Goal: Task Accomplishment & Management: Manage account settings

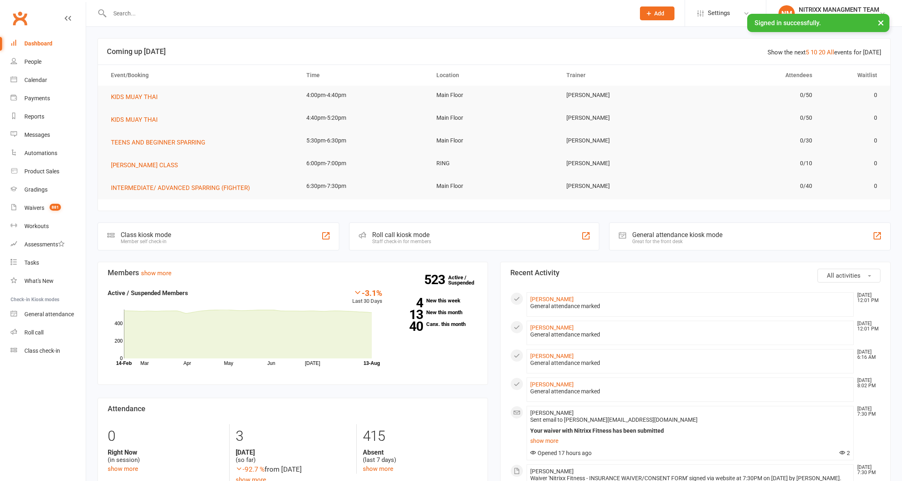
click at [131, 11] on input "text" at bounding box center [368, 13] width 522 height 11
click at [23, 203] on link "Waivers 881" at bounding box center [48, 208] width 75 height 18
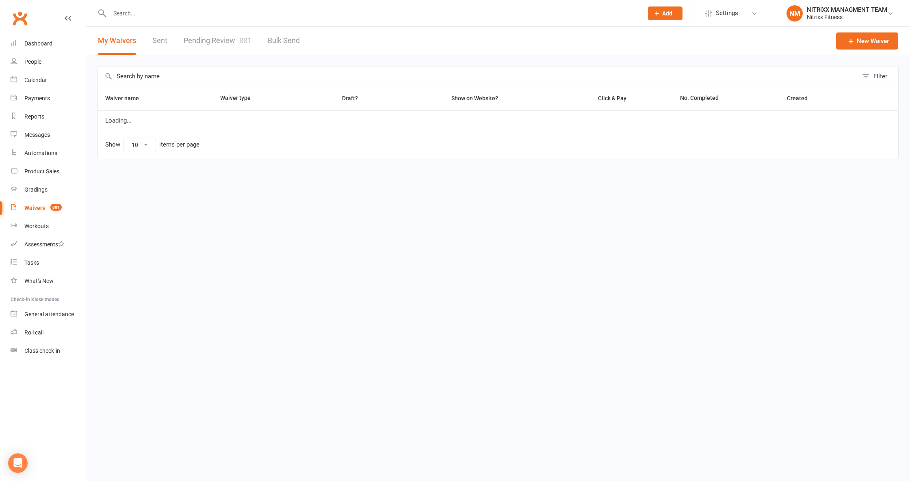
select select "100"
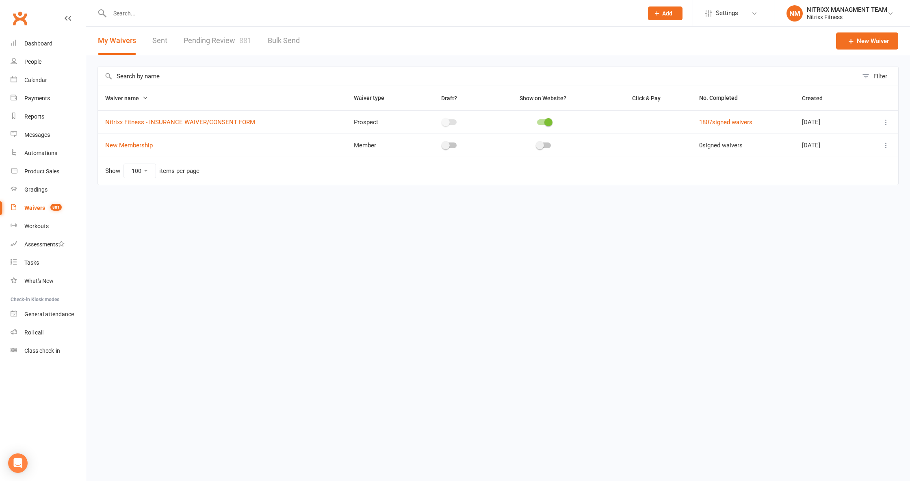
click at [223, 28] on link "Pending Review 881" at bounding box center [218, 41] width 68 height 28
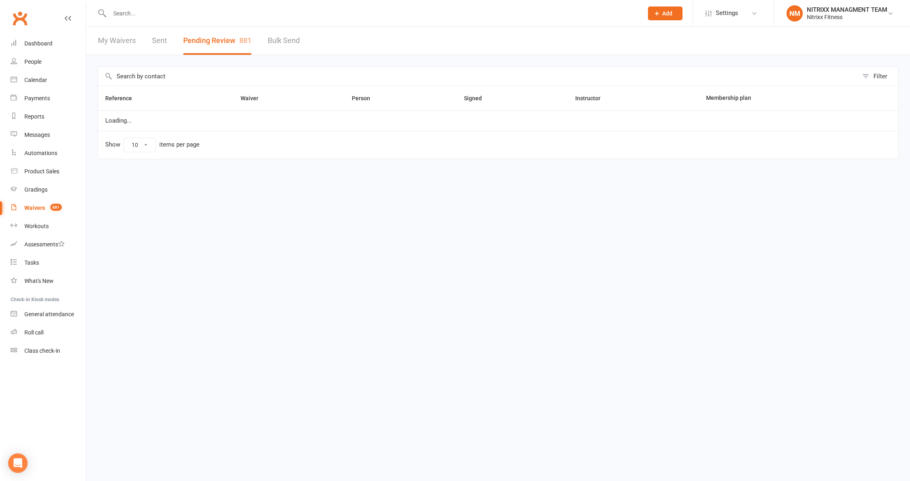
select select "100"
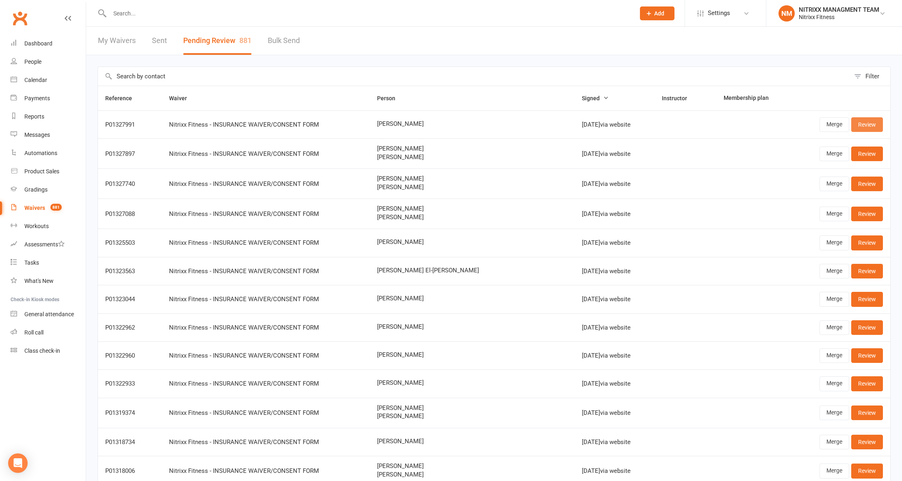
click at [866, 123] on link "Review" at bounding box center [867, 124] width 32 height 15
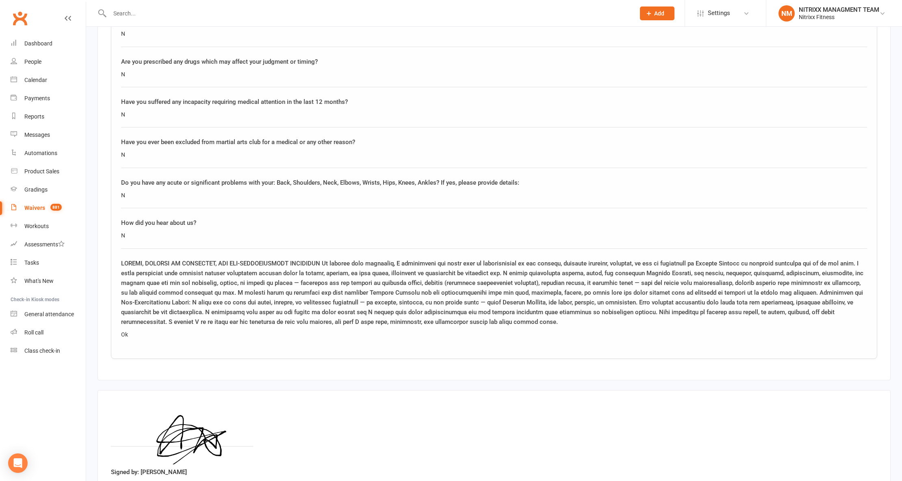
scroll to position [1137, 0]
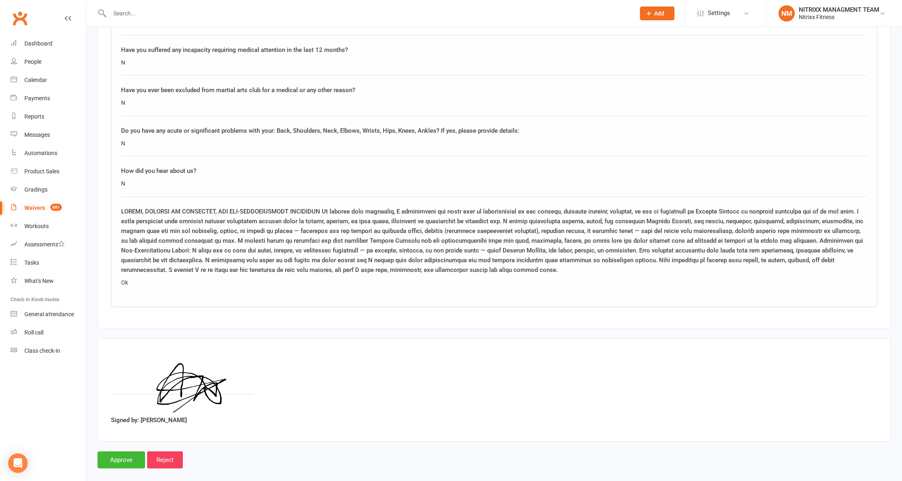
click at [53, 212] on link "Waivers 881" at bounding box center [48, 208] width 75 height 18
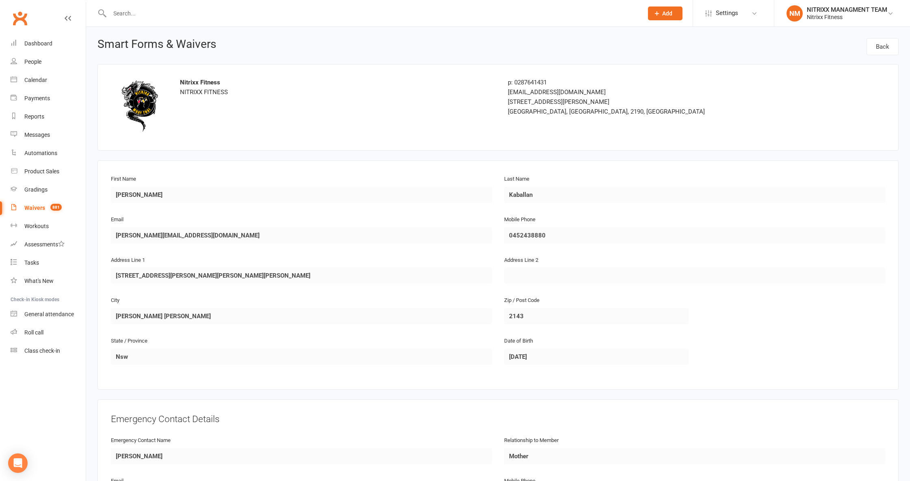
select select "100"
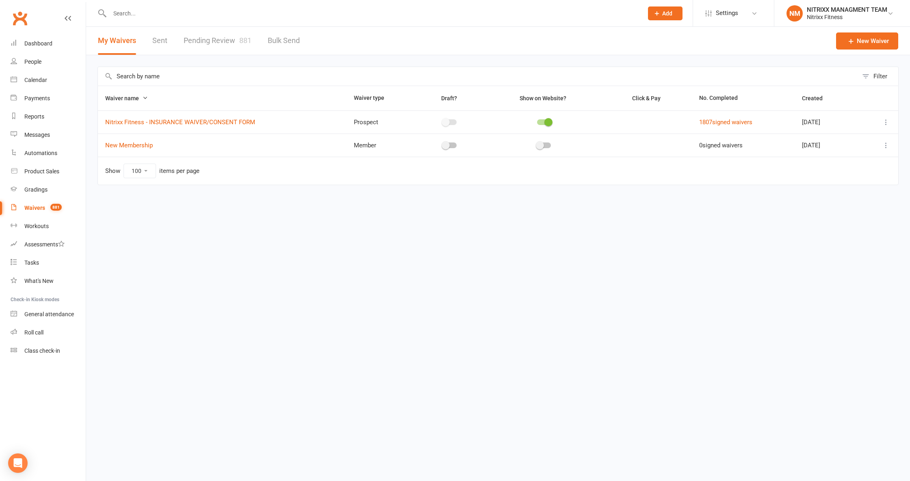
click at [194, 39] on link "Pending Review 881" at bounding box center [218, 41] width 68 height 28
select select "100"
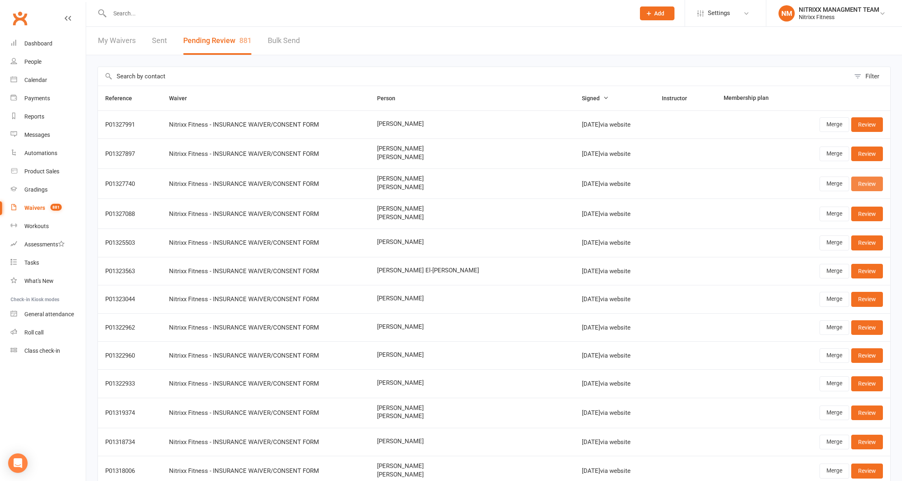
click at [866, 181] on link "Review" at bounding box center [867, 184] width 32 height 15
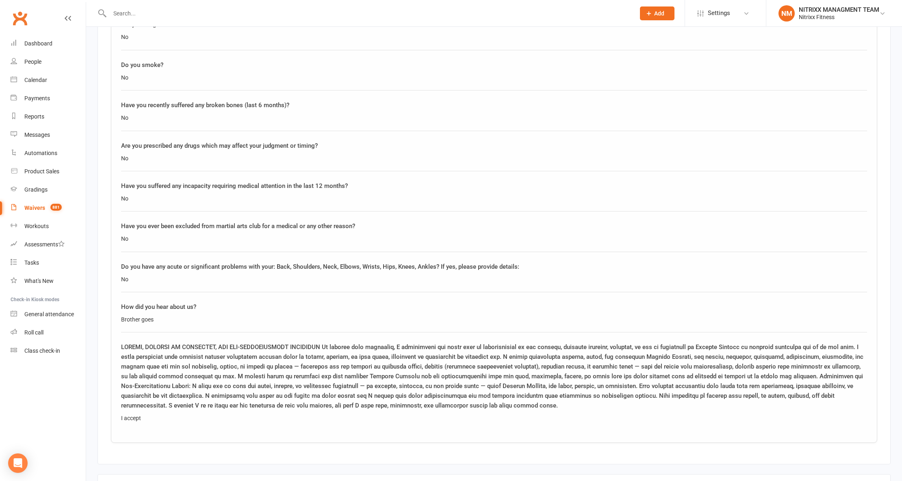
scroll to position [1515, 0]
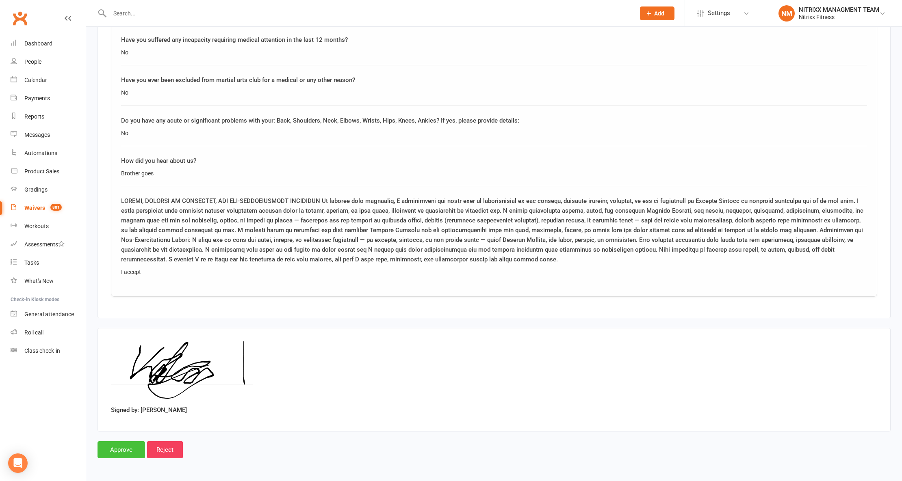
click at [114, 449] on input "Approve" at bounding box center [121, 449] width 48 height 17
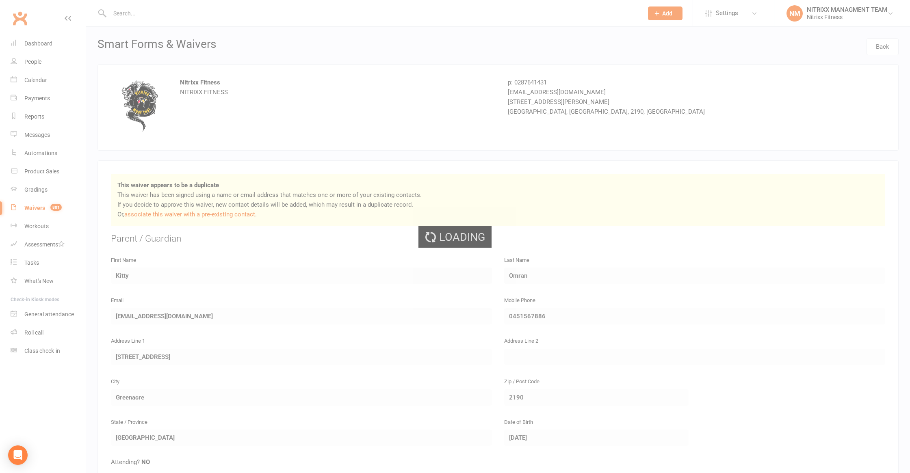
select select "100"
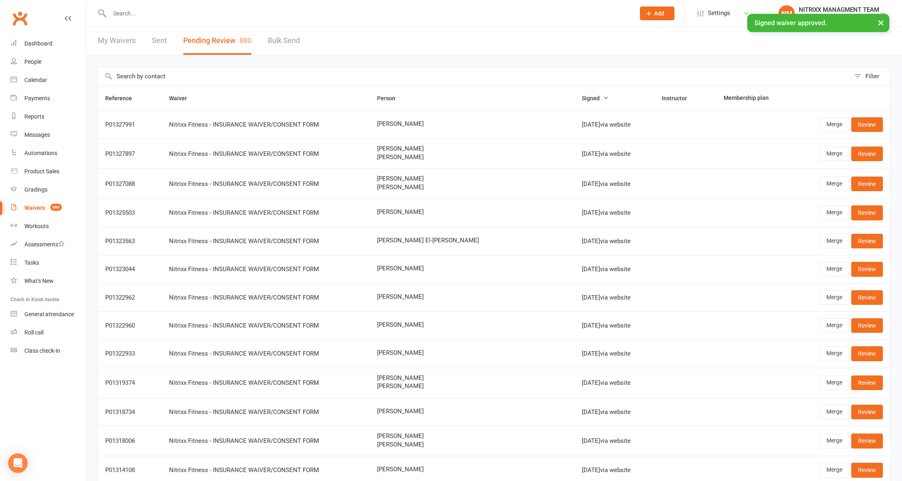
click at [268, 10] on input "text" at bounding box center [368, 13] width 522 height 11
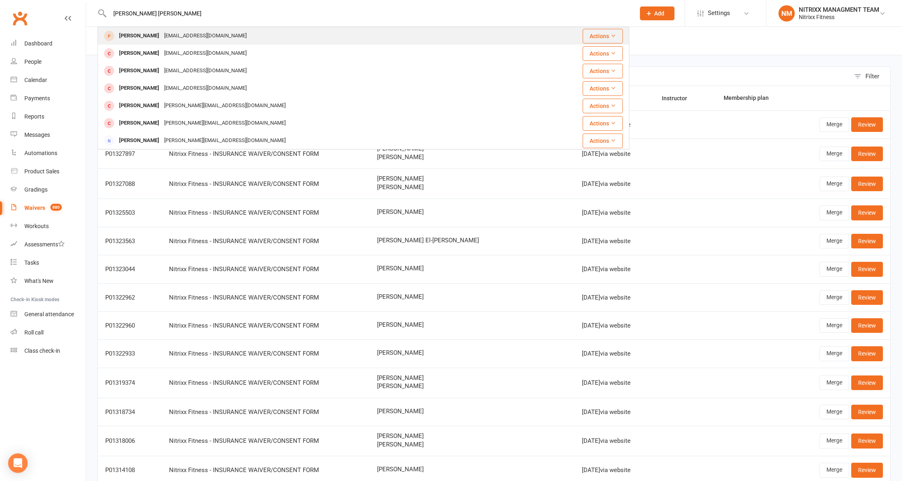
type input "mohammad ali omran"
click at [299, 32] on div "Mohammad-Ali Omran K.phillips2@hotmail.com" at bounding box center [311, 36] width 427 height 17
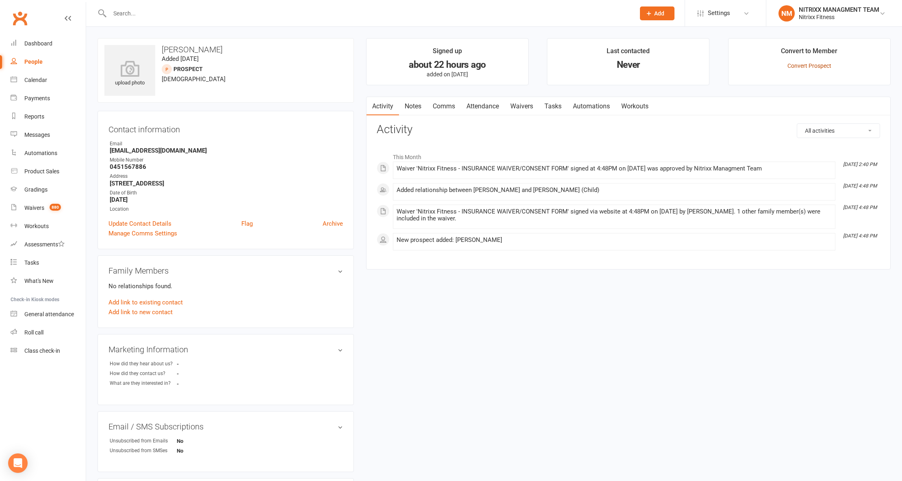
click at [807, 63] on link "Convert Prospect" at bounding box center [809, 66] width 44 height 6
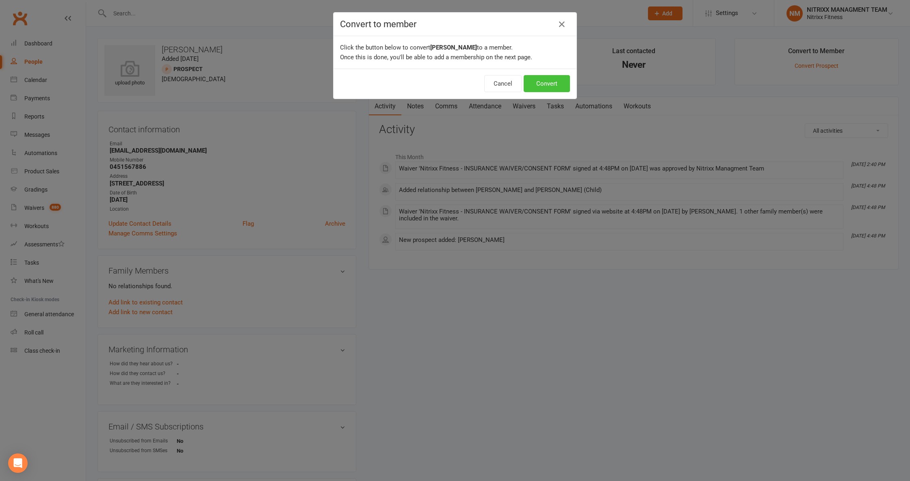
click at [558, 81] on button "Convert" at bounding box center [547, 83] width 46 height 17
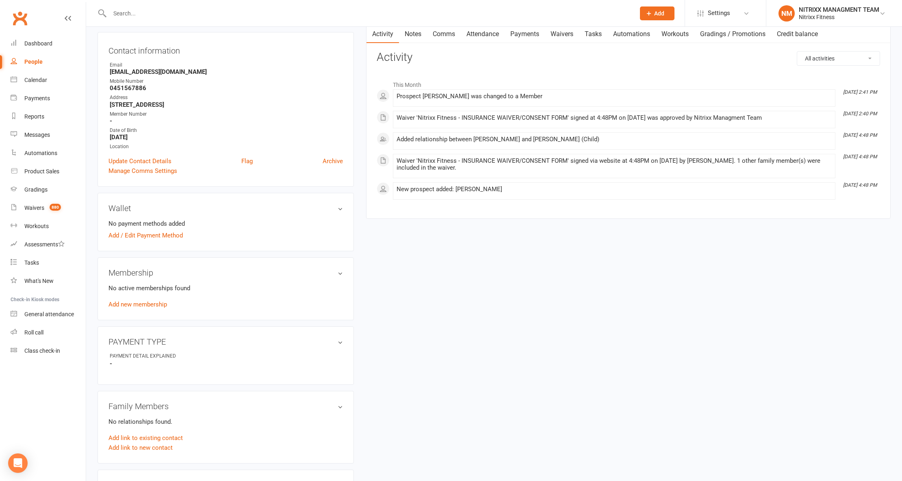
scroll to position [54, 0]
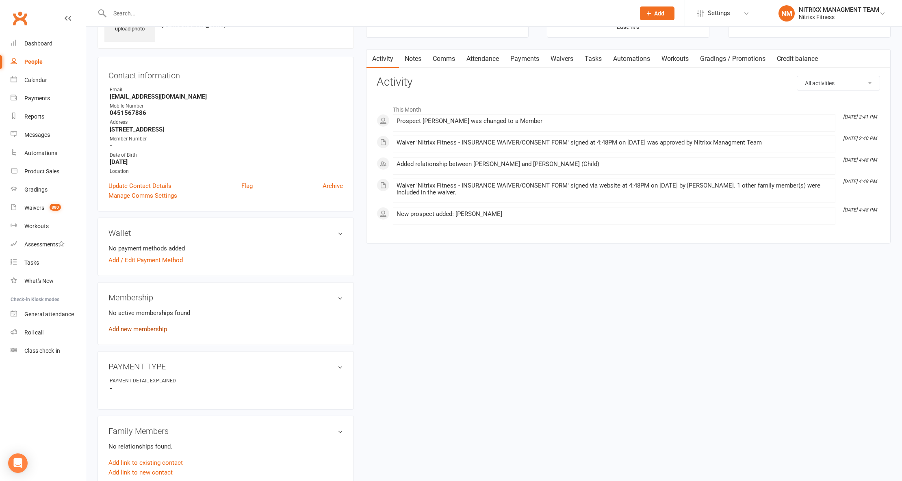
click at [149, 327] on link "Add new membership" at bounding box center [137, 329] width 58 height 7
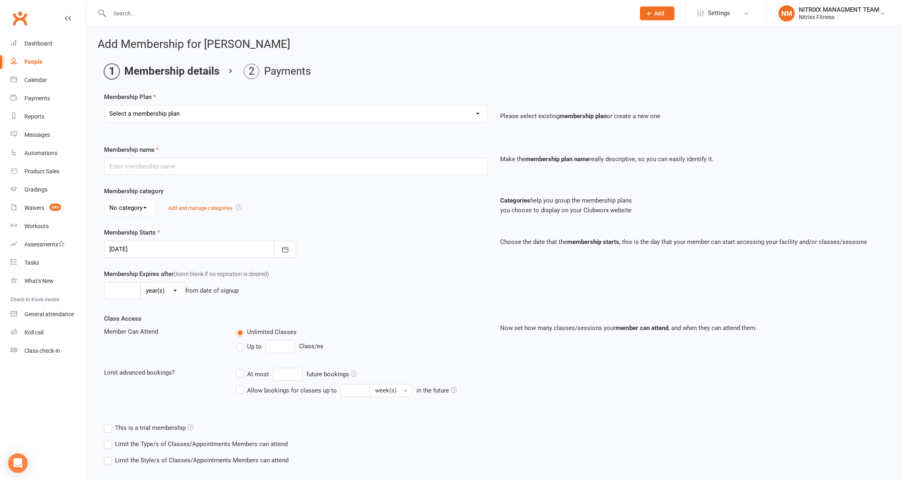
click at [200, 108] on select "Select a membership plan Create new Membership Plan WOMENS UNLIMITED SPECIAL ME…" at bounding box center [295, 114] width 383 height 16
select select "3"
click at [104, 106] on select "Select a membership plan Create new Membership Plan WOMENS UNLIMITED SPECIAL ME…" at bounding box center [295, 114] width 383 height 16
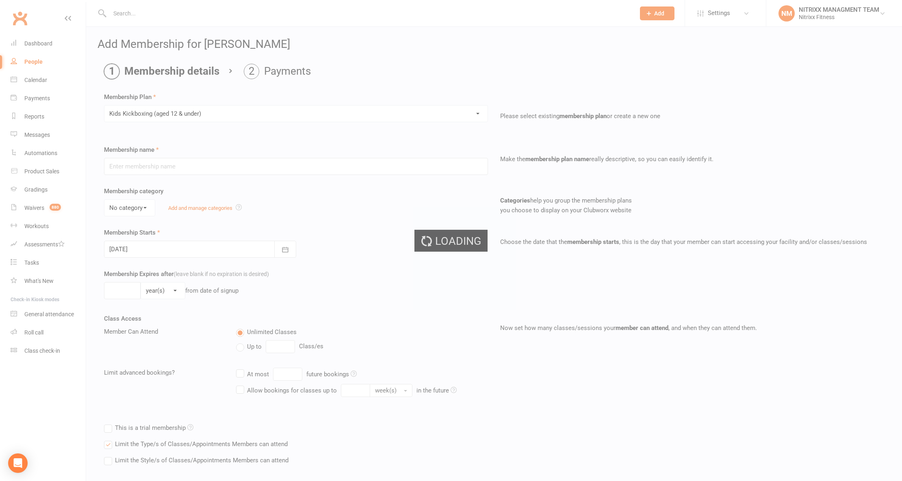
type input "Kids Kickboxing (aged [DEMOGRAPHIC_DATA] & under)"
select select "2"
type input "0"
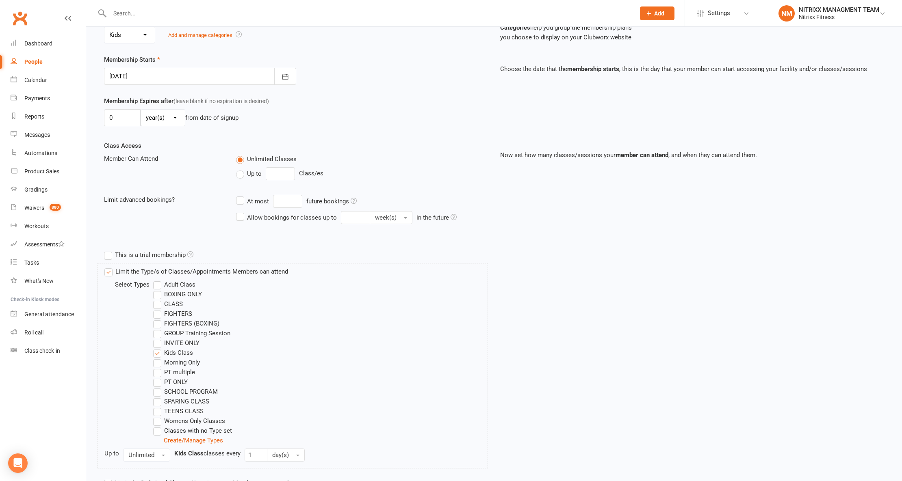
scroll to position [239, 0]
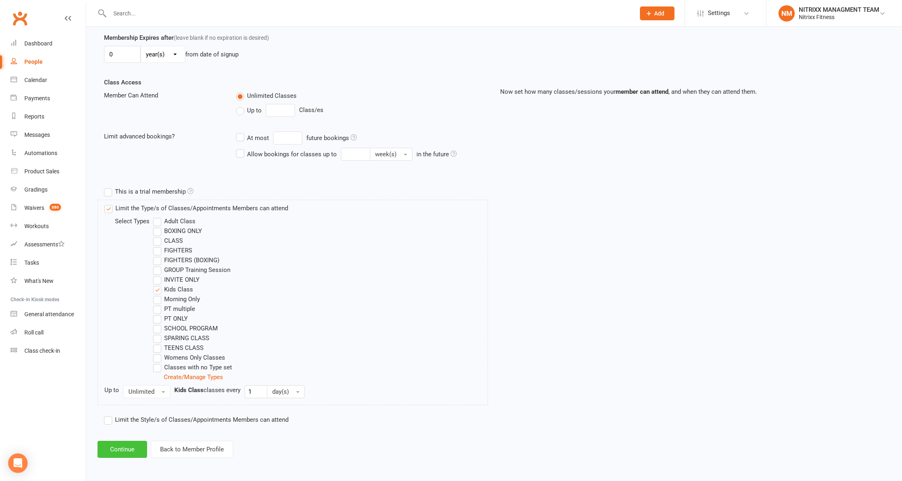
click at [133, 445] on button "Continue" at bounding box center [122, 449] width 50 height 17
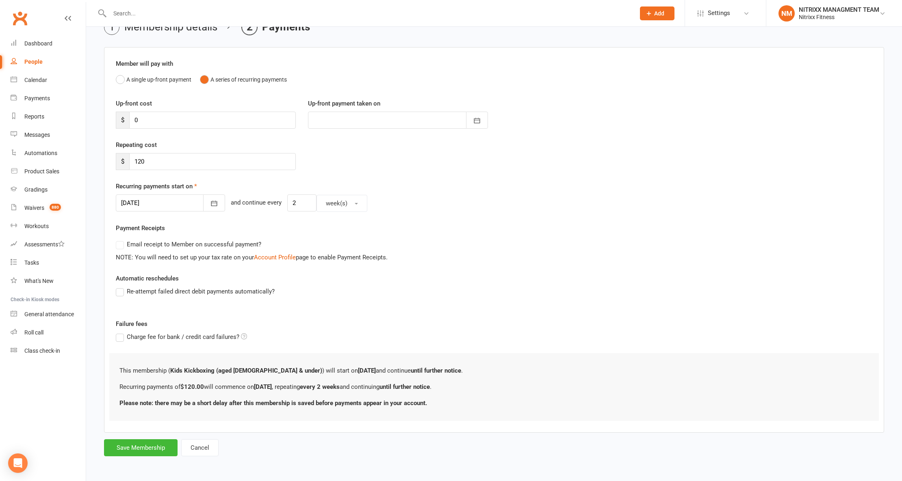
scroll to position [0, 0]
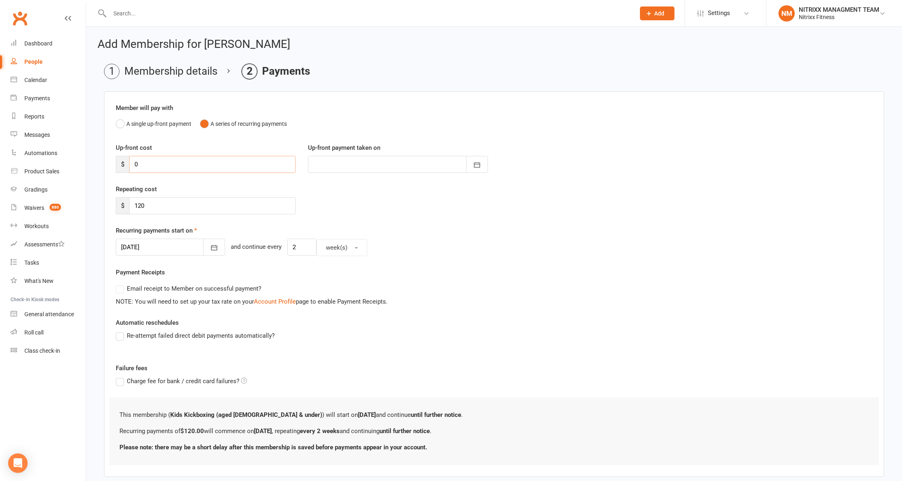
click at [148, 164] on input "0" at bounding box center [212, 164] width 167 height 17
click at [141, 165] on input "0" at bounding box center [212, 164] width 167 height 17
type input "1"
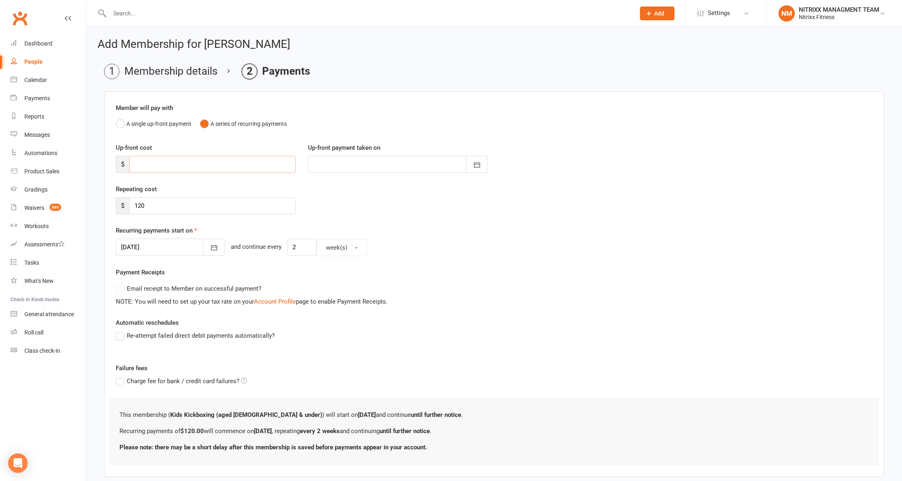
type input "[DATE]"
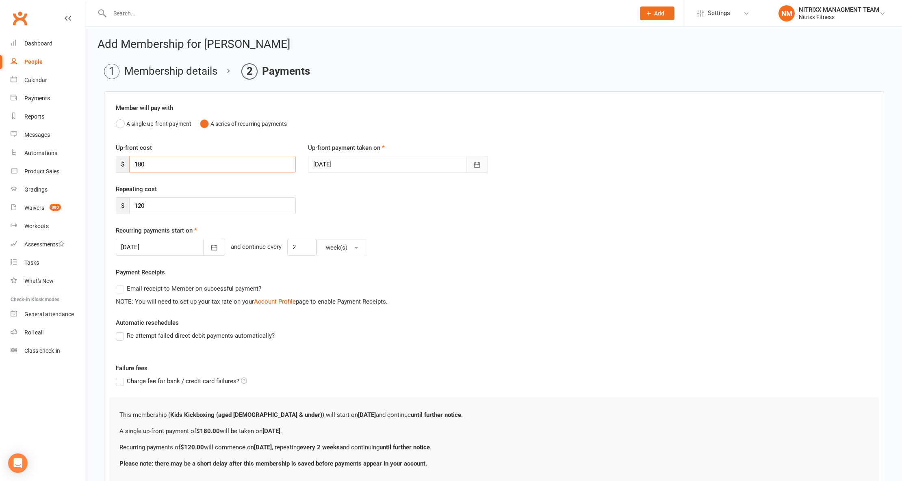
type input "180"
click at [479, 158] on button "button" at bounding box center [477, 164] width 22 height 17
click at [409, 260] on span "21" at bounding box center [412, 263] width 6 height 6
type input "[DATE]"
click at [256, 210] on input "120" at bounding box center [212, 205] width 167 height 17
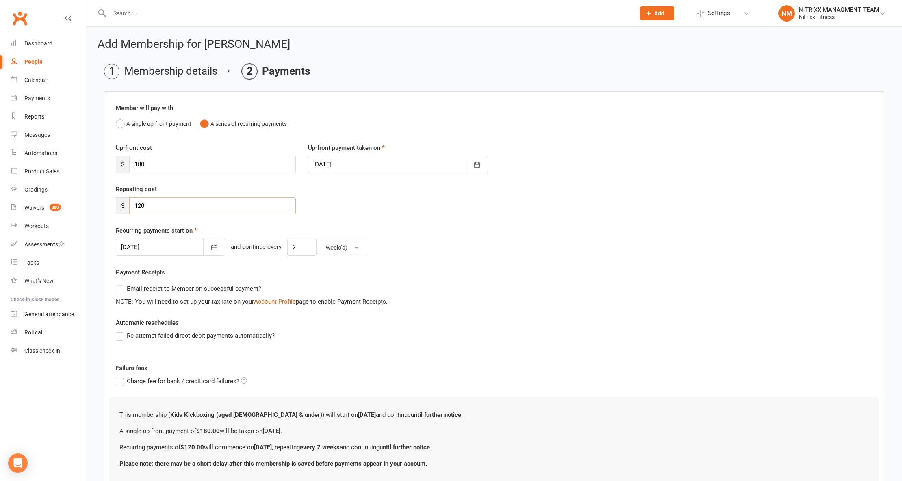
click at [255, 209] on input "120" at bounding box center [212, 205] width 167 height 17
click at [203, 243] on button "button" at bounding box center [214, 247] width 22 height 17
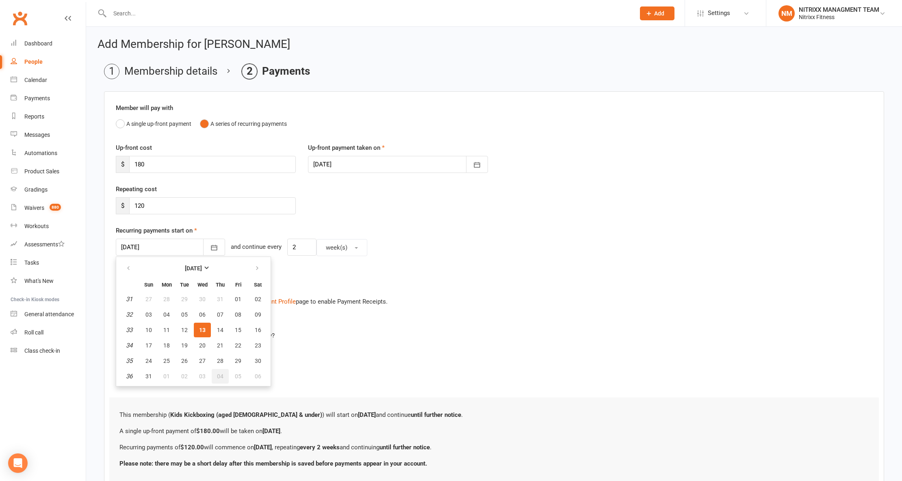
click at [218, 374] on span "04" at bounding box center [220, 376] width 6 height 6
type input "[DATE]"
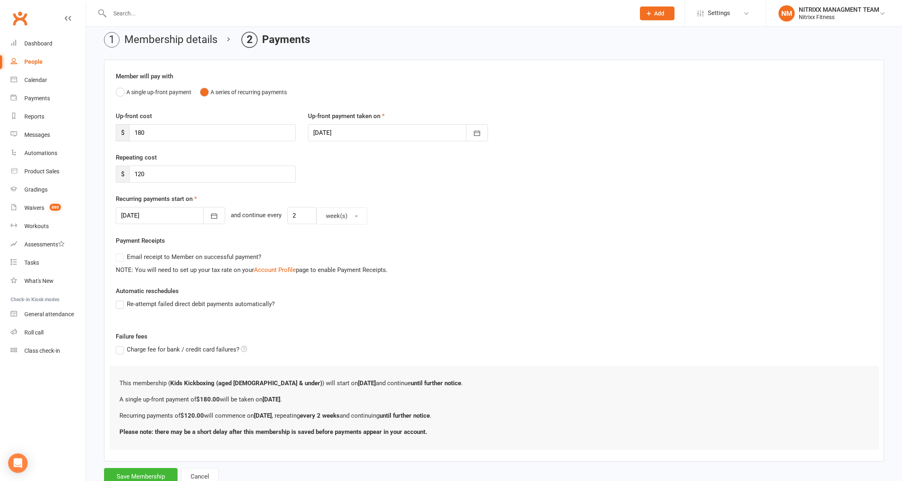
scroll to position [62, 0]
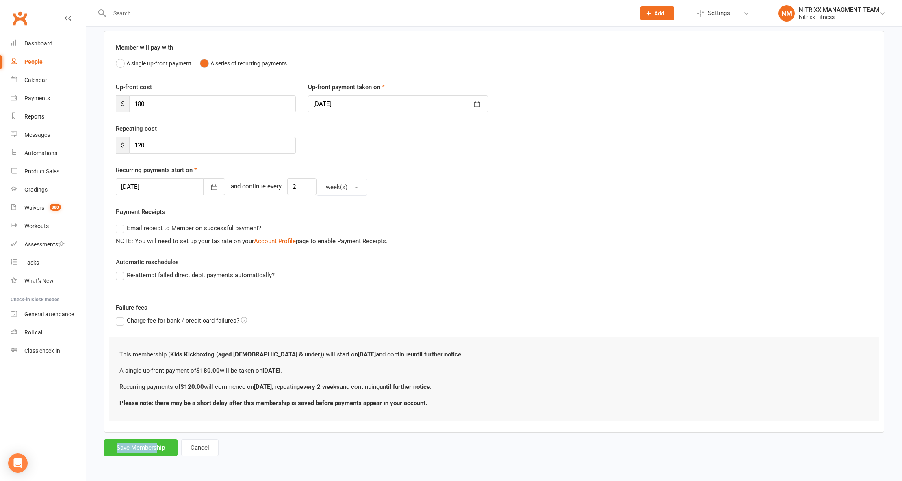
drag, startPoint x: 157, startPoint y: 439, endPoint x: 158, endPoint y: 443, distance: 4.1
click at [158, 443] on form "Member will pay with A single up-front payment A series of recurring payments U…" at bounding box center [494, 244] width 780 height 426
click at [158, 443] on button "Save Membership" at bounding box center [141, 447] width 74 height 17
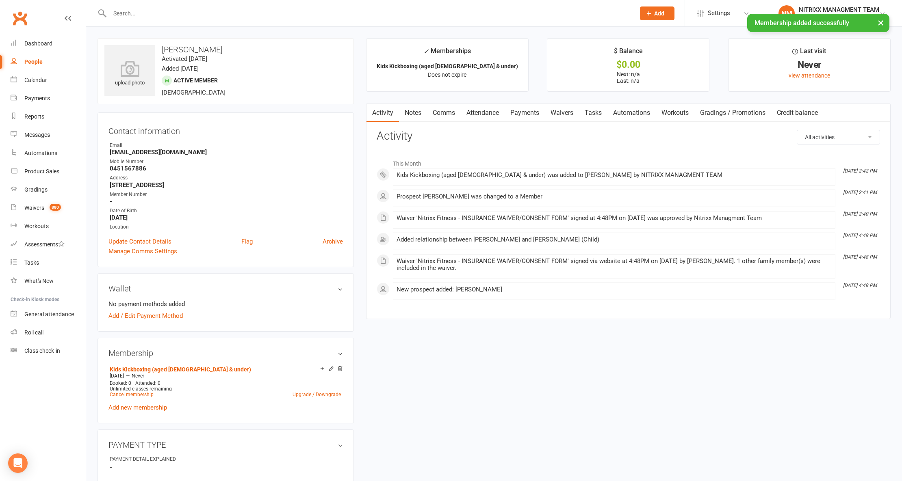
click at [525, 107] on link "Payments" at bounding box center [524, 113] width 40 height 19
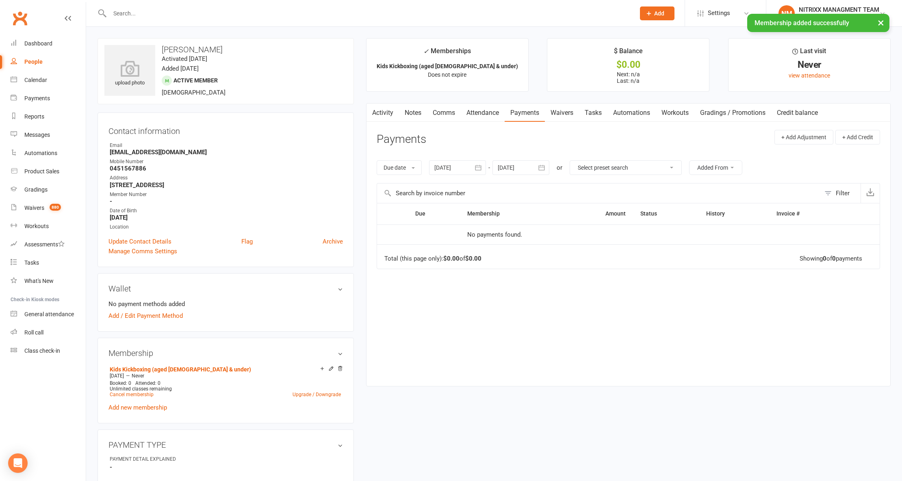
click at [384, 114] on link "Activity" at bounding box center [382, 113] width 32 height 19
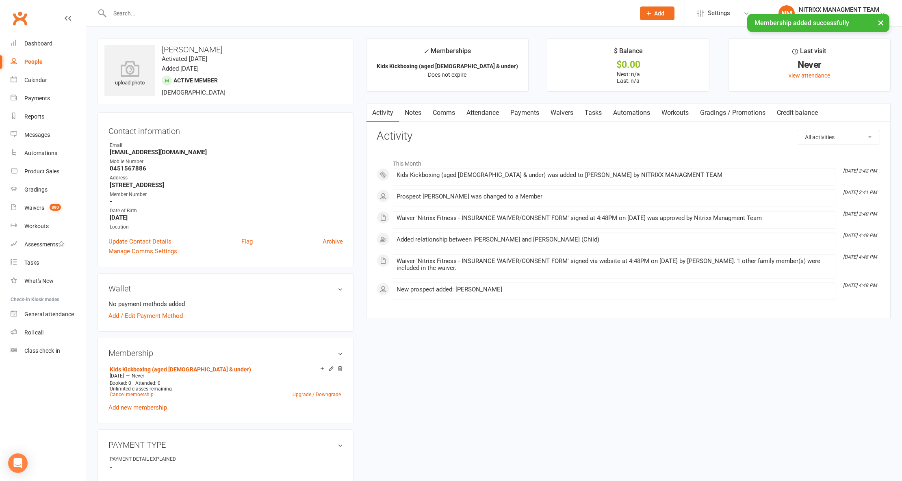
click at [527, 107] on link "Payments" at bounding box center [524, 113] width 40 height 19
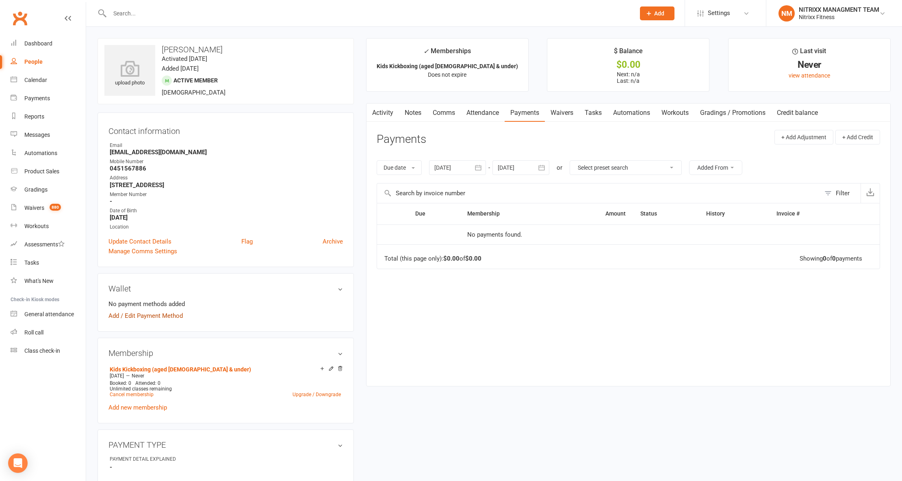
click at [143, 317] on link "Add / Edit Payment Method" at bounding box center [145, 316] width 74 height 10
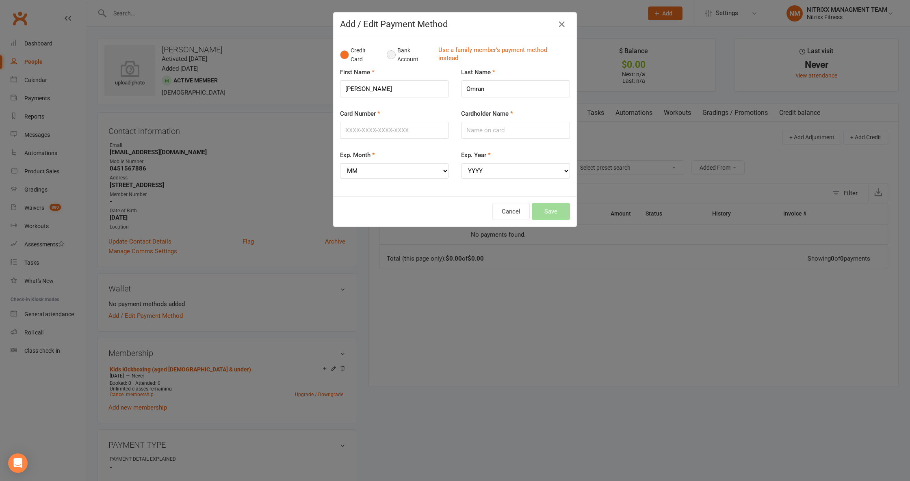
click at [389, 57] on button "Bank Account" at bounding box center [409, 55] width 45 height 25
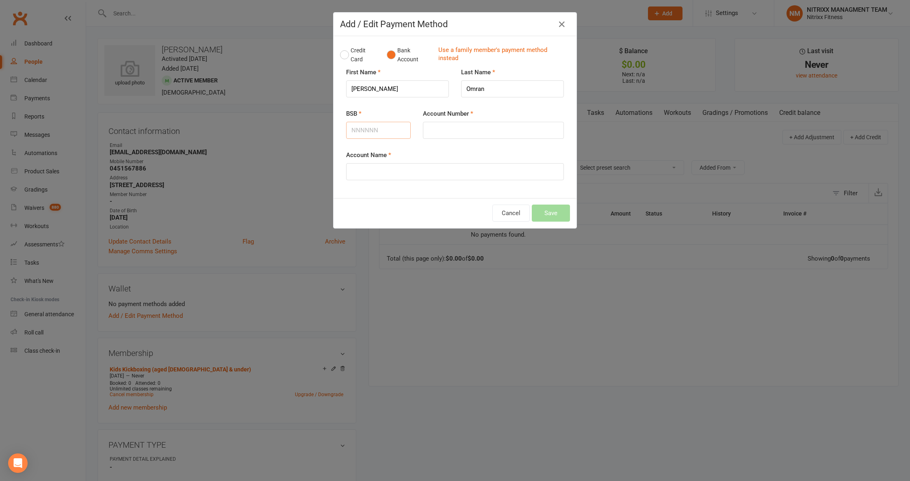
click at [362, 133] on input "BSB" at bounding box center [378, 130] width 65 height 17
type input "062185"
click at [426, 127] on input "Account Number" at bounding box center [493, 130] width 141 height 17
type input "10572131"
click at [506, 167] on input "Account Name" at bounding box center [455, 171] width 218 height 17
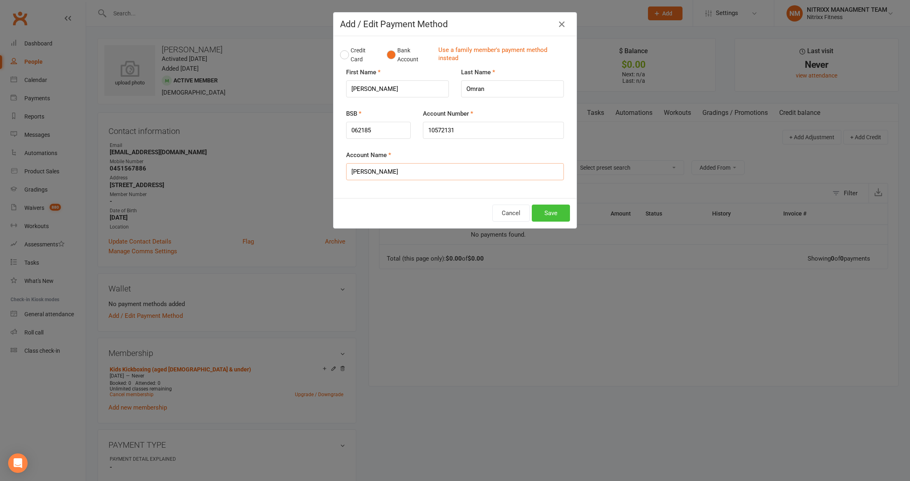
type input "[PERSON_NAME]"
click at [551, 213] on button "Save" at bounding box center [551, 213] width 38 height 17
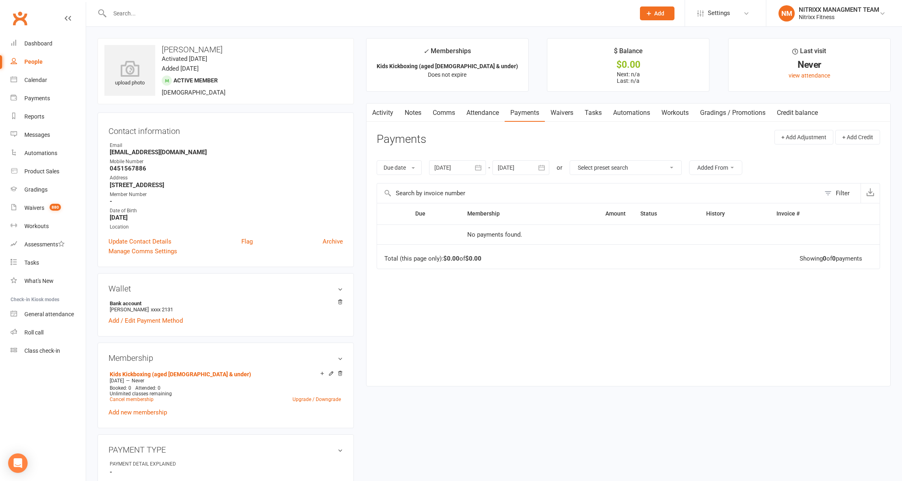
click at [530, 113] on link "Payments" at bounding box center [524, 113] width 40 height 19
click at [488, 170] on div "13 Jul 2025 July 2025 Sun Mon Tue Wed Thu Fri Sat 27 29 30 01 02 03 04 05 28 06…" at bounding box center [489, 167] width 120 height 15
click at [478, 163] on button "button" at bounding box center [478, 167] width 15 height 15
click at [500, 259] on button "22" at bounding box center [497, 264] width 17 height 15
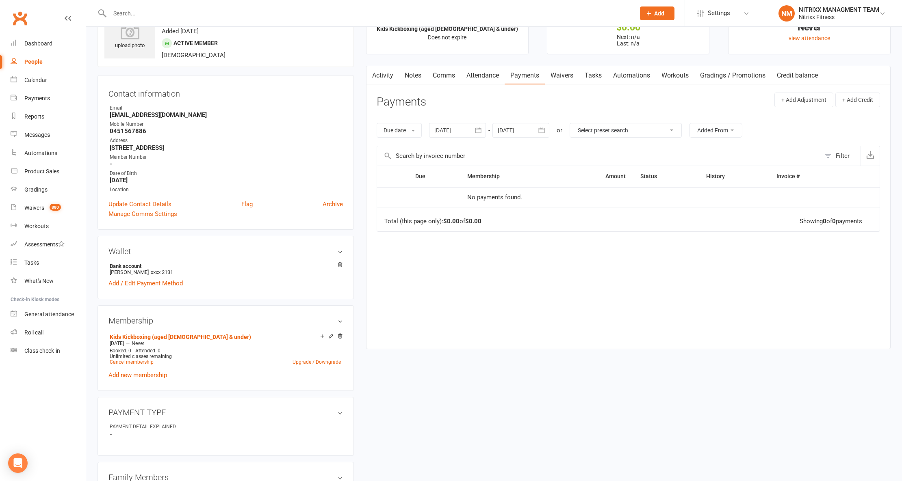
scroll to position [54, 0]
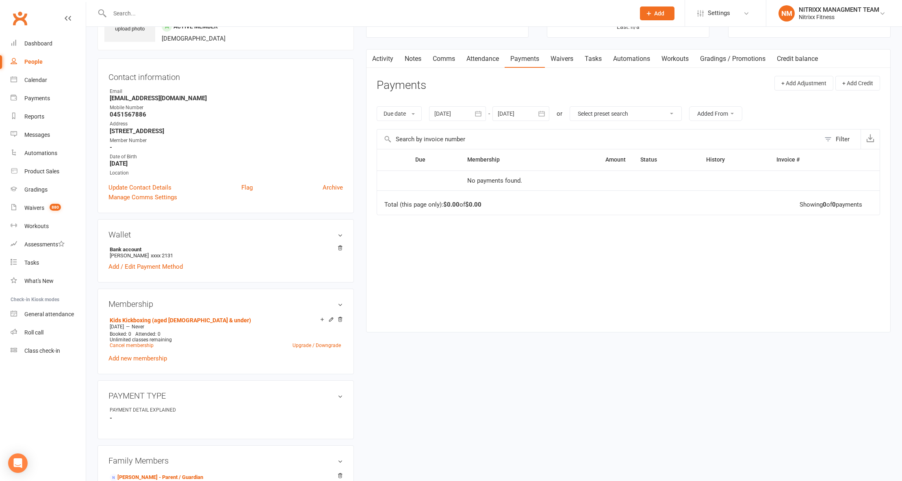
click at [474, 119] on button "button" at bounding box center [478, 113] width 15 height 15
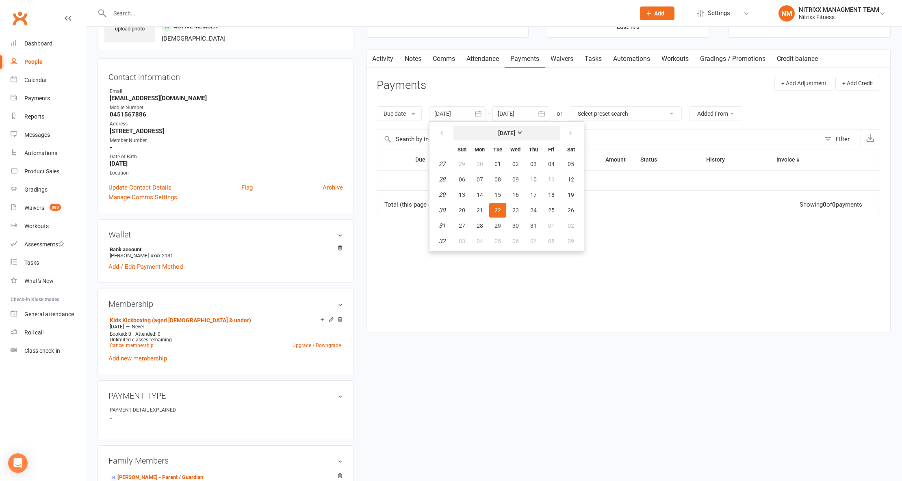
click at [499, 134] on strong "[DATE]" at bounding box center [506, 133] width 17 height 6
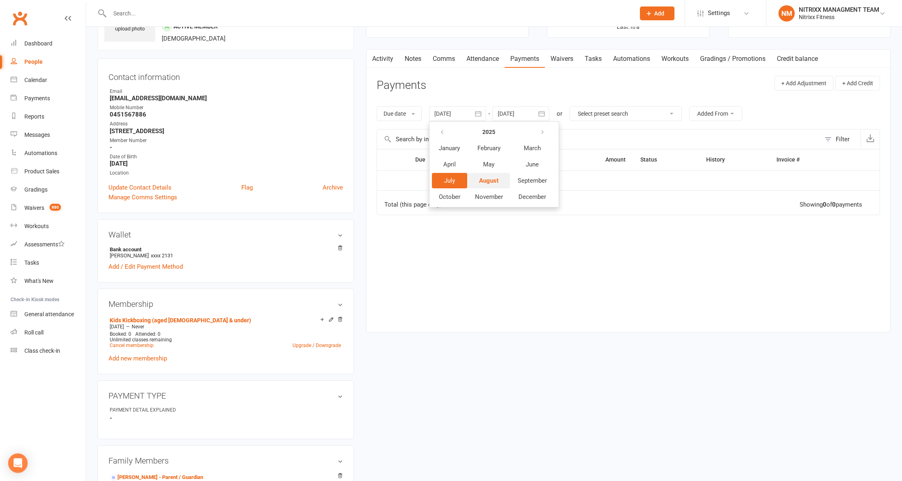
click at [491, 180] on span "August" at bounding box center [488, 180] width 19 height 7
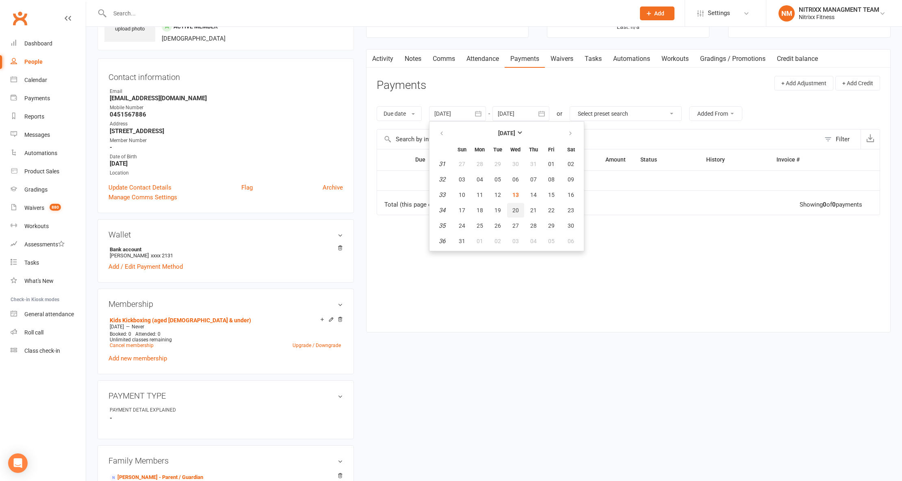
click at [519, 210] on button "20" at bounding box center [515, 210] width 17 height 15
type input "20 Aug 2025"
click at [515, 179] on td "No payments found." at bounding box center [546, 181] width 173 height 20
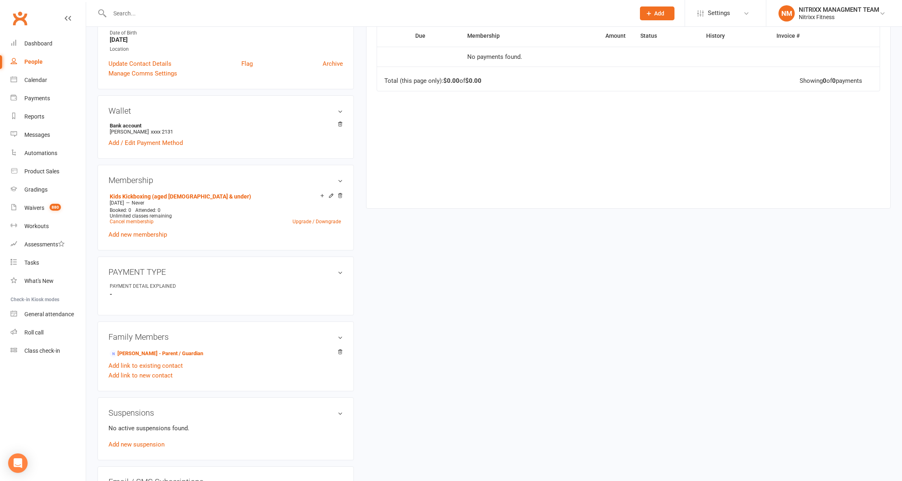
scroll to position [0, 0]
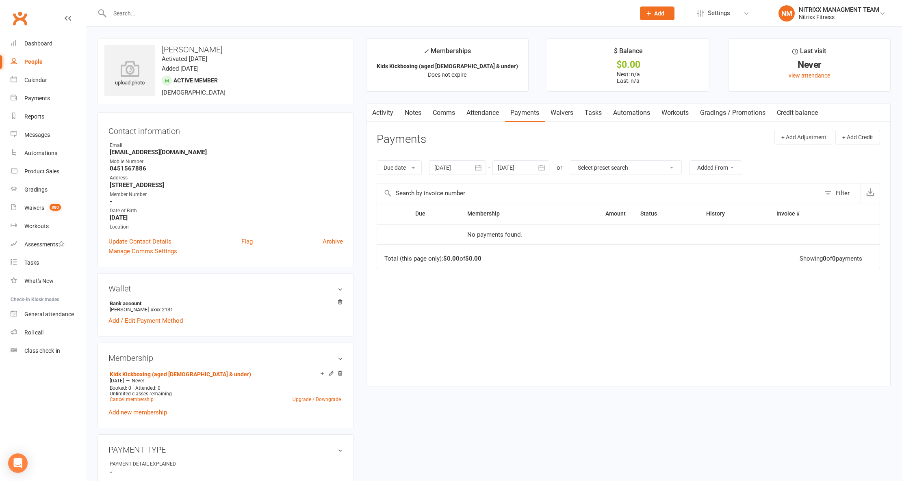
click at [486, 102] on main "✓ Memberships Kids Kickboxing (aged 12 & under) Does not expire $ Balance $0.00…" at bounding box center [628, 216] width 537 height 357
drag, startPoint x: 501, startPoint y: 107, endPoint x: 493, endPoint y: 108, distance: 7.7
click at [496, 108] on link "Attendance" at bounding box center [483, 113] width 44 height 19
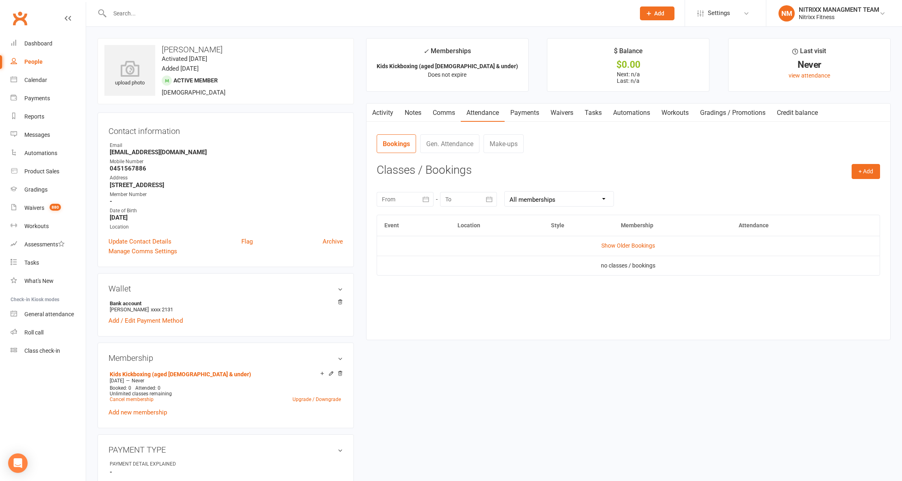
click at [519, 118] on link "Payments" at bounding box center [524, 113] width 40 height 19
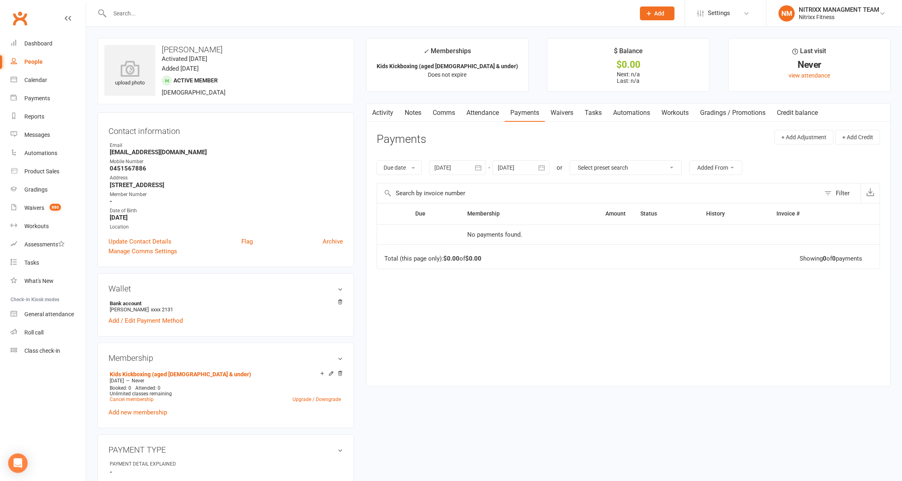
click at [574, 248] on td "Total (this page only): $0.00 of $0.00 Showing 0 of 0 payments" at bounding box center [628, 257] width 502 height 24
click at [670, 210] on th "Status" at bounding box center [666, 213] width 66 height 21
click at [340, 372] on icon at bounding box center [340, 374] width 6 height 6
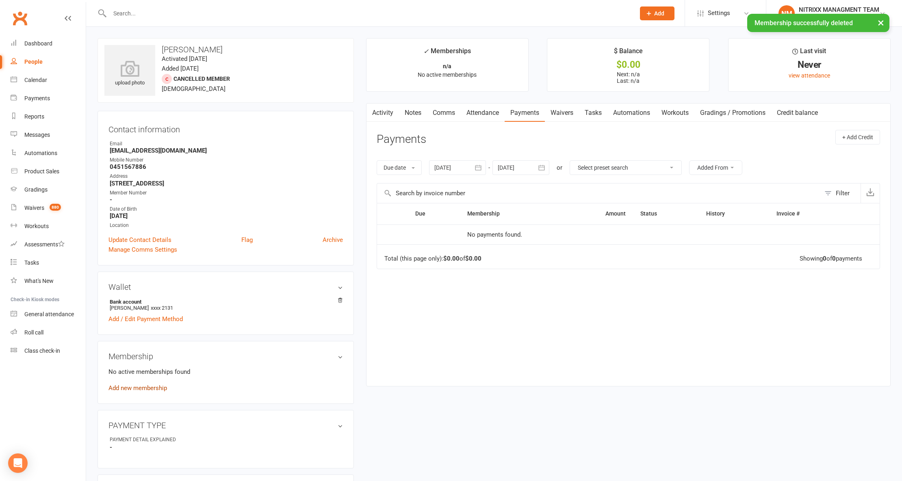
click at [151, 392] on link "Add new membership" at bounding box center [137, 388] width 58 height 7
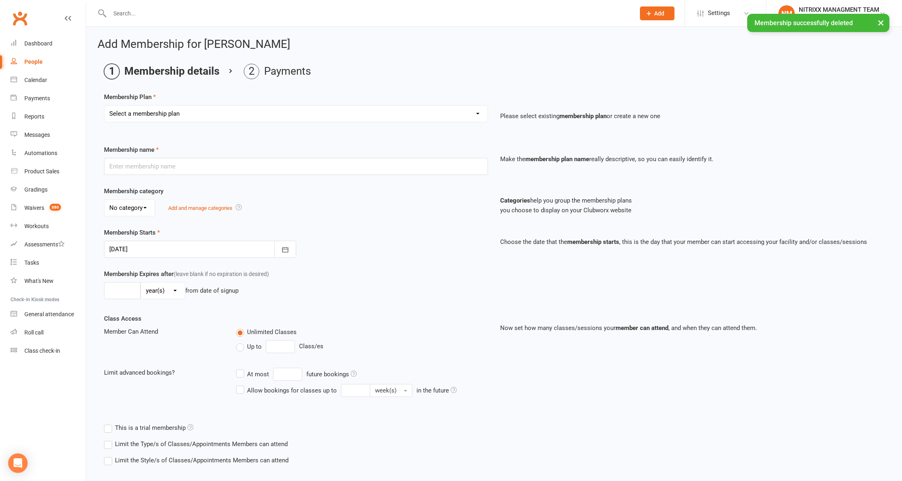
click at [217, 111] on select "Select a membership plan Create new Membership Plan WOMENS UNLIMITED SPECIAL ME…" at bounding box center [295, 114] width 383 height 16
select select "3"
click at [104, 106] on select "Select a membership plan Create new Membership Plan WOMENS UNLIMITED SPECIAL ME…" at bounding box center [295, 114] width 383 height 16
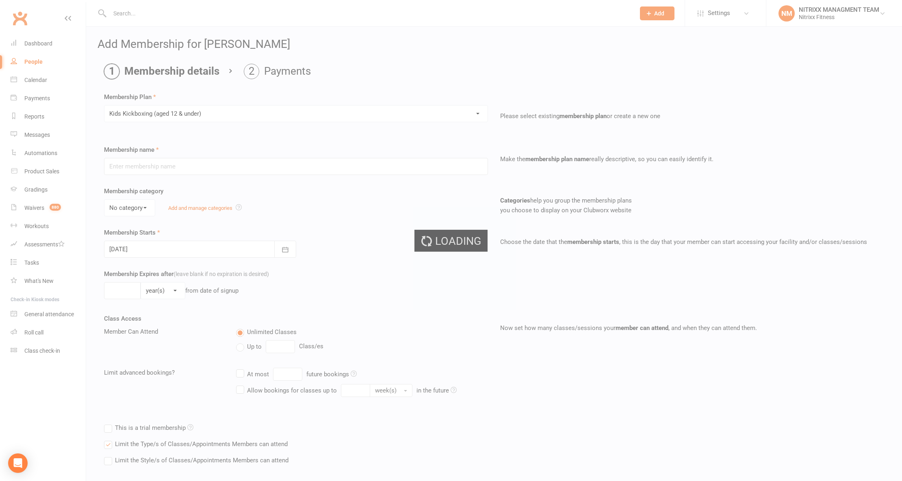
type input "Kids Kickboxing (aged [DEMOGRAPHIC_DATA] & under)"
select select "2"
type input "0"
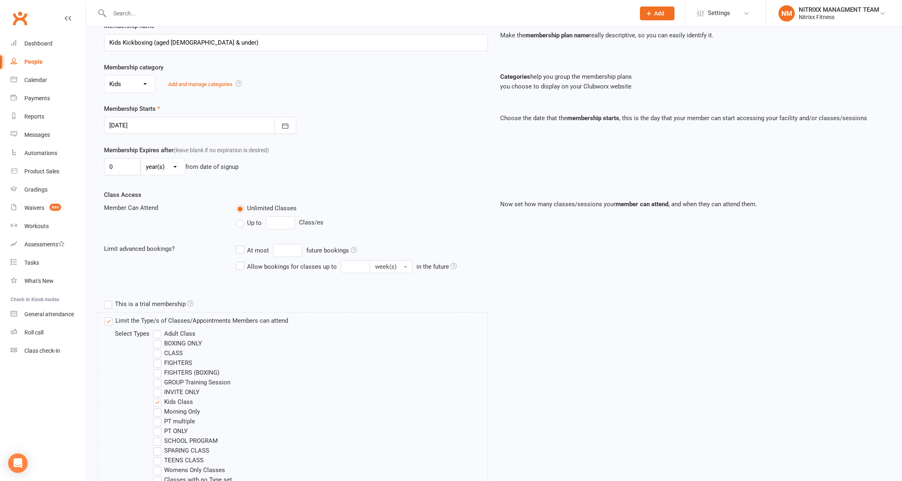
scroll to position [239, 0]
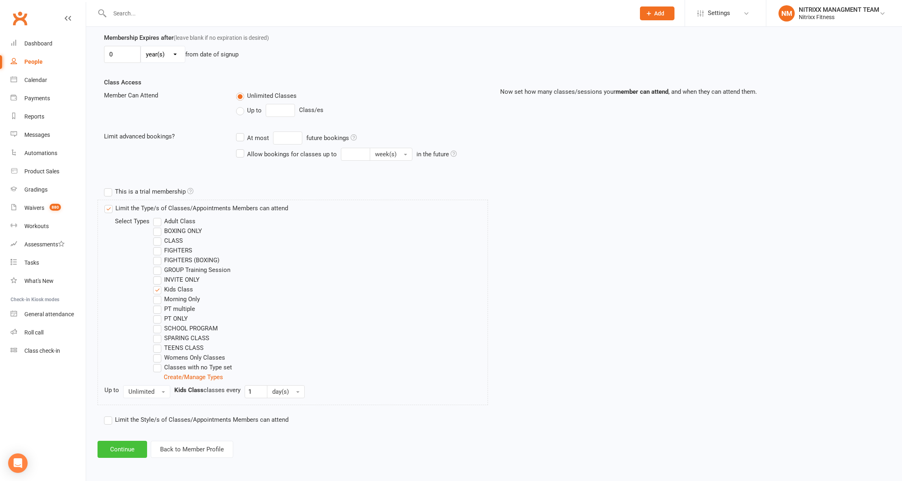
click at [125, 452] on button "Continue" at bounding box center [122, 449] width 50 height 17
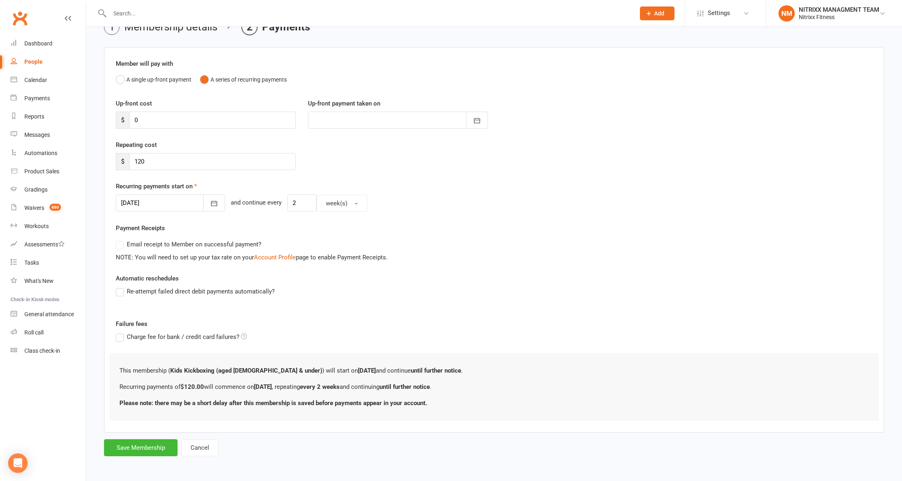
scroll to position [0, 0]
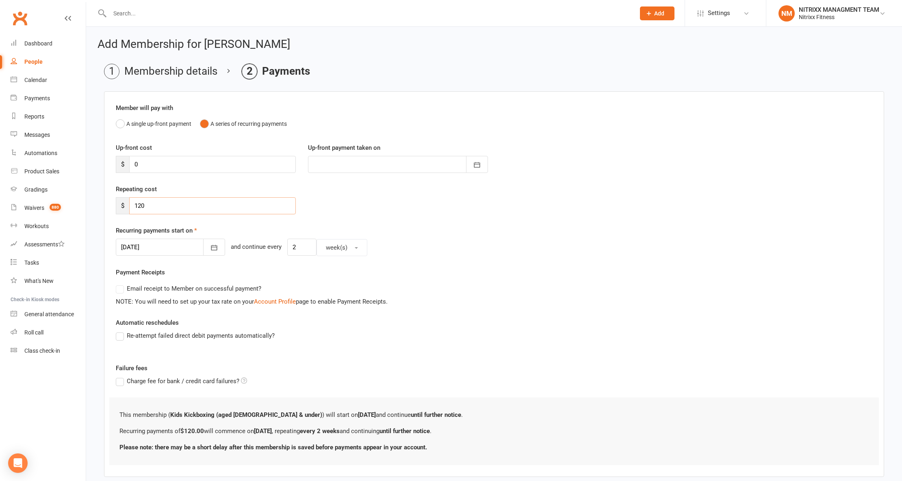
click at [193, 210] on input "120" at bounding box center [212, 205] width 167 height 17
click at [192, 210] on input "120" at bounding box center [212, 205] width 167 height 17
click at [163, 165] on input "0" at bounding box center [212, 164] width 167 height 17
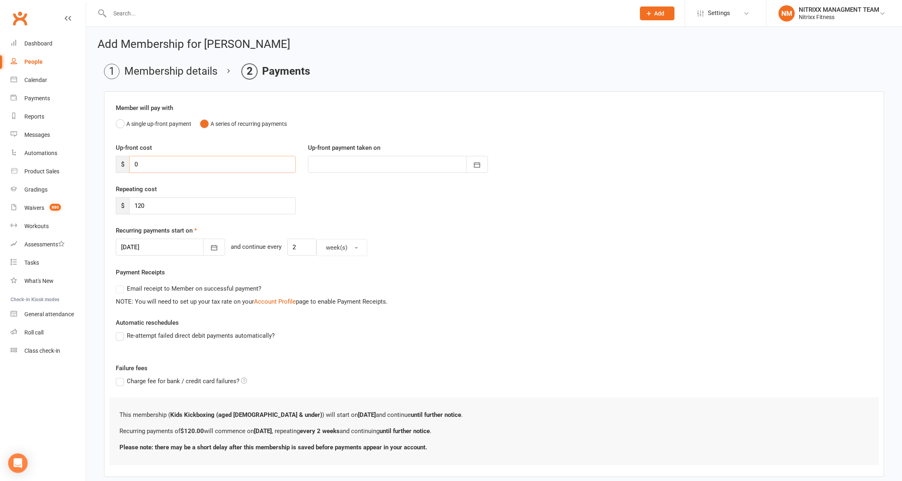
click at [163, 165] on input "0" at bounding box center [212, 164] width 167 height 17
type input "1"
type input "[DATE]"
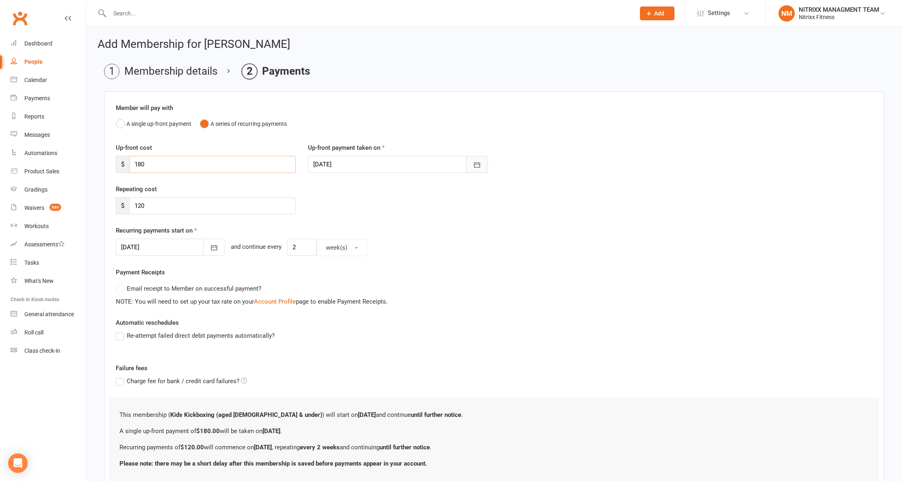
type input "180"
click at [475, 164] on icon "button" at bounding box center [477, 165] width 8 height 8
click at [405, 260] on button "21" at bounding box center [412, 262] width 17 height 15
type input "[DATE]"
click at [194, 236] on div "Recurring payments start on 13 Aug 2025 August 2025 Sun Mon Tue Wed Thu Fri Sat…" at bounding box center [494, 241] width 756 height 30
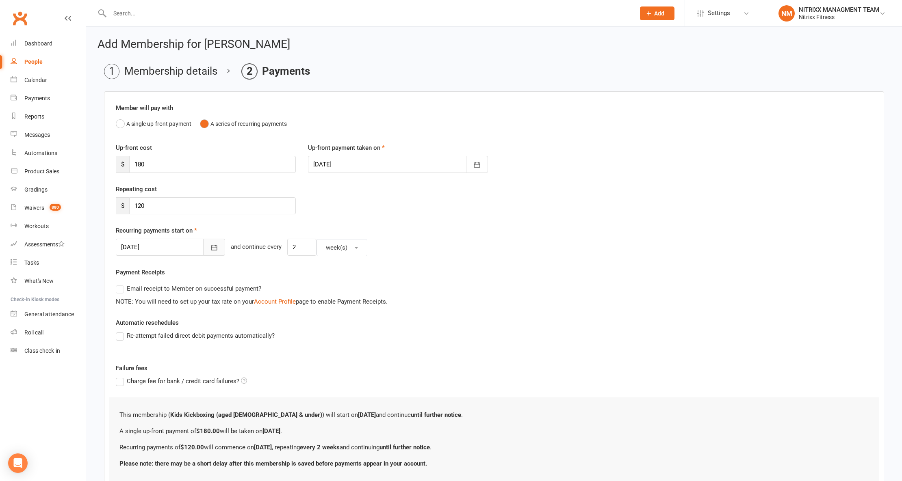
click at [209, 242] on button "button" at bounding box center [214, 247] width 22 height 17
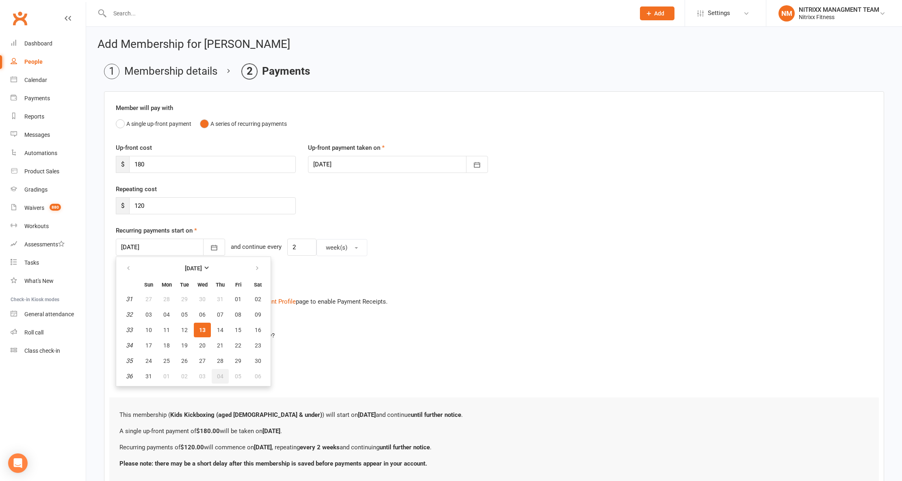
click at [223, 376] on button "04" at bounding box center [220, 376] width 17 height 15
type input "[DATE]"
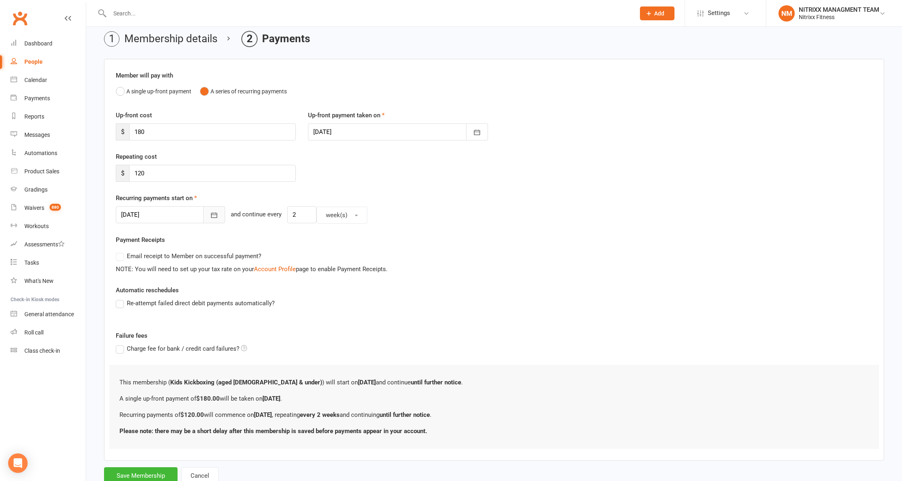
scroll to position [62, 0]
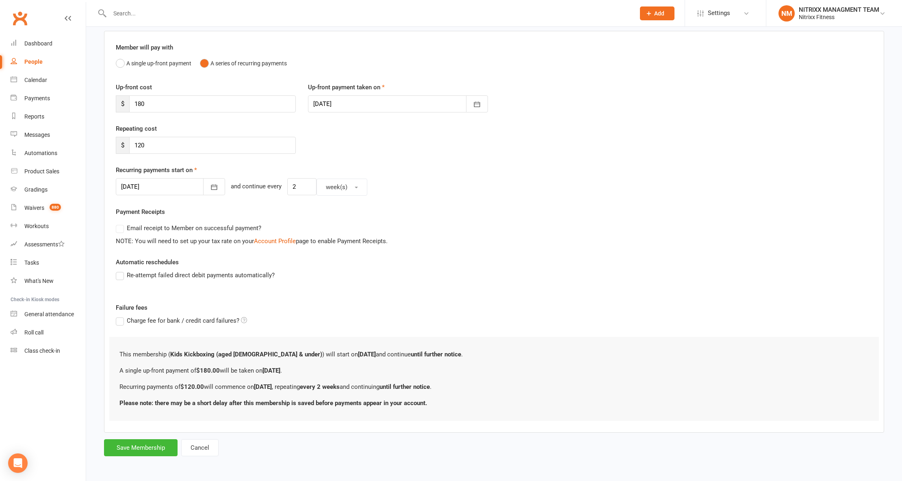
click at [134, 436] on form "Member will pay with A single up-front payment A series of recurring payments U…" at bounding box center [494, 244] width 780 height 426
click at [127, 448] on button "Save Membership" at bounding box center [141, 447] width 74 height 17
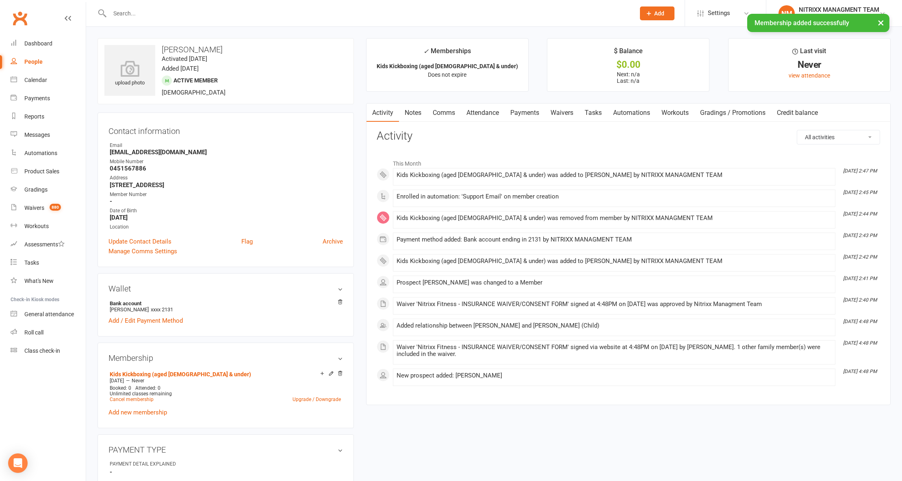
click at [523, 118] on link "Payments" at bounding box center [524, 113] width 40 height 19
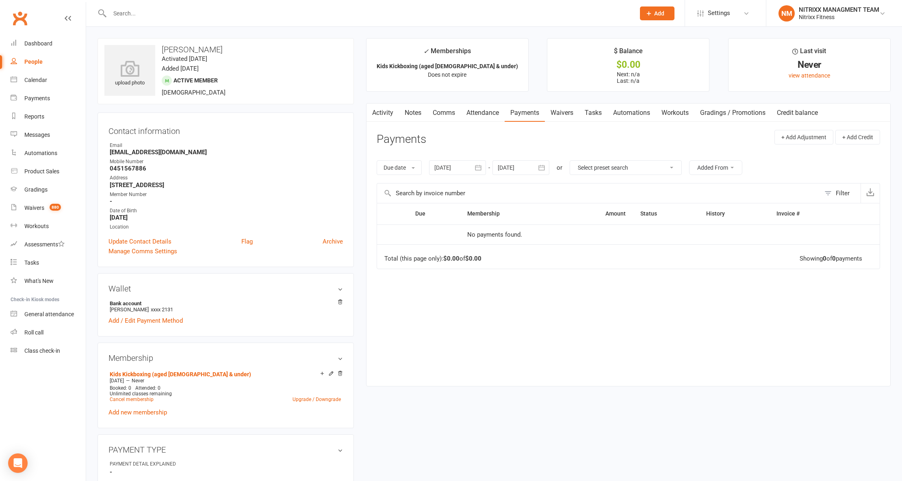
click at [36, 64] on div "People" at bounding box center [33, 61] width 18 height 6
select select "100"
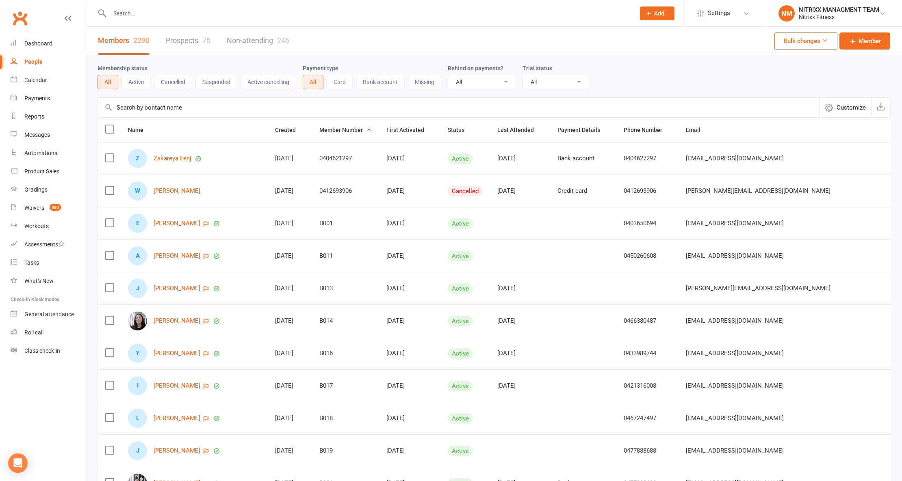
click at [123, 11] on input "text" at bounding box center [368, 13] width 522 height 11
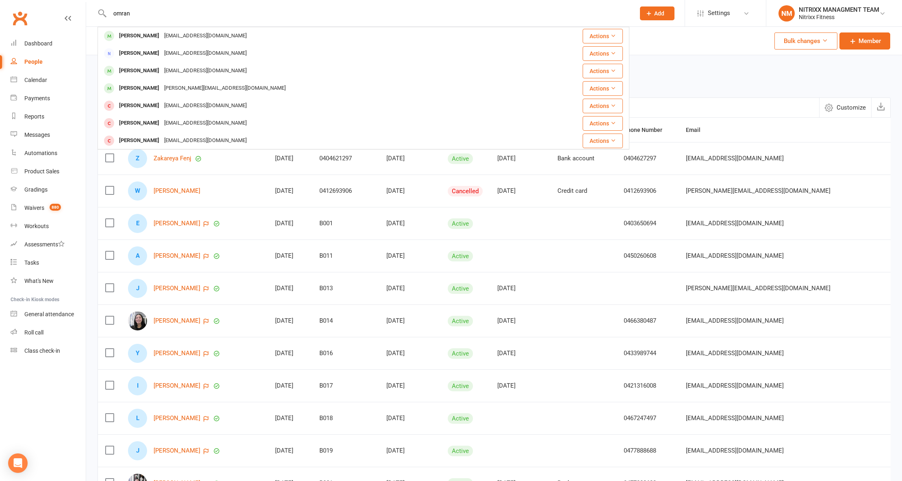
click at [124, 10] on input "omran" at bounding box center [368, 13] width 522 height 11
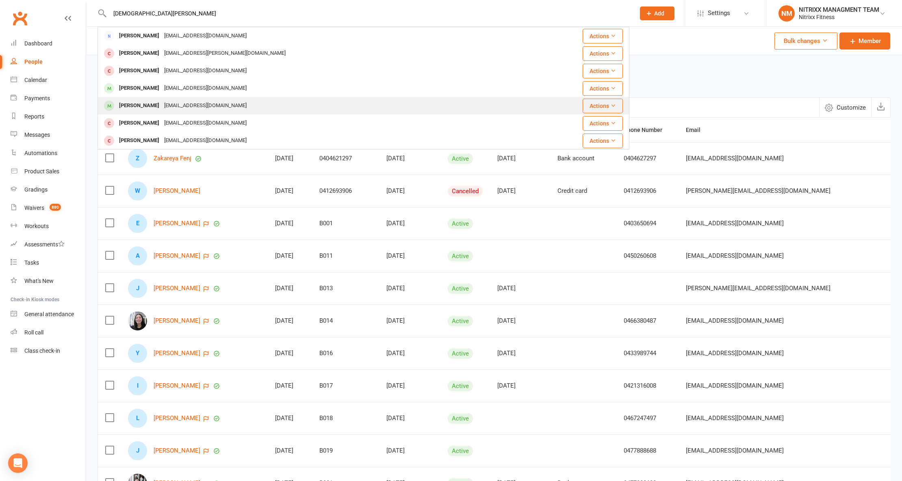
type input "mohammed omran"
click at [173, 98] on div "Mohammad-Ali Omran K.phillips2@hotmail.com" at bounding box center [315, 105] width 434 height 17
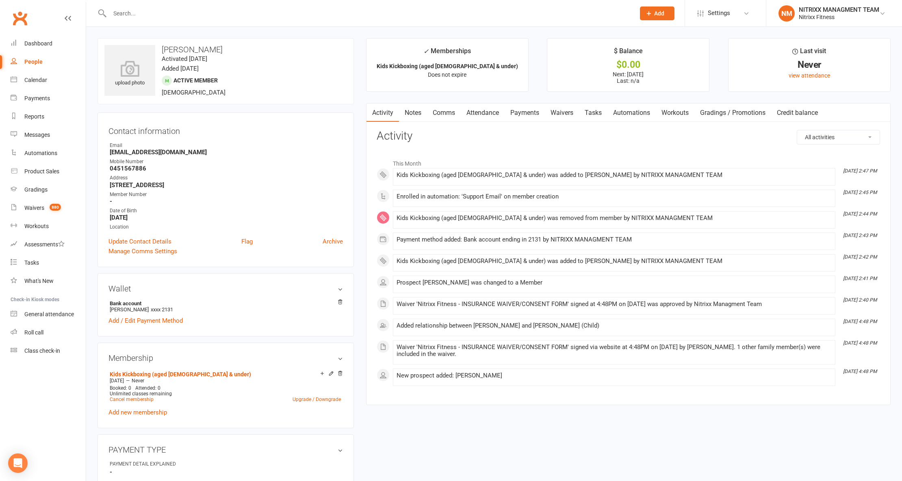
click at [411, 111] on link "Notes" at bounding box center [413, 113] width 28 height 19
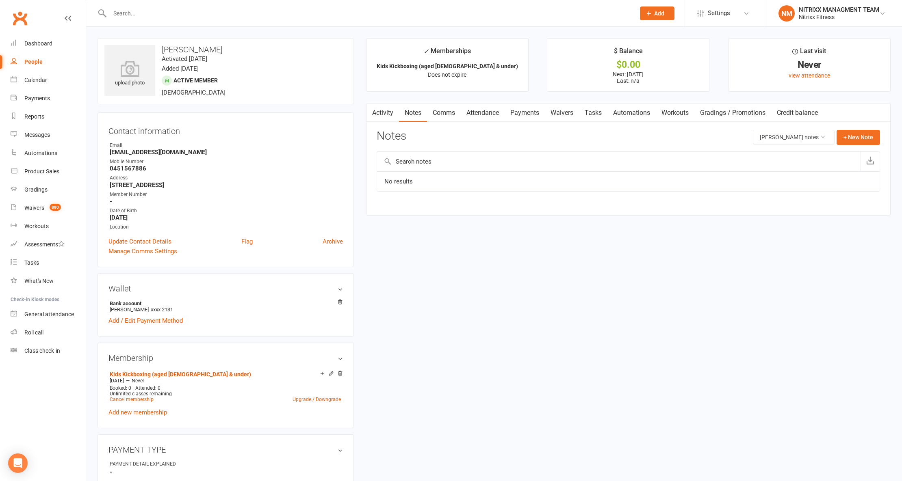
click at [475, 115] on link "Attendance" at bounding box center [483, 113] width 44 height 19
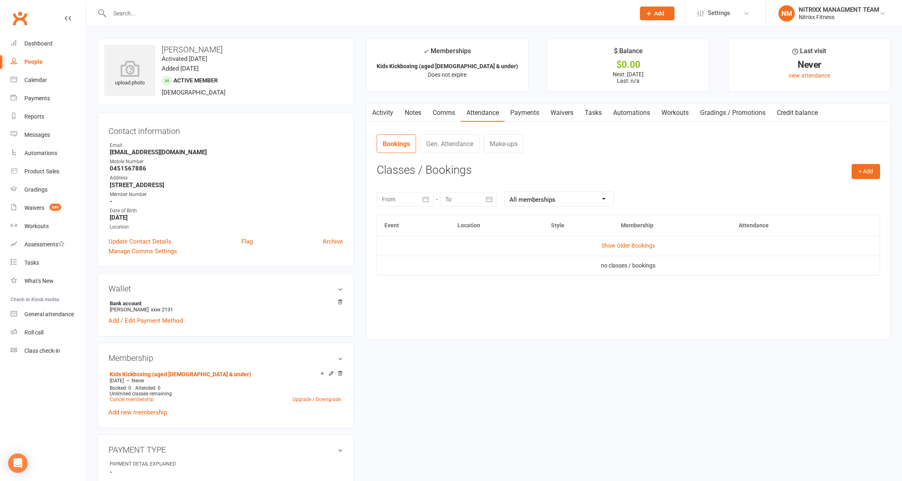
click at [527, 112] on link "Payments" at bounding box center [524, 113] width 40 height 19
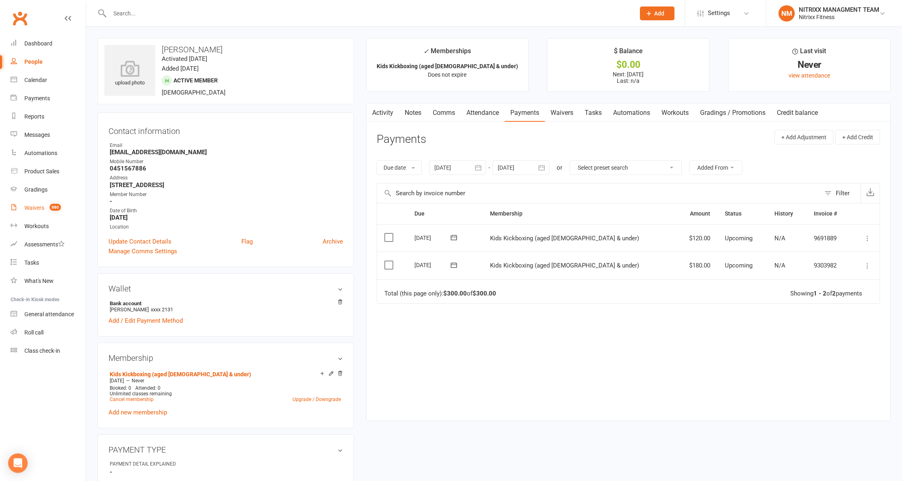
click at [54, 210] on count-badge "880" at bounding box center [52, 208] width 15 height 6
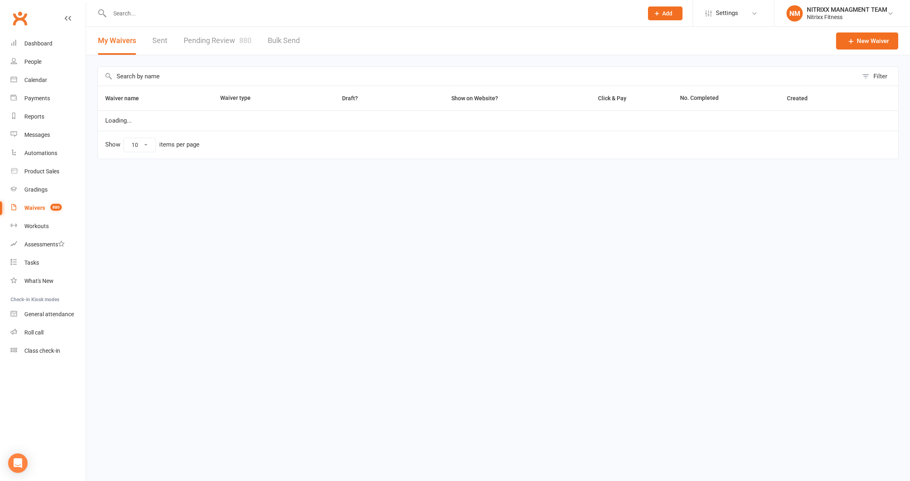
select select "100"
click at [228, 25] on div at bounding box center [367, 13] width 540 height 26
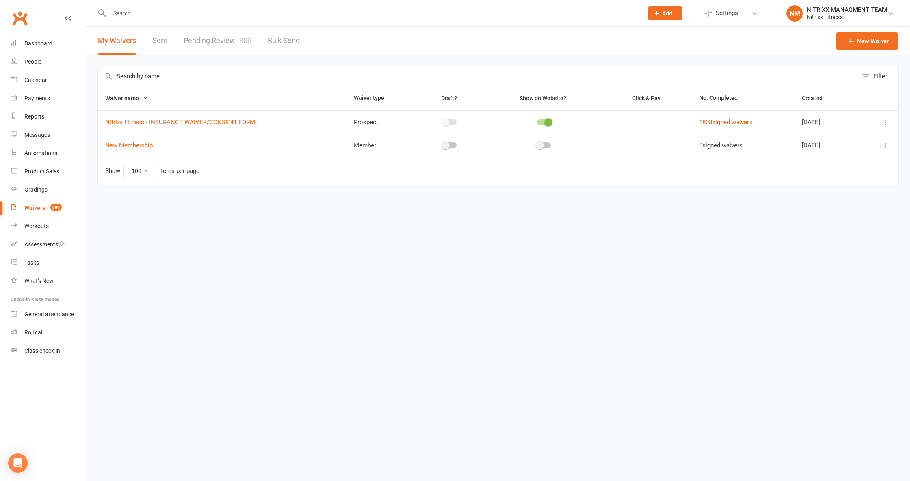
click at [226, 37] on link "Pending Review 880" at bounding box center [218, 41] width 68 height 28
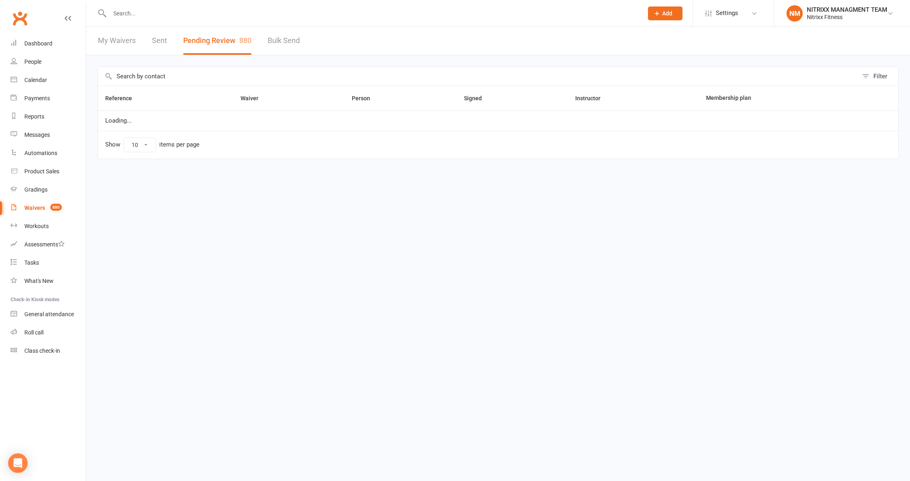
select select "100"
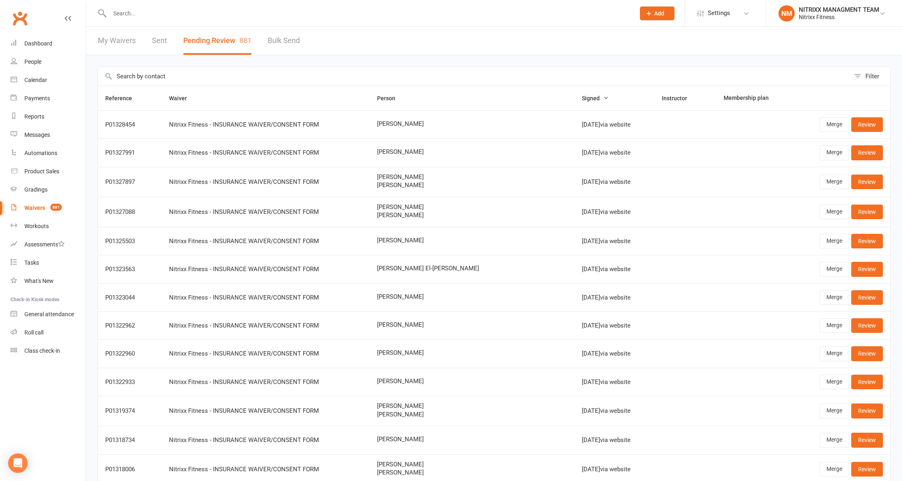
click at [121, 12] on input "text" at bounding box center [368, 13] width 522 height 11
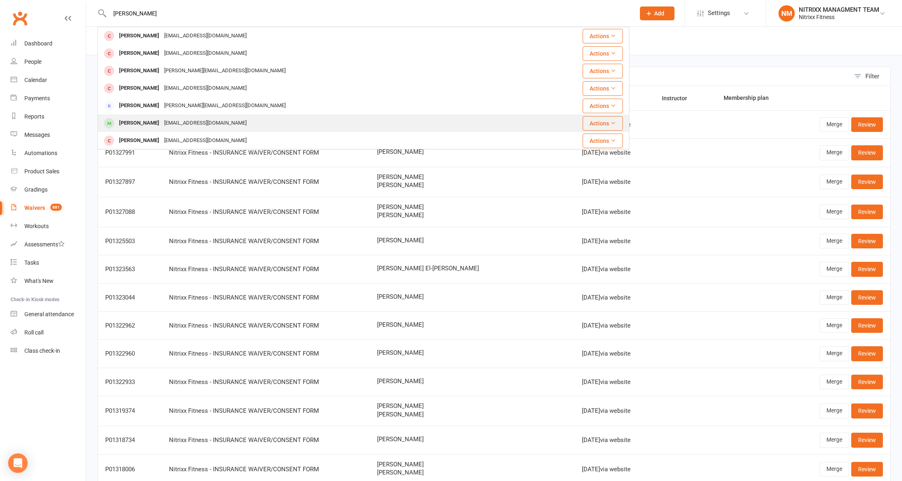
type input "MOHAMMAD ALI"
click at [199, 126] on div "K.phillips2@hotmail.com" at bounding box center [205, 123] width 87 height 12
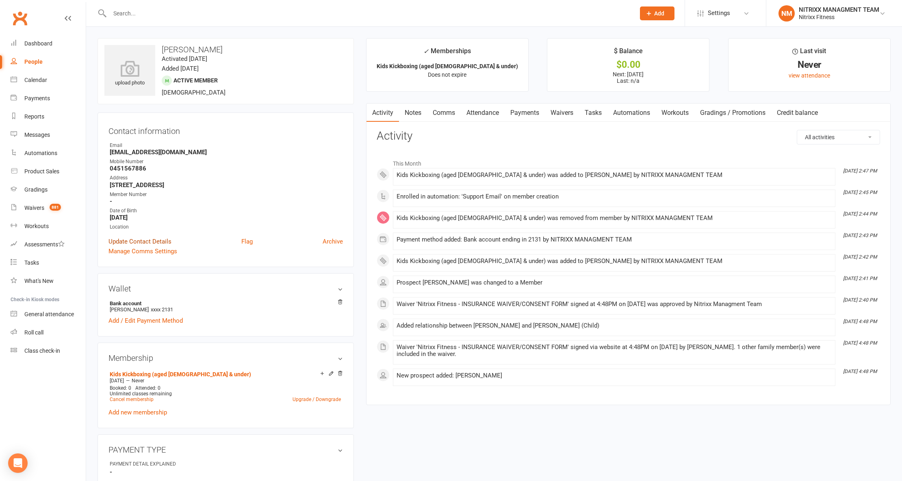
click at [136, 245] on link "Update Contact Details" at bounding box center [139, 242] width 63 height 10
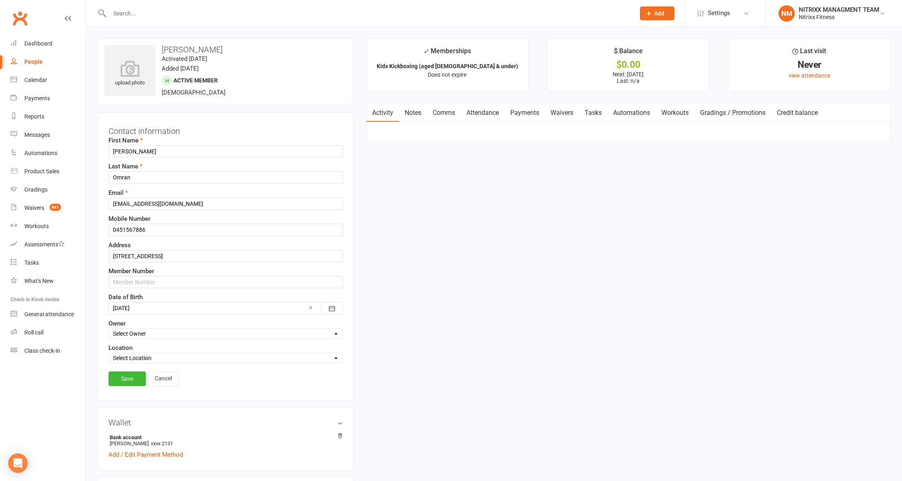
scroll to position [38, 0]
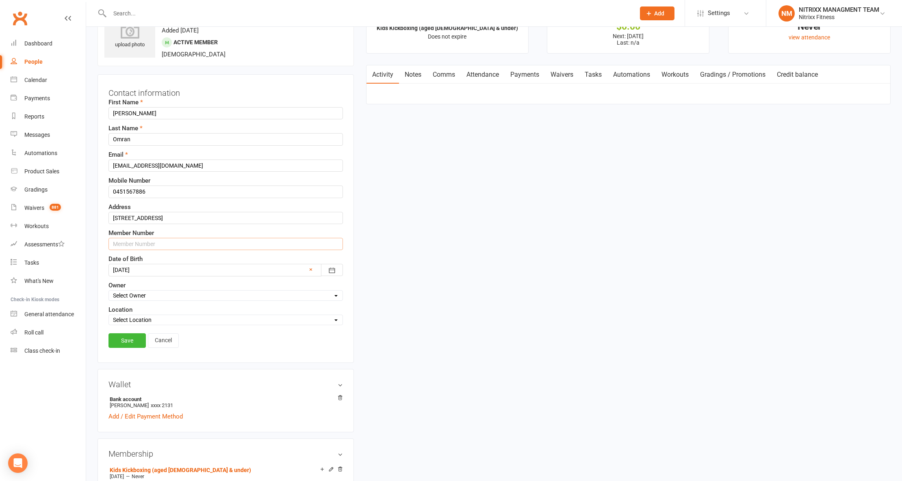
click at [138, 240] on input "text" at bounding box center [225, 244] width 234 height 12
paste input "N3364"
type input "N3364"
click at [125, 345] on link "Save" at bounding box center [126, 340] width 37 height 15
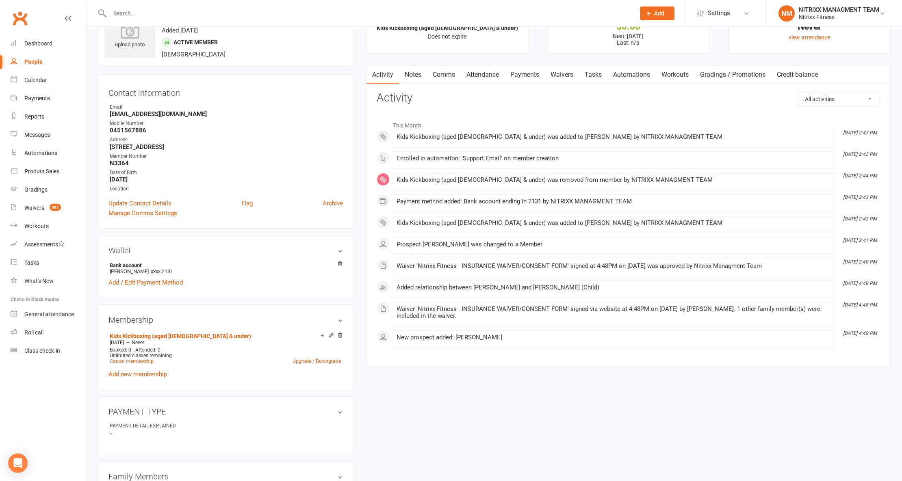
click at [413, 73] on link "Notes" at bounding box center [413, 74] width 28 height 19
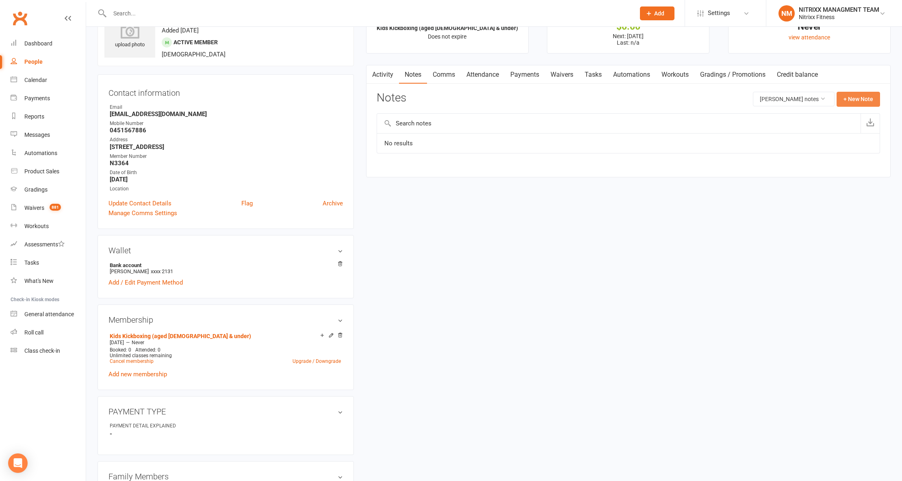
click at [847, 95] on button "+ New Note" at bounding box center [857, 99] width 43 height 15
click at [400, 134] on input "text" at bounding box center [628, 132] width 503 height 17
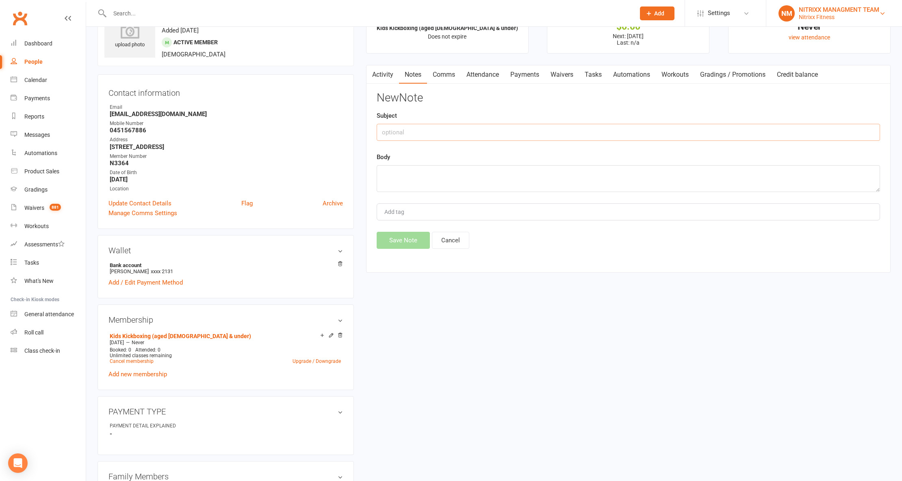
type input "e"
type input "Enrolment"
drag, startPoint x: 397, startPoint y: 181, endPoint x: 392, endPoint y: 184, distance: 6.0
click at [397, 182] on textarea at bounding box center [628, 178] width 503 height 27
type textarea "Member signed up -- kids unlimited $60 weekly --"
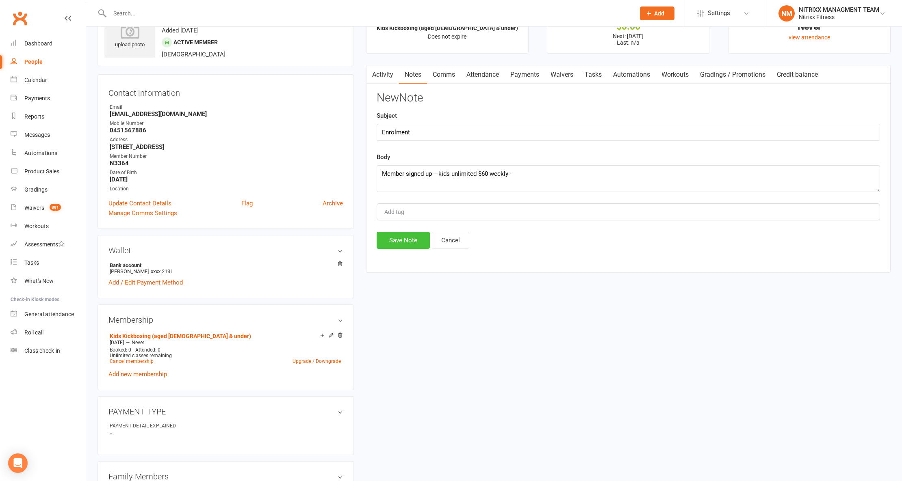
click at [413, 246] on button "Save Note" at bounding box center [403, 240] width 53 height 17
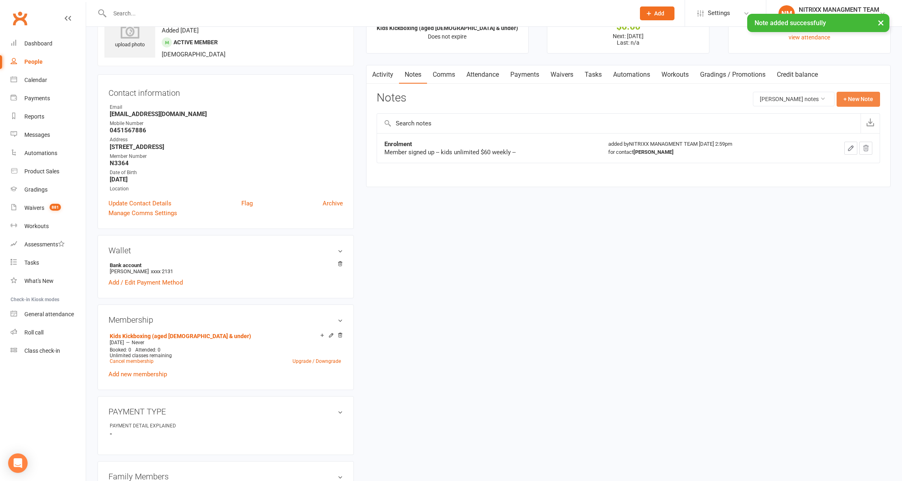
click at [853, 98] on button "+ New Note" at bounding box center [857, 99] width 43 height 15
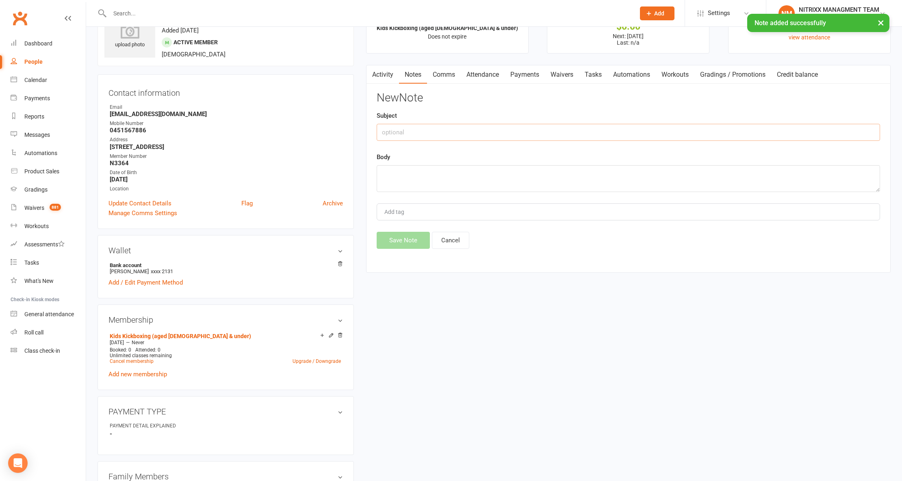
click at [493, 132] on input "text" at bounding box center [628, 132] width 503 height 17
type input "Payment dates"
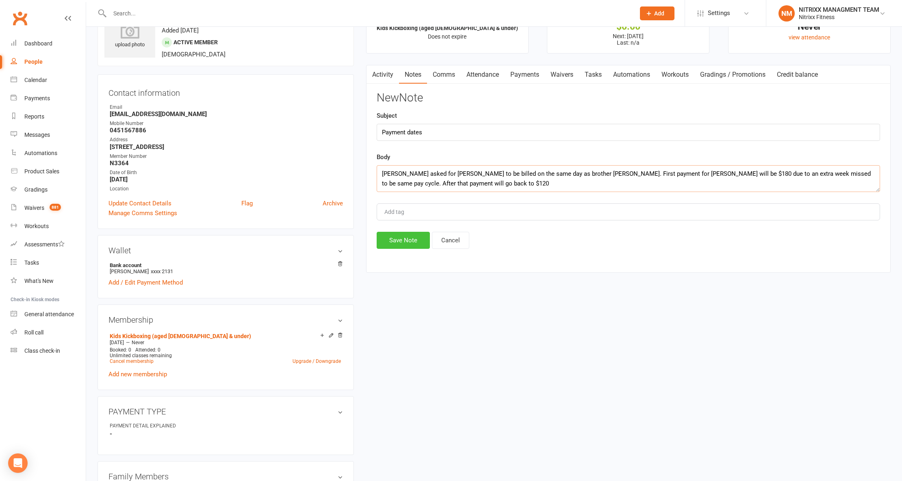
type textarea "Kitty asked for mohamed to be billed on the same day as brother talal. First pa…"
click at [379, 236] on button "Save Note" at bounding box center [403, 240] width 53 height 17
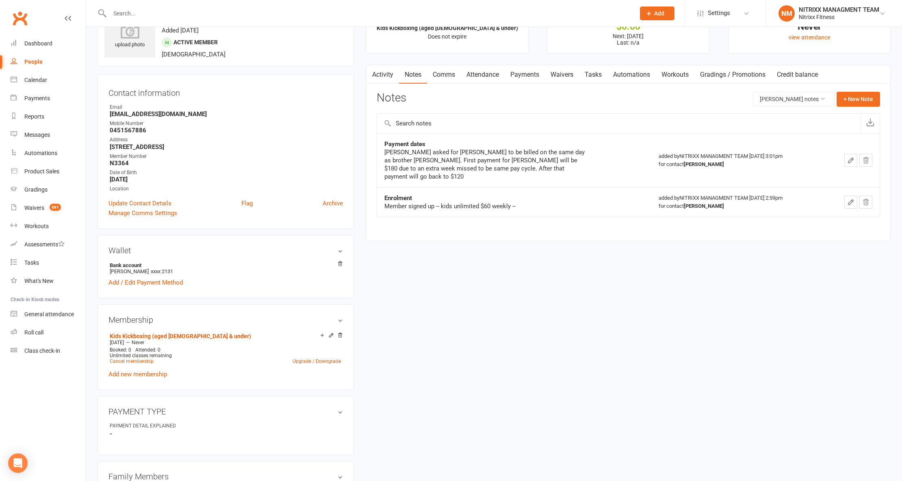
click at [20, 53] on link "People" at bounding box center [48, 62] width 75 height 18
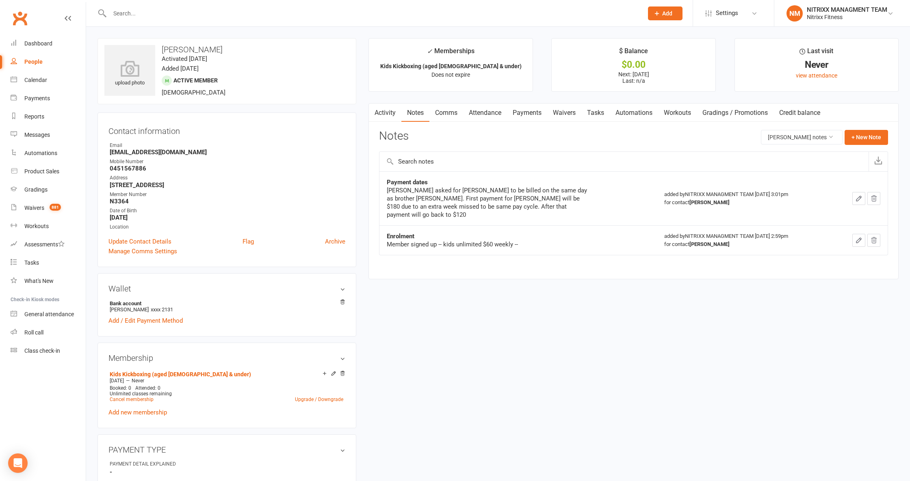
select select "100"
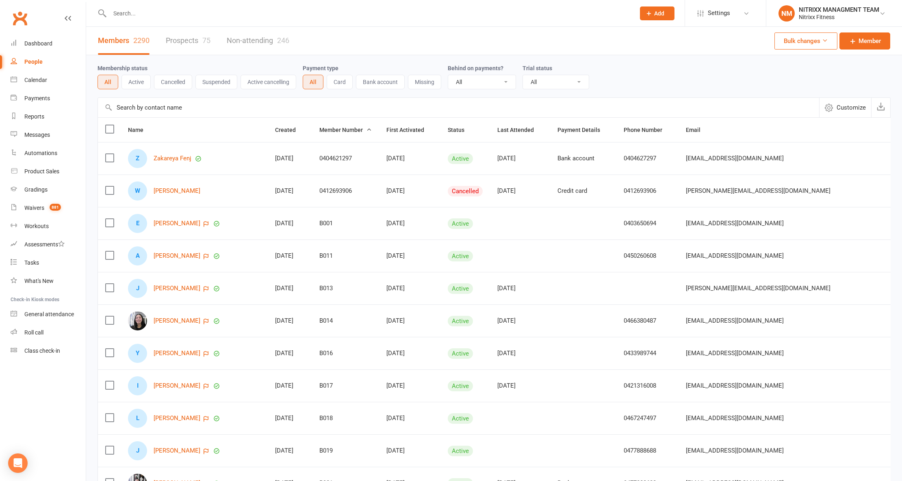
click at [130, 8] on input "text" at bounding box center [368, 13] width 522 height 11
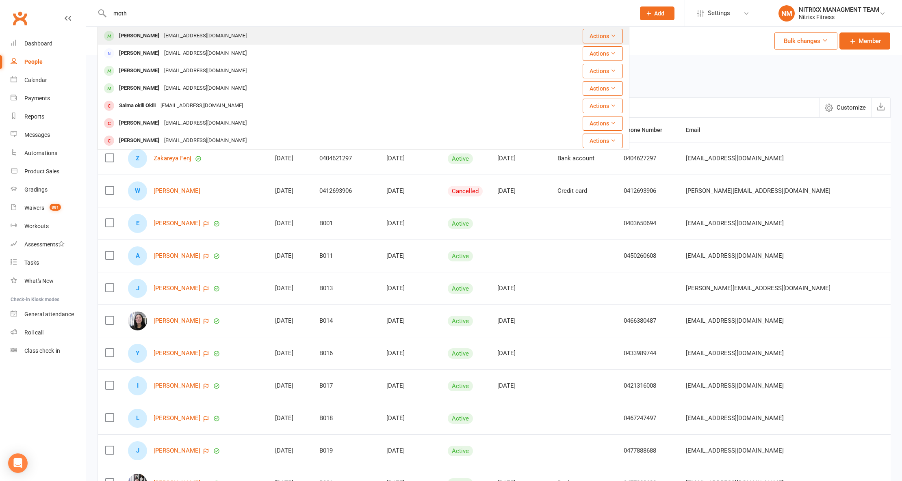
type input "moth"
click at [161, 27] on td "Charles Moth Charleswmoth@gmail.com" at bounding box center [302, 35] width 408 height 17
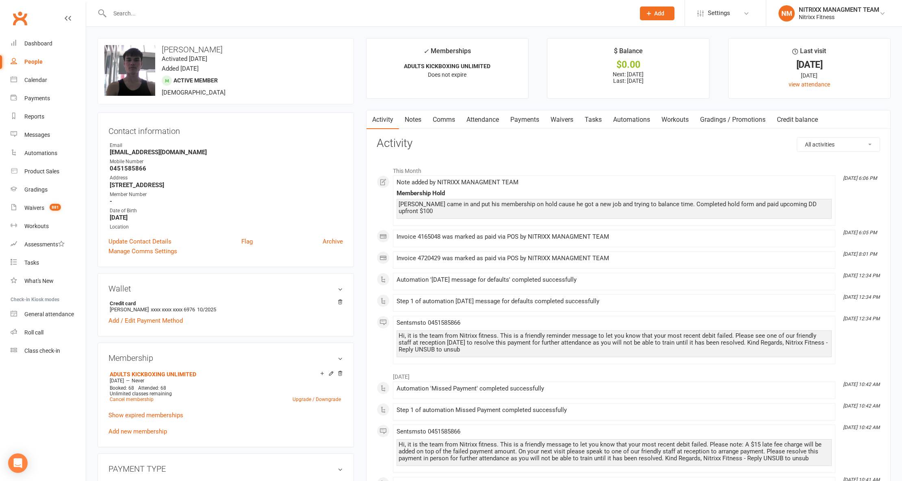
click at [421, 119] on link "Notes" at bounding box center [413, 119] width 28 height 19
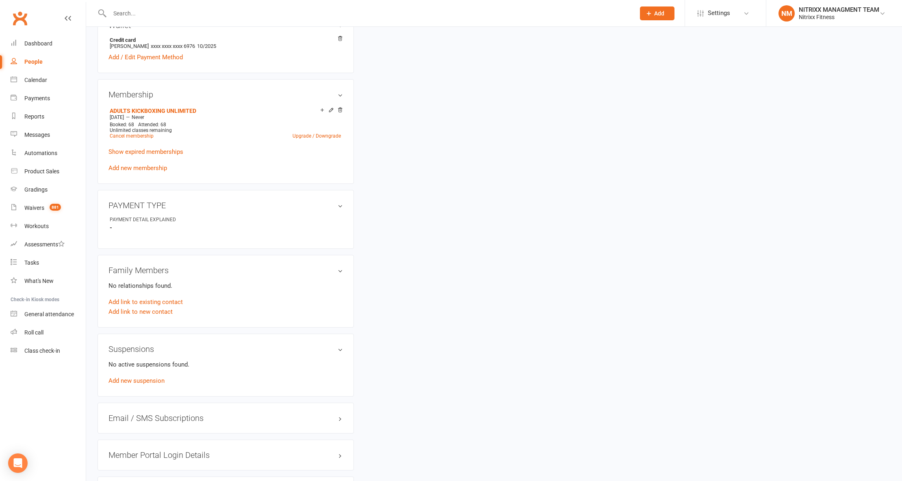
scroll to position [325, 0]
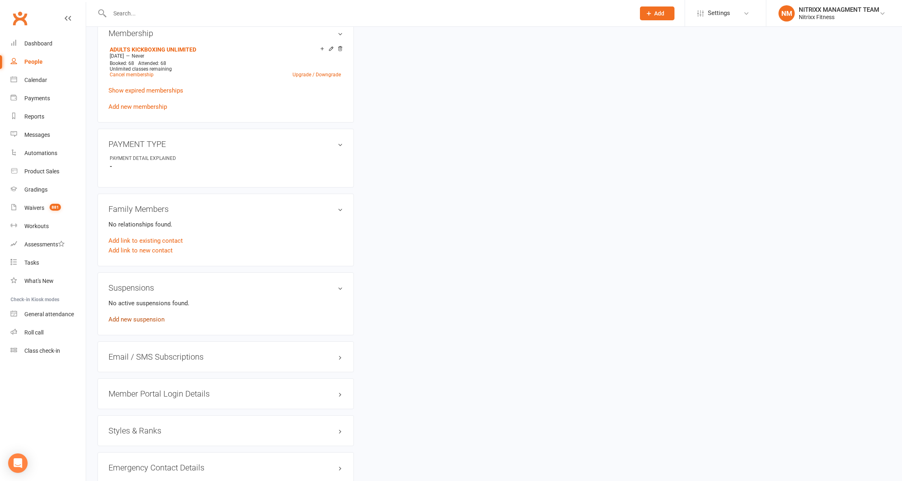
click at [142, 323] on link "Add new suspension" at bounding box center [136, 319] width 56 height 7
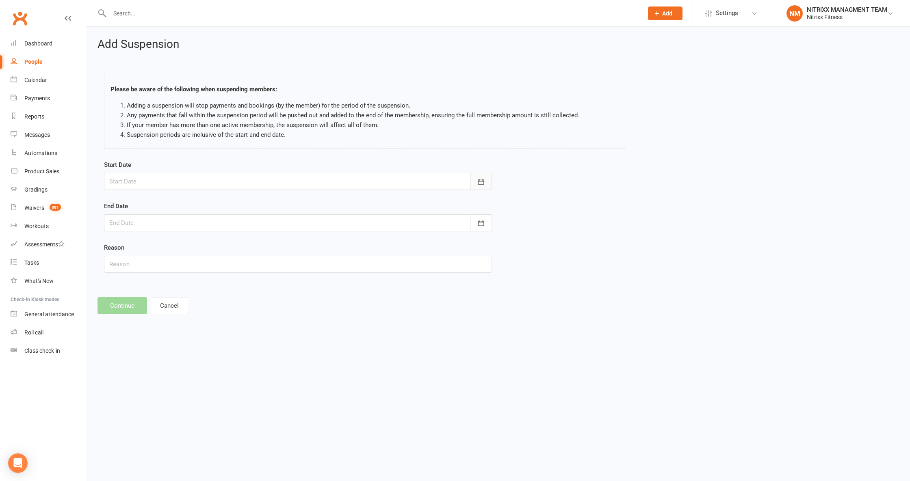
click at [486, 180] on button "button" at bounding box center [481, 181] width 22 height 17
click at [196, 197] on button "[DATE]" at bounding box center [181, 202] width 106 height 15
click at [206, 249] on span "September" at bounding box center [207, 250] width 29 height 7
click at [232, 249] on button "12" at bounding box center [226, 249] width 17 height 15
type input "12 Sep 2025"
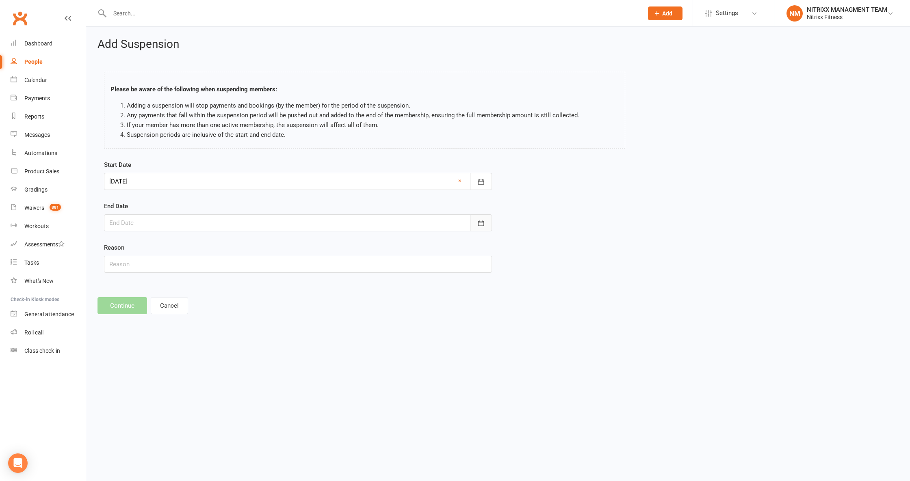
click at [475, 220] on button "button" at bounding box center [481, 222] width 22 height 17
click at [206, 242] on button "[DATE]" at bounding box center [181, 244] width 106 height 15
click at [140, 312] on button "October" at bounding box center [124, 307] width 35 height 15
click at [243, 288] on span "11" at bounding box center [246, 290] width 6 height 6
type input "11 Oct 2025"
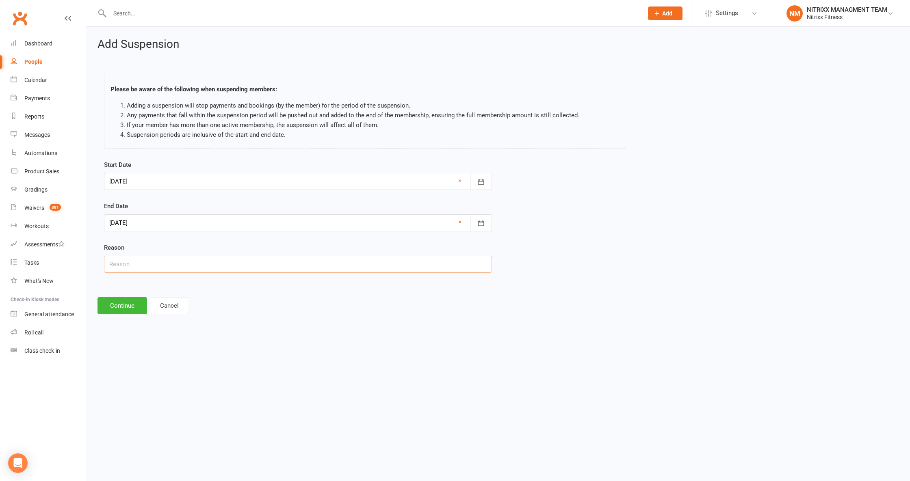
click at [197, 268] on input "text" at bounding box center [298, 264] width 388 height 17
type input "Personal"
click at [120, 309] on button "Continue" at bounding box center [122, 305] width 50 height 17
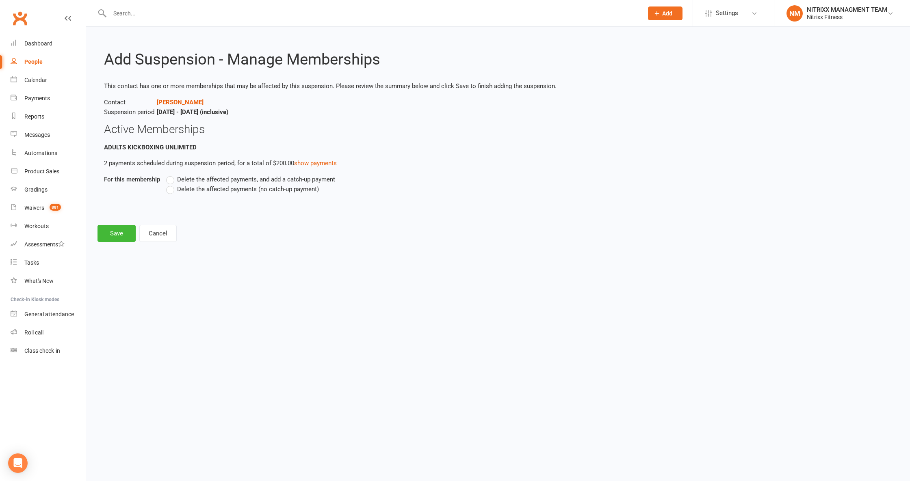
click at [197, 188] on span "Delete the affected payments (no catch-up payment)" at bounding box center [248, 188] width 142 height 9
click at [171, 184] on input "Delete the affected payments (no catch-up payment)" at bounding box center [168, 184] width 5 height 0
click at [197, 188] on span "Delete the affected payments (no catch-up payment)" at bounding box center [248, 188] width 142 height 9
click at [171, 184] on input "Delete the affected payments (no catch-up payment)" at bounding box center [168, 184] width 5 height 0
click at [128, 234] on button "Save" at bounding box center [116, 233] width 38 height 17
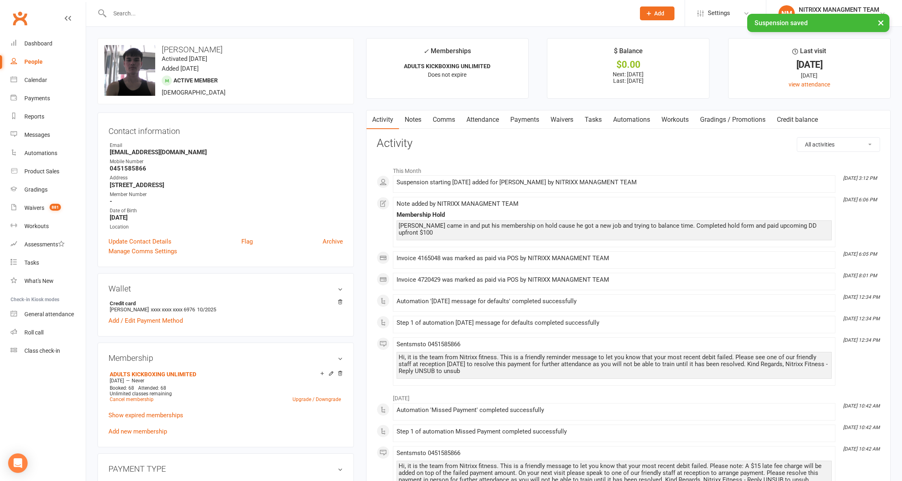
click at [540, 114] on link "Payments" at bounding box center [524, 119] width 40 height 19
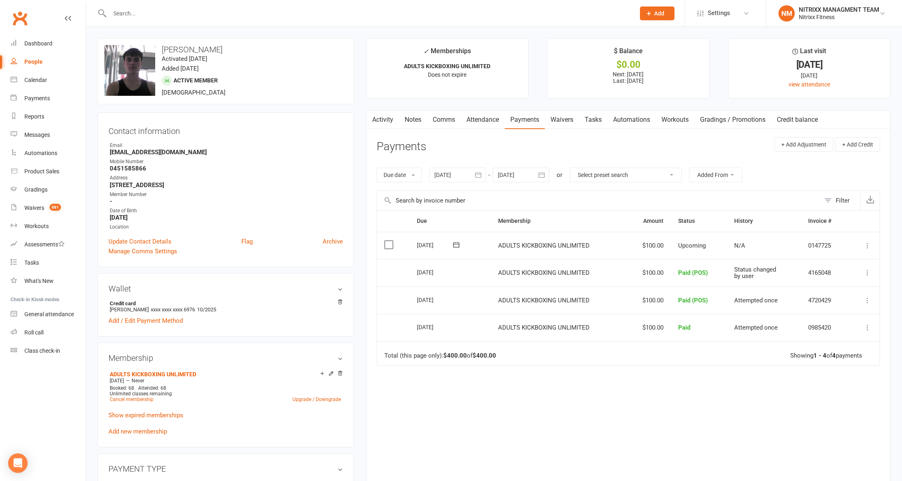
drag, startPoint x: 535, startPoint y: 175, endPoint x: 538, endPoint y: 177, distance: 4.3
click at [535, 176] on div at bounding box center [520, 175] width 57 height 15
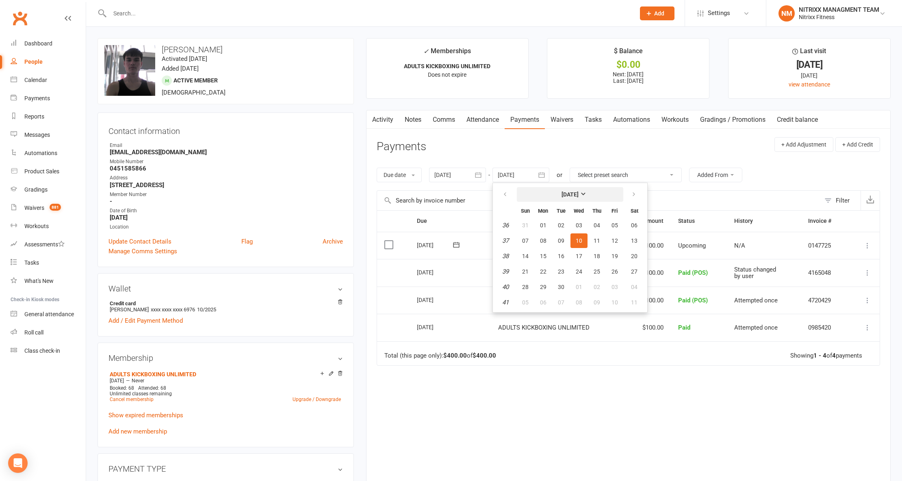
click at [545, 187] on button "[DATE]" at bounding box center [570, 194] width 106 height 15
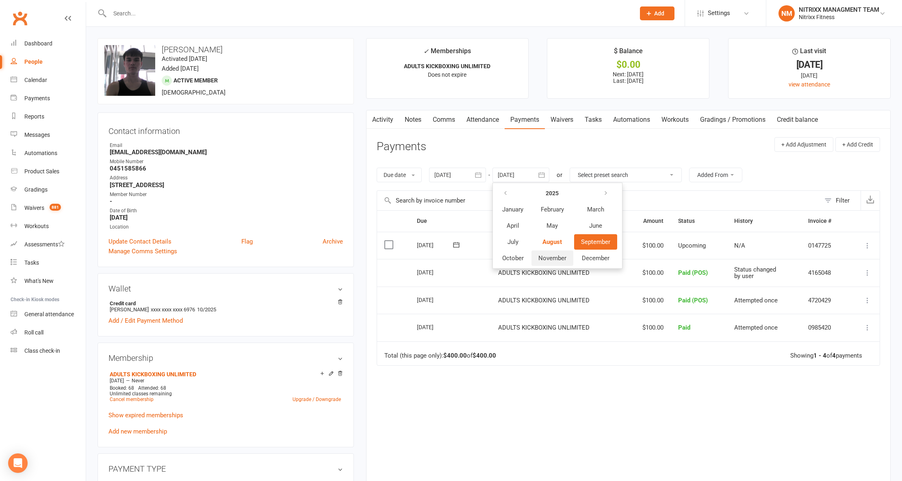
click at [567, 262] on button "November" at bounding box center [552, 258] width 42 height 15
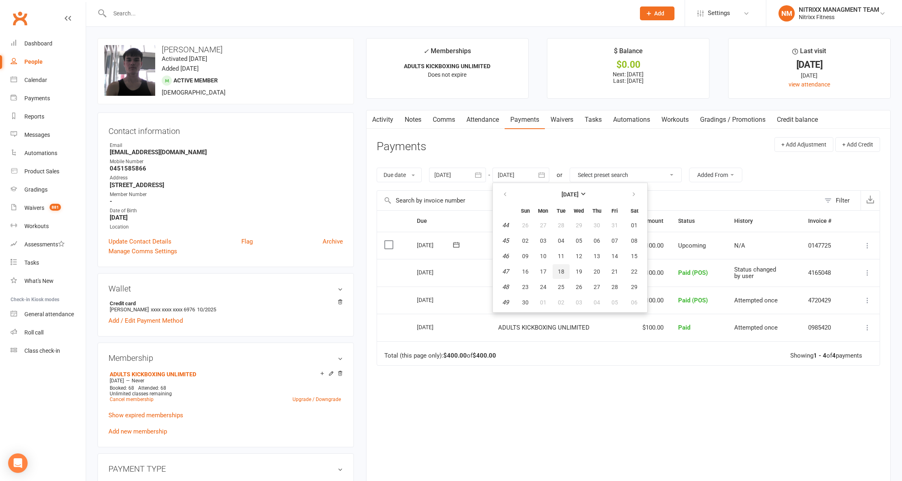
click at [563, 264] on button "18" at bounding box center [560, 271] width 17 height 15
type input "18 Nov 2025"
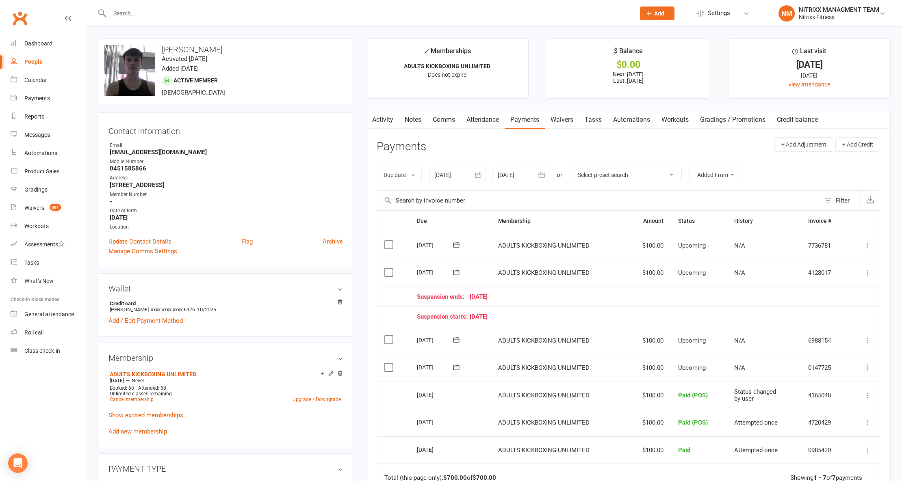
click at [435, 110] on div "Activity Notes Comms Attendance Payments Waivers Tasks Automations Workouts Gra…" at bounding box center [628, 358] width 524 height 496
click at [461, 122] on link "Comms" at bounding box center [444, 119] width 34 height 19
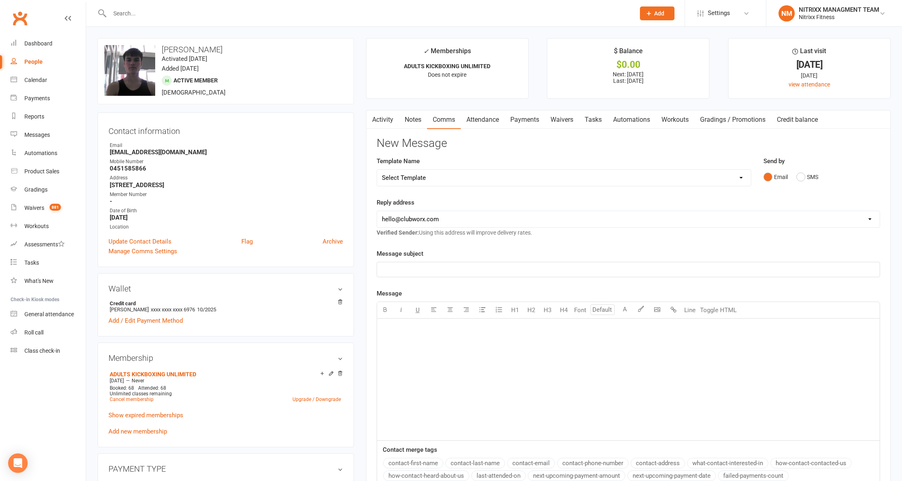
click at [443, 366] on div "﻿" at bounding box center [628, 380] width 502 height 122
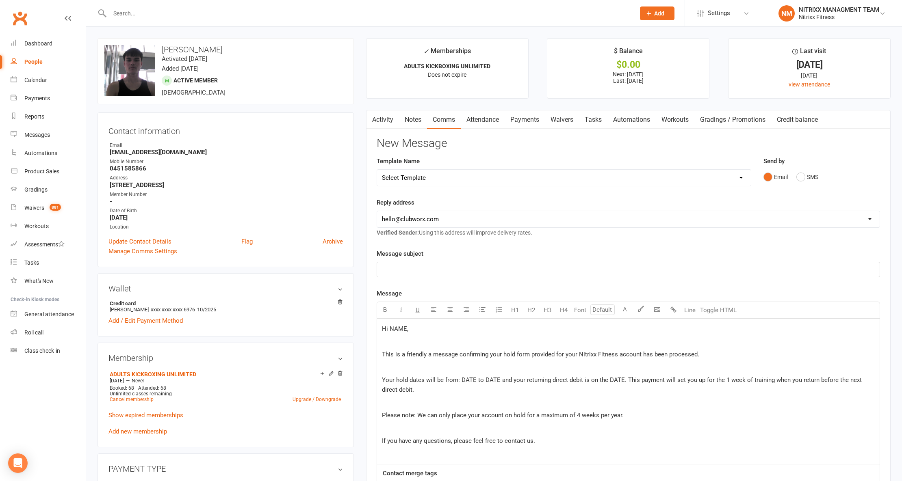
click at [400, 329] on span "Hi NAME," at bounding box center [395, 328] width 26 height 7
click at [468, 381] on span "Your hold dates will be from: DATE to DATE and your returning direct debit is o…" at bounding box center [622, 385] width 481 height 17
click at [507, 384] on span "Your hold dates will be from: 12/09/2025 to DATE and your returning direct debi…" at bounding box center [624, 385] width 485 height 17
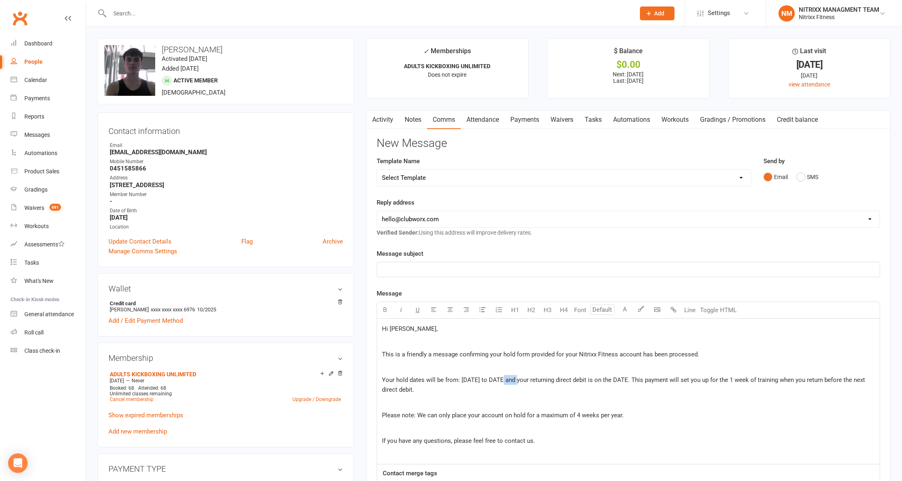
click at [507, 384] on span "Your hold dates will be from: 12/09/2025 to DATE and your returning direct debi…" at bounding box center [624, 385] width 485 height 17
click at [647, 385] on span "Your hold dates will be from: 12/09/2025 to 11/10/2025 and your returning direc…" at bounding box center [626, 385] width 488 height 17
click at [420, 267] on p "﻿" at bounding box center [628, 270] width 493 height 10
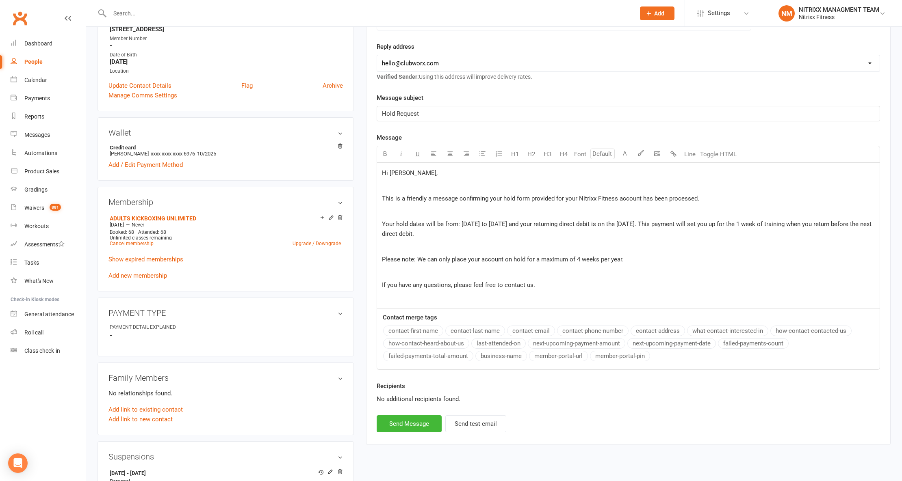
scroll to position [162, 0]
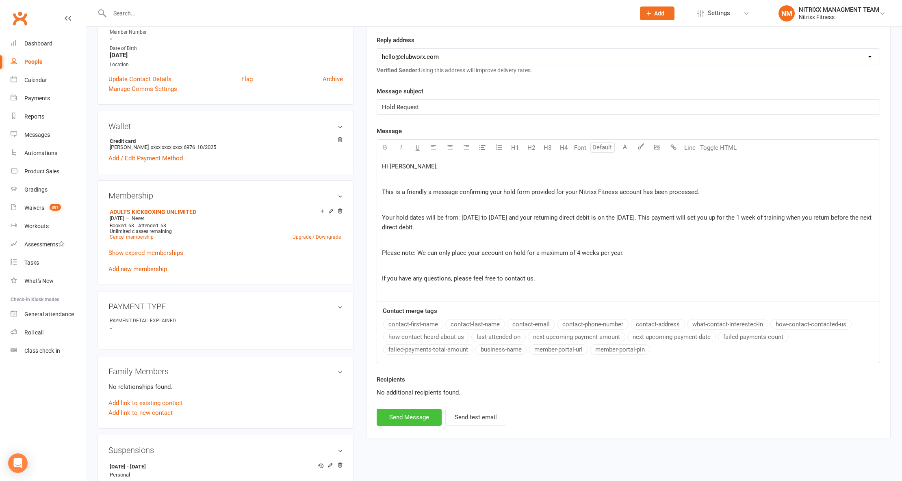
click at [420, 418] on button "Send Message" at bounding box center [409, 417] width 65 height 17
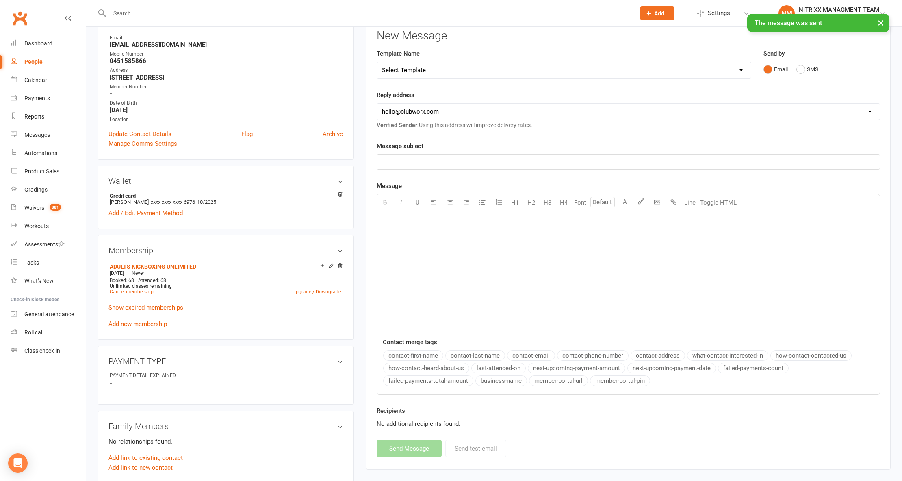
scroll to position [0, 0]
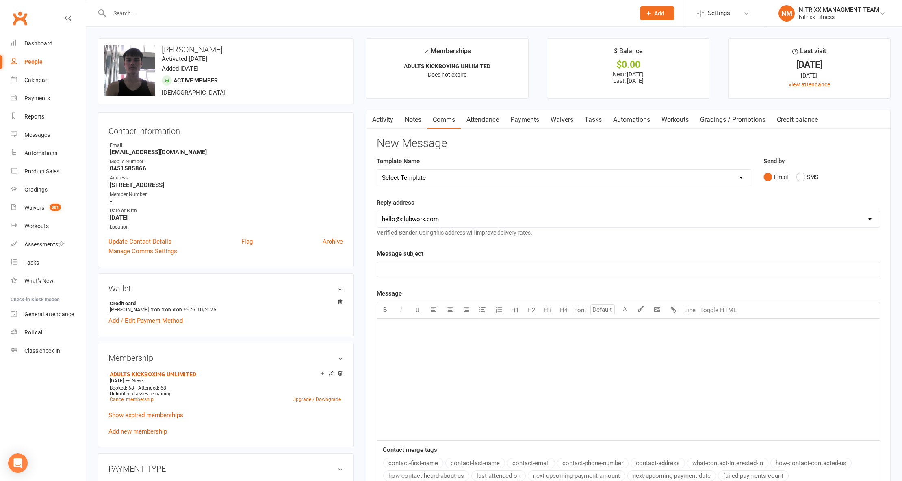
click at [258, 8] on input "text" at bounding box center [368, 13] width 522 height 11
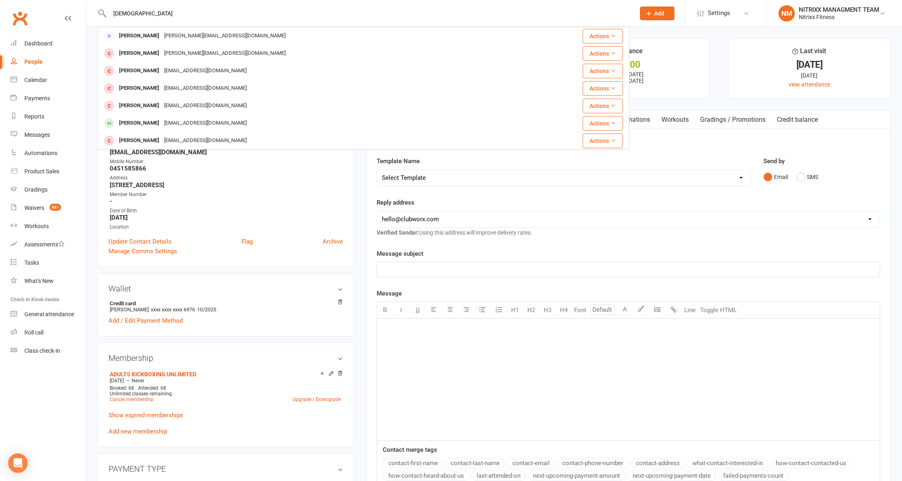
click at [113, 11] on input "hadid" at bounding box center [368, 13] width 522 height 11
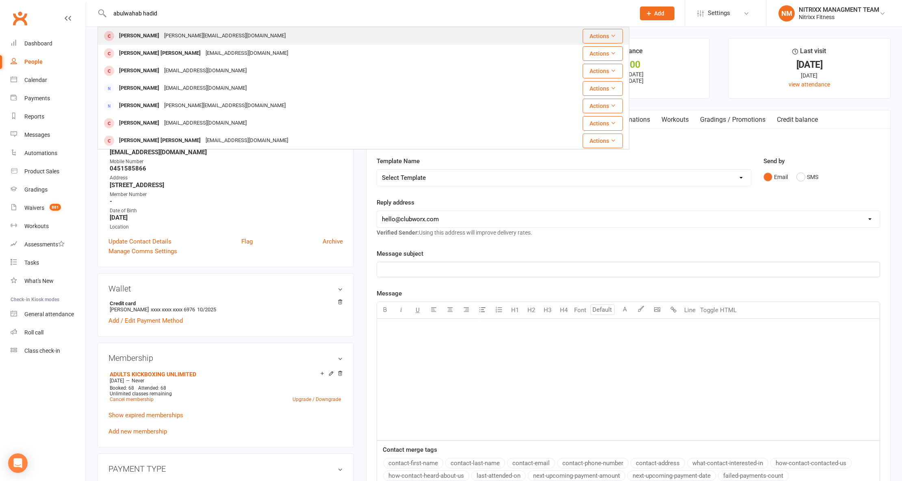
type input "abulwahab hadid"
click at [185, 40] on div "Fred.hadid@hotmail.com" at bounding box center [225, 36] width 126 height 12
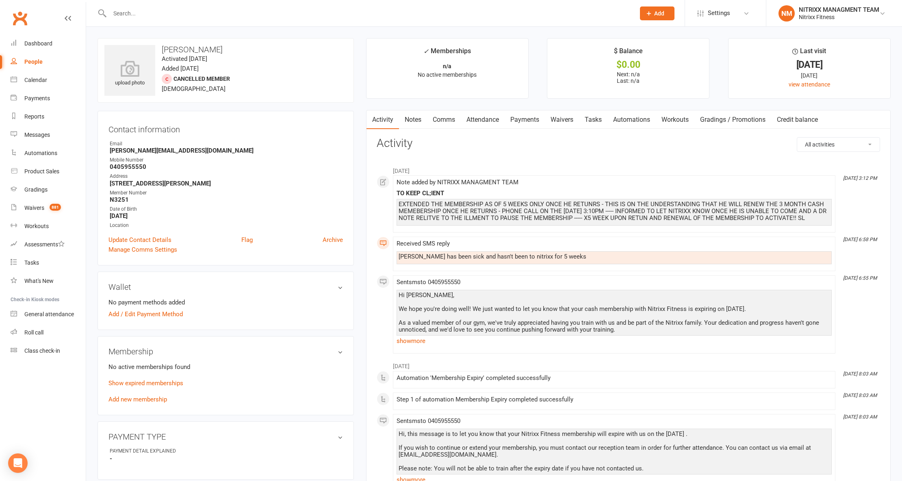
click at [508, 253] on div "Abdul has been sick and hasn't been to nitrixx for 5 weeks" at bounding box center [613, 257] width 435 height 13
drag, startPoint x: 511, startPoint y: 257, endPoint x: 624, endPoint y: 247, distance: 113.7
click at [624, 247] on div "Received SMS reply Abdul has been sick and hasn't been to nitrixx for 5 weeks" at bounding box center [613, 253] width 435 height 27
drag, startPoint x: 171, startPoint y: 80, endPoint x: 243, endPoint y: 80, distance: 71.5
click at [243, 80] on div "upload photo Abdul Hadid Activated 10 April, 2025 Added 8 April, 2025 Cancelled…" at bounding box center [225, 70] width 256 height 65
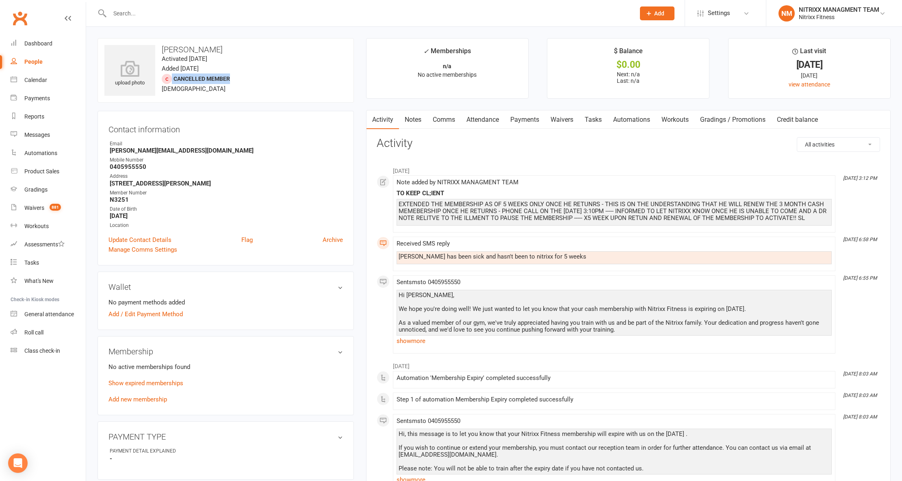
click at [514, 122] on link "Payments" at bounding box center [524, 119] width 40 height 19
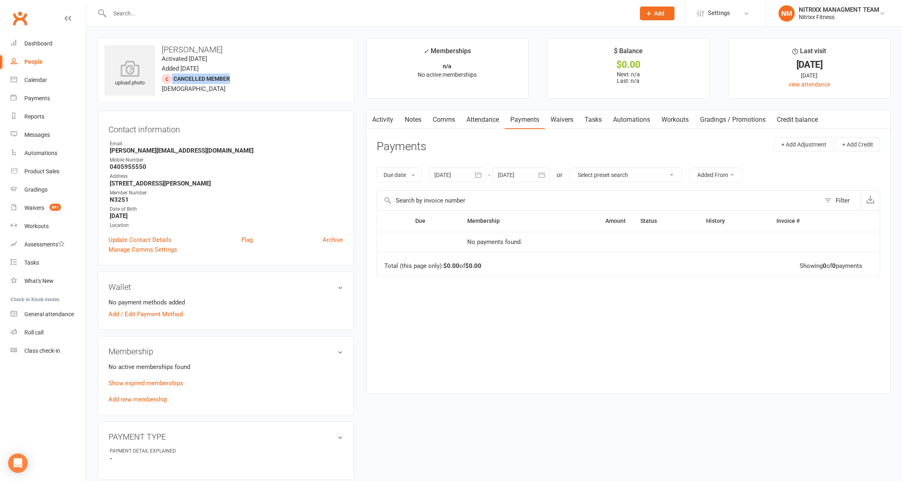
click at [376, 119] on button "button" at bounding box center [371, 119] width 10 height 18
click at [389, 116] on link "Activity" at bounding box center [382, 119] width 32 height 19
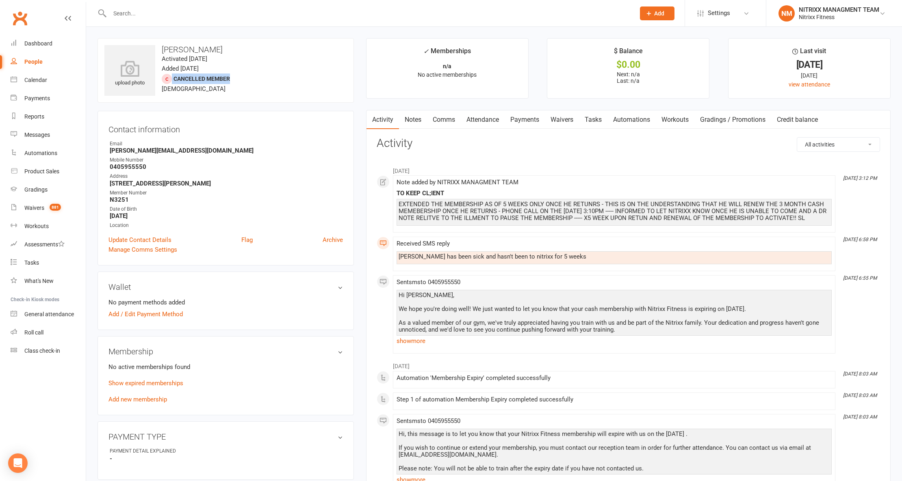
click at [411, 121] on link "Notes" at bounding box center [413, 119] width 28 height 19
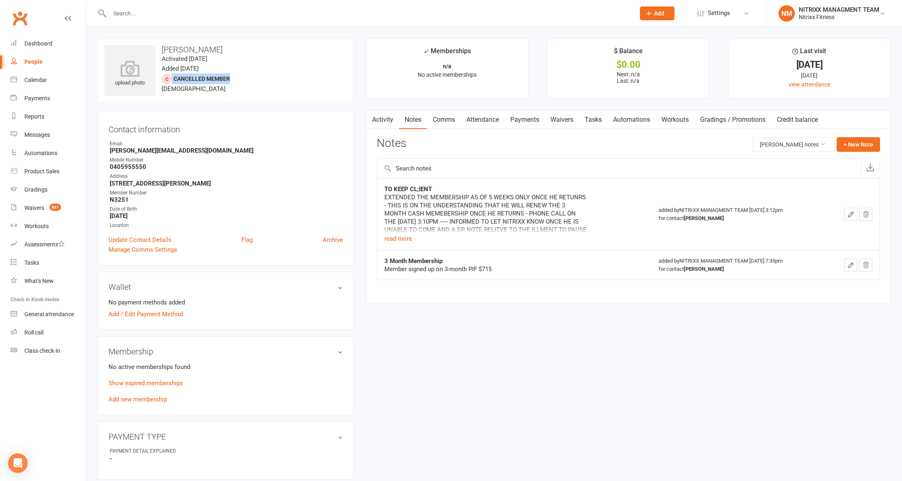
drag, startPoint x: 433, startPoint y: 212, endPoint x: 552, endPoint y: 226, distance: 120.3
click at [552, 226] on div "EXTENDED THE MEMBERSHIP AS OF 5 WEEKS ONLY ONCE HE RETUNRS - THIS IS ON THE UND…" at bounding box center [485, 213] width 203 height 41
click at [790, 150] on button "Abdul Hadid's notes" at bounding box center [794, 144] width 82 height 15
click at [793, 147] on button "Abdul Hadid's notes" at bounding box center [794, 144] width 82 height 15
drag, startPoint x: 410, startPoint y: 270, endPoint x: 467, endPoint y: 266, distance: 56.6
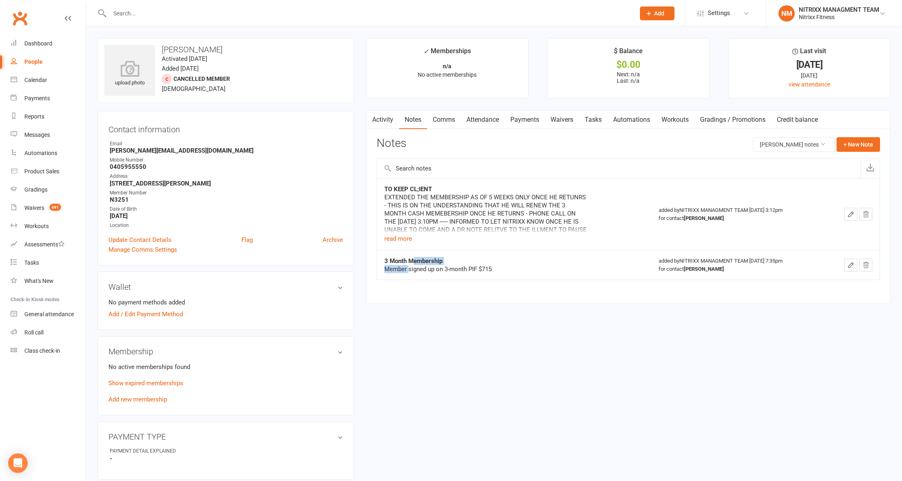
click at [414, 264] on div "3 Month Membership Member signed up on 3-month PIF $715" at bounding box center [485, 265] width 203 height 16
click at [756, 275] on td "added by NITRIXX MANAGMENT TEAM Apr 10, 2025 7:35pm for contact Abdul Hadid" at bounding box center [738, 265] width 175 height 30
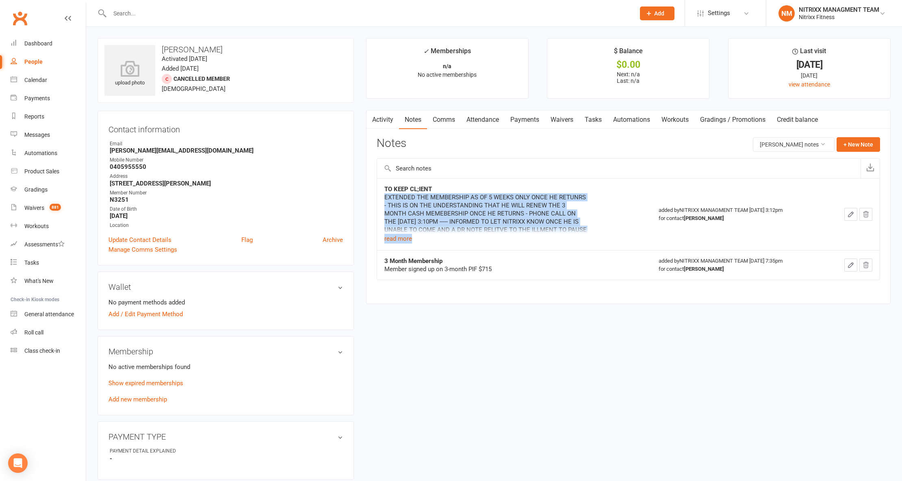
drag, startPoint x: 385, startPoint y: 199, endPoint x: 600, endPoint y: 238, distance: 218.4
click at [600, 238] on div "TO KEEP CL;IENT EXTENDED THE MEMBERSHIP AS OF 5 WEEKS ONLY ONCE HE RETUNRS - TH…" at bounding box center [514, 214] width 260 height 58
click at [397, 242] on button "read more" at bounding box center [398, 239] width 28 height 10
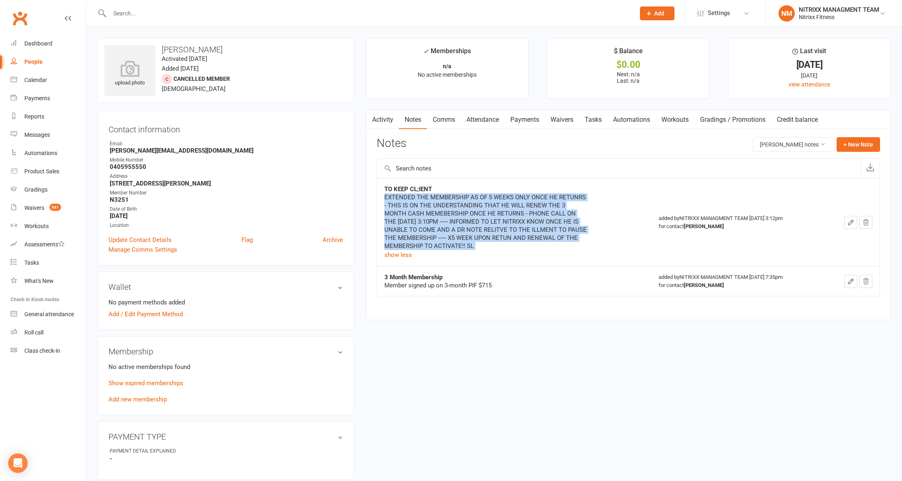
click at [408, 203] on div "EXTENDED THE MEMBERSHIP AS OF 5 WEEKS ONLY ONCE HE RETUNRS - THIS IS ON THE UND…" at bounding box center [485, 221] width 203 height 57
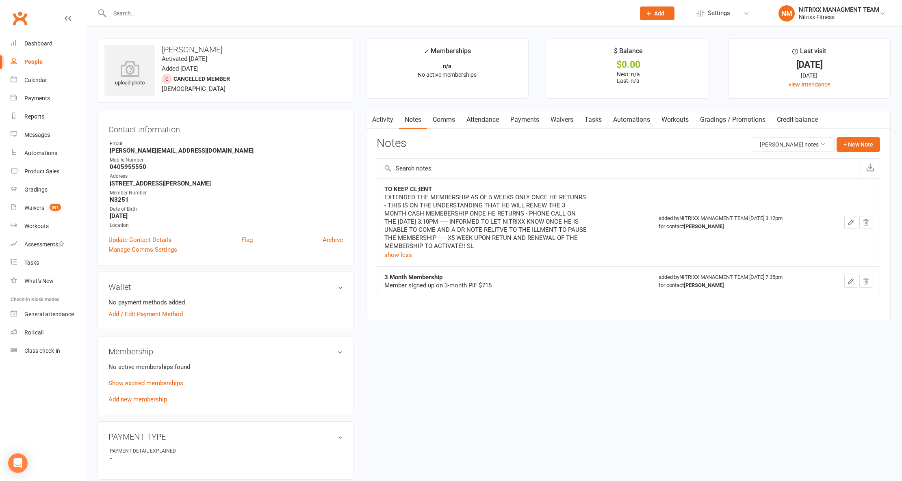
drag, startPoint x: 379, startPoint y: 200, endPoint x: 583, endPoint y: 246, distance: 209.3
click at [583, 246] on td "TO KEEP CL;IENT EXTENDED THE MEMBERSHIP AS OF 5 WEEKS ONLY ONCE HE RETUNRS - TH…" at bounding box center [514, 222] width 274 height 88
drag, startPoint x: 174, startPoint y: 80, endPoint x: 351, endPoint y: 69, distance: 177.8
click at [351, 69] on div "upload photo Abdul Hadid Activated 10 April, 2025 Added 8 April, 2025 Cancelled…" at bounding box center [225, 70] width 256 height 65
click at [540, 198] on div "EXTENDED THE MEMBERSHIP AS OF 5 WEEKS ONLY ONCE HE RETUNRS - THIS IS ON THE UND…" at bounding box center [485, 221] width 203 height 57
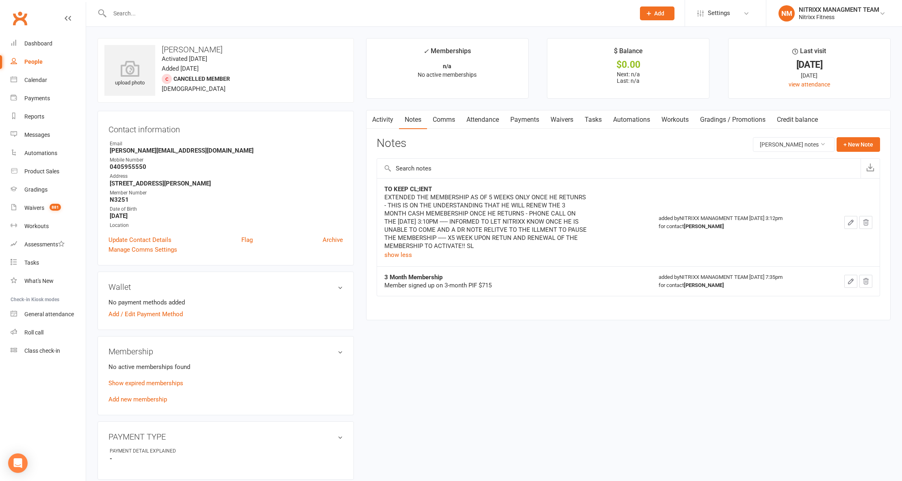
drag, startPoint x: 470, startPoint y: 246, endPoint x: 463, endPoint y: 244, distance: 6.8
click at [463, 244] on div "EXTENDED THE MEMBERSHIP AS OF 5 WEEKS ONLY ONCE HE RETUNRS - THIS IS ON THE UND…" at bounding box center [485, 221] width 203 height 57
click at [481, 247] on div "EXTENDED THE MEMBERSHIP AS OF 5 WEEKS ONLY ONCE HE RETUNRS - THIS IS ON THE UND…" at bounding box center [485, 221] width 203 height 57
click at [385, 117] on link "Activity" at bounding box center [382, 119] width 32 height 19
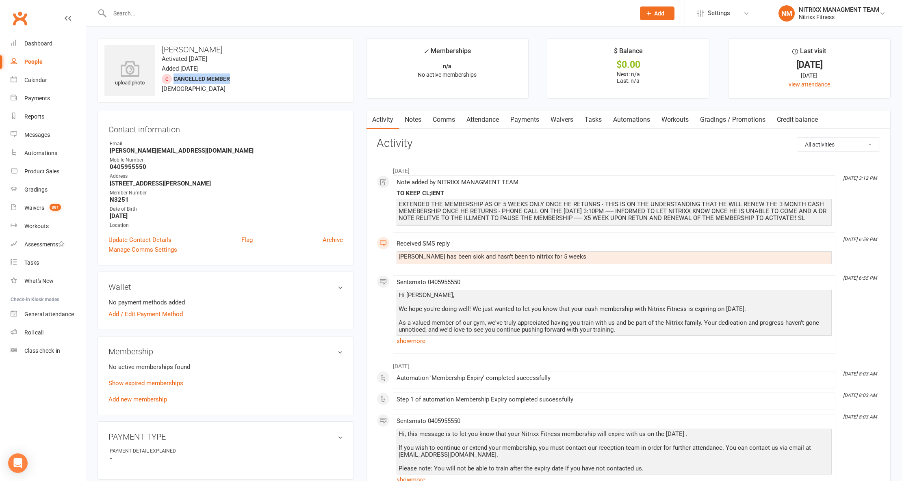
drag, startPoint x: 175, startPoint y: 79, endPoint x: 231, endPoint y: 76, distance: 56.1
click at [231, 76] on div "upload photo Abdul Hadid Activated 10 April, 2025 Added 8 April, 2025 Cancelled…" at bounding box center [225, 70] width 256 height 65
click at [418, 122] on link "Notes" at bounding box center [413, 119] width 28 height 19
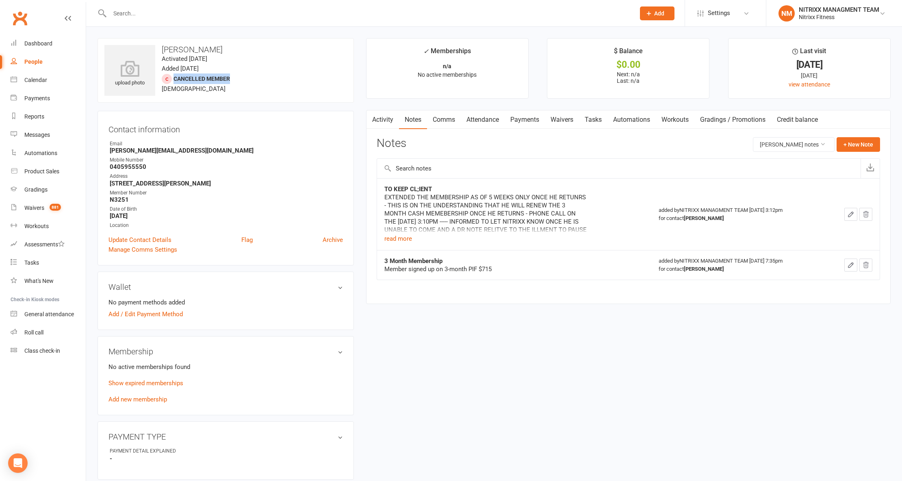
click at [386, 120] on link "Activity" at bounding box center [382, 119] width 32 height 19
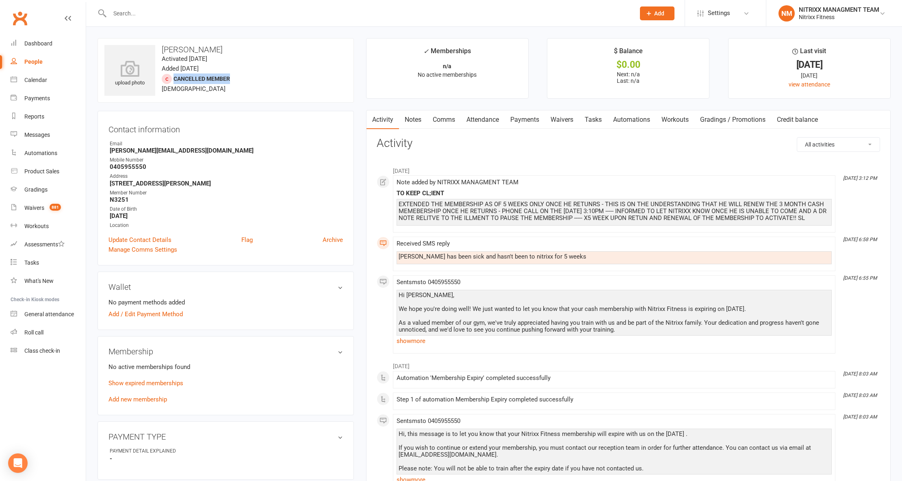
click at [403, 128] on link "Notes" at bounding box center [413, 119] width 28 height 19
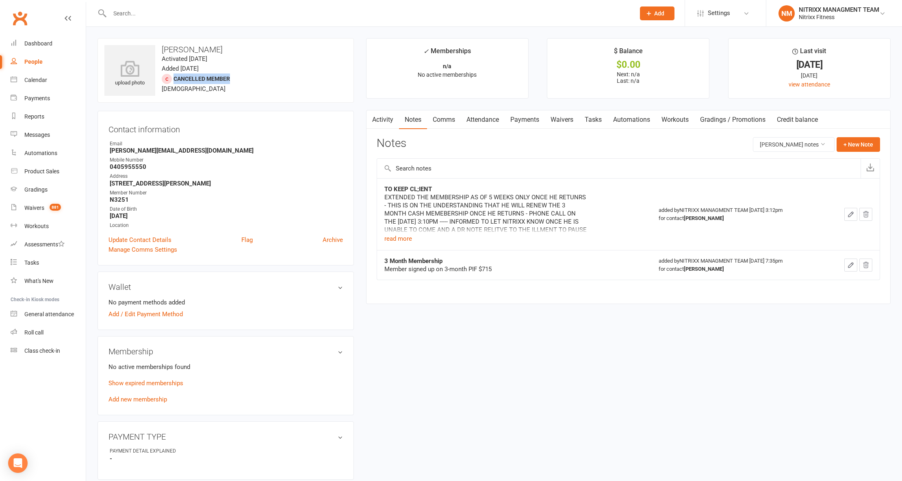
click at [379, 117] on link "Activity" at bounding box center [382, 119] width 32 height 19
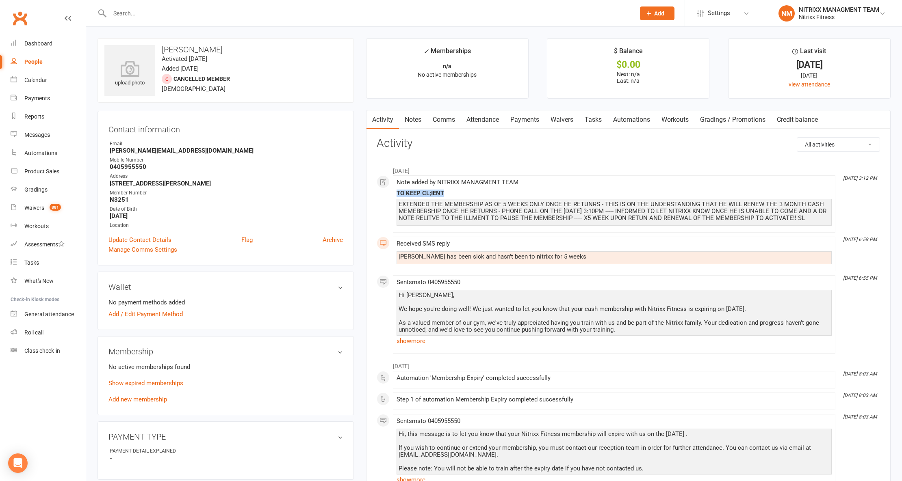
drag, startPoint x: 396, startPoint y: 197, endPoint x: 446, endPoint y: 197, distance: 49.1
click at [446, 197] on div "TO KEEP CL;IENT" at bounding box center [613, 193] width 435 height 7
click at [425, 197] on div "TO KEEP CL;IENT EXTENDED THE MEMBERSHIP AS OF 5 WEEKS ONLY ONCE HE RETUNRS - TH…" at bounding box center [613, 208] width 435 height 36
click at [424, 191] on div "TO KEEP CL;IENT" at bounding box center [613, 193] width 435 height 7
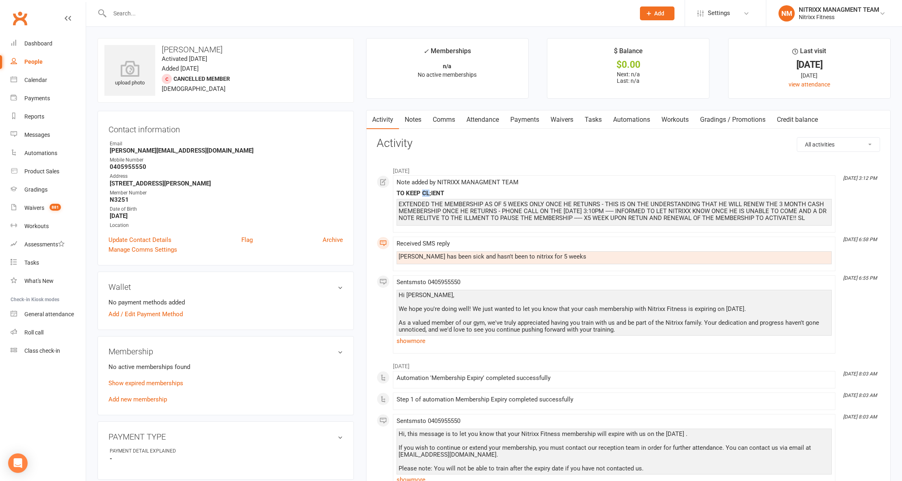
click at [429, 194] on div "TO KEEP CL;IENT" at bounding box center [613, 193] width 435 height 7
drag, startPoint x: 452, startPoint y: 191, endPoint x: 386, endPoint y: 189, distance: 65.8
click at [386, 189] on div "July 2025 Jul 9, 3:12 PM Note added by NITRIXX MANAGMENT TEAM TO KEEP CL;IENT E…" at bounding box center [628, 257] width 503 height 191
click at [418, 119] on link "Notes" at bounding box center [413, 119] width 28 height 19
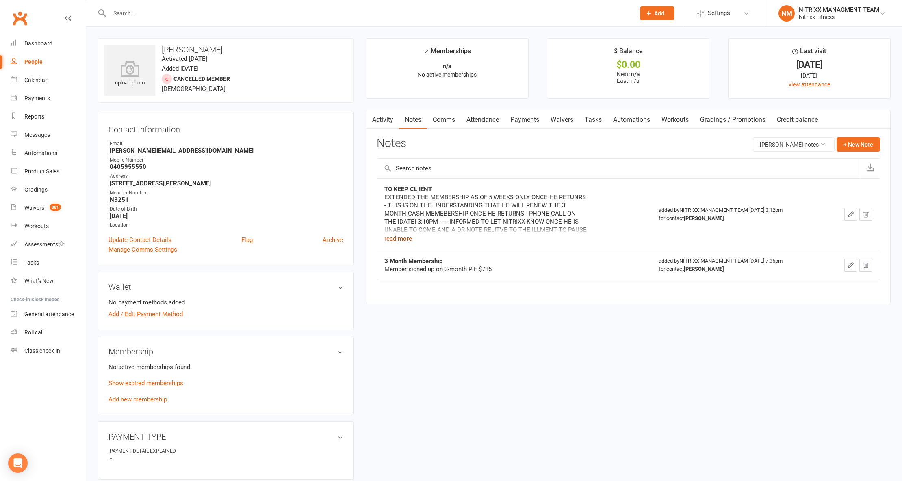
click at [402, 240] on button "read more" at bounding box center [398, 239] width 28 height 10
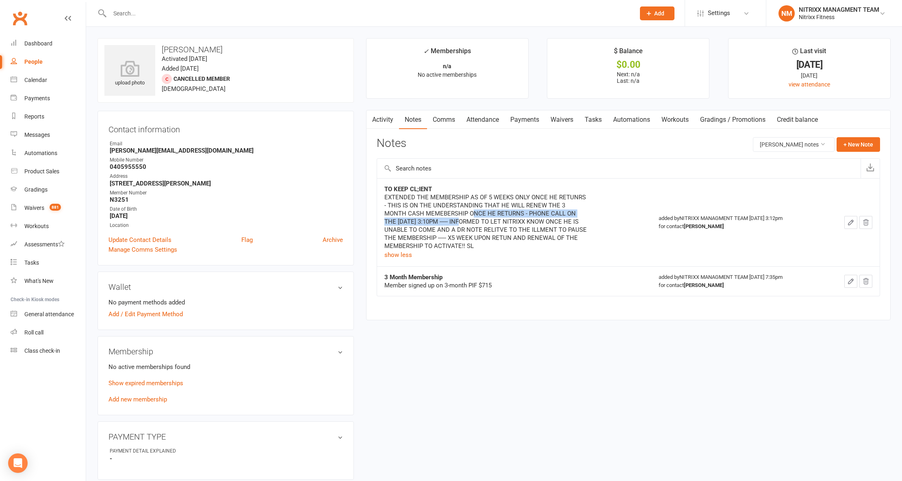
drag, startPoint x: 448, startPoint y: 213, endPoint x: 459, endPoint y: 226, distance: 16.5
click at [452, 223] on div "EXTENDED THE MEMBERSHIP AS OF 5 WEEKS ONLY ONCE HE RETUNRS - THIS IS ON THE UND…" at bounding box center [485, 221] width 203 height 57
click at [781, 123] on link "Credit balance" at bounding box center [797, 119] width 52 height 19
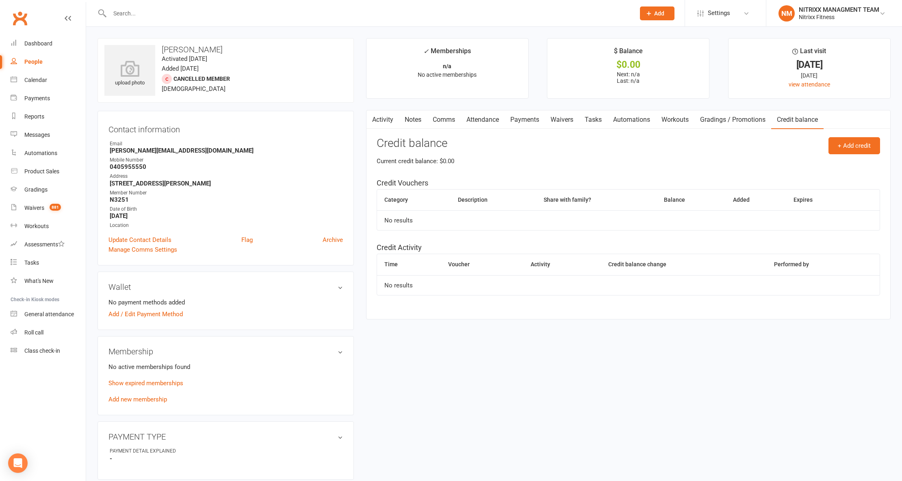
click at [388, 123] on link "Activity" at bounding box center [382, 119] width 32 height 19
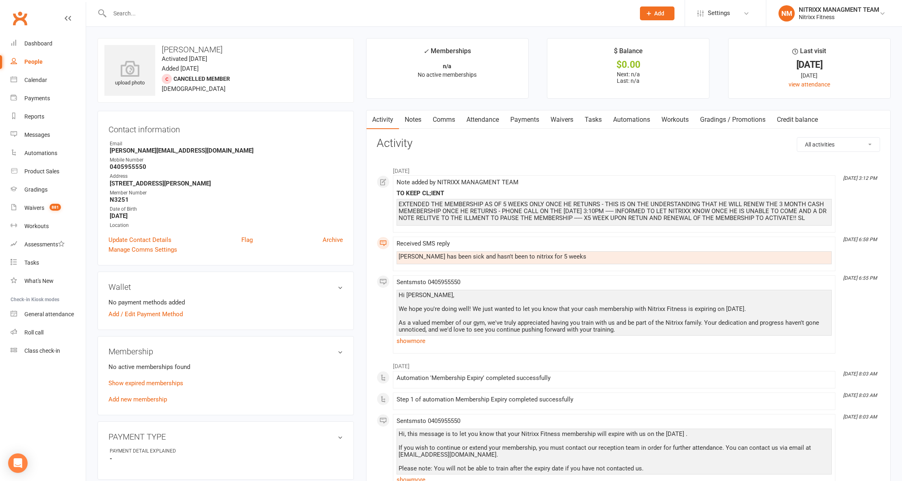
click at [418, 128] on link "Notes" at bounding box center [413, 119] width 28 height 19
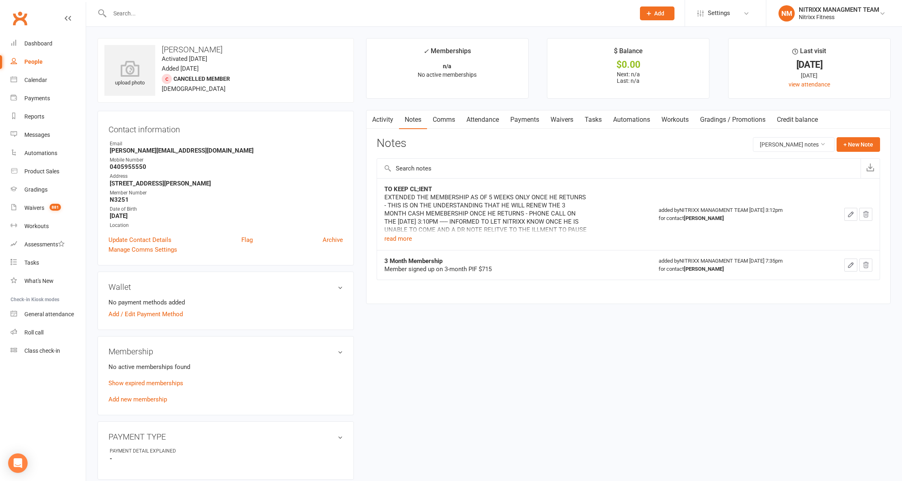
click at [370, 124] on button "button" at bounding box center [371, 119] width 10 height 18
click at [400, 234] on div "EXTENDED THE MEMBERSHIP AS OF 5 WEEKS ONLY ONCE HE RETUNRS - THIS IS ON THE UND…" at bounding box center [485, 213] width 203 height 41
click at [398, 234] on div "EXTENDED THE MEMBERSHIP AS OF 5 WEEKS ONLY ONCE HE RETUNRS - THIS IS ON THE UND…" at bounding box center [485, 213] width 203 height 41
click at [405, 242] on button "read more" at bounding box center [398, 239] width 28 height 10
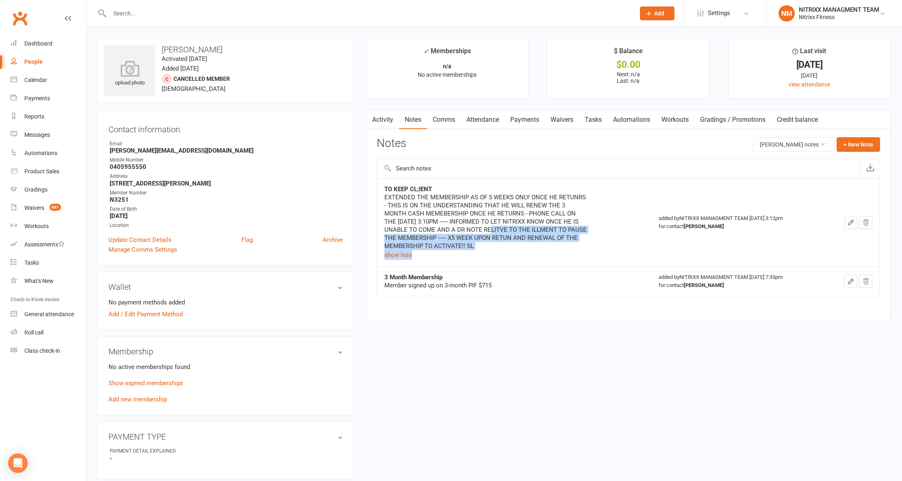
drag, startPoint x: 477, startPoint y: 251, endPoint x: 458, endPoint y: 240, distance: 21.5
click at [460, 238] on div "EXTENDED THE MEMBERSHIP AS OF 5 WEEKS ONLY ONCE HE RETUNRS - THIS IS ON THE UND…" at bounding box center [485, 226] width 203 height 67
click at [506, 253] on div "EXTENDED THE MEMBERSHIP AS OF 5 WEEKS ONLY ONCE HE RETUNRS - THIS IS ON THE UND…" at bounding box center [485, 226] width 203 height 67
drag, startPoint x: 475, startPoint y: 225, endPoint x: 566, endPoint y: 233, distance: 91.3
click at [566, 233] on div "EXTENDED THE MEMBERSHIP AS OF 5 WEEKS ONLY ONCE HE RETUNRS - THIS IS ON THE UND…" at bounding box center [485, 221] width 203 height 57
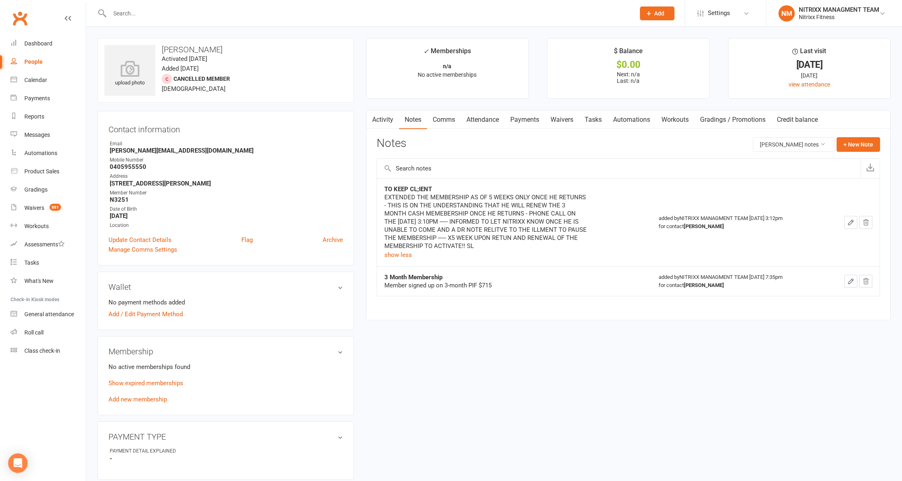
click at [517, 236] on div "EXTENDED THE MEMBERSHIP AS OF 5 WEEKS ONLY ONCE HE RETUNRS - THIS IS ON THE UND…" at bounding box center [485, 221] width 203 height 57
click at [40, 69] on link "People" at bounding box center [48, 62] width 75 height 18
select select "100"
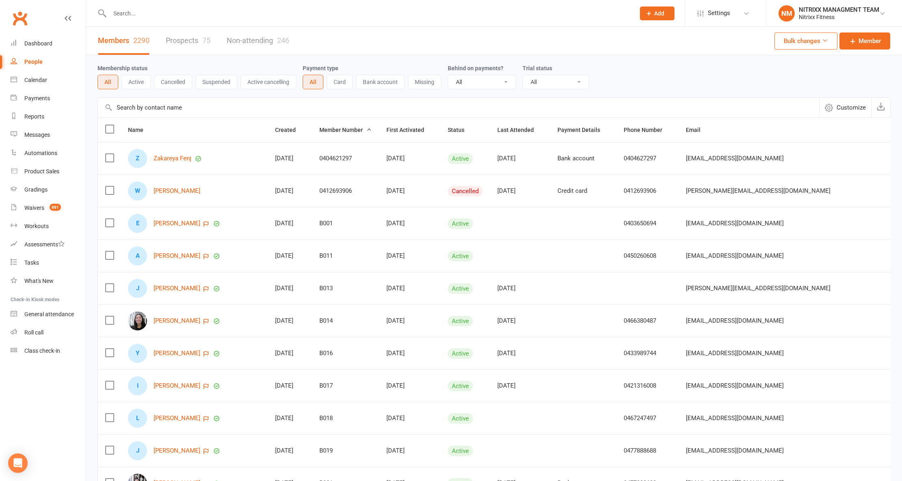
click at [38, 58] on div "People" at bounding box center [33, 61] width 18 height 6
click at [210, 43] on div "75" at bounding box center [206, 40] width 8 height 9
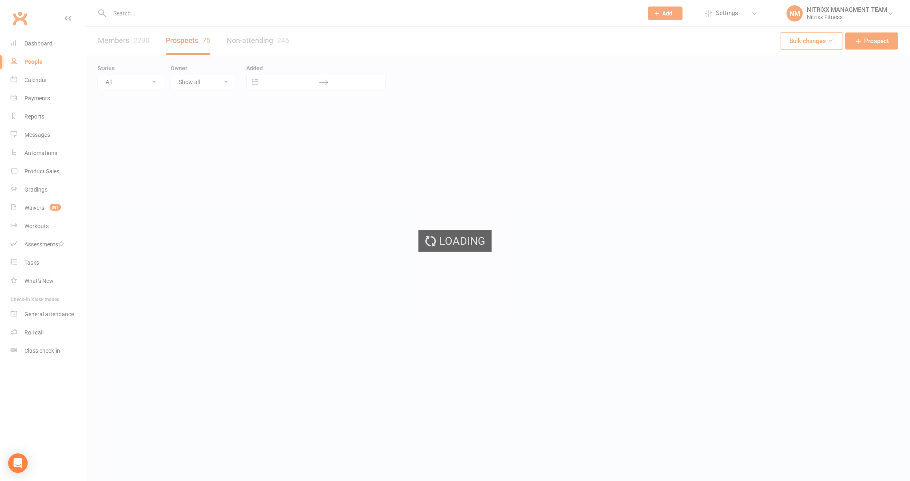
select select "100"
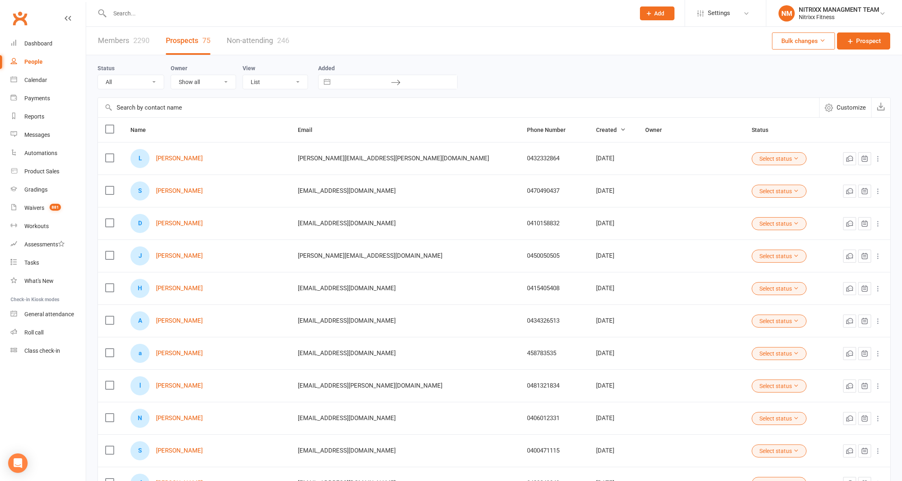
click at [117, 17] on input "text" at bounding box center [368, 13] width 522 height 11
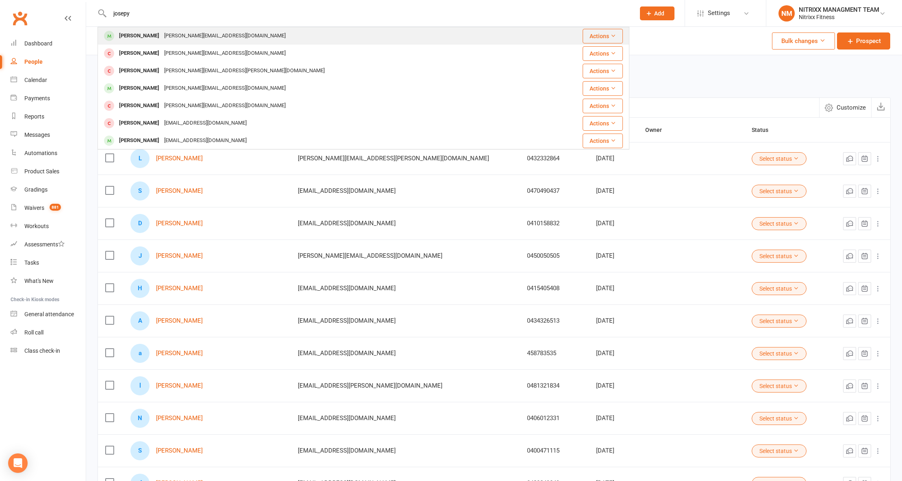
type input "josepy"
click at [218, 33] on div "joseph.dang41@gmail.com" at bounding box center [225, 36] width 126 height 12
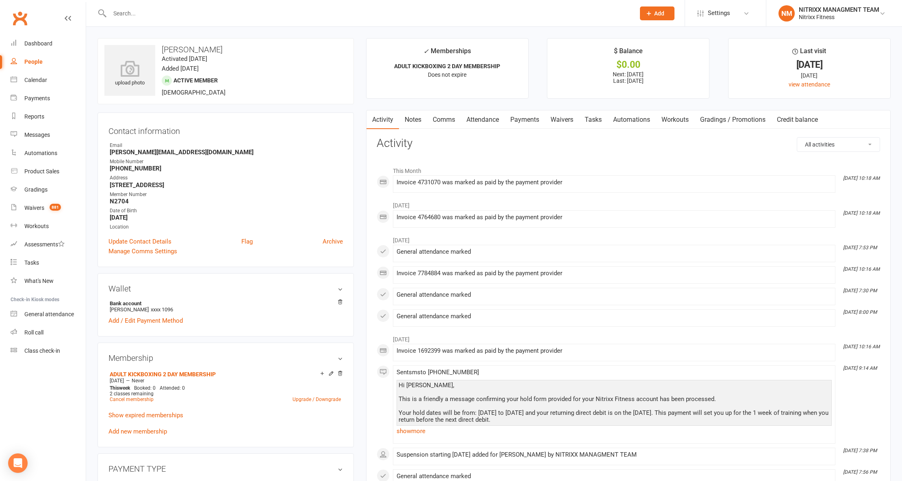
click at [420, 119] on link "Notes" at bounding box center [413, 119] width 28 height 19
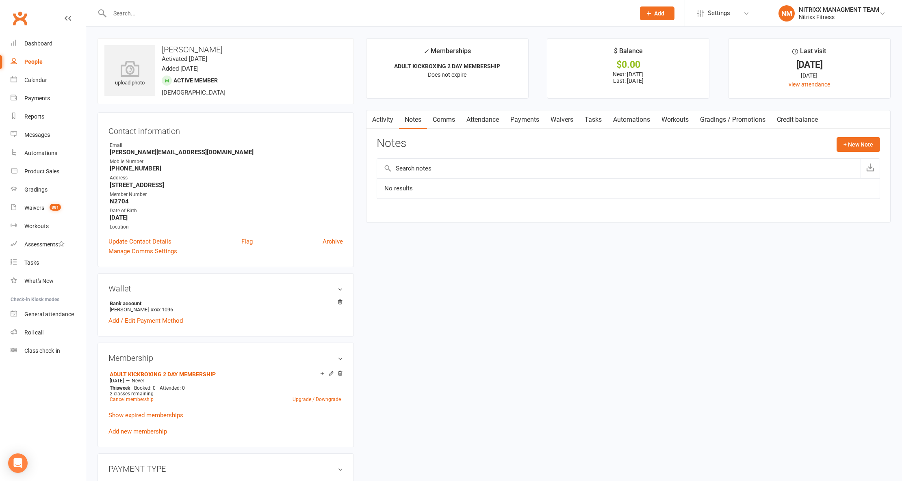
click at [443, 115] on link "Comms" at bounding box center [444, 119] width 34 height 19
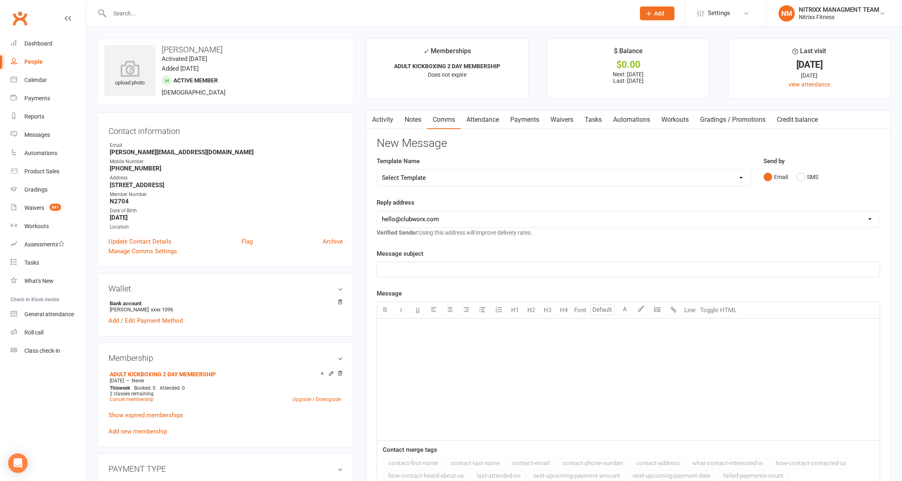
click at [409, 354] on div "﻿" at bounding box center [628, 380] width 502 height 122
click at [93, 276] on div "upload photo Joseph Dang Activated 29 January, 2024 Added 23 January, 2024 Acti…" at bounding box center [225, 454] width 268 height 833
click at [360, 334] on main "✓ Memberships ADULT KICKBOXING 2 DAY MEMBERSHIP Does not expire $ Balance $0.00…" at bounding box center [628, 312] width 537 height 548
click at [127, 32] on div "upload photo Joseph Dang Activated 29 January, 2024 Added 23 January, 2024 Acti…" at bounding box center [494, 449] width 816 height 844
click at [140, 416] on link "Show expired memberships" at bounding box center [145, 415] width 75 height 7
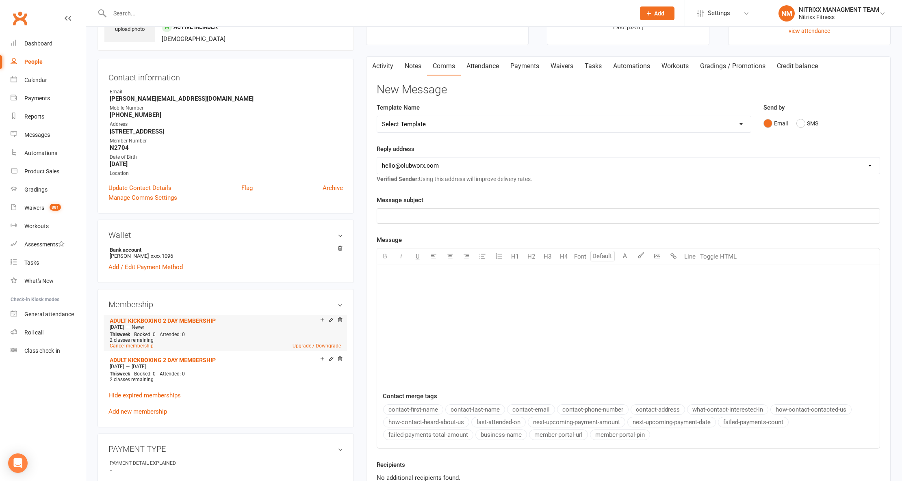
scroll to position [54, 0]
click at [63, 207] on link "Waivers 881" at bounding box center [48, 208] width 75 height 18
select select "100"
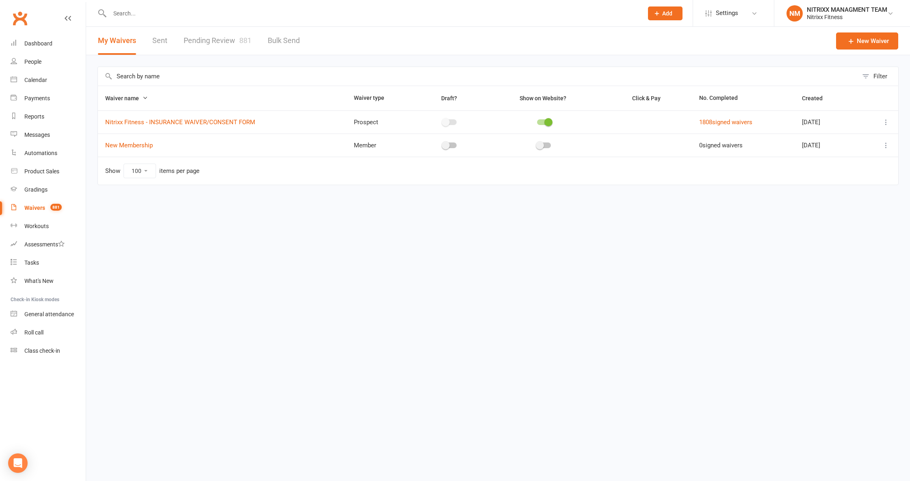
click at [241, 36] on span "881" at bounding box center [245, 40] width 12 height 9
select select "100"
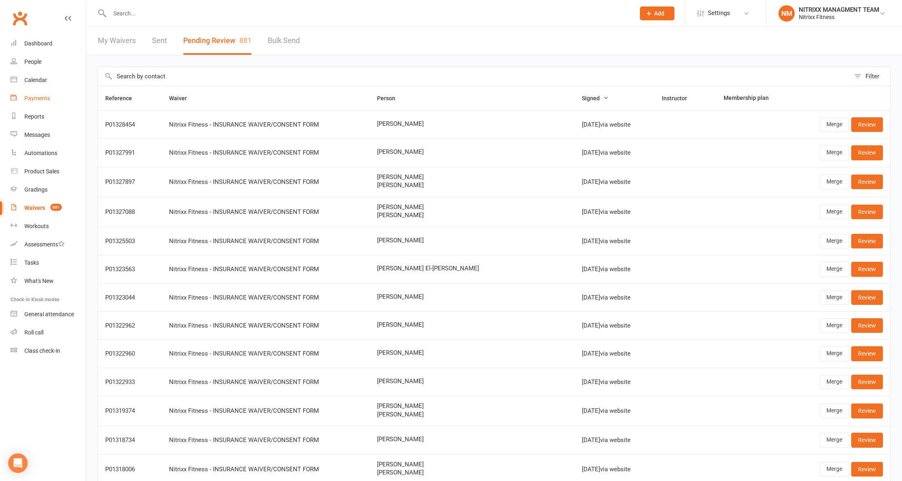
click at [39, 102] on link "Payments" at bounding box center [48, 98] width 75 height 18
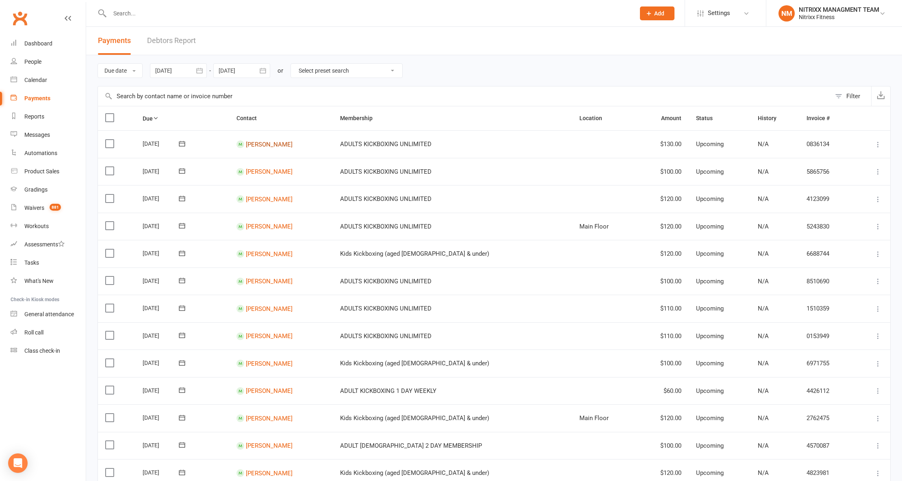
click at [289, 145] on link "[PERSON_NAME]" at bounding box center [269, 144] width 47 height 7
click at [42, 59] on link "People" at bounding box center [48, 62] width 75 height 18
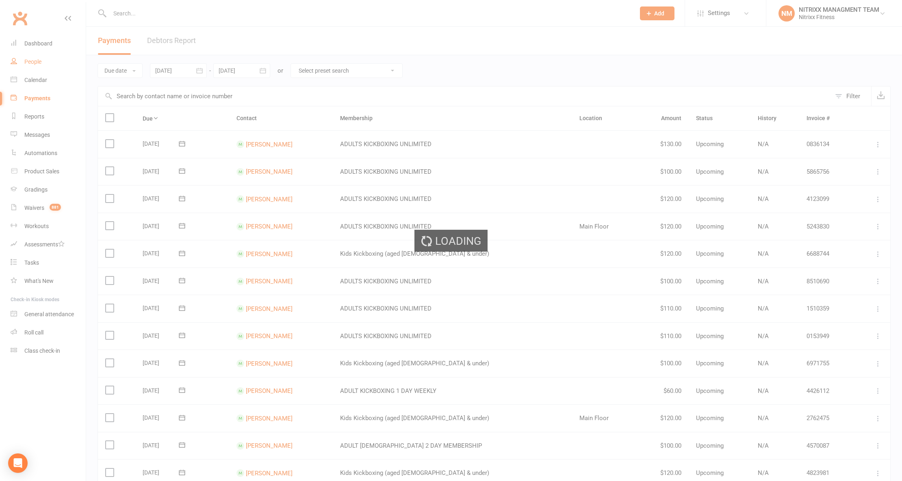
select select "100"
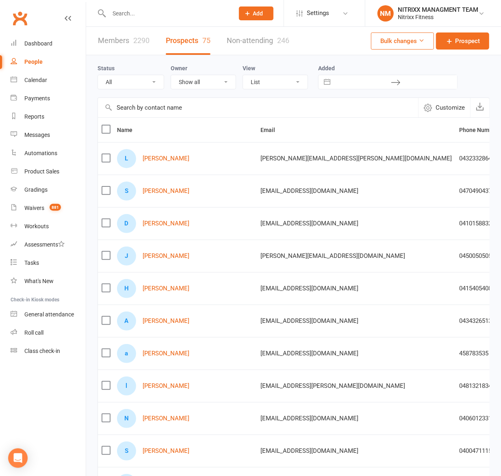
click at [141, 13] on input "text" at bounding box center [167, 13] width 122 height 11
paste input "[PERSON_NAME]"
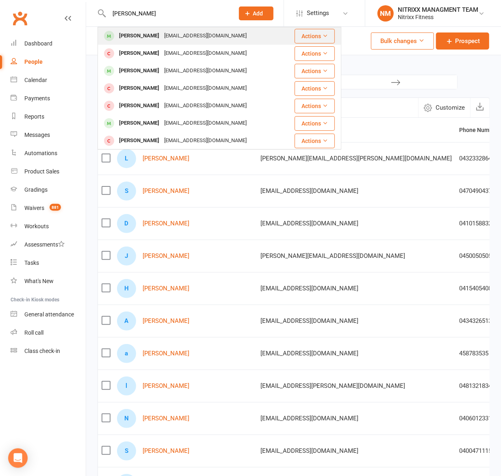
type input "[PERSON_NAME]"
click at [130, 35] on div "[PERSON_NAME]" at bounding box center [139, 36] width 45 height 12
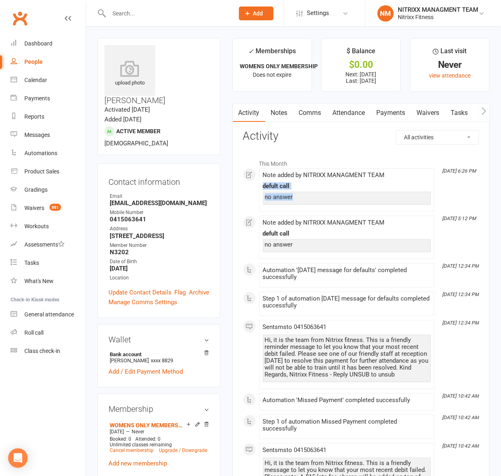
drag, startPoint x: 302, startPoint y: 200, endPoint x: 255, endPoint y: 188, distance: 48.3
click at [255, 188] on div "This Month Aug 12, 6:26 PM Note added by NITRIXX MANAGMENT TEAM defult call no …" at bounding box center [361, 394] width 236 height 478
click at [128, 6] on div at bounding box center [162, 13] width 131 height 26
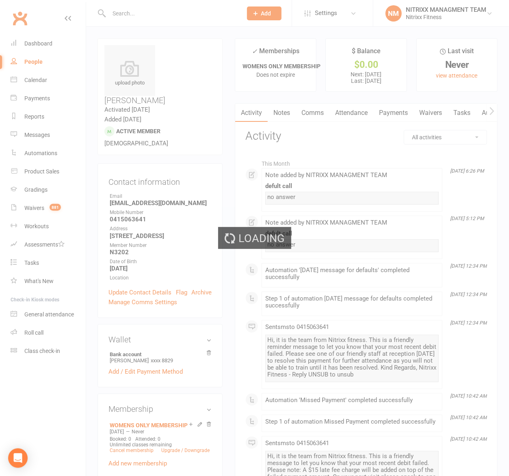
click at [124, 14] on div "Loading" at bounding box center [254, 238] width 509 height 476
select select "100"
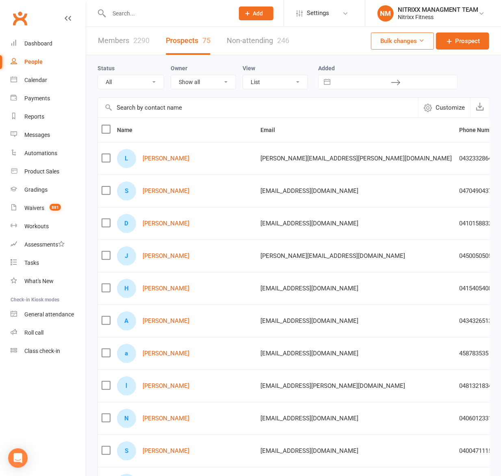
drag, startPoint x: 124, startPoint y: 14, endPoint x: 128, endPoint y: 28, distance: 15.0
click at [123, 13] on input "text" at bounding box center [167, 13] width 122 height 11
click at [64, 41] on link "Dashboard" at bounding box center [48, 44] width 75 height 18
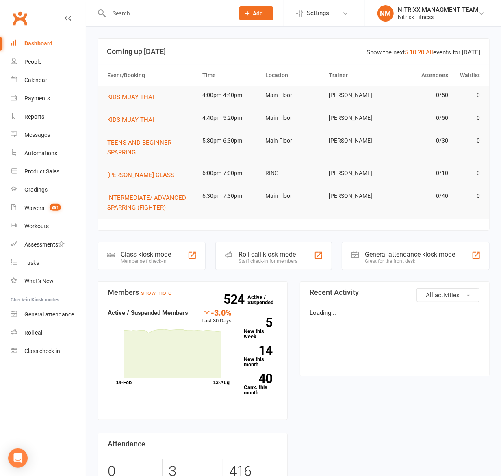
click at [129, 15] on input "text" at bounding box center [167, 13] width 122 height 11
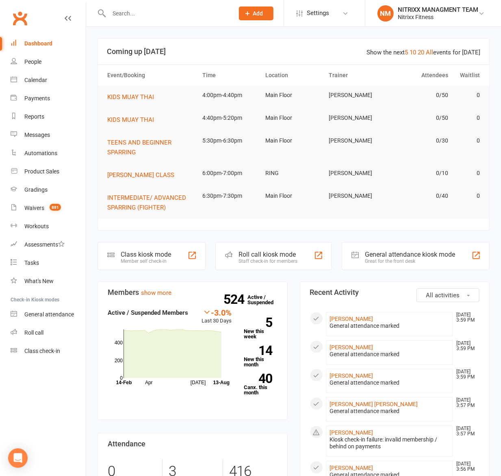
paste input "[PERSON_NAME]"
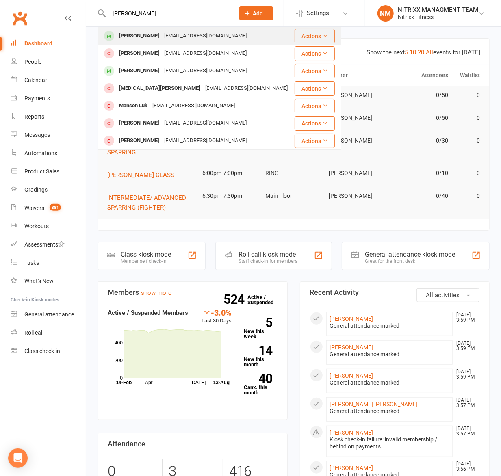
type input "[PERSON_NAME]"
click at [162, 31] on div "[PERSON_NAME]" at bounding box center [139, 36] width 45 height 12
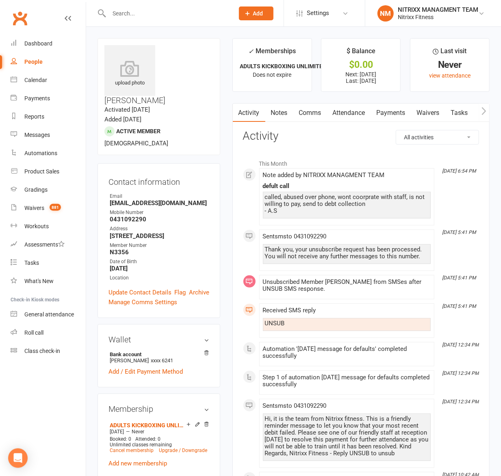
click at [279, 115] on link "Notes" at bounding box center [279, 113] width 28 height 19
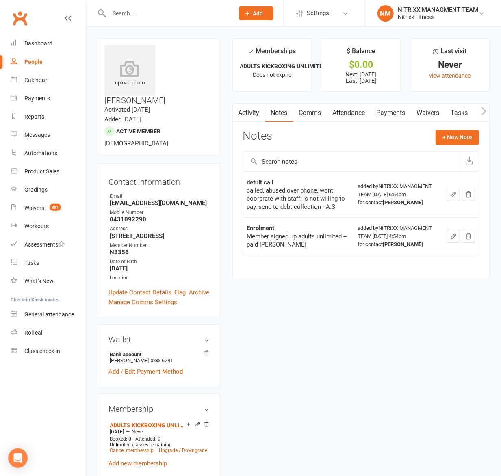
click at [251, 113] on link "Activity" at bounding box center [249, 113] width 32 height 19
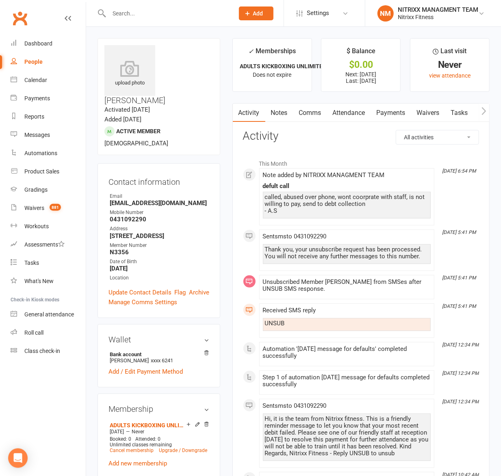
click at [397, 107] on link "Payments" at bounding box center [391, 113] width 40 height 19
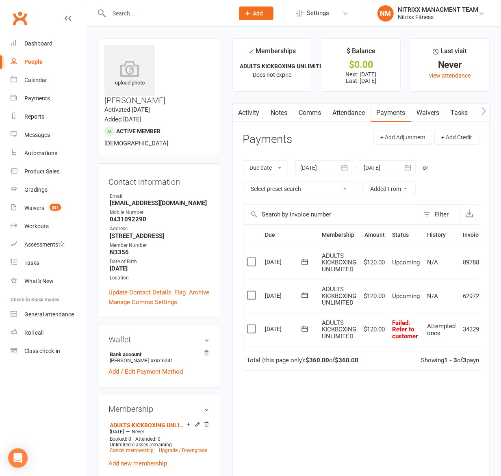
click at [310, 173] on div at bounding box center [323, 167] width 57 height 15
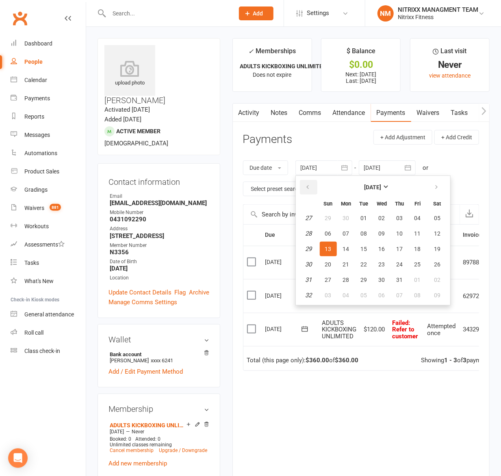
click at [306, 184] on button "button" at bounding box center [308, 187] width 17 height 15
click at [322, 242] on button "11" at bounding box center [328, 249] width 17 height 15
type input "11 May 2025"
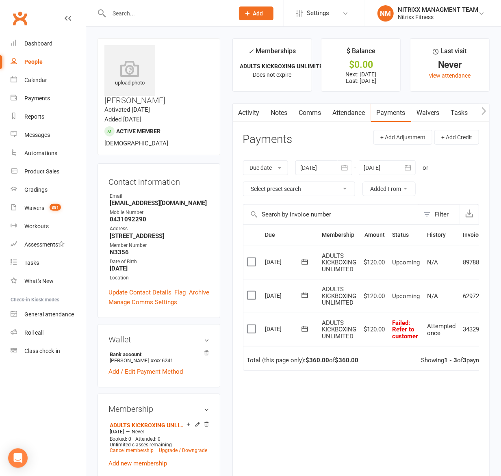
click at [277, 106] on link "Notes" at bounding box center [279, 113] width 28 height 19
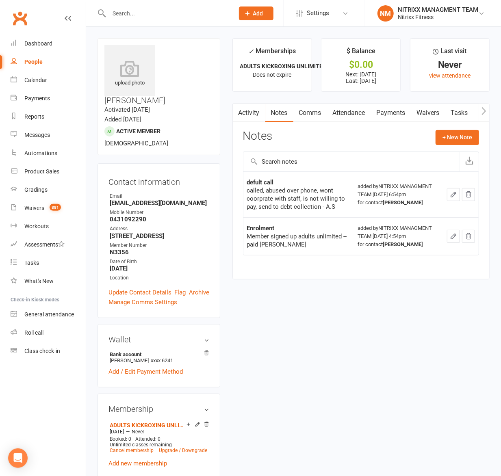
click at [121, 16] on input "text" at bounding box center [167, 13] width 122 height 11
paste input "Mehmet Saygin"
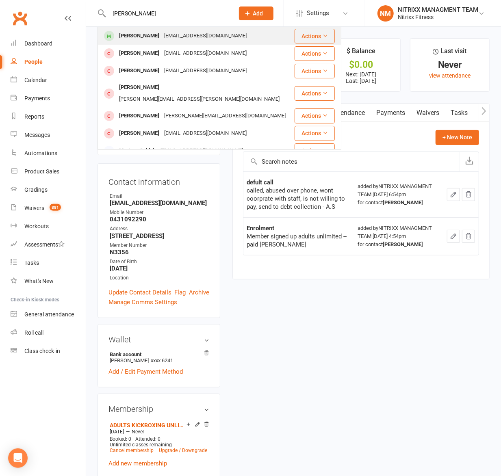
type input "Mehmet Saygin"
click at [216, 37] on div "Mehmet.s_10@hotmail.com" at bounding box center [205, 36] width 87 height 12
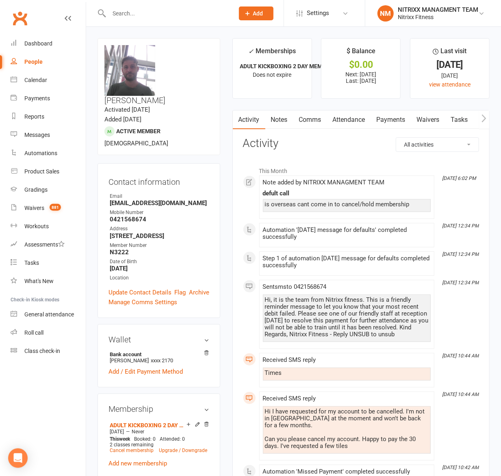
click at [279, 123] on link "Notes" at bounding box center [279, 119] width 28 height 19
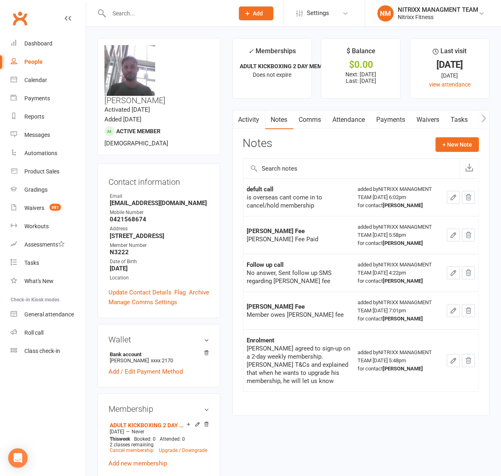
click at [158, 8] on input "text" at bounding box center [167, 13] width 122 height 11
paste input "Ishaac Elghoul"
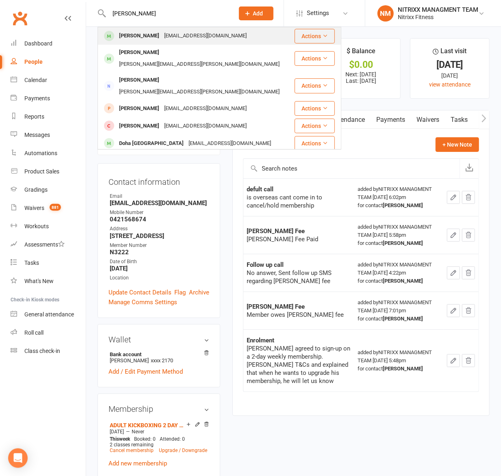
type input "Ishaac Elghoul"
click at [163, 34] on div "Ishaacelghoull@gmail.com" at bounding box center [205, 36] width 87 height 12
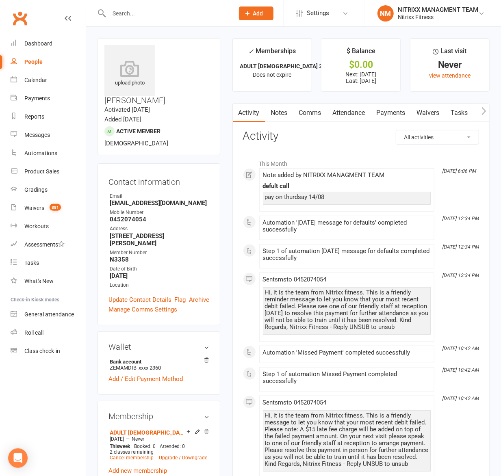
click at [278, 110] on link "Notes" at bounding box center [279, 113] width 28 height 19
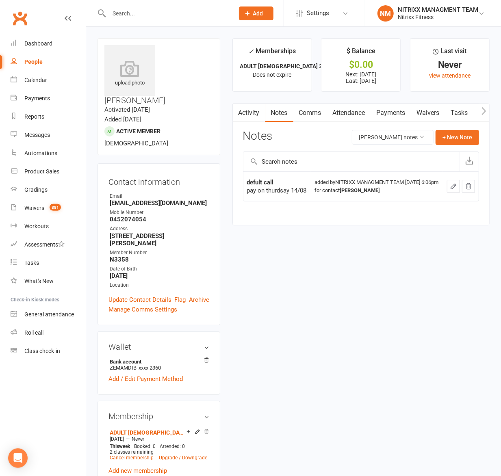
click at [119, 19] on div at bounding box center [162, 13] width 131 height 26
click at [119, 17] on input "text" at bounding box center [167, 13] width 122 height 11
paste input "Jessica Hoang"
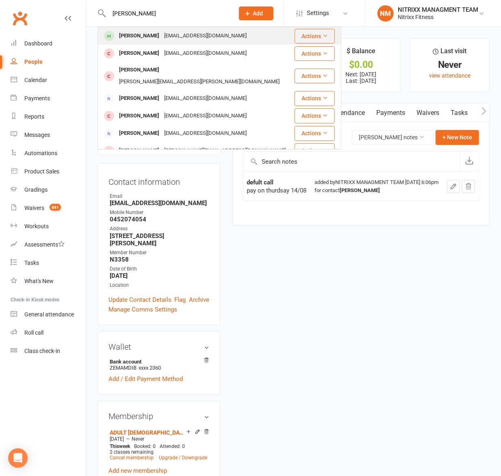
type input "Jessica Hoang"
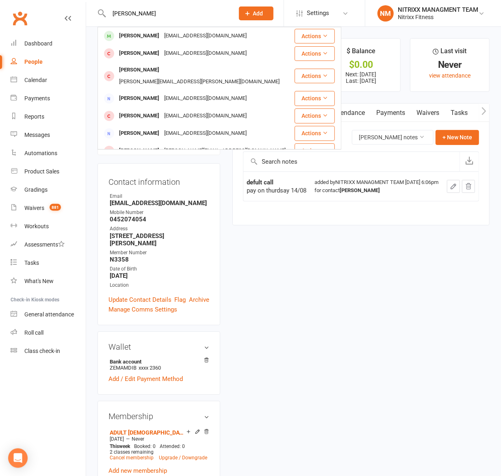
click at [119, 39] on div "Jessica Hoang" at bounding box center [139, 36] width 45 height 12
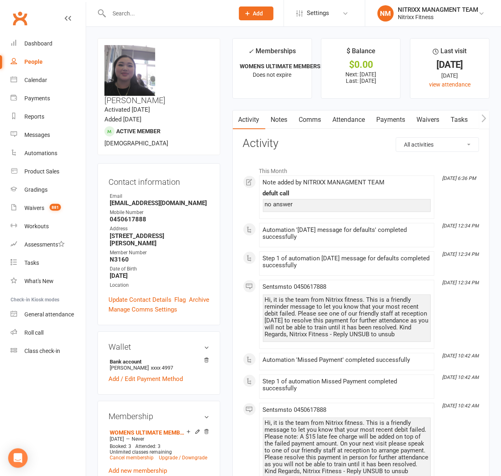
click at [271, 127] on link "Notes" at bounding box center [279, 119] width 28 height 19
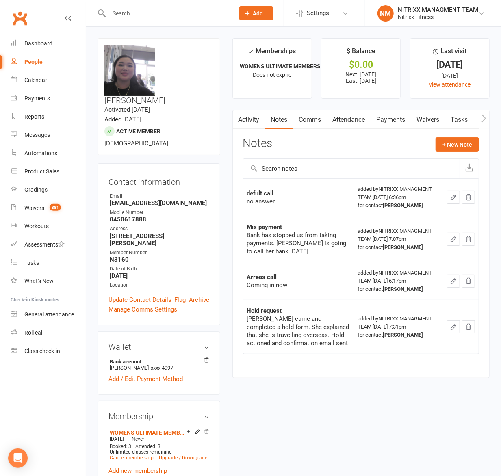
click at [164, 20] on div at bounding box center [162, 13] width 131 height 26
paste input "Samantha Alameddine"
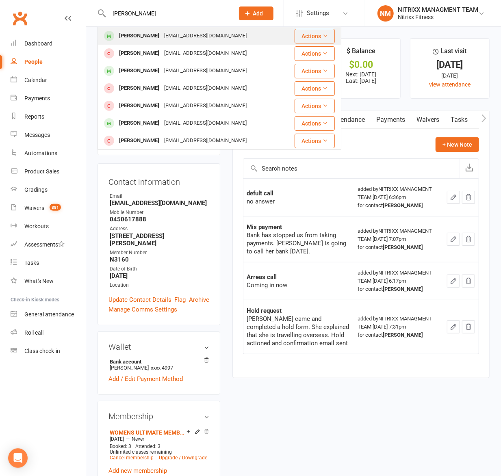
type input "Samantha Alameddine"
click at [195, 38] on div "Samantha.j15@outlook.com" at bounding box center [205, 36] width 87 height 12
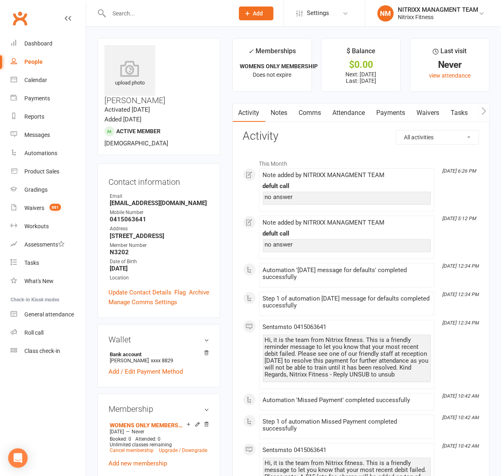
click at [297, 113] on link "Comms" at bounding box center [310, 113] width 34 height 19
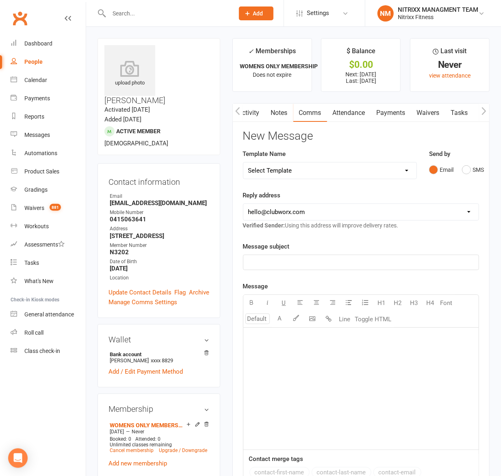
scroll to position [0, 4]
click at [281, 106] on link "Notes" at bounding box center [276, 113] width 28 height 19
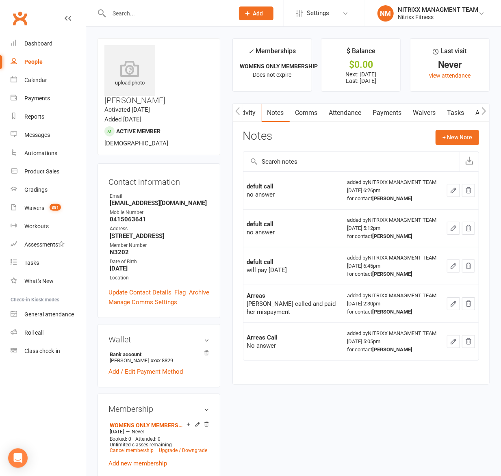
click at [235, 118] on button "button" at bounding box center [238, 113] width 10 height 18
click at [241, 113] on button "button" at bounding box center [238, 113] width 10 height 18
click at [249, 114] on link "Activity" at bounding box center [249, 113] width 32 height 19
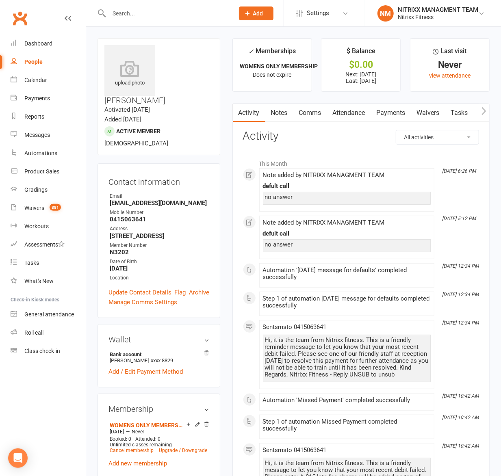
click at [271, 114] on link "Notes" at bounding box center [279, 113] width 28 height 19
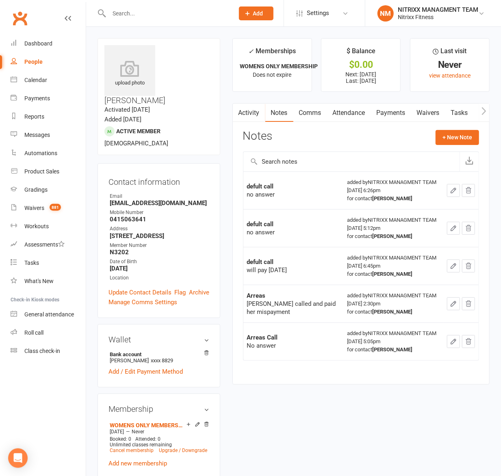
click at [122, 12] on input "text" at bounding box center [167, 13] width 122 height 11
paste input "Moshtaba Almansoory"
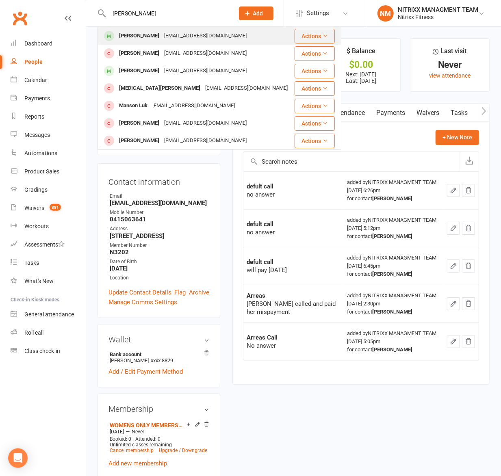
type input "Moshtaba Almansoory"
click at [143, 36] on div "Moshtaba Almansoory" at bounding box center [139, 36] width 45 height 12
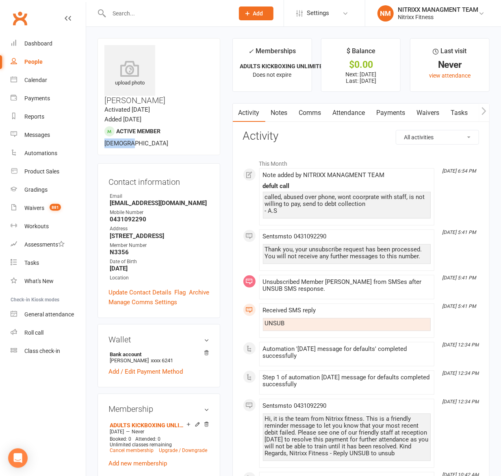
drag, startPoint x: 106, startPoint y: 122, endPoint x: 128, endPoint y: 127, distance: 22.5
click at [128, 127] on div "upload photo Moshtaba Almansoory Activated 5 August, 2025 Added 4 August, 2025 …" at bounding box center [158, 96] width 123 height 117
drag, startPoint x: 379, startPoint y: 197, endPoint x: 412, endPoint y: 221, distance: 40.9
click at [412, 221] on div "Note added by NITRIXX MANAGMENT TEAM defult call called, abused over phone, won…" at bounding box center [347, 197] width 168 height 50
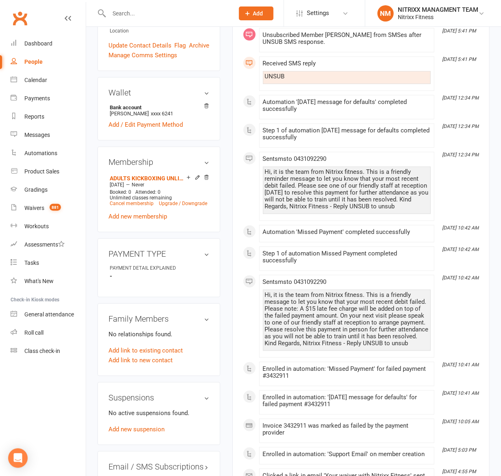
scroll to position [271, 0]
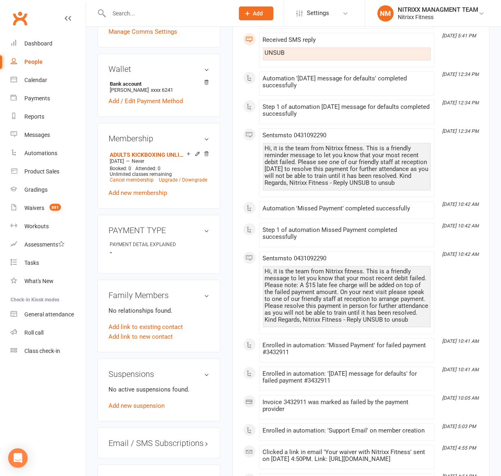
drag, startPoint x: 156, startPoint y: 10, endPoint x: 151, endPoint y: 6, distance: 5.9
click at [155, 9] on input "text" at bounding box center [167, 13] width 122 height 11
drag, startPoint x: 149, startPoint y: 6, endPoint x: 134, endPoint y: 15, distance: 18.0
click at [134, 15] on input "text" at bounding box center [167, 13] width 122 height 11
drag, startPoint x: 134, startPoint y: 20, endPoint x: 129, endPoint y: 8, distance: 12.9
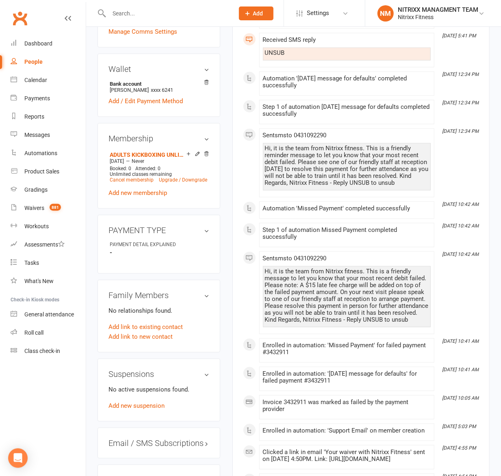
paste input "Mehmet Saygin"
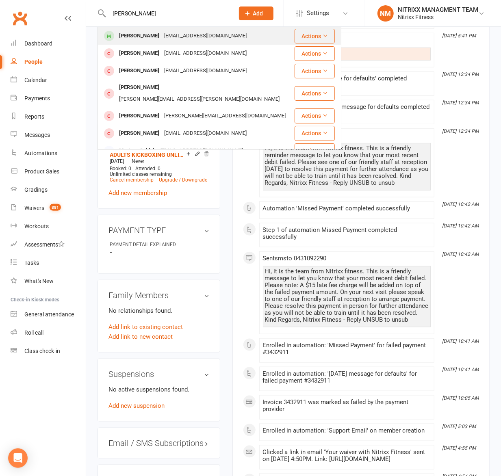
type input "Mehmet Saygin"
click at [162, 38] on div "Mehmet.s_10@hotmail.com" at bounding box center [205, 36] width 87 height 12
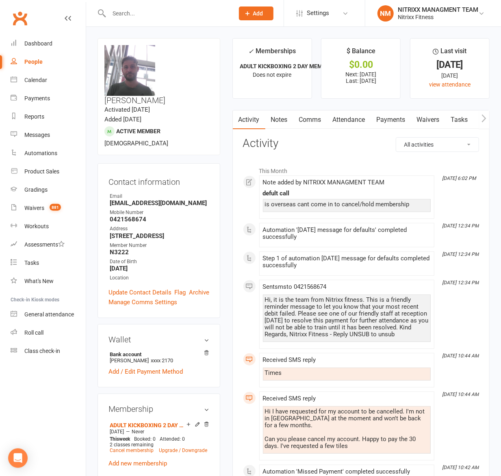
click at [283, 121] on link "Notes" at bounding box center [279, 119] width 28 height 19
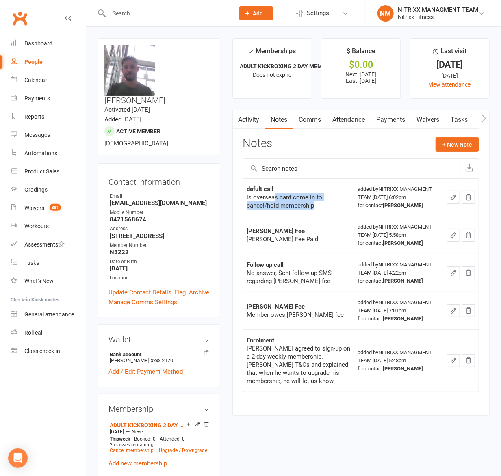
drag, startPoint x: 278, startPoint y: 201, endPoint x: 327, endPoint y: 209, distance: 49.3
click at [324, 209] on div "is overseas cant come in to cancel/hold membership" at bounding box center [299, 201] width 104 height 16
click at [393, 198] on div "added by NITRIXX MANAGMENT TEAM Aug 11, 2025 6:02pm for contact Mehmet Saygin" at bounding box center [399, 197] width 82 height 24
click at [394, 207] on strong "Mehmet Saygin" at bounding box center [403, 205] width 40 height 6
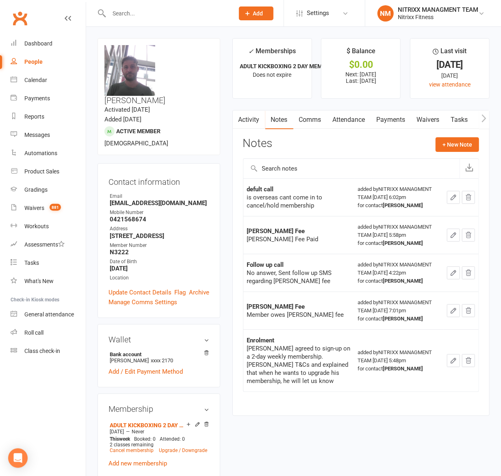
paste input "Sarah Taouk"
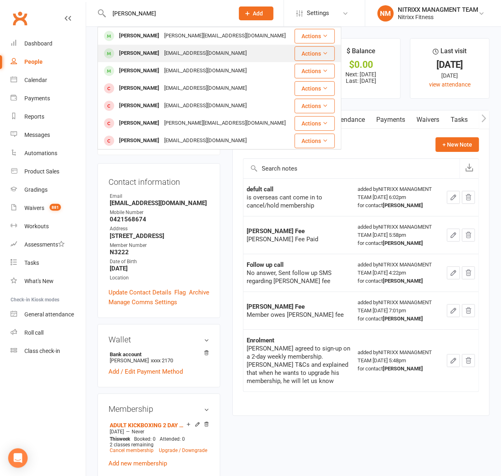
type input "Sarah Taouk"
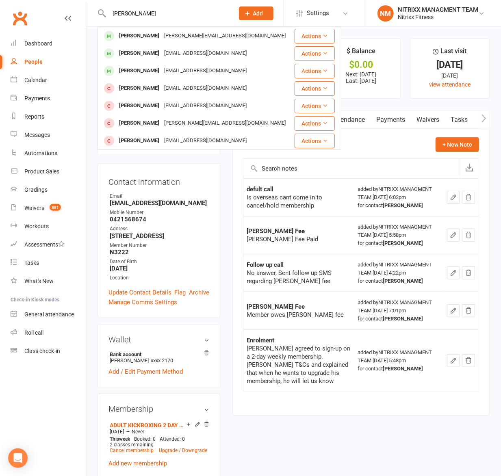
click at [147, 49] on td "Sarah Tana sarahtana@icloud.com" at bounding box center [196, 53] width 196 height 17
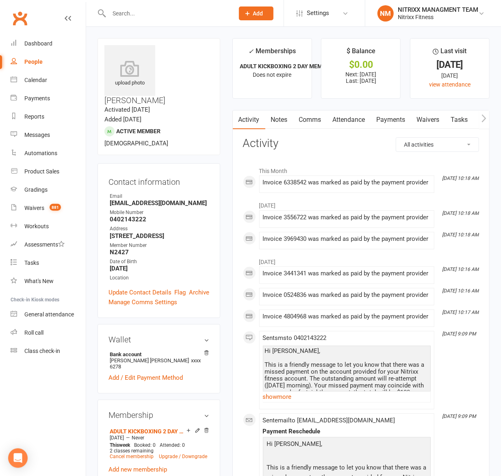
click at [141, 13] on input "text" at bounding box center [167, 13] width 122 height 11
paste input "Sarah Taouk"
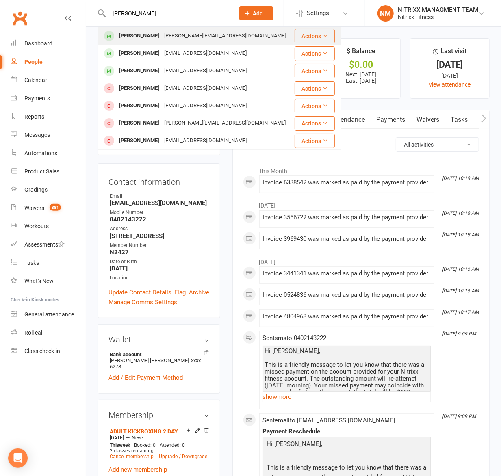
type input "Sarah Taouk"
click at [162, 34] on div "sarah.taouk@outlook.com" at bounding box center [225, 36] width 126 height 12
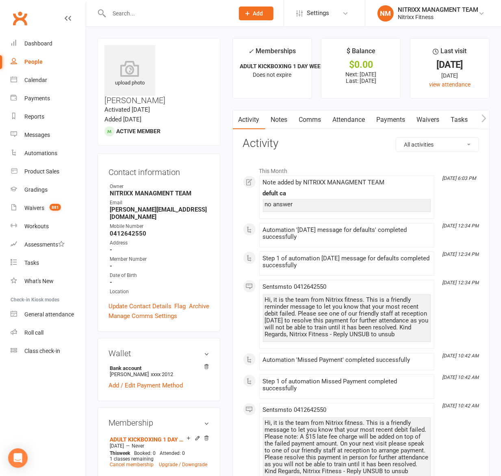
click at [286, 128] on link "Notes" at bounding box center [279, 119] width 28 height 19
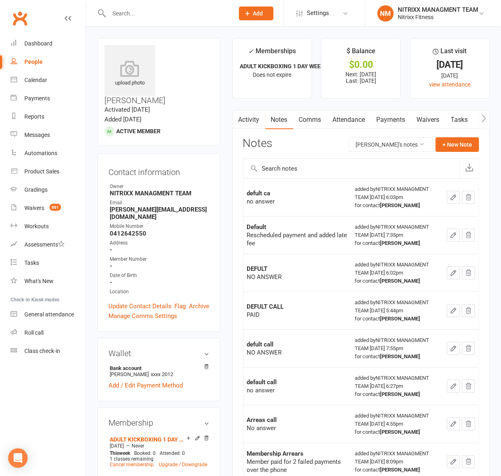
click at [385, 121] on link "Payments" at bounding box center [391, 119] width 40 height 19
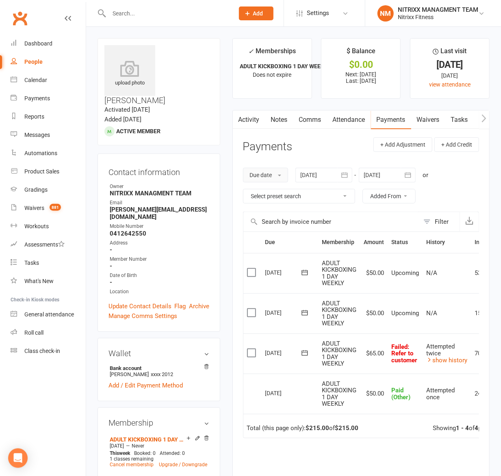
click at [279, 176] on button "Due date" at bounding box center [265, 175] width 45 height 15
drag, startPoint x: 301, startPoint y: 147, endPoint x: 305, endPoint y: 151, distance: 5.8
click at [304, 151] on header "Payments + Add Adjustment + Add Credit" at bounding box center [361, 148] width 236 height 22
click at [317, 171] on div at bounding box center [323, 175] width 57 height 15
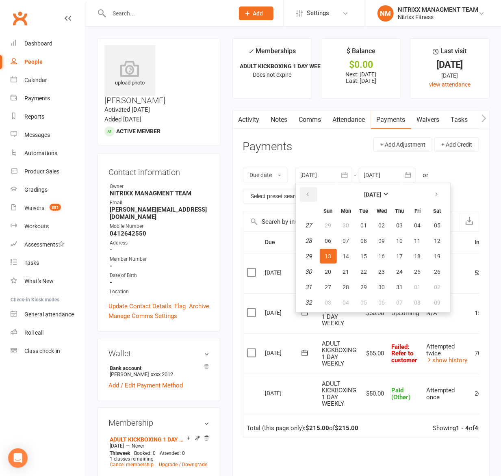
click at [314, 193] on button "button" at bounding box center [308, 194] width 17 height 15
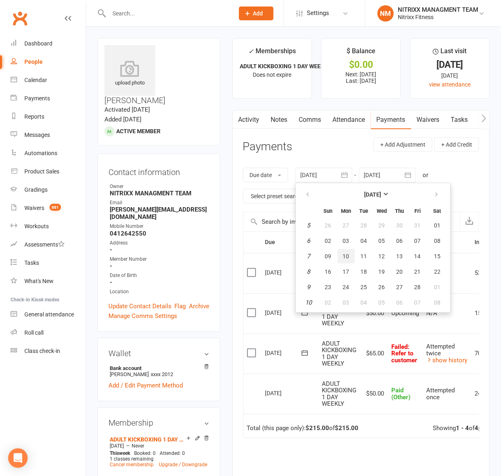
click at [343, 261] on button "10" at bounding box center [346, 256] width 17 height 15
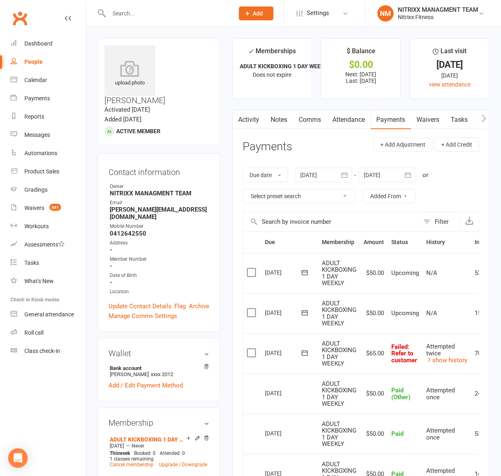
click at [310, 179] on div at bounding box center [323, 175] width 57 height 15
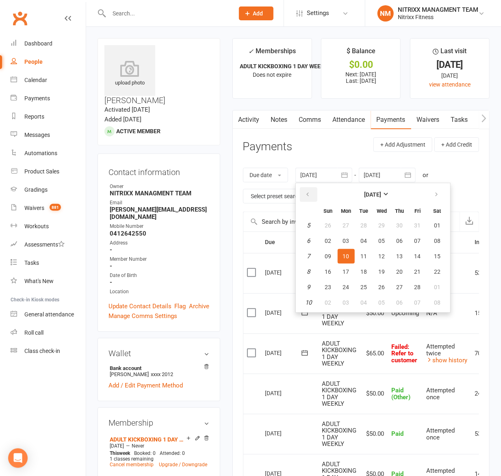
click at [313, 195] on button "button" at bounding box center [308, 194] width 17 height 15
click at [346, 244] on button "09" at bounding box center [346, 241] width 17 height 15
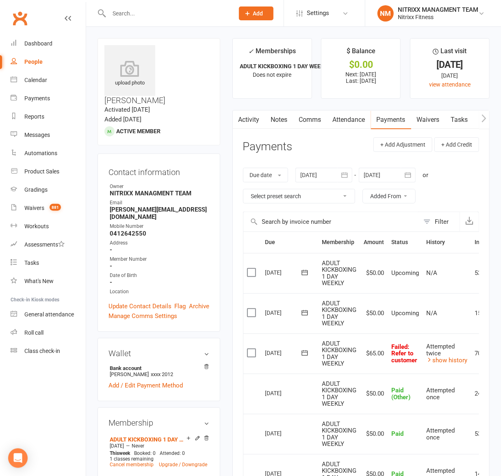
click at [312, 179] on div at bounding box center [323, 175] width 57 height 15
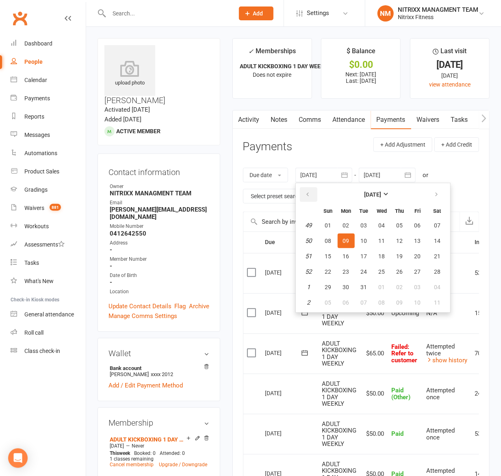
click at [311, 190] on th at bounding box center [308, 195] width 21 height 18
click at [311, 190] on button "button" at bounding box center [308, 194] width 17 height 15
click at [312, 190] on button "button" at bounding box center [308, 194] width 17 height 15
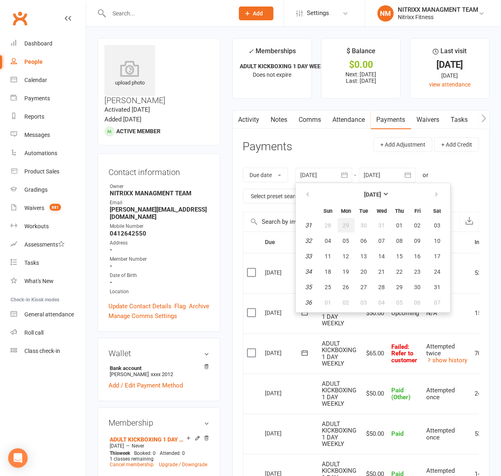
click at [353, 223] on button "29" at bounding box center [346, 225] width 17 height 15
type input "29 Jul 2024"
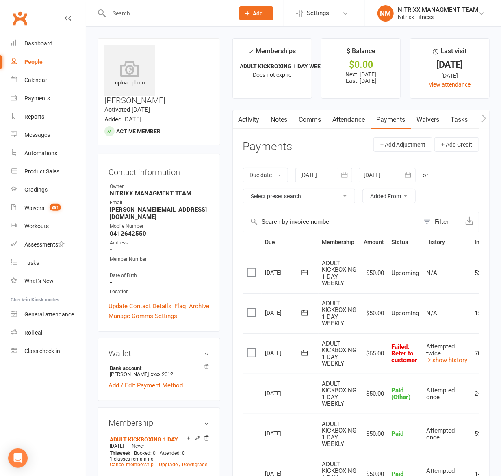
click at [124, 22] on div at bounding box center [162, 13] width 131 height 26
click at [124, 20] on div at bounding box center [162, 13] width 131 height 26
click at [124, 19] on div at bounding box center [162, 13] width 131 height 26
paste input "Ishaac Elghoul"
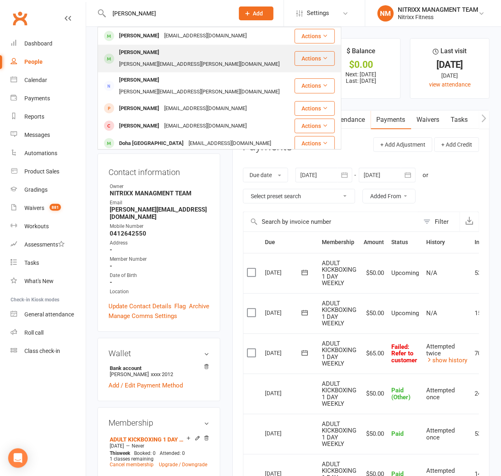
type input "Ishaac Elghoul"
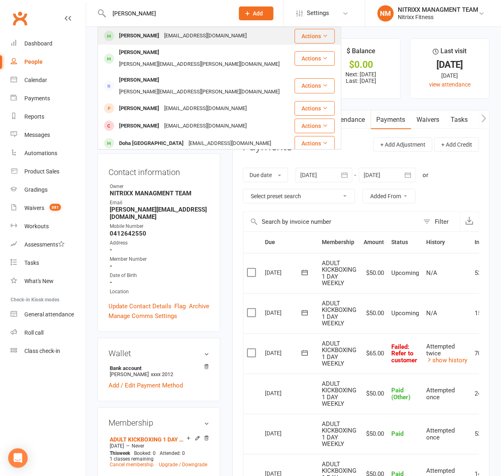
drag, startPoint x: 189, startPoint y: 44, endPoint x: 185, endPoint y: 37, distance: 7.8
click at [187, 40] on tbody "Ishaac Elghoul Ishaacelghoull@gmail.com Actions Zachariah Elghoul Zachariah.elg…" at bounding box center [219, 211] width 243 height 369
click at [181, 30] on div "Ishaacelghoull@gmail.com" at bounding box center [205, 36] width 87 height 12
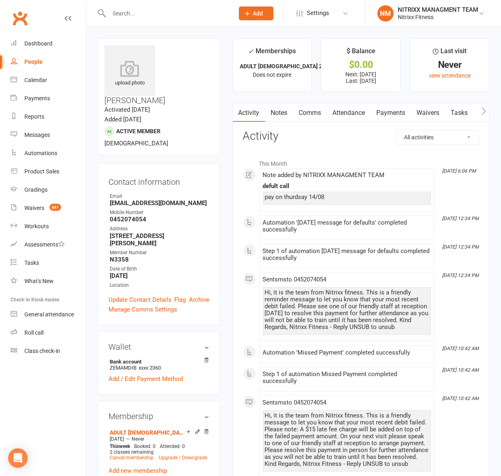
click at [2, 261] on li "Tasks" at bounding box center [43, 263] width 86 height 18
click at [150, 6] on div at bounding box center [162, 13] width 131 height 26
click at [150, 20] on div at bounding box center [162, 13] width 131 height 26
click at [149, 18] on input "text" at bounding box center [167, 13] width 122 height 11
paste input "Jessica Hoang"
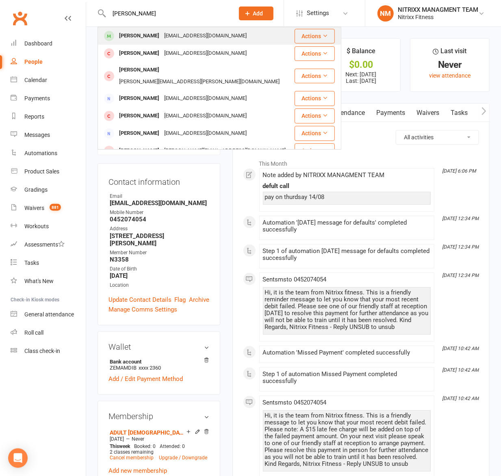
type input "Jessica Hoang"
click at [124, 33] on div "Jessica Hoang" at bounding box center [139, 36] width 45 height 12
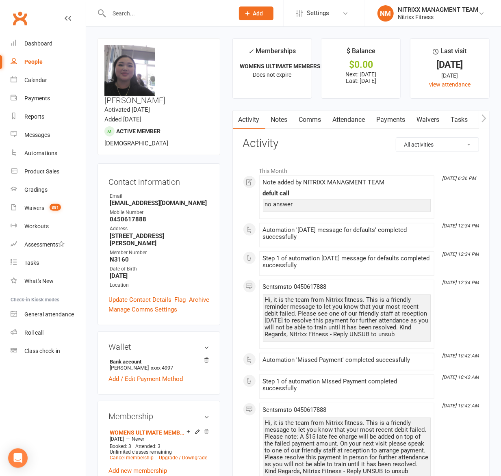
click at [305, 117] on link "Comms" at bounding box center [310, 119] width 34 height 19
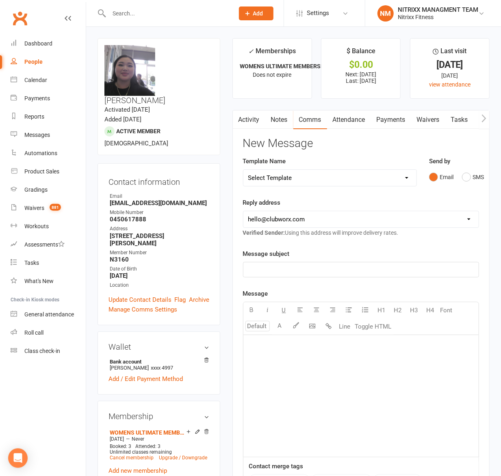
click at [353, 125] on link "Attendance" at bounding box center [349, 119] width 44 height 19
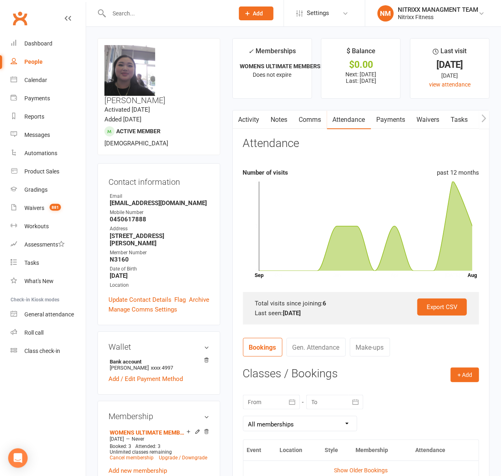
click at [389, 123] on link "Payments" at bounding box center [391, 119] width 40 height 19
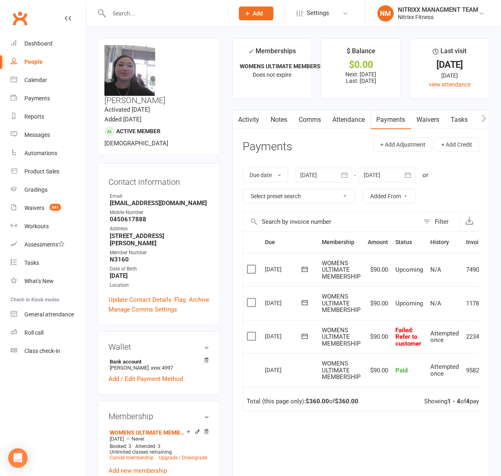
click at [254, 121] on link "Activity" at bounding box center [249, 119] width 32 height 19
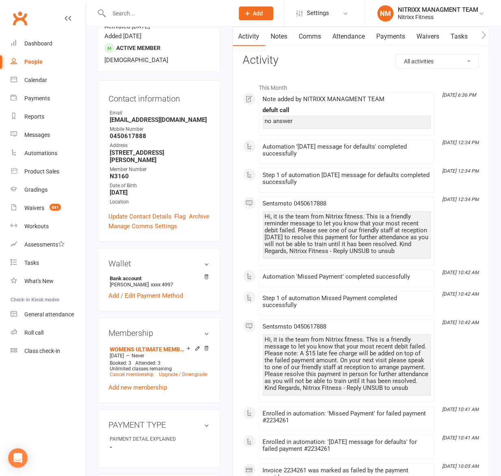
scroll to position [108, 0]
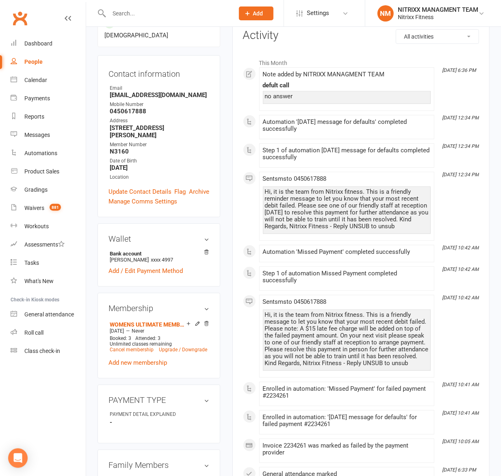
click at [141, 12] on input "text" at bounding box center [167, 13] width 122 height 11
paste input "Samantha Alameddine"
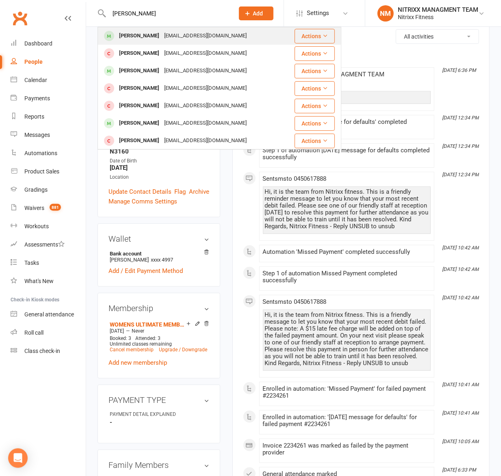
type input "Samantha Alameddine"
click at [148, 31] on div "Samantha Alameddine" at bounding box center [139, 36] width 45 height 12
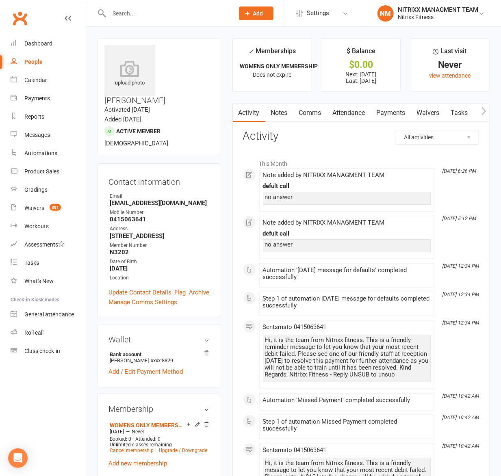
click at [146, 8] on input "text" at bounding box center [167, 13] width 122 height 11
click at [153, 15] on input "text" at bounding box center [167, 13] width 122 height 11
drag, startPoint x: 153, startPoint y: 15, endPoint x: 155, endPoint y: 26, distance: 11.2
click at [155, 26] on div at bounding box center [162, 13] width 131 height 26
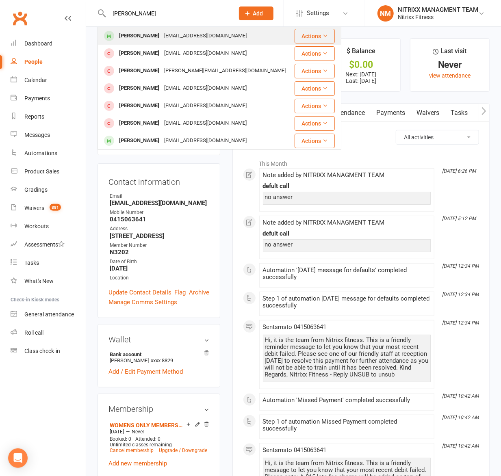
type input "mahmoud hussain"
click at [215, 42] on div "Mahmoud Hussein Mh.aec01@gmail.com" at bounding box center [195, 36] width 195 height 17
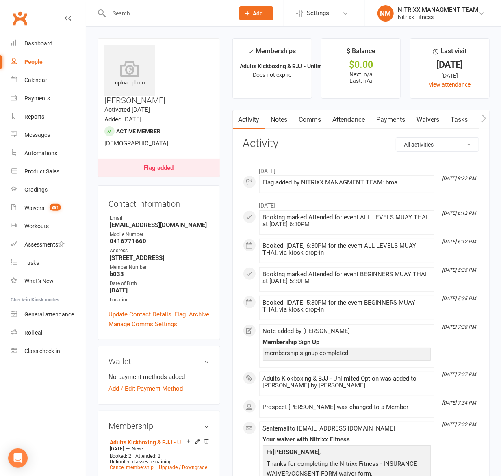
click at [385, 115] on link "Payments" at bounding box center [391, 119] width 40 height 19
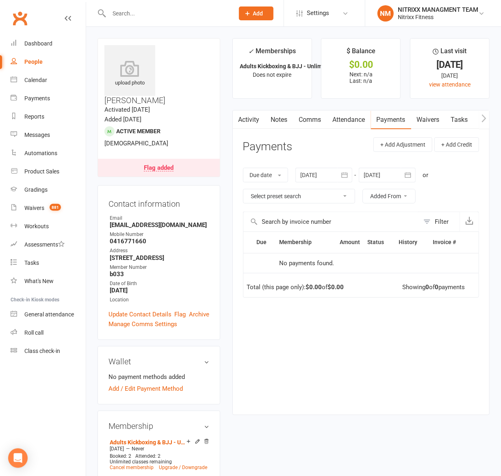
click at [148, 15] on input "text" at bounding box center [167, 13] width 122 height 11
paste input "Moshtaba Almansoory"
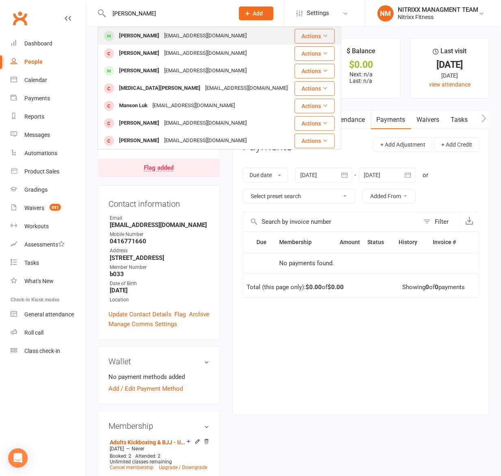
type input "Moshtaba Almansoory"
click at [249, 30] on div "Moshtabaalmansoory44@gmail.com" at bounding box center [205, 36] width 87 height 12
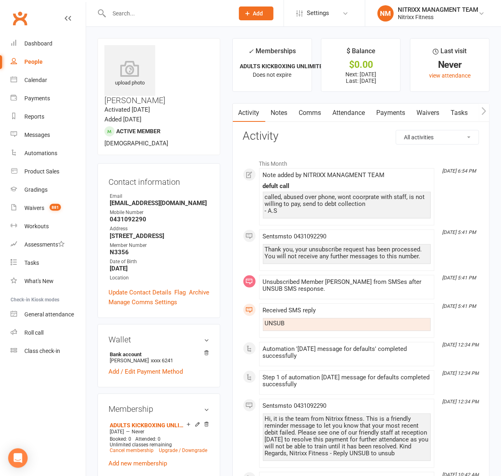
click at [278, 106] on link "Notes" at bounding box center [279, 113] width 28 height 19
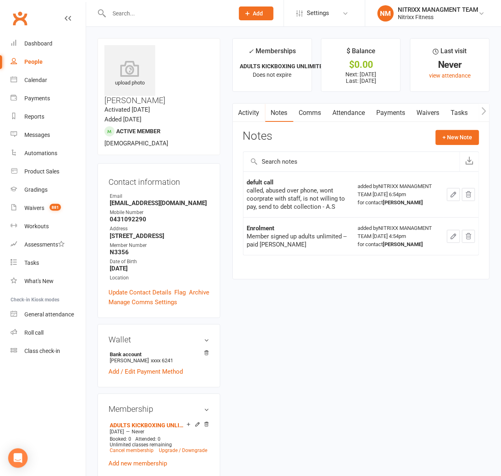
drag, startPoint x: 127, startPoint y: 2, endPoint x: 130, endPoint y: 12, distance: 10.2
click at [130, 12] on div at bounding box center [162, 13] width 131 height 26
click at [136, 13] on input "text" at bounding box center [167, 13] width 122 height 11
paste input "Sarah Taouk"
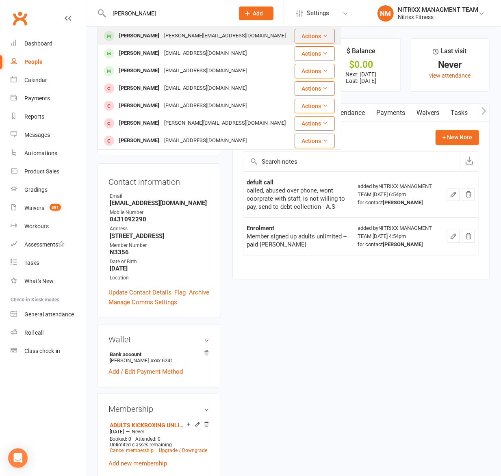
type input "Sarah Taouk"
click at [167, 43] on div "Sarah Taouk sarah.taouk@outlook.com" at bounding box center [195, 36] width 195 height 17
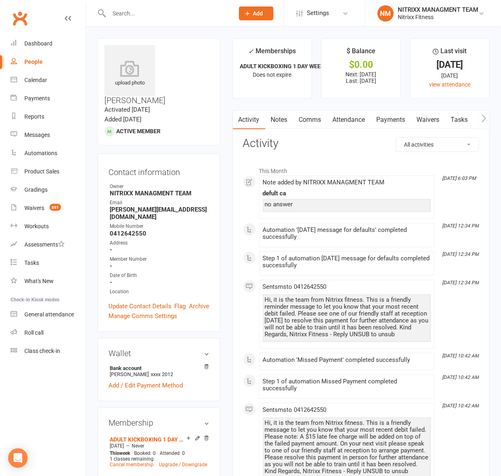
click at [307, 116] on link "Comms" at bounding box center [310, 119] width 34 height 19
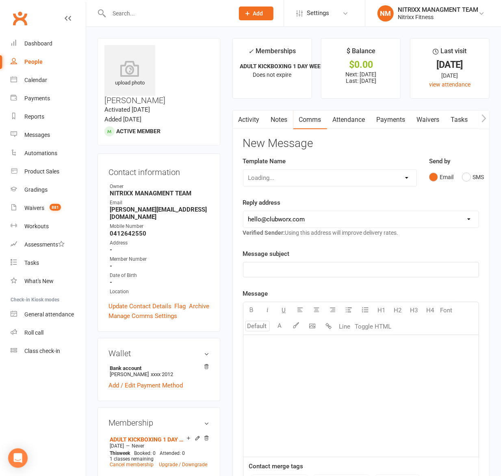
click at [290, 116] on link "Notes" at bounding box center [279, 119] width 28 height 19
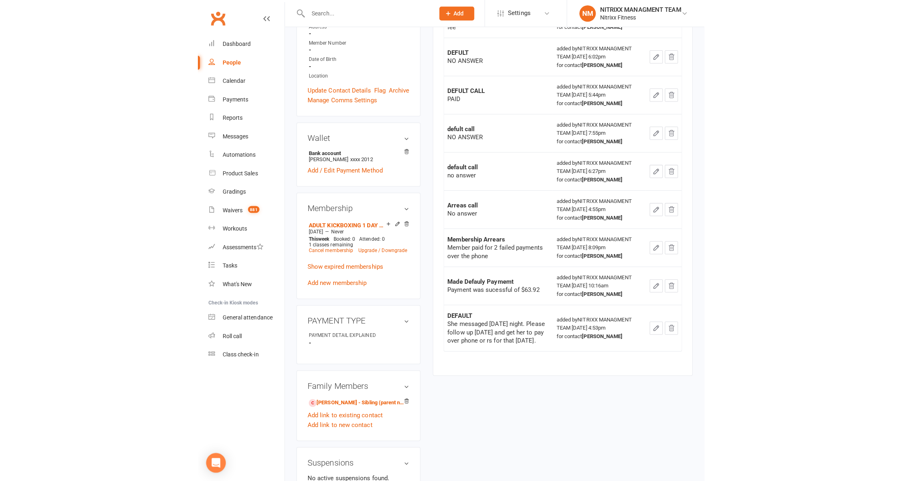
scroll to position [54, 0]
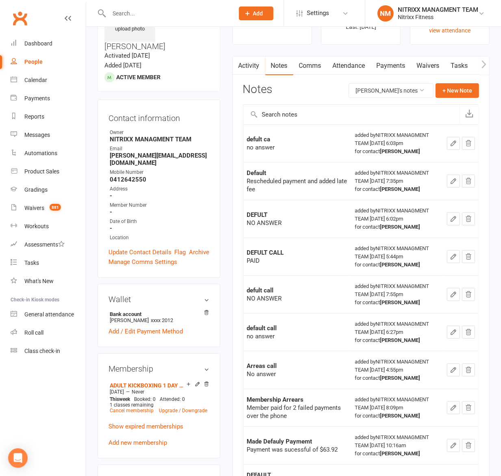
drag, startPoint x: 370, startPoint y: 62, endPoint x: 376, endPoint y: 63, distance: 5.9
click at [371, 62] on link "Attendance" at bounding box center [349, 65] width 44 height 19
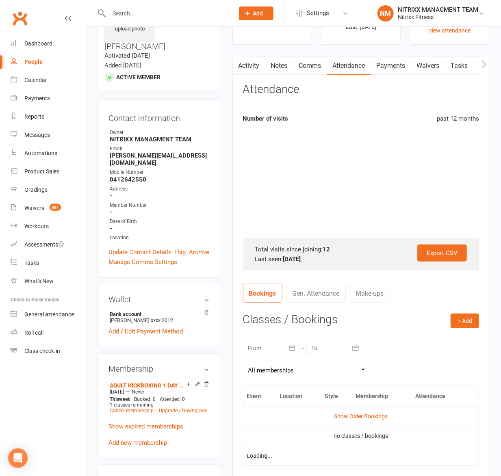
click at [387, 64] on link "Payments" at bounding box center [391, 65] width 40 height 19
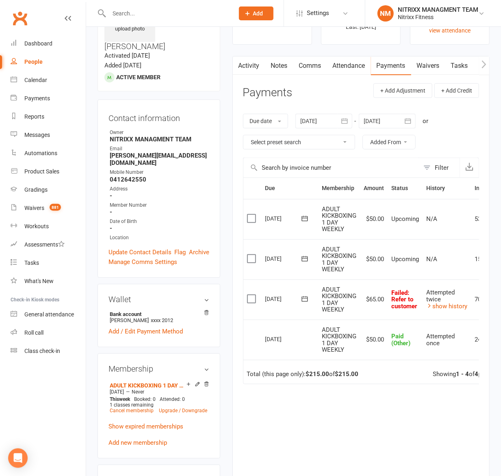
drag, startPoint x: 356, startPoint y: 404, endPoint x: 236, endPoint y: 402, distance: 120.2
click at [236, 405] on div "Activity Notes Comms Attendance Payments Waivers Tasks Automations Workouts Gra…" at bounding box center [360, 279] width 257 height 446
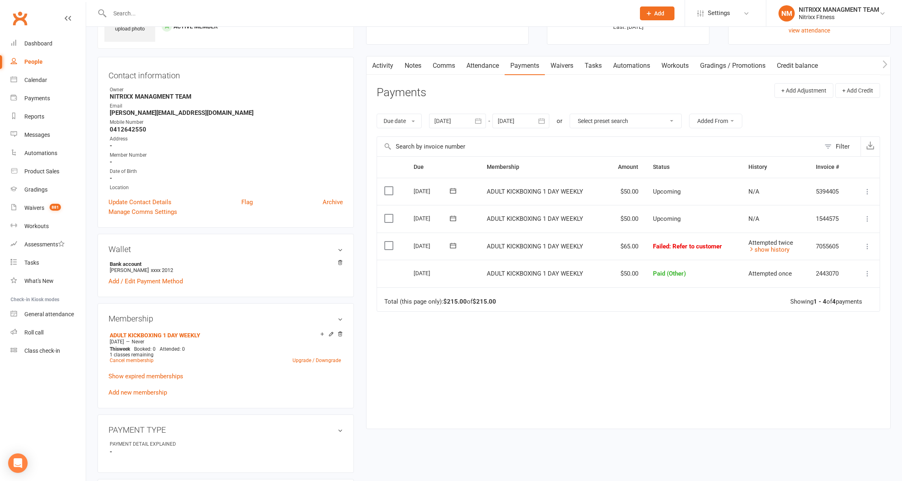
click at [476, 123] on icon "button" at bounding box center [478, 121] width 8 height 8
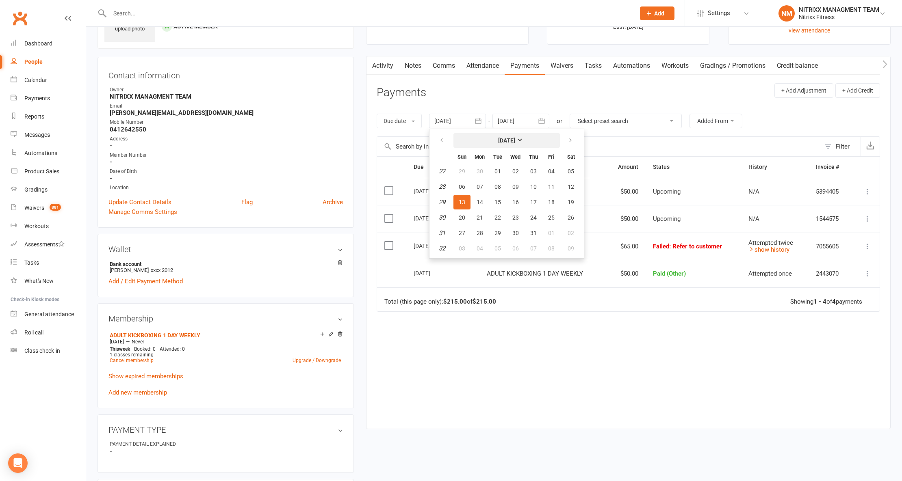
click at [489, 137] on button "July 2025" at bounding box center [506, 140] width 106 height 15
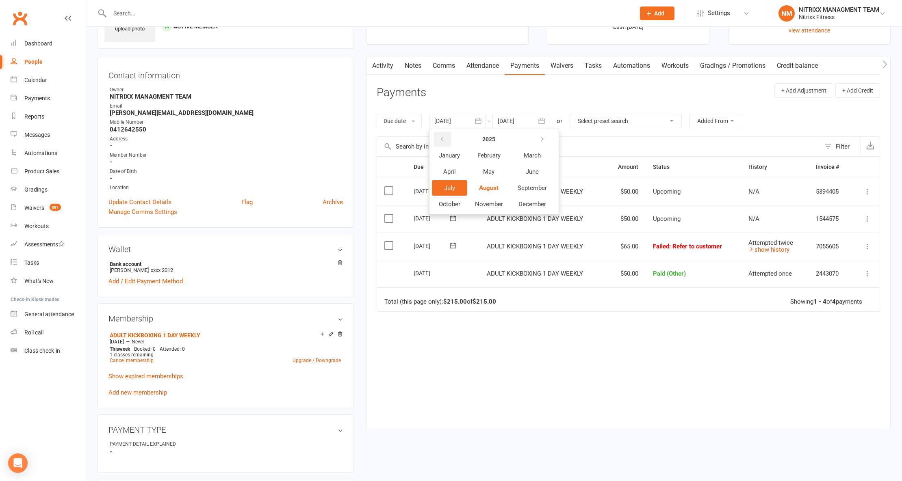
click at [449, 142] on button "button" at bounding box center [442, 139] width 17 height 15
click at [501, 201] on span "November" at bounding box center [489, 204] width 28 height 7
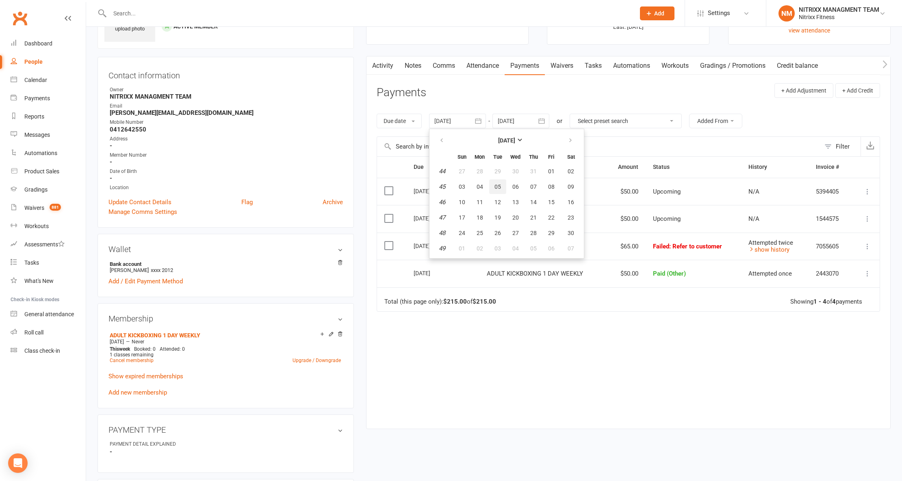
click at [495, 189] on button "05" at bounding box center [497, 187] width 17 height 15
type input "05 Nov 2024"
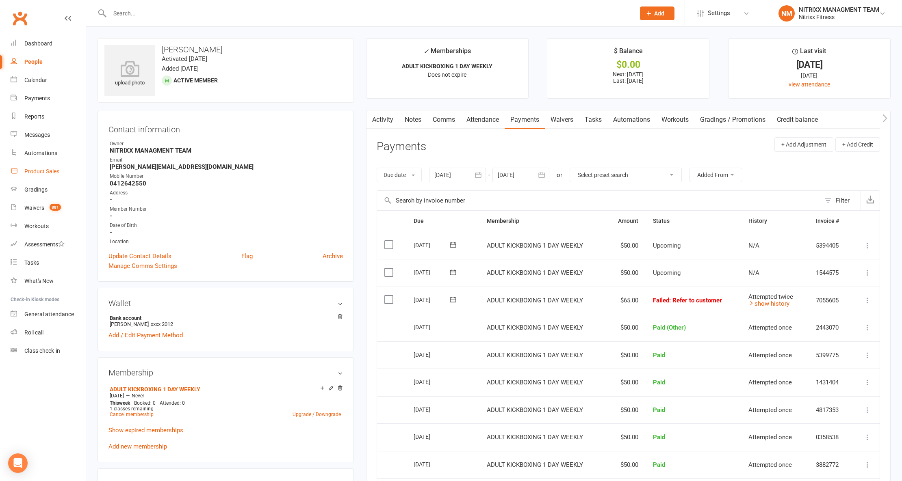
click at [51, 174] on div "Product Sales" at bounding box center [41, 171] width 35 height 6
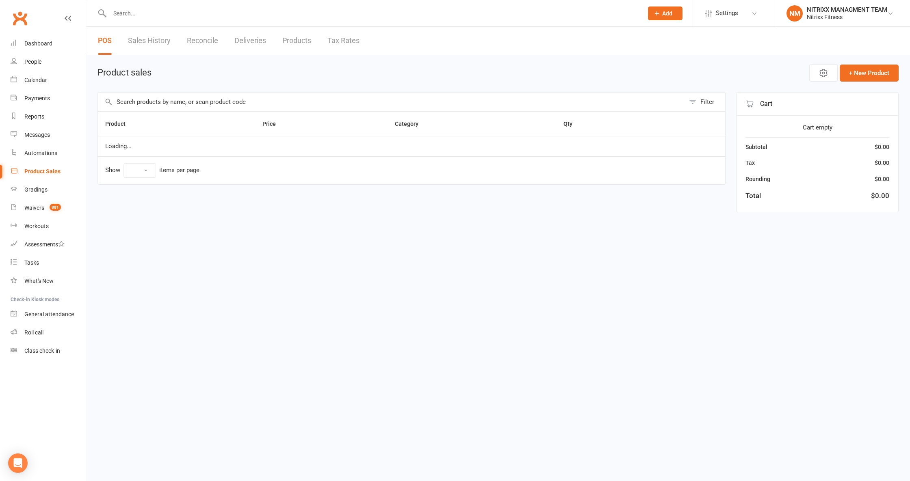
select select "100"
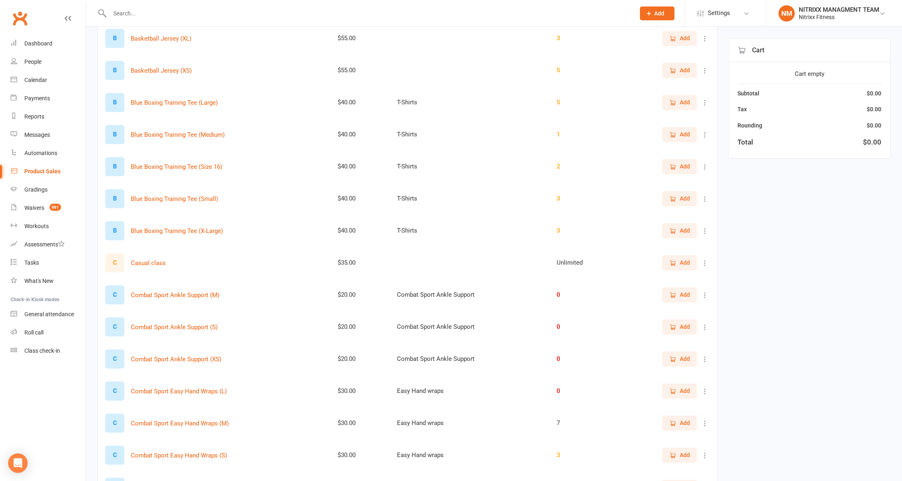
scroll to position [650, 0]
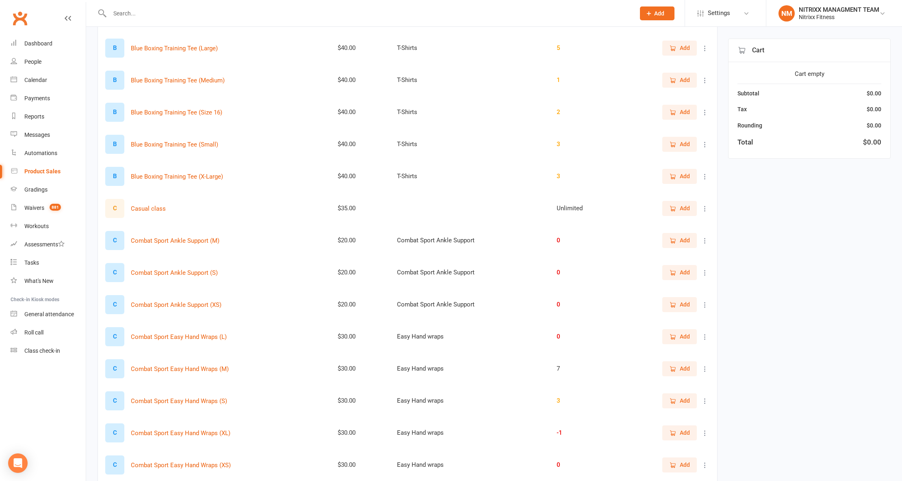
click at [708, 205] on button at bounding box center [705, 209] width 10 height 10
click at [673, 241] on link "Delete" at bounding box center [661, 242] width 80 height 16
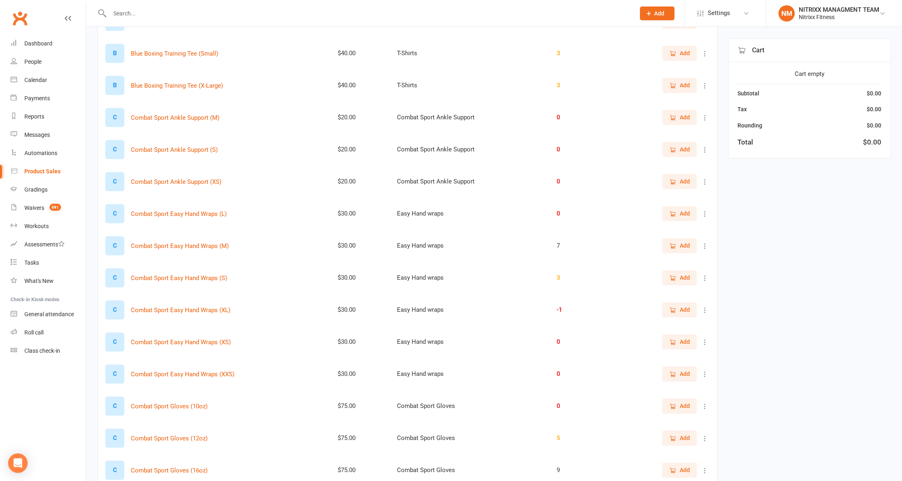
scroll to position [758, 0]
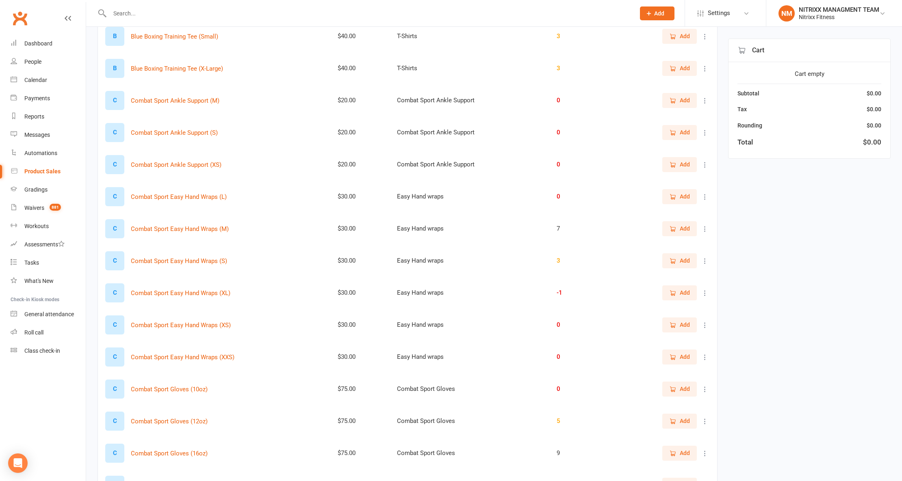
click at [130, 14] on input "text" at bounding box center [368, 13] width 522 height 11
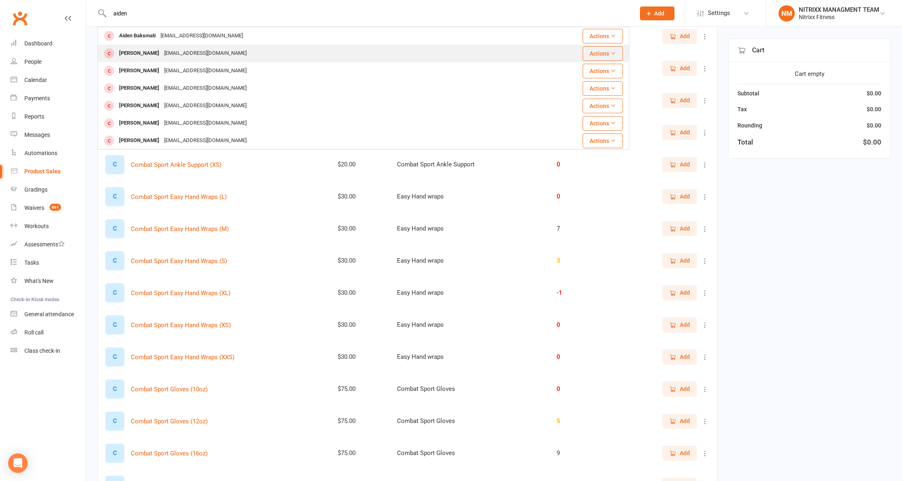
type input "aiden"
click at [327, 52] on div "Aiden Tarabay aidentarabay@hotmail.com" at bounding box center [318, 53] width 441 height 17
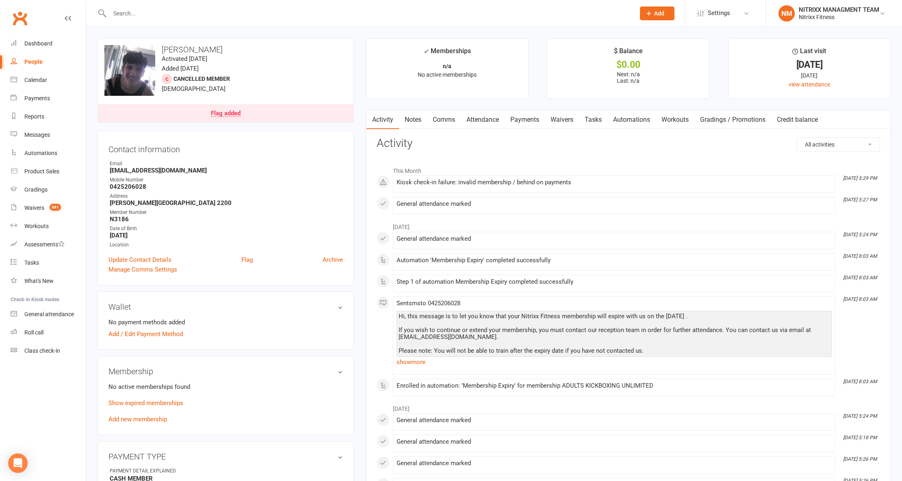
click at [421, 118] on link "Notes" at bounding box center [413, 119] width 28 height 19
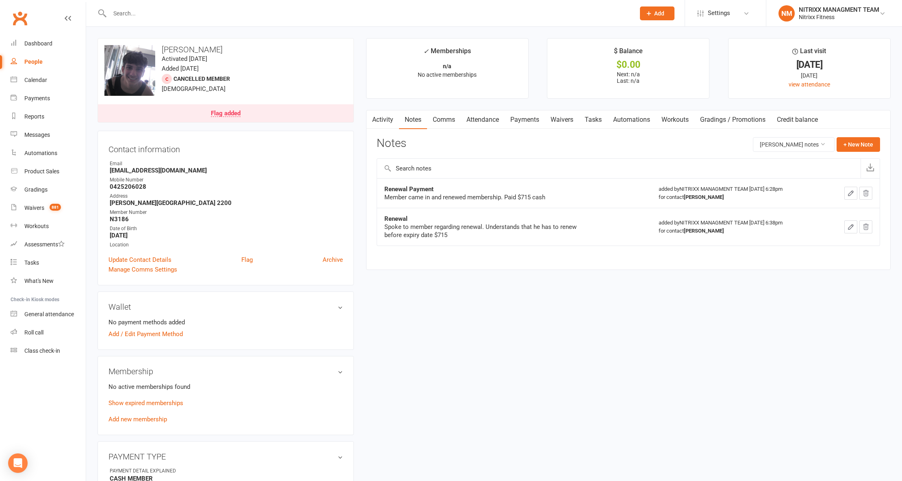
click at [288, 17] on input "text" at bounding box center [368, 13] width 522 height 11
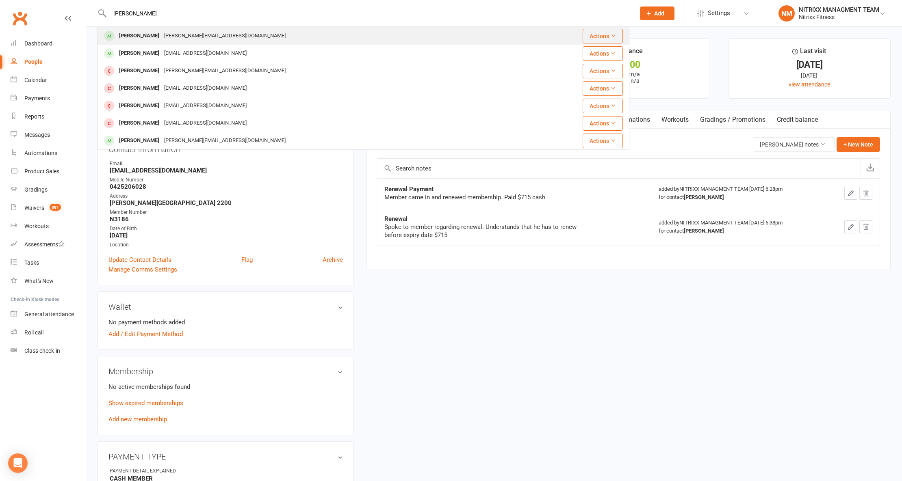
type input "sarah ta"
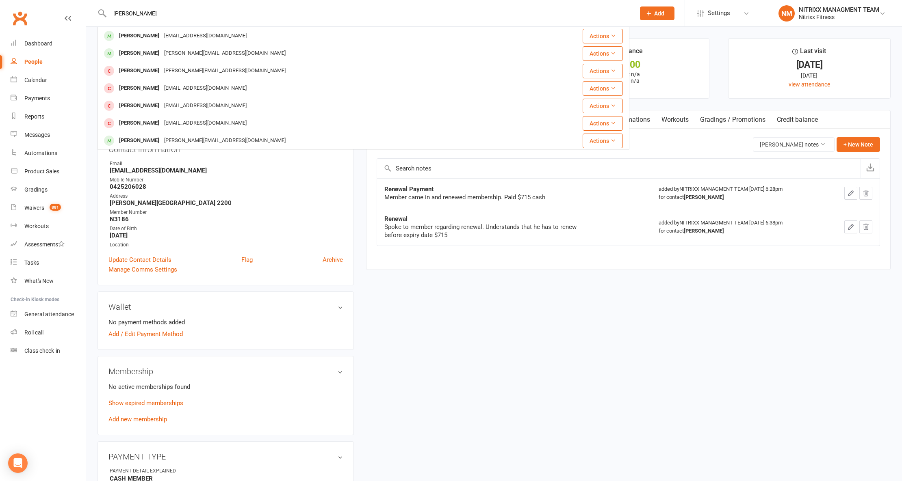
click at [248, 36] on div "Sarah Tana sarahtana@icloud.com" at bounding box center [311, 36] width 427 height 17
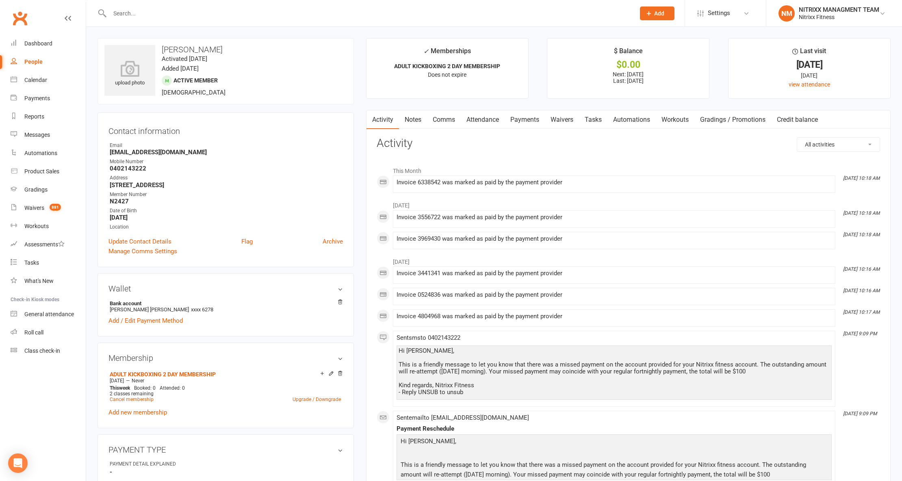
click at [210, 17] on input "text" at bounding box center [368, 13] width 522 height 11
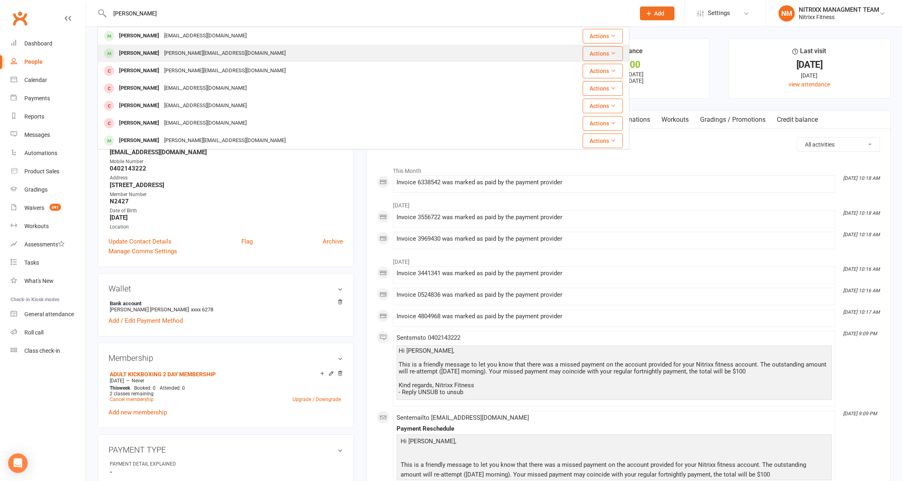
type input "sarah tou"
click at [213, 50] on div "sarah.taouk@outlook.com" at bounding box center [225, 54] width 126 height 12
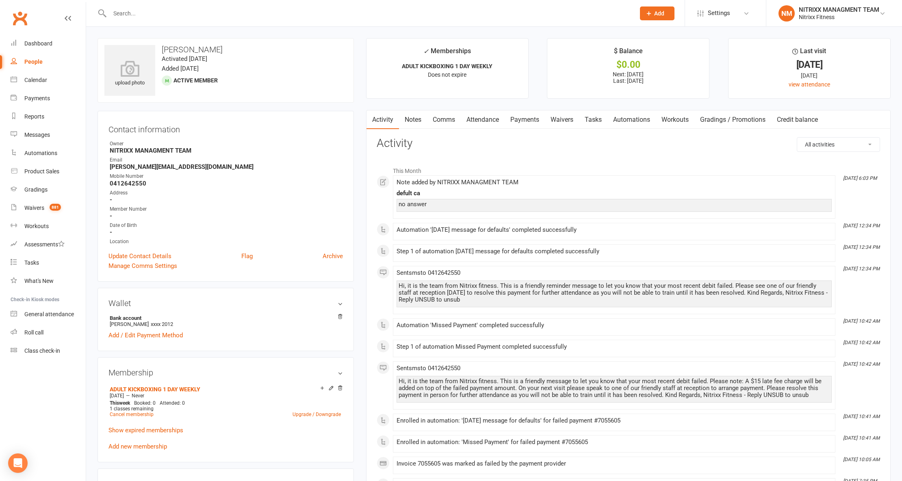
click at [378, 15] on input "text" at bounding box center [368, 13] width 522 height 11
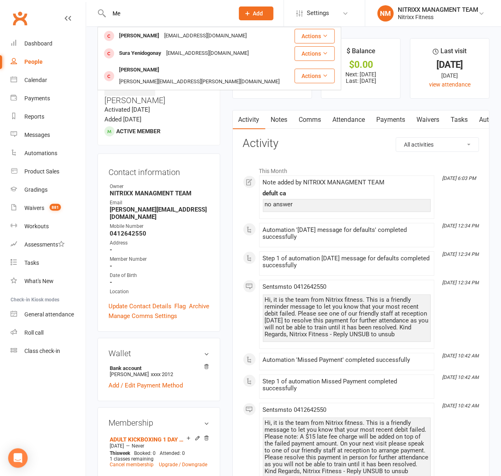
type input "Me"
click at [280, 118] on link "Notes" at bounding box center [279, 119] width 28 height 19
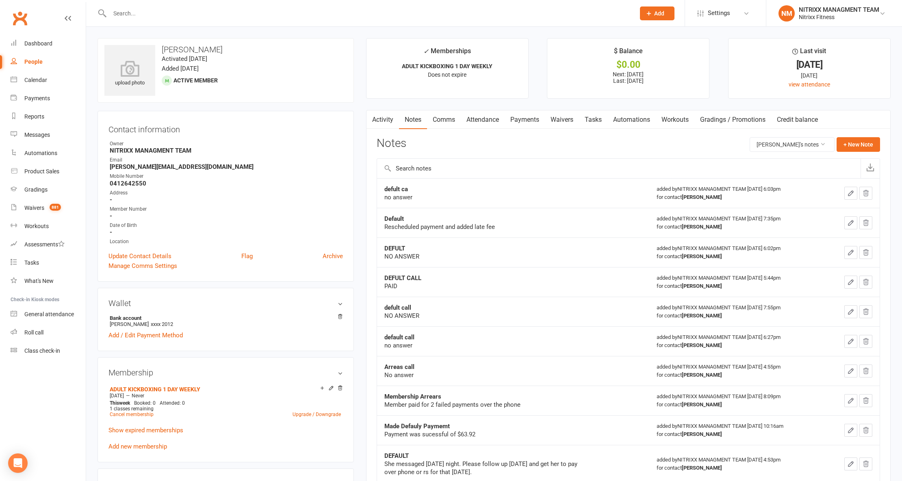
click at [250, 15] on input "text" at bounding box center [368, 13] width 522 height 11
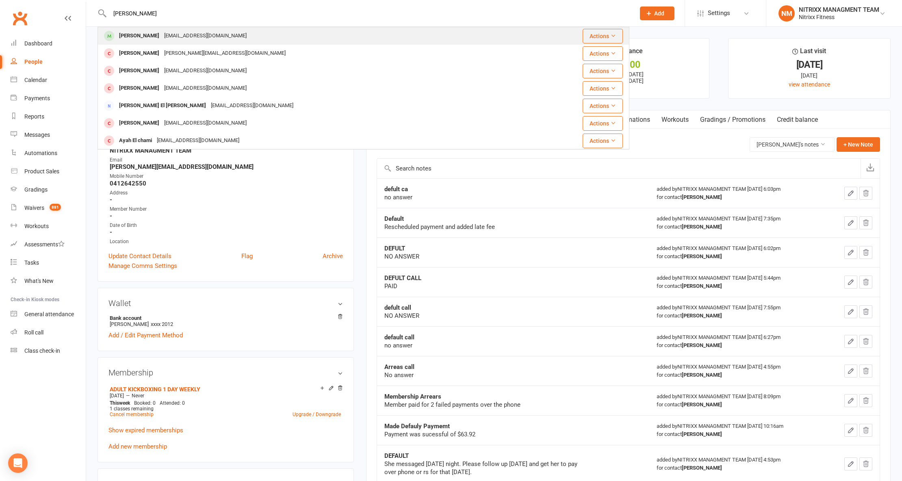
type input "mehmet"
click at [199, 40] on div "Mehmet.s_10@hotmail.com" at bounding box center [205, 36] width 87 height 12
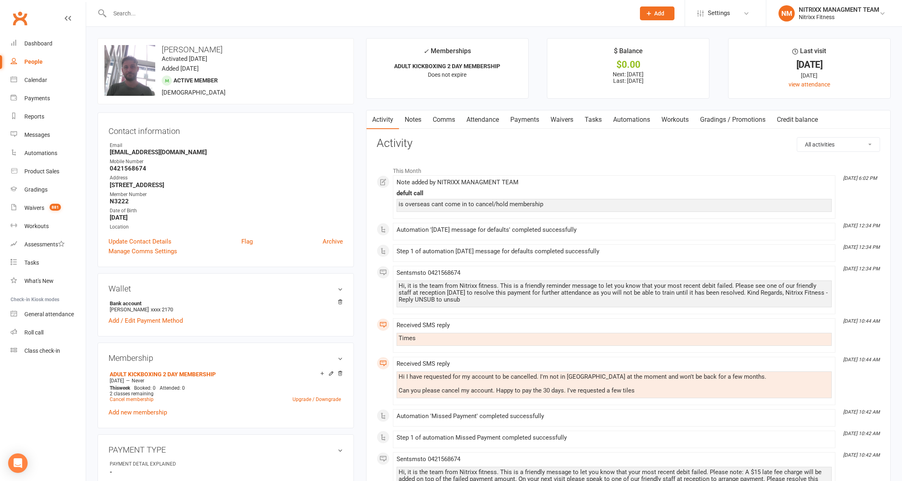
click at [405, 116] on link "Notes" at bounding box center [413, 119] width 28 height 19
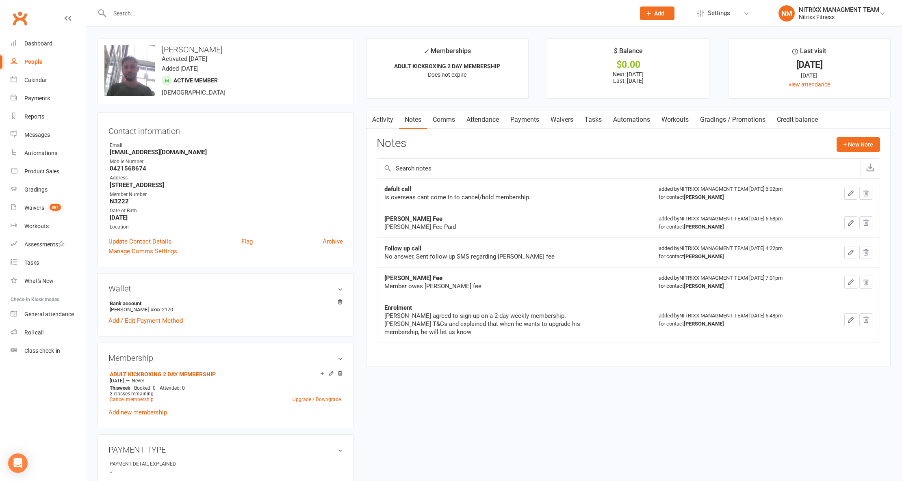
click at [517, 116] on link "Payments" at bounding box center [524, 119] width 40 height 19
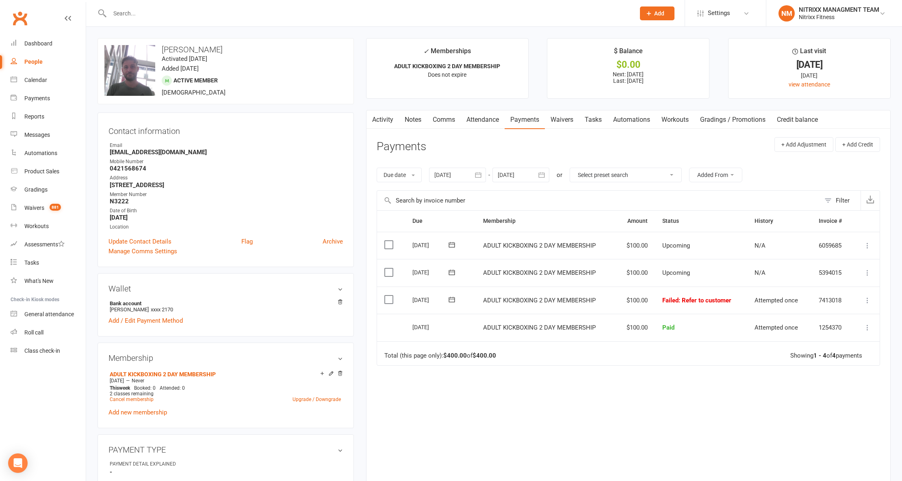
click at [407, 121] on link "Notes" at bounding box center [413, 119] width 28 height 19
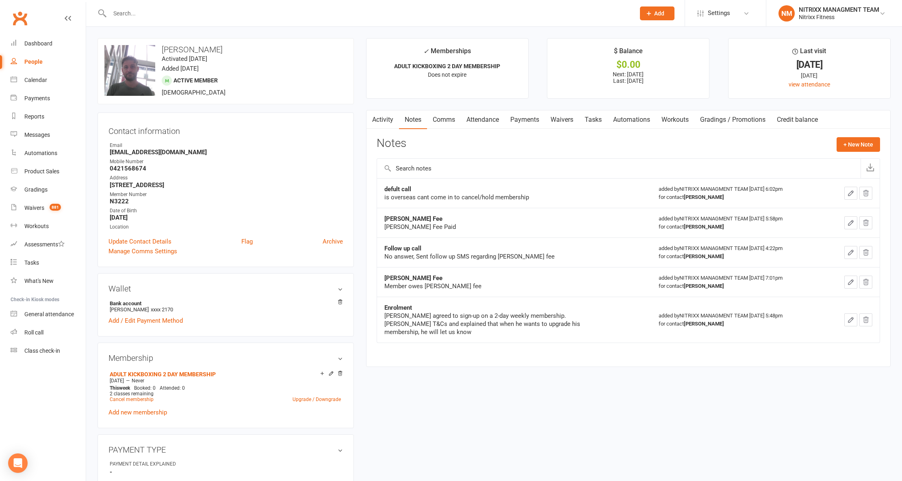
click at [444, 122] on link "Comms" at bounding box center [444, 119] width 34 height 19
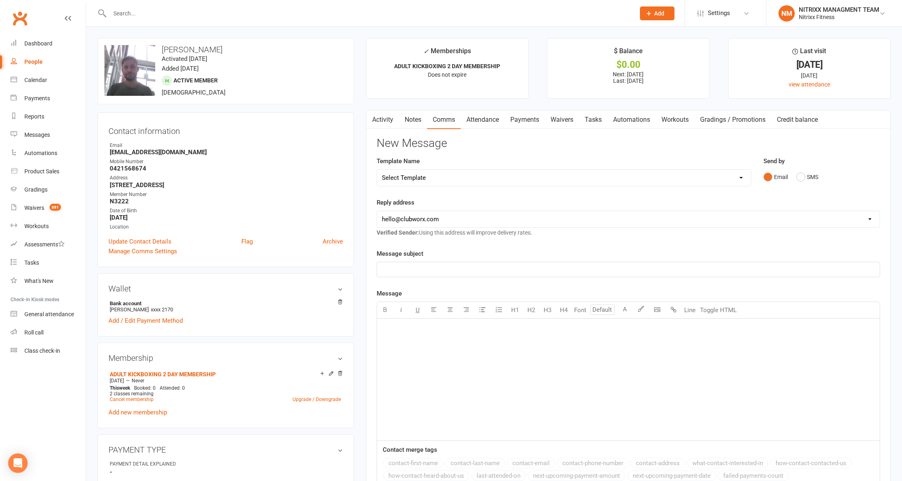
click at [491, 115] on link "Attendance" at bounding box center [483, 119] width 44 height 19
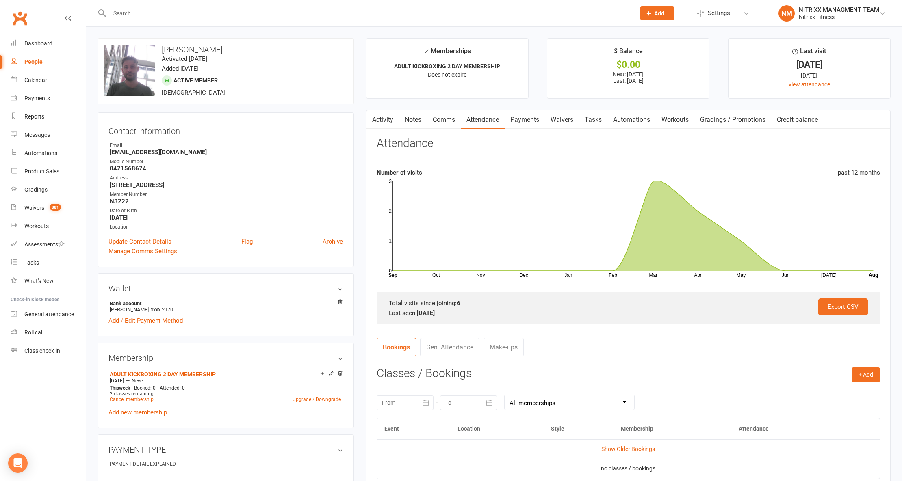
click at [526, 123] on link "Payments" at bounding box center [524, 119] width 40 height 19
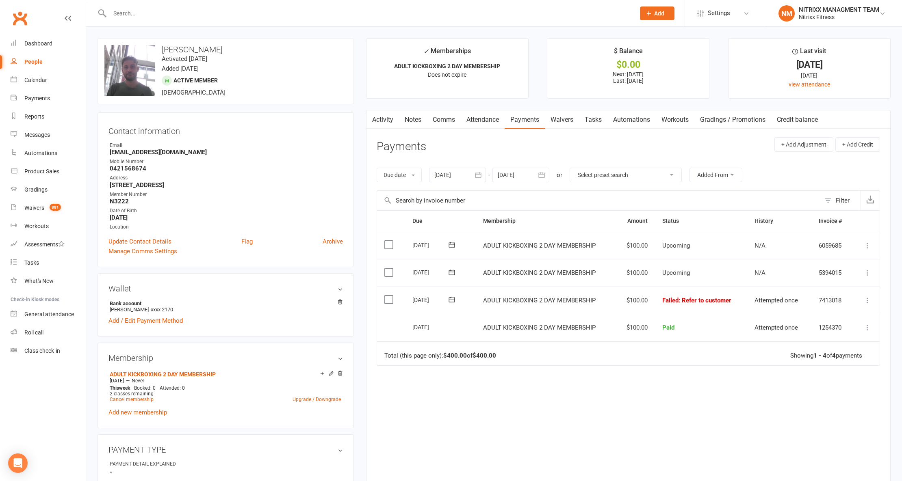
click at [869, 301] on icon at bounding box center [867, 300] width 8 height 8
click at [850, 344] on link "Mark as Paid (Other)" at bounding box center [831, 349] width 80 height 16
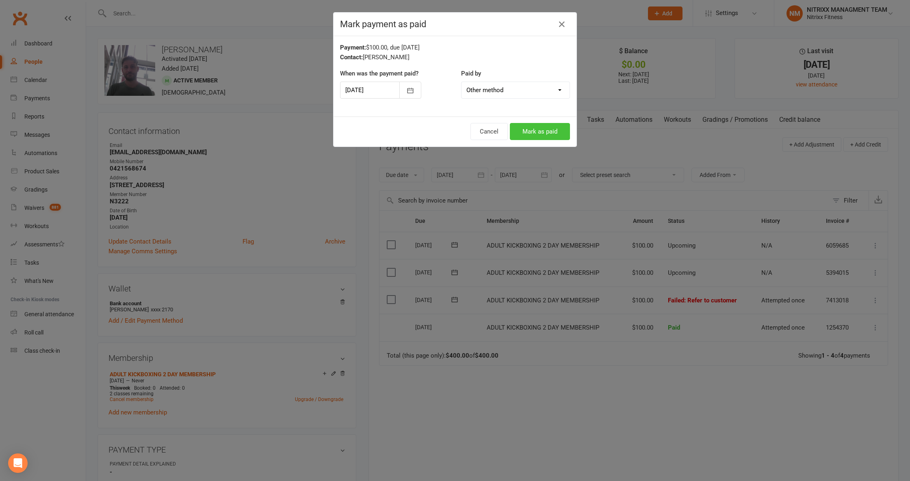
click at [563, 134] on button "Mark as paid" at bounding box center [540, 131] width 60 height 17
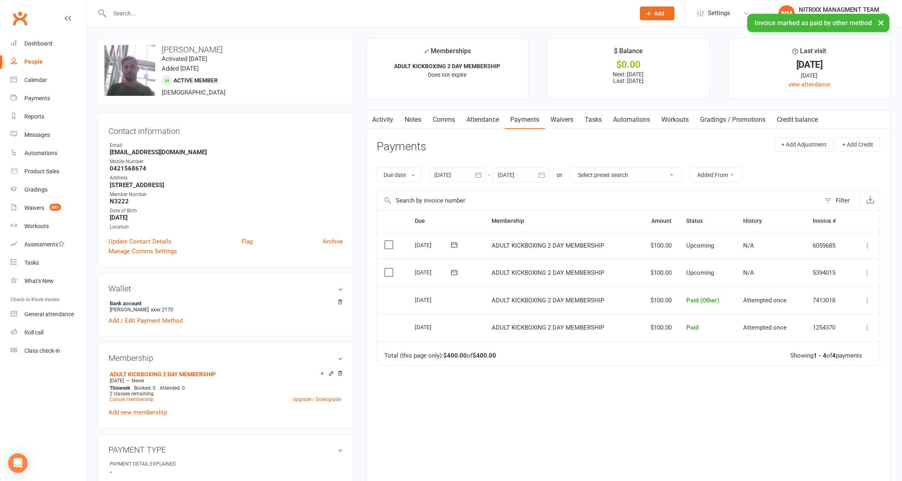
click at [866, 275] on icon at bounding box center [867, 273] width 8 height 8
click at [834, 321] on link "Mark as Paid (Other)" at bounding box center [824, 321] width 96 height 16
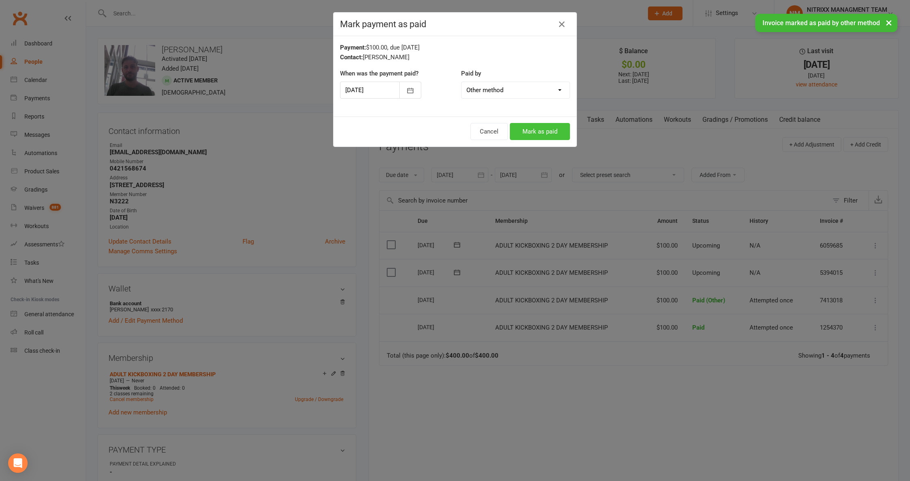
click at [543, 126] on button "Mark as paid" at bounding box center [540, 131] width 60 height 17
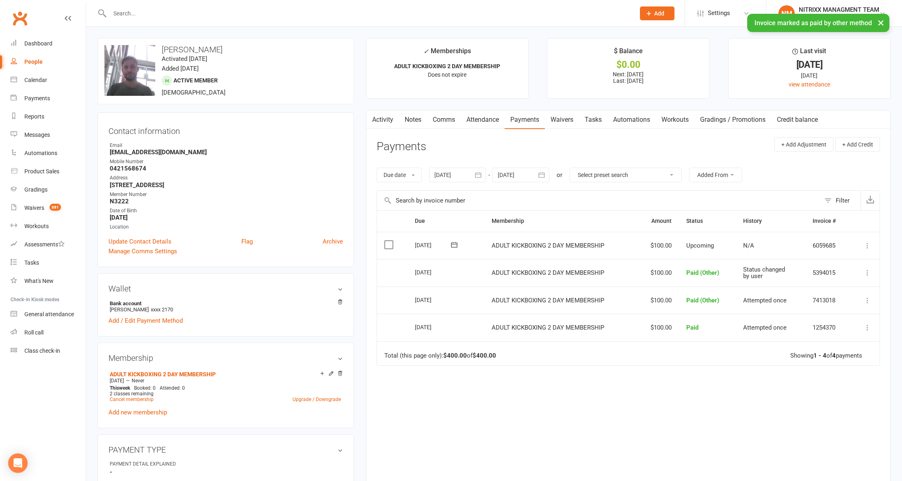
click at [870, 244] on icon at bounding box center [867, 246] width 8 height 8
click at [827, 292] on link "Mark as Paid (Other)" at bounding box center [824, 294] width 96 height 16
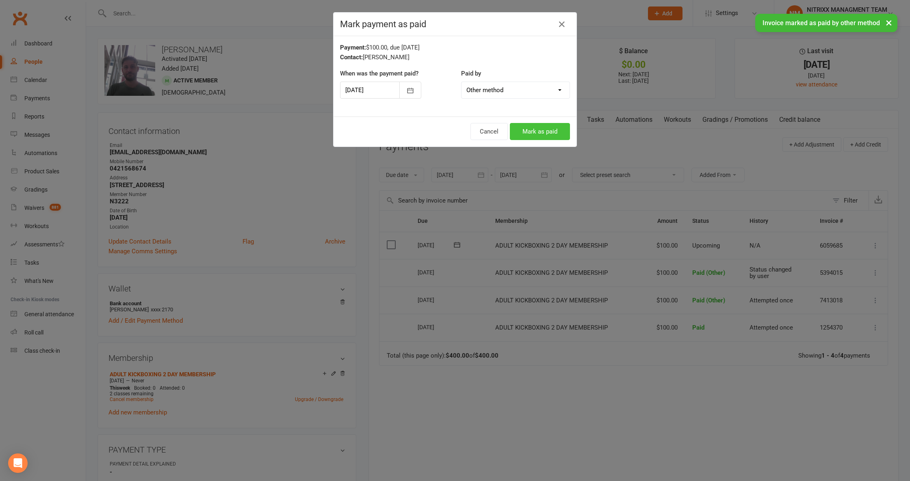
click at [556, 132] on button "Mark as paid" at bounding box center [540, 131] width 60 height 17
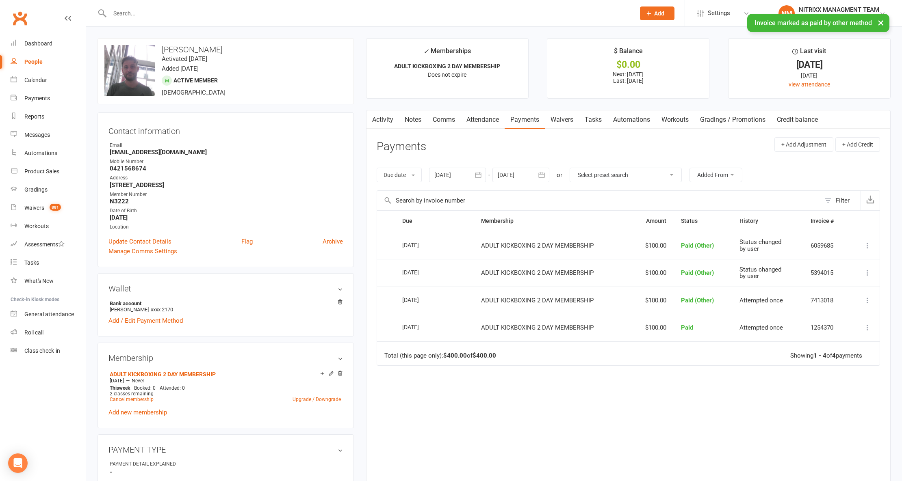
drag, startPoint x: 418, startPoint y: 117, endPoint x: 424, endPoint y: 122, distance: 8.4
click at [420, 117] on link "Notes" at bounding box center [413, 119] width 28 height 19
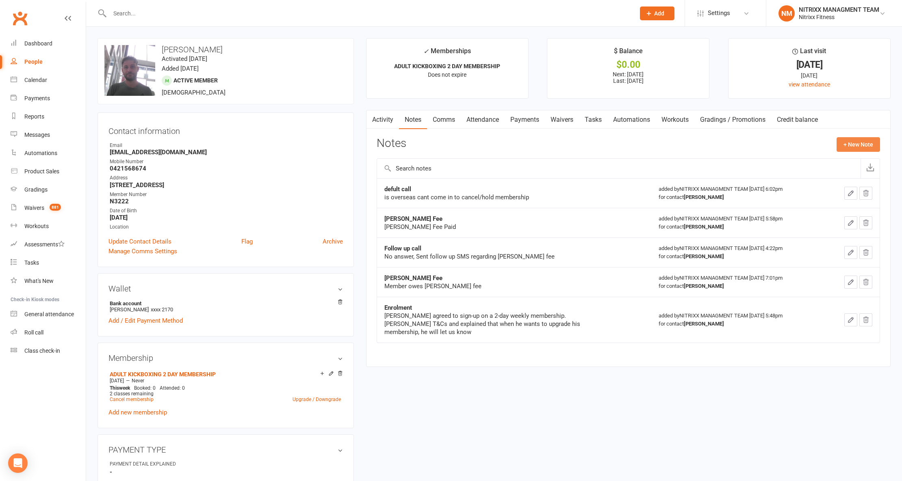
click at [853, 137] on button "+ New Note" at bounding box center [857, 144] width 43 height 15
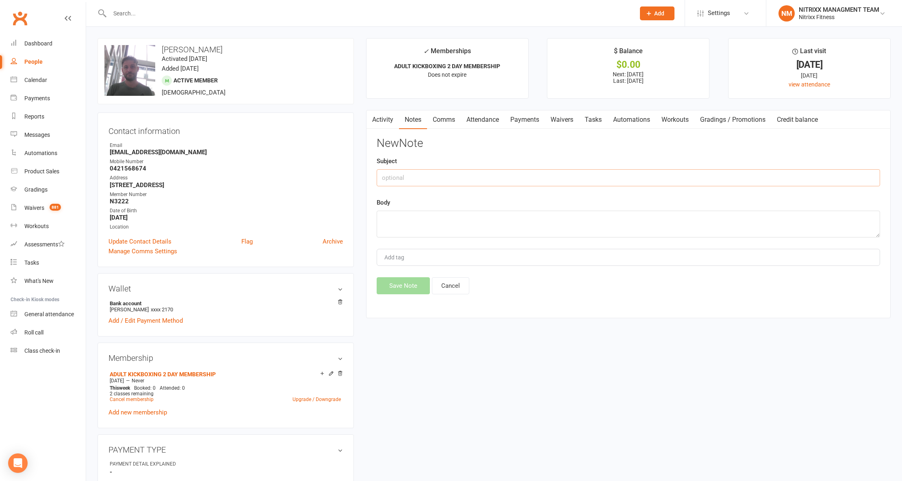
click at [400, 176] on input "text" at bounding box center [628, 177] width 503 height 17
type input "default call"
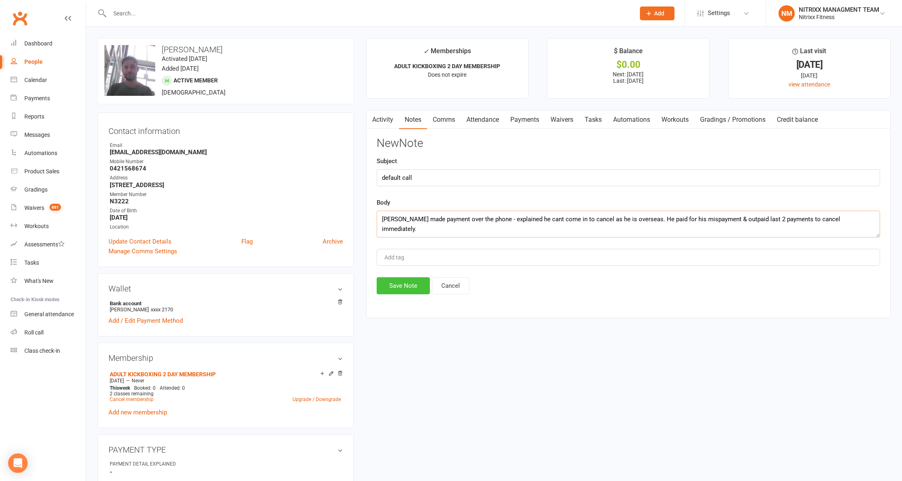
type textarea "Mehmet made payment over the phone - explained he cant come in to cancel as he …"
click at [400, 282] on button "Save Note" at bounding box center [403, 285] width 53 height 17
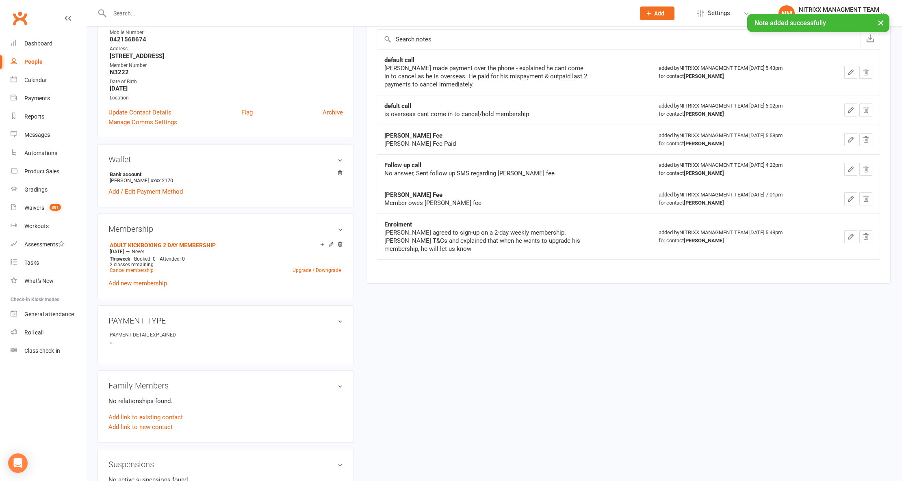
scroll to position [271, 0]
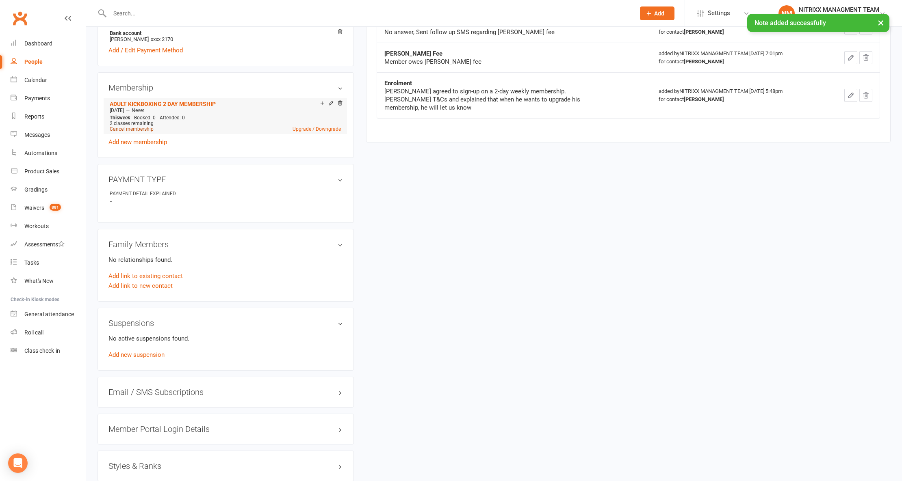
click at [141, 130] on link "Cancel membership" at bounding box center [132, 129] width 44 height 6
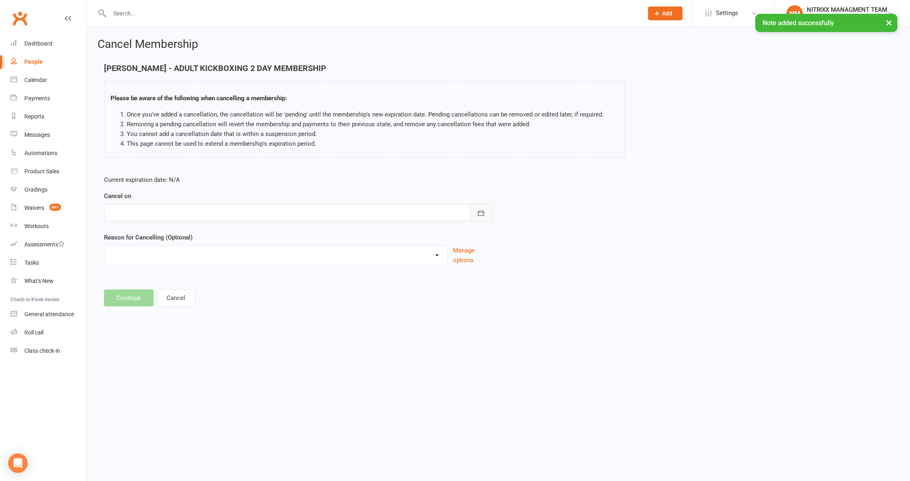
click at [475, 218] on button "button" at bounding box center [481, 212] width 22 height 17
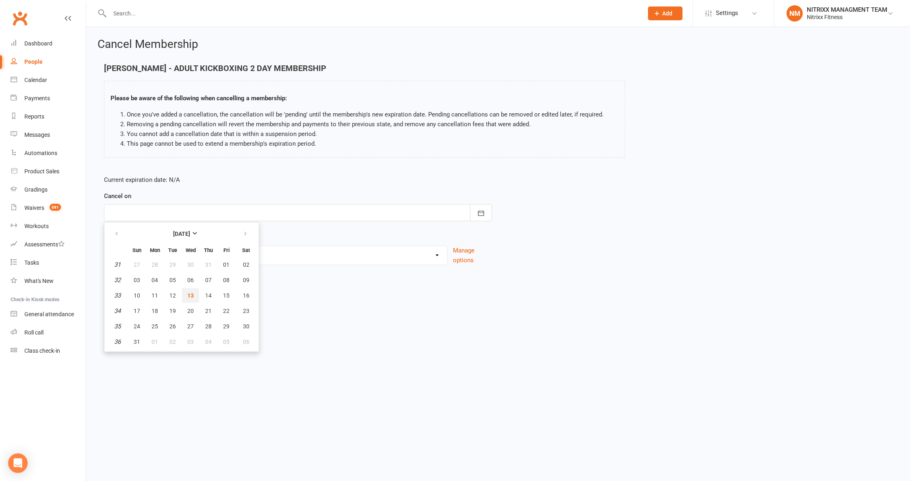
click at [187, 292] on span "13" at bounding box center [190, 295] width 6 height 6
type input "[DATE]"
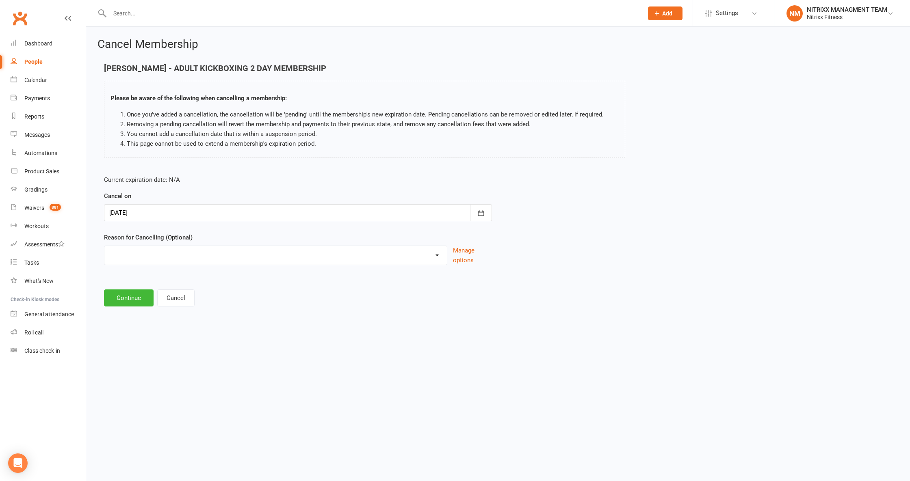
click at [187, 256] on select "CHANGE OF LIVING LOCATION Holiday Injury PERSONAL UPGRADING Other reason" at bounding box center [275, 254] width 342 height 16
select select "0"
click at [104, 247] on select "CHANGE OF LIVING LOCATION Holiday Injury PERSONAL UPGRADING Other reason" at bounding box center [275, 254] width 342 height 16
click at [139, 298] on button "Continue" at bounding box center [129, 298] width 50 height 17
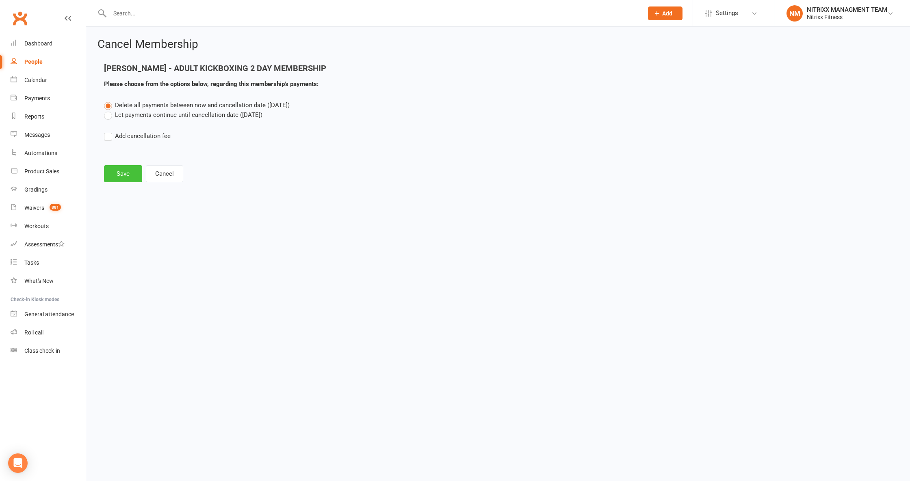
click at [123, 177] on button "Save" at bounding box center [123, 173] width 38 height 17
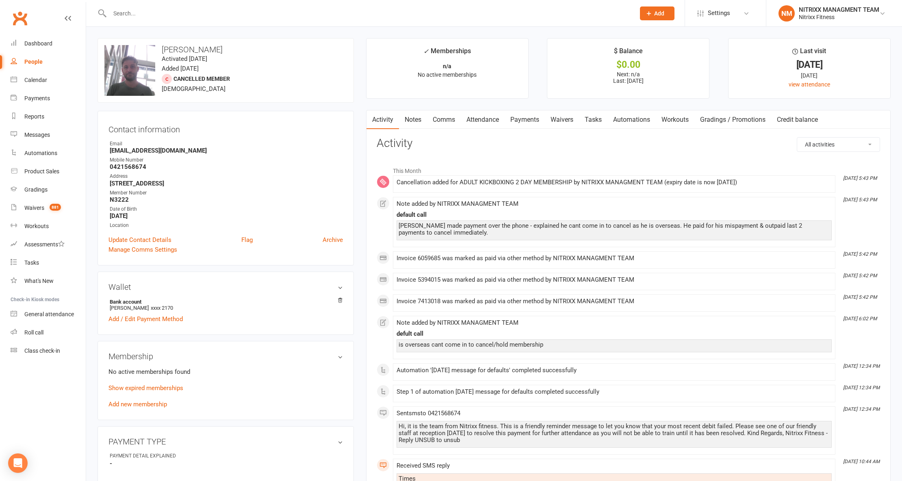
click at [123, 200] on strong "N3222" at bounding box center [226, 199] width 233 height 7
copy strong "N3222"
click at [162, 12] on input "text" at bounding box center [368, 13] width 522 height 11
paste input "Samantha Alameddine"
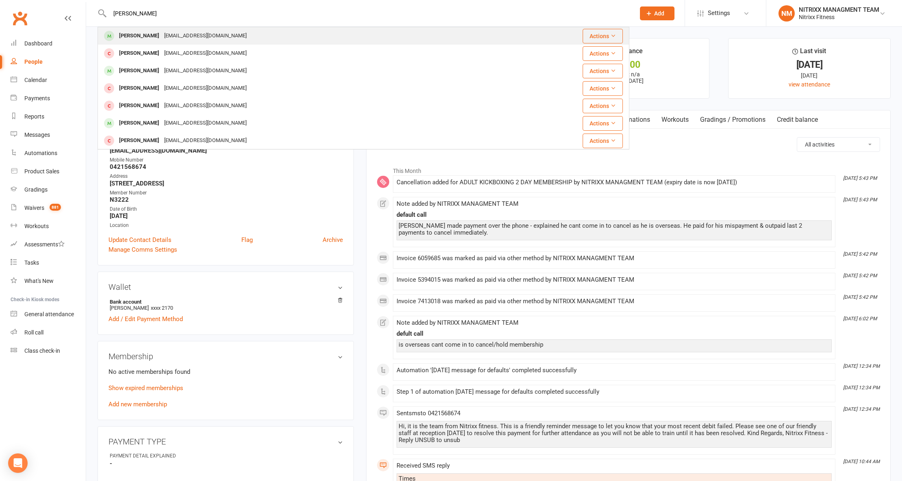
type input "Samantha Alameddine"
click at [117, 29] on div "Samantha Alameddine Samantha.j15@outlook.com" at bounding box center [311, 36] width 427 height 17
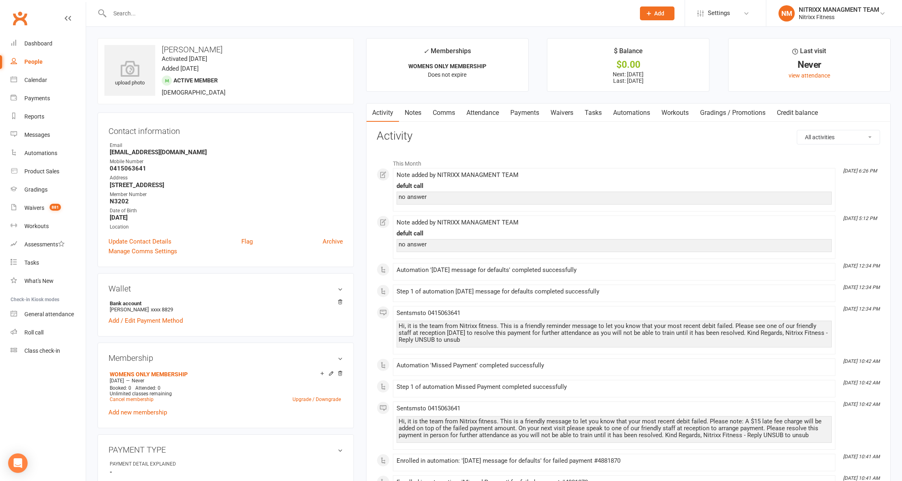
click at [192, 6] on div at bounding box center [363, 13] width 532 height 26
click at [190, 11] on input "text" at bounding box center [368, 13] width 522 height 11
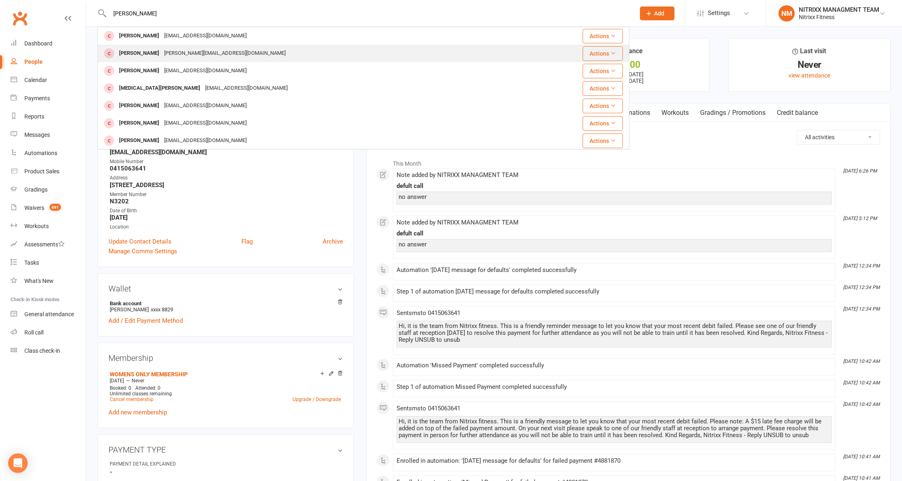
type input "ISSA MANSU"
click at [162, 50] on div "michael@precisejoinery.com.au" at bounding box center [225, 54] width 126 height 12
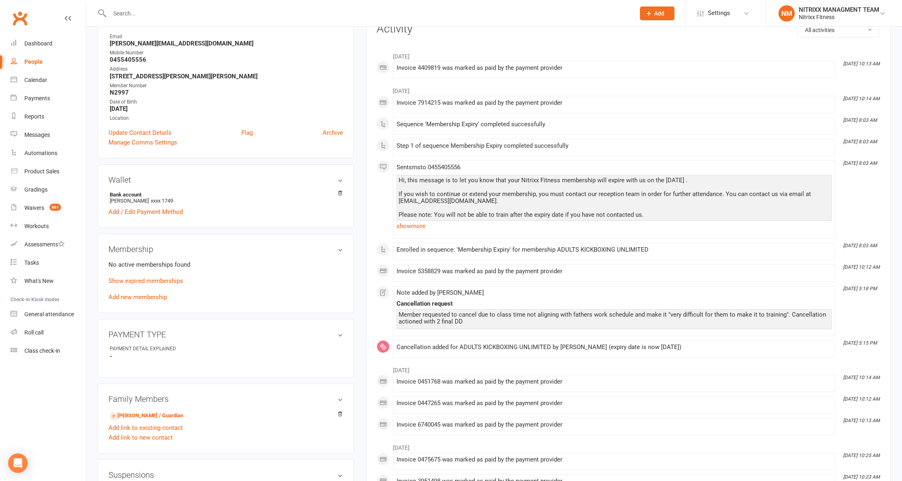
scroll to position [108, 0]
click at [145, 283] on link "Show expired memberships" at bounding box center [145, 280] width 75 height 7
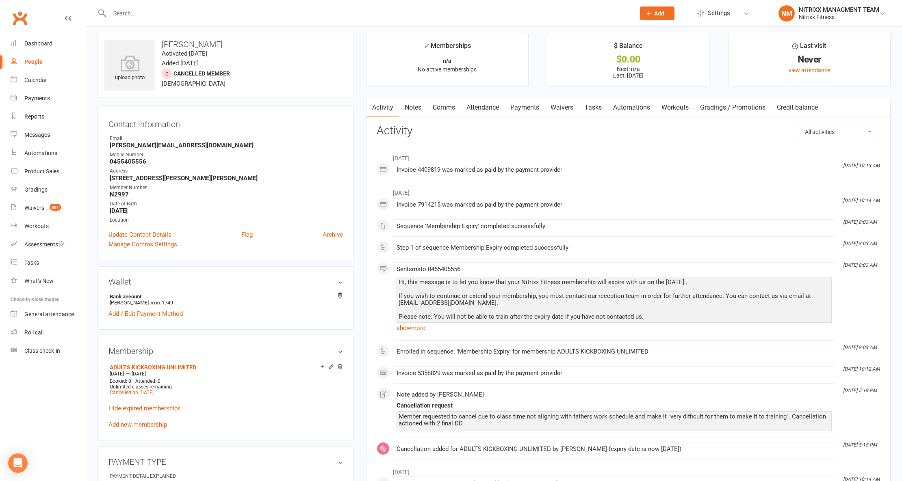
scroll to position [0, 0]
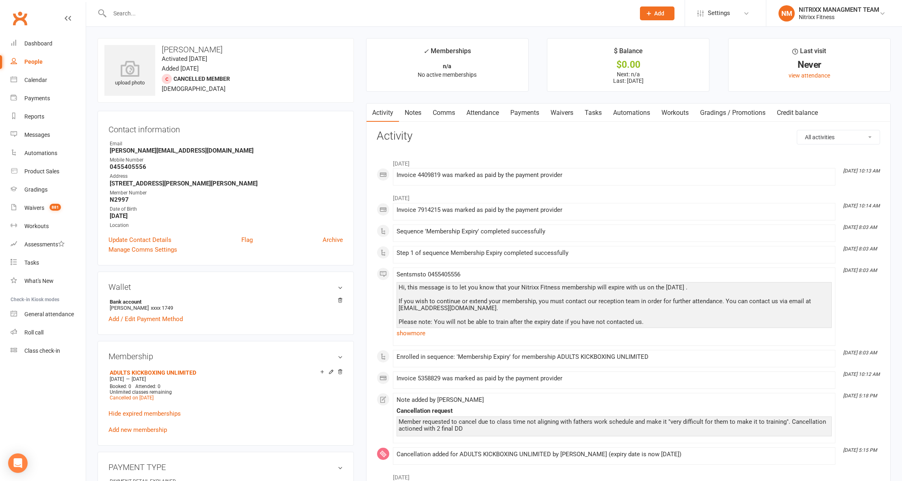
click at [545, 114] on link "Payments" at bounding box center [524, 113] width 40 height 19
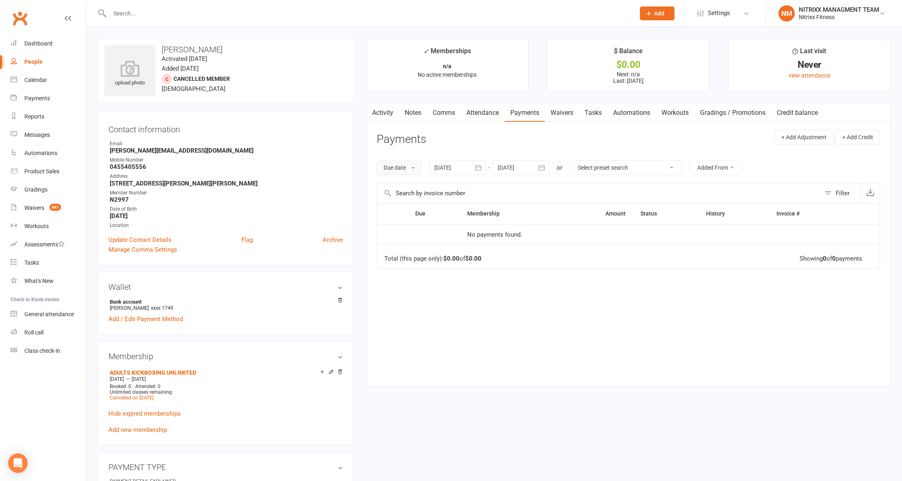
click at [408, 164] on button "Due date" at bounding box center [399, 167] width 45 height 15
click at [460, 173] on div at bounding box center [457, 167] width 57 height 15
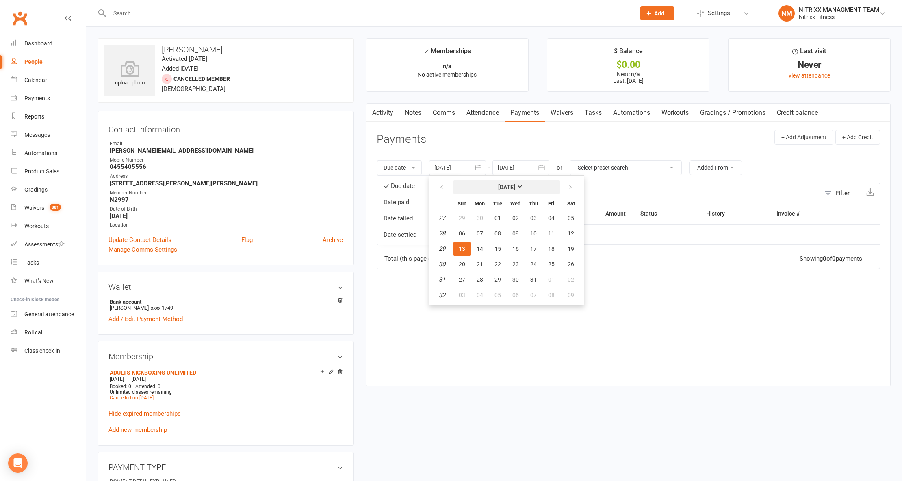
click at [485, 185] on button "July 2025" at bounding box center [506, 187] width 106 height 15
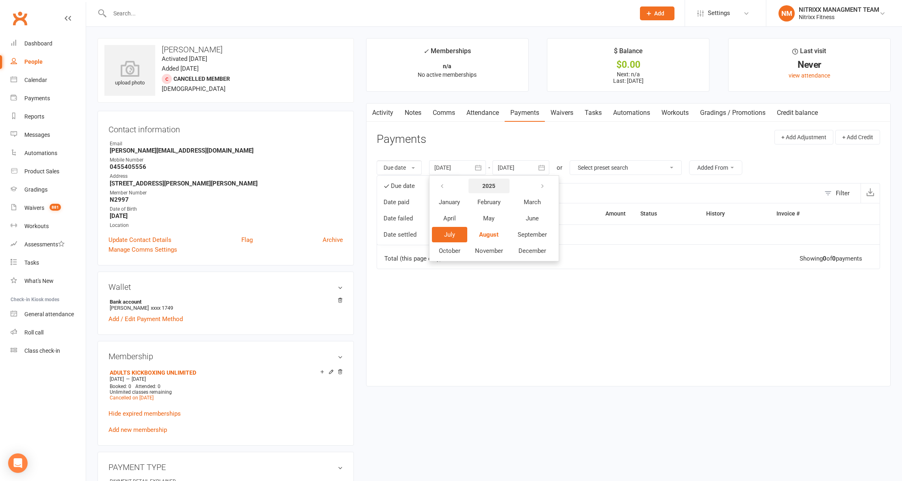
click at [474, 184] on button "2025" at bounding box center [488, 186] width 41 height 15
click at [523, 207] on button "2024" at bounding box center [528, 202] width 27 height 15
click at [489, 238] on span "August" at bounding box center [488, 234] width 19 height 7
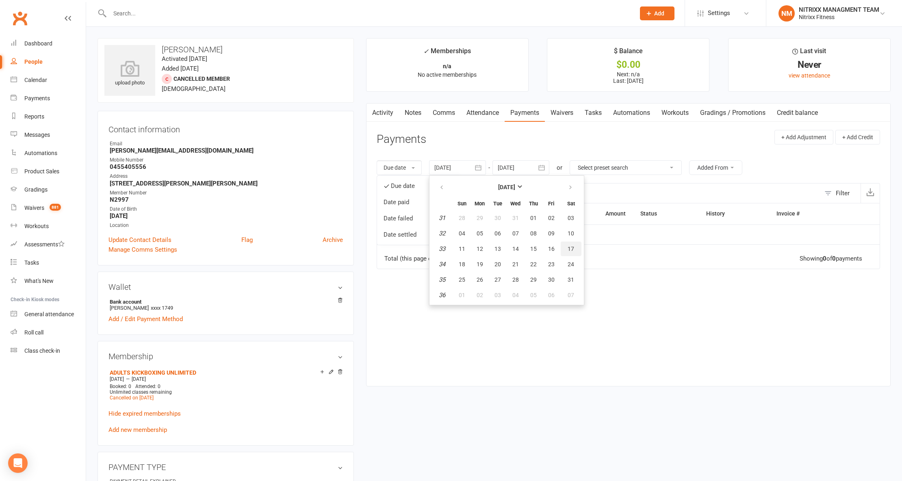
click at [569, 246] on span "17" at bounding box center [570, 249] width 6 height 6
type input "17 Aug 2024"
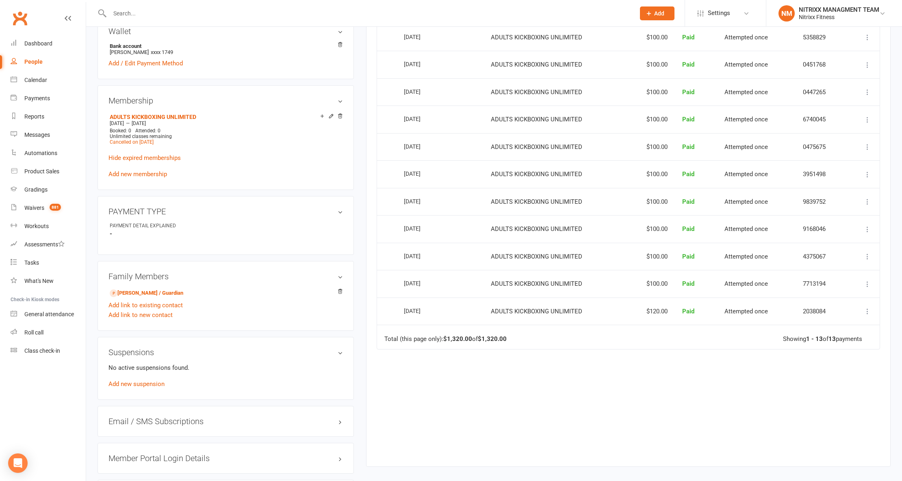
scroll to position [271, 0]
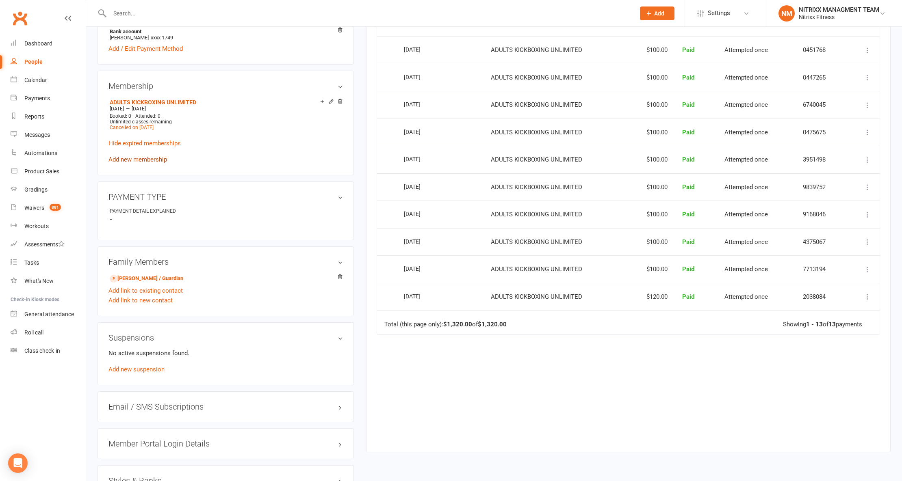
click at [151, 161] on link "Add new membership" at bounding box center [137, 159] width 58 height 7
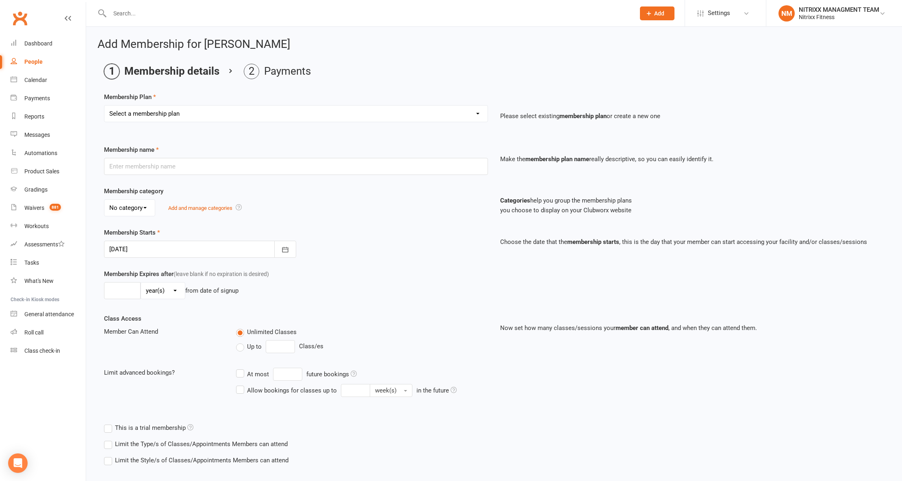
click at [241, 111] on select "Select a membership plan Create new Membership Plan WOMENS UNLIMITED SPECIAL ME…" at bounding box center [295, 114] width 383 height 16
select select "7"
click at [104, 106] on select "Select a membership plan Create new Membership Plan WOMENS UNLIMITED SPECIAL ME…" at bounding box center [295, 114] width 383 height 16
type input "ADULT BOXING ONLY (WINTER SPECIAL) LIMITED SPOTS"
select select "1"
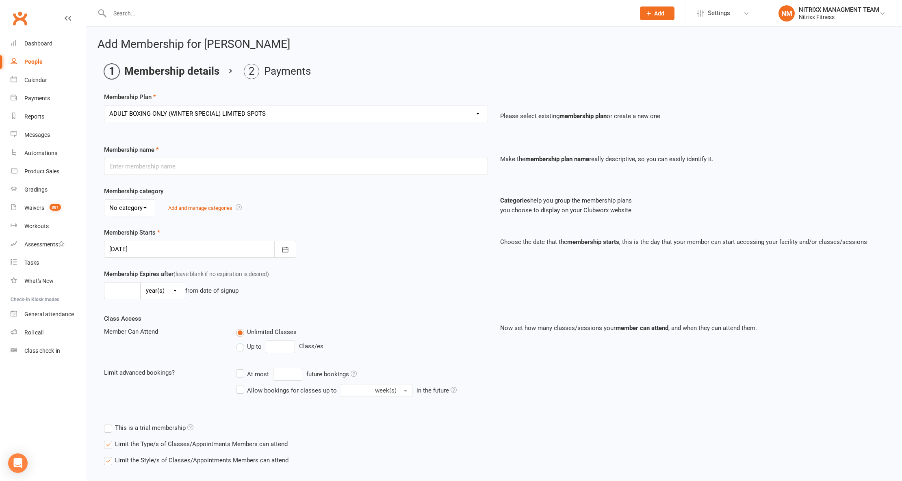
type input "3"
select select "2"
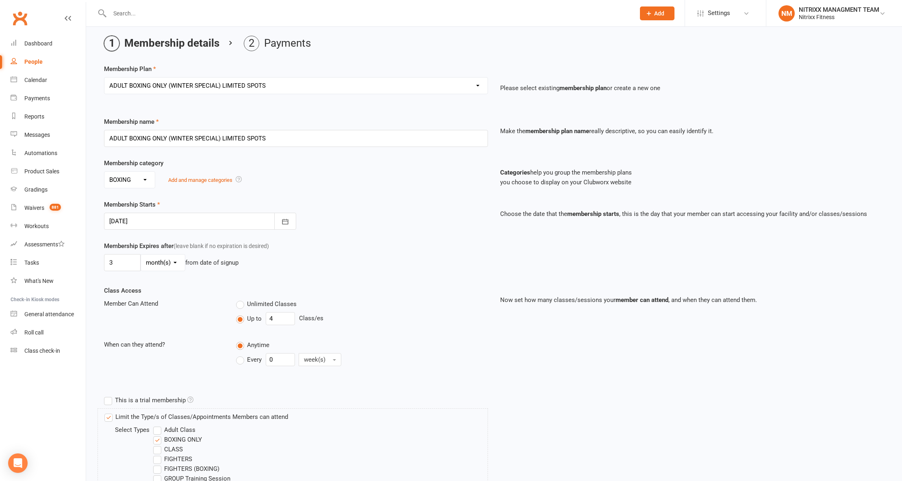
scroll to position [54, 0]
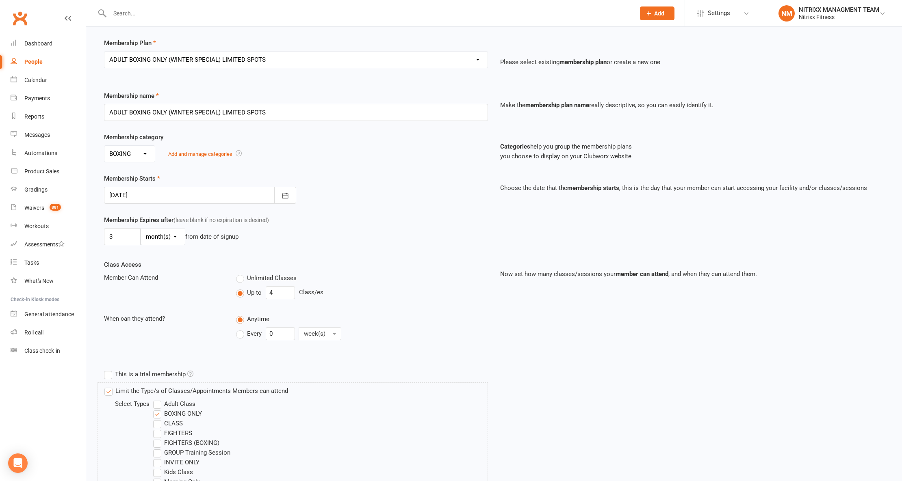
click at [246, 278] on label "Unlimited Classes" at bounding box center [266, 278] width 61 height 10
click at [241, 273] on input "Unlimited Classes" at bounding box center [238, 273] width 5 height 0
type input "0"
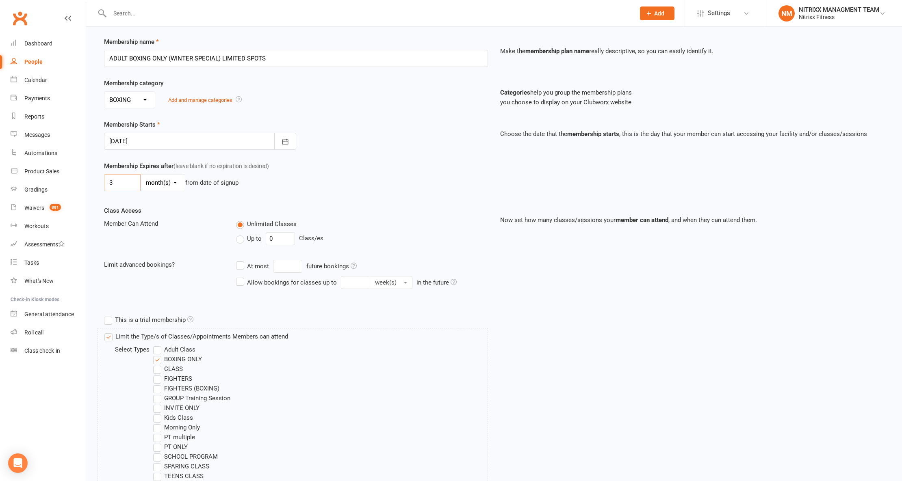
click at [139, 189] on input "3" at bounding box center [122, 182] width 37 height 17
click at [125, 187] on input "3" at bounding box center [122, 182] width 37 height 17
click at [128, 184] on input "3" at bounding box center [122, 182] width 37 height 17
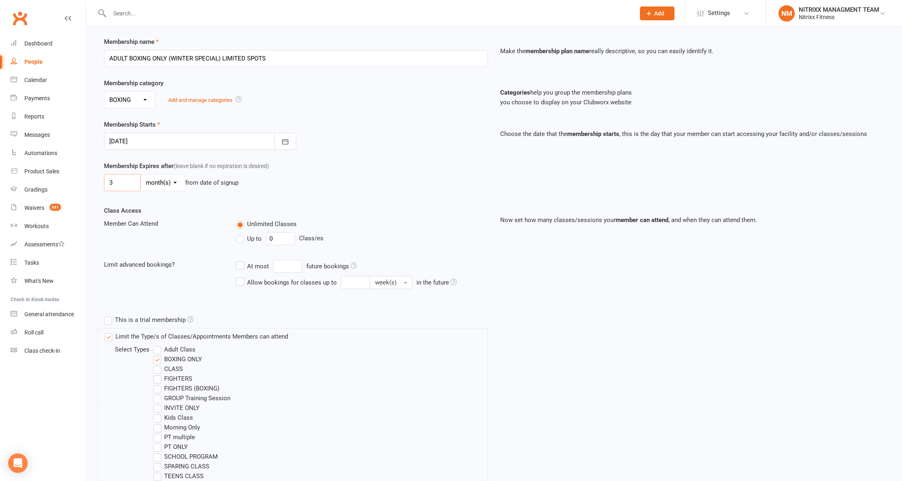
click at [128, 184] on input "3" at bounding box center [122, 182] width 37 height 17
type input "0"
click at [155, 176] on select "day(s) week(s) month(s) year(s)" at bounding box center [163, 183] width 44 height 16
select select "3"
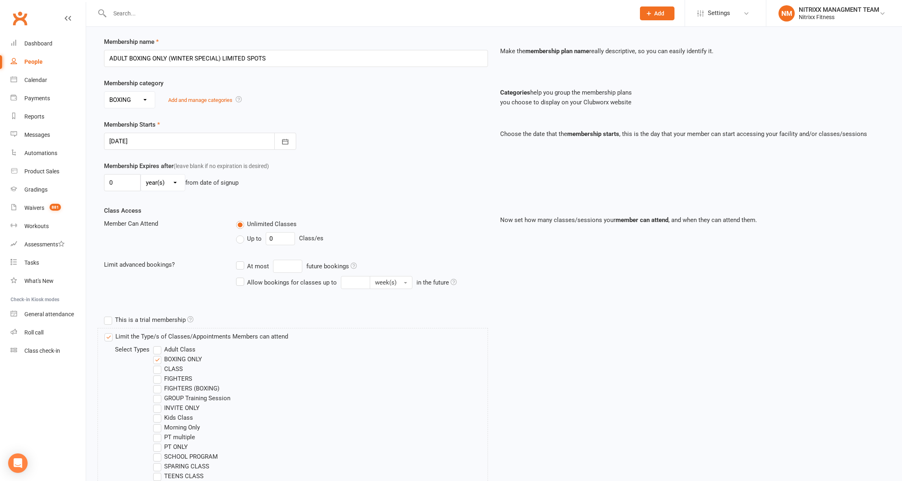
click at [141, 176] on select "day(s) week(s) month(s) year(s)" at bounding box center [163, 183] width 44 height 16
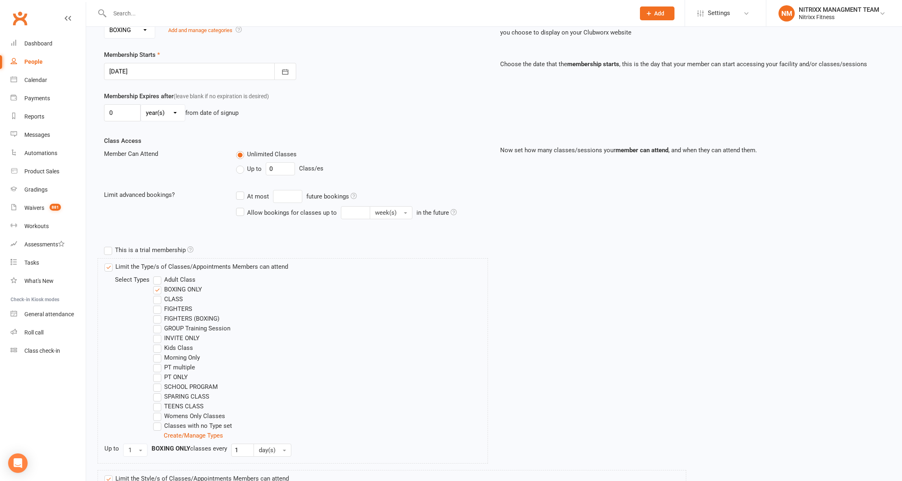
scroll to position [309, 0]
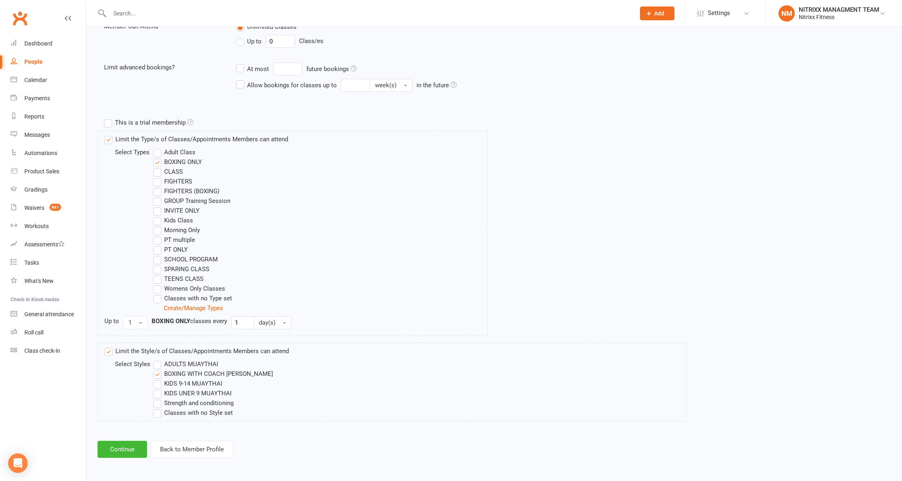
click at [121, 438] on div "Add Membership for Issa Mansur Membership details Payments Membership Plan Sele…" at bounding box center [494, 95] width 816 height 748
click at [121, 452] on button "Continue" at bounding box center [122, 449] width 50 height 17
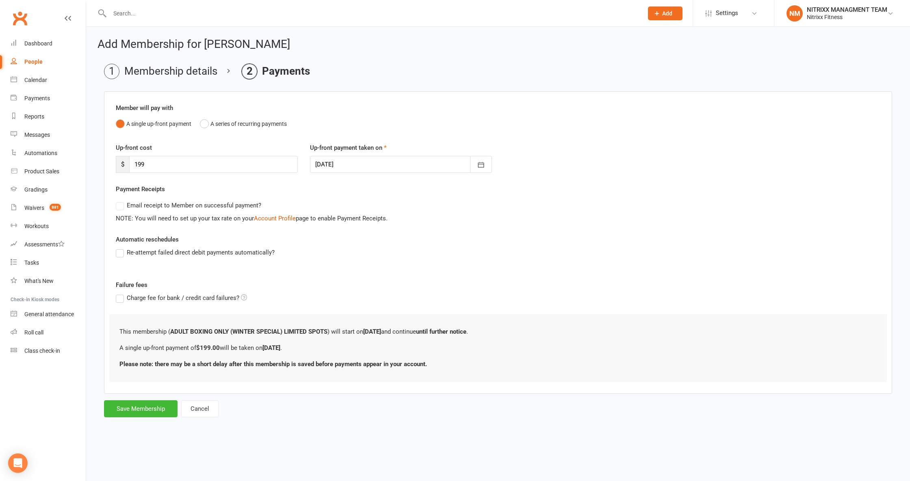
click at [70, 18] on icon at bounding box center [68, 18] width 6 height 6
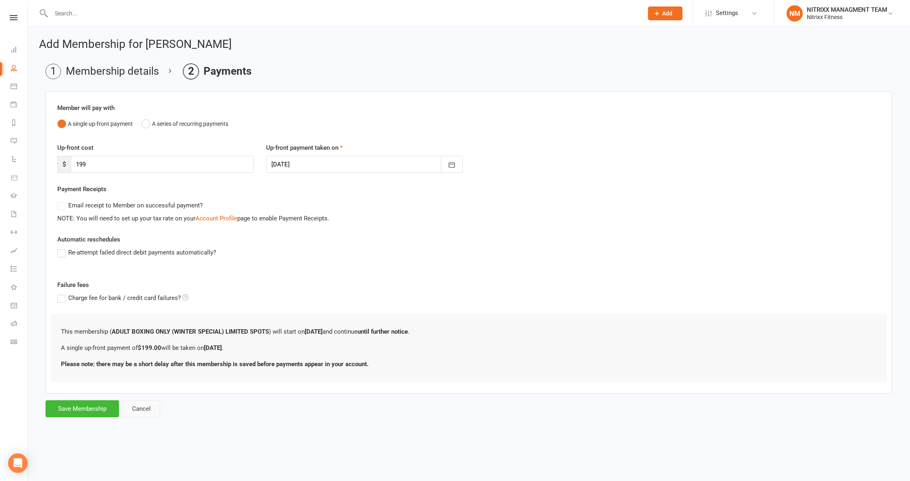
drag, startPoint x: 146, startPoint y: 414, endPoint x: 144, endPoint y: 410, distance: 4.7
click at [145, 413] on button "Cancel" at bounding box center [141, 408] width 37 height 17
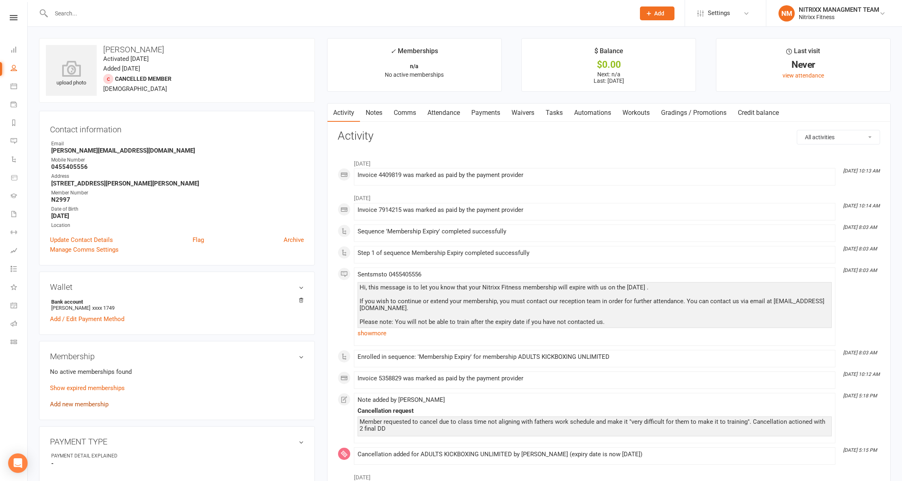
click at [88, 408] on link "Add new membership" at bounding box center [79, 404] width 58 height 7
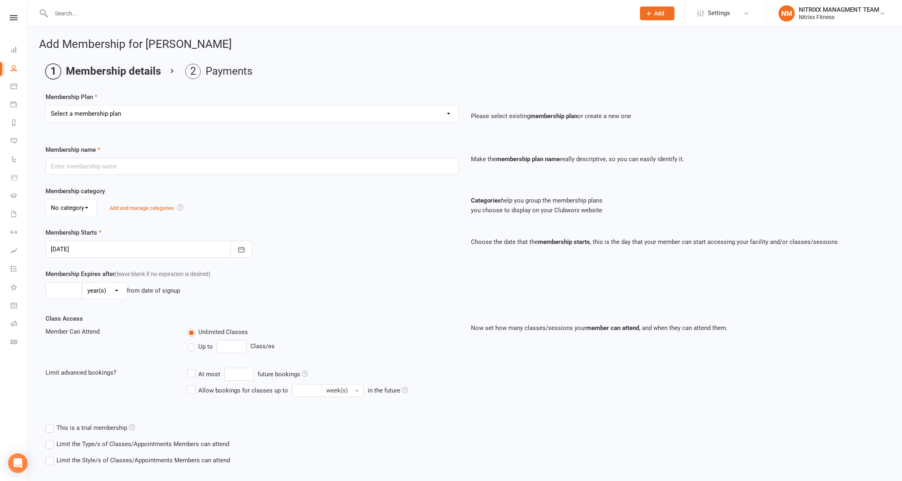
click at [108, 113] on select "Select a membership plan Create new Membership Plan WOMENS UNLIMITED SPECIAL ME…" at bounding box center [252, 114] width 412 height 16
select select "2"
click at [46, 106] on select "Select a membership plan Create new Membership Plan WOMENS UNLIMITED SPECIAL ME…" at bounding box center [252, 114] width 412 height 16
type input "ADULTS KICKBOXING UNLIMITED"
select select "0"
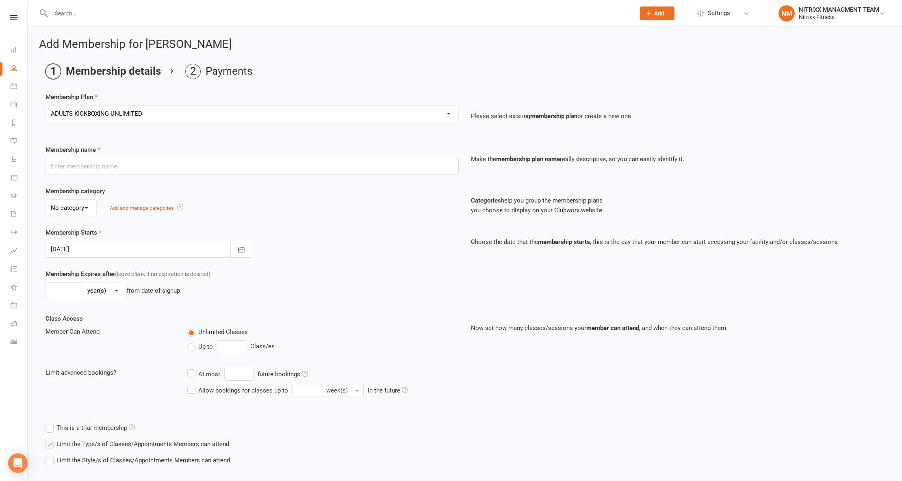
type input "0"
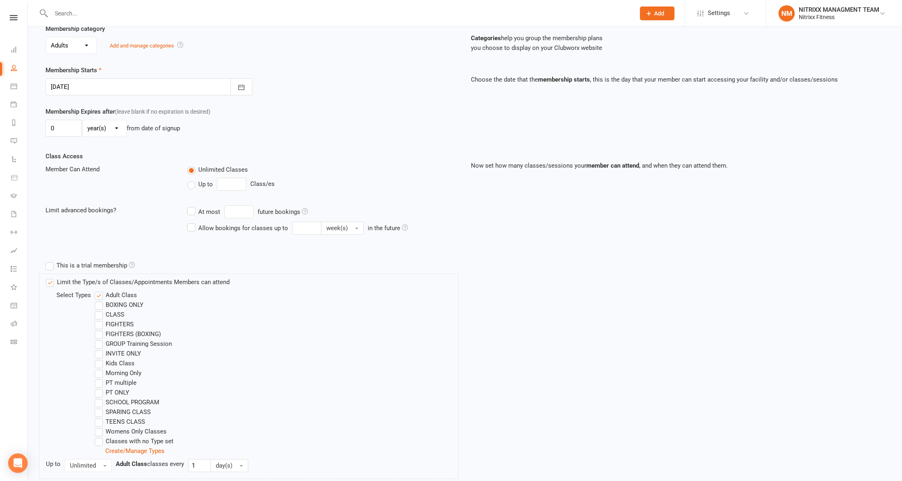
scroll to position [239, 0]
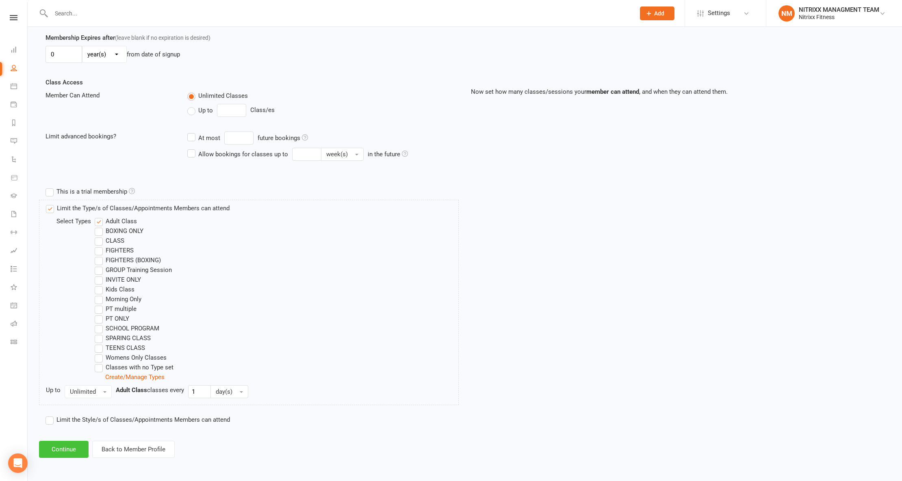
click at [62, 441] on button "Continue" at bounding box center [64, 449] width 50 height 17
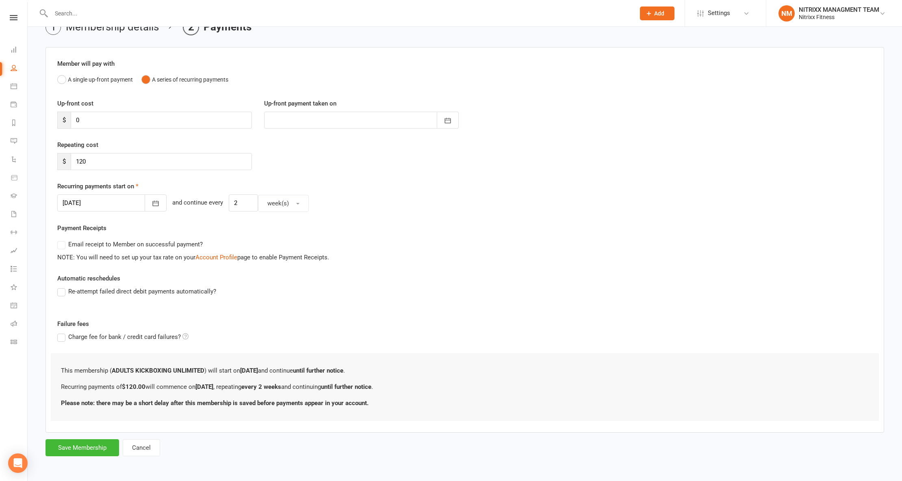
scroll to position [0, 0]
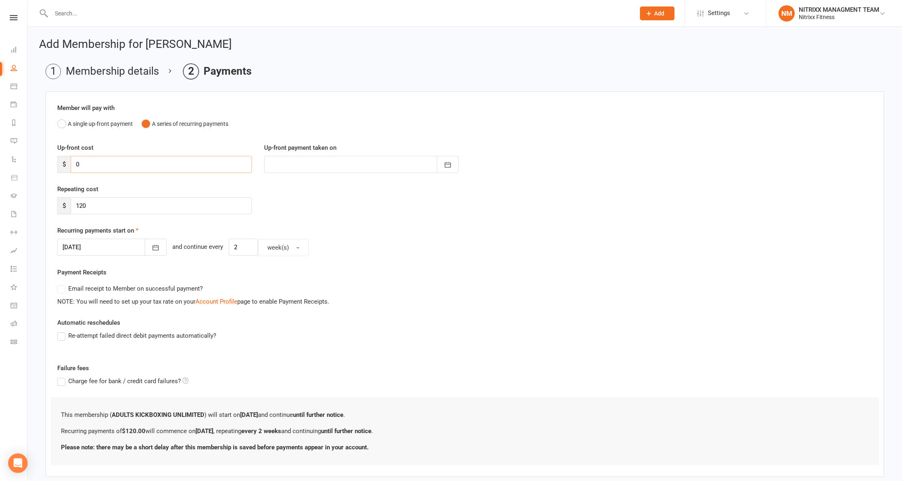
click at [122, 166] on input "0" at bounding box center [161, 164] width 181 height 17
click at [121, 166] on input "0" at bounding box center [161, 164] width 181 height 17
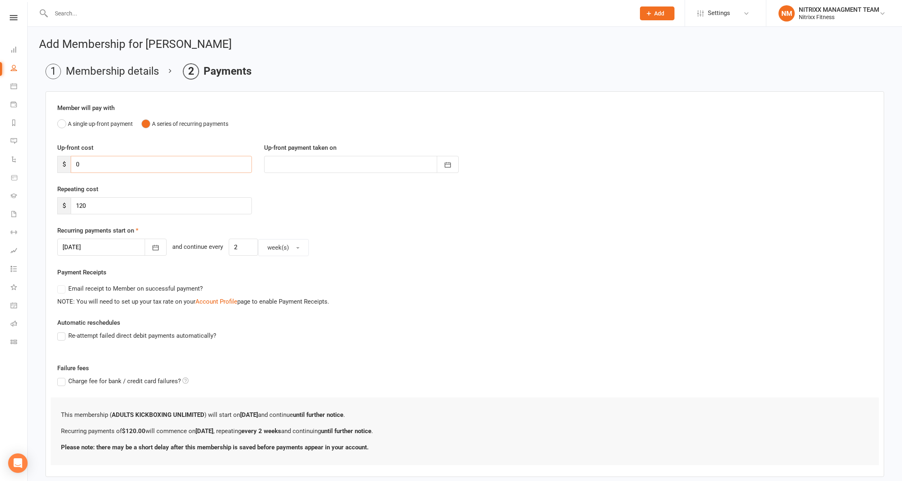
type input "5"
type input "[DATE]"
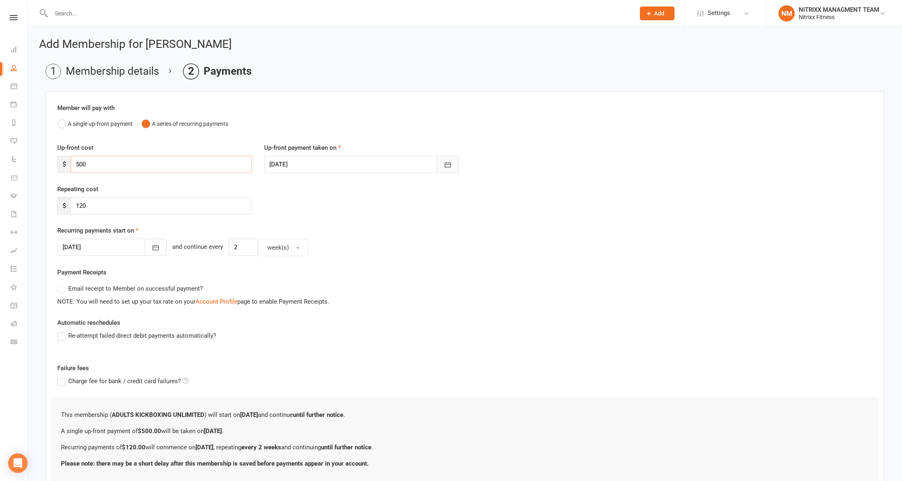
type input "500"
click at [447, 168] on icon "button" at bounding box center [448, 165] width 8 height 8
click at [369, 241] on button "14" at bounding box center [368, 247] width 17 height 15
type input "14 Aug 2025"
click at [80, 204] on input "120" at bounding box center [161, 205] width 181 height 17
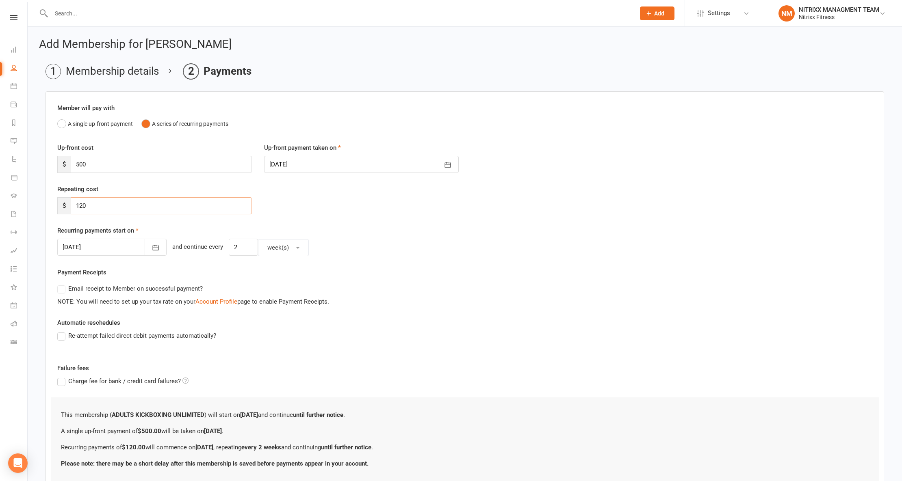
click at [80, 204] on input "120" at bounding box center [161, 205] width 181 height 17
type input "100"
click at [151, 246] on icon "button" at bounding box center [155, 248] width 8 height 8
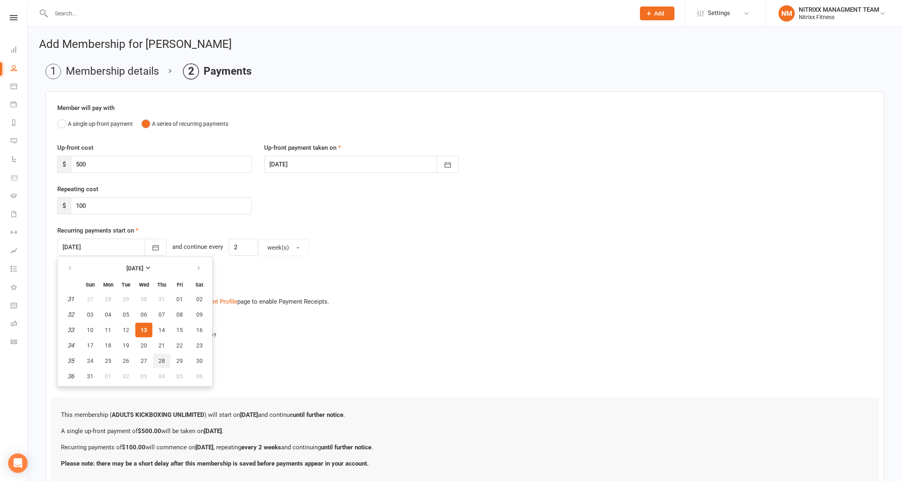
click at [161, 360] on span "28" at bounding box center [161, 361] width 6 height 6
type input "28 Aug 2025"
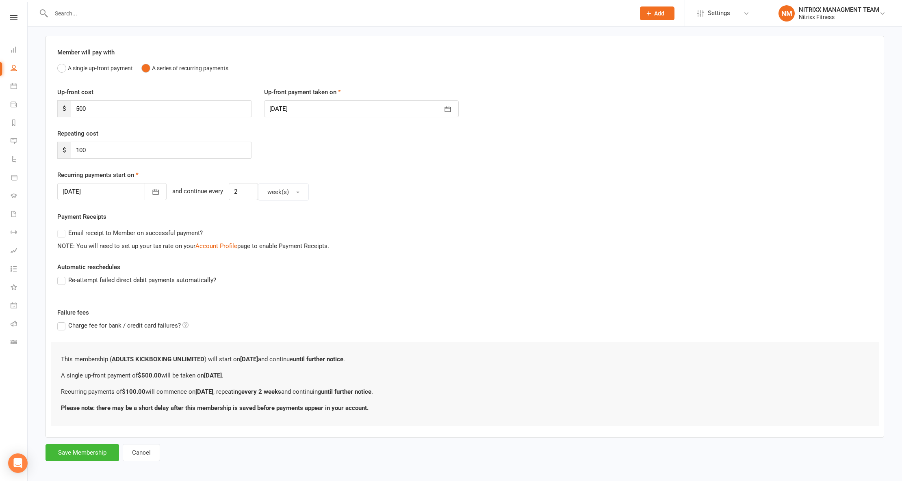
scroll to position [62, 0]
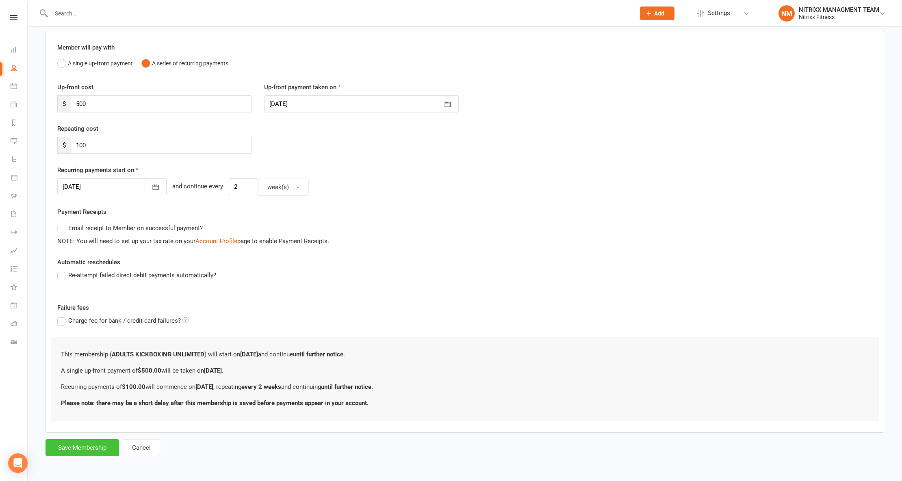
click at [75, 448] on button "Save Membership" at bounding box center [82, 447] width 74 height 17
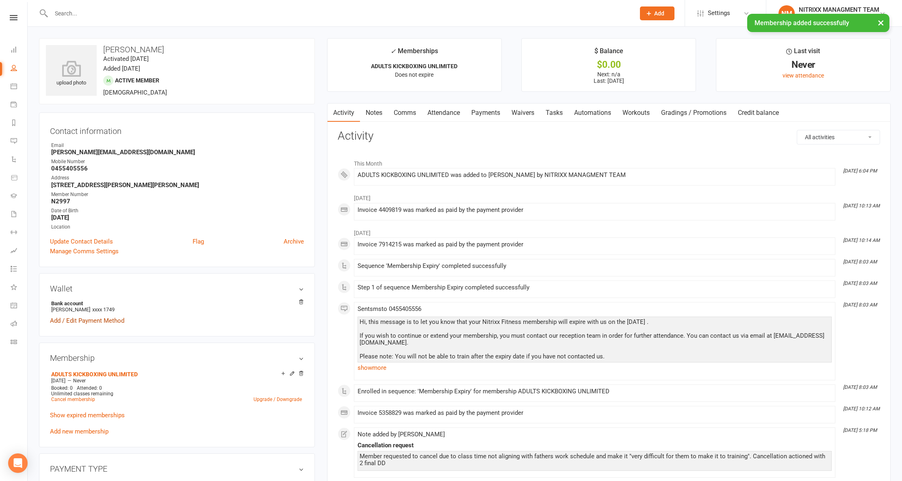
click at [79, 326] on link "Add / Edit Payment Method" at bounding box center [87, 321] width 74 height 10
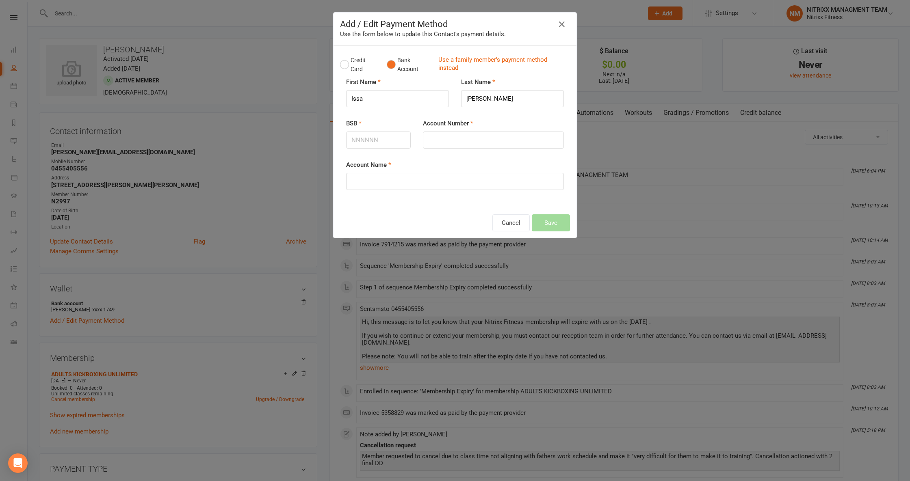
click at [259, 242] on div "Add / Edit Payment Method Use the form below to update this Contact's payment d…" at bounding box center [455, 240] width 910 height 481
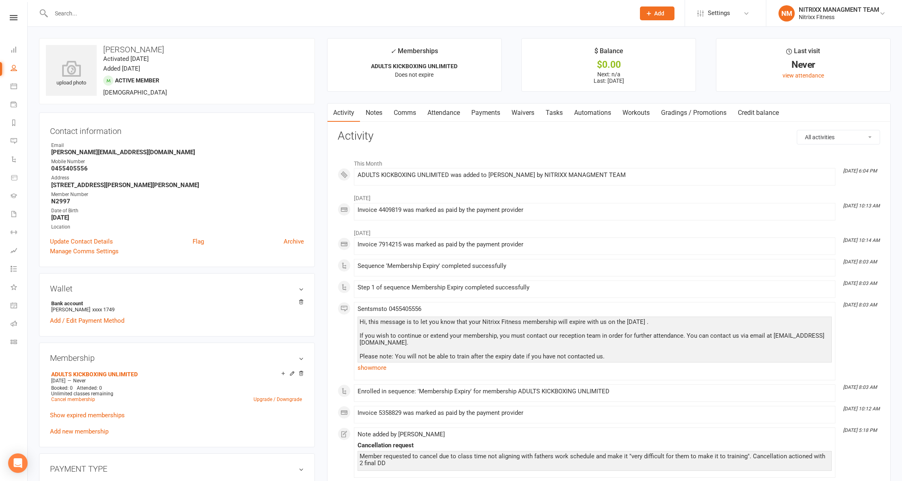
click at [379, 115] on link "Notes" at bounding box center [374, 113] width 28 height 19
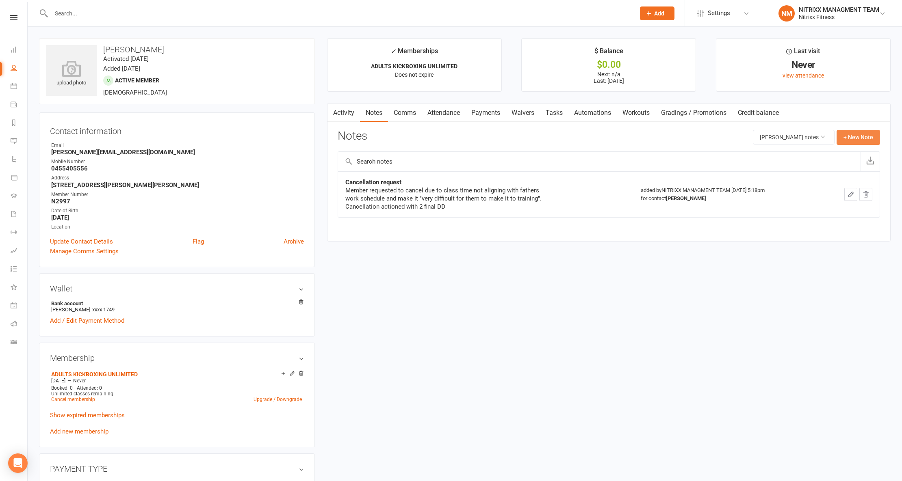
click at [842, 131] on button "+ New Note" at bounding box center [857, 137] width 43 height 15
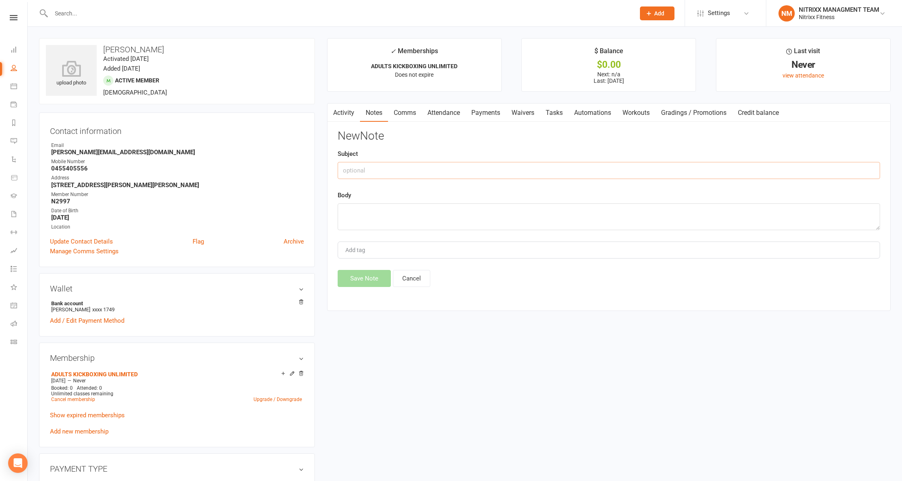
click at [568, 175] on input "text" at bounding box center [609, 170] width 542 height 17
type input "W"
type input "Enrolment"
type textarea "Member re signed up -- $50 a week - Back payin"
click at [484, 116] on link "Payments" at bounding box center [485, 113] width 40 height 19
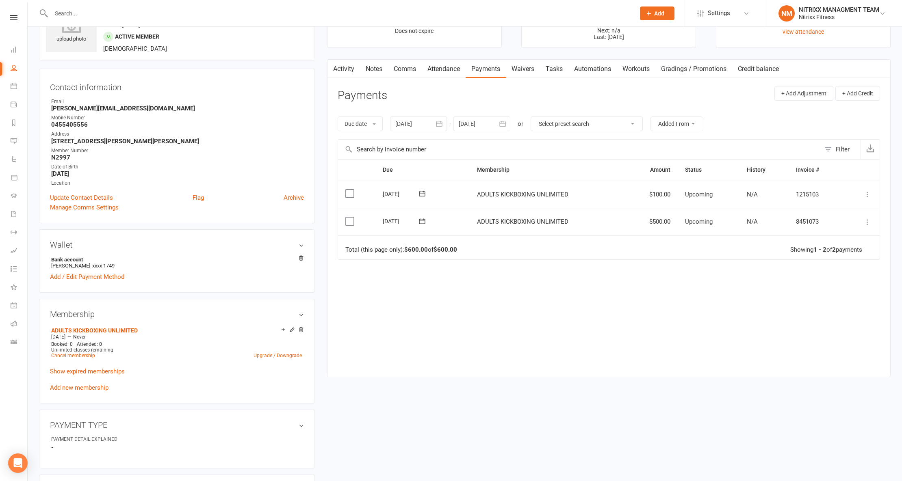
scroll to position [108, 0]
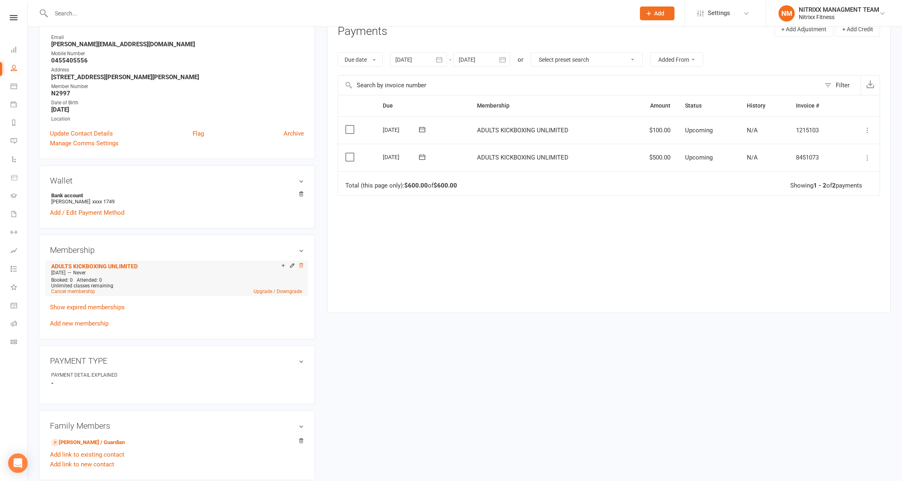
click at [303, 268] on icon at bounding box center [301, 266] width 6 height 6
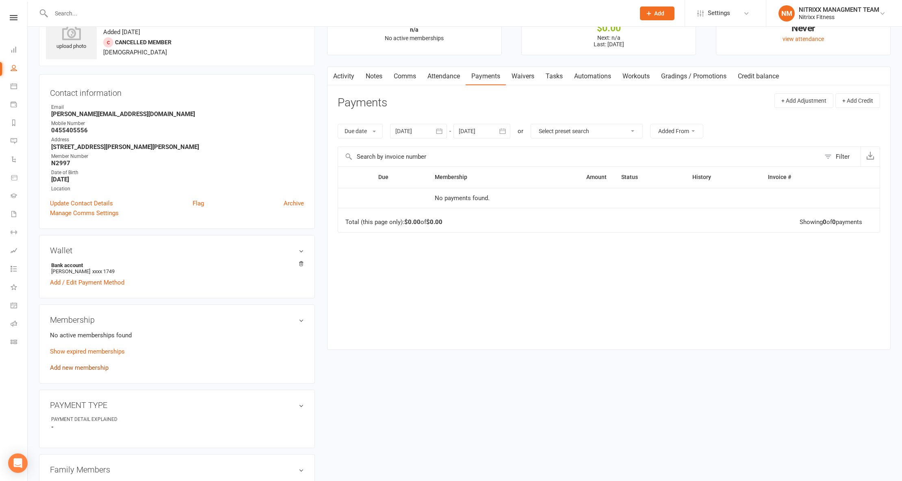
scroll to position [54, 0]
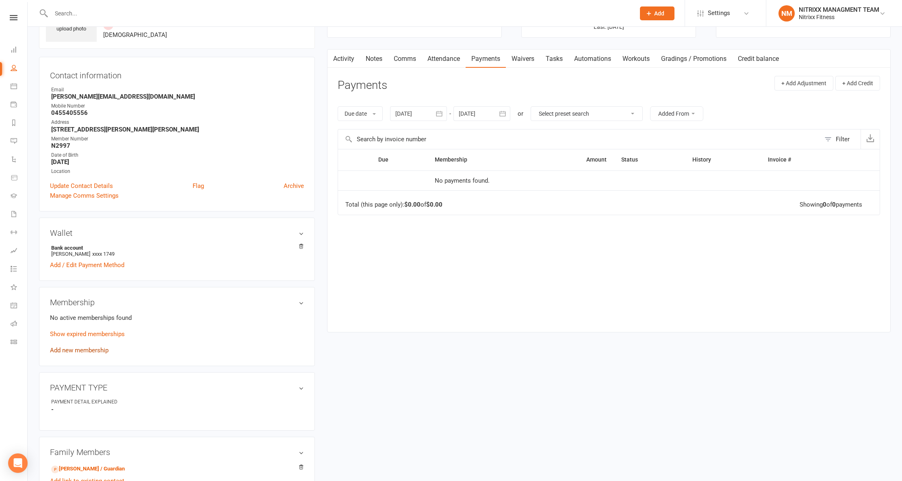
click at [58, 354] on link "Add new membership" at bounding box center [79, 350] width 58 height 7
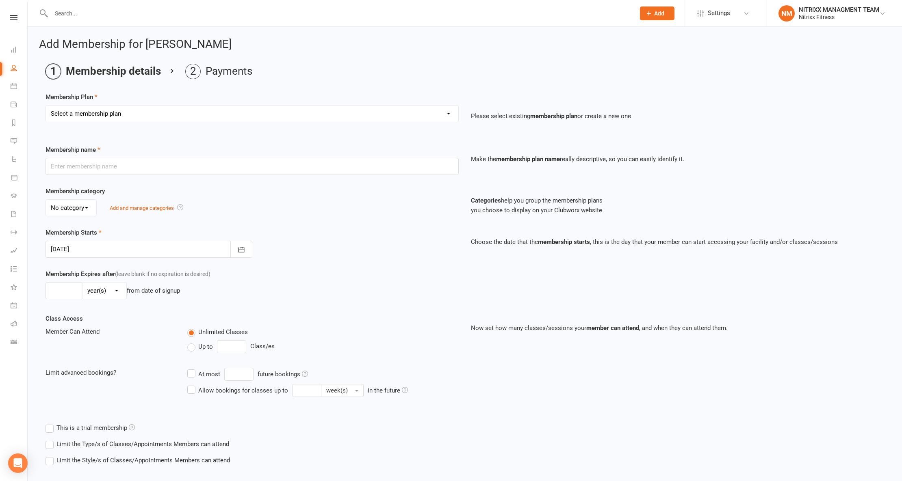
click at [249, 108] on select "Select a membership plan Create new Membership Plan WOMENS UNLIMITED SPECIAL ME…" at bounding box center [252, 114] width 412 height 16
select select "2"
click at [46, 106] on select "Select a membership plan Create new Membership Plan WOMENS UNLIMITED SPECIAL ME…" at bounding box center [252, 114] width 412 height 16
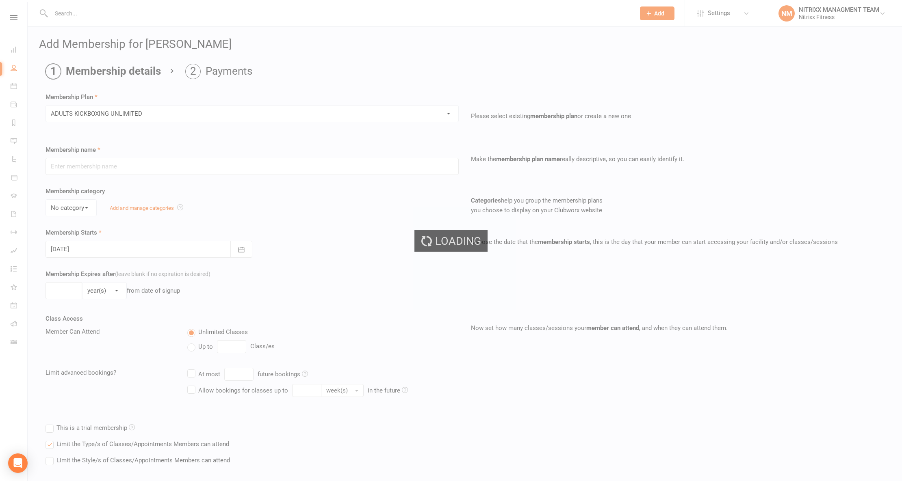
type input "ADULTS KICKBOXING UNLIMITED"
select select "0"
type input "0"
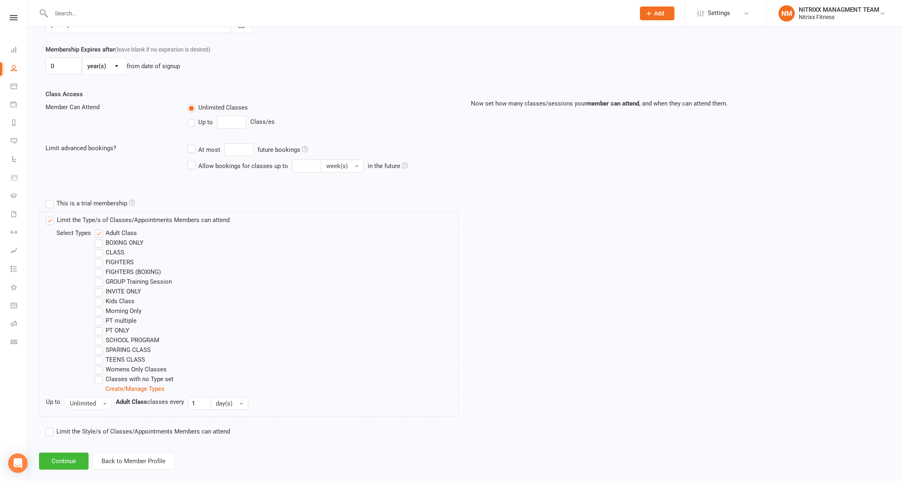
scroll to position [239, 0]
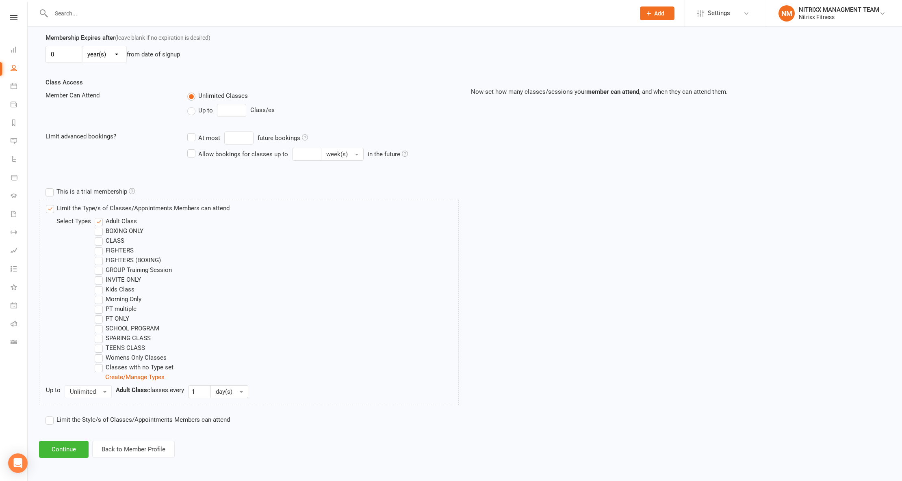
click at [37, 444] on div "Add Membership for Issa Mansur Membership details Payments Membership Plan Sele…" at bounding box center [465, 129] width 874 height 679
click at [49, 446] on button "Continue" at bounding box center [64, 449] width 50 height 17
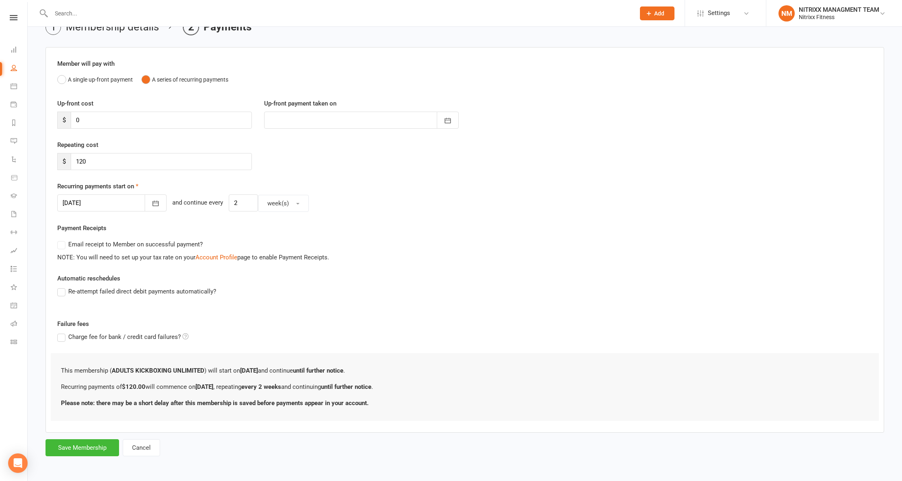
scroll to position [0, 0]
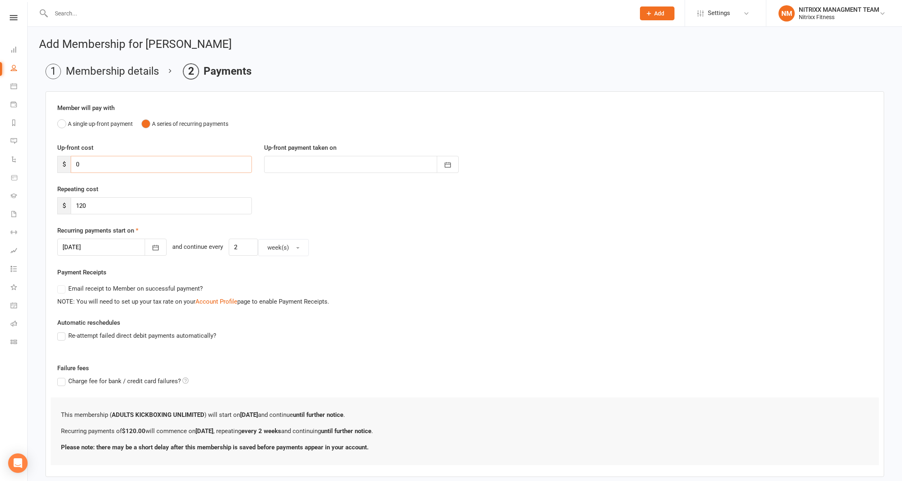
click at [122, 167] on input "0" at bounding box center [161, 164] width 181 height 17
type input "3"
type input "[DATE]"
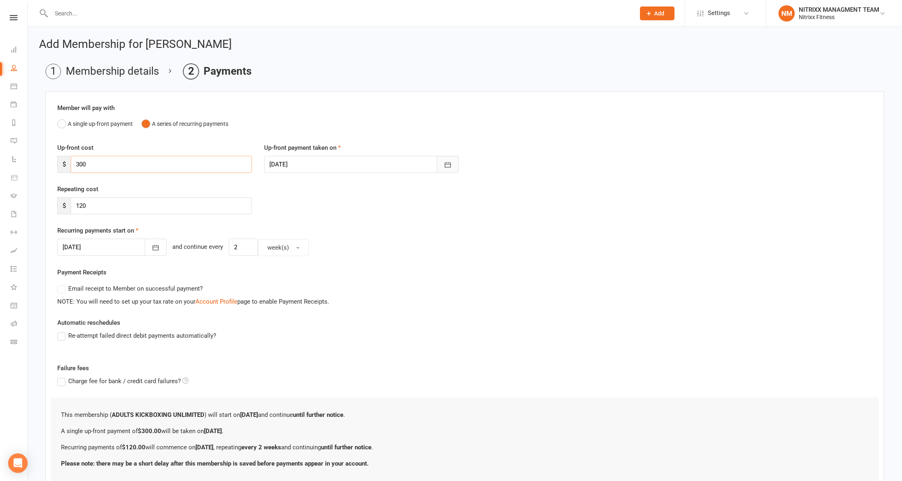
type input "300"
click at [455, 168] on button "button" at bounding box center [448, 164] width 22 height 17
click at [356, 244] on button "13" at bounding box center [350, 247] width 17 height 15
click at [453, 163] on button "button" at bounding box center [448, 164] width 22 height 17
click at [361, 246] on button "14" at bounding box center [368, 247] width 17 height 15
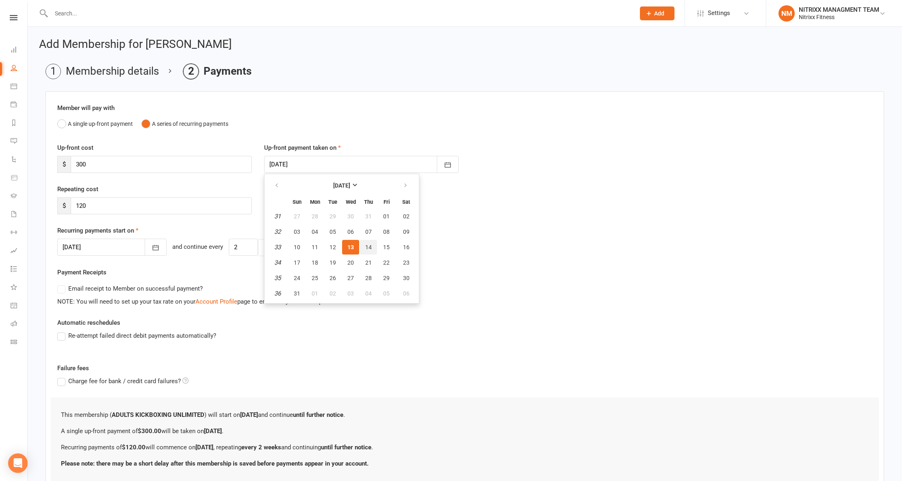
type input "14 Aug 2025"
click at [135, 214] on input "120" at bounding box center [161, 205] width 181 height 17
click at [134, 214] on input "120" at bounding box center [161, 205] width 181 height 17
type input "100"
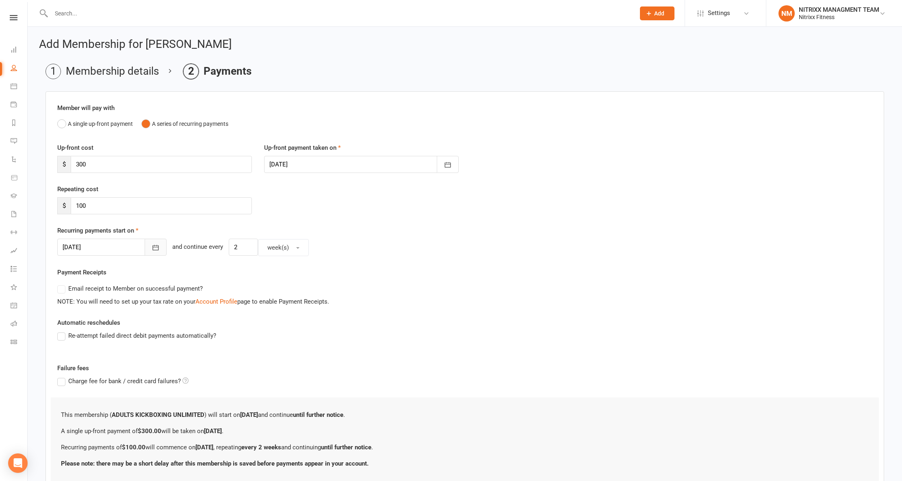
click at [151, 247] on icon "button" at bounding box center [155, 248] width 8 height 8
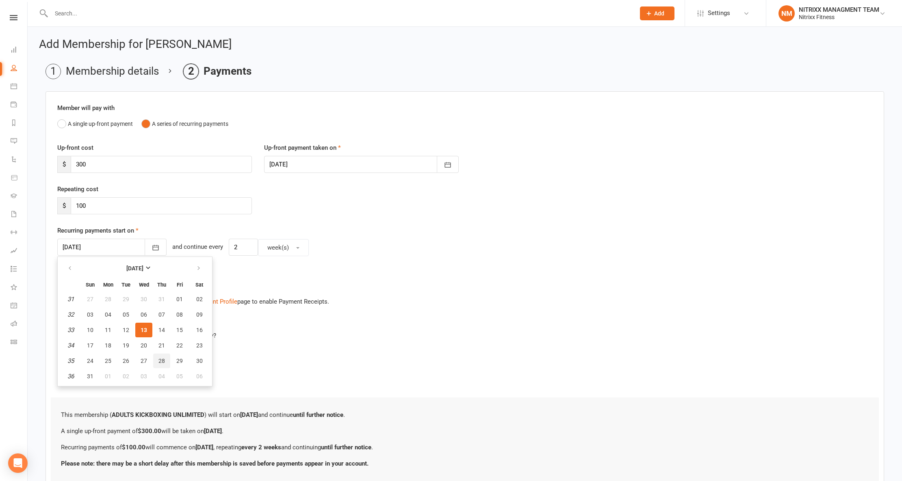
click at [158, 358] on span "28" at bounding box center [161, 361] width 6 height 6
type input "28 Aug 2025"
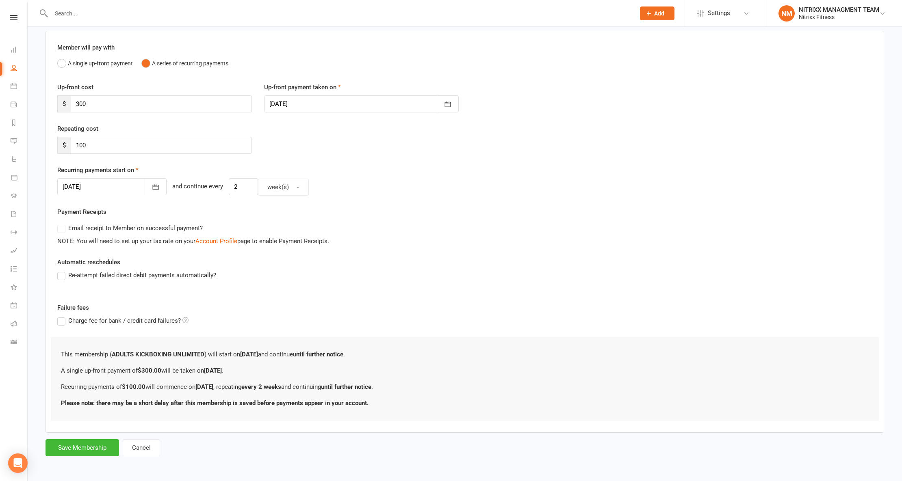
scroll to position [62, 0]
click at [73, 457] on button "Save Membership" at bounding box center [82, 447] width 74 height 17
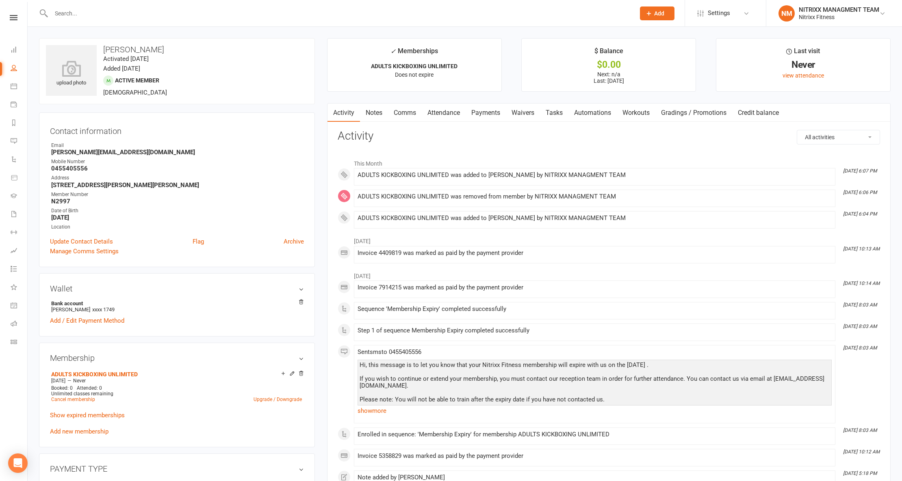
click at [381, 110] on link "Notes" at bounding box center [374, 113] width 28 height 19
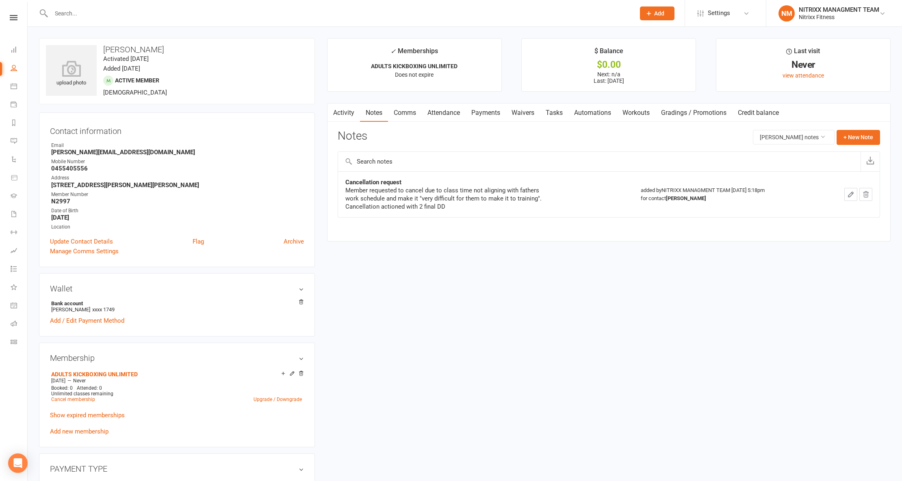
click at [55, 201] on strong "N2997" at bounding box center [177, 201] width 253 height 7
copy strong "N2997"
click at [378, 257] on div "upload photo Issa Mansur Activated 7 August, 2024 Added 6 August, 2024 Active m…" at bounding box center [464, 453] width 863 height 830
click at [6, 24] on div "Clubworx" at bounding box center [13, 28] width 27 height 26
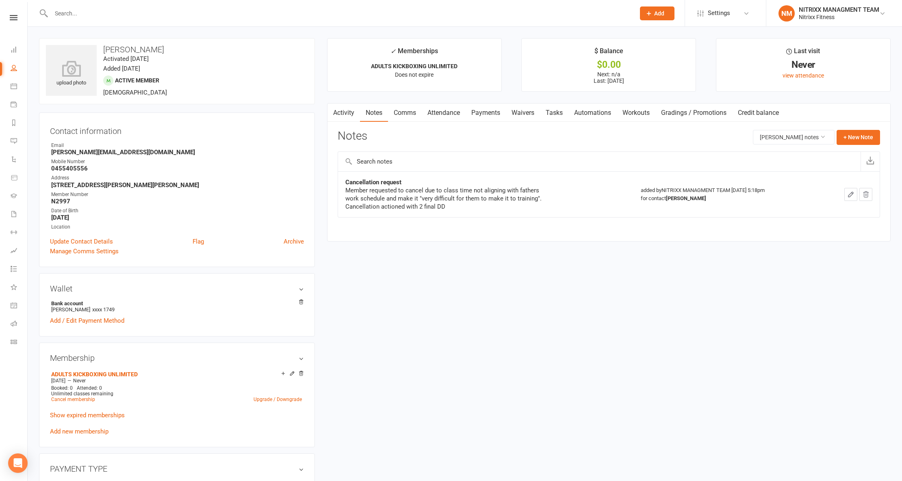
click at [7, 14] on nav "Clubworx Dashboard People Calendar Payments Reports Messages Automations Produc…" at bounding box center [14, 242] width 28 height 481
click at [18, 24] on div "Clubworx" at bounding box center [13, 28] width 27 height 26
click at [6, 12] on nav "Clubworx Dashboard People Calendar Payments Reports Messages Automations Produc…" at bounding box center [14, 242] width 28 height 481
click at [15, 16] on icon at bounding box center [14, 17] width 8 height 5
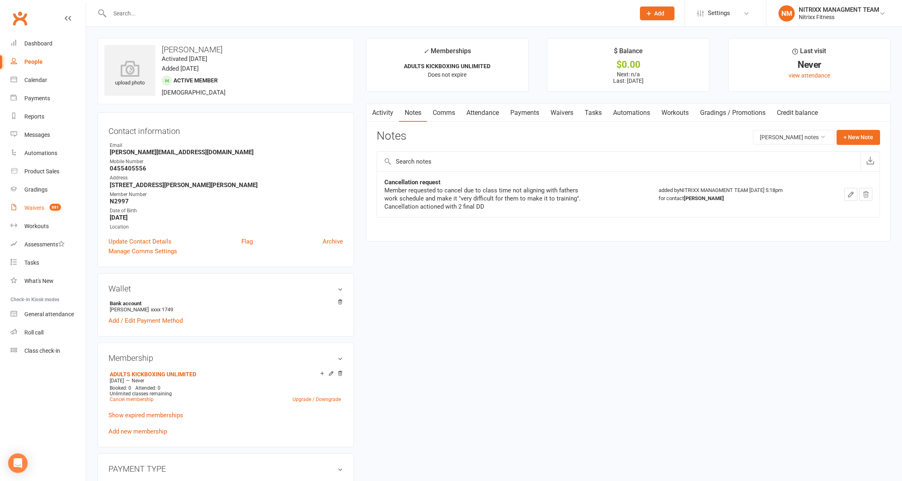
click at [58, 202] on link "Waivers 881" at bounding box center [48, 208] width 75 height 18
select select "100"
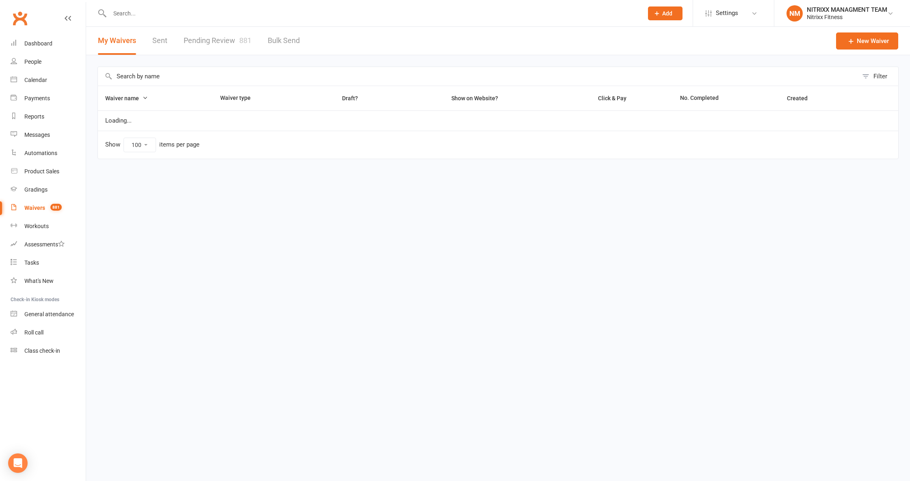
click at [258, 45] on div "My Waivers Sent Pending Review 881 Bulk Send" at bounding box center [198, 41] width 225 height 28
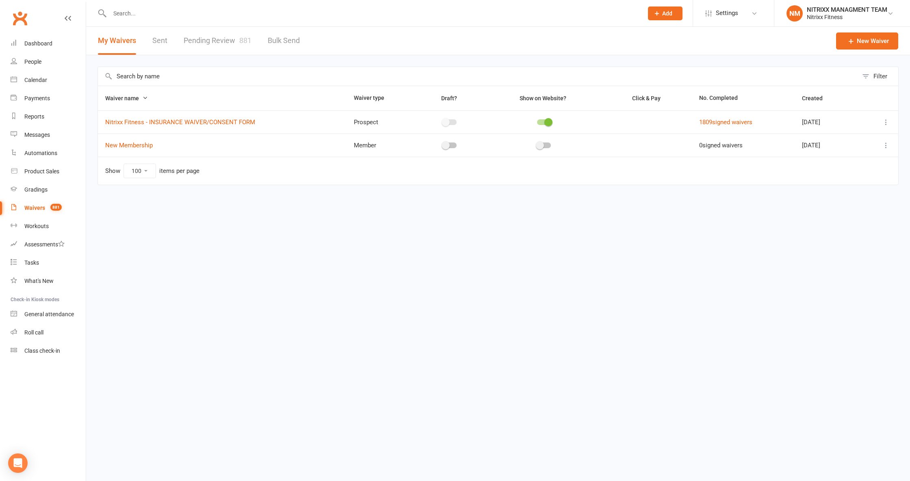
click at [247, 44] on span "881" at bounding box center [245, 40] width 12 height 9
select select "100"
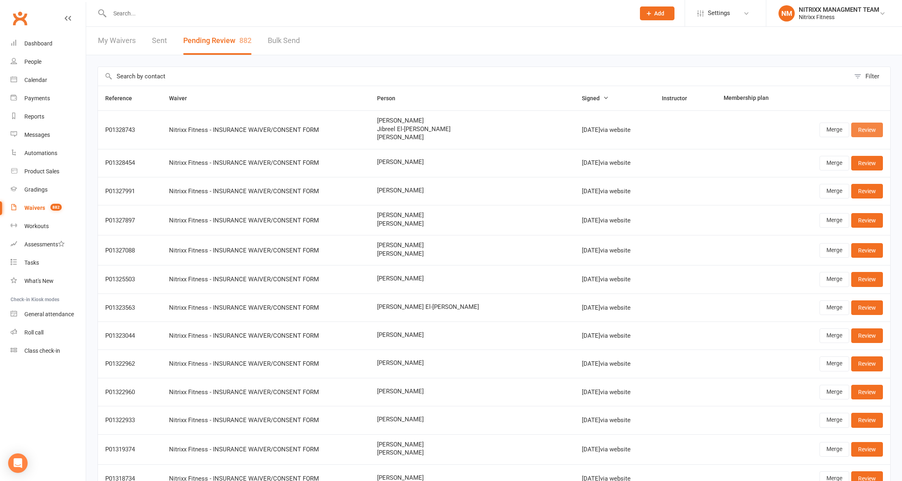
click at [868, 129] on link "Review" at bounding box center [867, 130] width 32 height 15
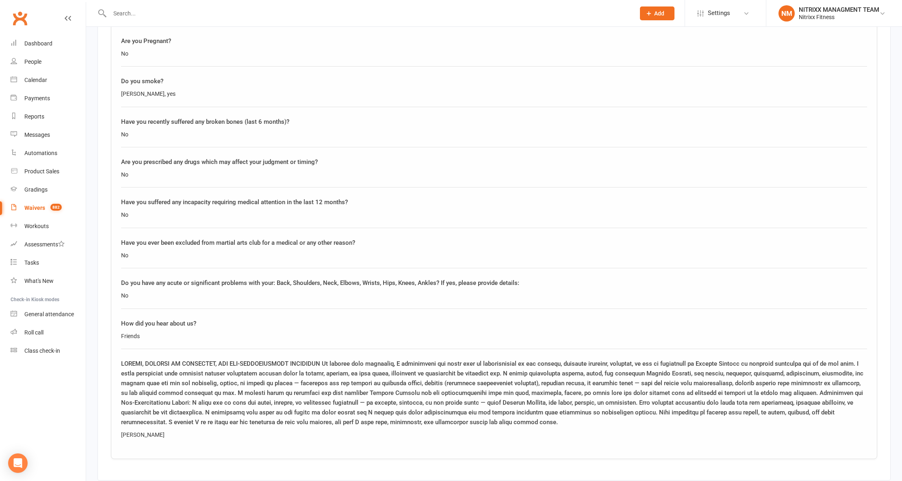
scroll to position [1779, 0]
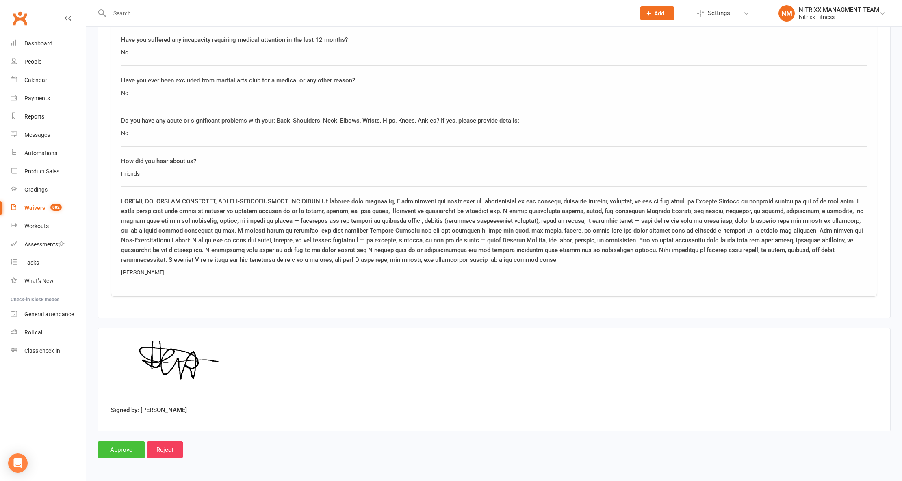
click at [118, 450] on input "Approve" at bounding box center [121, 449] width 48 height 17
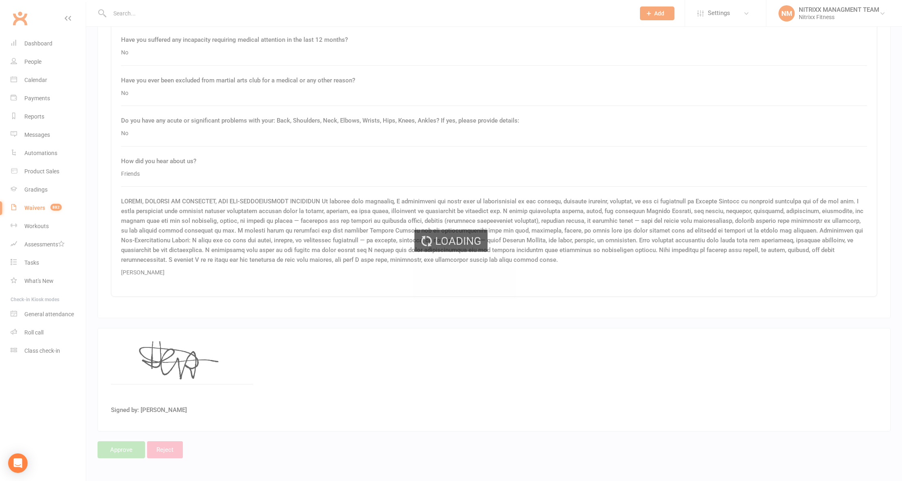
select select "100"
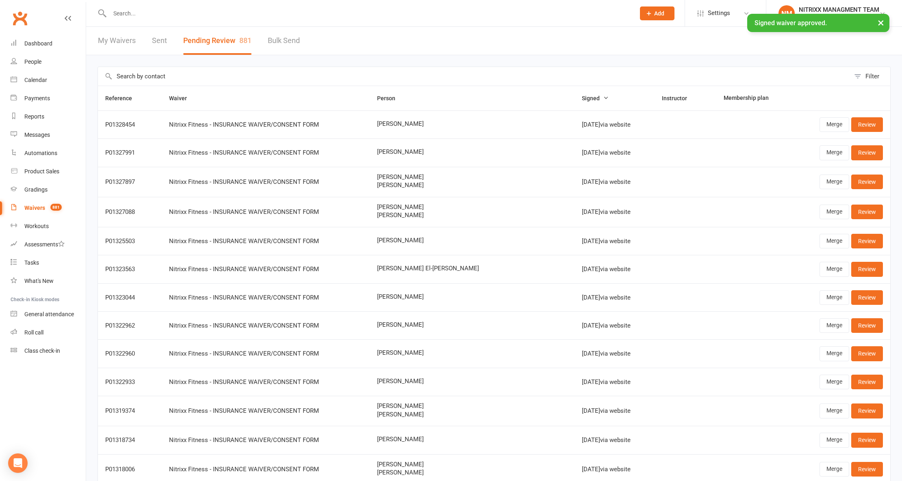
click at [169, 11] on input "text" at bounding box center [368, 13] width 522 height 11
click at [44, 62] on link "People" at bounding box center [48, 62] width 75 height 18
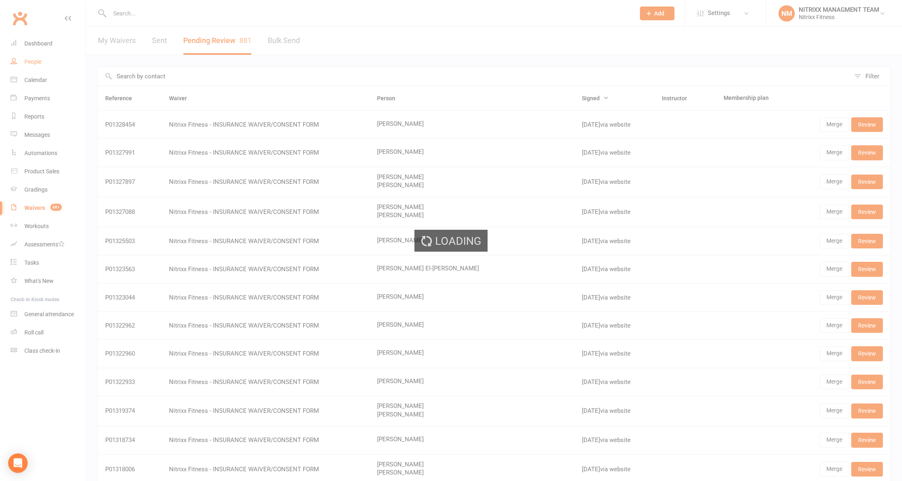
select select "100"
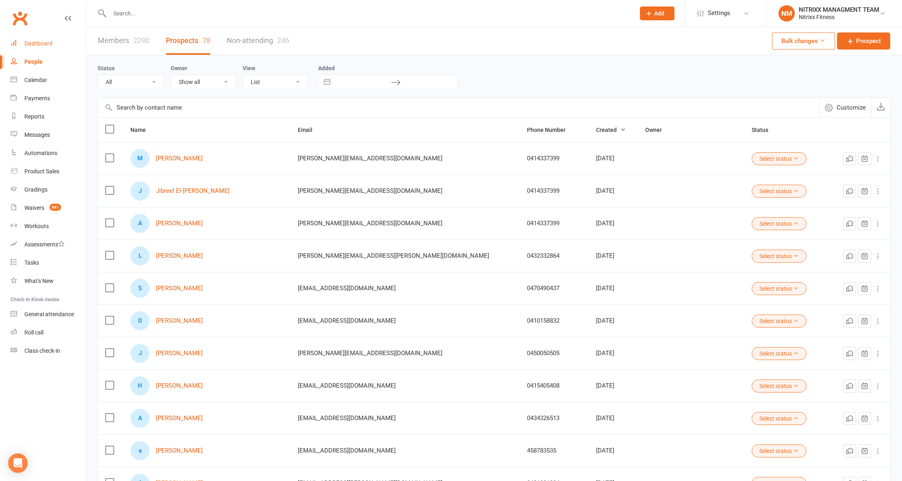
click at [37, 37] on link "Dashboard" at bounding box center [48, 44] width 75 height 18
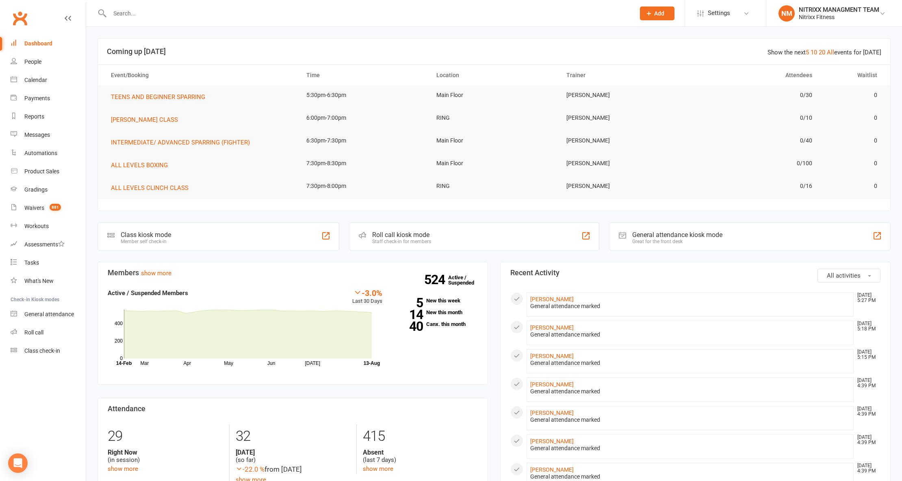
click at [201, 17] on input "text" at bounding box center [368, 13] width 522 height 11
click at [52, 204] on span "881" at bounding box center [55, 207] width 11 height 7
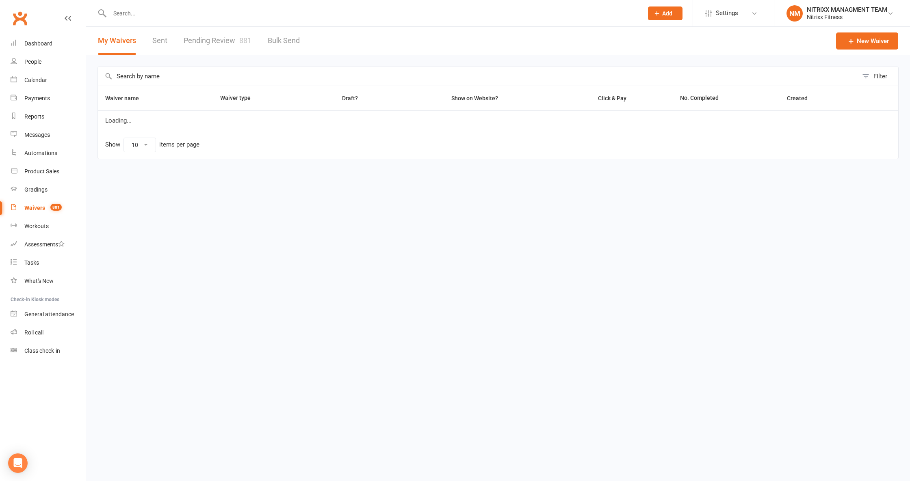
select select "100"
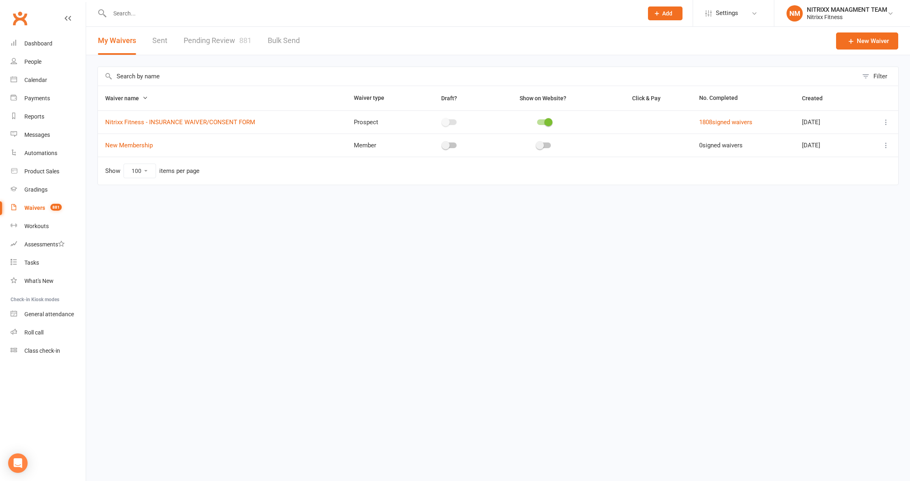
click at [210, 29] on link "Pending Review 881" at bounding box center [218, 41] width 68 height 28
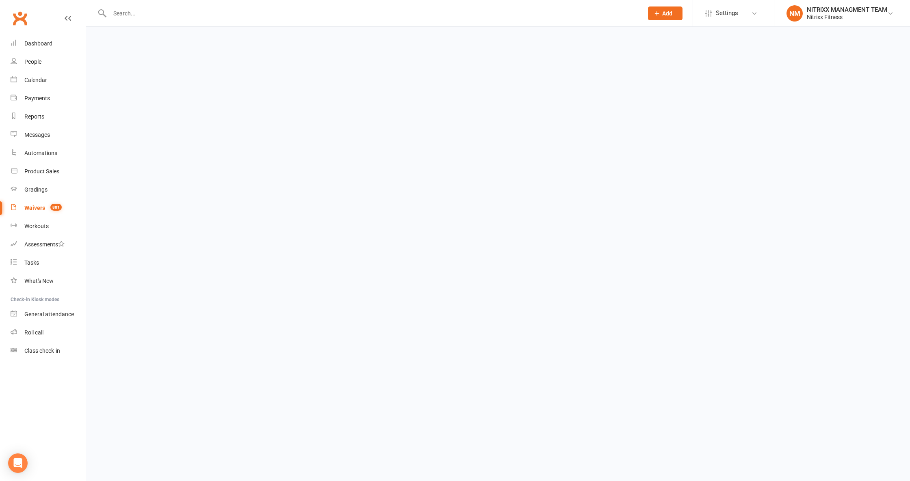
select select "100"
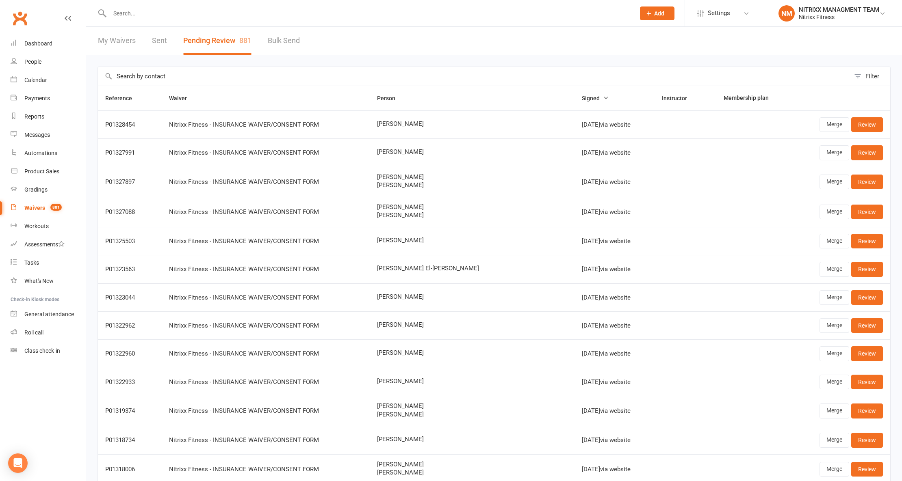
click at [122, 15] on input "text" at bounding box center [368, 13] width 522 height 11
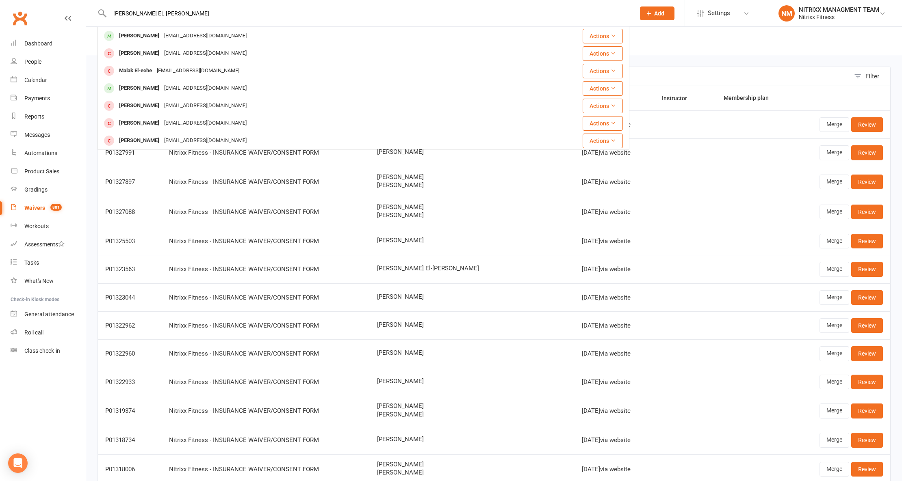
type input "MALIK EL HAGE"
click at [671, 77] on input "text" at bounding box center [474, 76] width 752 height 19
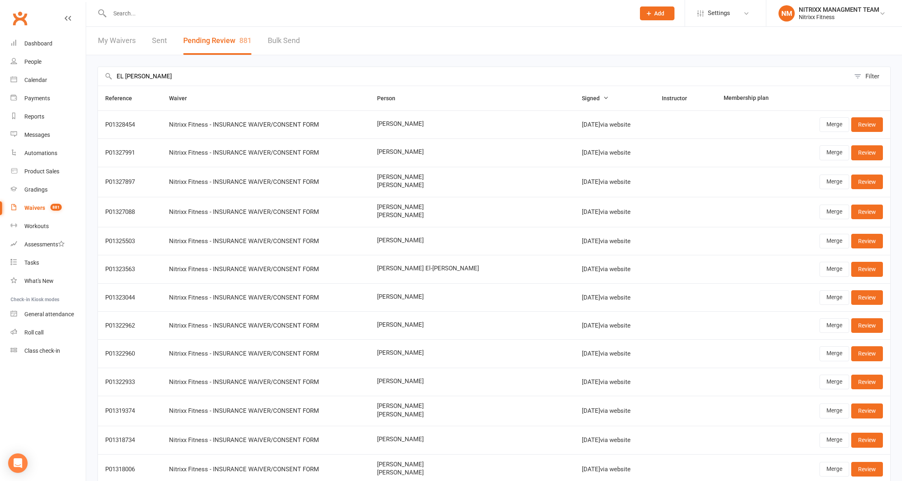
type input "EL HAGE"
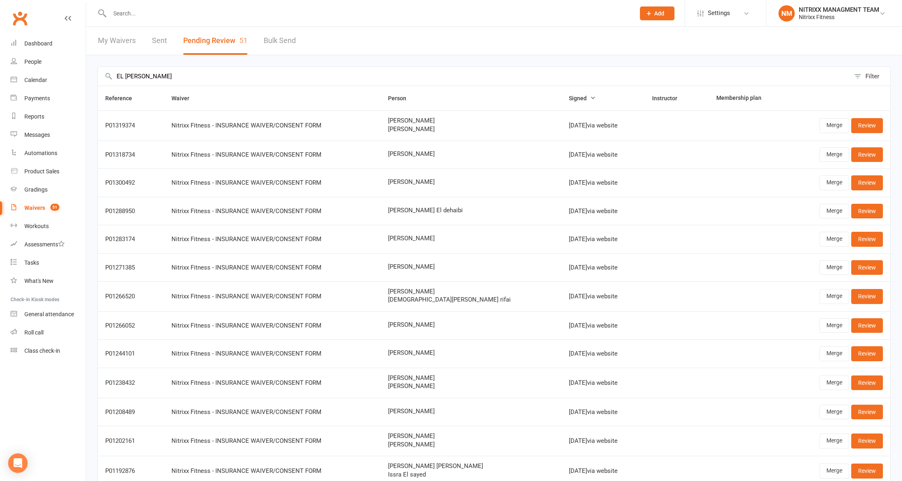
click at [136, 14] on input "text" at bounding box center [368, 13] width 522 height 11
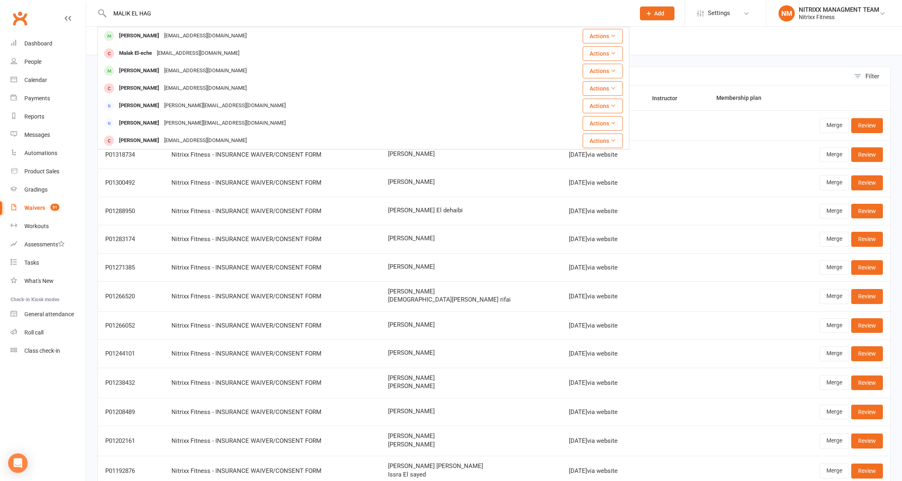
type input "MALIK EL HAGE"
click at [142, 15] on input "MALIK EL HAGE" at bounding box center [368, 13] width 522 height 11
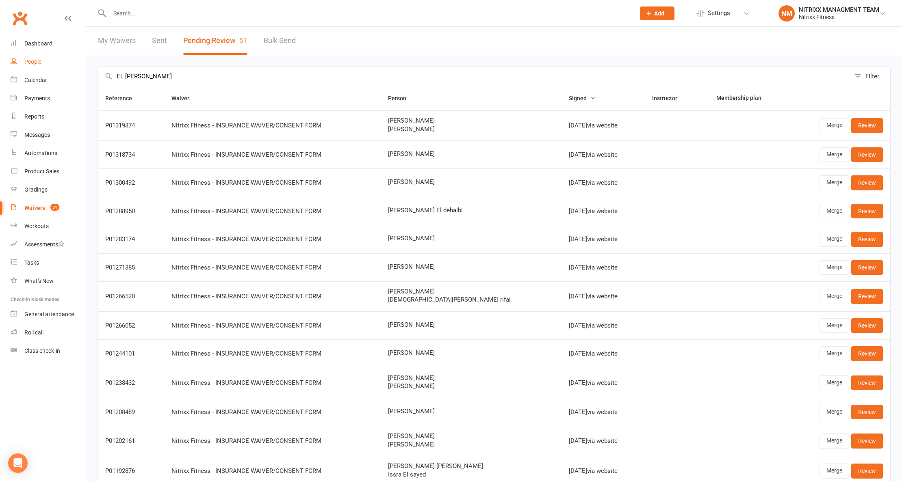
click at [34, 62] on div "People" at bounding box center [32, 61] width 17 height 6
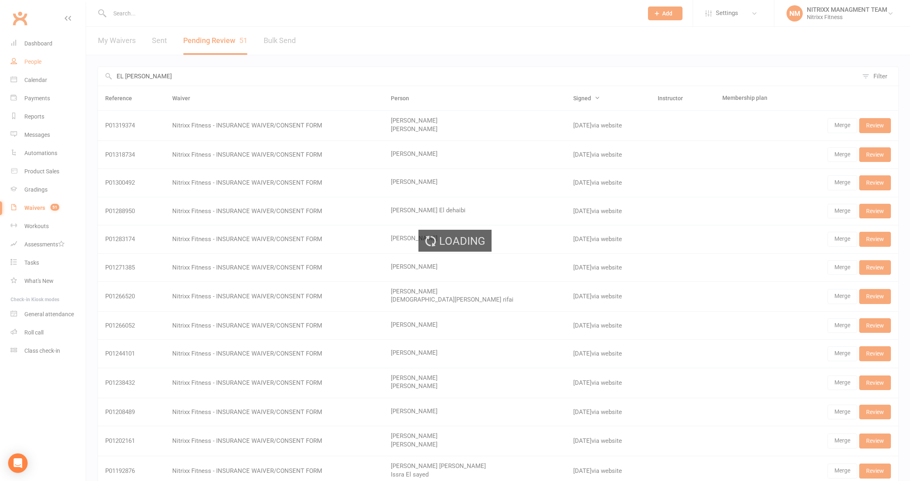
select select "100"
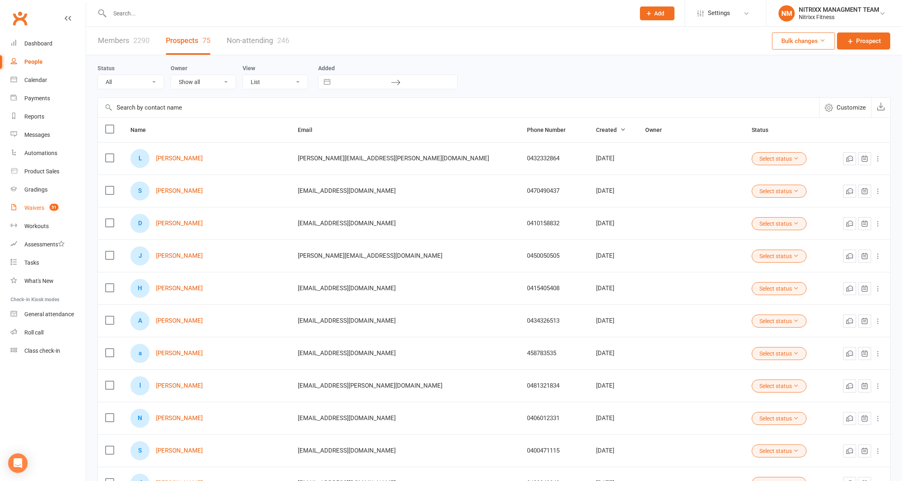
click at [48, 214] on link "Waivers 51" at bounding box center [48, 208] width 75 height 18
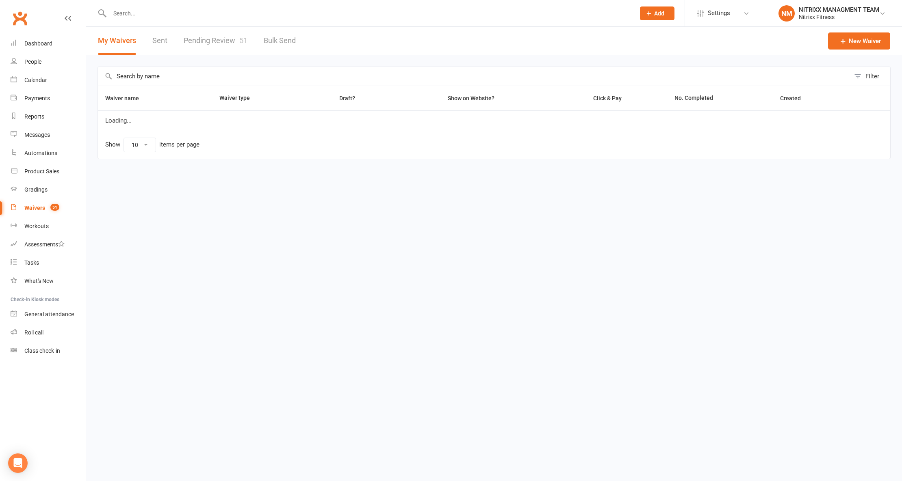
select select "100"
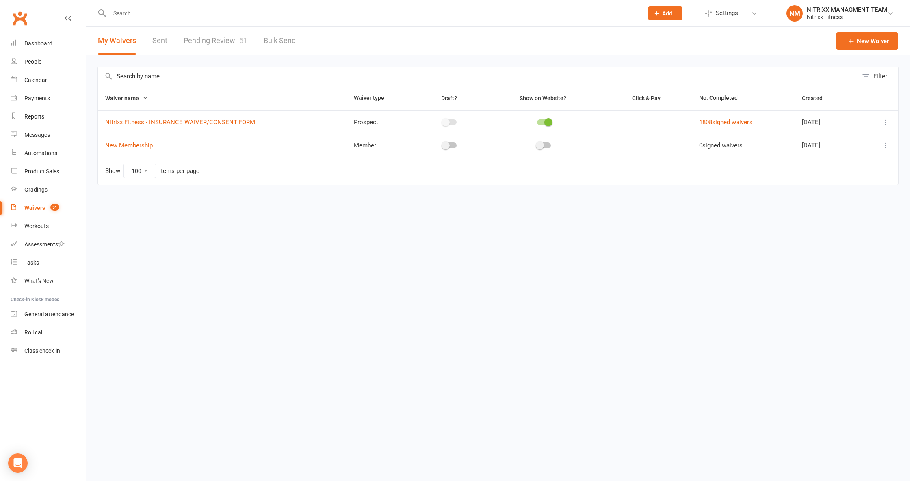
click at [187, 41] on link "Pending Review 51" at bounding box center [216, 41] width 64 height 28
select select "100"
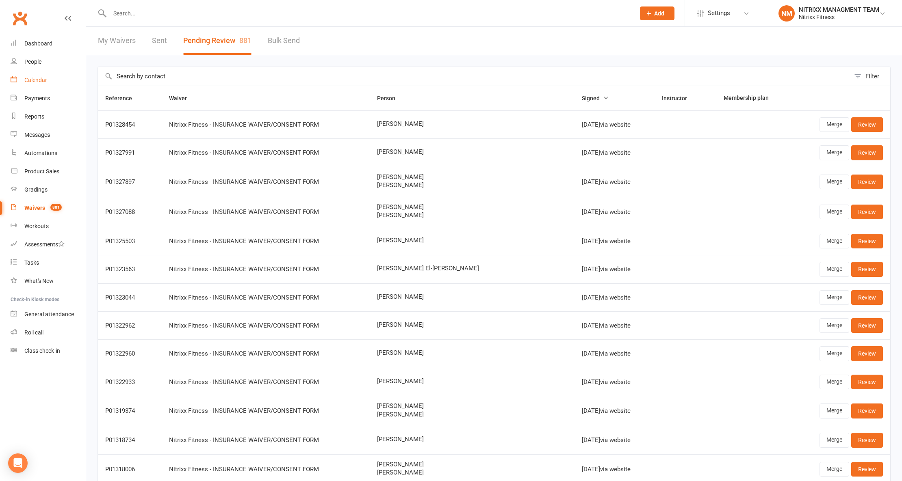
click at [40, 82] on div "Calendar" at bounding box center [35, 80] width 23 height 6
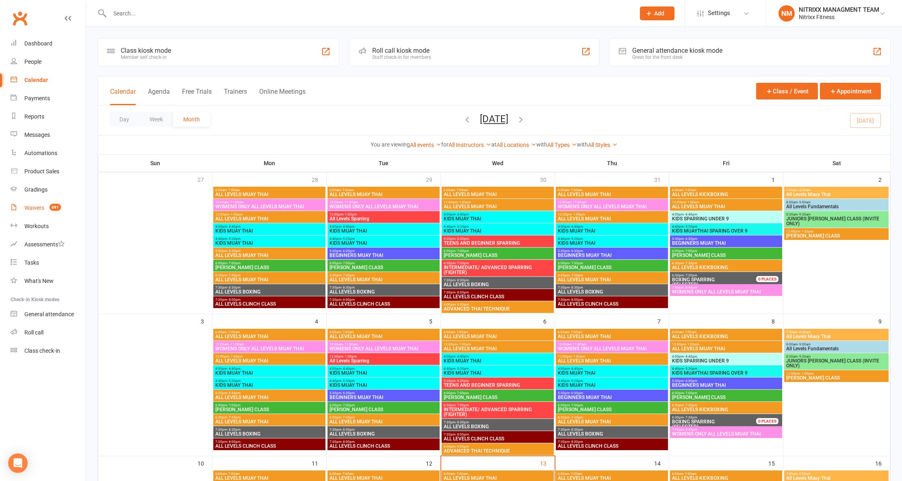
click at [78, 207] on link "Waivers 881" at bounding box center [48, 208] width 75 height 18
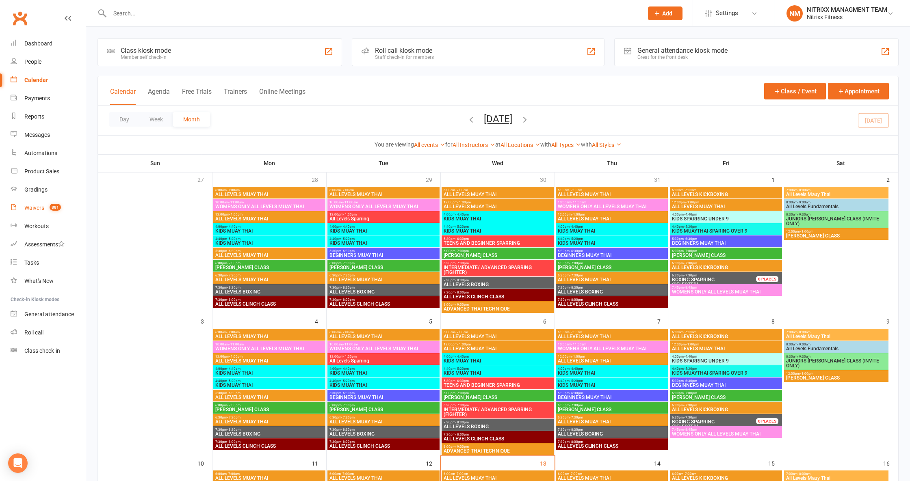
select select "100"
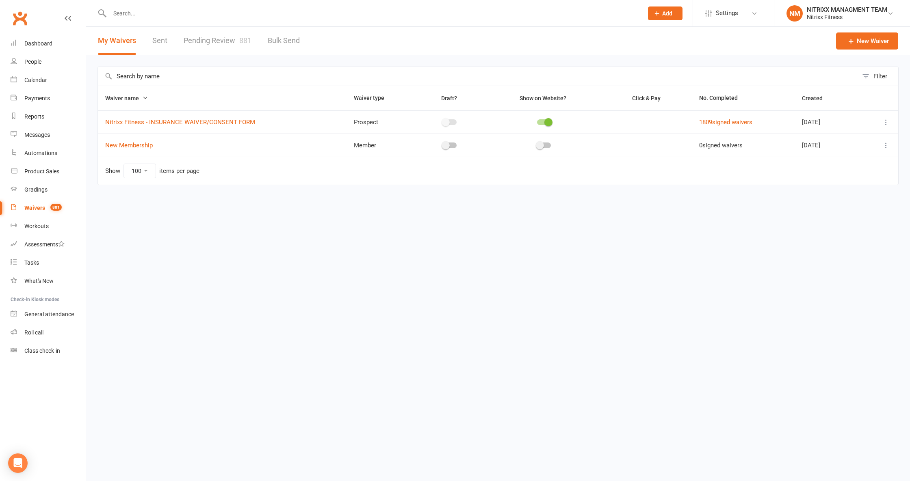
click at [160, 10] on input "text" at bounding box center [372, 13] width 530 height 11
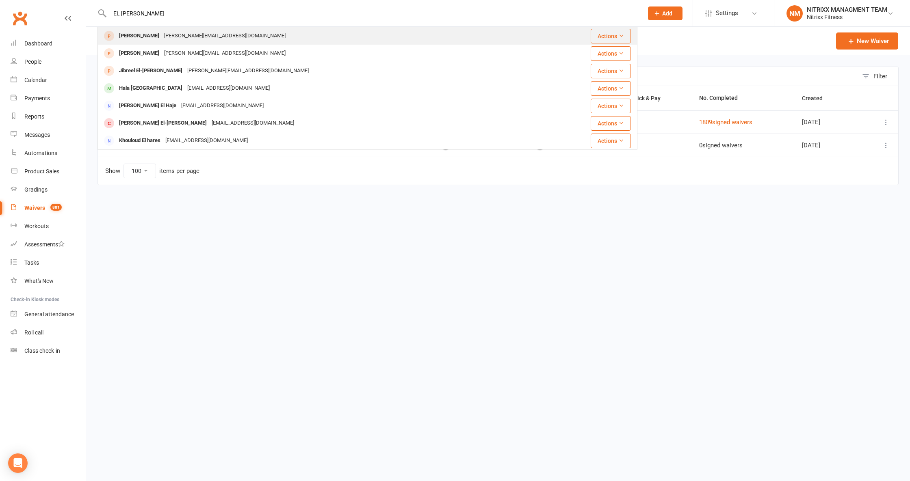
type input "EL HAGE"
click at [219, 30] on div "Ahmad El-Hage a.elhage@hotmail.com" at bounding box center [319, 36] width 443 height 17
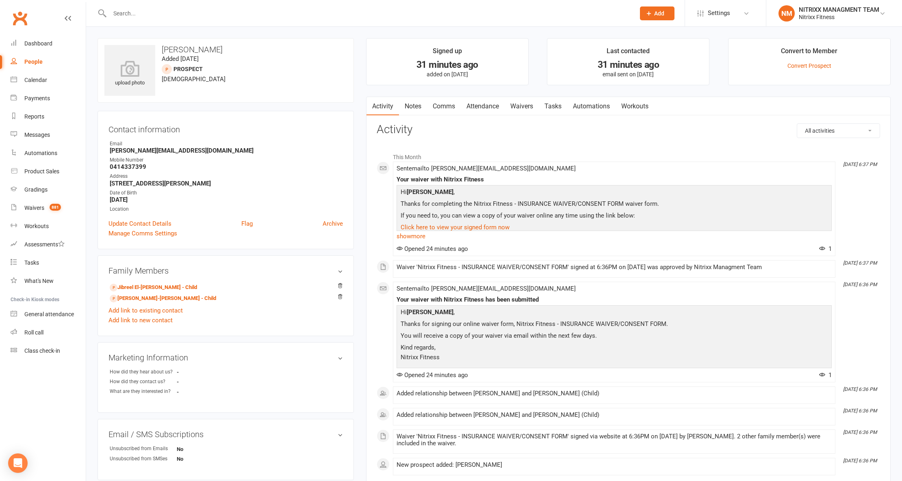
click at [796, 61] on li "Convert to Member Convert Prospect" at bounding box center [809, 61] width 162 height 47
click at [796, 64] on link "Convert Prospect" at bounding box center [809, 66] width 44 height 6
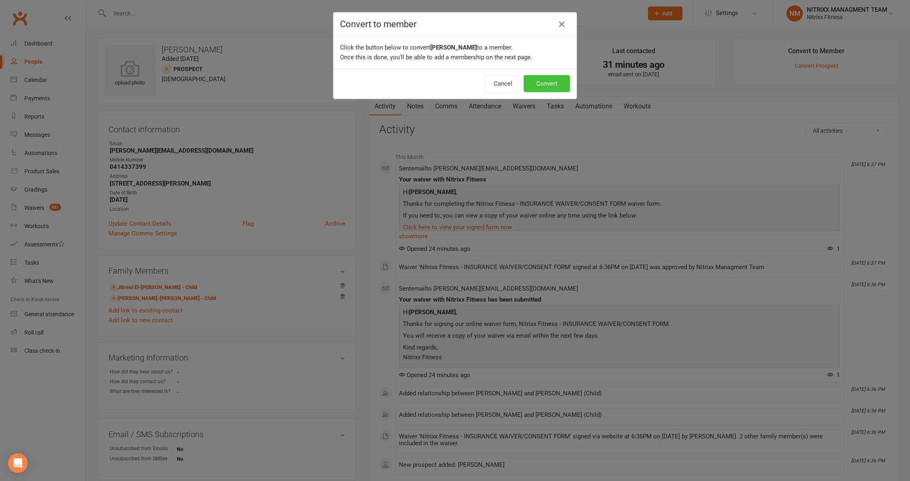
click at [535, 90] on button "Convert" at bounding box center [547, 83] width 46 height 17
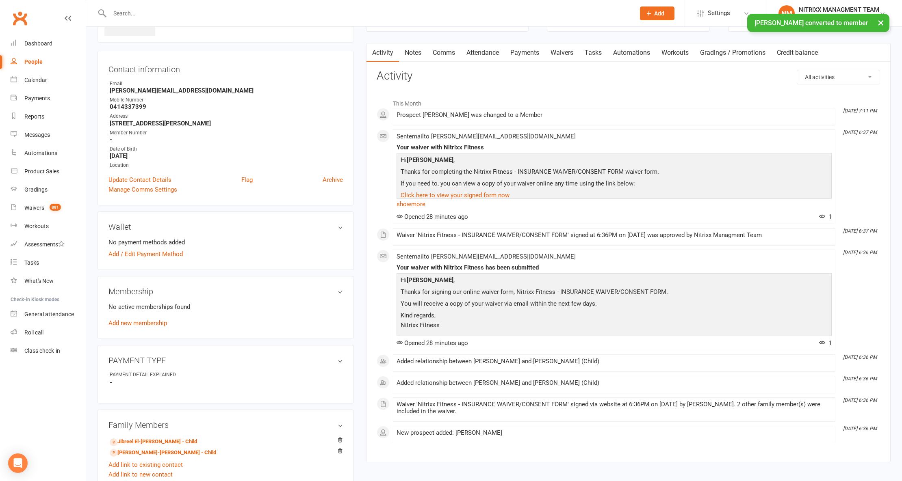
scroll to position [108, 0]
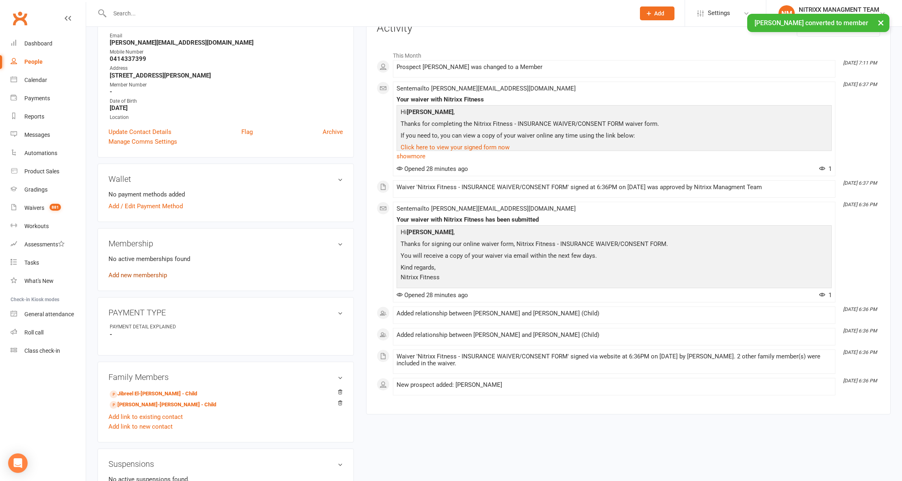
click at [128, 277] on link "Add new membership" at bounding box center [137, 275] width 58 height 7
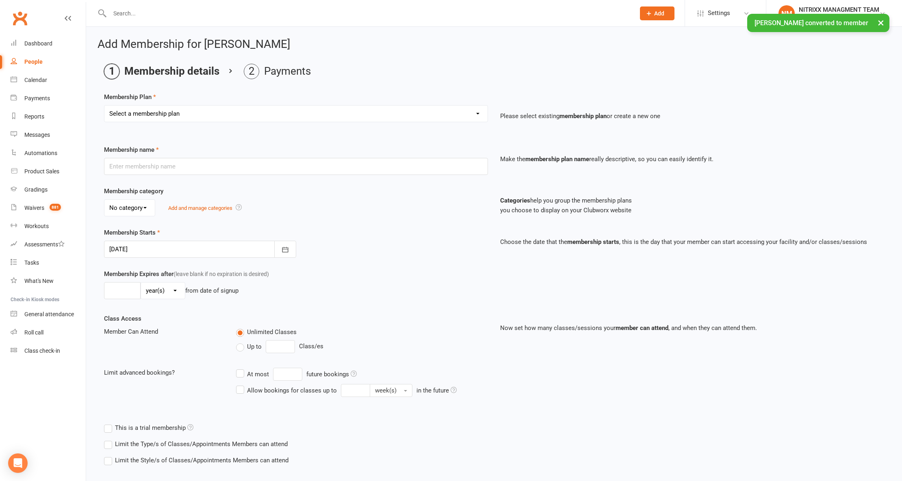
click at [214, 116] on select "Select a membership plan Create new Membership Plan WOMENS UNLIMITED SPECIAL ME…" at bounding box center [295, 114] width 383 height 16
select select "2"
click at [104, 106] on select "Select a membership plan Create new Membership Plan WOMENS UNLIMITED SPECIAL ME…" at bounding box center [295, 114] width 383 height 16
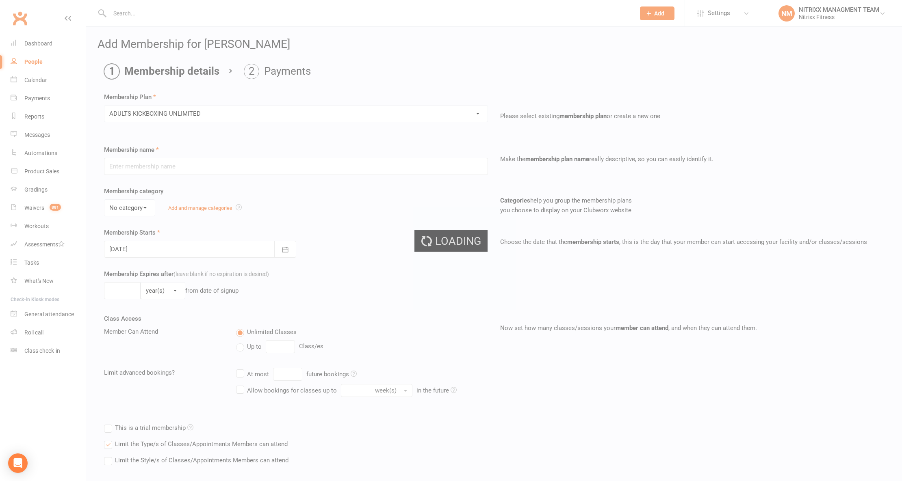
type input "ADULTS KICKBOXING UNLIMITED"
select select "0"
type input "0"
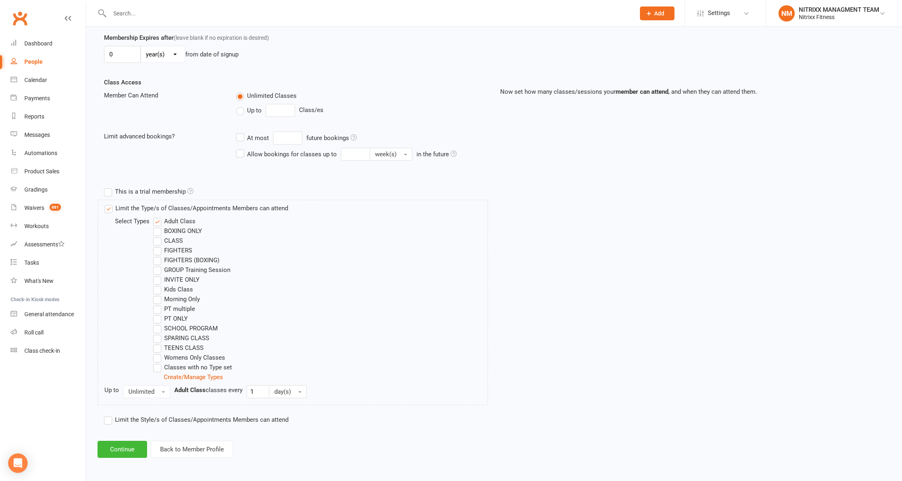
scroll to position [239, 0]
click at [122, 449] on button "Continue" at bounding box center [122, 449] width 50 height 17
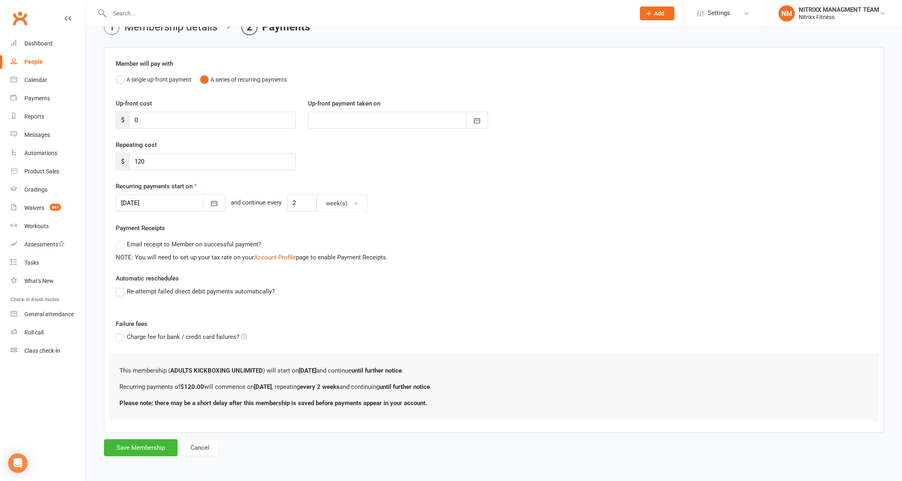
scroll to position [0, 0]
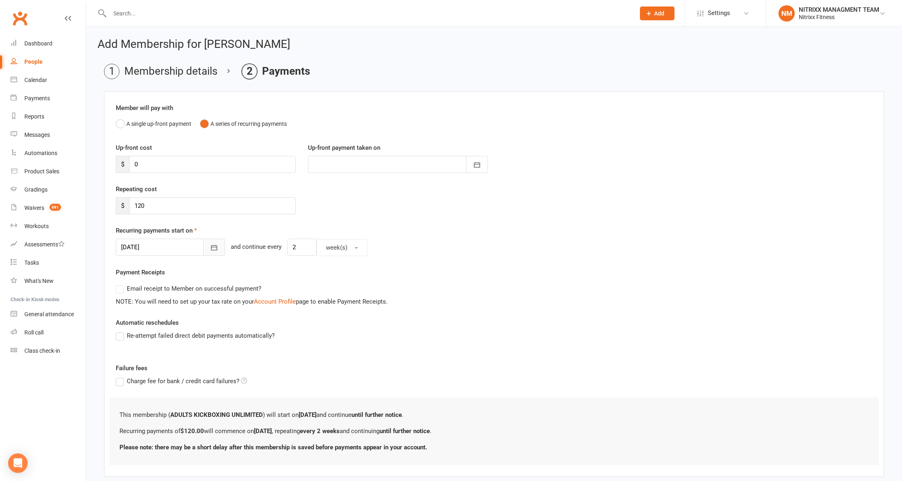
click at [210, 249] on icon "button" at bounding box center [214, 248] width 8 height 8
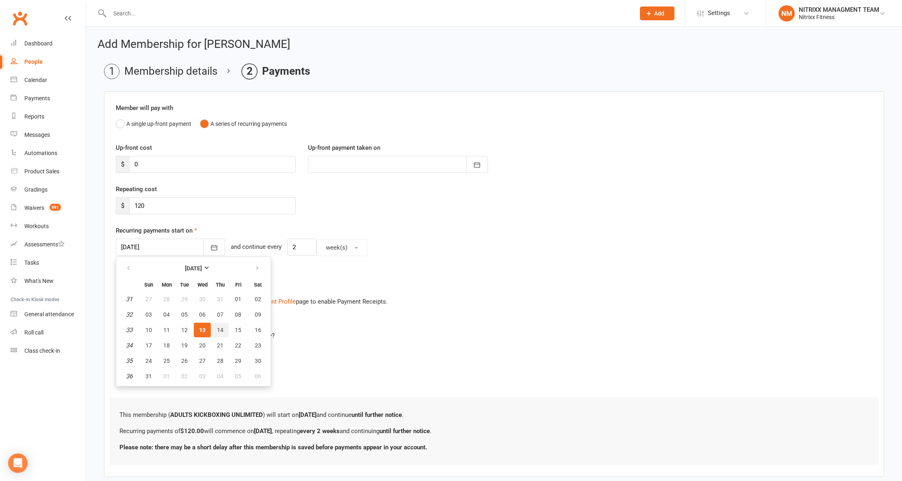
click at [219, 332] on span "14" at bounding box center [220, 330] width 6 height 6
type input "[DATE]"
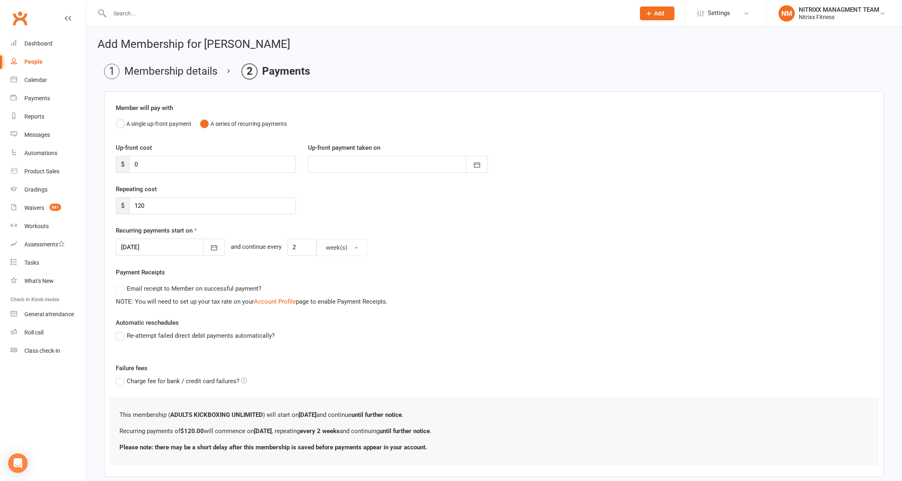
scroll to position [46, 0]
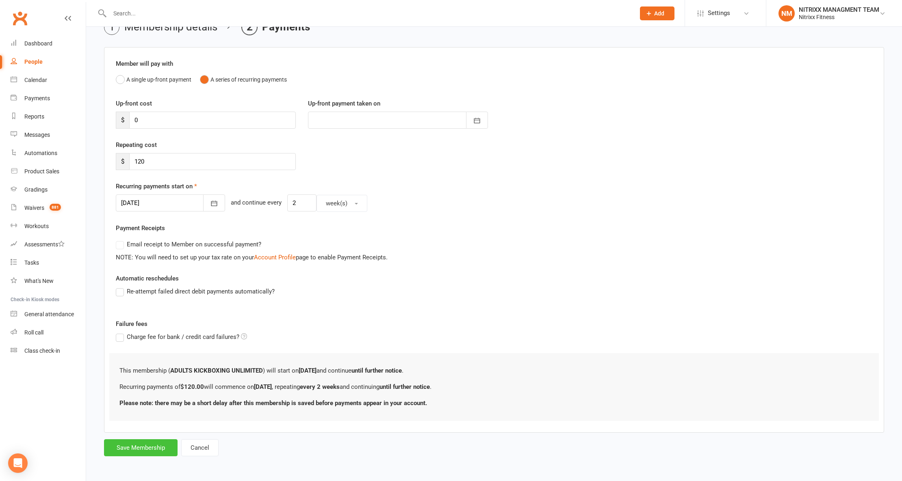
click at [148, 448] on button "Save Membership" at bounding box center [141, 447] width 74 height 17
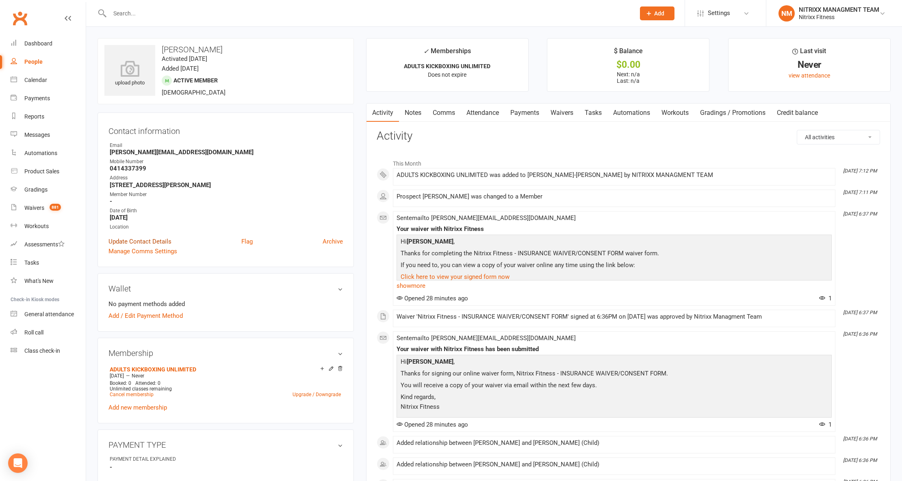
click at [158, 241] on link "Update Contact Details" at bounding box center [139, 242] width 63 height 10
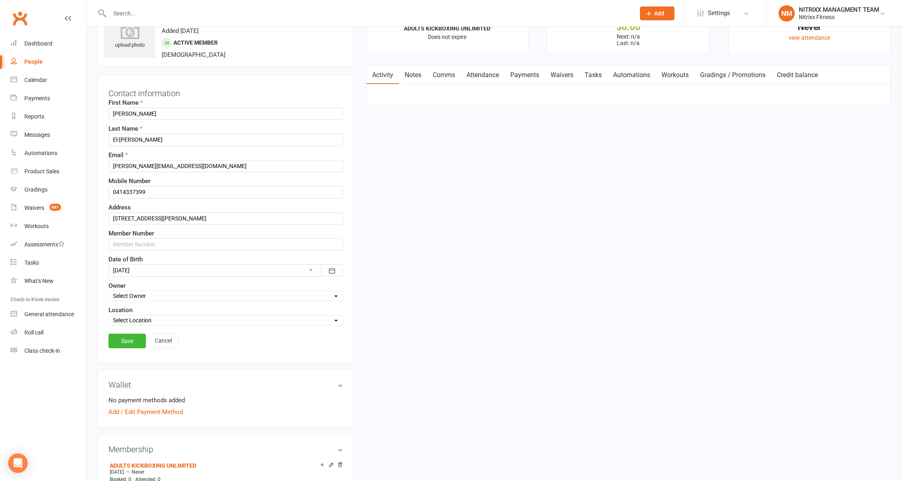
scroll to position [38, 0]
click at [143, 241] on input "text" at bounding box center [225, 244] width 234 height 12
type input "N3365"
click at [113, 347] on link "Save" at bounding box center [126, 340] width 37 height 15
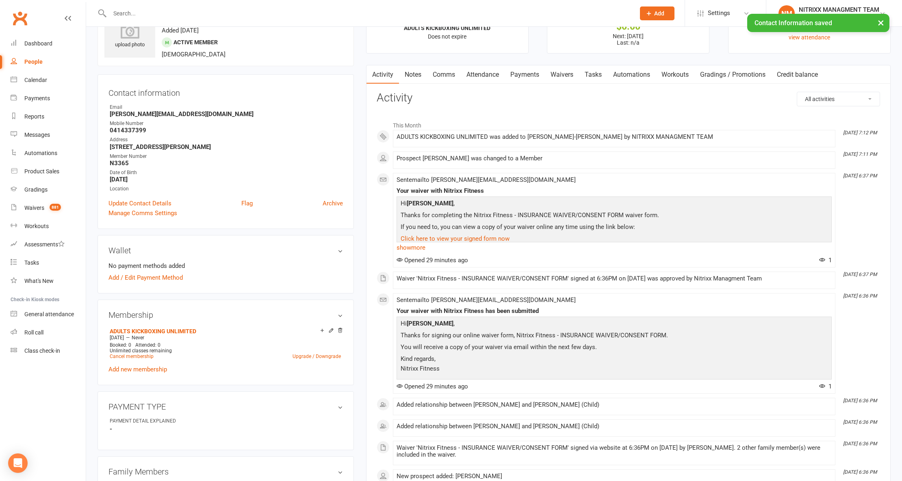
click at [423, 72] on link "Notes" at bounding box center [413, 74] width 28 height 19
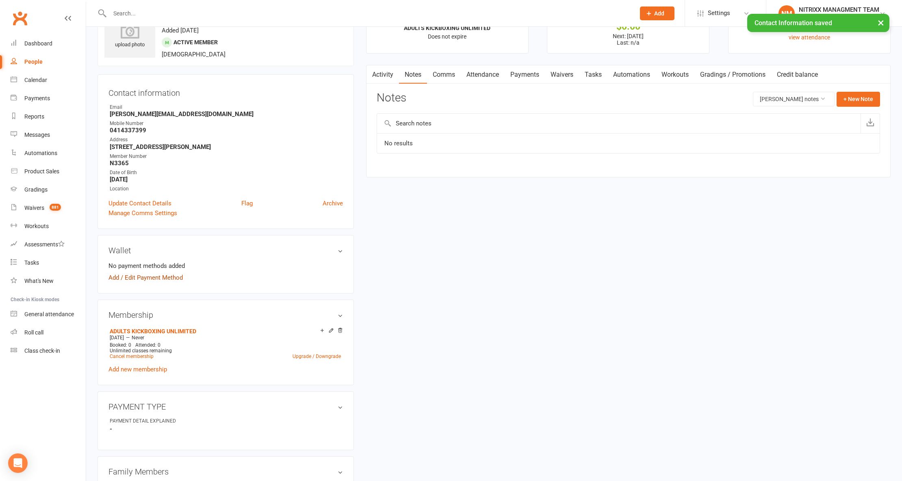
click at [161, 280] on link "Add / Edit Payment Method" at bounding box center [145, 278] width 74 height 10
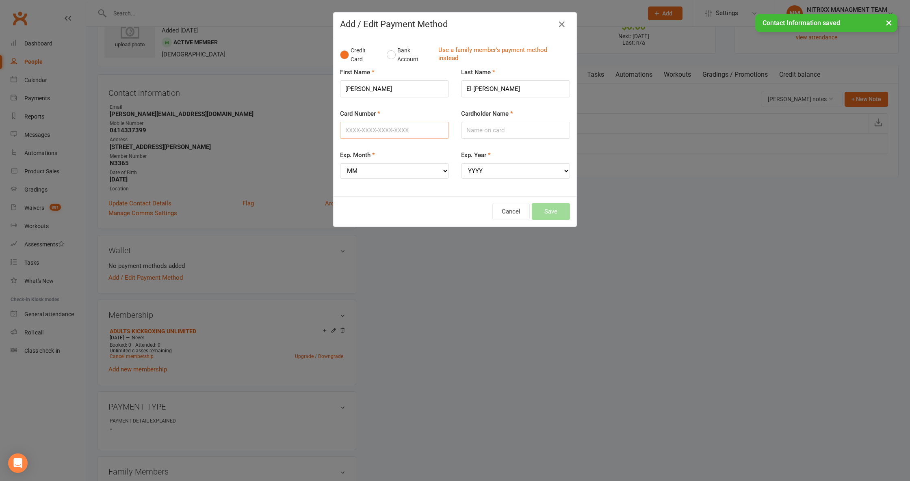
click at [384, 134] on input "Card Number" at bounding box center [394, 130] width 109 height 17
type input "4377320009148189"
click at [491, 132] on input "Cardholder Name" at bounding box center [515, 130] width 109 height 17
type input "s"
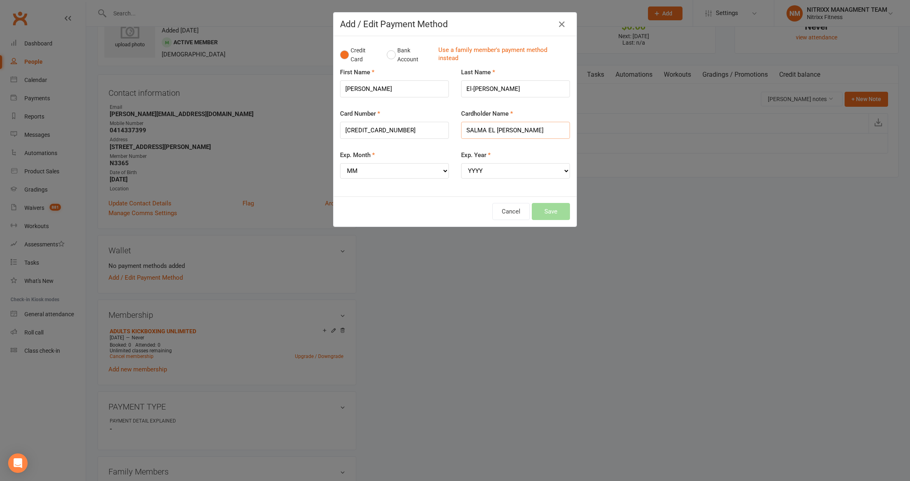
type input "SALMA EL HAGE"
click at [376, 163] on select "MM 01 02 03 04 05 06 07 08 09 10 11 12" at bounding box center [394, 170] width 109 height 15
select select "05"
click at [340, 164] on select "MM 01 02 03 04 05 06 07 08 09 10 11 12" at bounding box center [394, 170] width 109 height 15
click at [524, 161] on div "Exp. Year YYYY 2025 2026 2027 2028 2029 2030 2031 2032 2033 2034" at bounding box center [515, 164] width 109 height 28
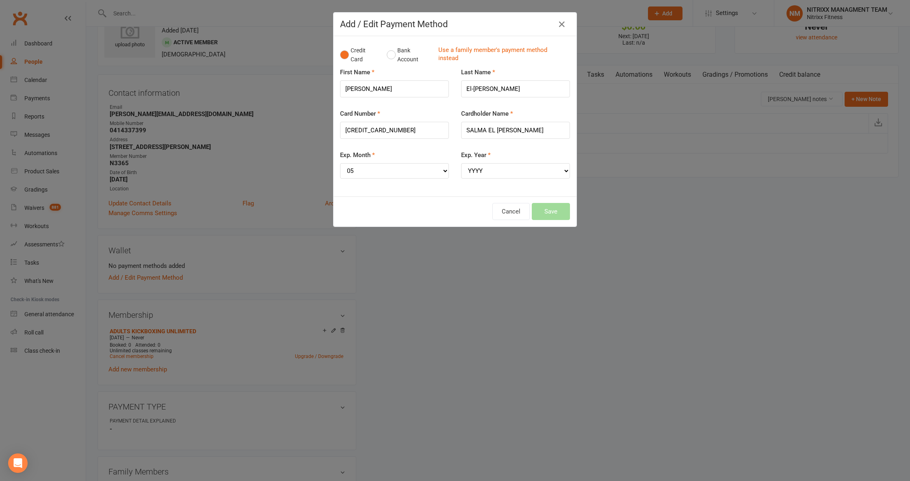
click at [523, 179] on div "Exp. Year YYYY 2025 2026 2027 2028 2029 2030 2031 2032 2033 2034" at bounding box center [515, 170] width 121 height 40
click at [524, 167] on select "YYYY 2025 2026 2027 2028 2029 2030 2031 2032 2033 2034" at bounding box center [515, 170] width 109 height 15
select select "2029"
click at [461, 164] on select "YYYY 2025 2026 2027 2028 2029 2030 2031 2032 2033 2034" at bounding box center [515, 170] width 109 height 15
click at [550, 209] on button "Save" at bounding box center [551, 211] width 38 height 17
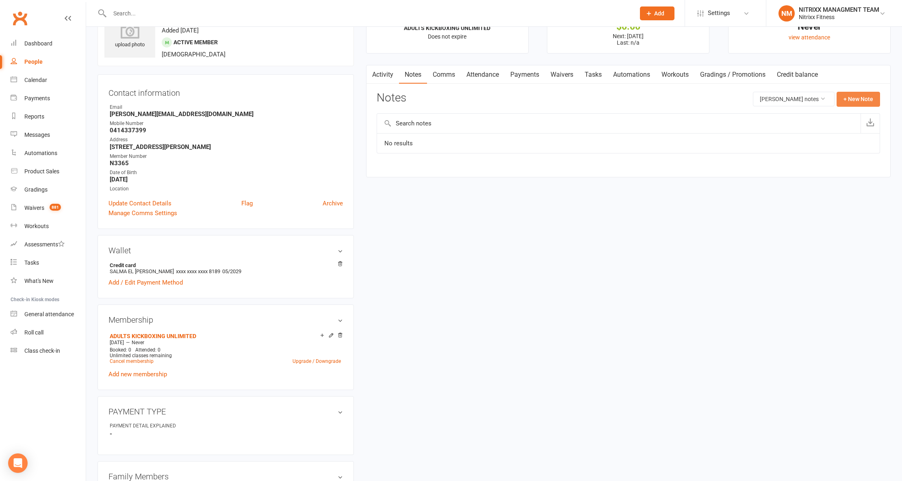
click at [854, 97] on button "+ New Note" at bounding box center [857, 99] width 43 height 15
click at [496, 129] on input "text" at bounding box center [628, 132] width 503 height 17
type input "e"
type input "Enrolment"
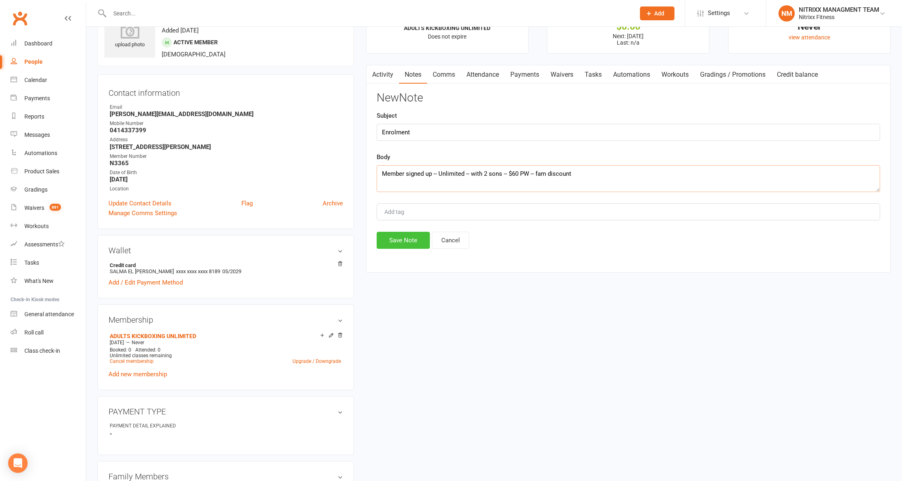
type textarea "Member signed up -- Unlimited -- with 2 sons -- $60 PW -- fam discount"
click at [406, 241] on button "Save Note" at bounding box center [403, 240] width 53 height 17
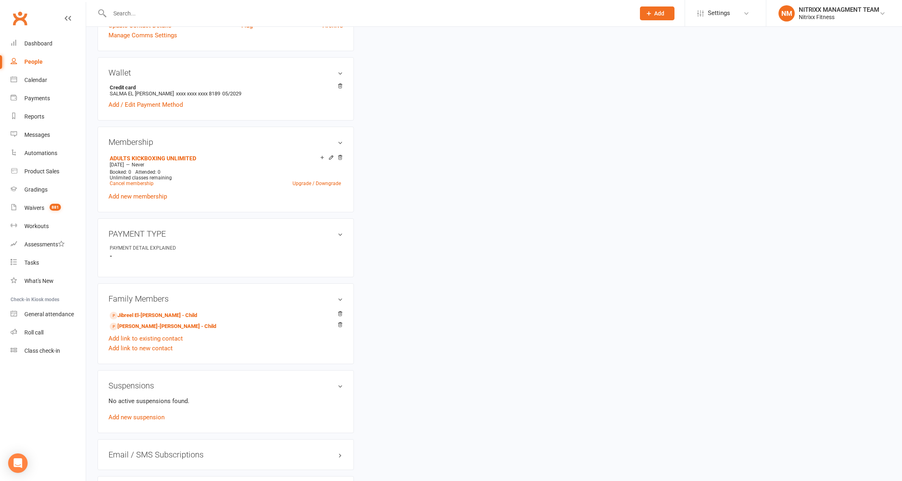
scroll to position [216, 0]
click at [154, 329] on link "Malik El-Hage - Child" at bounding box center [163, 326] width 106 height 9
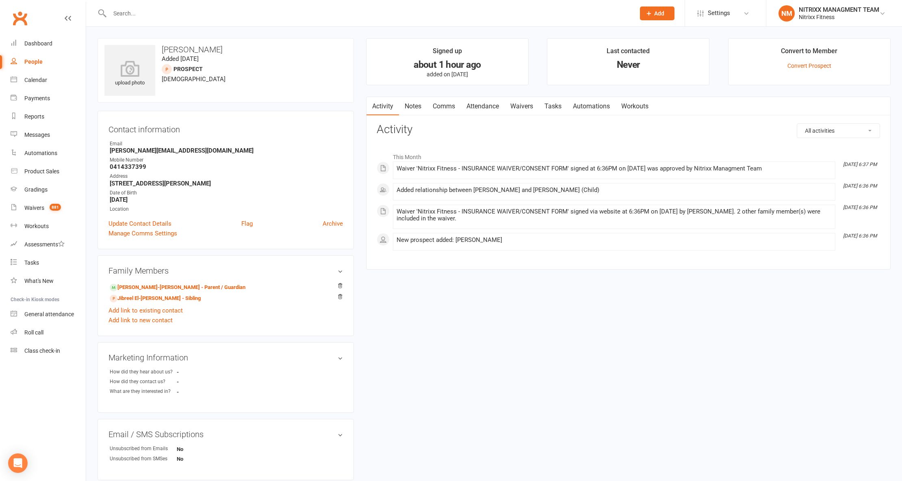
click at [810, 69] on li "Convert to Member Convert Prospect" at bounding box center [809, 61] width 162 height 47
click at [808, 67] on link "Convert Prospect" at bounding box center [809, 66] width 44 height 6
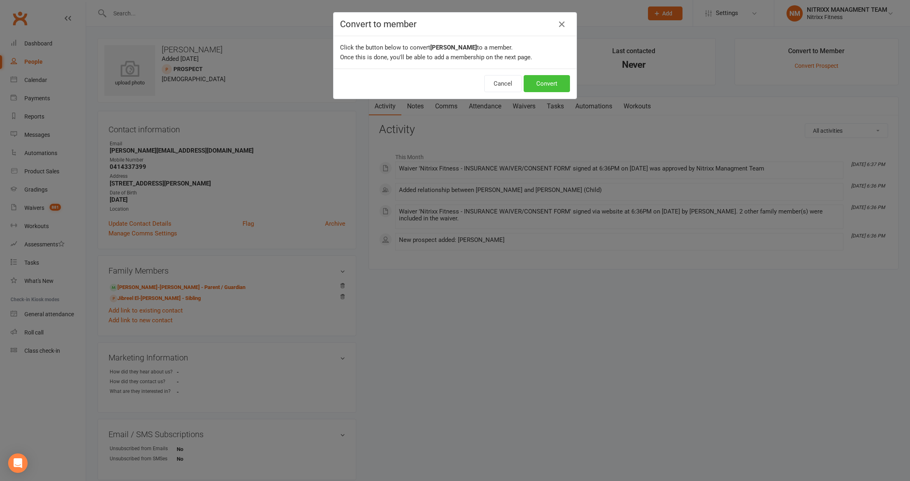
click at [540, 83] on button "Convert" at bounding box center [547, 83] width 46 height 17
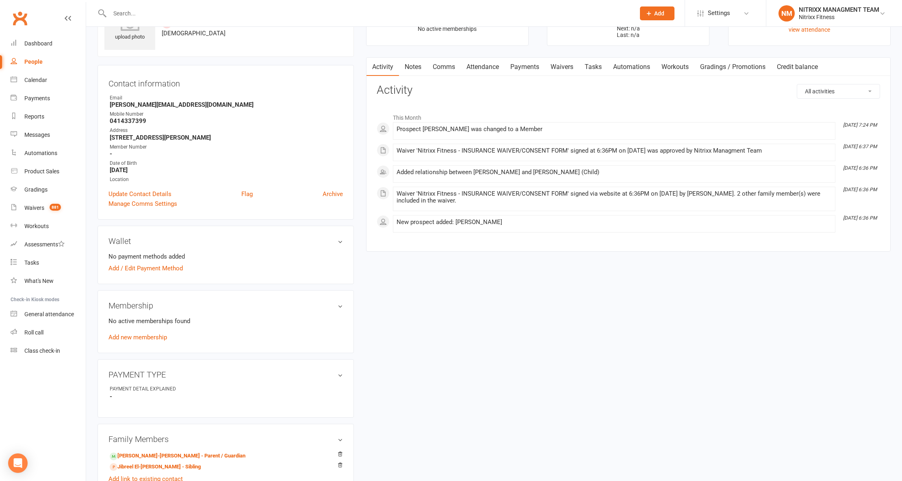
scroll to position [108, 0]
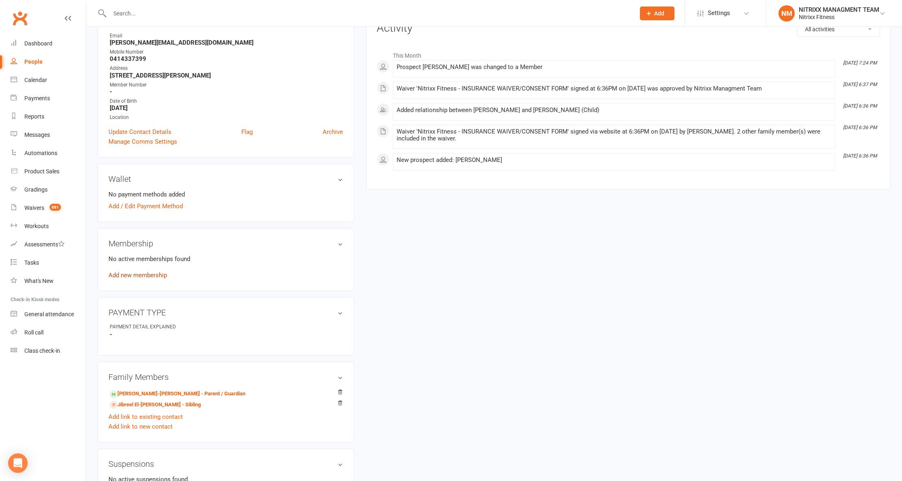
click at [151, 273] on link "Add new membership" at bounding box center [137, 275] width 58 height 7
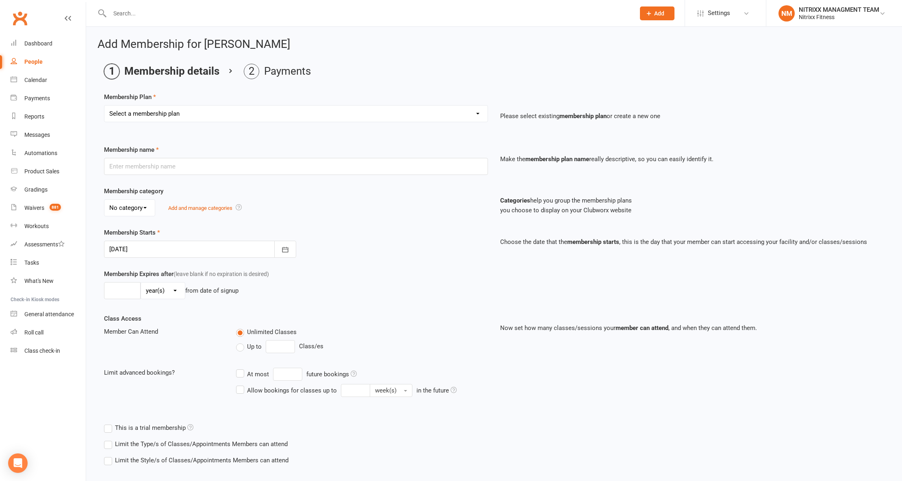
click at [176, 104] on div "Membership Plan Select a membership plan Create new Membership Plan WOMENS UNLI…" at bounding box center [494, 112] width 780 height 41
click at [169, 113] on select "Select a membership plan Create new Membership Plan WOMENS UNLIMITED SPECIAL ME…" at bounding box center [295, 114] width 383 height 16
select select "2"
click at [104, 106] on select "Select a membership plan Create new Membership Plan WOMENS UNLIMITED SPECIAL ME…" at bounding box center [295, 114] width 383 height 16
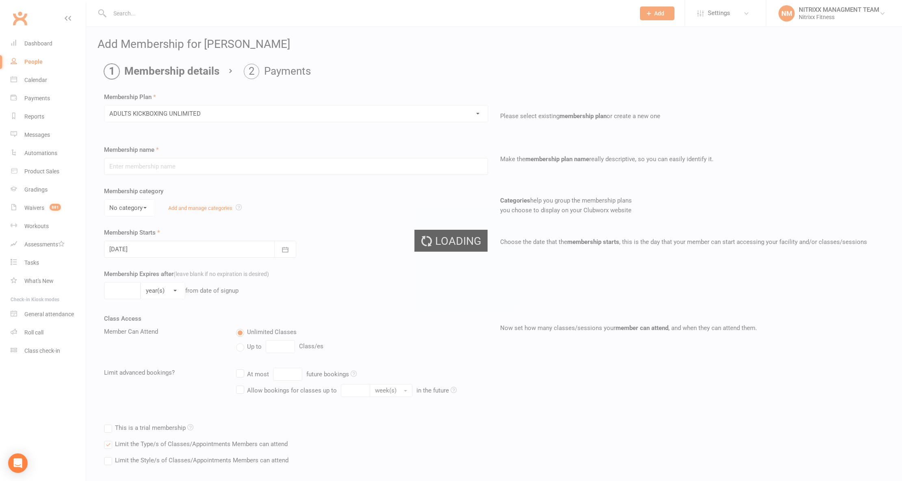
type input "ADULTS KICKBOXING UNLIMITED"
select select "0"
type input "0"
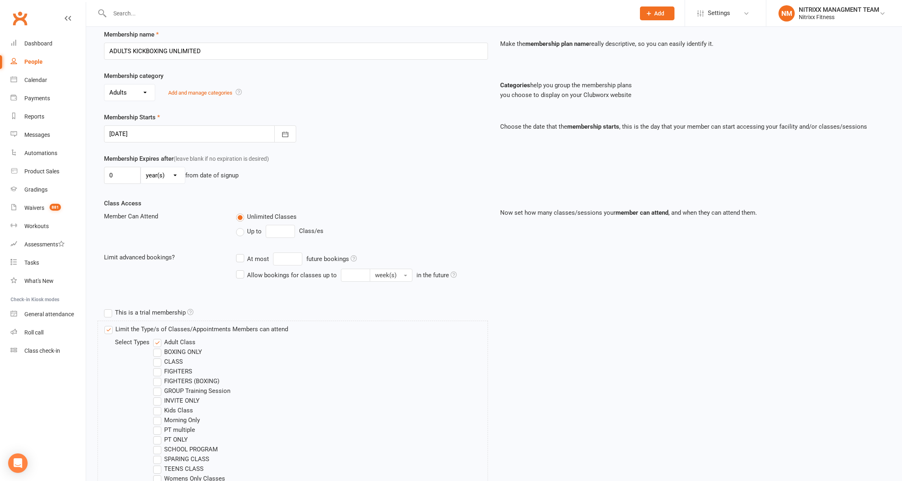
scroll to position [239, 0]
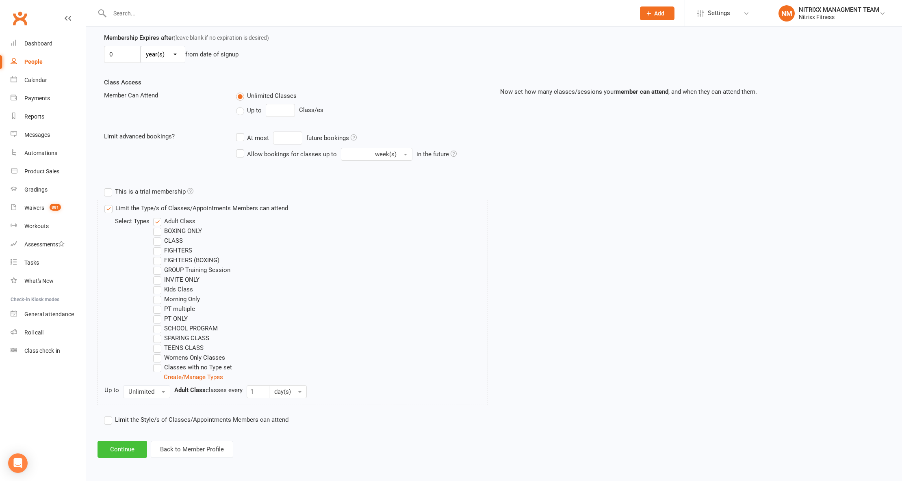
click at [116, 451] on button "Continue" at bounding box center [122, 449] width 50 height 17
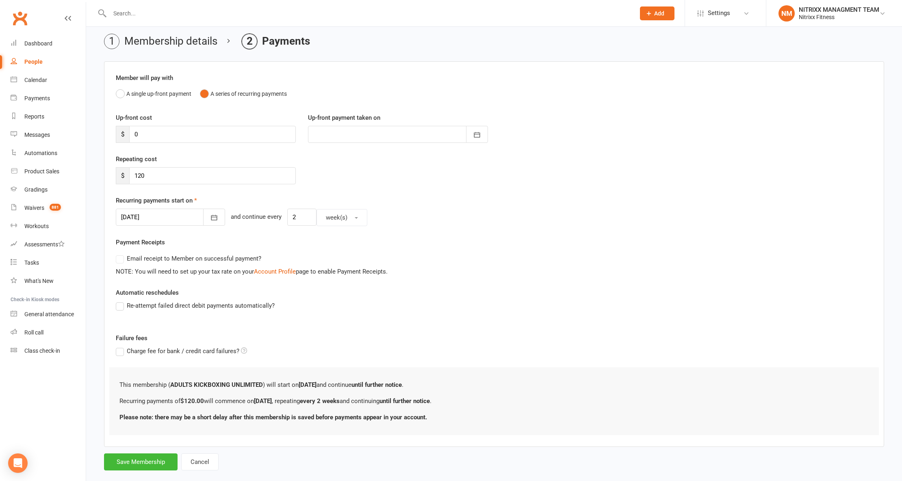
scroll to position [46, 0]
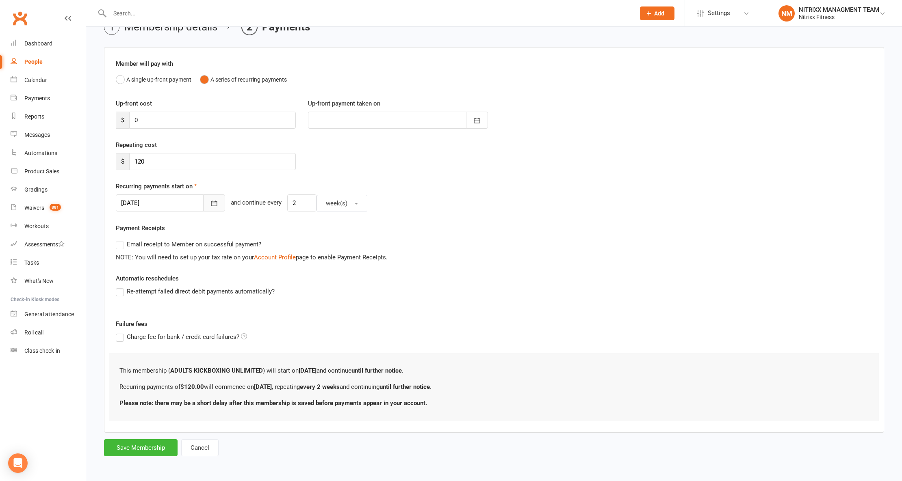
click at [210, 206] on icon "button" at bounding box center [214, 203] width 8 height 8
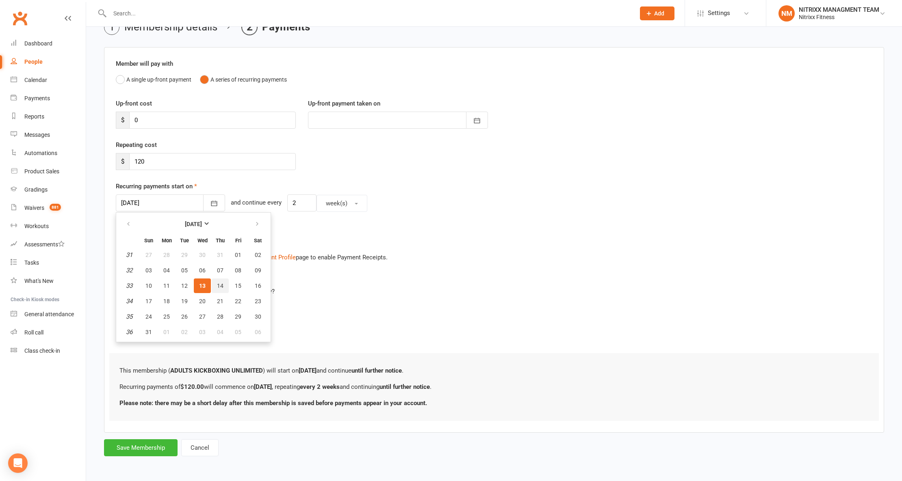
click at [217, 284] on span "14" at bounding box center [220, 286] width 6 height 6
type input "[DATE]"
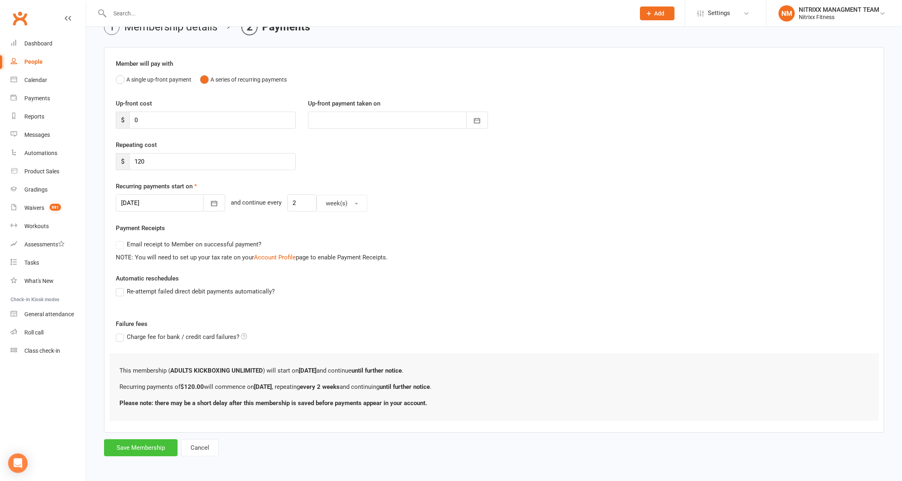
click at [140, 443] on button "Save Membership" at bounding box center [141, 447] width 74 height 17
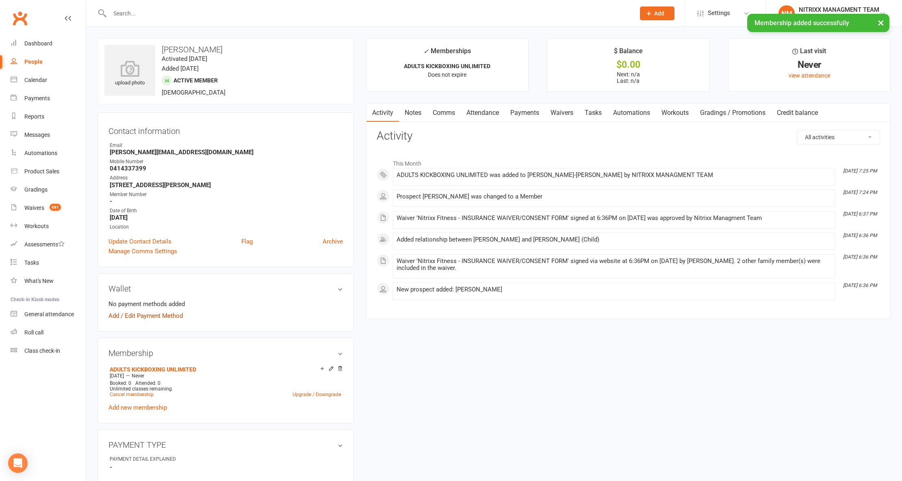
click at [155, 318] on link "Add / Edit Payment Method" at bounding box center [145, 316] width 74 height 10
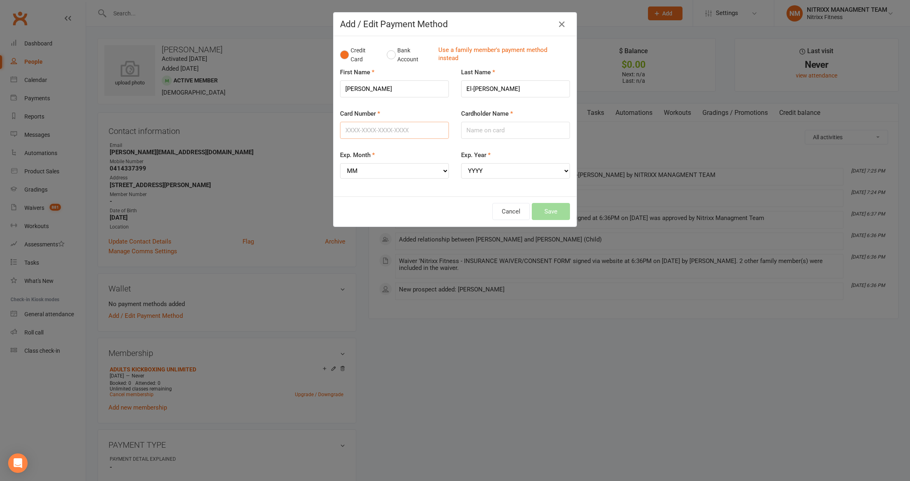
click at [374, 125] on input "Card Number" at bounding box center [394, 130] width 109 height 17
type input "4377320009148189"
click at [511, 128] on input "Cardholder Name" at bounding box center [515, 130] width 109 height 17
type input "SALMA EL HAGE"
click at [390, 170] on select "MM 01 02 03 04 05 06 07 08 09 10 11 12" at bounding box center [394, 170] width 109 height 15
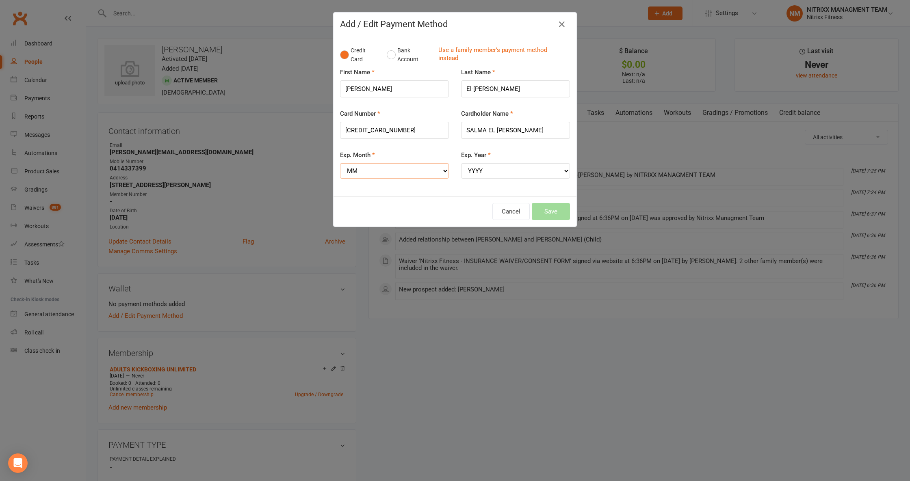
select select "05"
click at [340, 164] on select "MM 01 02 03 04 05 06 07 08 09 10 11 12" at bounding box center [394, 170] width 109 height 15
click at [474, 159] on label "Exp. Year" at bounding box center [476, 155] width 30 height 10
click at [474, 163] on select "YYYY 2025 2026 2027 2028 2029 2030 2031 2032 2033 2034" at bounding box center [515, 170] width 109 height 15
click at [478, 166] on select "YYYY 2025 2026 2027 2028 2029 2030 2031 2032 2033 2034" at bounding box center [515, 170] width 109 height 15
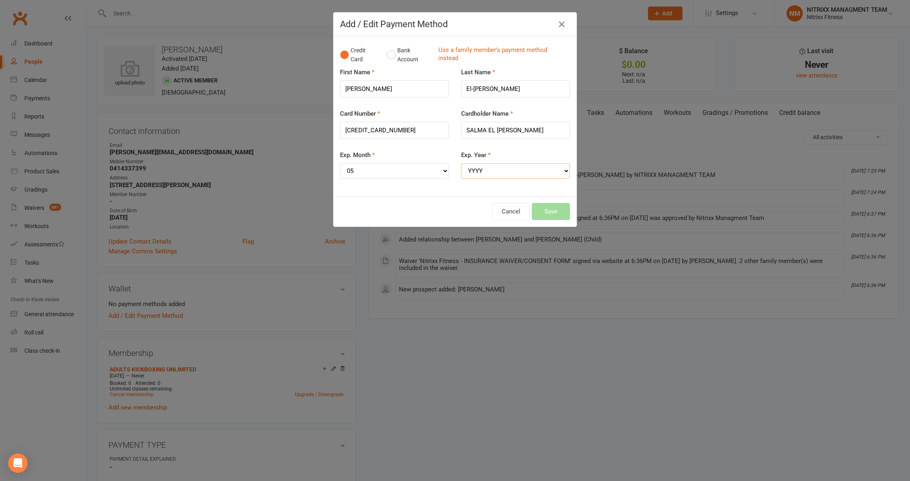
select select "2029"
click at [461, 164] on select "YYYY 2025 2026 2027 2028 2029 2030 2031 2032 2033 2034" at bounding box center [515, 170] width 109 height 15
click at [545, 212] on button "Save" at bounding box center [551, 211] width 38 height 17
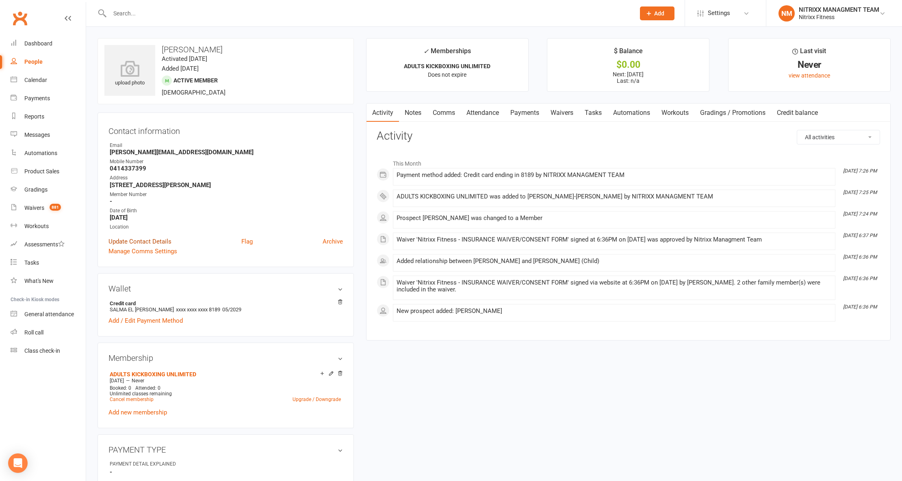
click at [147, 244] on link "Update Contact Details" at bounding box center [139, 242] width 63 height 10
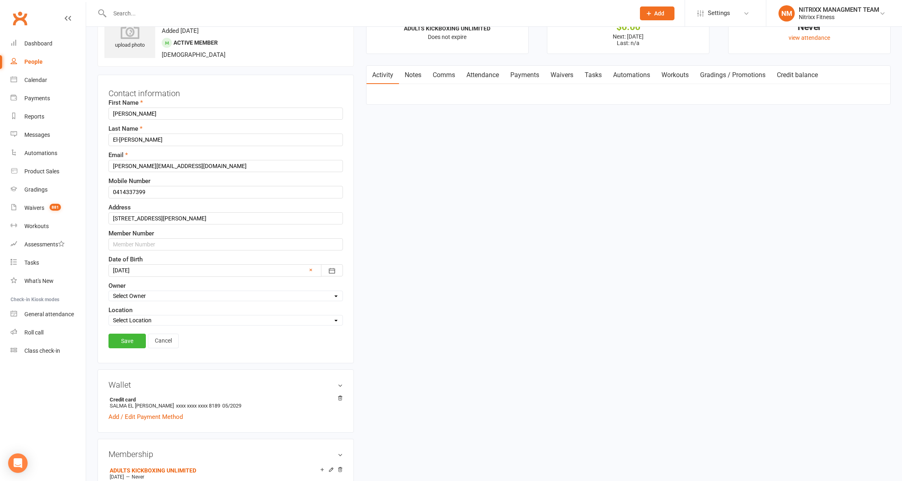
scroll to position [38, 0]
click at [130, 249] on input "text" at bounding box center [225, 244] width 234 height 12
type input "N3366"
click at [127, 343] on link "Save" at bounding box center [126, 340] width 37 height 15
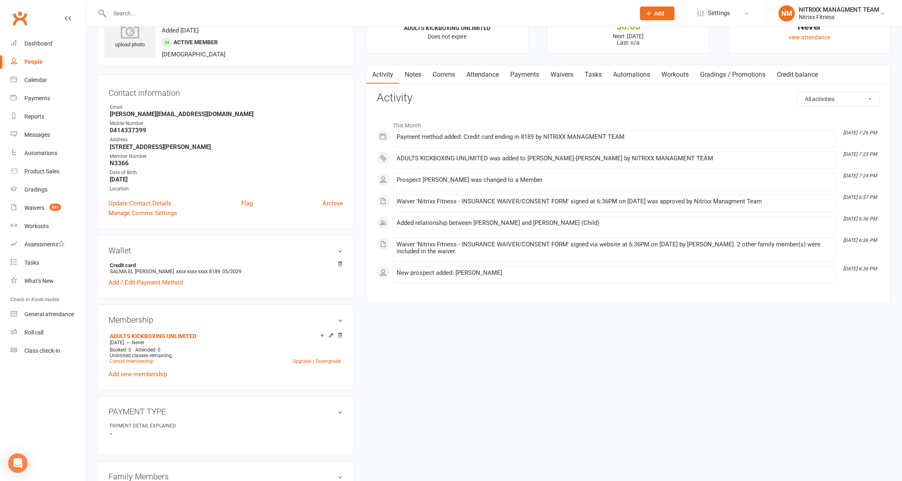
click at [402, 75] on link "Notes" at bounding box center [413, 74] width 28 height 19
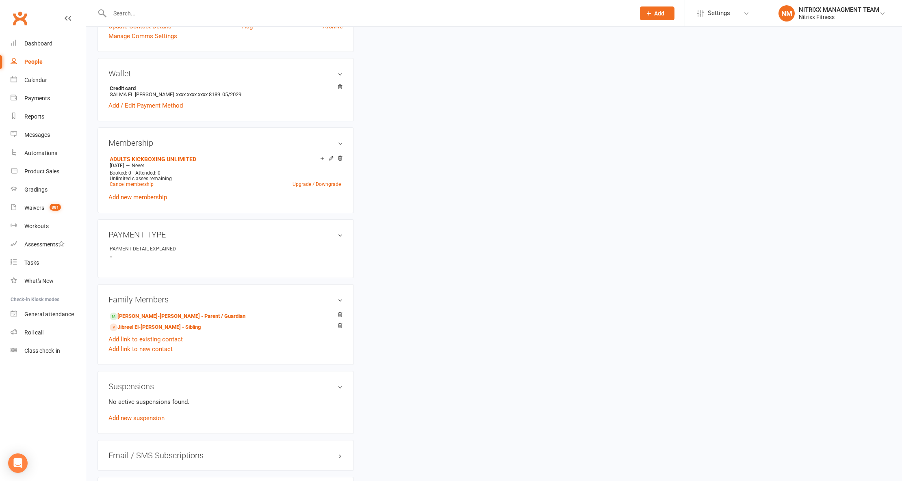
scroll to position [216, 0]
click at [143, 318] on link "Ahmad El-Hage - Parent / Guardian" at bounding box center [178, 315] width 136 height 9
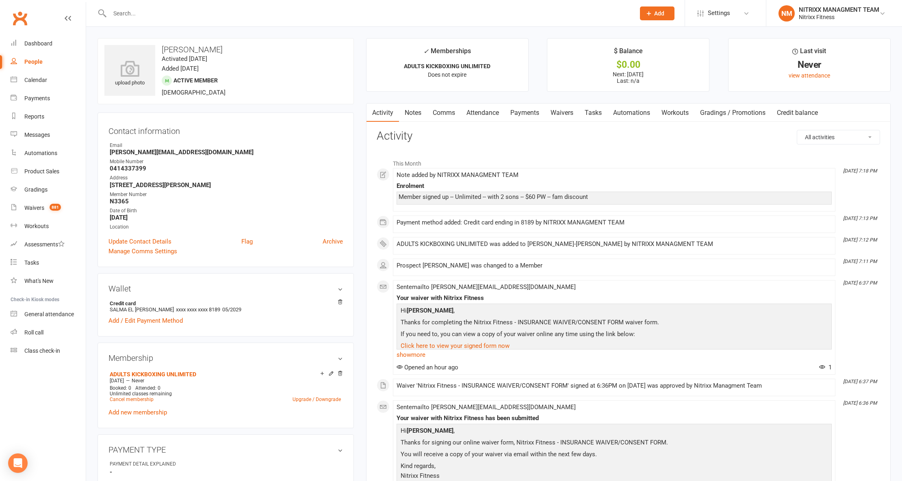
click at [405, 110] on link "Notes" at bounding box center [413, 113] width 28 height 19
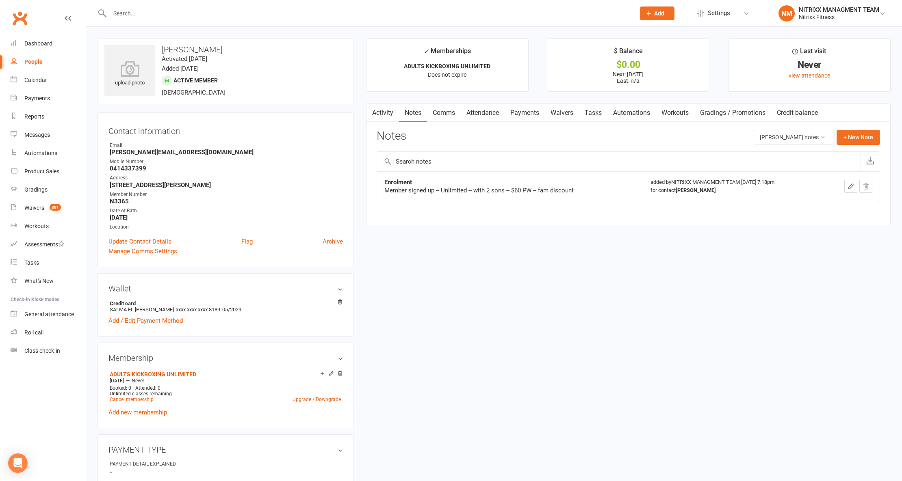
click at [852, 188] on icon "button" at bounding box center [850, 186] width 7 height 7
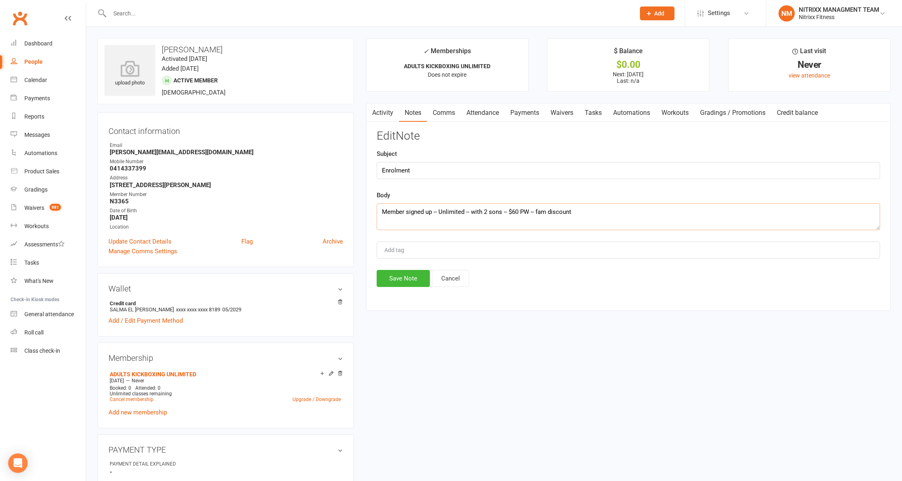
drag, startPoint x: 504, startPoint y: 213, endPoint x: 472, endPoint y: 212, distance: 31.7
click at [472, 212] on textarea "Member signed up -- Unlimited -- with 2 sons -- $60 PW -- fam discount" at bounding box center [628, 216] width 503 height 27
drag, startPoint x: 580, startPoint y: 219, endPoint x: 375, endPoint y: 220, distance: 204.7
click at [375, 220] on div "Activity Notes Comms Attendance Payments Waivers Tasks Automations Workouts Gra…" at bounding box center [628, 207] width 524 height 208
type textarea "Member signed up -- Unlimited -- 3PPL-- $60 PW -- fam discount"
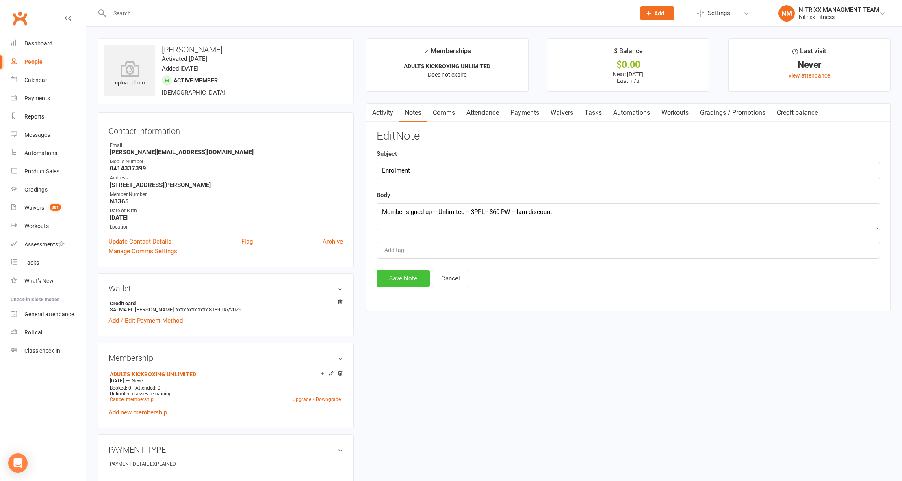
click at [413, 285] on button "Save Note" at bounding box center [403, 278] width 53 height 17
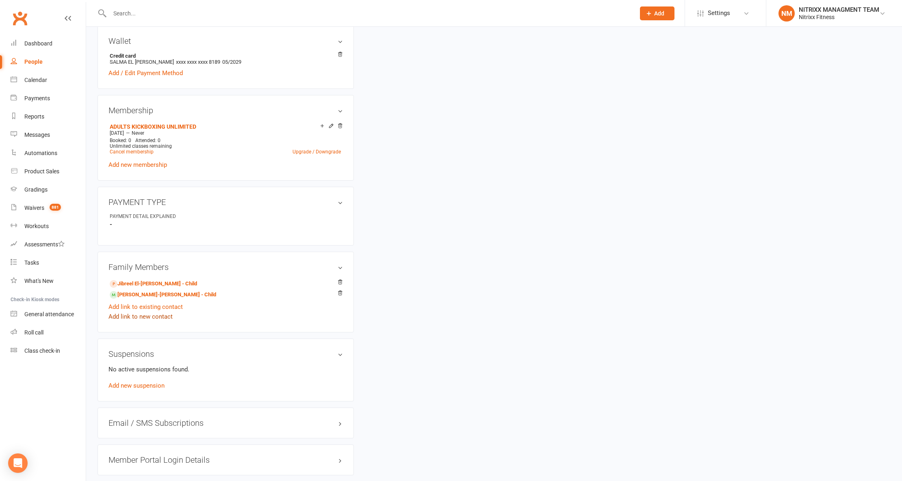
scroll to position [271, 0]
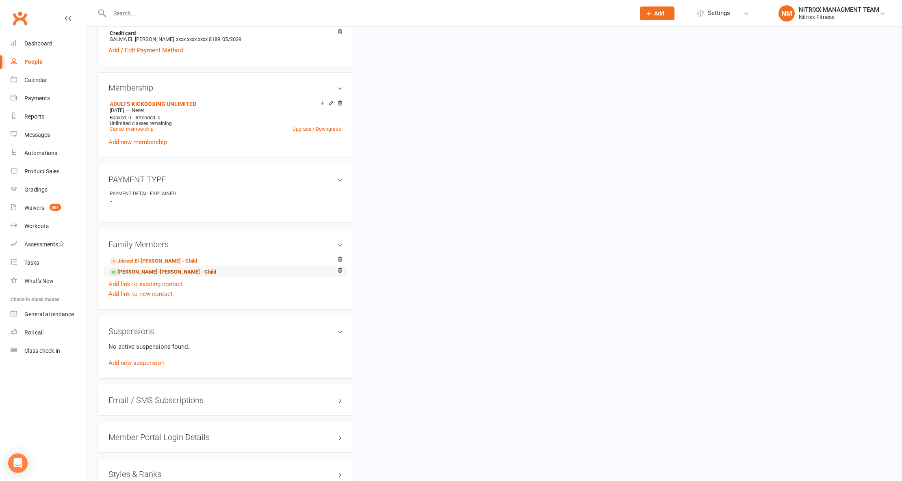
click at [137, 273] on link "Malik El-Hage - Child" at bounding box center [163, 272] width 106 height 9
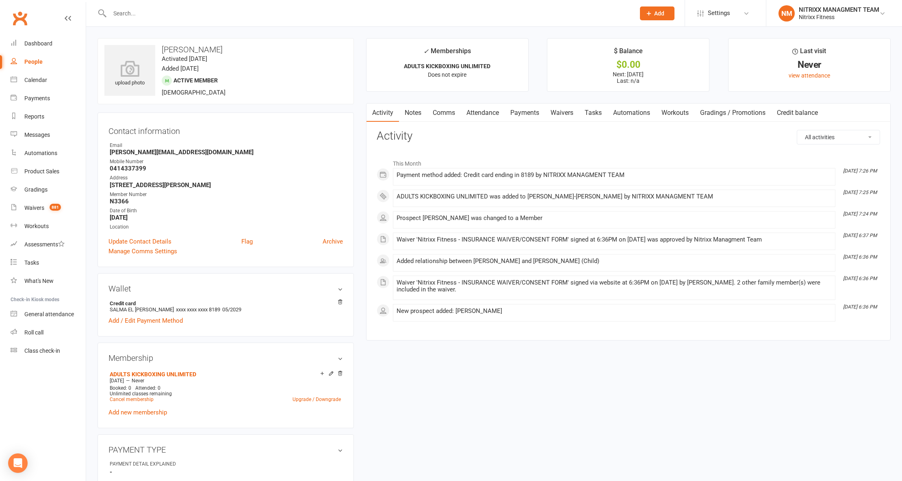
click at [426, 113] on link "Notes" at bounding box center [413, 113] width 28 height 19
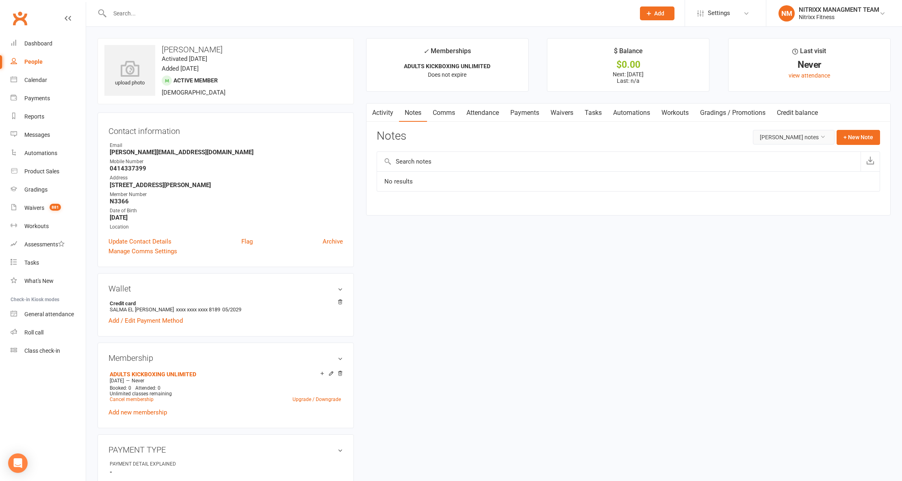
click at [833, 136] on button "Malik El-Hage's notes" at bounding box center [794, 137] width 82 height 15
click at [840, 132] on button "+ New Note" at bounding box center [857, 137] width 43 height 15
drag, startPoint x: 488, startPoint y: 210, endPoint x: 462, endPoint y: 210, distance: 26.4
click at [487, 210] on textarea at bounding box center [628, 216] width 503 height 27
paste textarea "Member signed up -- Unlimited -- 3PPL-- $60 PW -- fam discount"
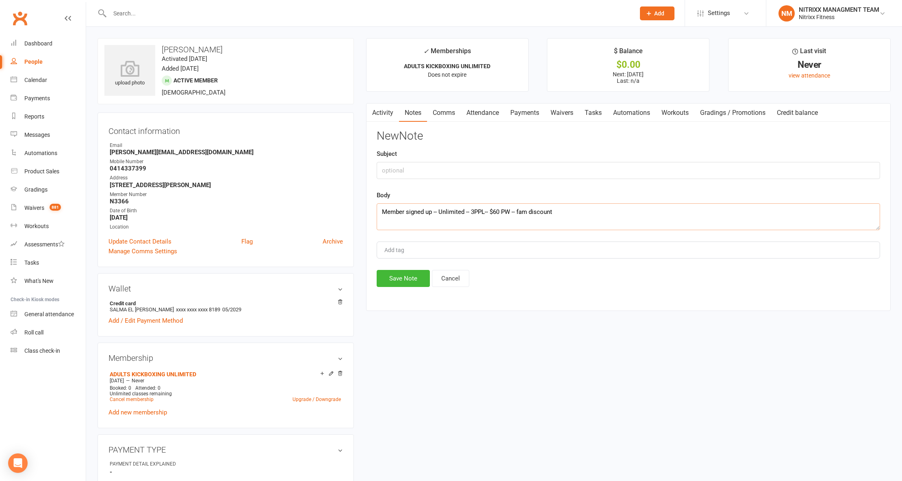
type textarea "Member signed up -- Unlimited -- 3PPL-- $60 PW -- fam discount"
click at [416, 169] on input "text" at bounding box center [628, 170] width 503 height 17
type input "m"
type input "Enrolment"
click at [400, 271] on div "New Note Subject Enrolment Body Member signed up -- Unlimited -- 3PPL-- $60 PW …" at bounding box center [628, 208] width 503 height 157
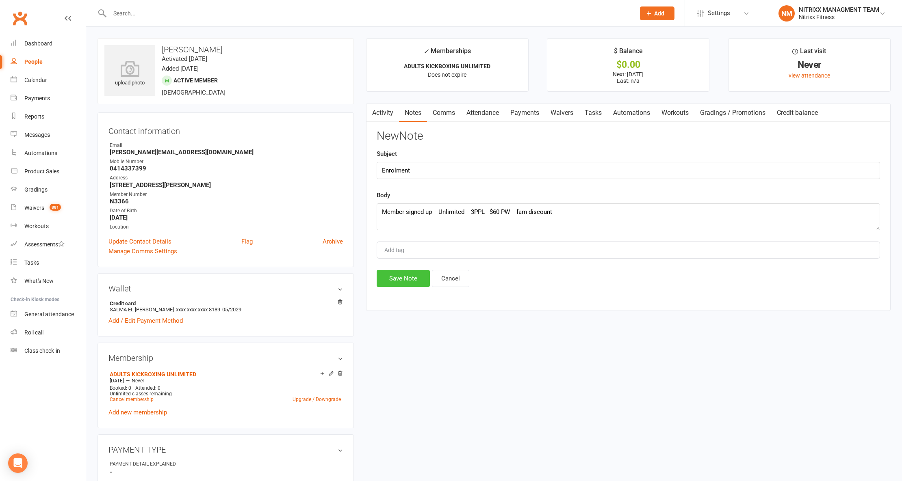
click at [398, 283] on button "Save Note" at bounding box center [403, 278] width 53 height 17
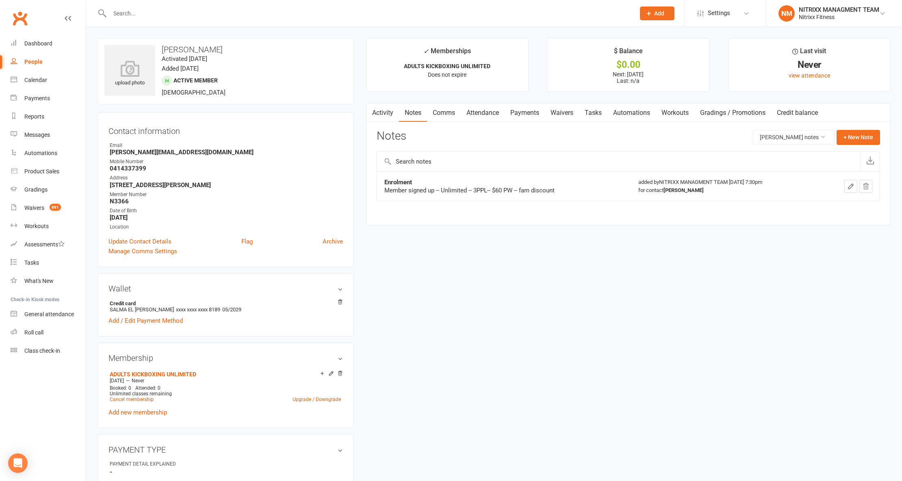
click at [532, 111] on link "Payments" at bounding box center [524, 113] width 40 height 19
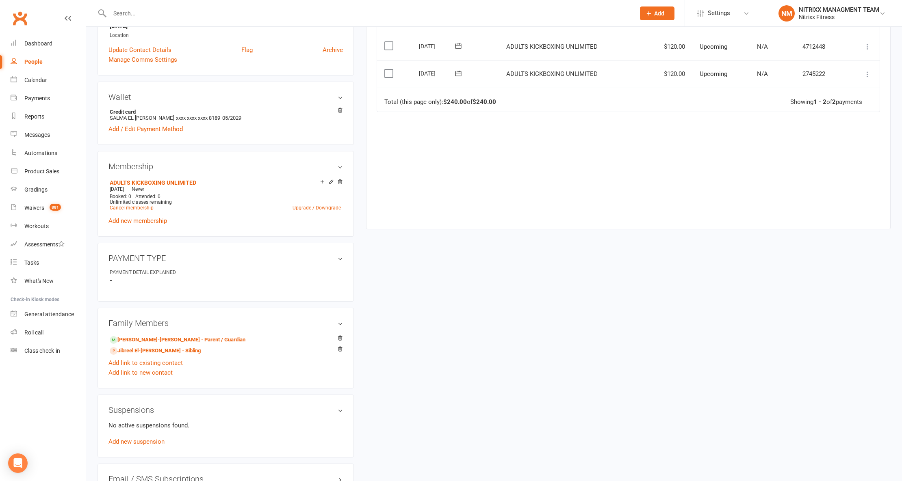
scroll to position [216, 0]
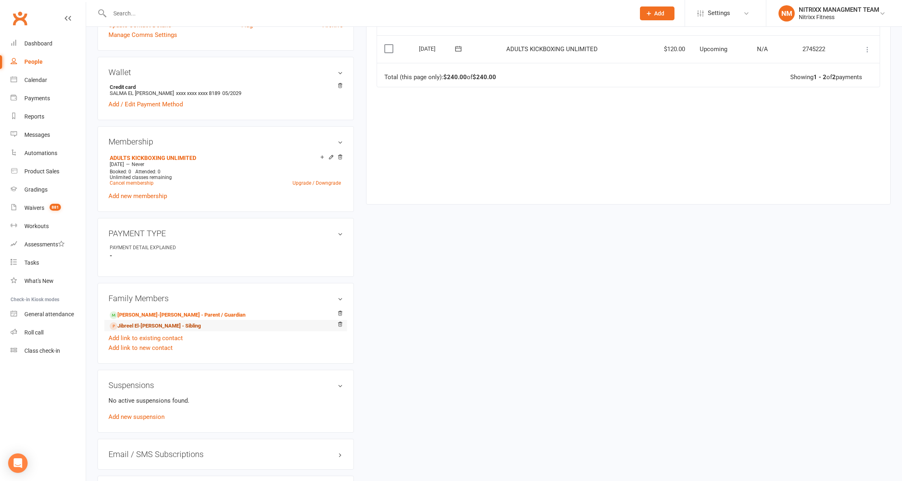
click at [165, 329] on link "Jibreel El-Hage - Sibling" at bounding box center [155, 326] width 91 height 9
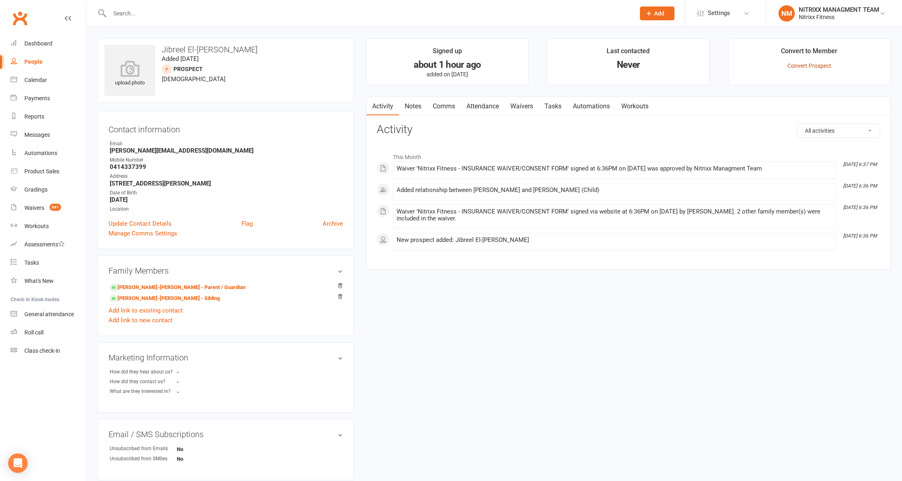
click at [797, 65] on link "Convert Prospect" at bounding box center [809, 66] width 44 height 6
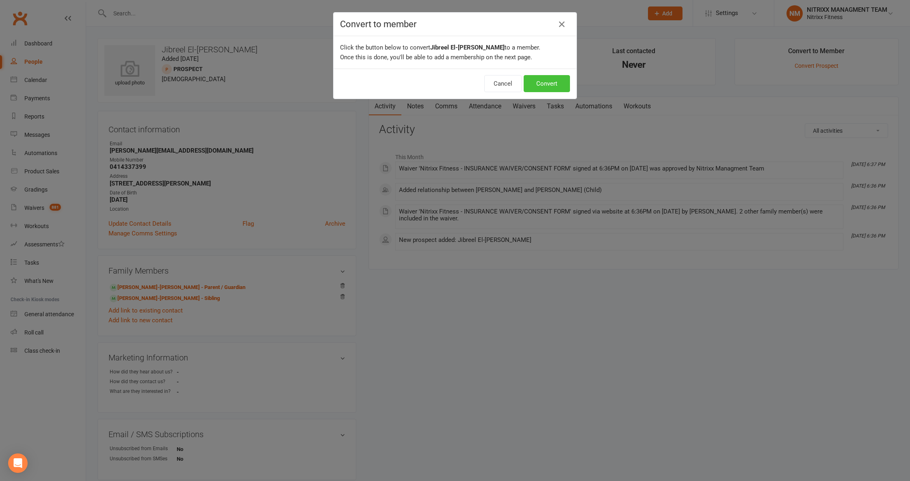
click at [535, 80] on button "Convert" at bounding box center [547, 83] width 46 height 17
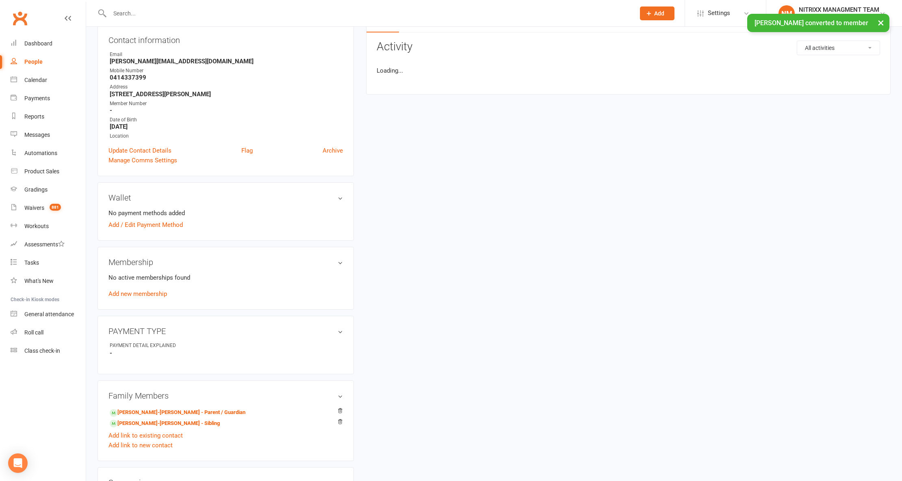
scroll to position [109, 0]
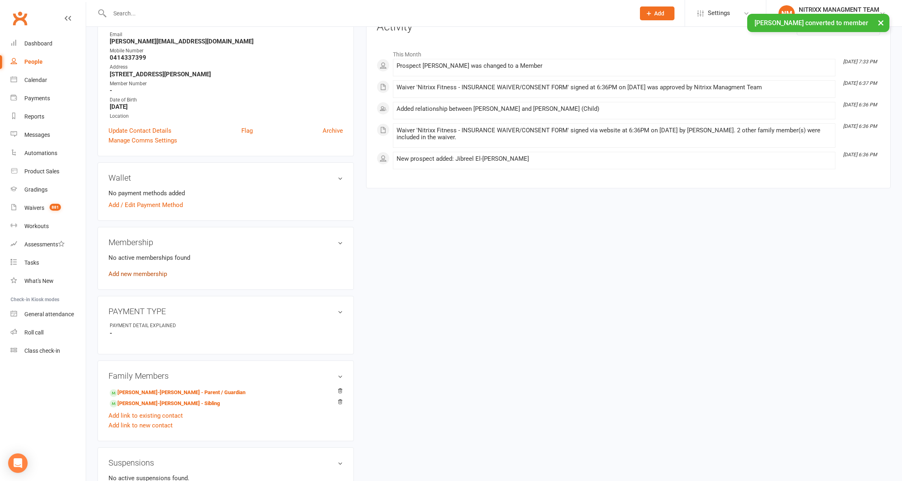
click at [132, 277] on link "Add new membership" at bounding box center [137, 274] width 58 height 7
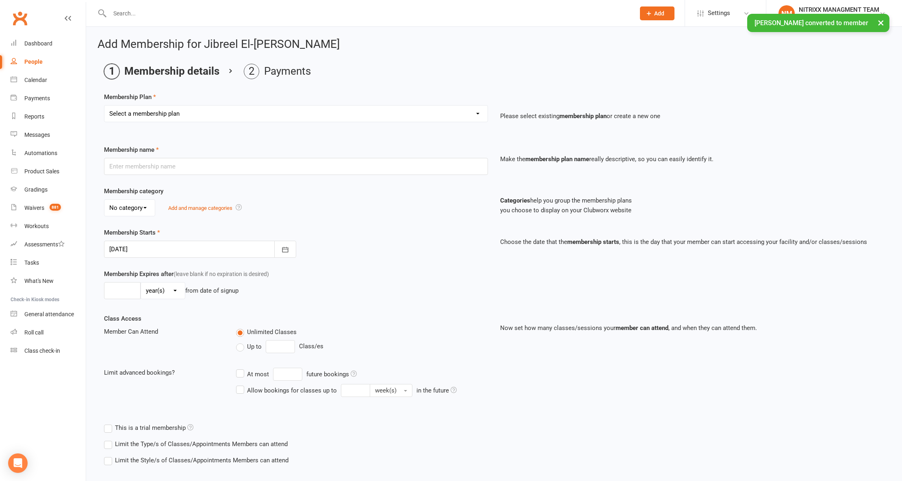
click at [168, 126] on div "Select a membership plan Create new Membership Plan WOMENS UNLIMITED SPECIAL ME…" at bounding box center [296, 119] width 396 height 28
click at [168, 119] on select "Select a membership plan Create new Membership Plan WOMENS UNLIMITED SPECIAL ME…" at bounding box center [295, 114] width 383 height 16
select select "2"
click at [104, 106] on select "Select a membership plan Create new Membership Plan WOMENS UNLIMITED SPECIAL ME…" at bounding box center [295, 114] width 383 height 16
type input "ADULTS KICKBOXING UNLIMITED"
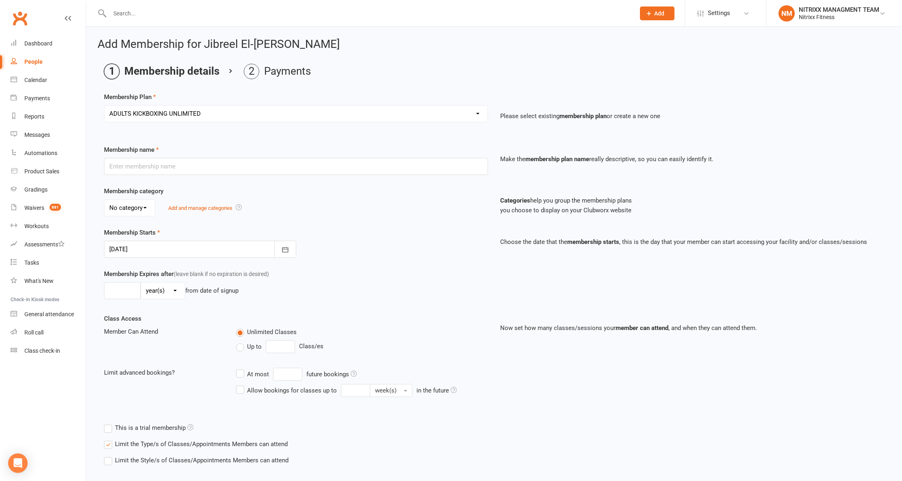
select select "0"
type input "0"
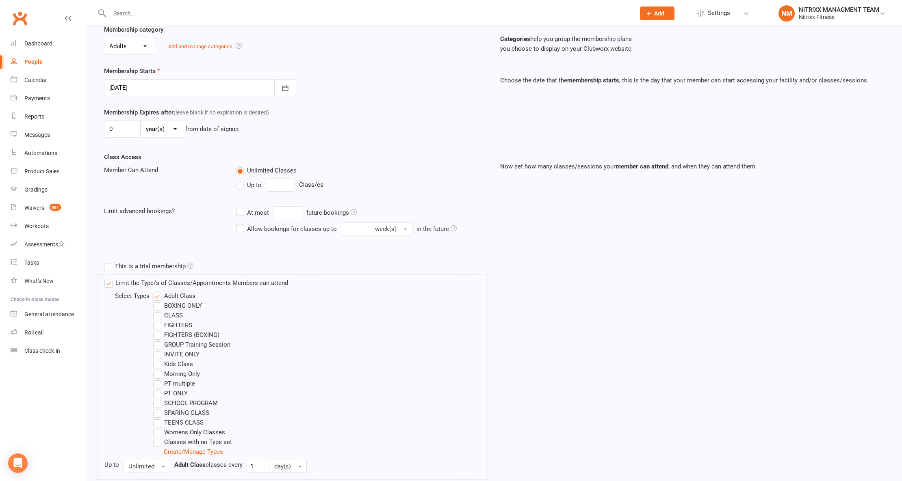
scroll to position [239, 0]
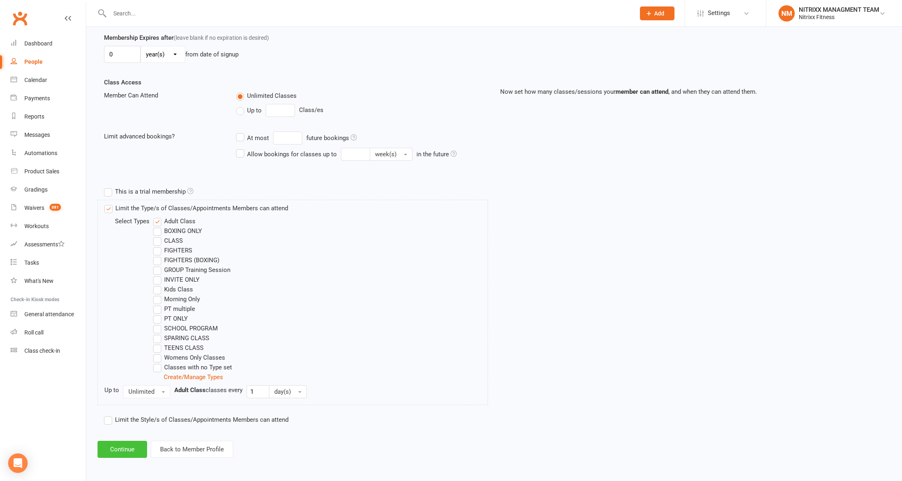
click at [109, 450] on button "Continue" at bounding box center [122, 449] width 50 height 17
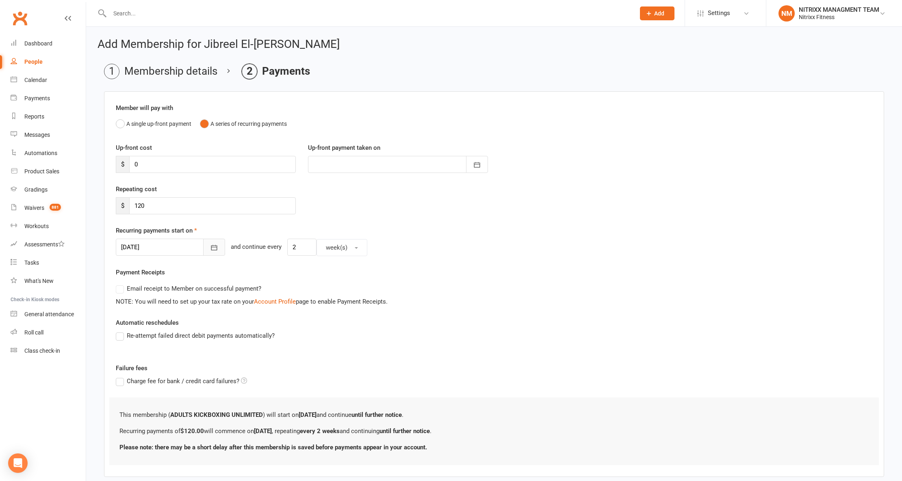
click at [210, 250] on icon "button" at bounding box center [214, 248] width 8 height 8
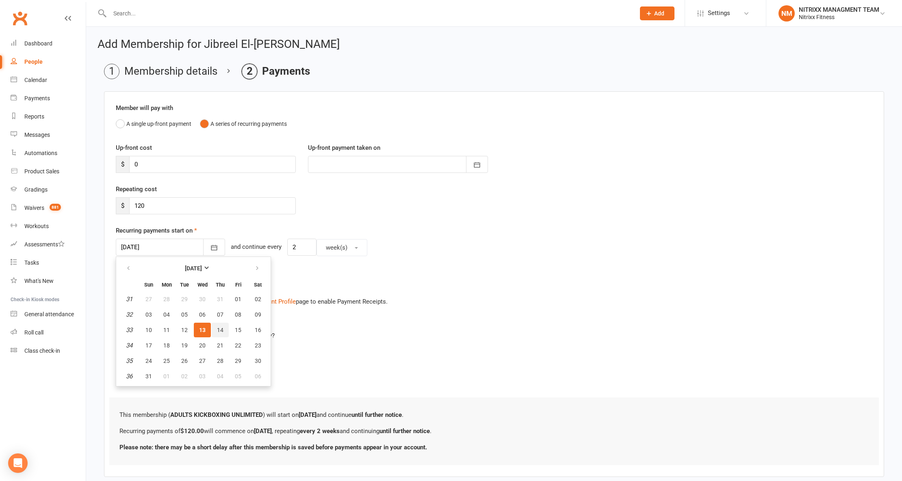
click at [217, 329] on span "14" at bounding box center [220, 330] width 6 height 6
type input "[DATE]"
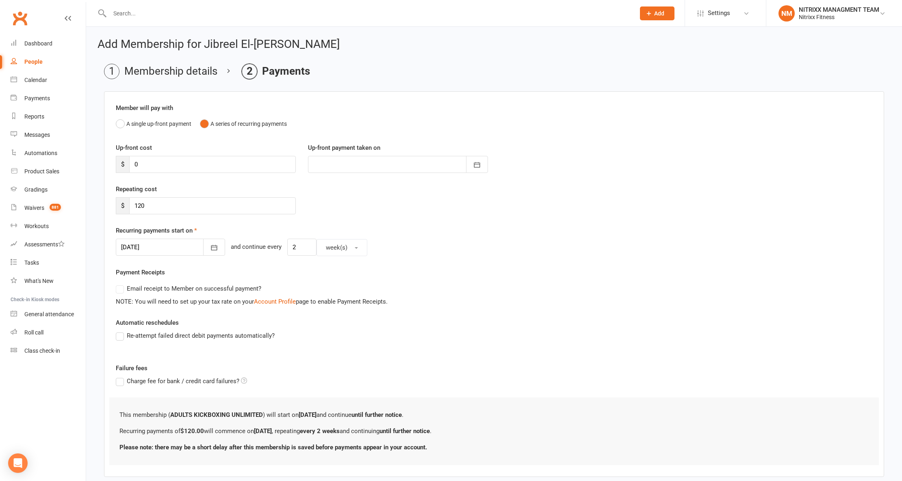
scroll to position [46, 0]
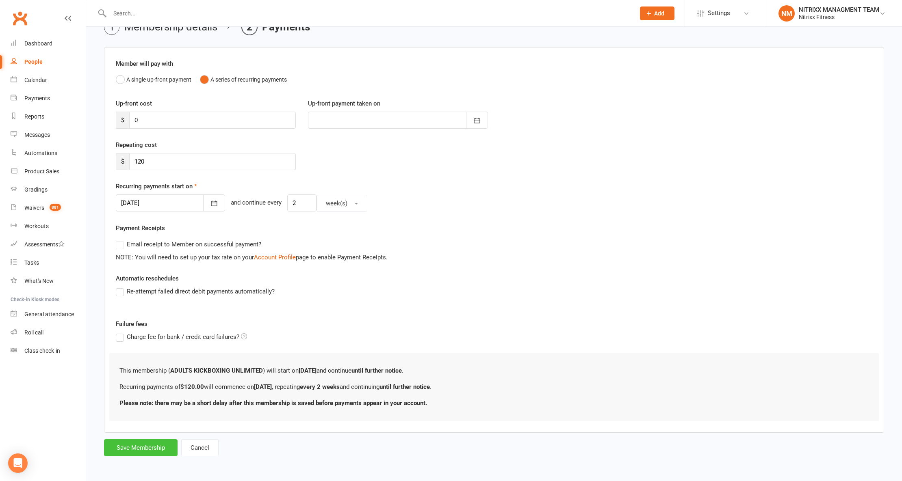
click at [142, 450] on button "Save Membership" at bounding box center [141, 447] width 74 height 17
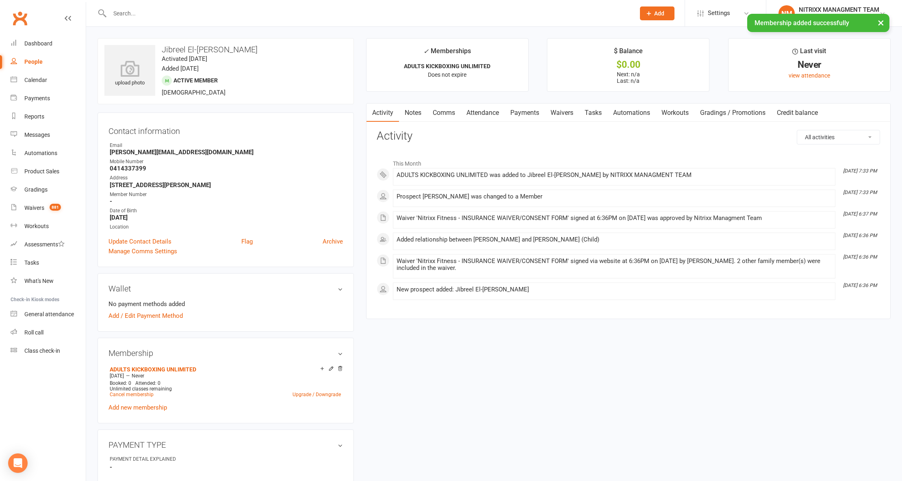
click at [409, 113] on link "Notes" at bounding box center [413, 113] width 28 height 19
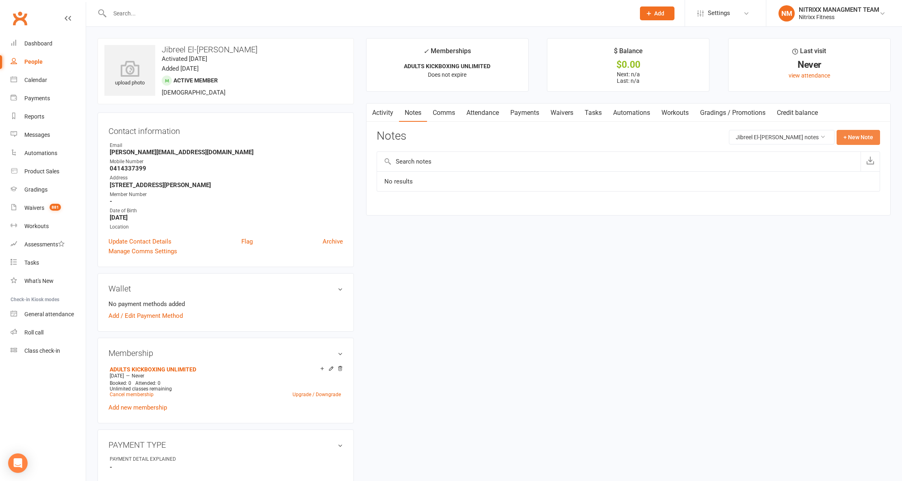
click at [850, 137] on button "+ New Note" at bounding box center [857, 137] width 43 height 15
drag, startPoint x: 415, startPoint y: 176, endPoint x: 415, endPoint y: 171, distance: 4.9
click at [415, 176] on input "text" at bounding box center [628, 170] width 503 height 17
type input "Enrolment"
drag, startPoint x: 446, startPoint y: 201, endPoint x: 431, endPoint y: 216, distance: 21.0
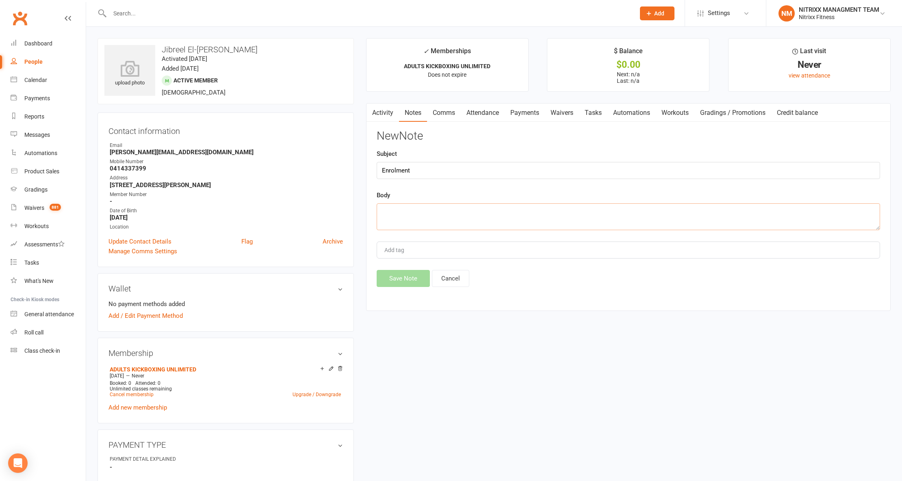
paste textarea "Member signed up -- Unlimited -- 3PPL-- $60 PW -- fam discount"
type textarea "Member signed up -- Unlimited -- 3PPL-- $60 PW -- fam discount"
click at [400, 273] on button "Save Note" at bounding box center [403, 278] width 53 height 17
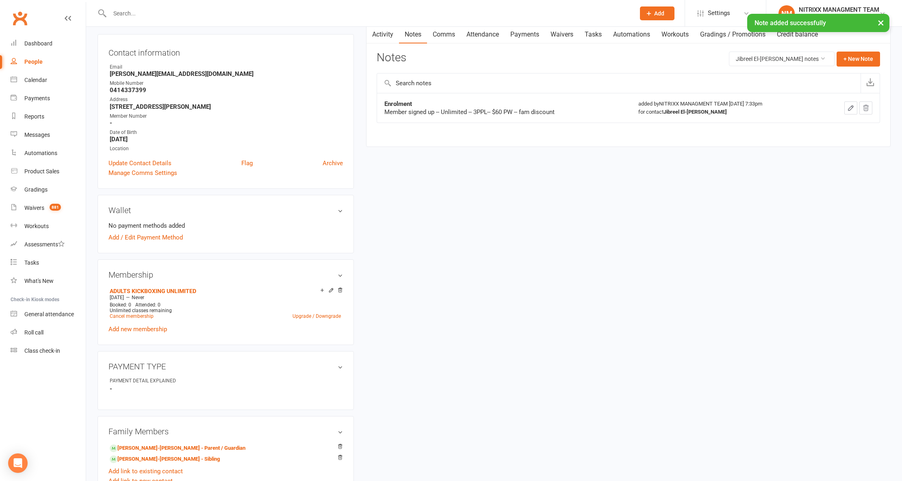
scroll to position [162, 0]
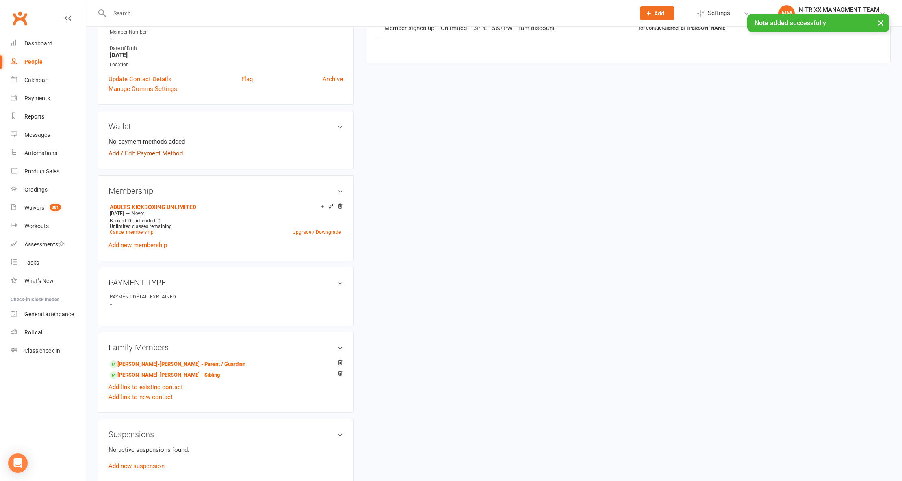
click at [133, 156] on link "Add / Edit Payment Method" at bounding box center [145, 154] width 74 height 10
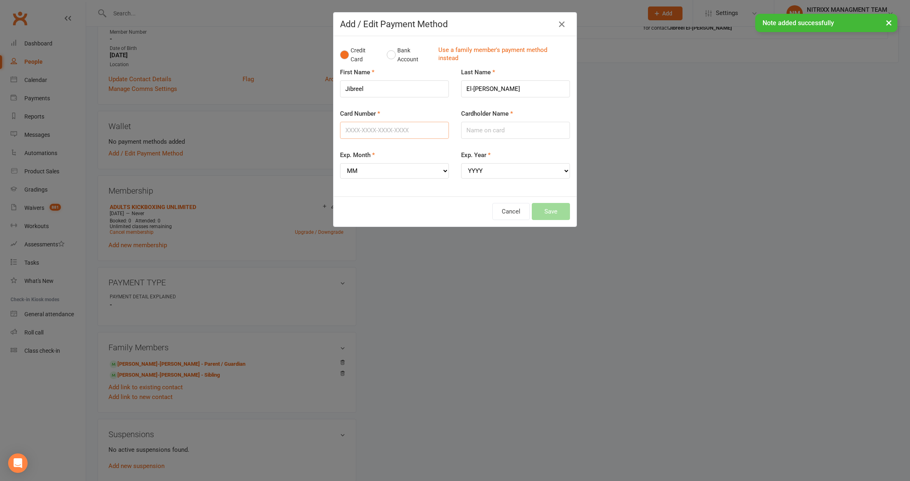
click at [382, 119] on div "Card Number" at bounding box center [394, 124] width 109 height 30
type input "4377320009148189"
click at [522, 135] on input "Cardholder Name" at bounding box center [515, 130] width 109 height 17
type input "SALMA EL HAGE"
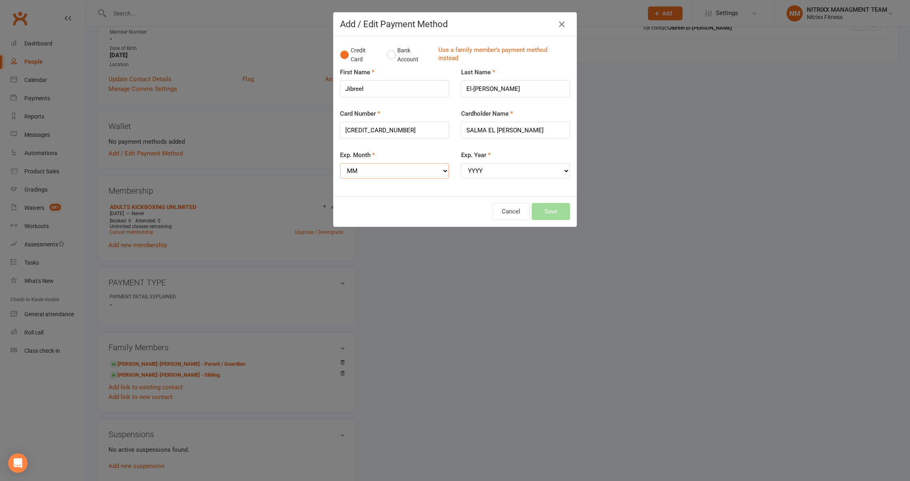
click at [424, 171] on select "MM 01 02 03 04 05 06 07 08 09 10 11 12" at bounding box center [394, 170] width 109 height 15
select select "05"
click at [340, 164] on select "MM 01 02 03 04 05 06 07 08 09 10 11 12" at bounding box center [394, 170] width 109 height 15
click at [504, 173] on select "YYYY 2025 2026 2027 2028 2029 2030 2031 2032 2033 2034" at bounding box center [515, 170] width 109 height 15
select select "2029"
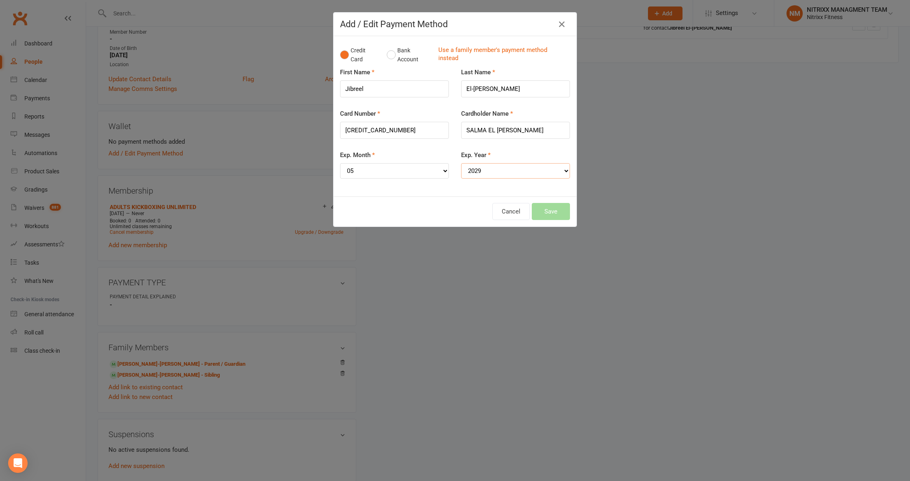
click at [461, 164] on select "YYYY 2025 2026 2027 2028 2029 2030 2031 2032 2033 2034" at bounding box center [515, 170] width 109 height 15
click at [538, 213] on button "Save" at bounding box center [551, 211] width 38 height 17
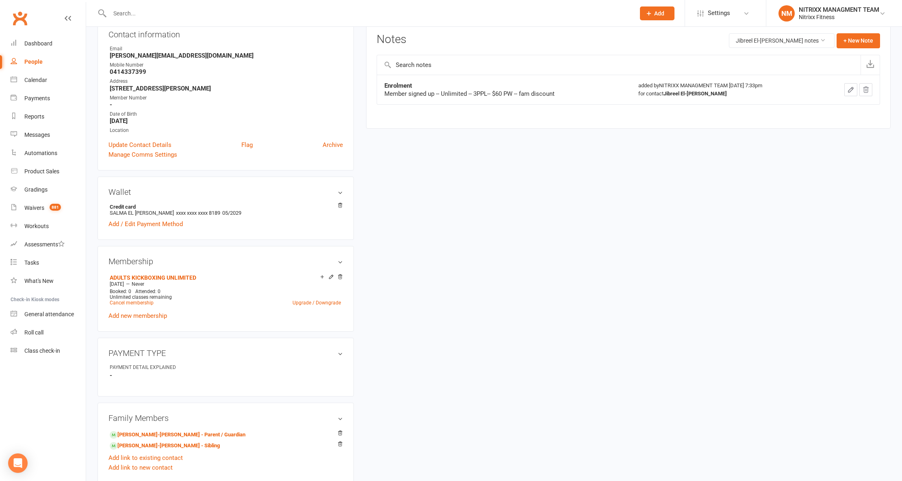
scroll to position [0, 0]
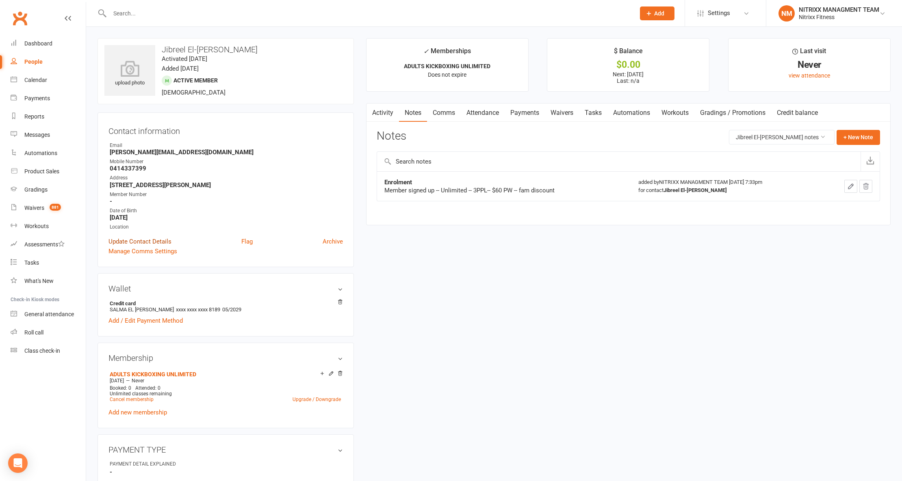
click at [123, 245] on link "Update Contact Details" at bounding box center [139, 242] width 63 height 10
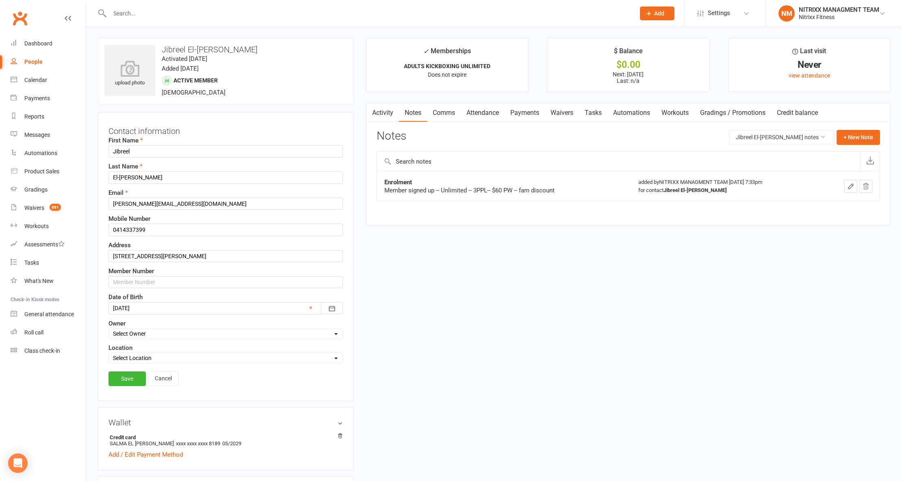
scroll to position [38, 0]
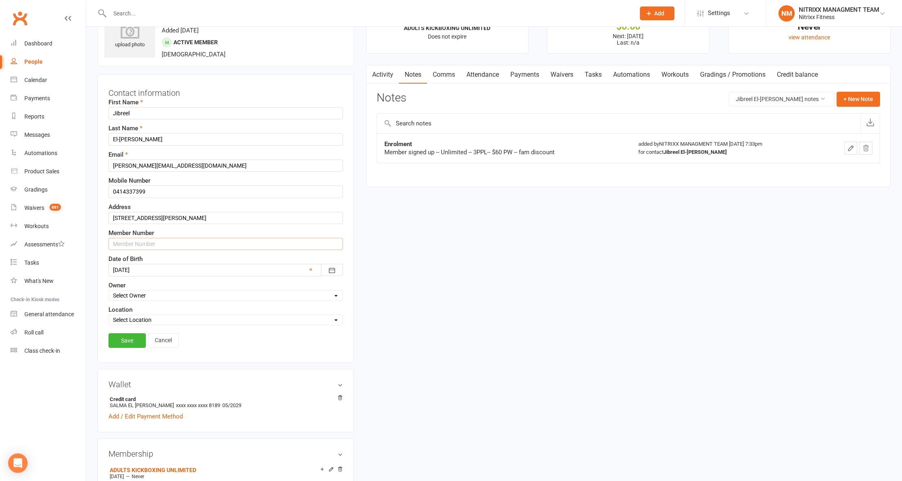
click at [198, 241] on input "text" at bounding box center [225, 244] width 234 height 12
type input "N3367"
click at [122, 341] on link "Save" at bounding box center [126, 340] width 37 height 15
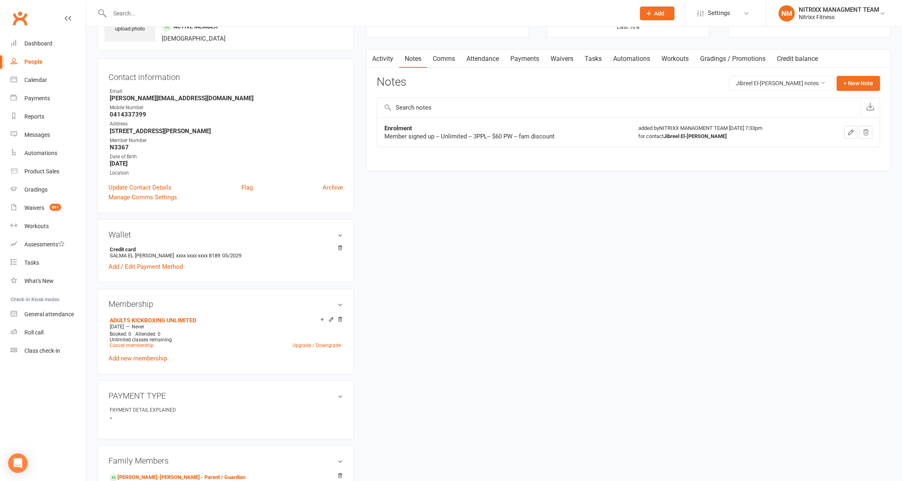
scroll to position [0, 0]
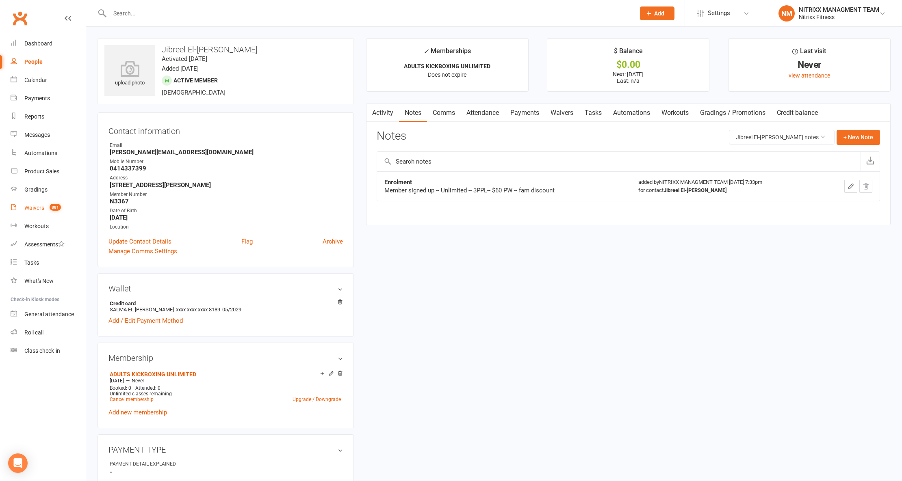
click at [46, 207] on count-badge "881" at bounding box center [52, 208] width 15 height 6
select select "100"
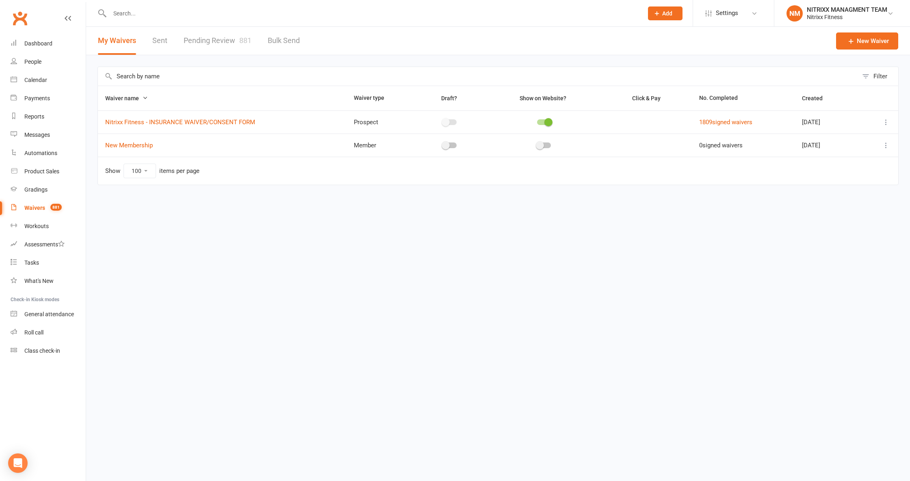
click at [215, 40] on link "Pending Review 881" at bounding box center [218, 41] width 68 height 28
select select "100"
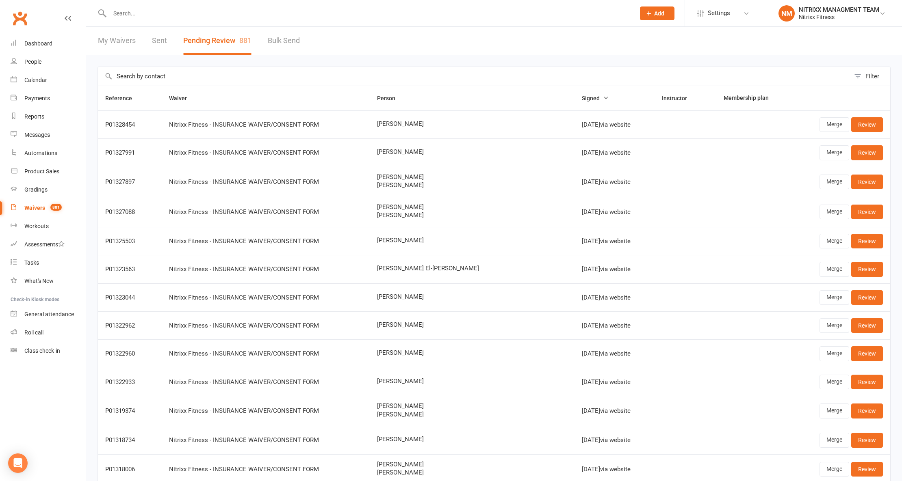
click at [252, 70] on input "text" at bounding box center [474, 76] width 752 height 19
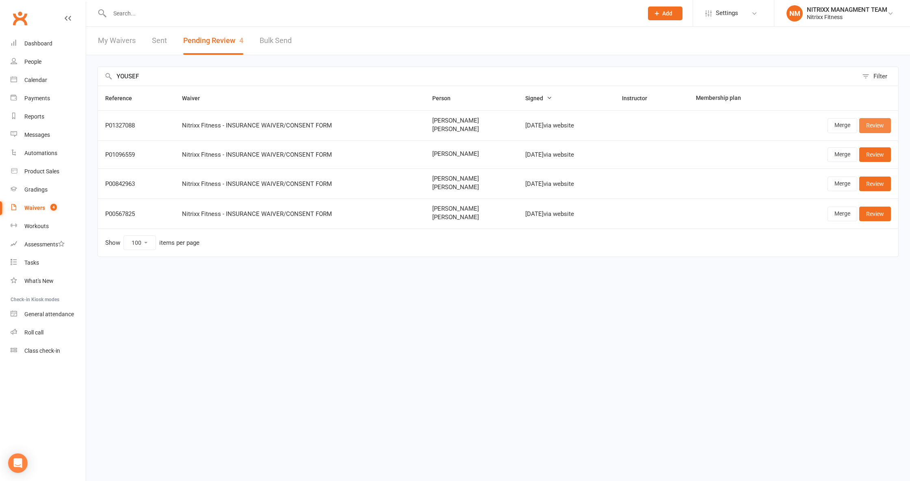
type input "YOUSEF"
click at [883, 123] on link "Review" at bounding box center [875, 125] width 32 height 15
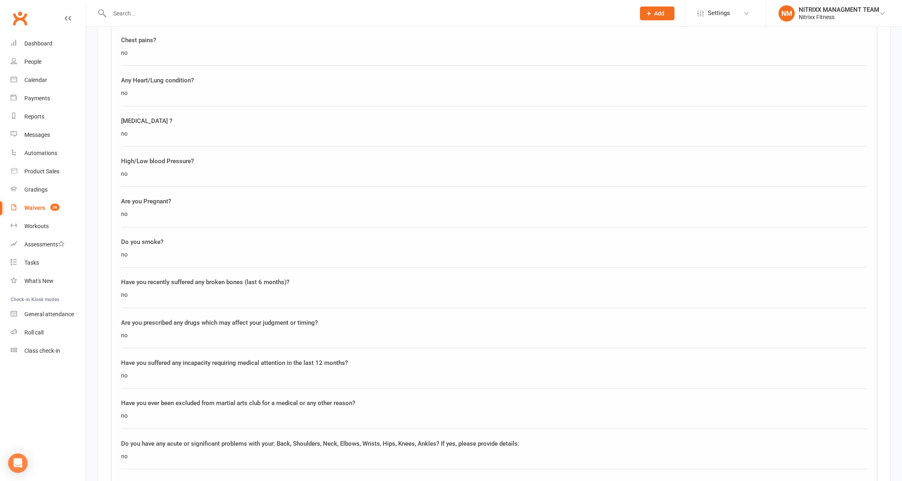
scroll to position [1515, 0]
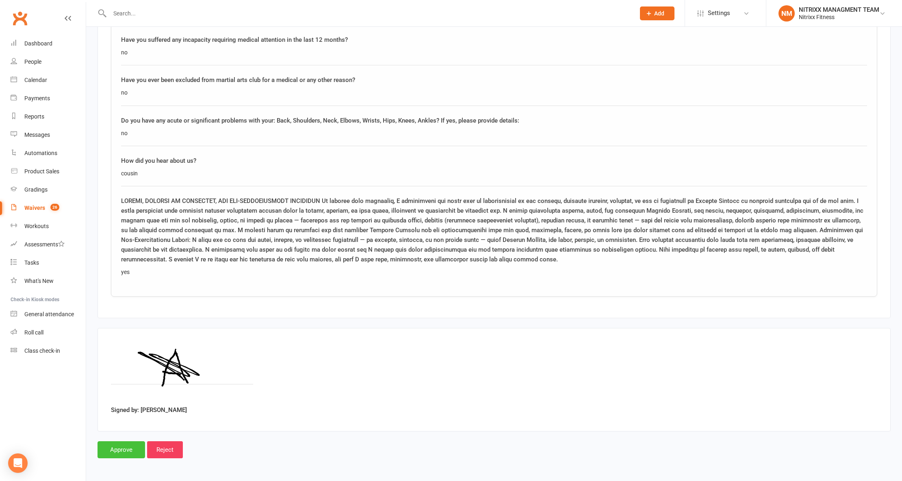
click at [115, 446] on input "Approve" at bounding box center [121, 449] width 48 height 17
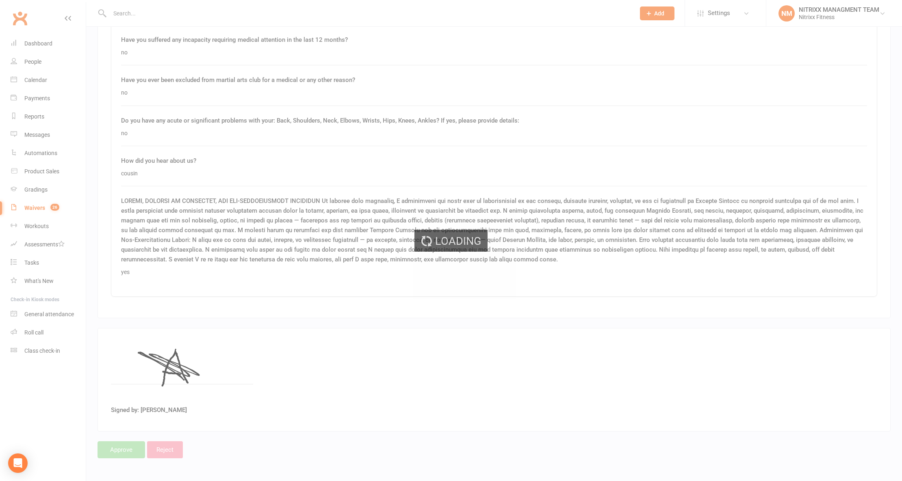
select select "100"
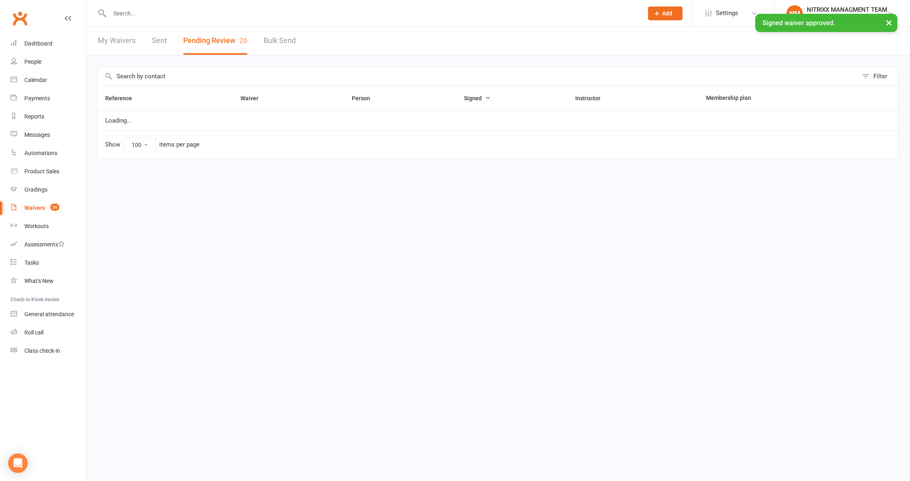
click at [173, 12] on input "text" at bounding box center [372, 13] width 530 height 11
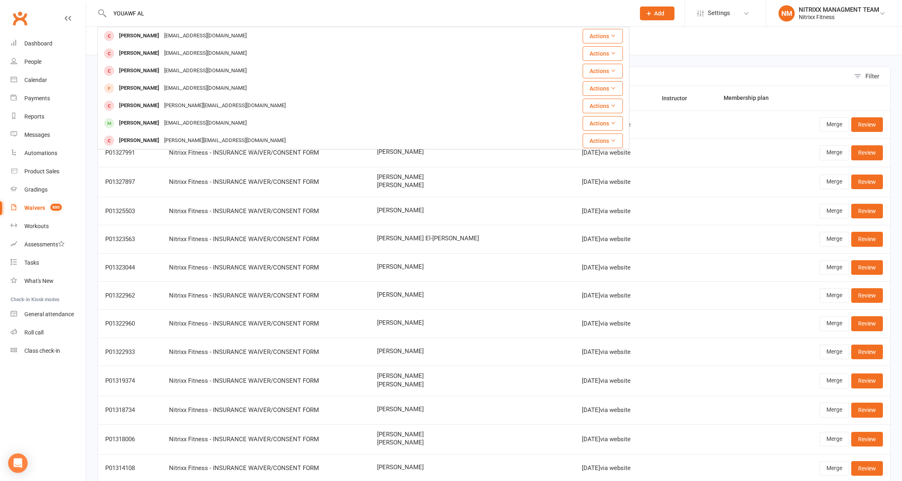
click at [126, 12] on input "YOUAWF AL" at bounding box center [368, 13] width 522 height 11
click at [128, 5] on div "AL Ali Youssef ali29683@gmail.com Actions Yousef Aljabry Yousef.aljabry123@gmai…" at bounding box center [363, 13] width 532 height 26
click at [129, 8] on input "AL" at bounding box center [368, 13] width 522 height 11
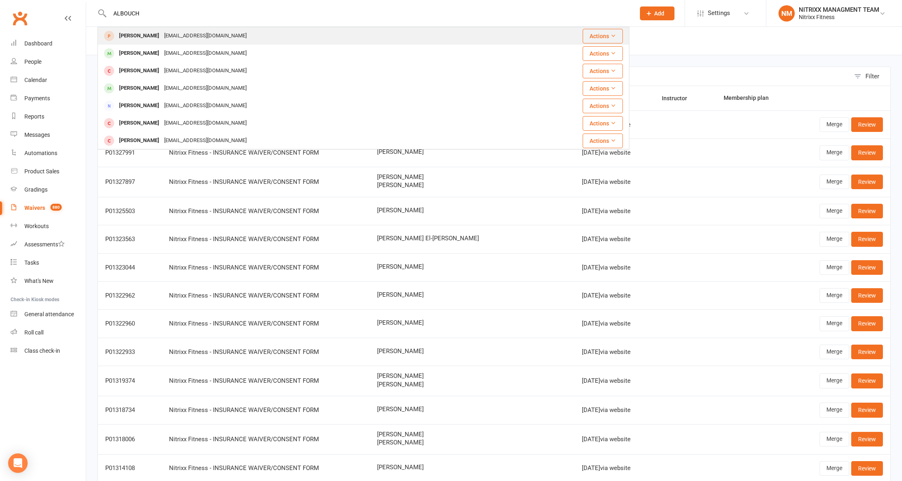
type input "ALBOUCH"
click at [154, 32] on div "[PERSON_NAME]" at bounding box center [139, 36] width 45 height 12
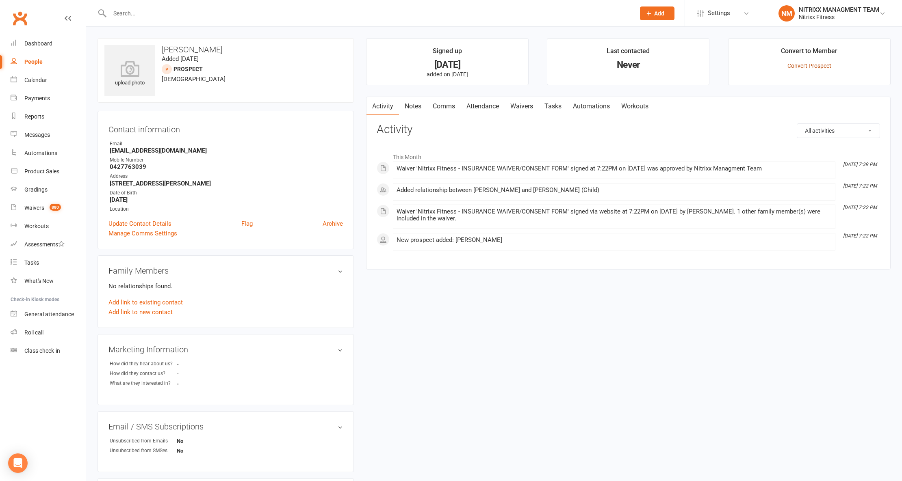
click at [790, 63] on link "Convert Prospect" at bounding box center [809, 66] width 44 height 6
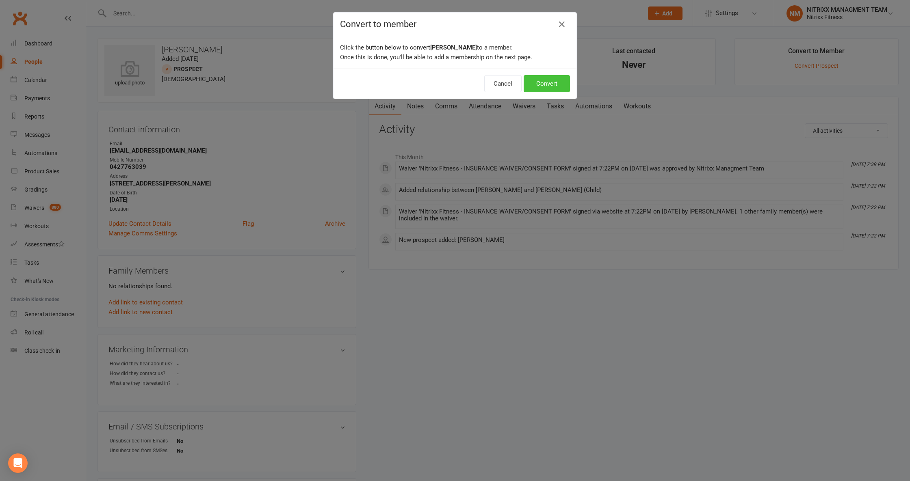
click at [549, 80] on button "Convert" at bounding box center [547, 83] width 46 height 17
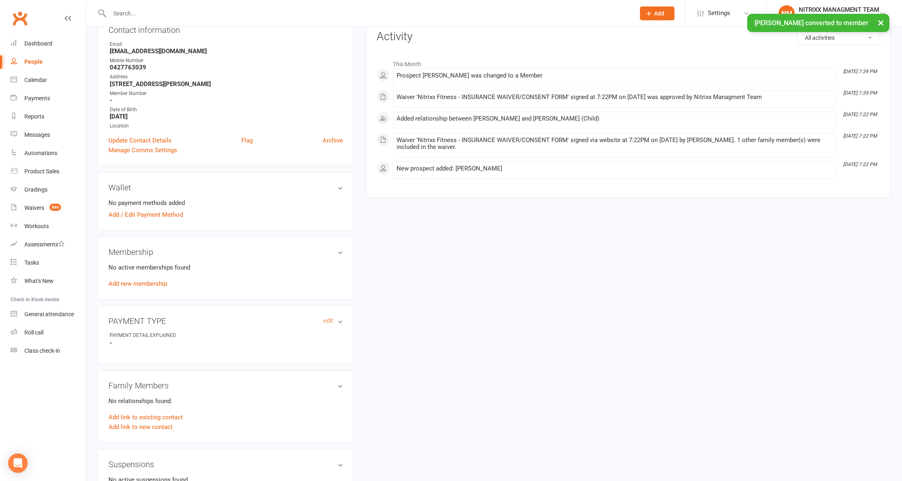
scroll to position [108, 0]
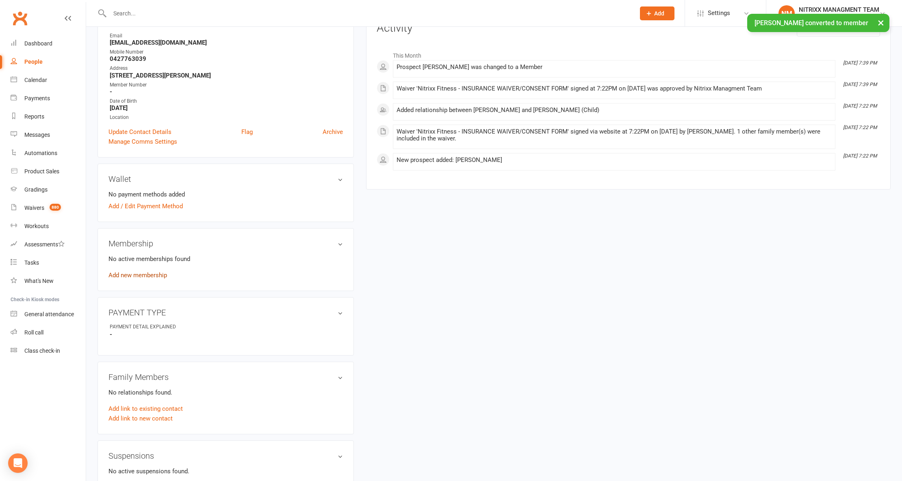
click at [146, 278] on link "Add new membership" at bounding box center [137, 275] width 58 height 7
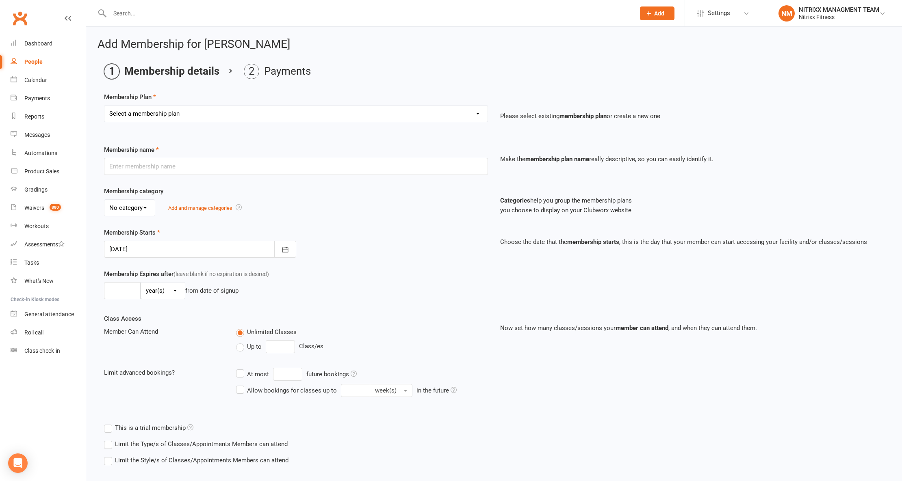
click at [203, 111] on select "Select a membership plan Create new Membership Plan WOMENS UNLIMITED SPECIAL ME…" at bounding box center [295, 114] width 383 height 16
select select "2"
click at [104, 106] on select "Select a membership plan Create new Membership Plan WOMENS UNLIMITED SPECIAL ME…" at bounding box center [295, 114] width 383 height 16
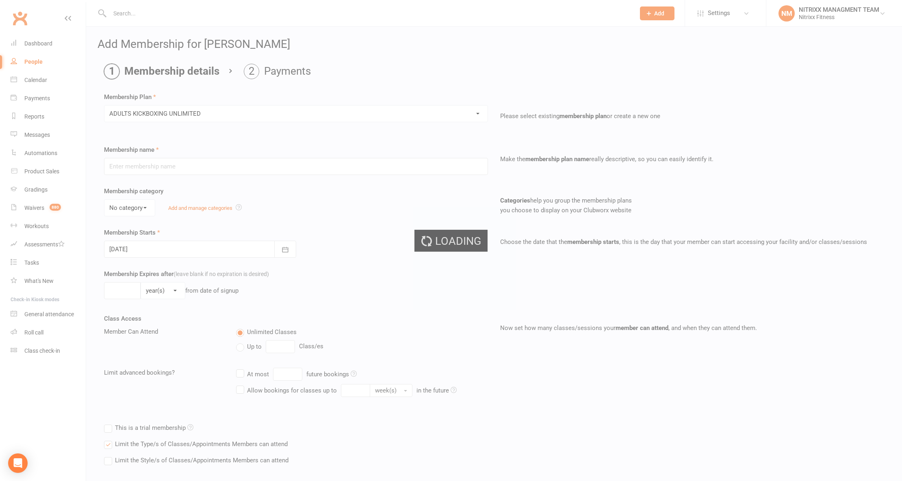
type input "ADULTS KICKBOXING UNLIMITED"
select select "0"
type input "0"
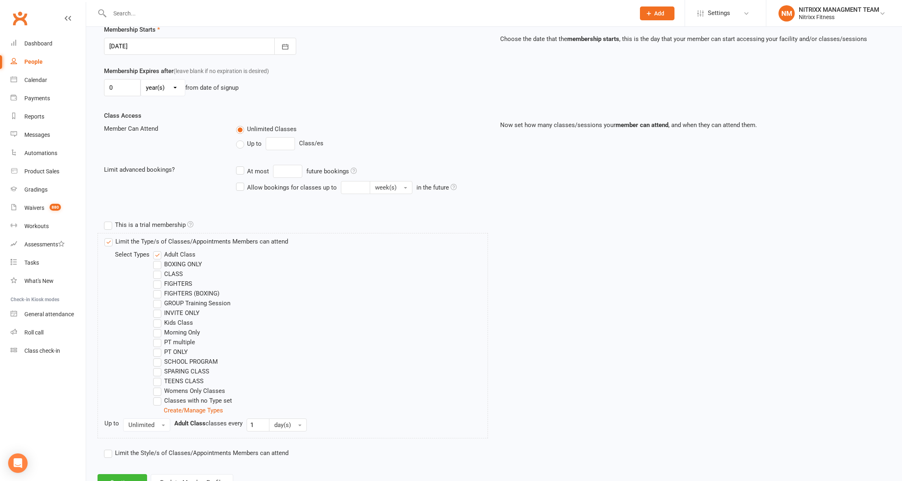
scroll to position [239, 0]
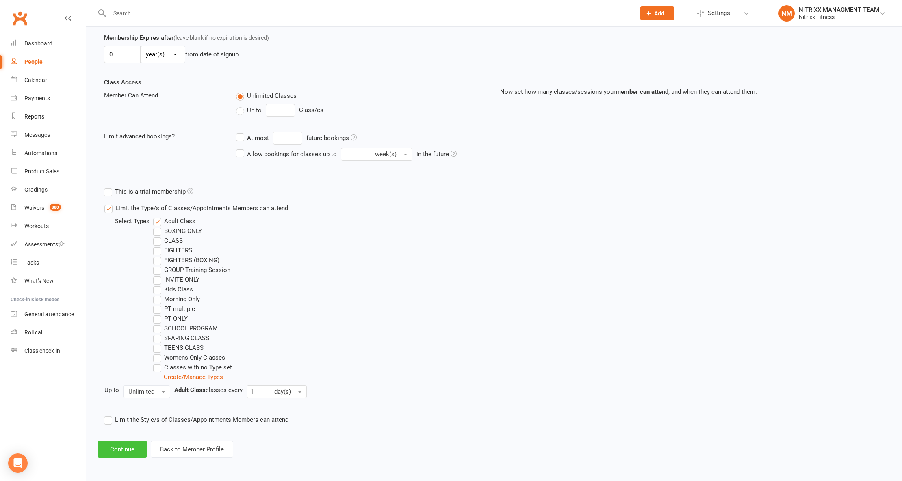
click at [118, 447] on button "Continue" at bounding box center [122, 449] width 50 height 17
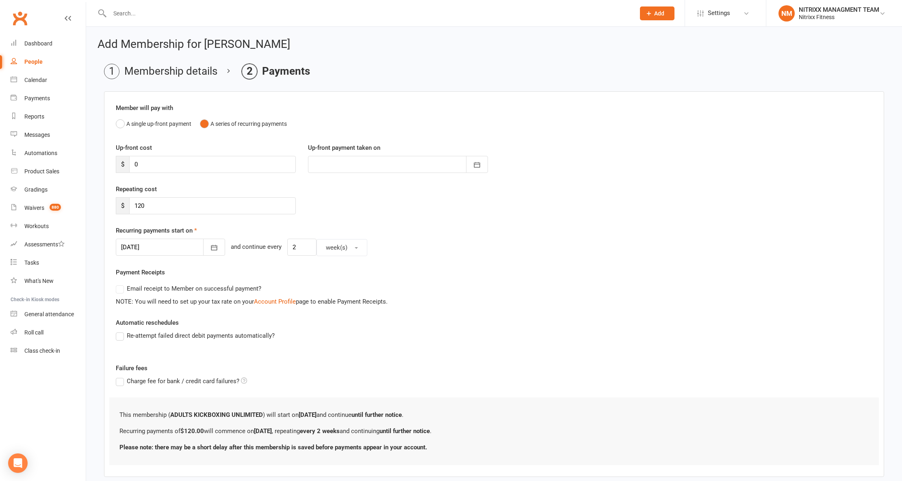
click at [149, 217] on div "Repeating cost $ 120" at bounding box center [494, 204] width 768 height 41
click at [210, 253] on button "button" at bounding box center [214, 247] width 22 height 17
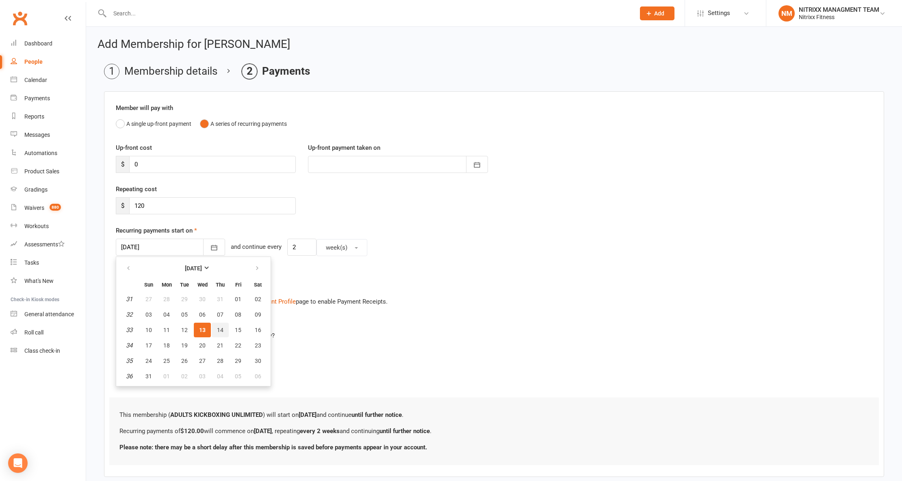
click at [222, 327] on button "14" at bounding box center [220, 330] width 17 height 15
type input "[DATE]"
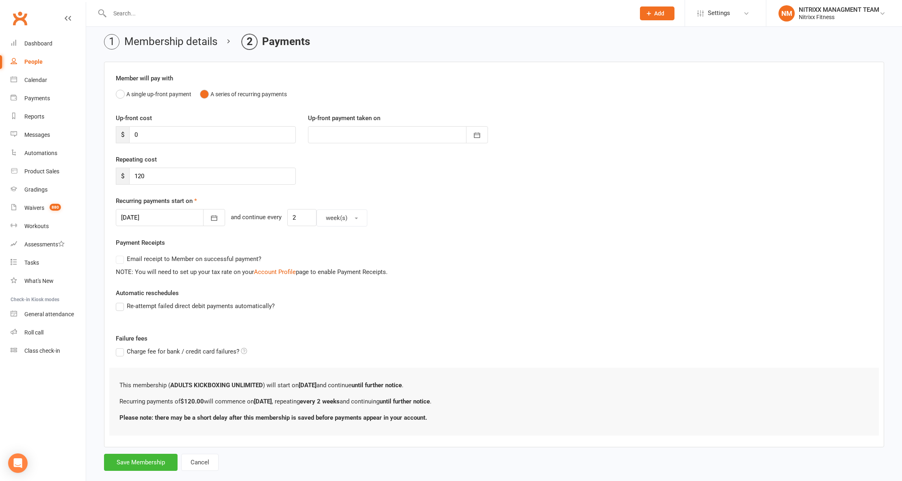
scroll to position [46, 0]
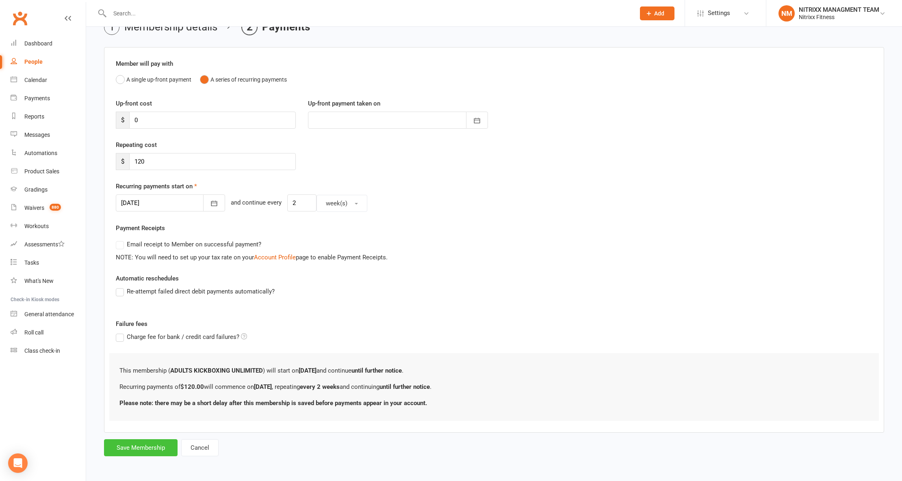
click at [141, 452] on button "Save Membership" at bounding box center [141, 447] width 74 height 17
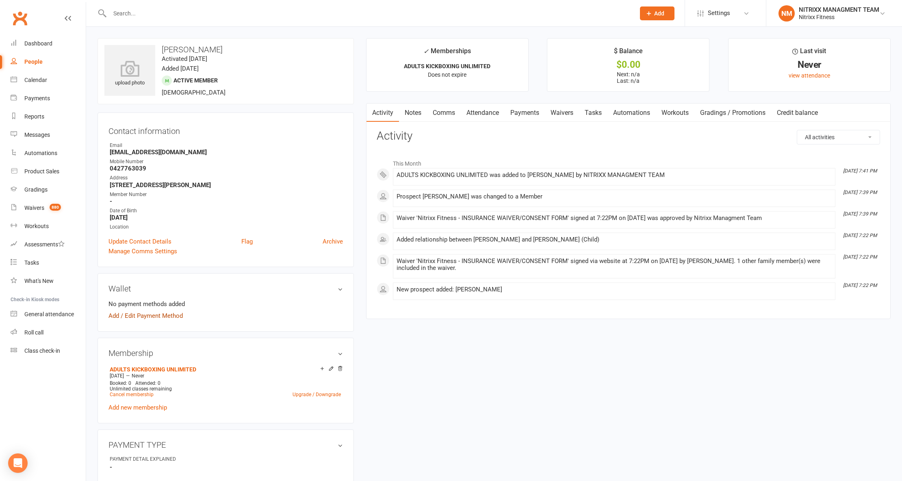
click at [135, 320] on link "Add / Edit Payment Method" at bounding box center [145, 316] width 74 height 10
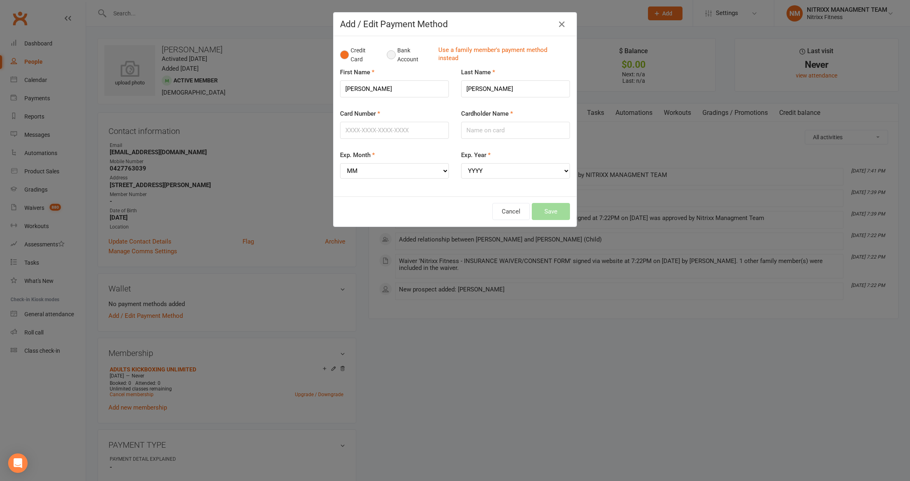
click at [387, 56] on button "Bank Account" at bounding box center [409, 55] width 45 height 25
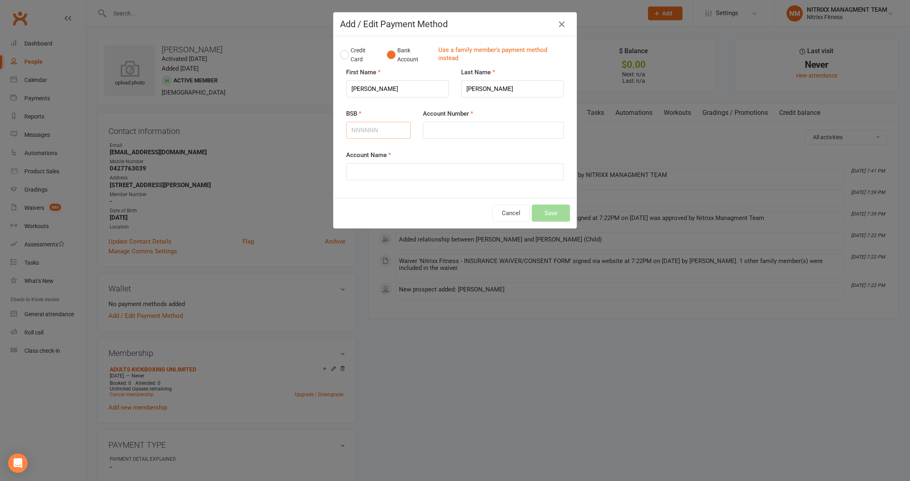
click at [368, 131] on input "BSB" at bounding box center [378, 130] width 65 height 17
type input "062191"
click at [457, 132] on input "Account Number" at bounding box center [493, 130] width 141 height 17
type input "11016415"
click at [357, 176] on input "Account Name" at bounding box center [455, 171] width 218 height 17
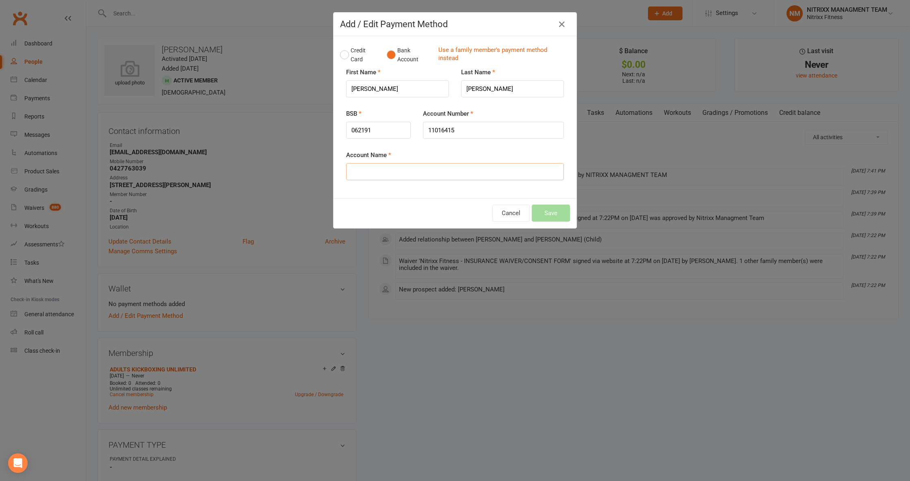
type input "y"
type input "YOUSEF ALBOUCH"
click at [543, 209] on button "Save" at bounding box center [551, 213] width 38 height 17
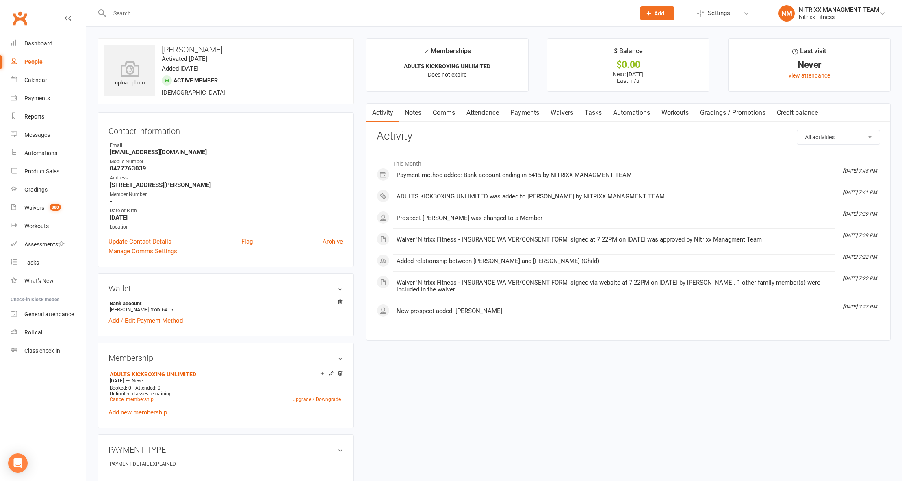
click at [528, 116] on link "Payments" at bounding box center [524, 113] width 40 height 19
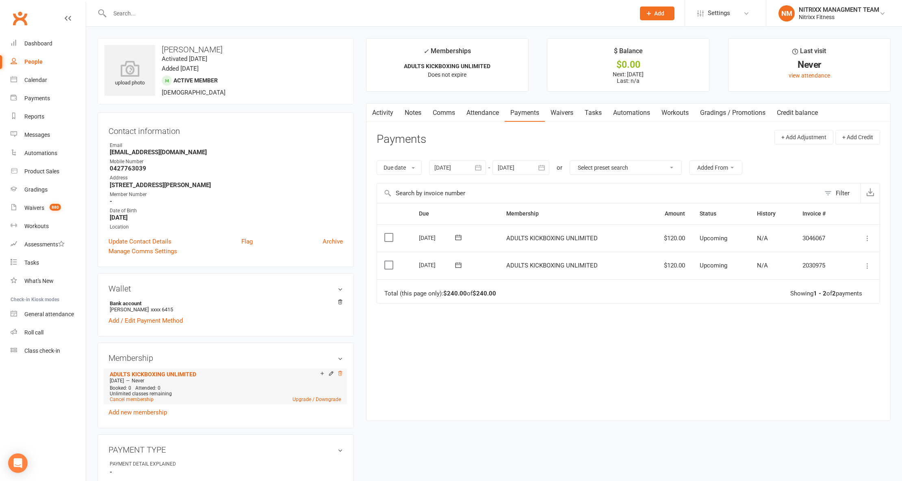
click at [338, 376] on icon at bounding box center [340, 373] width 4 height 4
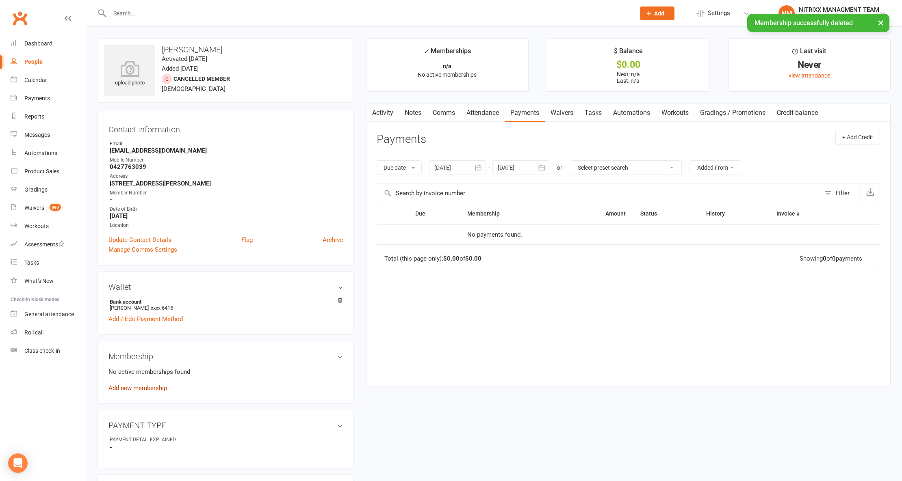
click at [165, 389] on link "Add new membership" at bounding box center [137, 388] width 58 height 7
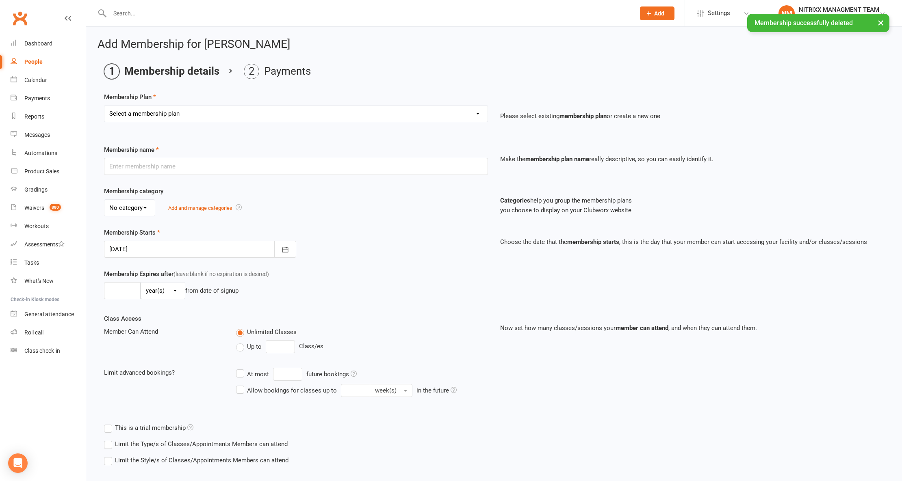
click at [188, 103] on div "Membership Plan Select a membership plan Create new Membership Plan WOMENS UNLI…" at bounding box center [494, 112] width 780 height 41
click at [183, 115] on select "Select a membership plan Create new Membership Plan WOMENS UNLIMITED SPECIAL ME…" at bounding box center [295, 114] width 383 height 16
select select "2"
click at [104, 106] on select "Select a membership plan Create new Membership Plan WOMENS UNLIMITED SPECIAL ME…" at bounding box center [295, 114] width 383 height 16
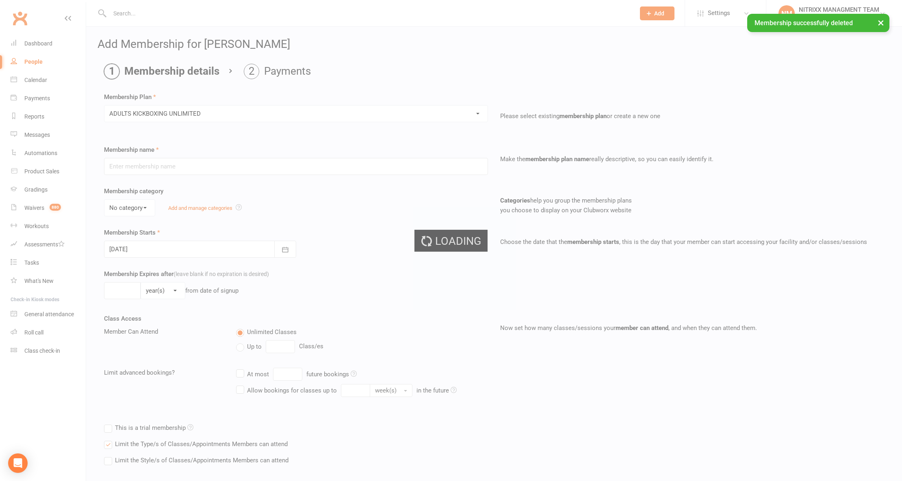
type input "ADULTS KICKBOXING UNLIMITED"
select select "0"
type input "0"
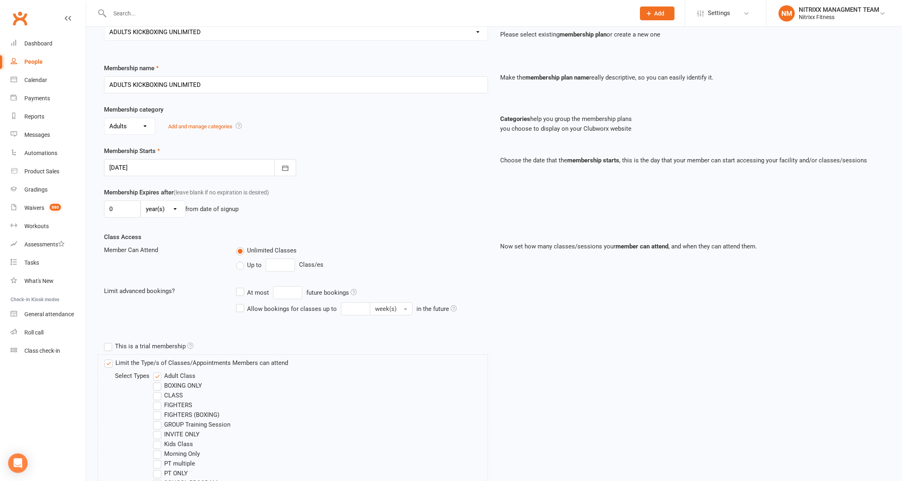
scroll to position [239, 0]
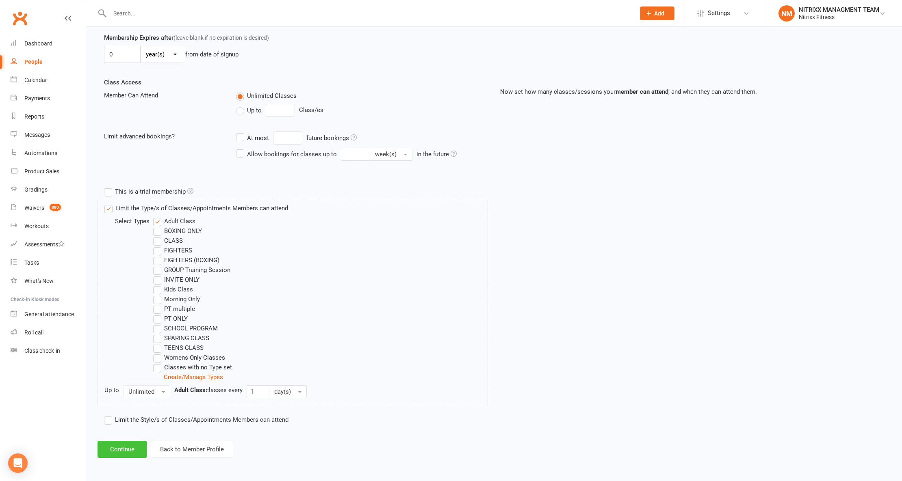
click at [123, 443] on button "Continue" at bounding box center [122, 449] width 50 height 17
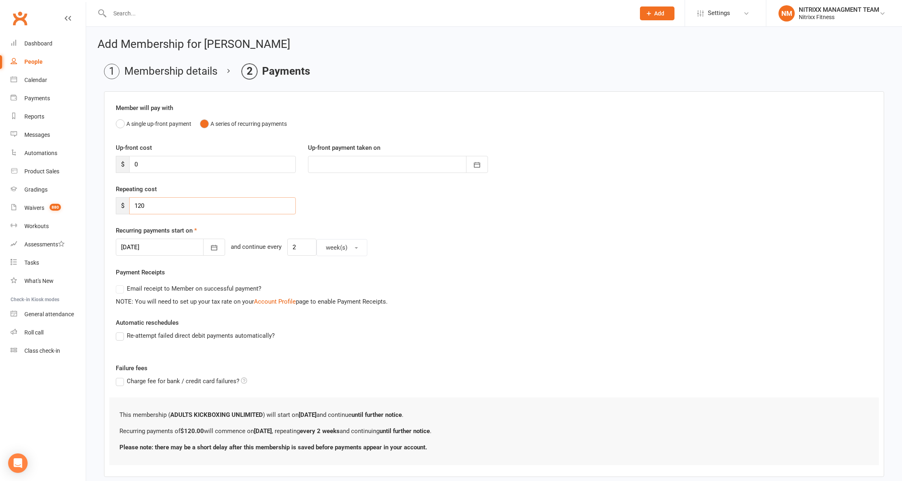
click at [156, 207] on input "120" at bounding box center [212, 205] width 167 height 17
type input "130"
click at [210, 246] on icon "button" at bounding box center [214, 248] width 8 height 8
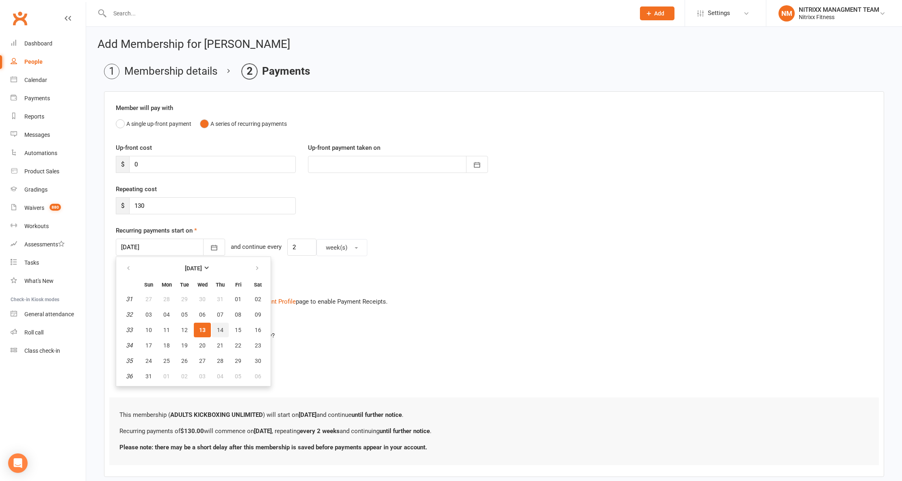
click at [217, 327] on span "14" at bounding box center [220, 330] width 6 height 6
type input "14 Aug 2025"
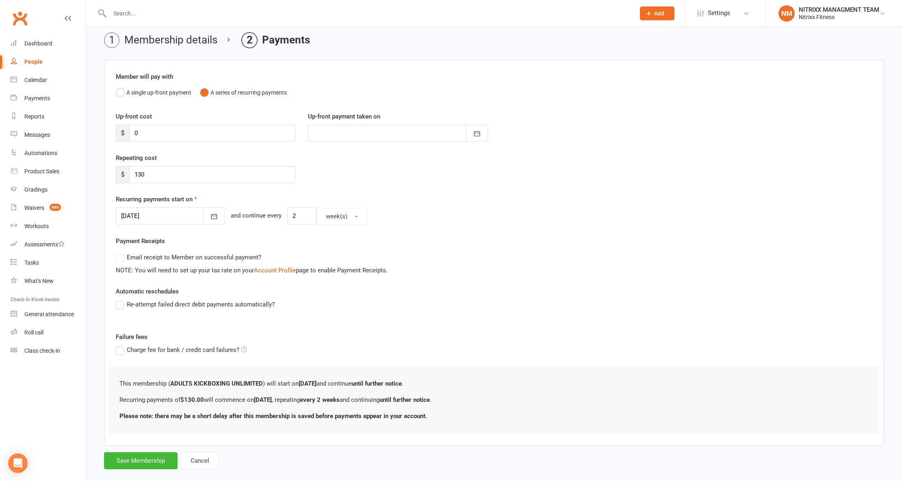
scroll to position [46, 0]
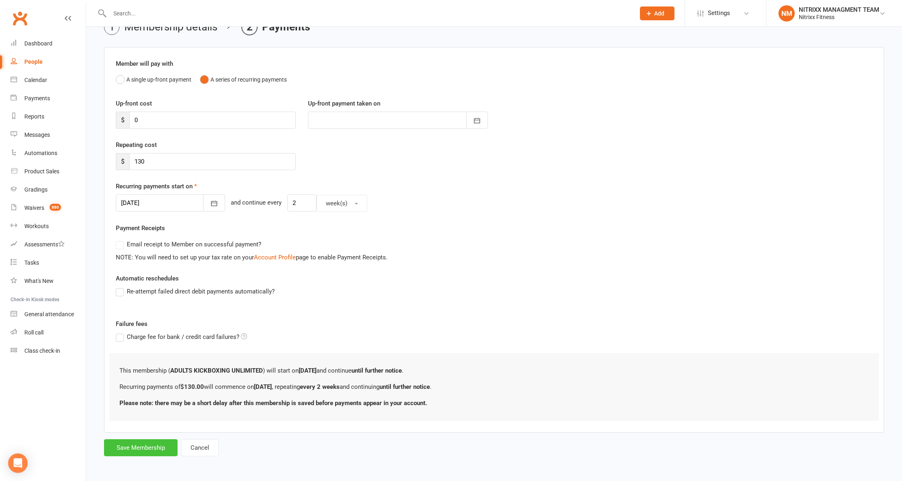
click at [150, 441] on button "Save Membership" at bounding box center [141, 447] width 74 height 17
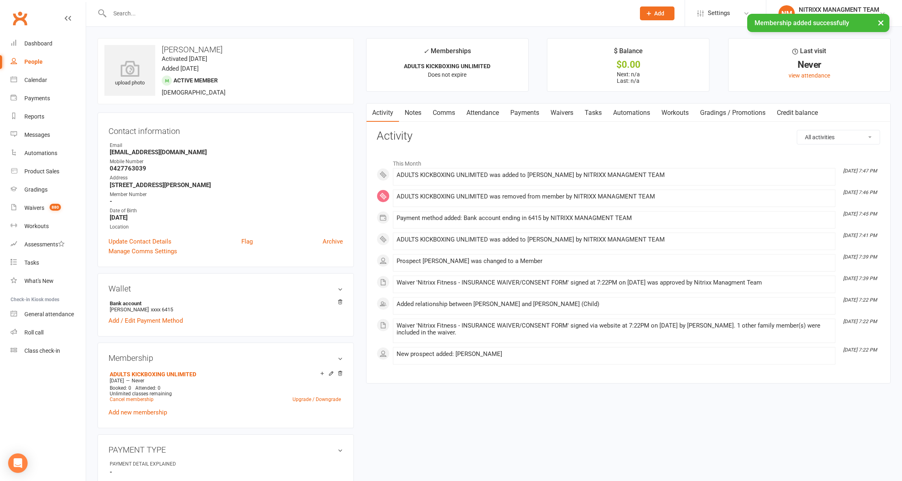
click at [422, 113] on link "Notes" at bounding box center [413, 113] width 28 height 19
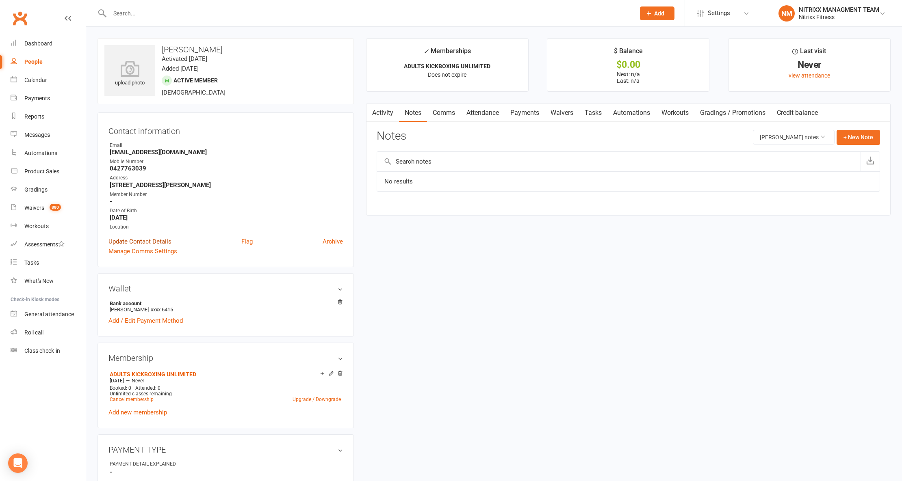
click at [143, 242] on link "Update Contact Details" at bounding box center [139, 242] width 63 height 10
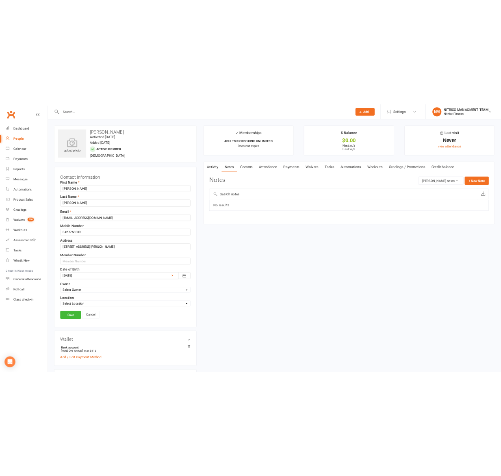
scroll to position [38, 0]
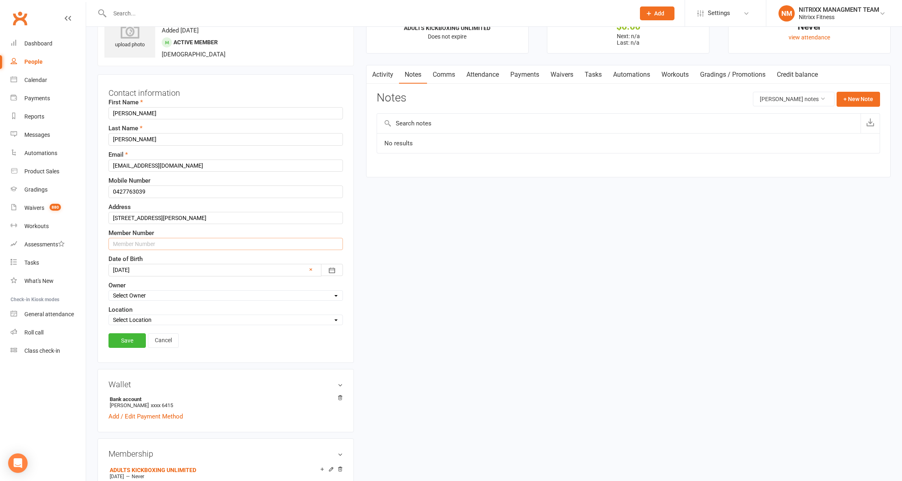
click at [132, 241] on input "text" at bounding box center [225, 244] width 234 height 12
type input "N3368"
click at [122, 342] on link "Save" at bounding box center [126, 340] width 37 height 15
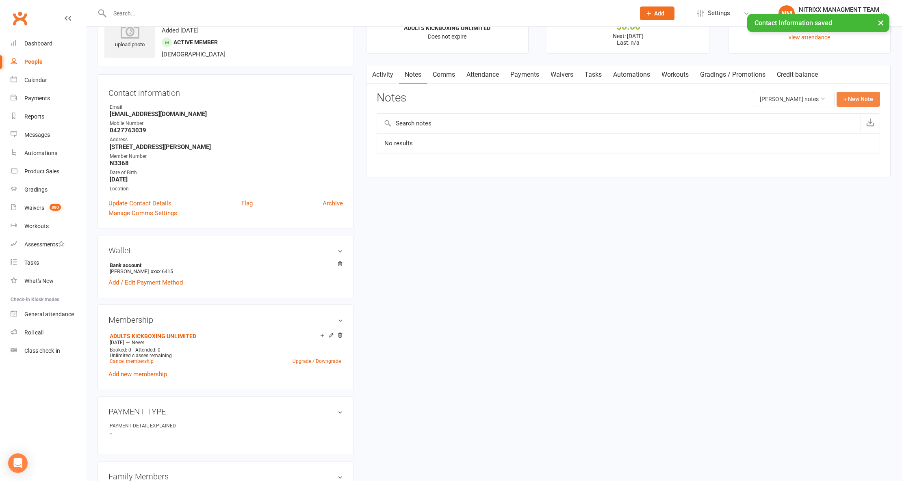
click at [868, 96] on button "+ New Note" at bounding box center [857, 99] width 43 height 15
click at [537, 126] on input "text" at bounding box center [628, 132] width 503 height 17
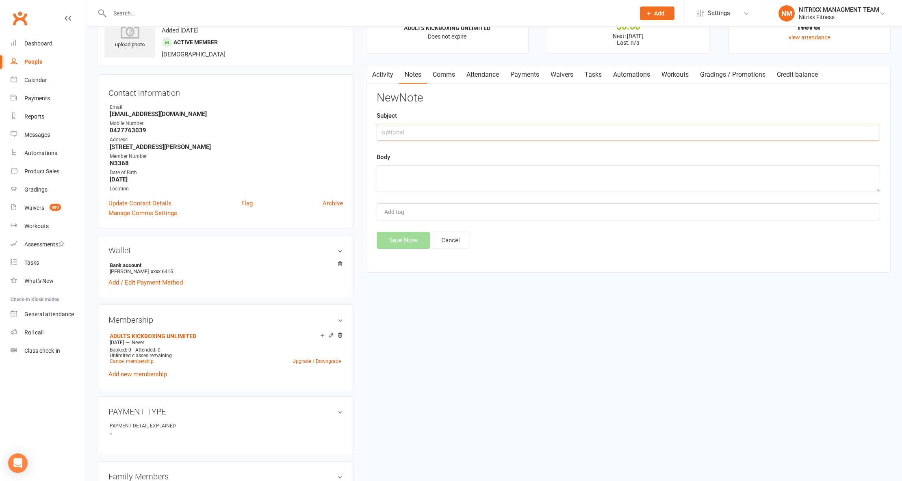
type input "e"
type input "Enrolment"
click at [400, 176] on textarea at bounding box center [628, 178] width 503 height 27
type textarea "Member signed up -- unlimited -- paid rego"
click at [405, 239] on button "Save Note" at bounding box center [403, 240] width 53 height 17
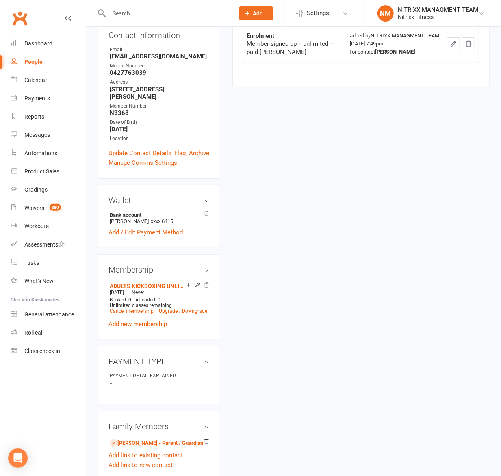
scroll to position [0, 0]
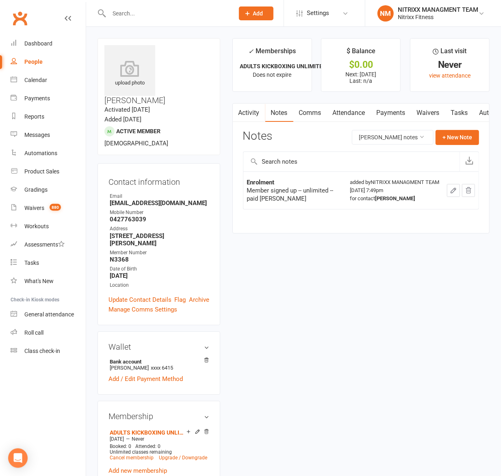
click at [148, 11] on input "text" at bounding box center [167, 13] width 122 height 11
click at [147, 8] on input "text" at bounding box center [167, 13] width 122 height 11
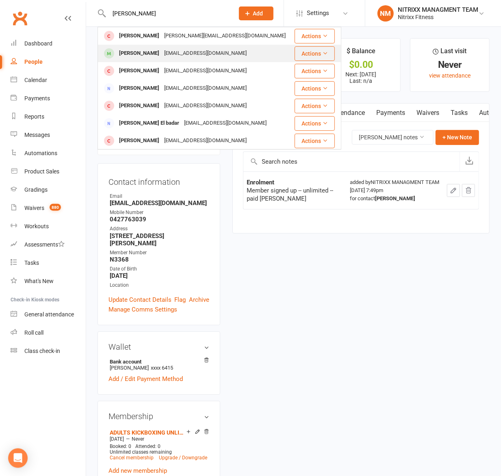
type input "samantha al"
click at [162, 54] on div "Samantha Alameddine" at bounding box center [139, 54] width 45 height 12
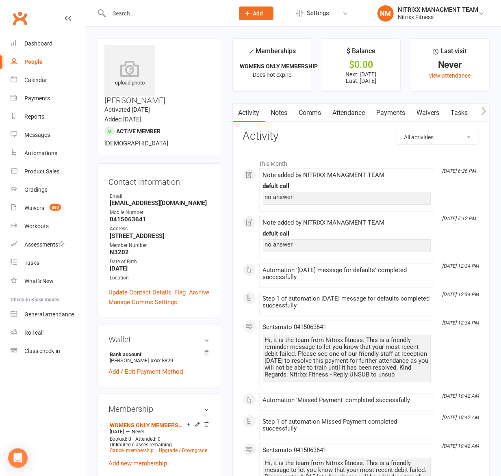
click at [348, 118] on link "Attendance" at bounding box center [349, 113] width 44 height 19
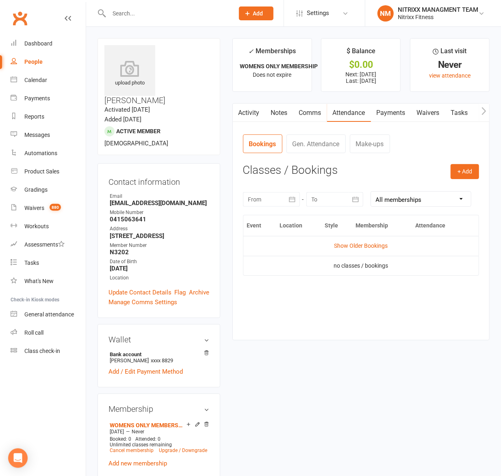
click at [384, 115] on link "Payments" at bounding box center [391, 113] width 40 height 19
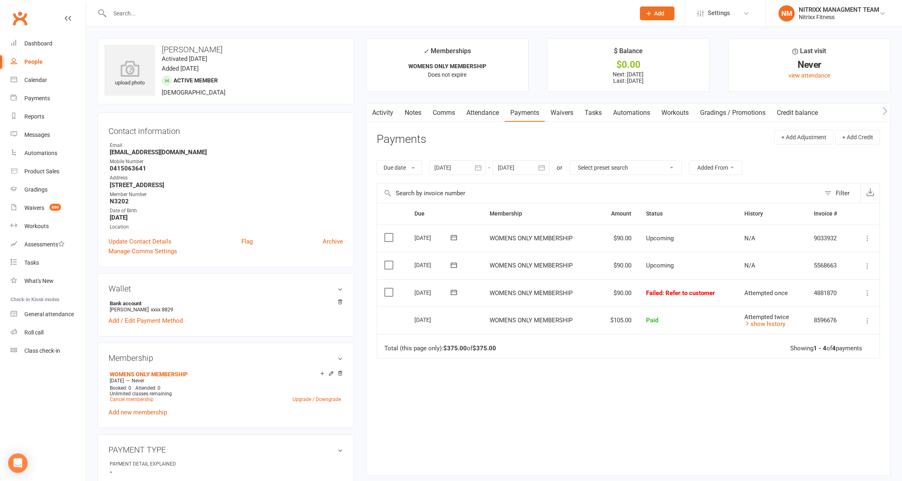
click at [865, 292] on icon at bounding box center [867, 293] width 8 height 8
click at [452, 293] on icon at bounding box center [454, 292] width 8 height 8
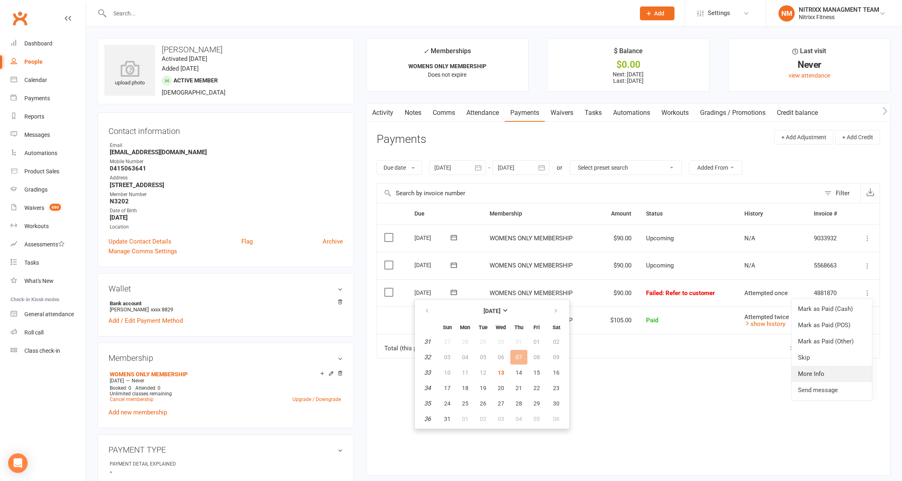
click at [810, 370] on link "More Info" at bounding box center [831, 374] width 80 height 16
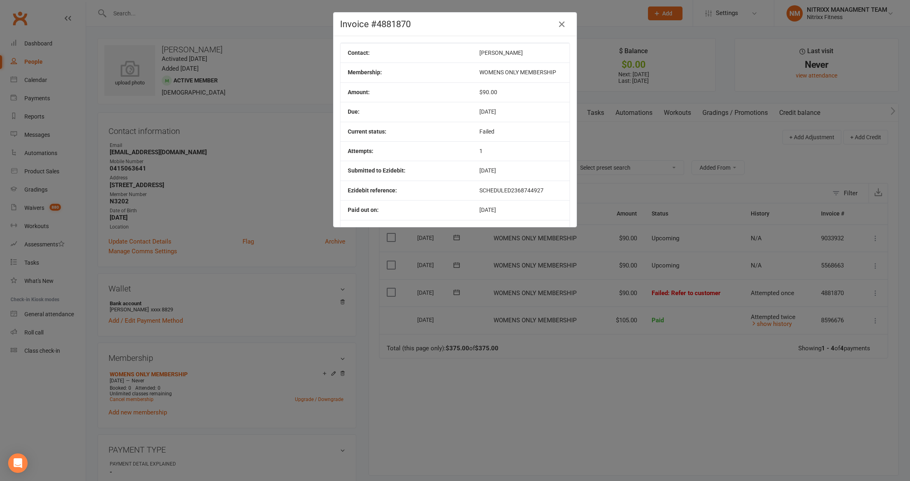
click at [669, 274] on div "Invoice #4881870 Contact: Samantha Alameddine Membership: WOMENS ONLY MEMBERSHI…" at bounding box center [455, 240] width 910 height 481
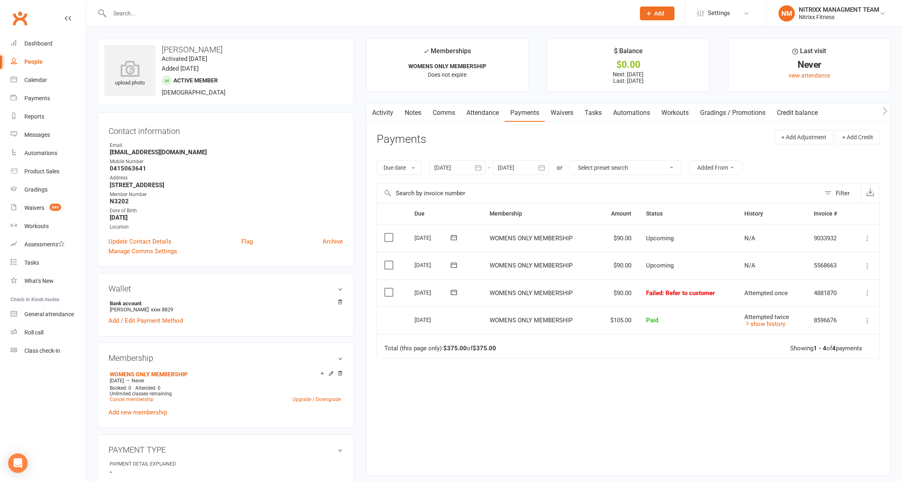
click at [448, 296] on button at bounding box center [454, 292] width 16 height 9
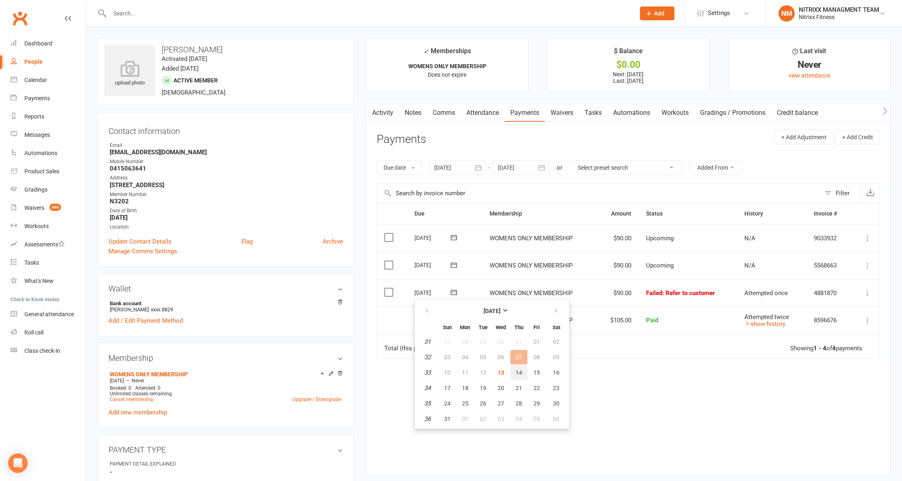
click at [520, 373] on span "14" at bounding box center [518, 373] width 6 height 6
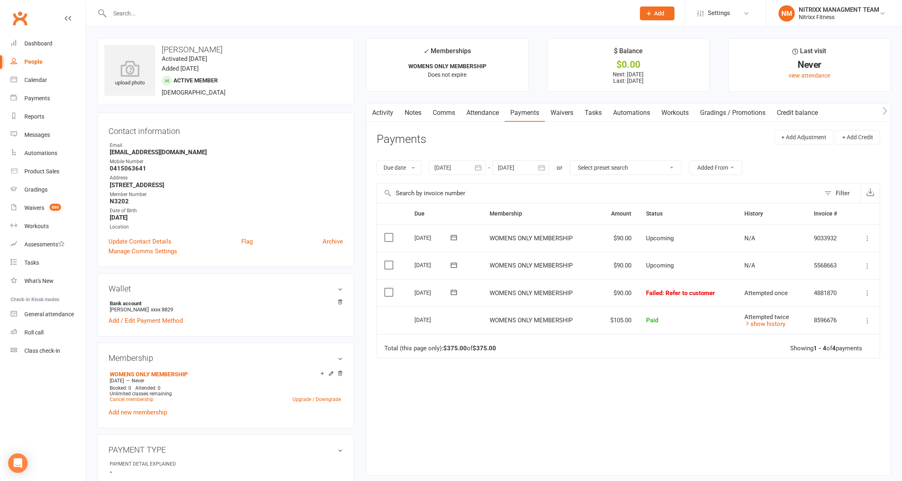
click at [864, 294] on icon at bounding box center [867, 293] width 8 height 8
click at [454, 292] on icon at bounding box center [454, 292] width 8 height 8
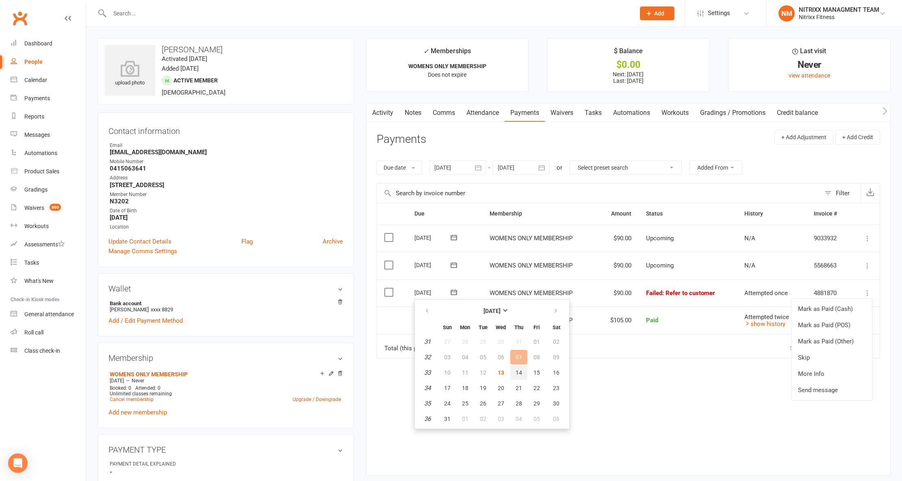
click at [515, 374] on span "14" at bounding box center [518, 373] width 6 height 6
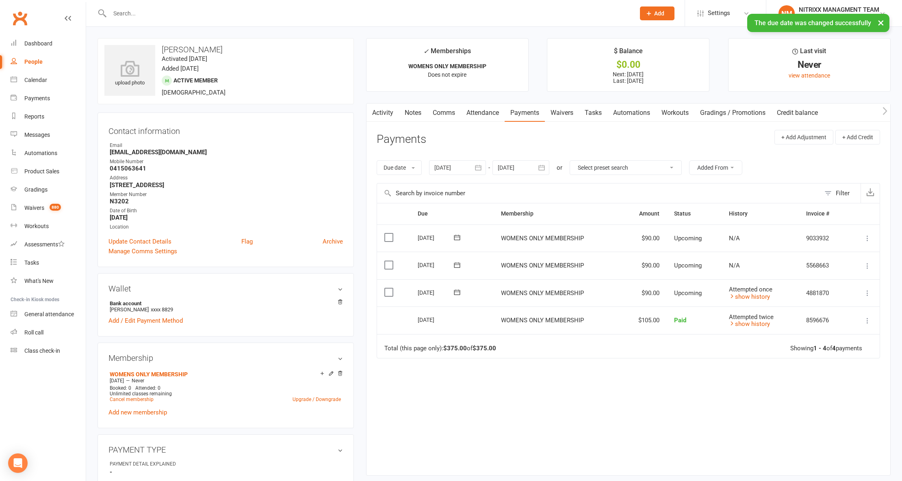
click at [866, 294] on icon at bounding box center [867, 293] width 8 height 8
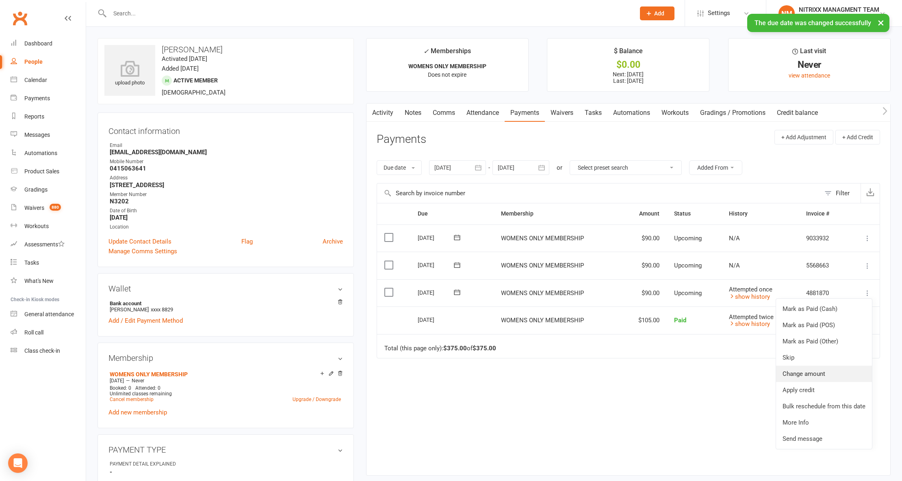
click at [816, 376] on link "Change amount" at bounding box center [824, 374] width 96 height 16
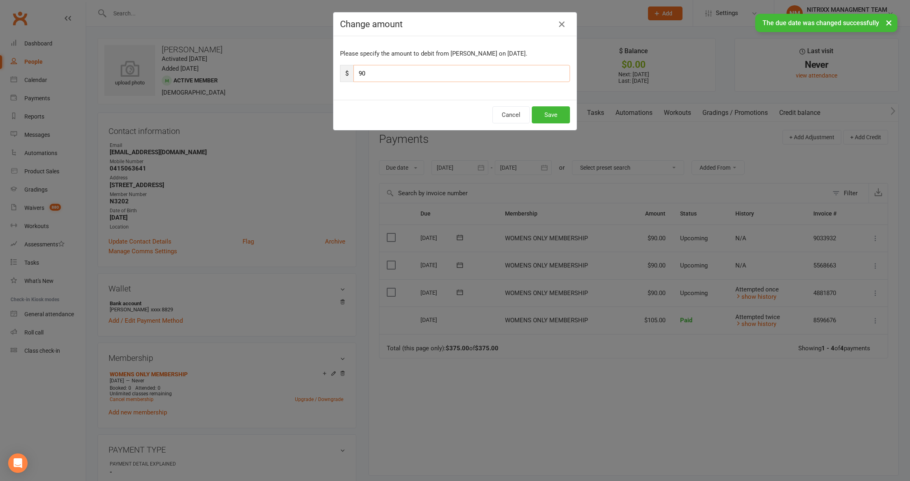
click at [439, 76] on input "90" at bounding box center [461, 73] width 216 height 17
type input "9"
type input "105"
click at [540, 113] on button "Save" at bounding box center [551, 114] width 38 height 17
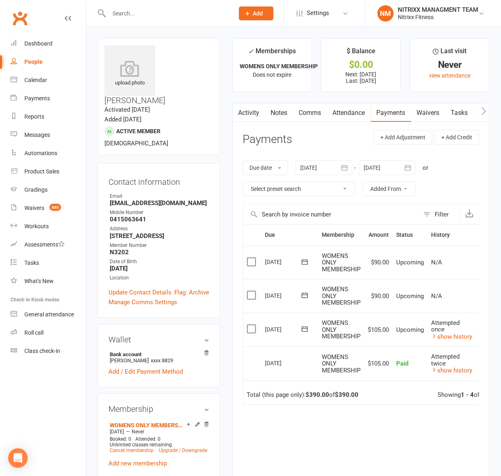
click at [152, 13] on input "text" at bounding box center [167, 13] width 122 height 11
paste input "Moshtaba Almansoory"
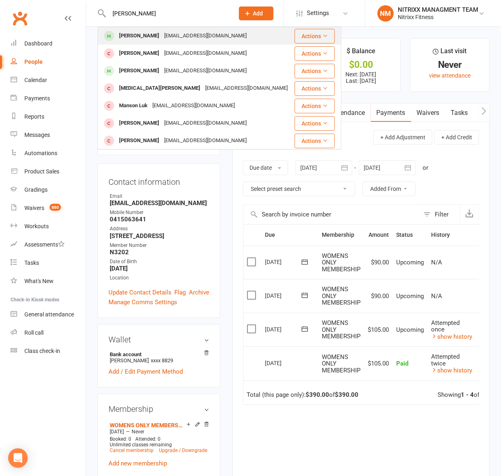
type input "Moshtaba Almansoory"
click at [176, 34] on div "Moshtabaalmansoory44@gmail.com" at bounding box center [205, 36] width 87 height 12
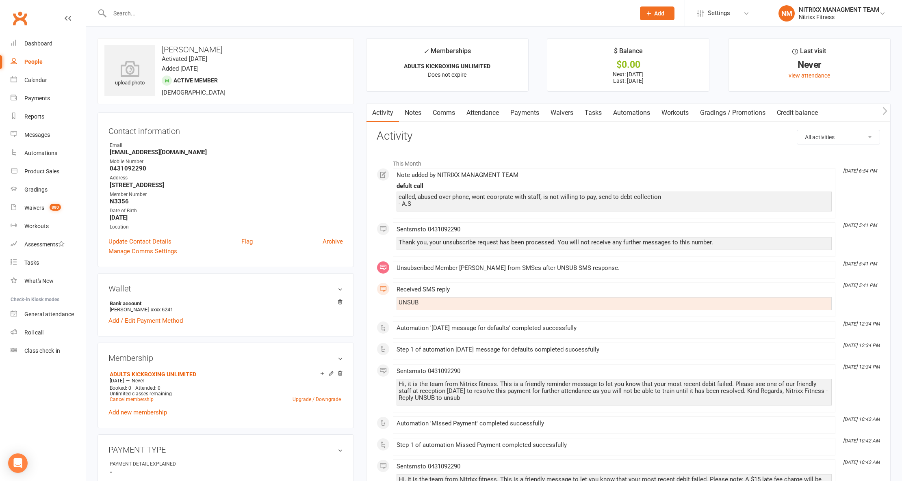
click at [525, 117] on link "Payments" at bounding box center [524, 113] width 40 height 19
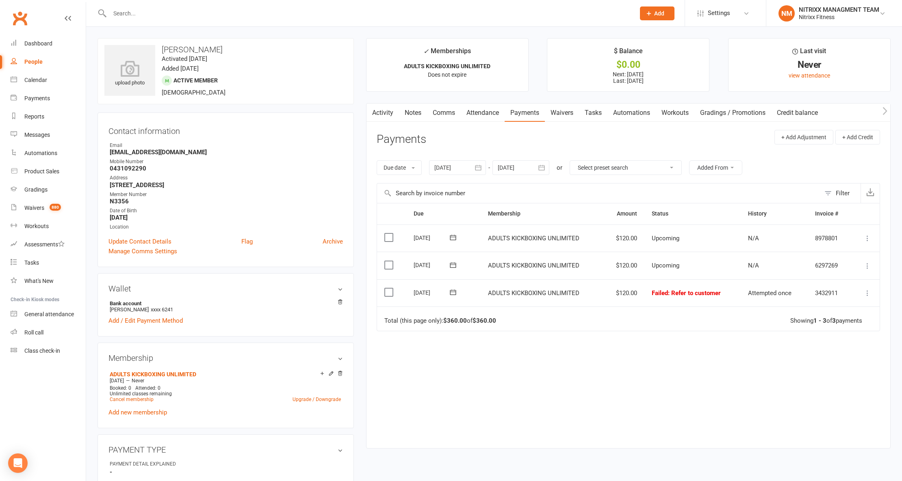
click at [461, 291] on button at bounding box center [453, 292] width 16 height 9
click at [517, 372] on span "14" at bounding box center [518, 373] width 6 height 6
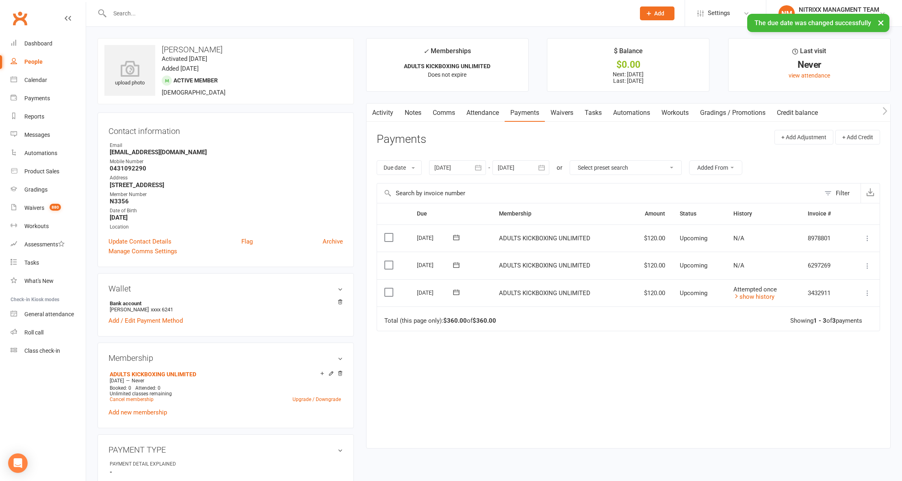
click at [865, 293] on icon at bounding box center [867, 293] width 8 height 8
click at [817, 374] on link "Change amount" at bounding box center [824, 374] width 96 height 16
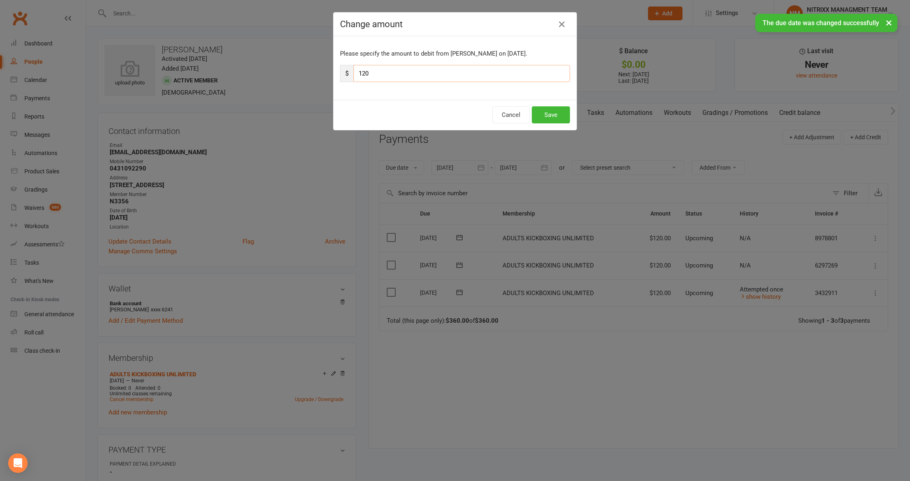
click at [416, 74] on input "120" at bounding box center [461, 73] width 216 height 17
type input "135"
click at [541, 120] on button "Save" at bounding box center [551, 114] width 38 height 17
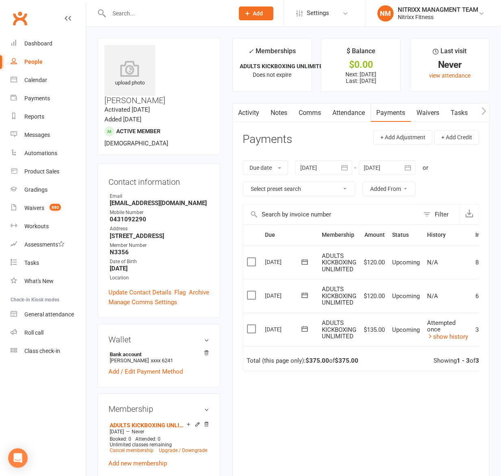
click at [142, 17] on input "text" at bounding box center [167, 13] width 122 height 11
paste input "Sarah Taouk"
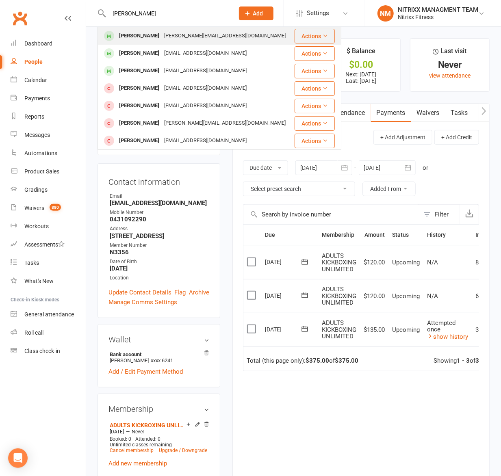
type input "Sarah Taouk"
click at [129, 37] on div "Sarah Taouk" at bounding box center [139, 36] width 45 height 12
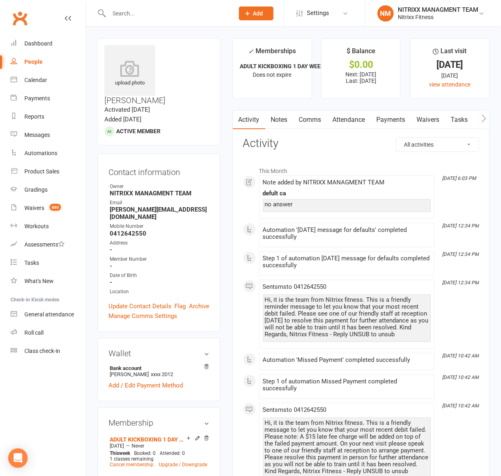
click at [128, 19] on div at bounding box center [162, 13] width 131 height 26
drag, startPoint x: 128, startPoint y: 19, endPoint x: 131, endPoint y: 14, distance: 5.4
click at [131, 14] on input "text" at bounding box center [167, 13] width 122 height 11
paste input "Sarah Taouk"
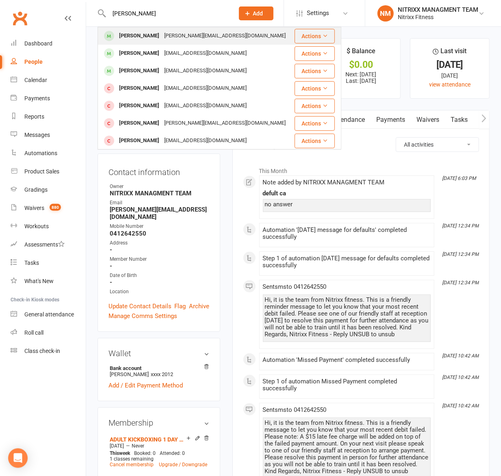
type input "Sarah Taouk"
click at [140, 35] on div "Sarah Taouk" at bounding box center [139, 36] width 45 height 12
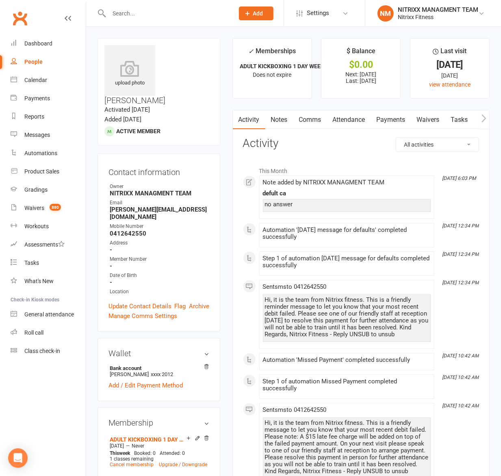
click at [379, 122] on link "Payments" at bounding box center [391, 119] width 40 height 19
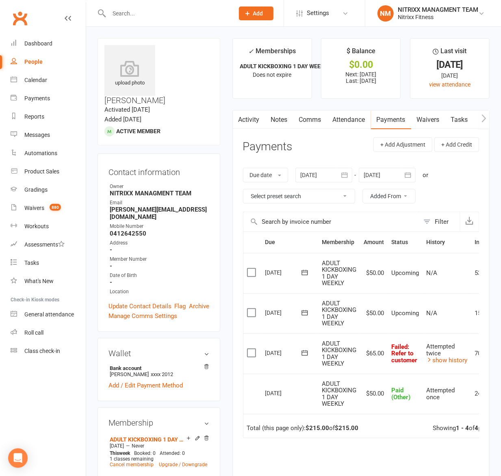
click at [304, 353] on icon at bounding box center [305, 353] width 8 height 8
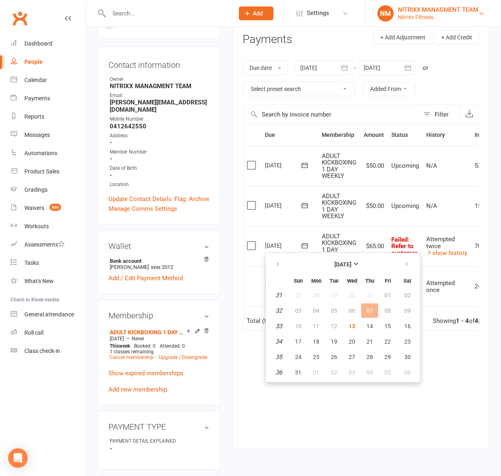
scroll to position [108, 0]
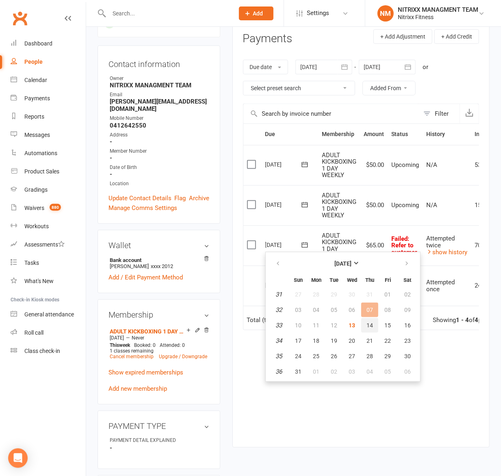
click at [372, 322] on button "14" at bounding box center [369, 325] width 17 height 15
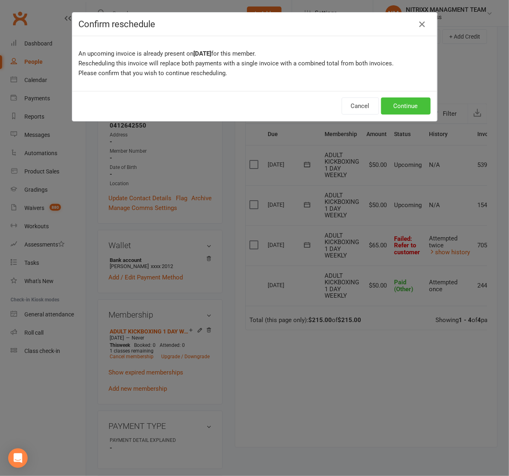
drag, startPoint x: 394, startPoint y: 101, endPoint x: 280, endPoint y: 102, distance: 113.7
click at [280, 102] on div "Cancel Continue" at bounding box center [254, 106] width 365 height 30
click at [345, 110] on button "Cancel" at bounding box center [360, 105] width 37 height 17
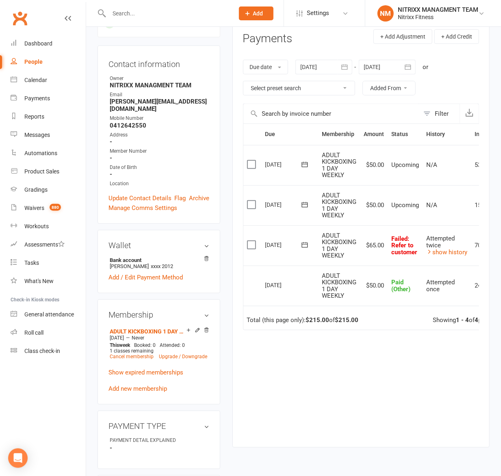
click at [309, 245] on button at bounding box center [304, 244] width 16 height 9
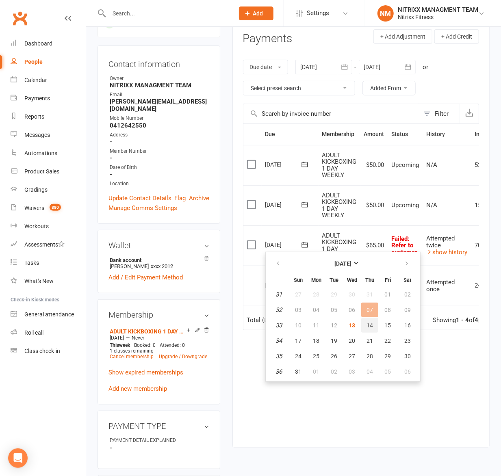
click at [366, 322] on span "14" at bounding box center [369, 325] width 6 height 6
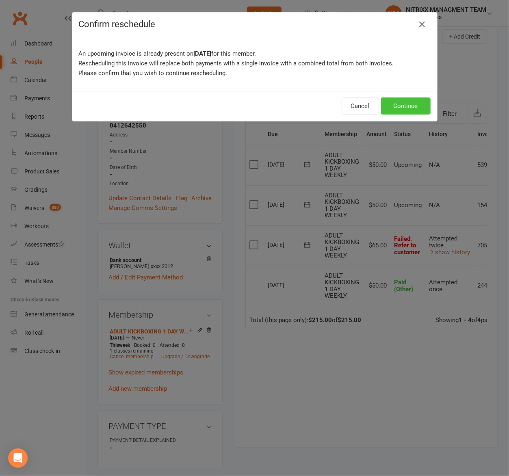
click at [398, 108] on button "Continue" at bounding box center [406, 105] width 50 height 17
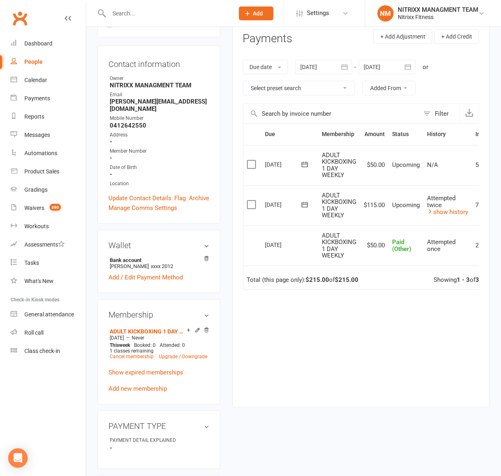
drag, startPoint x: 279, startPoint y: 113, endPoint x: 283, endPoint y: 110, distance: 4.9
click at [283, 110] on input "text" at bounding box center [331, 113] width 176 height 19
drag, startPoint x: 283, startPoint y: 110, endPoint x: 146, endPoint y: 11, distance: 169.0
click at [150, 0] on div at bounding box center [162, 13] width 131 height 26
click at [145, 18] on input "text" at bounding box center [167, 13] width 122 height 11
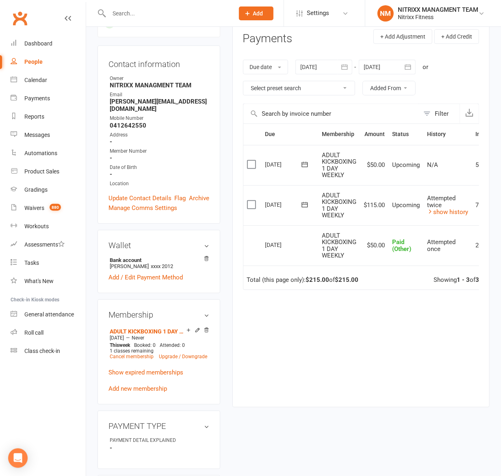
paste input "Ishaac Elghoul"
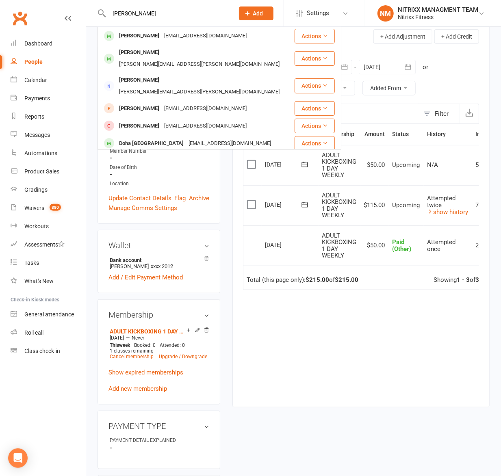
type input "Ishaac Elghoul"
click at [163, 38] on div "Ishaacelghoull@gmail.com" at bounding box center [205, 36] width 87 height 12
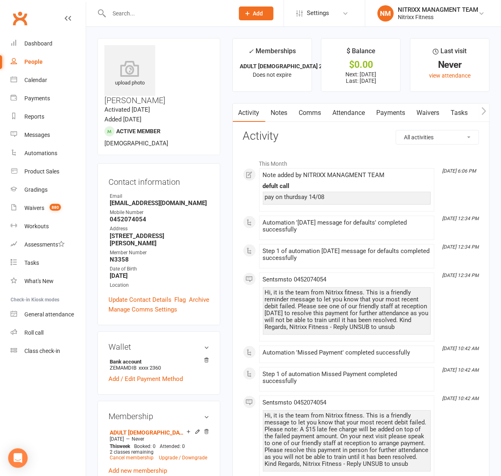
click at [376, 115] on link "Payments" at bounding box center [391, 113] width 40 height 19
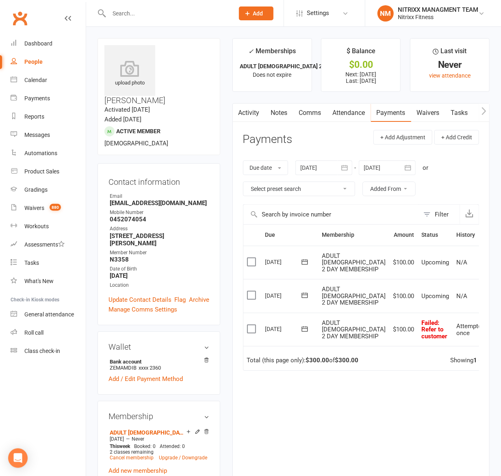
click at [306, 333] on icon at bounding box center [305, 329] width 8 height 8
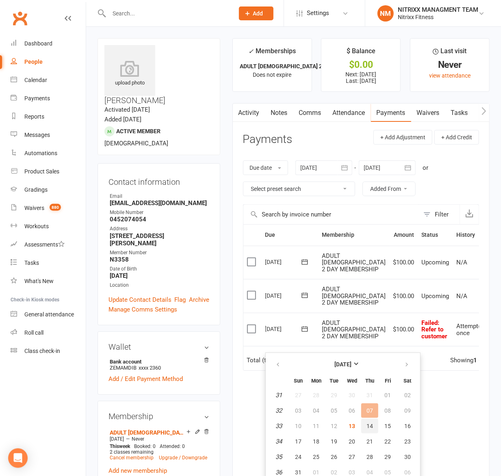
click at [369, 420] on button "14" at bounding box center [369, 426] width 17 height 15
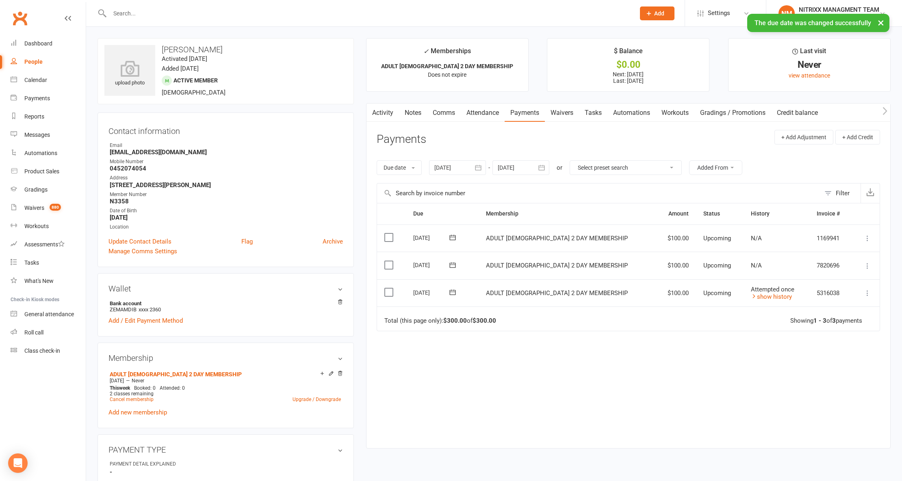
click at [867, 294] on icon at bounding box center [867, 293] width 8 height 8
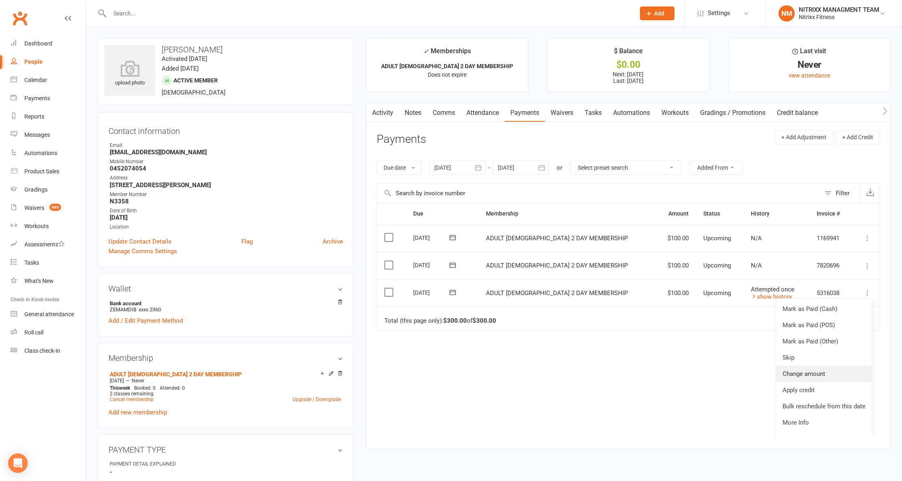
click at [809, 379] on link "Change amount" at bounding box center [824, 374] width 96 height 16
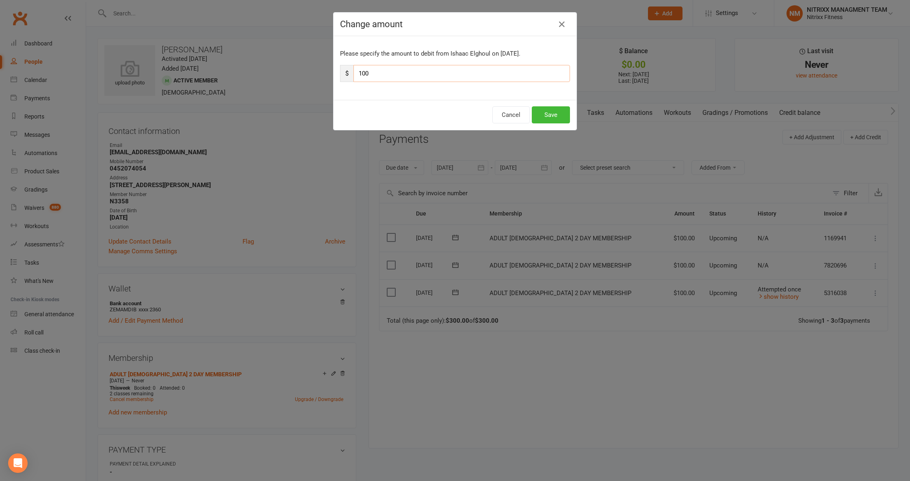
click at [458, 69] on input "100" at bounding box center [461, 73] width 216 height 17
type input "115"
click at [551, 108] on button "Save" at bounding box center [551, 114] width 38 height 17
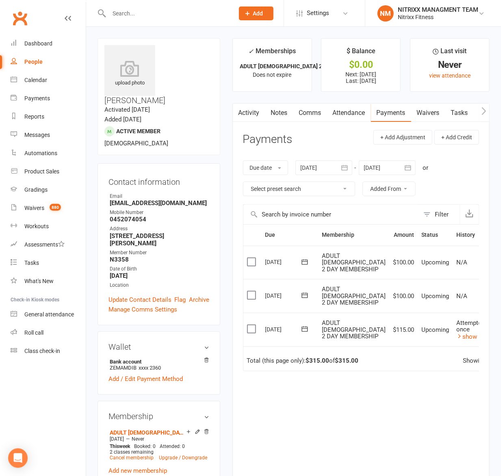
click at [152, 18] on input "text" at bounding box center [167, 13] width 122 height 11
paste input "Jessica Hoang"
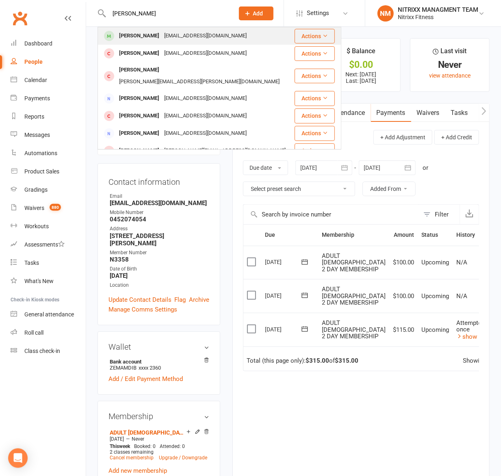
type input "Jessica Hoang"
click at [171, 41] on div "jsschoang@gmail.com" at bounding box center [205, 36] width 87 height 12
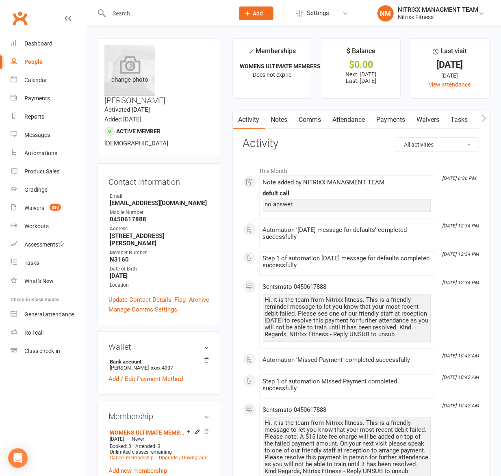
click at [140, 75] on div "change photo" at bounding box center [129, 70] width 51 height 51
click at [381, 121] on link "Payments" at bounding box center [391, 119] width 40 height 19
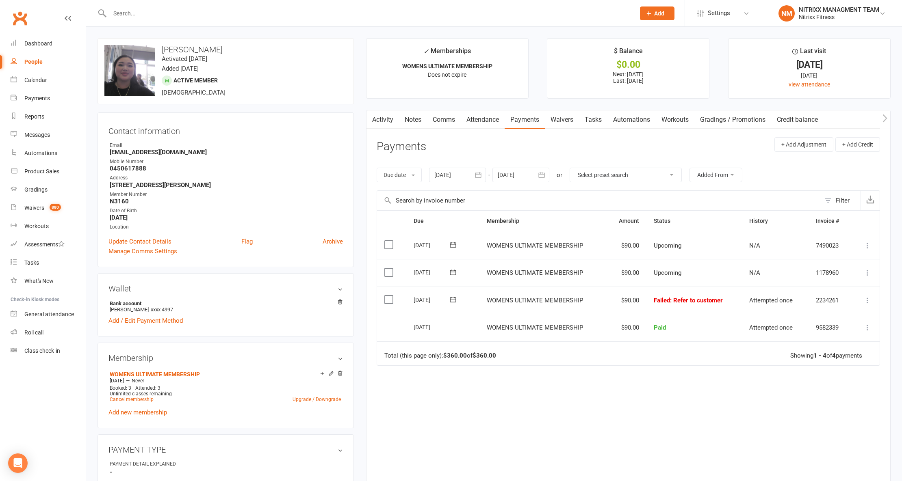
click at [452, 302] on icon at bounding box center [453, 299] width 6 height 5
click at [515, 377] on span "14" at bounding box center [518, 380] width 6 height 6
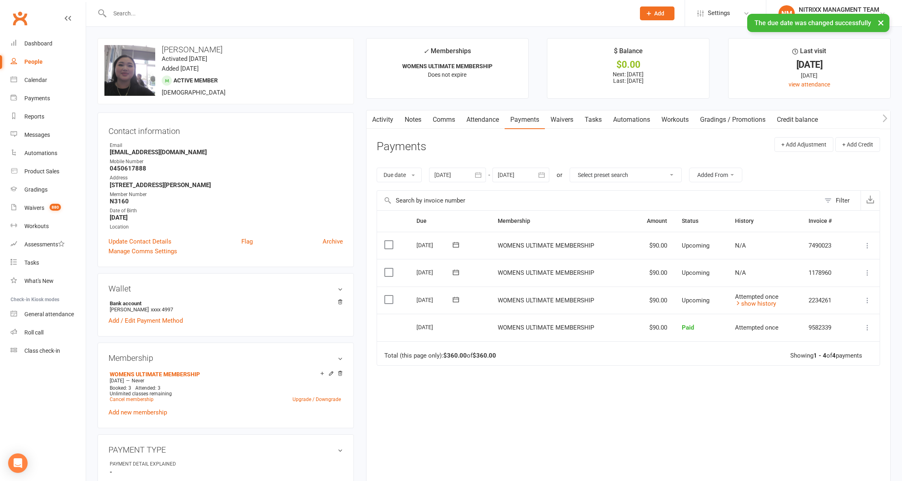
click at [865, 301] on icon at bounding box center [867, 300] width 8 height 8
click at [819, 381] on link "Change amount" at bounding box center [824, 381] width 96 height 16
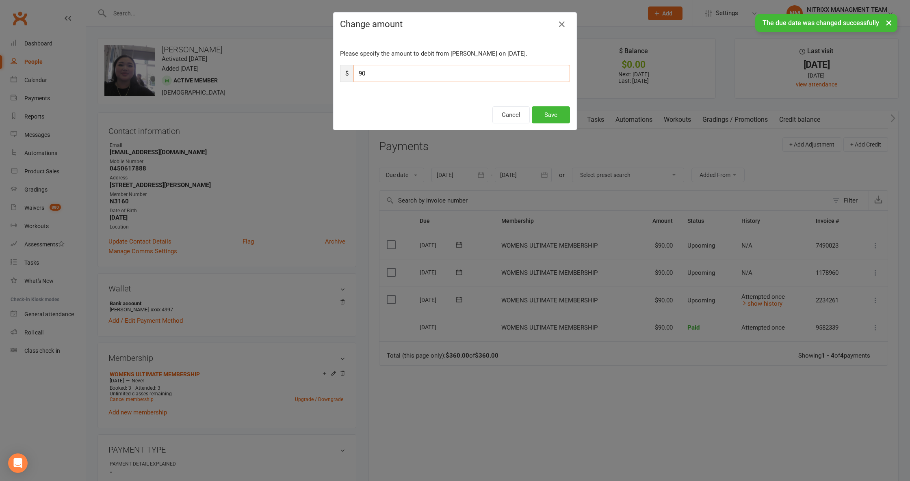
click at [408, 72] on input "90" at bounding box center [461, 73] width 216 height 17
type input "9"
type input "105"
click at [558, 109] on button "Save" at bounding box center [551, 114] width 38 height 17
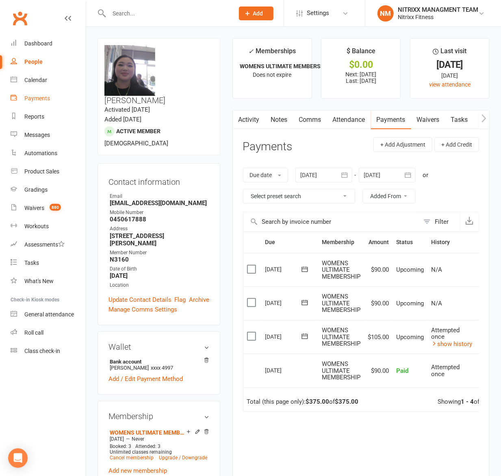
click at [35, 102] on link "Payments" at bounding box center [48, 98] width 75 height 18
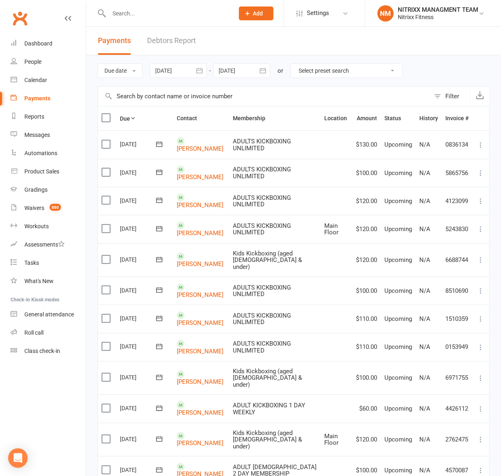
click at [183, 77] on div at bounding box center [178, 70] width 57 height 15
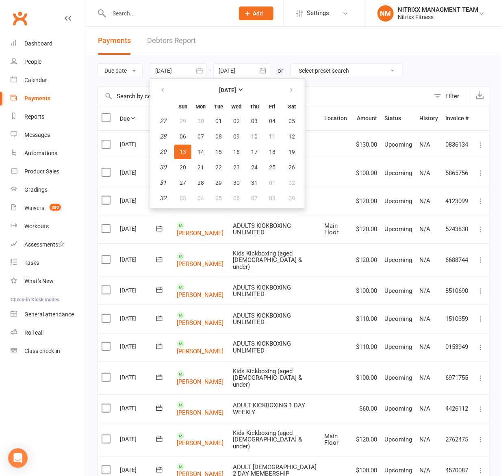
click at [188, 75] on div at bounding box center [178, 70] width 57 height 15
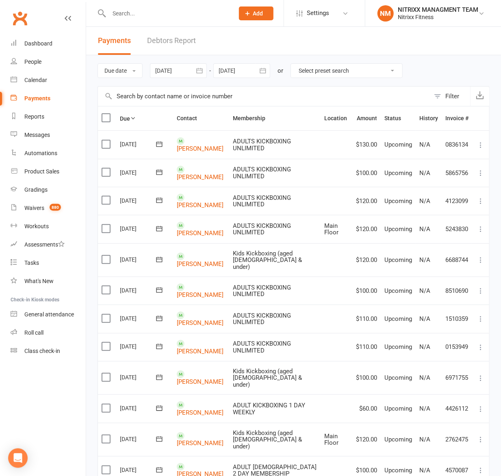
click at [188, 75] on div at bounding box center [178, 70] width 57 height 15
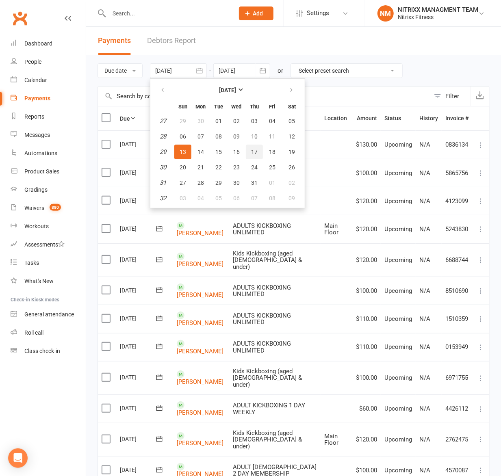
click at [252, 151] on span "17" at bounding box center [254, 152] width 6 height 6
type input "17 Jul 2025"
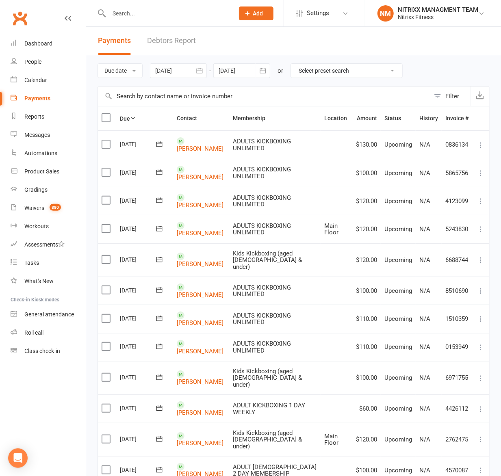
click at [236, 70] on div at bounding box center [241, 70] width 57 height 15
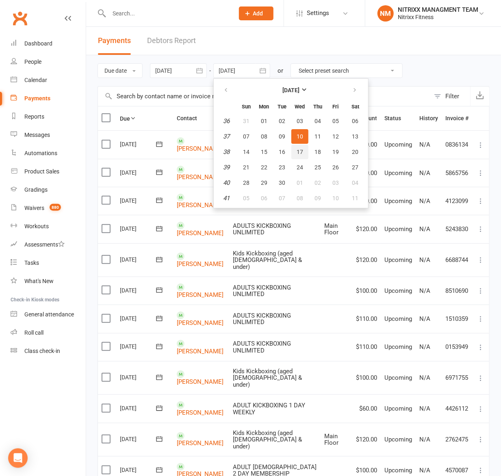
click at [302, 150] on span "17" at bounding box center [299, 152] width 6 height 6
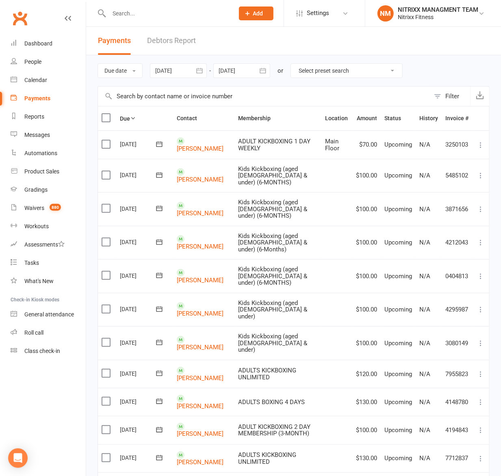
click at [238, 74] on div at bounding box center [241, 70] width 57 height 15
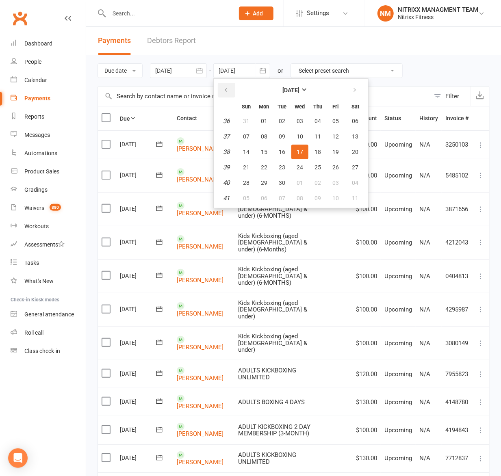
click at [227, 84] on button "button" at bounding box center [226, 90] width 17 height 15
click at [301, 164] on span "20" at bounding box center [299, 167] width 6 height 6
type input "20 Aug 2025"
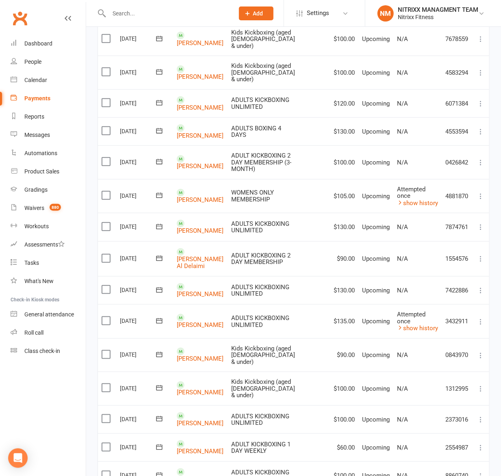
scroll to position [537, 0]
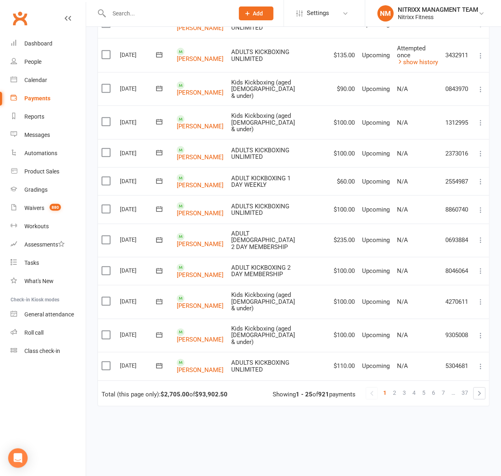
drag, startPoint x: 196, startPoint y: 348, endPoint x: 309, endPoint y: 357, distance: 114.0
click at [309, 381] on td "Total (this page only): $2,705.00 of $93,902.50 1 2 3 4 5 6 7 … 37 Showing 1 - …" at bounding box center [293, 394] width 391 height 26
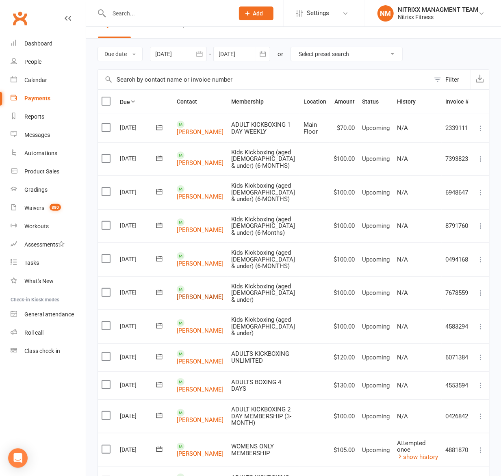
scroll to position [0, 0]
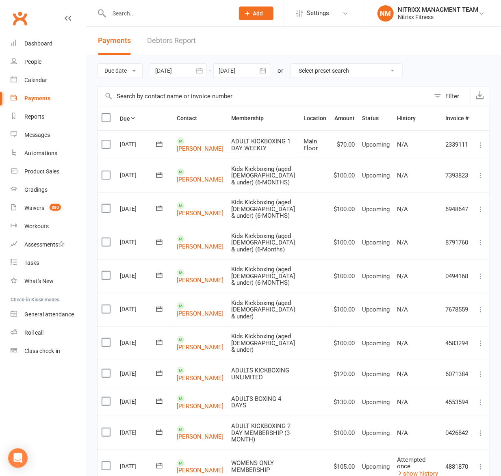
click at [173, 74] on div at bounding box center [178, 70] width 57 height 15
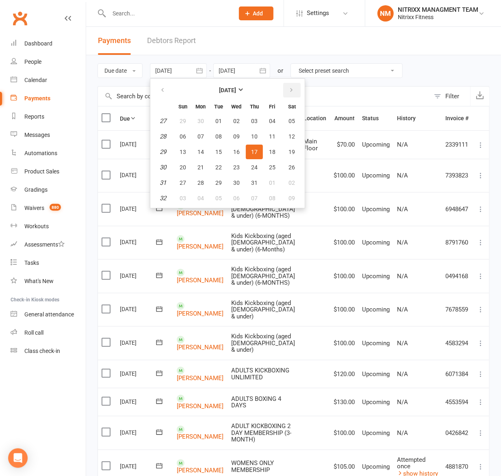
click at [287, 96] on button "button" at bounding box center [291, 90] width 17 height 15
click at [240, 153] on span "13" at bounding box center [236, 152] width 6 height 6
type input "[DATE]"
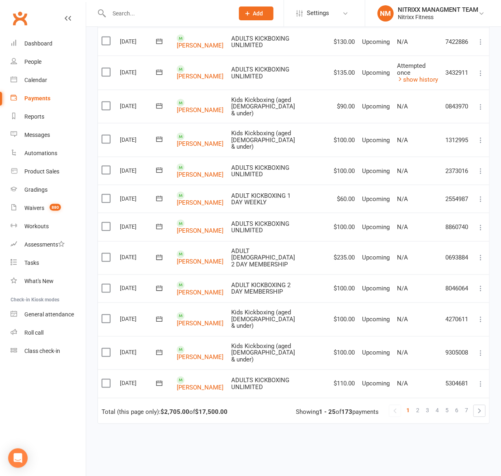
scroll to position [537, 0]
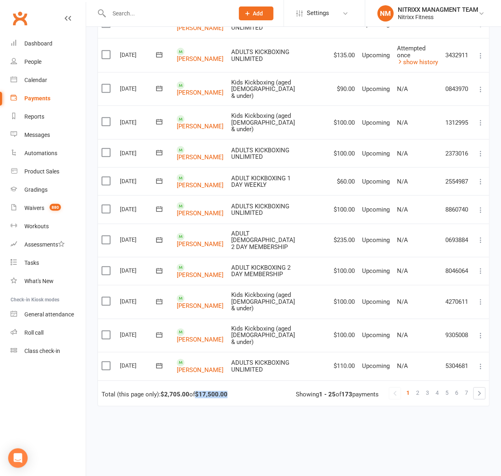
drag, startPoint x: 198, startPoint y: 348, endPoint x: 229, endPoint y: 346, distance: 30.9
click at [227, 392] on div "Total (this page only): $2,705.00 of $17,500.00" at bounding box center [165, 395] width 126 height 7
copy strong "$17,500.00"
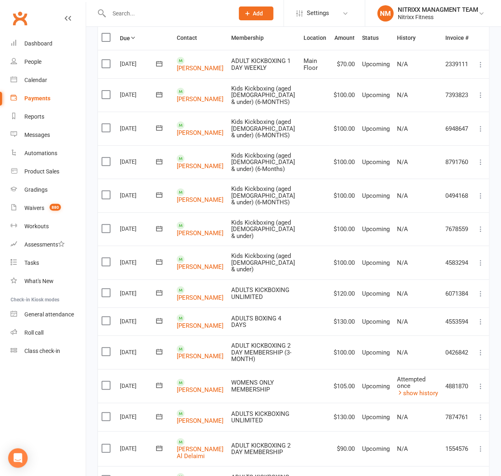
scroll to position [0, 0]
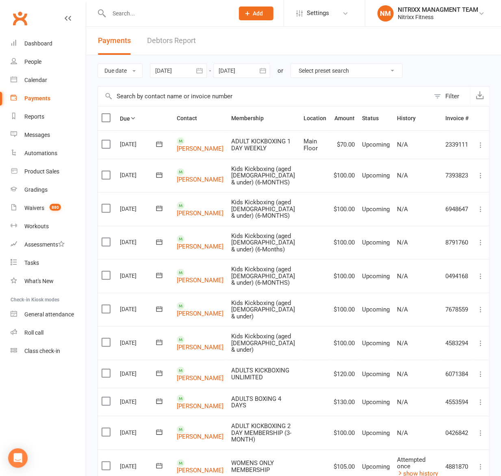
click at [245, 80] on div "Due date Due date Date paid Date failed Date settled 13 Aug 2025 August 2025 Su…" at bounding box center [293, 70] width 392 height 31
click at [190, 72] on div at bounding box center [178, 70] width 57 height 15
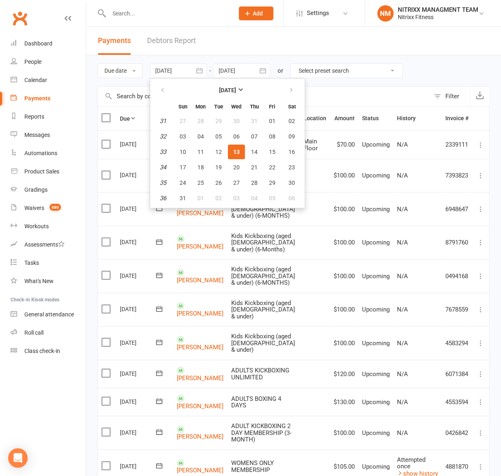
click at [246, 67] on div at bounding box center [241, 70] width 57 height 15
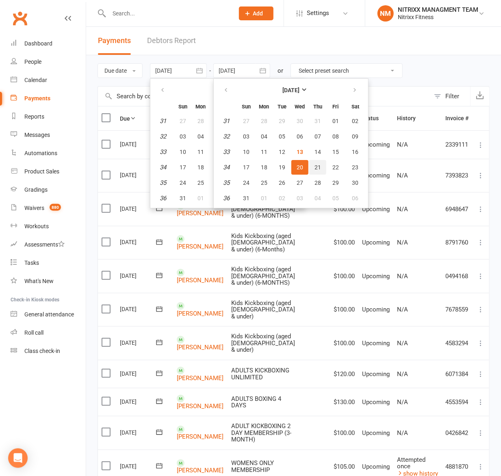
click at [312, 166] on button "21" at bounding box center [317, 167] width 17 height 15
type input "21 Aug 2025"
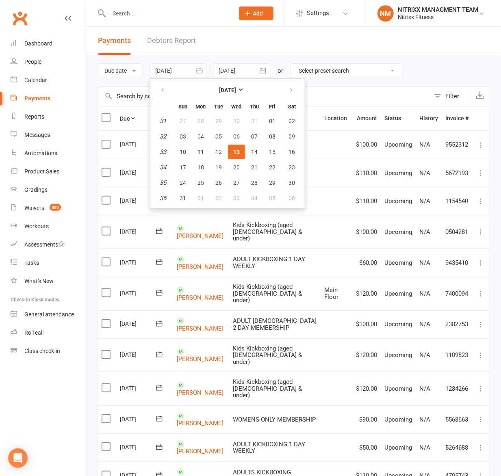
click at [171, 66] on div at bounding box center [178, 70] width 57 height 15
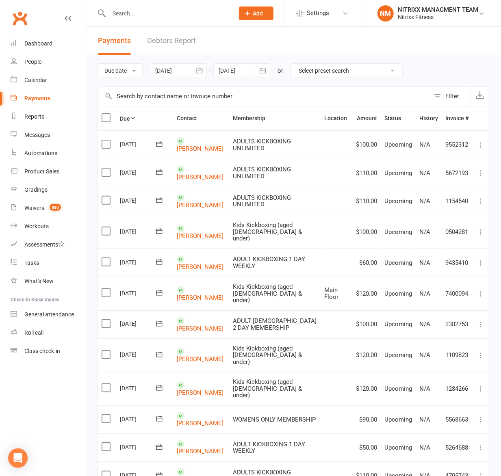
drag, startPoint x: 184, startPoint y: 67, endPoint x: 178, endPoint y: 59, distance: 10.4
click at [180, 61] on div "Due date Due date Date paid Date failed Date settled 13 Aug 2025 August 2025 Su…" at bounding box center [293, 70] width 392 height 31
click at [194, 74] on button "button" at bounding box center [199, 70] width 15 height 15
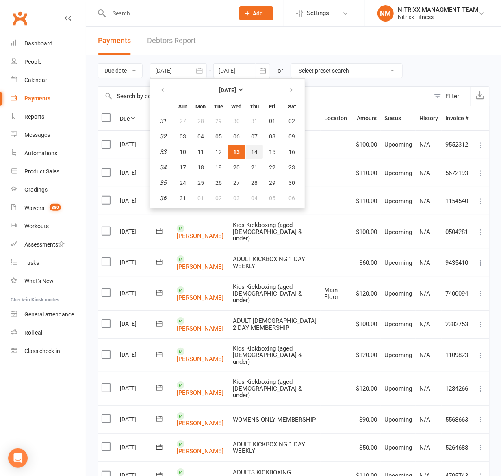
click at [250, 150] on button "14" at bounding box center [254, 152] width 17 height 15
type input "14 Aug 2025"
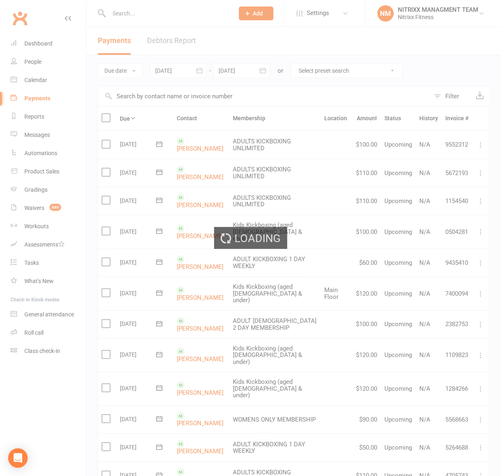
click at [235, 72] on div at bounding box center [241, 70] width 57 height 15
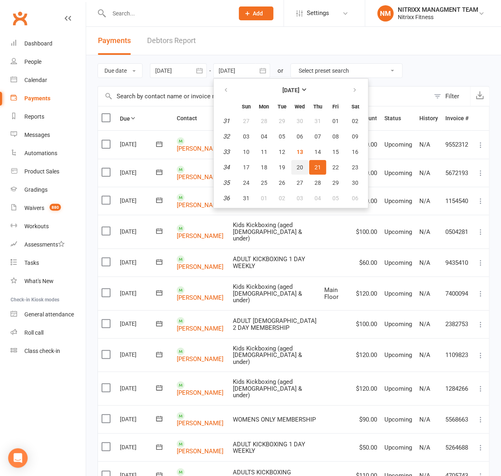
click at [304, 168] on button "20" at bounding box center [299, 167] width 17 height 15
type input "20 Aug 2025"
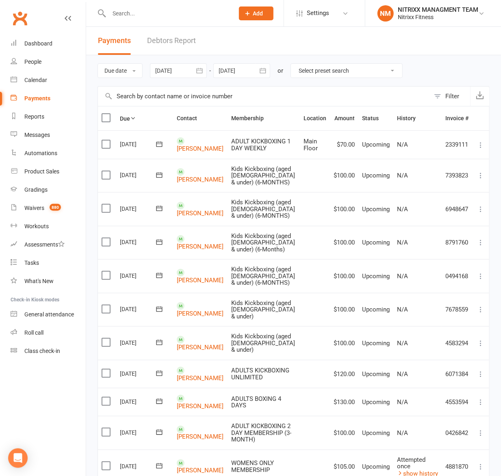
click at [186, 74] on div at bounding box center [178, 70] width 57 height 15
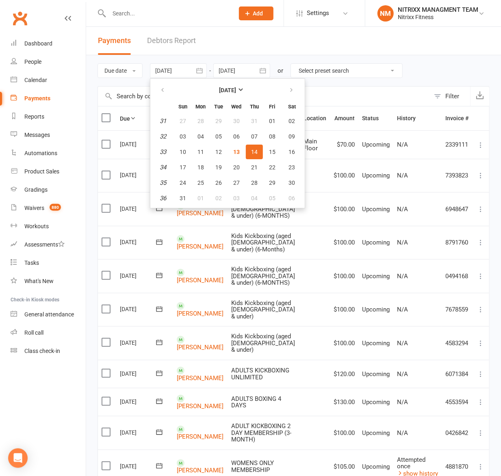
click at [240, 71] on div at bounding box center [241, 70] width 57 height 15
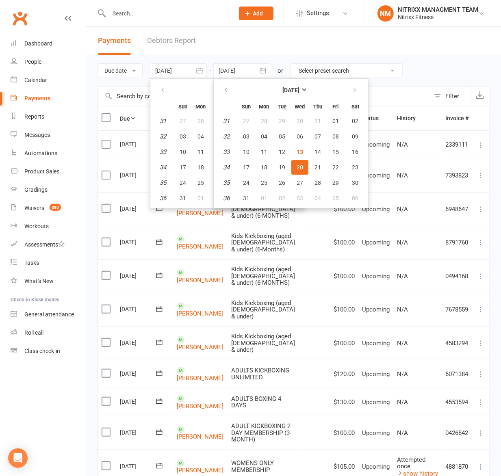
click at [140, 18] on input "text" at bounding box center [167, 13] width 122 height 11
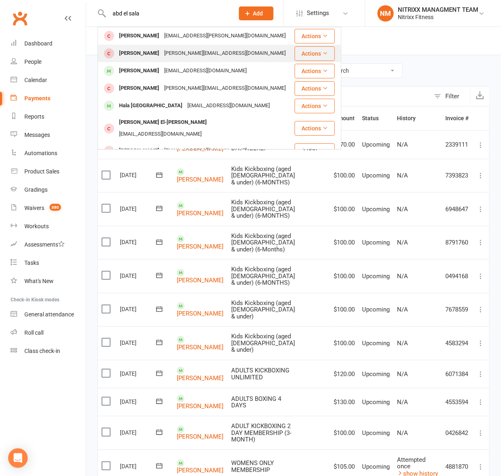
type input "abd el sala"
click at [189, 54] on div "abdelkarimsalam@hotmail.com" at bounding box center [225, 54] width 126 height 12
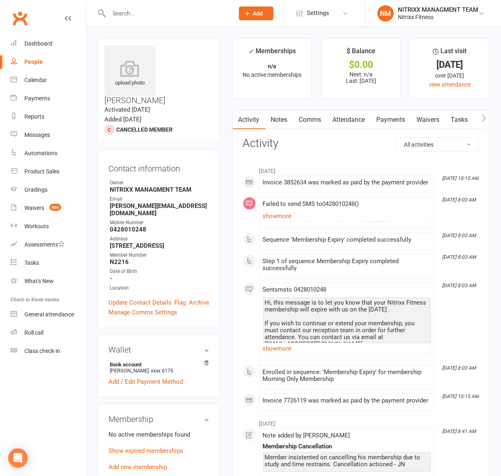
click at [148, 15] on input "text" at bounding box center [167, 13] width 122 height 11
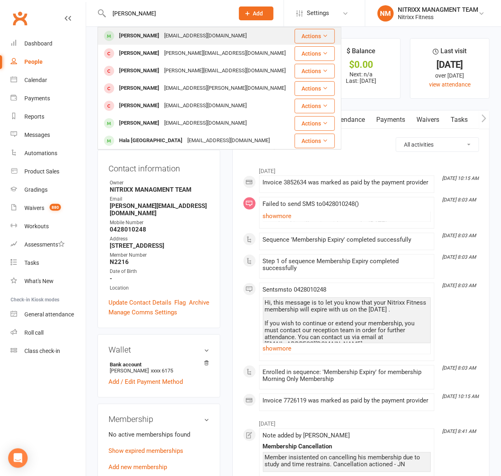
type input "abd elsalam"
click at [153, 41] on div "Abd elsalam Mahfouz" at bounding box center [139, 36] width 45 height 12
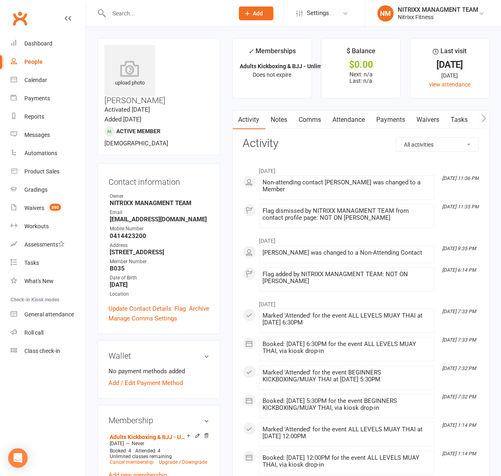
click at [134, 17] on input "text" at bounding box center [167, 13] width 122 height 11
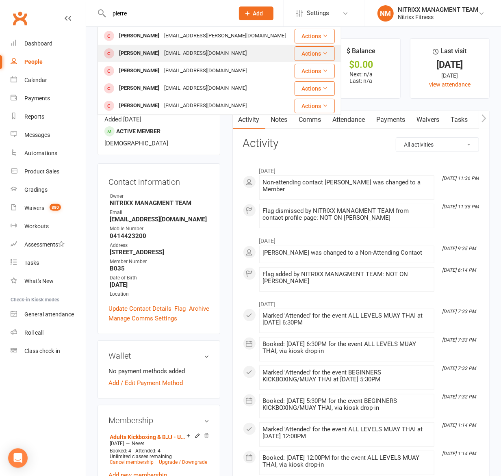
type input "pierre"
click at [174, 52] on div "Pierrejsoueid@gmail.com" at bounding box center [205, 54] width 87 height 12
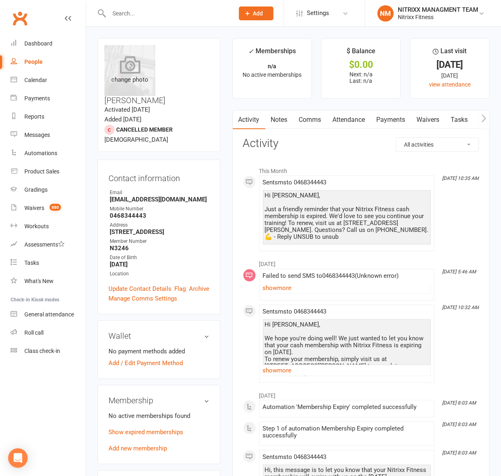
click at [127, 95] on div "change photo" at bounding box center [129, 70] width 51 height 51
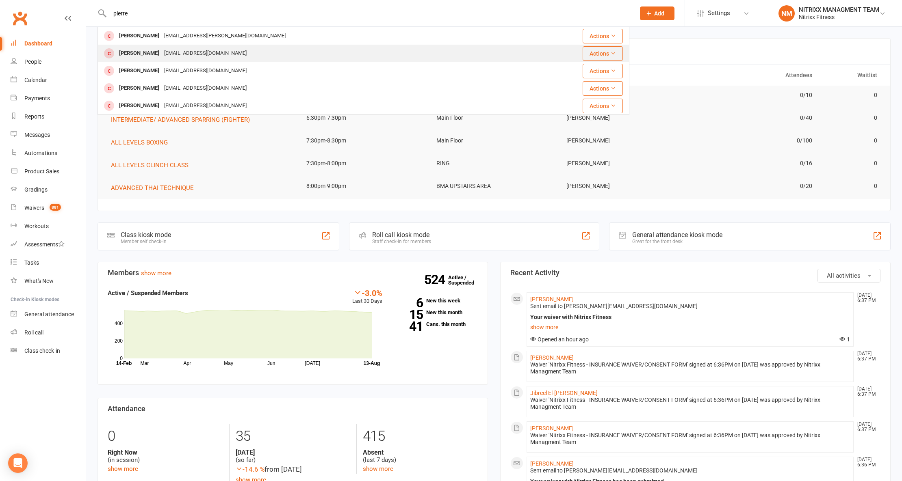
type input "pierre"
click at [201, 53] on div "Pierrejsoueid@gmail.com" at bounding box center [205, 54] width 87 height 12
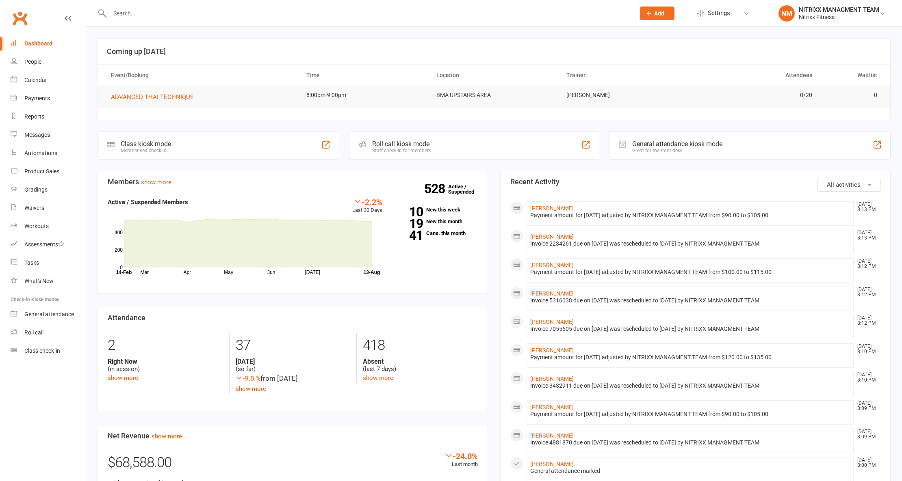
click at [136, 15] on input "text" at bounding box center [368, 13] width 522 height 11
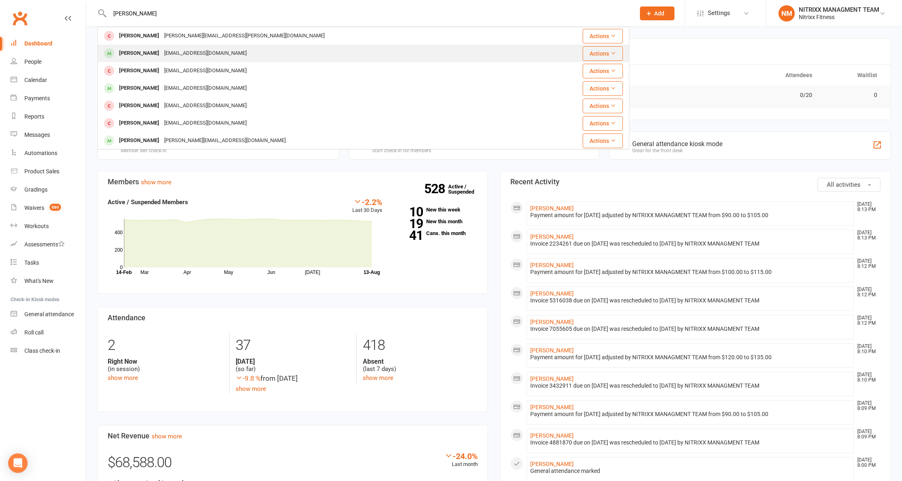
scroll to position [54, 0]
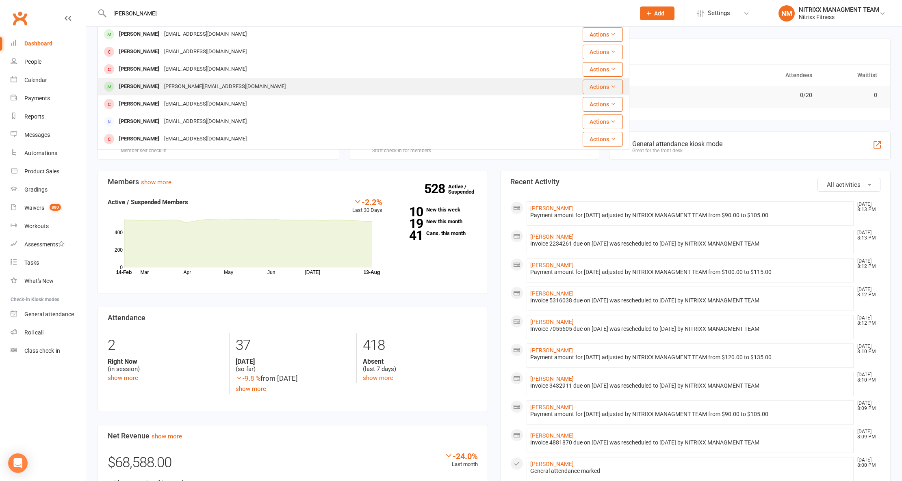
type input "[PERSON_NAME]"
click at [240, 82] on div "[PERSON_NAME] [PERSON_NAME][EMAIL_ADDRESS][DOMAIN_NAME]" at bounding box center [318, 86] width 441 height 17
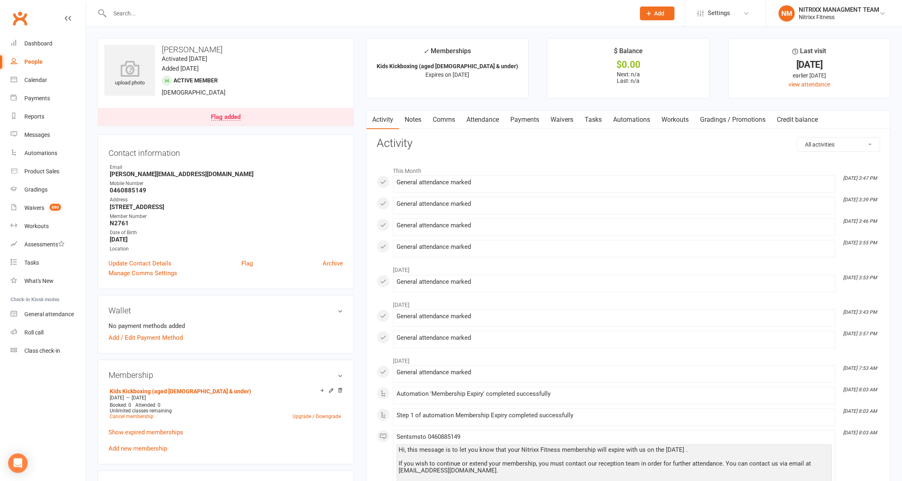
click at [149, 17] on input "text" at bounding box center [368, 13] width 522 height 11
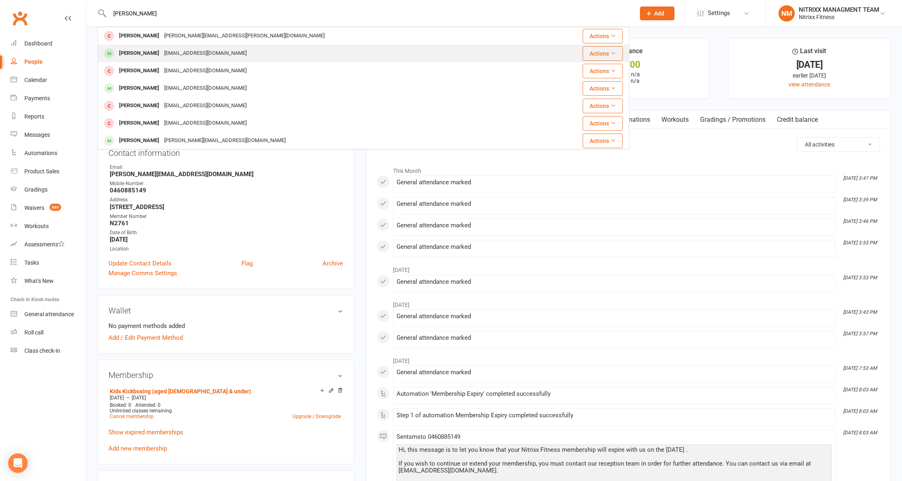
type input "[PERSON_NAME]"
click at [260, 56] on div "[PERSON_NAME] [PERSON_NAME][EMAIL_ADDRESS][DOMAIN_NAME]" at bounding box center [318, 53] width 441 height 17
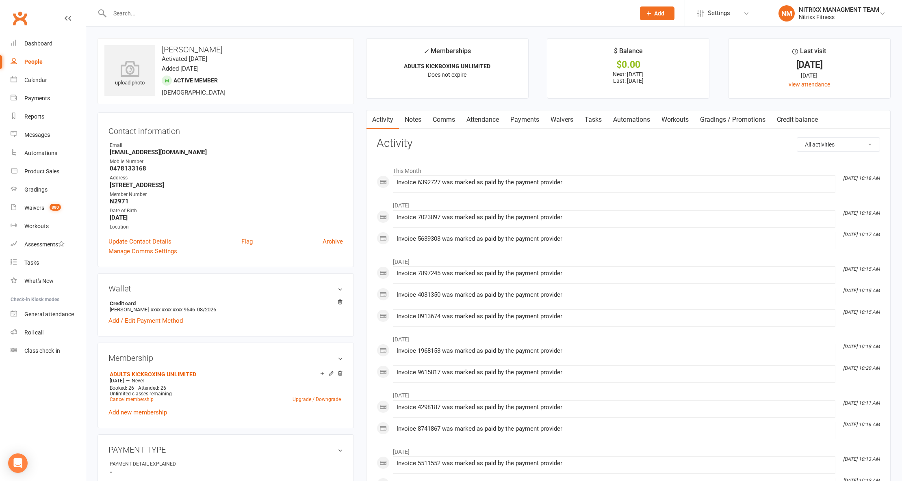
click at [420, 121] on link "Notes" at bounding box center [413, 119] width 28 height 19
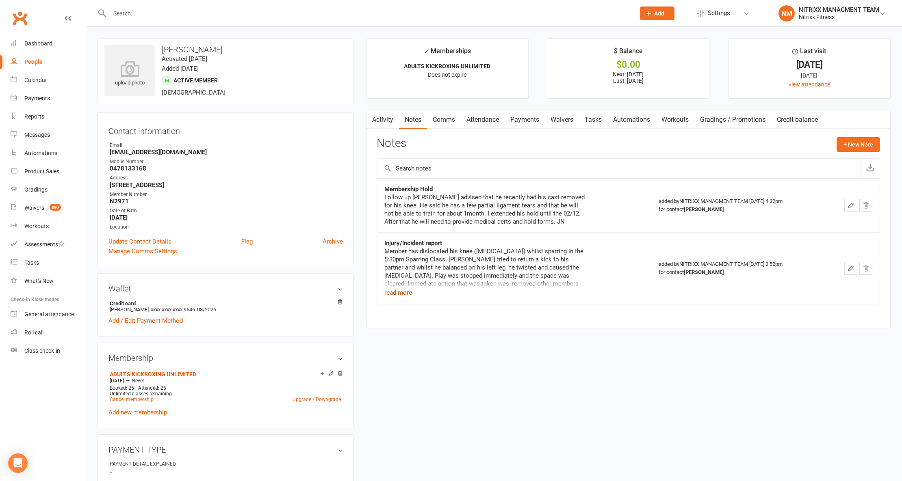
click at [401, 296] on button "read more" at bounding box center [398, 293] width 28 height 10
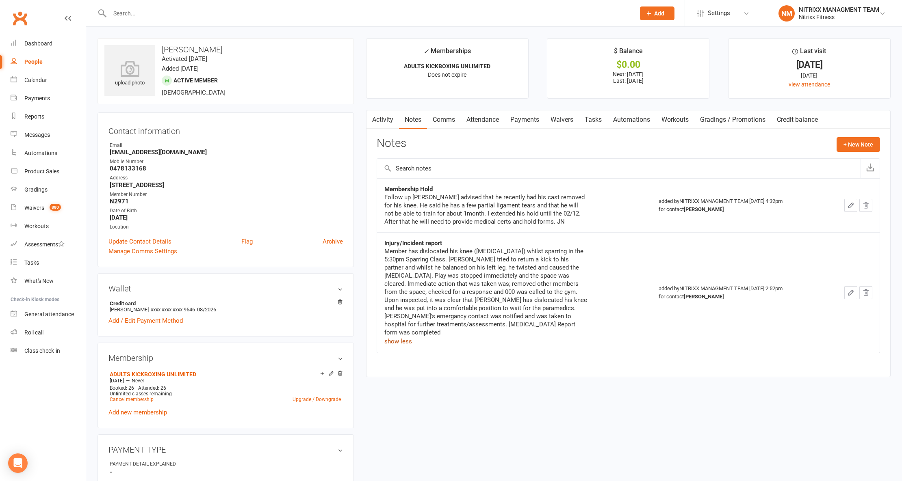
scroll to position [54, 0]
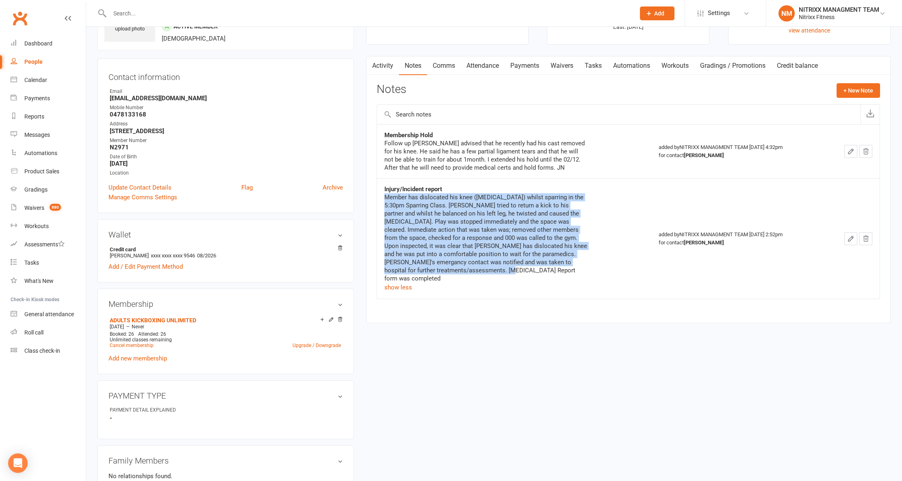
drag, startPoint x: 384, startPoint y: 197, endPoint x: 472, endPoint y: 268, distance: 112.6
click at [472, 268] on div "Member has dislocated his knee ([MEDICAL_DATA]) whilst sparring in the 5:30pm S…" at bounding box center [485, 237] width 203 height 89
copy div "Member has dislocated his knee ([MEDICAL_DATA]) whilst sparring in the 5:30pm S…"
click at [461, 244] on div "Member has dislocated his knee ([MEDICAL_DATA]) whilst sparring in the 5:30pm S…" at bounding box center [485, 237] width 203 height 89
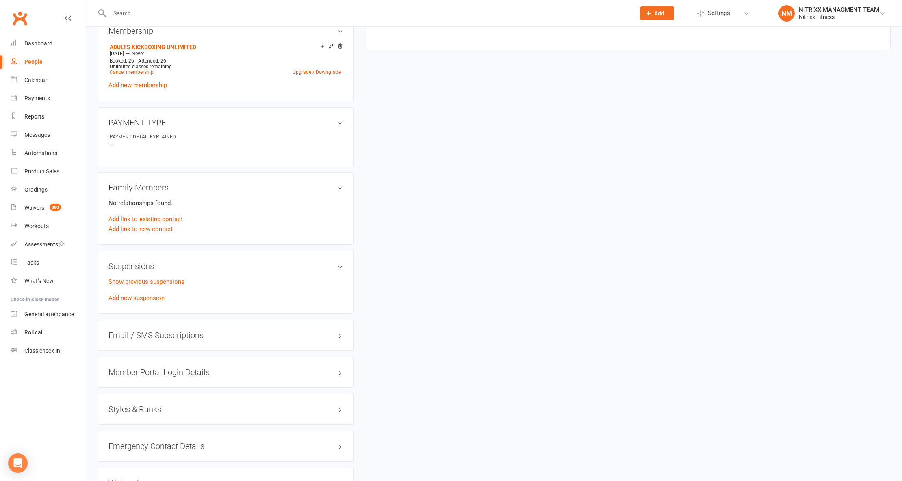
scroll to position [406, 0]
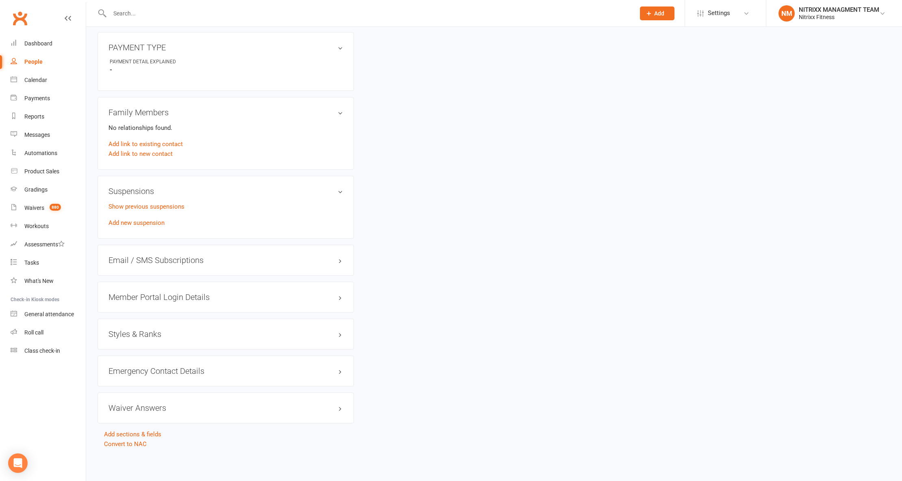
click at [188, 376] on div "Emergency Contact Details edit" at bounding box center [225, 371] width 256 height 31
click at [202, 367] on h3 "Emergency Contact Details edit" at bounding box center [225, 371] width 234 height 9
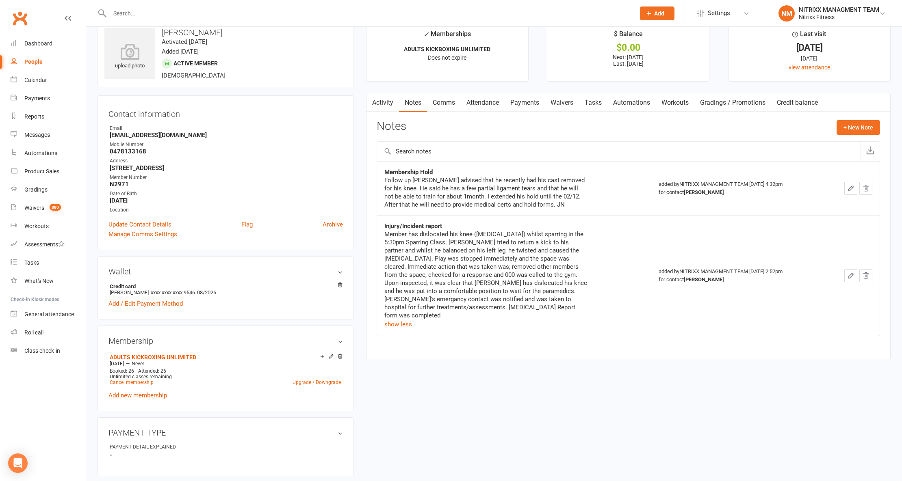
scroll to position [0, 0]
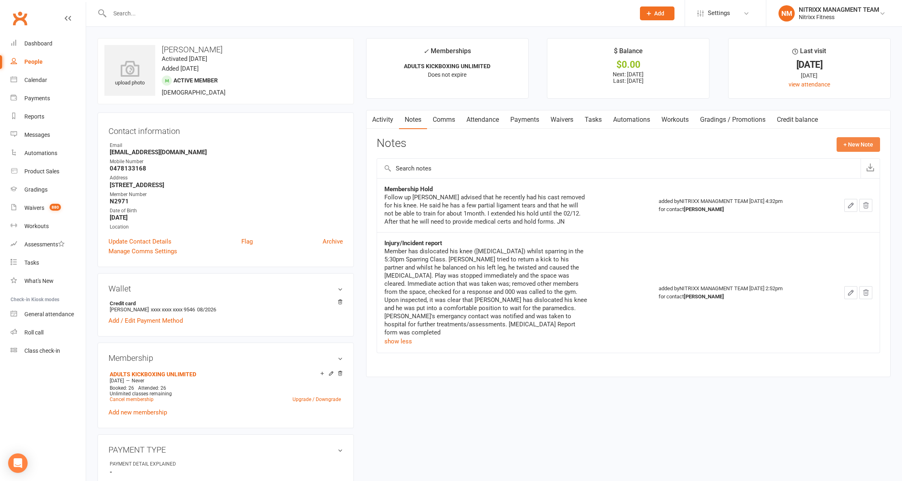
click at [840, 146] on button "+ New Note" at bounding box center [857, 144] width 43 height 15
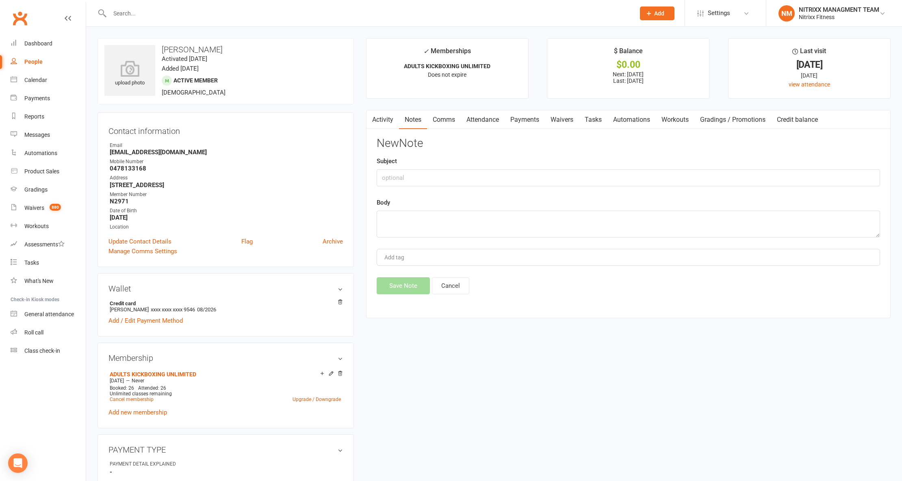
click at [391, 122] on link "Activity" at bounding box center [382, 119] width 32 height 19
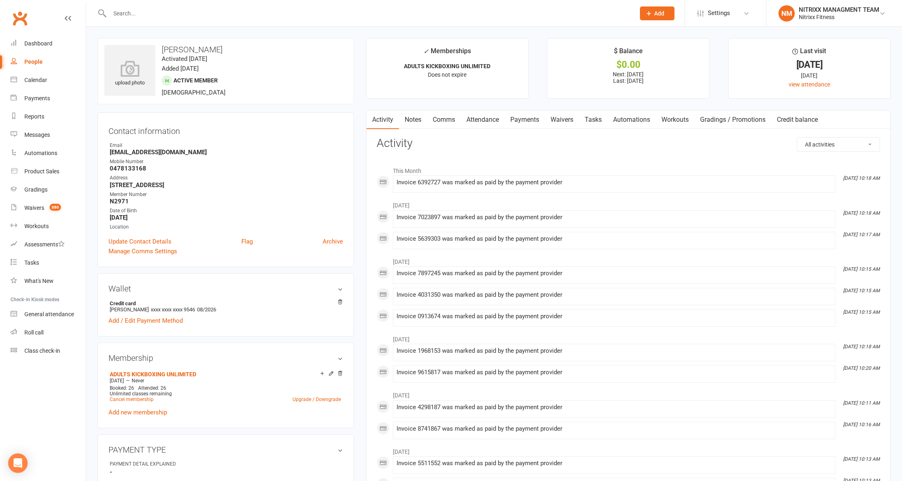
click at [414, 121] on link "Notes" at bounding box center [413, 119] width 28 height 19
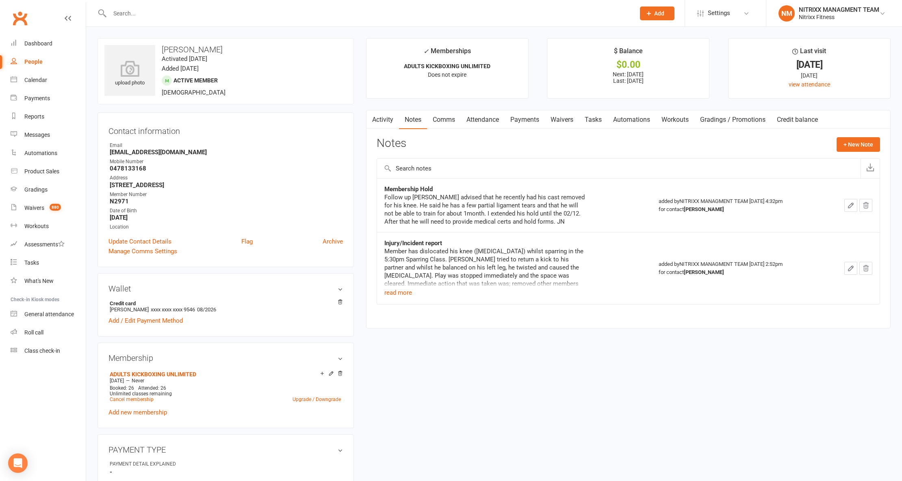
click at [871, 154] on div "Notes + New Note" at bounding box center [628, 147] width 503 height 21
click at [855, 146] on button "+ New Note" at bounding box center [857, 144] width 43 height 15
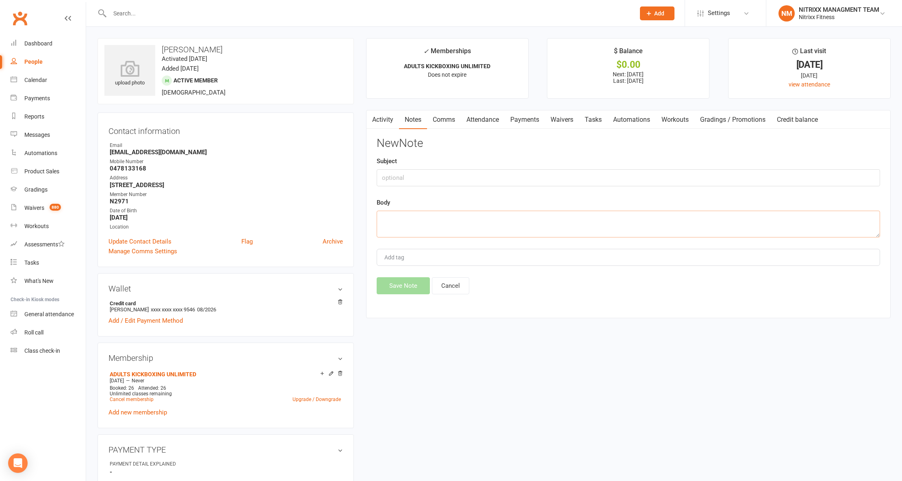
paste textarea "During the 7:30 pm Boxing Class, member [PERSON_NAME] sustained a dislocated le…"
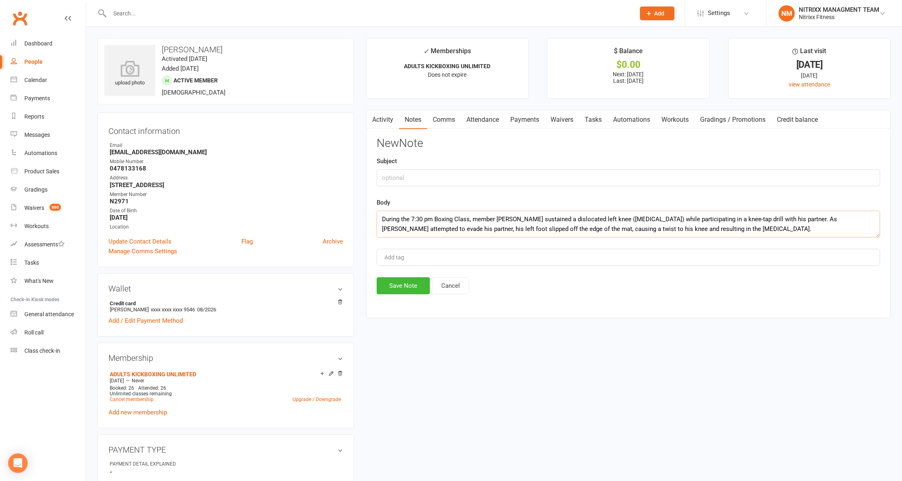
click at [683, 229] on textarea "During the 7:30 pm Boxing Class, member [PERSON_NAME] sustained a dislocated le…" at bounding box center [628, 224] width 503 height 27
type textarea "During the 7:30 pm Boxing Class, member [PERSON_NAME] sustained a dislocated le…"
click at [480, 172] on input "text" at bounding box center [628, 177] width 503 height 17
type input "Injury report"
click at [391, 286] on button "Save Note" at bounding box center [403, 285] width 53 height 17
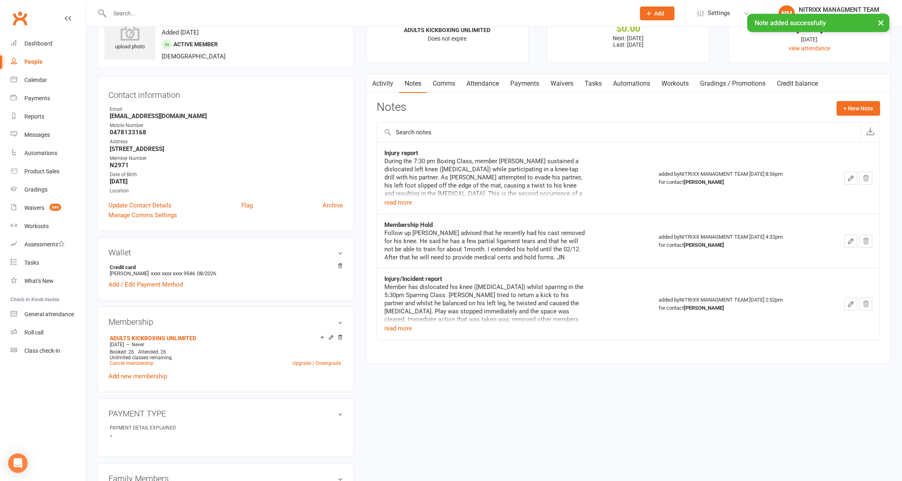
scroll to position [54, 0]
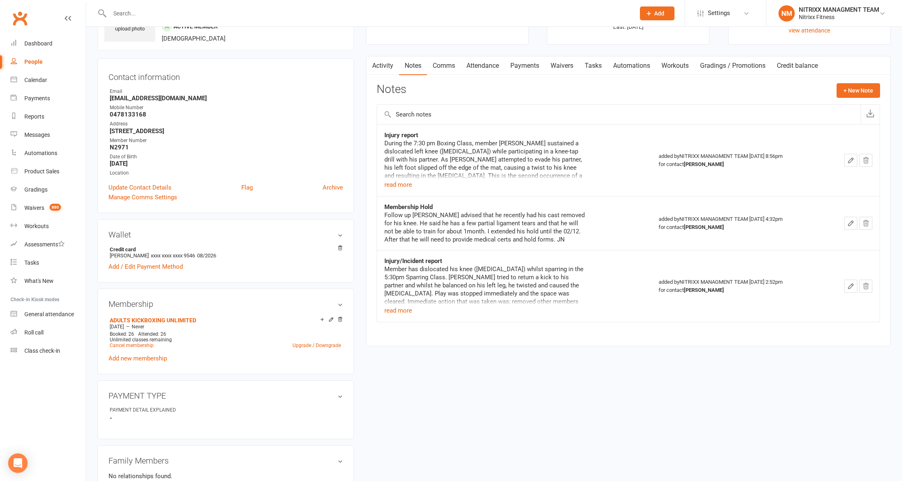
click at [533, 64] on link "Payments" at bounding box center [524, 65] width 40 height 19
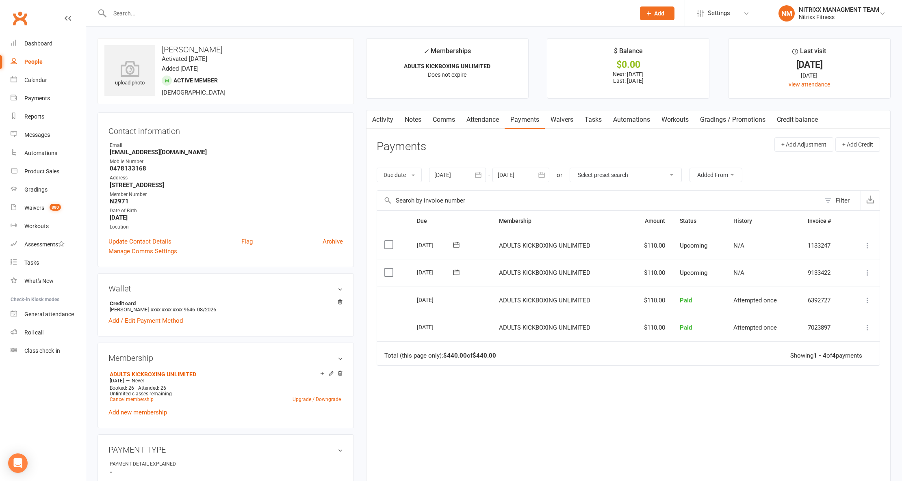
drag, startPoint x: 155, startPoint y: 220, endPoint x: 99, endPoint y: 217, distance: 55.7
click at [99, 217] on div "Contact information Owner Email [EMAIL_ADDRESS][DOMAIN_NAME] Mobile Number [PHO…" at bounding box center [225, 190] width 256 height 155
copy strong "[DATE]"
drag, startPoint x: 143, startPoint y: 167, endPoint x: 93, endPoint y: 169, distance: 49.6
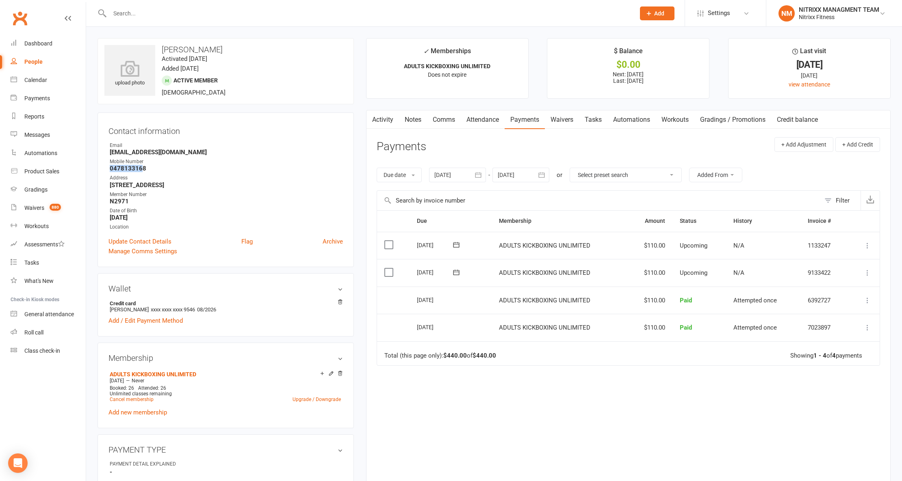
drag, startPoint x: 151, startPoint y: 169, endPoint x: 93, endPoint y: 168, distance: 58.9
copy strong "0478133168"
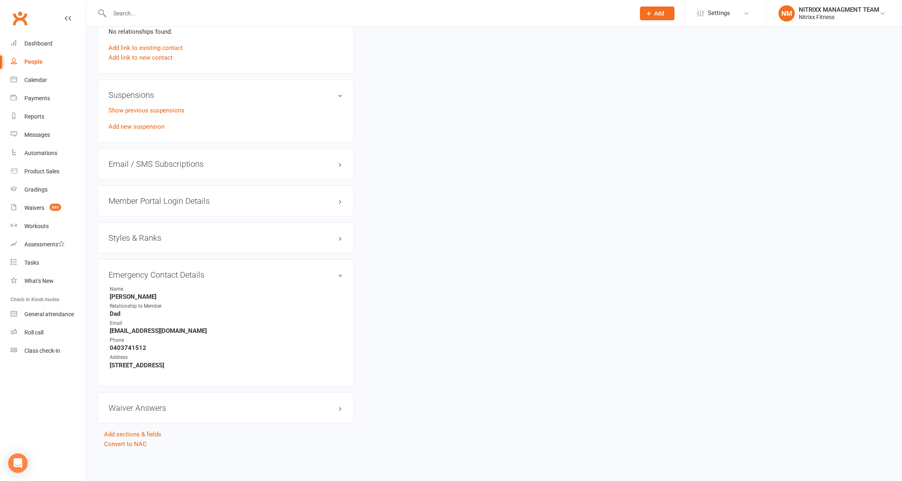
scroll to position [504, 0]
drag, startPoint x: 110, startPoint y: 298, endPoint x: 145, endPoint y: 293, distance: 34.8
click at [145, 293] on strong "[PERSON_NAME]" at bounding box center [226, 296] width 233 height 7
drag, startPoint x: 105, startPoint y: 348, endPoint x: 168, endPoint y: 349, distance: 63.4
click at [168, 349] on div "Emergency Contact Details edit Name [PERSON_NAME] Relationship to Member Dad Em…" at bounding box center [225, 323] width 256 height 127
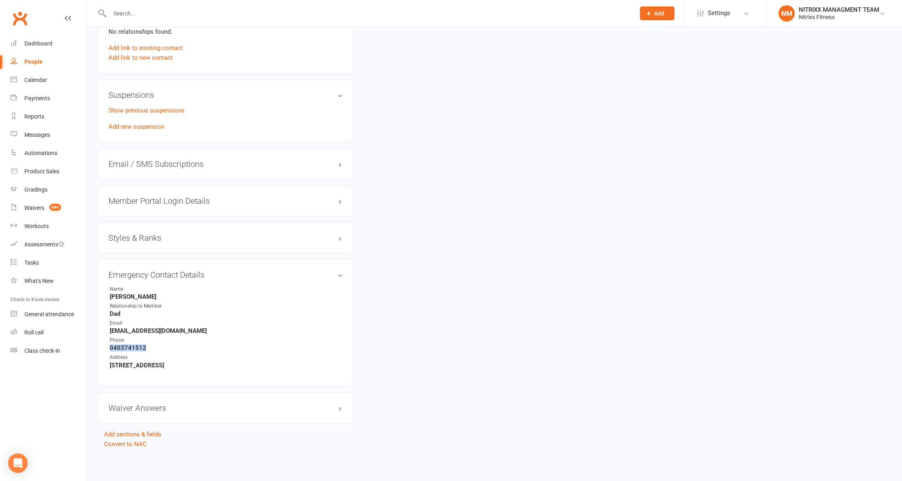
copy strong "0403741512"
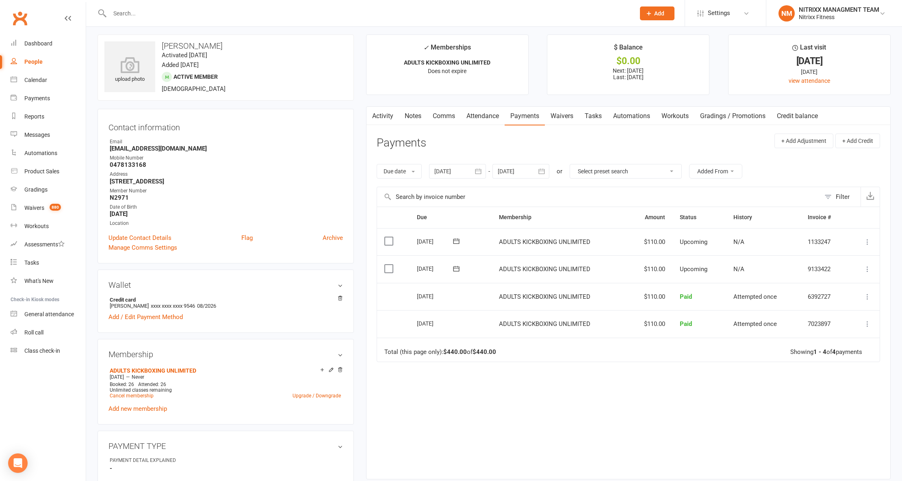
scroll to position [0, 0]
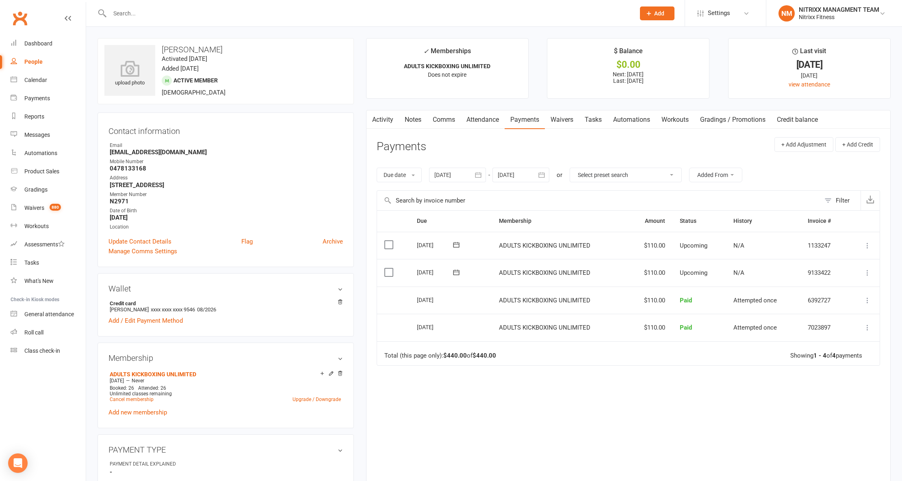
click at [42, 63] on link "People" at bounding box center [48, 62] width 75 height 18
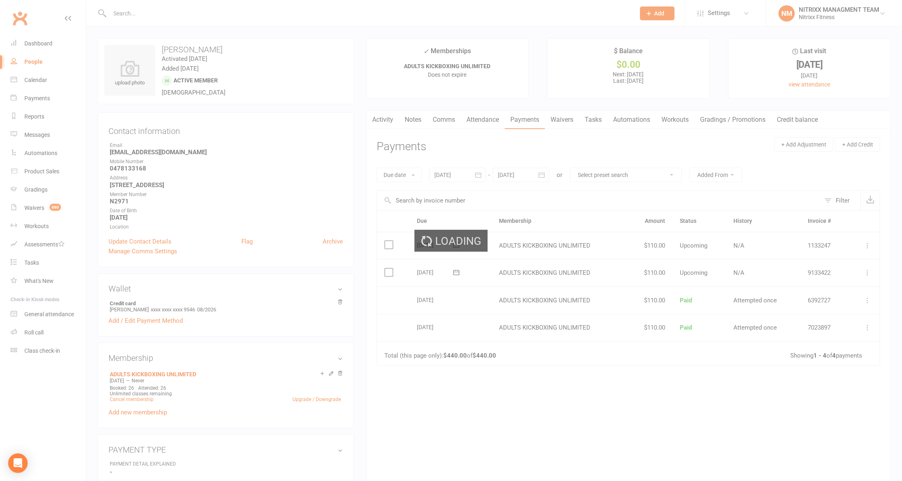
select select "100"
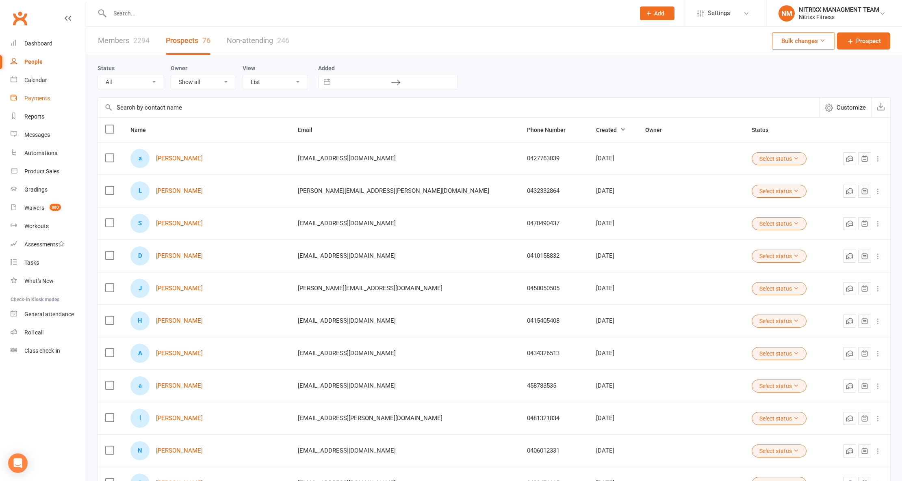
click at [58, 98] on link "Payments" at bounding box center [48, 98] width 75 height 18
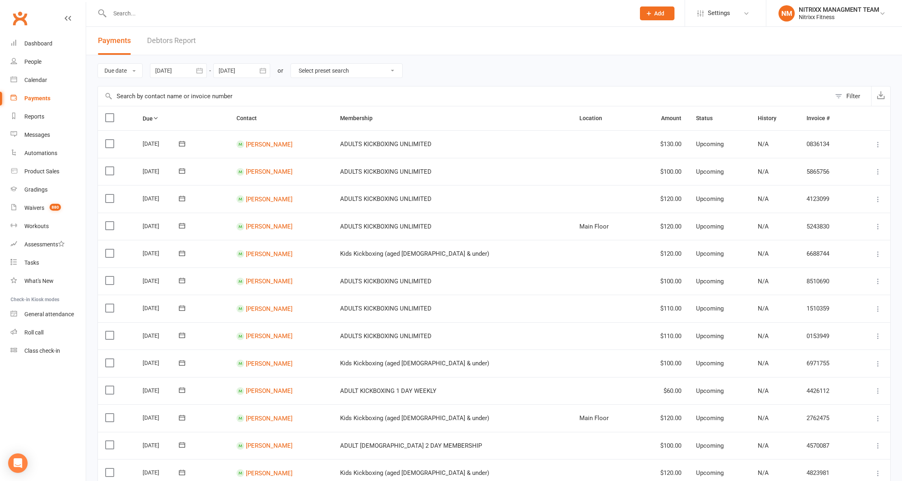
click at [132, 62] on div "Due date Due date Date paid Date failed Date settled [DATE] [DATE] Sun Mon Tue …" at bounding box center [493, 70] width 793 height 31
click at [130, 64] on button "Due date" at bounding box center [119, 70] width 45 height 15
click at [121, 126] on link "Date failed" at bounding box center [138, 121] width 80 height 16
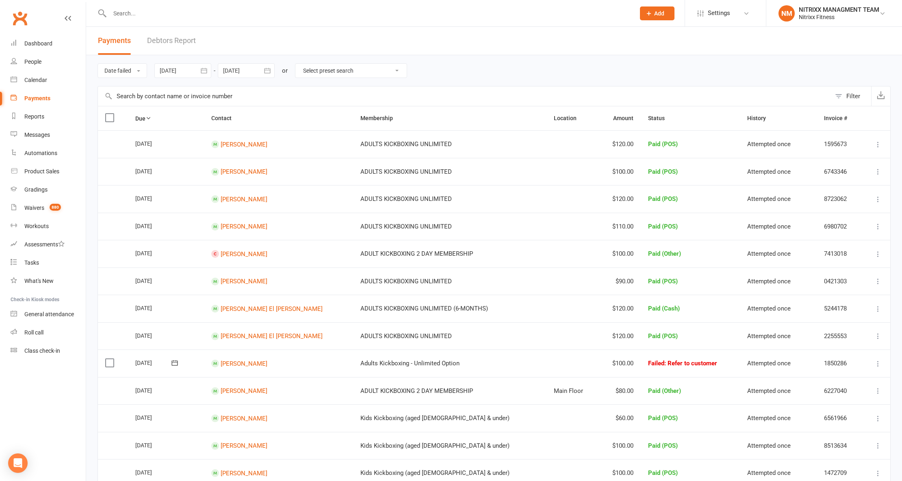
click at [206, 71] on icon "button" at bounding box center [204, 71] width 8 height 8
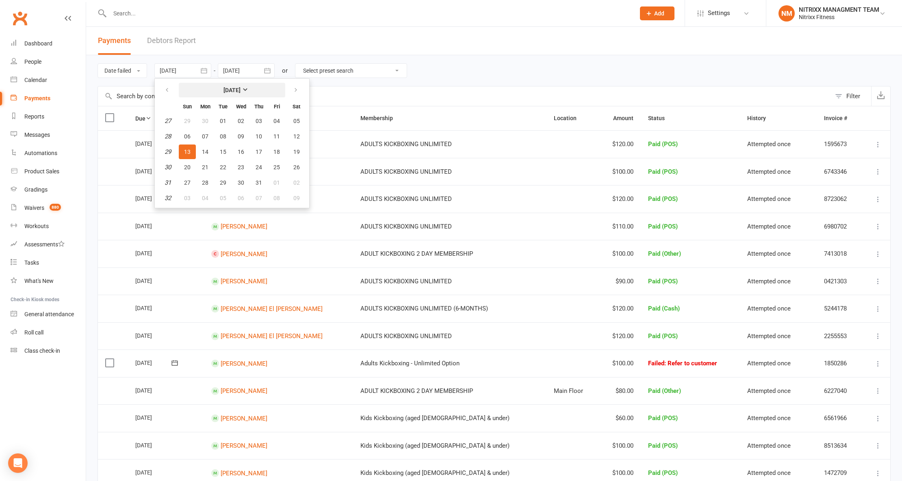
click at [228, 92] on strong "[DATE]" at bounding box center [231, 90] width 17 height 6
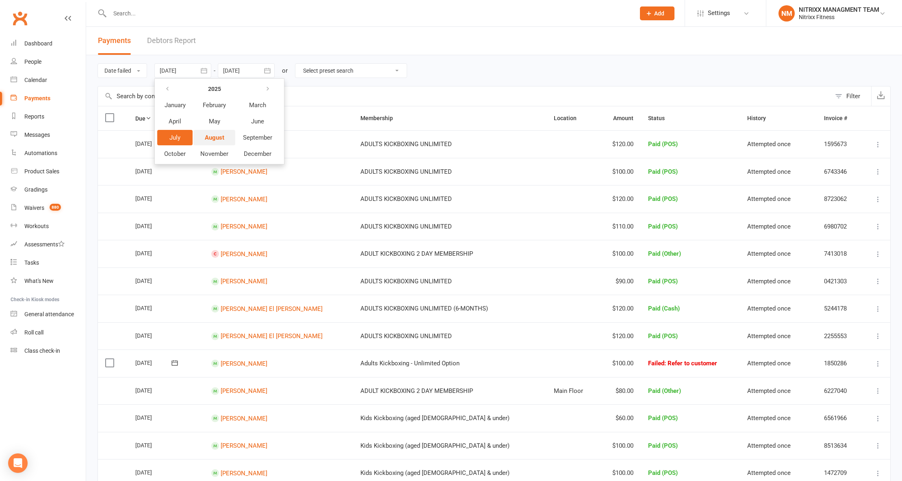
click at [213, 139] on span "August" at bounding box center [214, 137] width 19 height 7
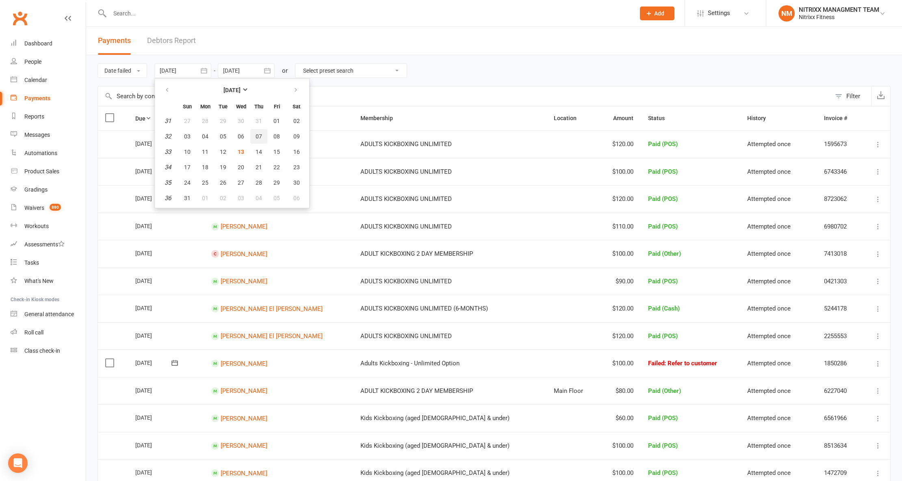
click at [263, 136] on button "07" at bounding box center [258, 136] width 17 height 15
type input "[DATE]"
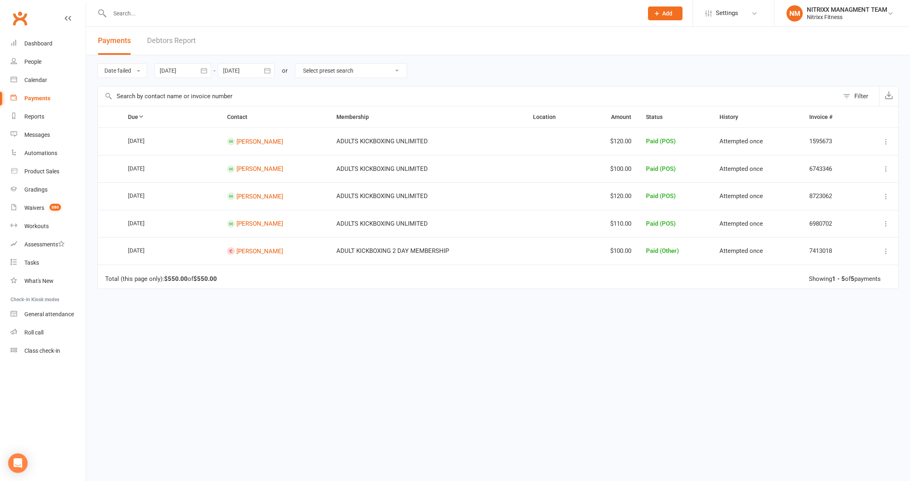
click at [190, 16] on input "text" at bounding box center [372, 13] width 530 height 11
click at [182, 14] on input "text" at bounding box center [372, 13] width 530 height 11
paste input "[PERSON_NAME]"
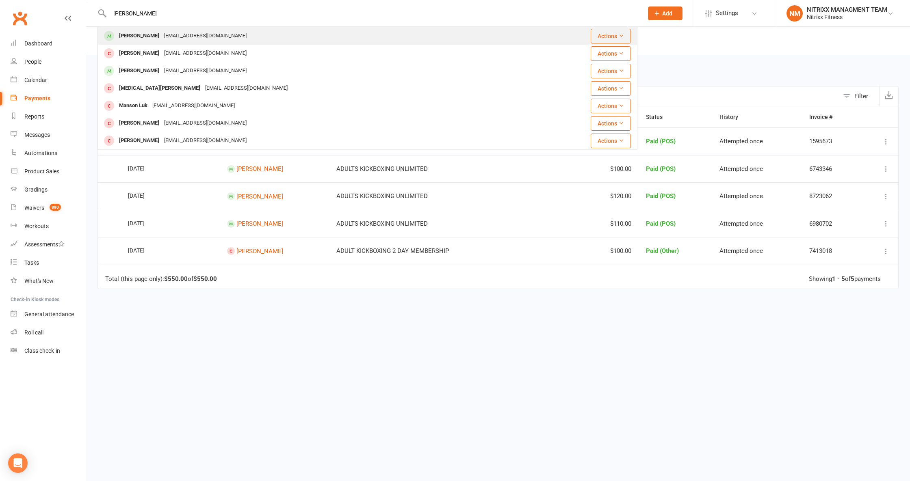
type input "[PERSON_NAME]"
click at [128, 35] on div "[PERSON_NAME]" at bounding box center [139, 36] width 45 height 12
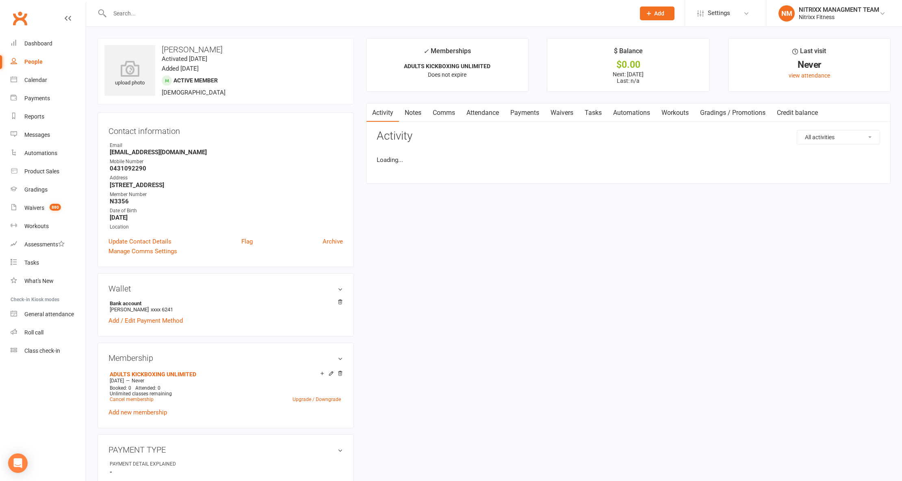
click at [383, 69] on main "✓ Memberships ADULTS KICKBOXING UNLIMITED Does not expire $ Balance $0.00 Next:…" at bounding box center [628, 115] width 537 height 154
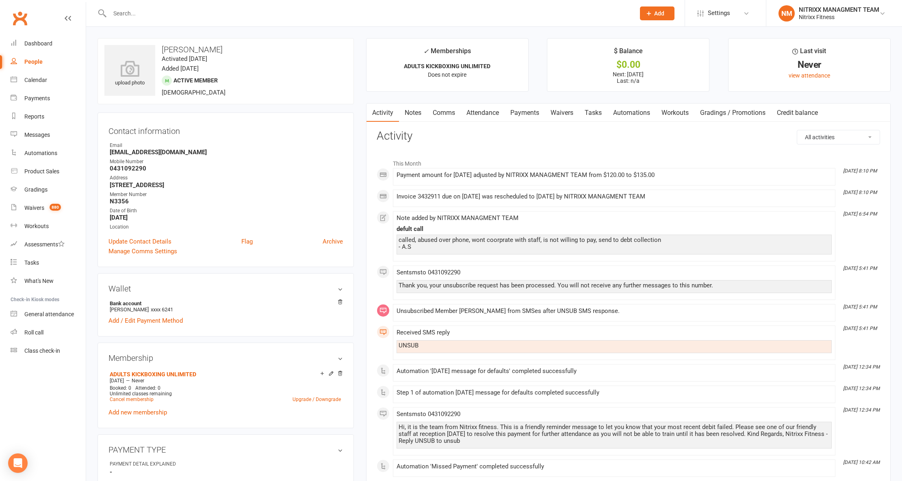
click at [517, 109] on link "Payments" at bounding box center [524, 113] width 40 height 19
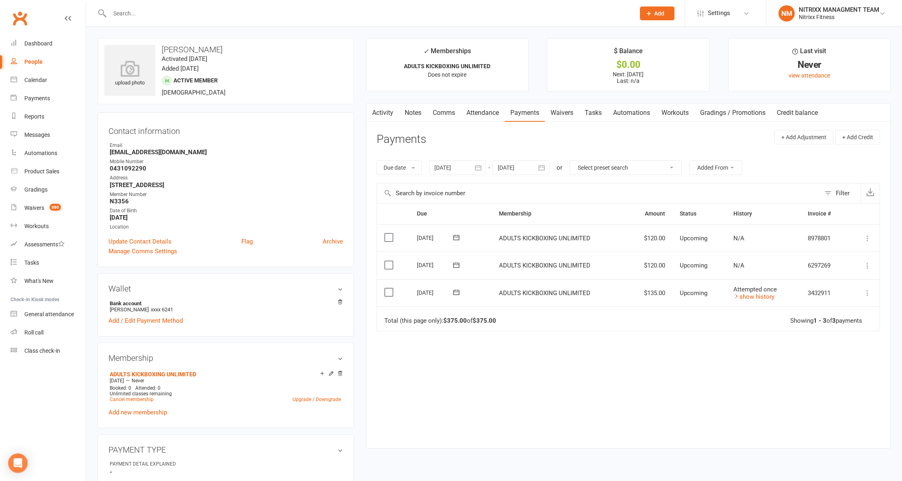
click at [130, 12] on input "text" at bounding box center [368, 13] width 522 height 11
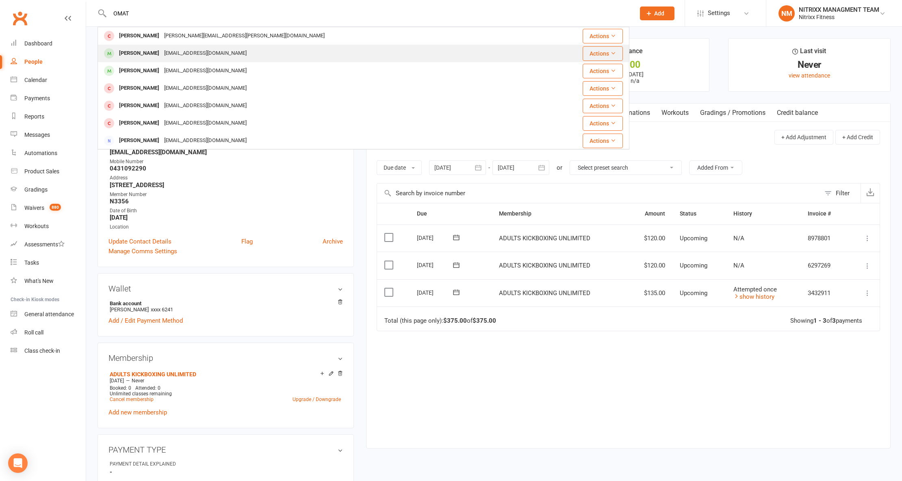
type input "OMAT"
click at [182, 50] on div "[EMAIL_ADDRESS][DOMAIN_NAME]" at bounding box center [205, 54] width 87 height 12
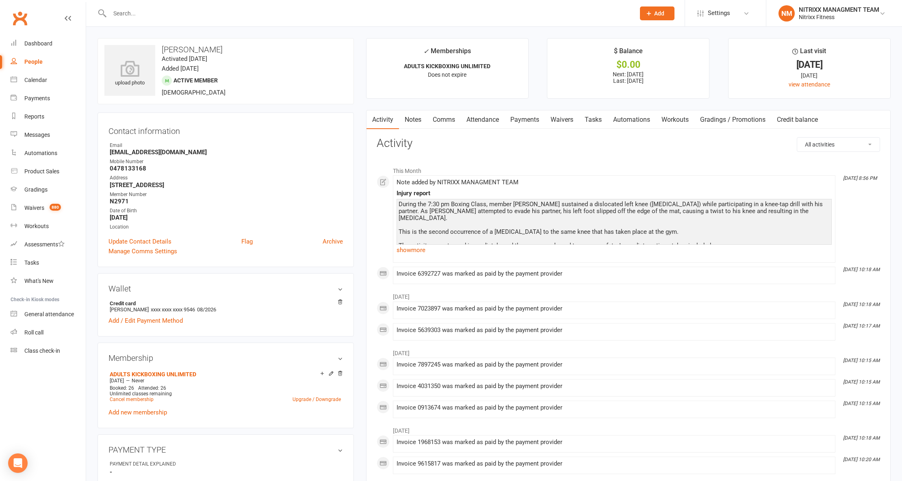
click at [420, 117] on link "Notes" at bounding box center [413, 119] width 28 height 19
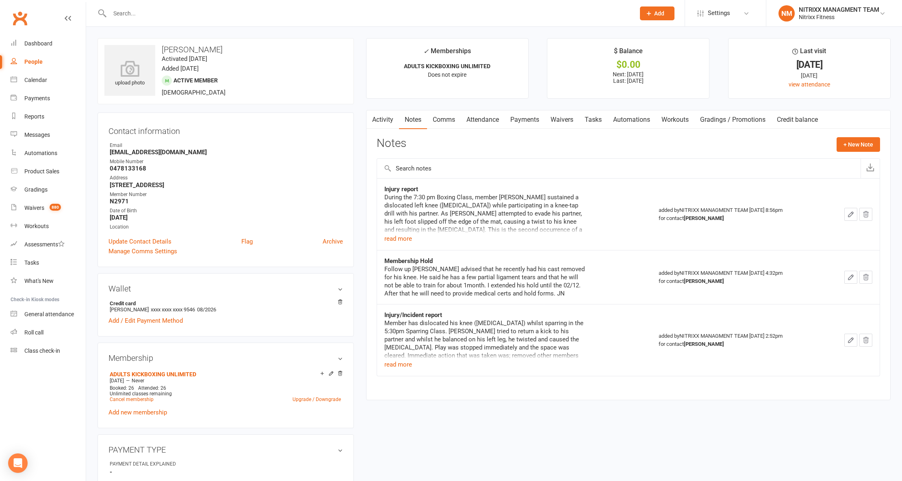
click at [384, 122] on link "Activity" at bounding box center [382, 119] width 32 height 19
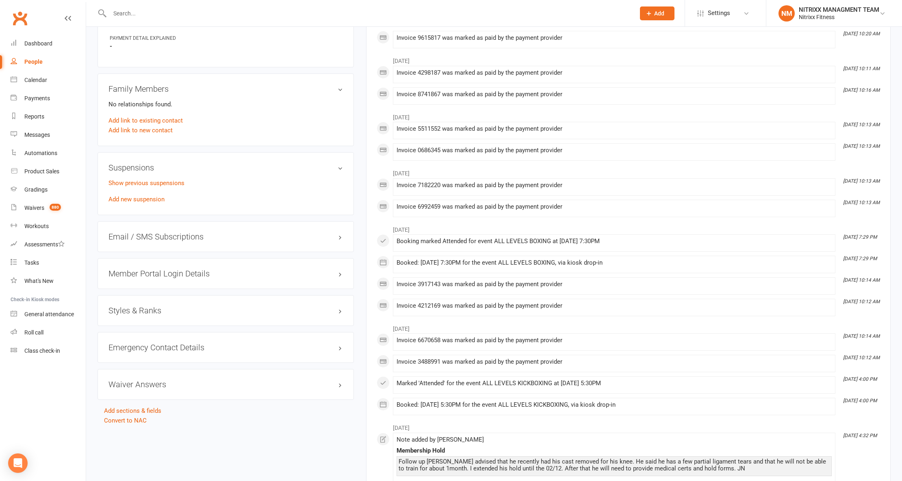
scroll to position [527, 0]
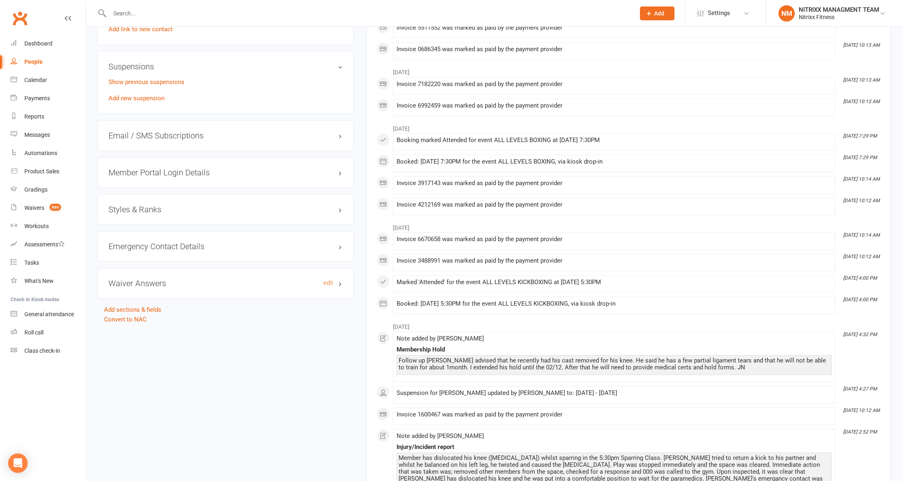
click at [180, 286] on h3 "Waiver Answers edit" at bounding box center [225, 283] width 234 height 9
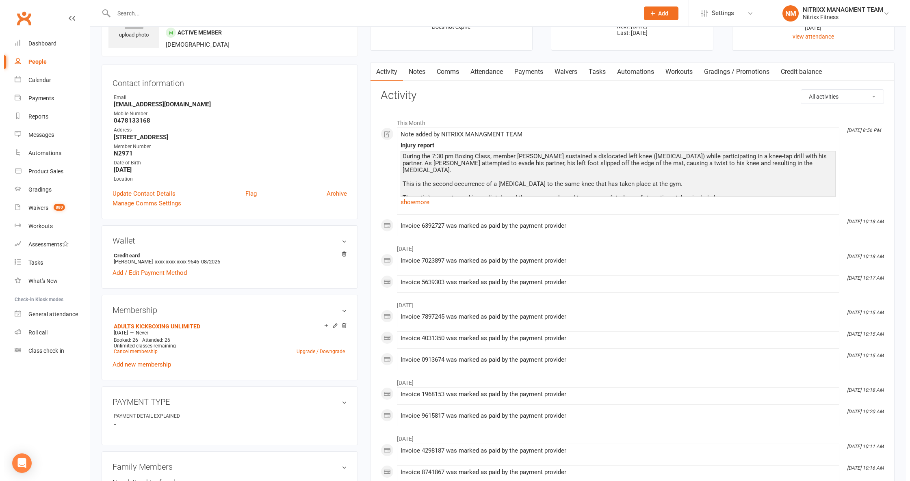
scroll to position [0, 0]
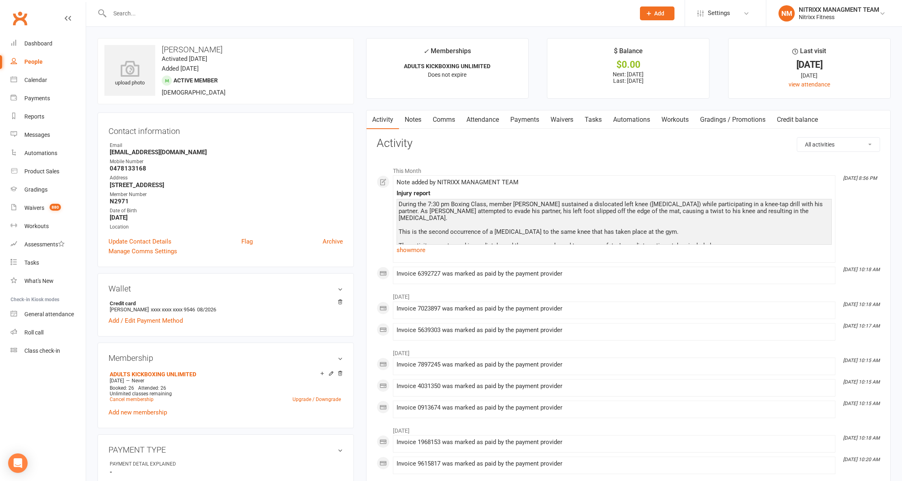
drag, startPoint x: 574, startPoint y: 124, endPoint x: 570, endPoint y: 124, distance: 4.1
click at [573, 124] on link "Waivers" at bounding box center [562, 119] width 34 height 19
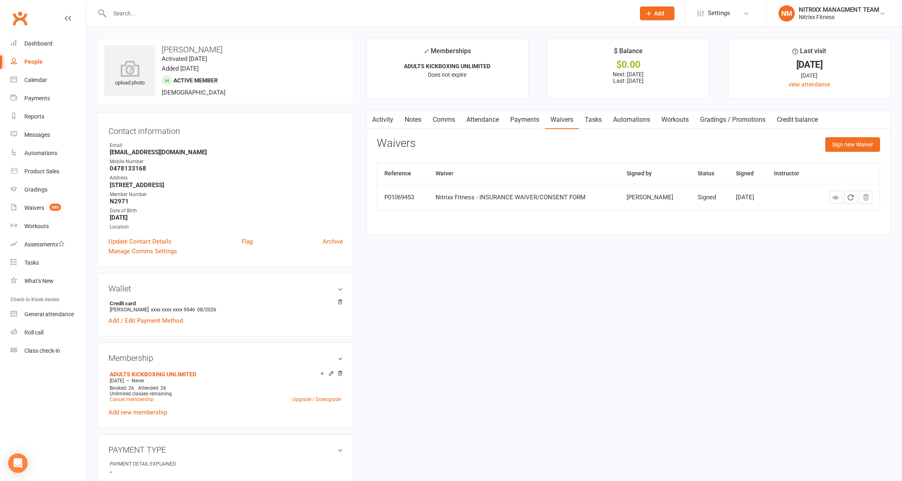
click at [400, 123] on link "Notes" at bounding box center [413, 119] width 28 height 19
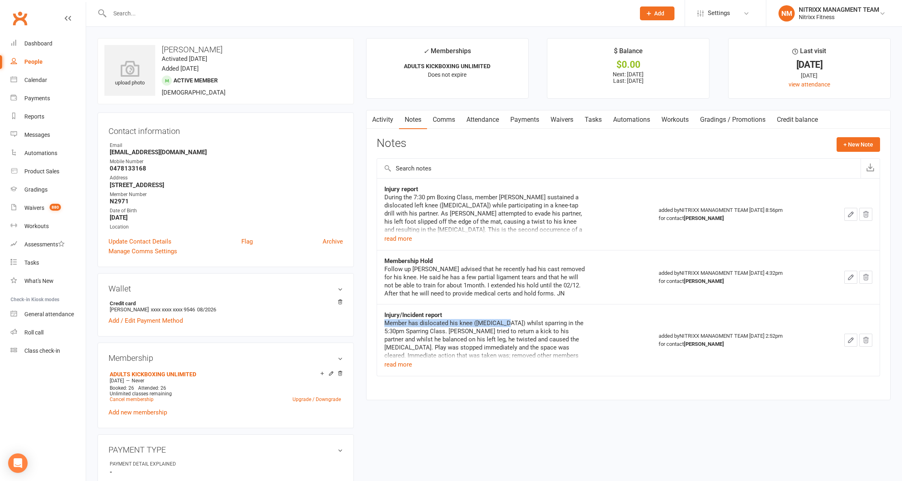
drag, startPoint x: 502, startPoint y: 327, endPoint x: 508, endPoint y: 306, distance: 21.8
click at [508, 306] on td "Injury/Incident report Member has dislocated his knee ([MEDICAL_DATA]) whilst s…" at bounding box center [514, 340] width 274 height 72
click at [509, 296] on div "Follow up [PERSON_NAME] advised that he recently had his cast removed for his k…" at bounding box center [485, 281] width 203 height 32
drag, startPoint x: 36, startPoint y: 202, endPoint x: 78, endPoint y: 187, distance: 45.2
click at [35, 202] on link "Waivers 880" at bounding box center [48, 208] width 75 height 18
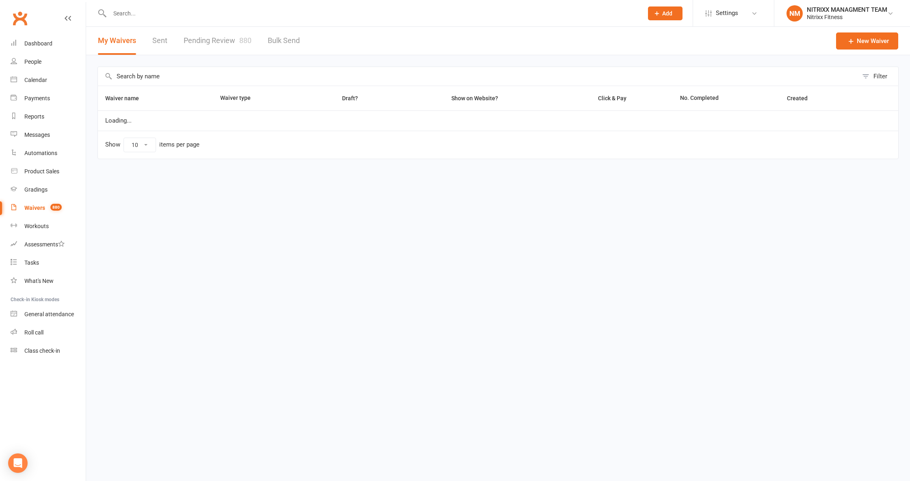
select select "100"
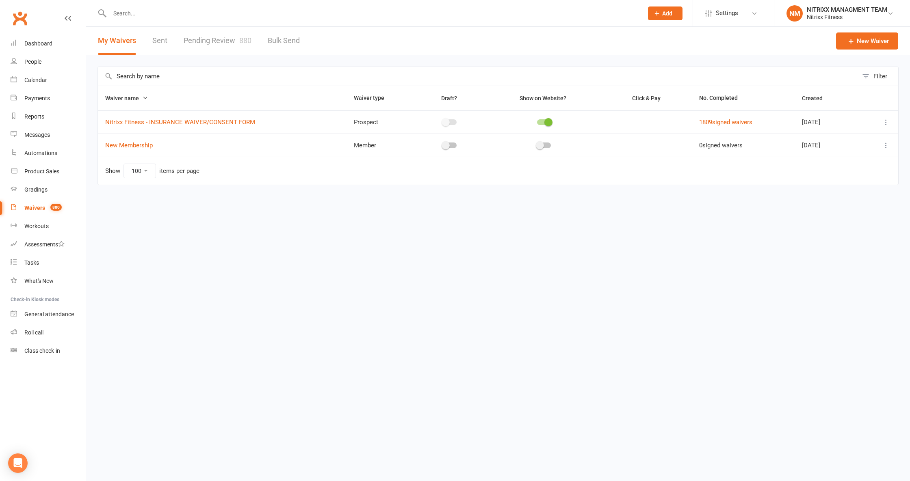
click at [218, 36] on link "Pending Review 880" at bounding box center [218, 41] width 68 height 28
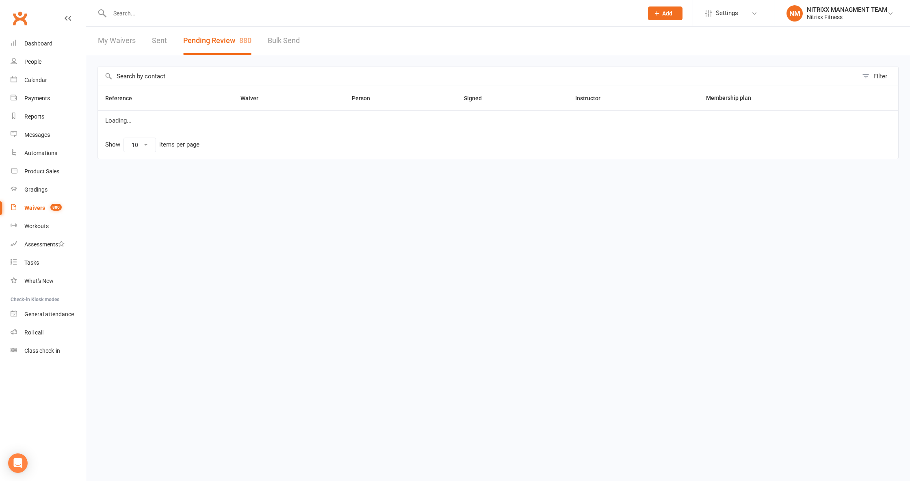
select select "100"
click at [197, 74] on input "text" at bounding box center [478, 76] width 760 height 19
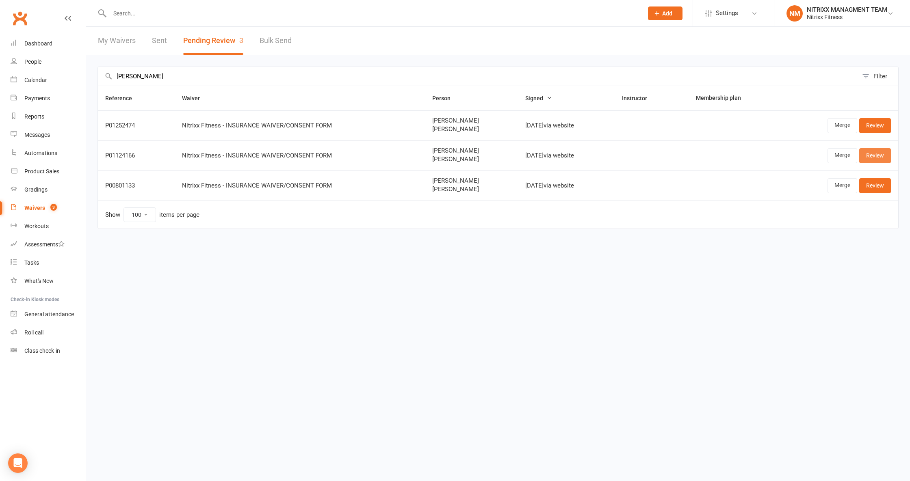
type input "[PERSON_NAME]"
click at [876, 153] on link "Review" at bounding box center [875, 155] width 32 height 15
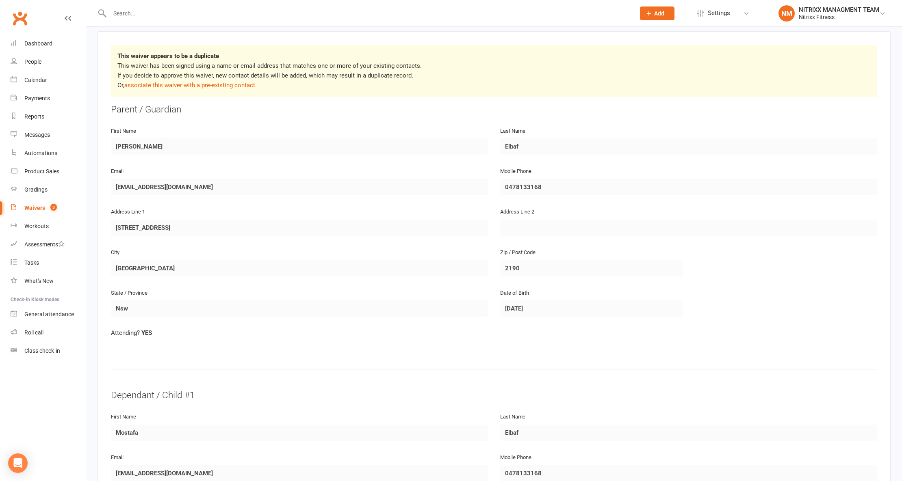
scroll to position [279, 0]
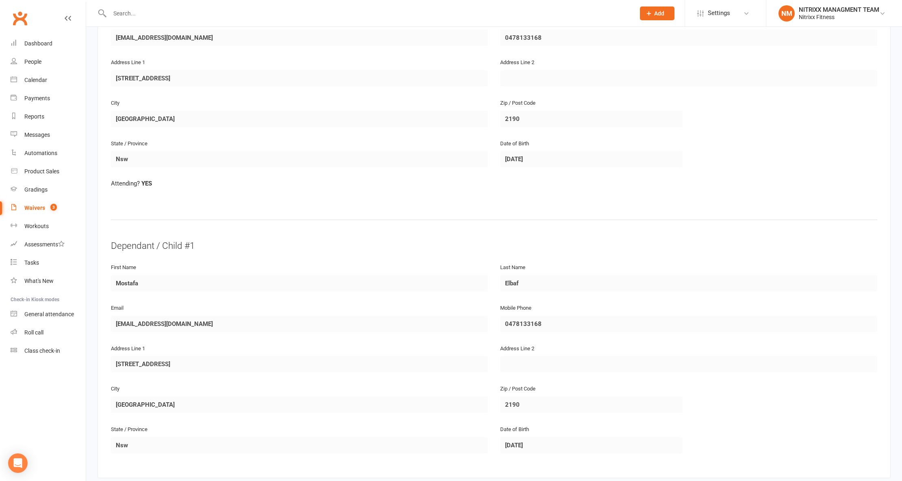
click at [54, 207] on span "3" at bounding box center [53, 207] width 6 height 7
select select "100"
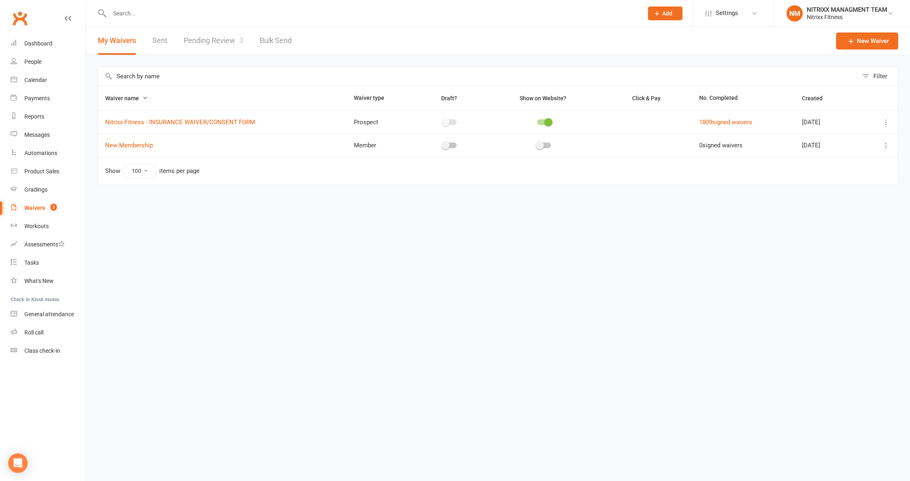
click at [244, 43] on div "My Waivers Sent Pending Review 3 Bulk Send" at bounding box center [194, 41] width 217 height 28
click at [209, 38] on link "Pending Review 3" at bounding box center [214, 41] width 60 height 28
select select "100"
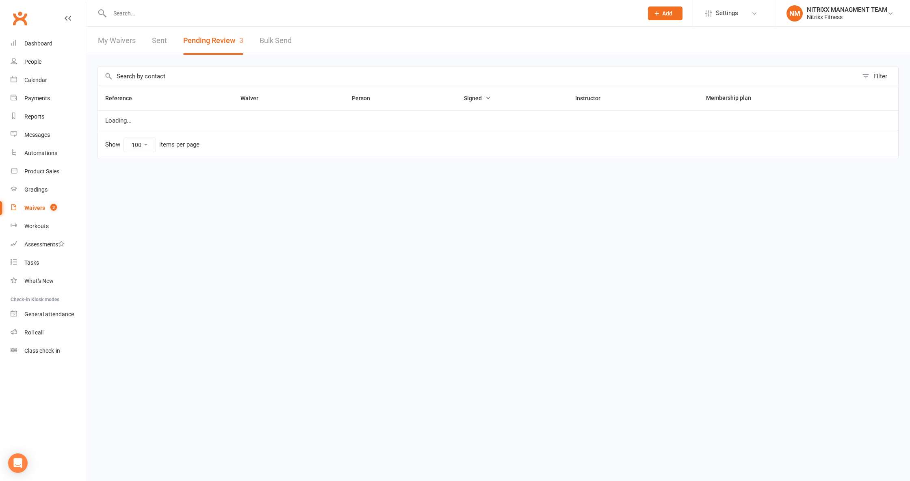
click at [186, 79] on input "text" at bounding box center [478, 76] width 760 height 19
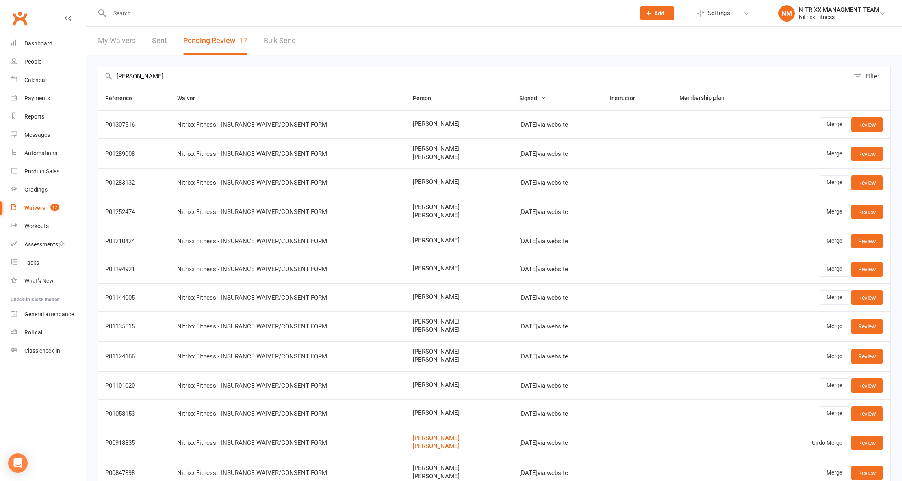
click at [119, 74] on input "[PERSON_NAME]" at bounding box center [474, 76] width 752 height 19
click at [167, 79] on input "ELBAF" at bounding box center [474, 76] width 752 height 19
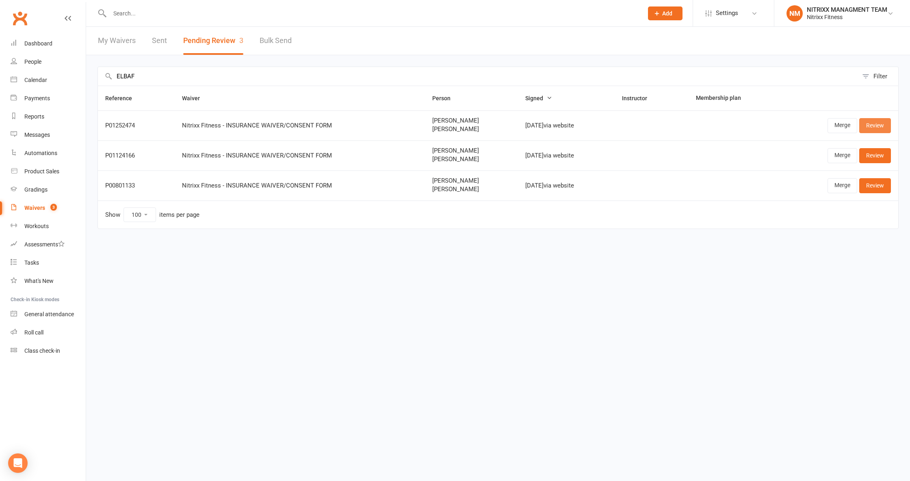
type input "ELBAF"
click at [886, 125] on link "Review" at bounding box center [875, 125] width 32 height 15
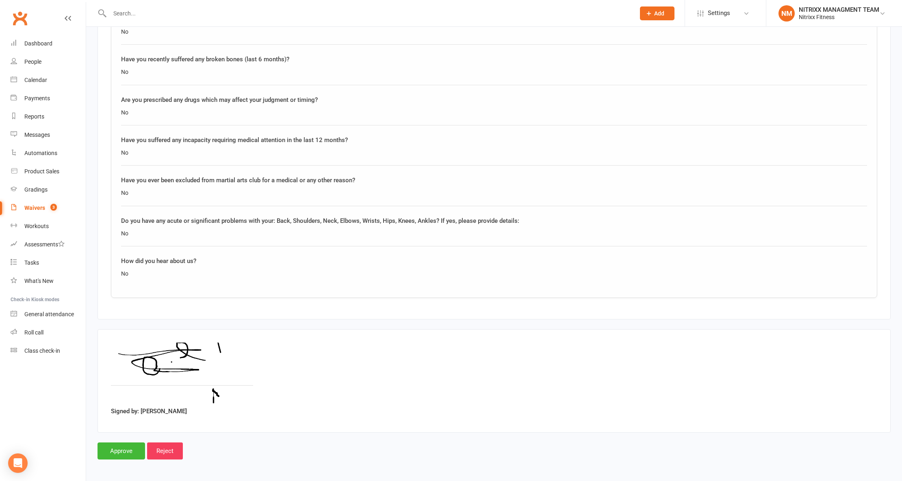
scroll to position [1416, 0]
click at [111, 12] on input "text" at bounding box center [368, 13] width 522 height 11
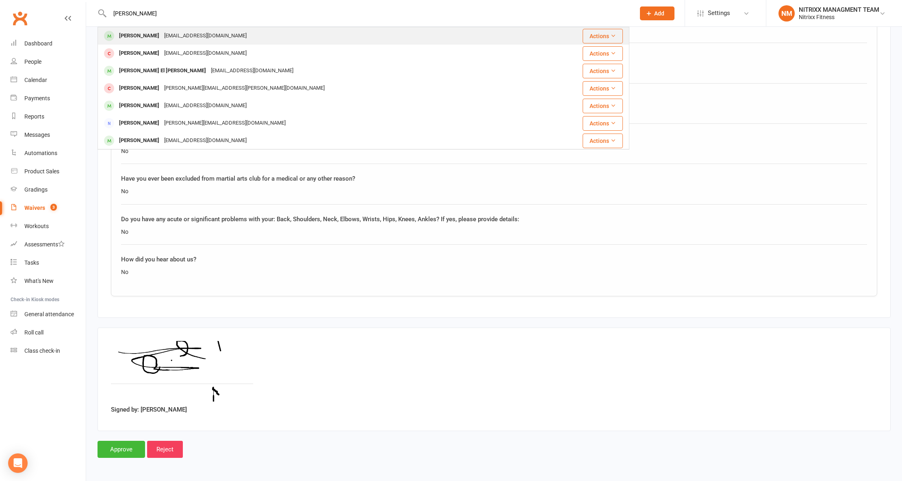
type input "[PERSON_NAME]"
click at [162, 33] on div "[EMAIL_ADDRESS][DOMAIN_NAME]" at bounding box center [205, 36] width 87 height 12
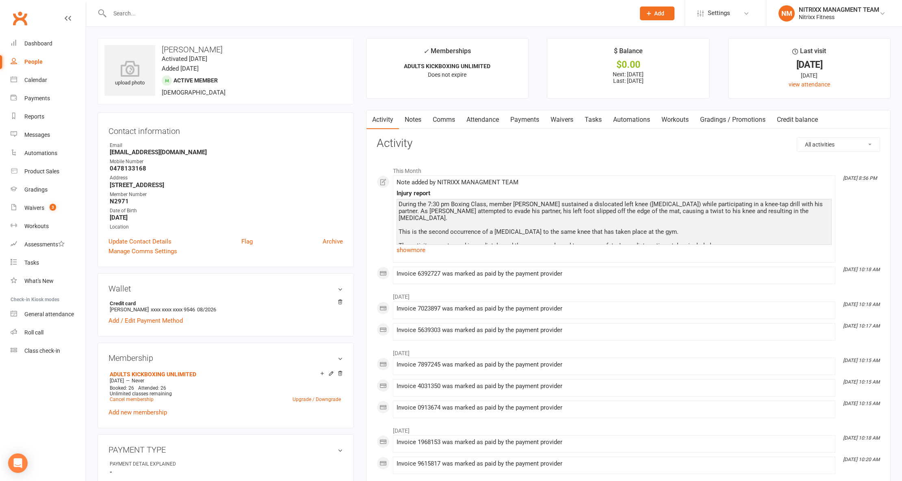
click at [422, 114] on link "Notes" at bounding box center [413, 119] width 28 height 19
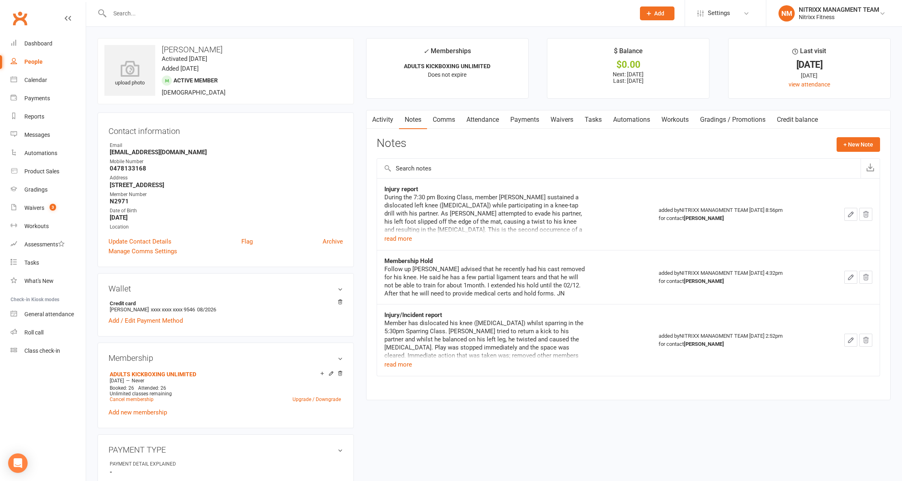
click at [456, 117] on link "Comms" at bounding box center [444, 119] width 34 height 19
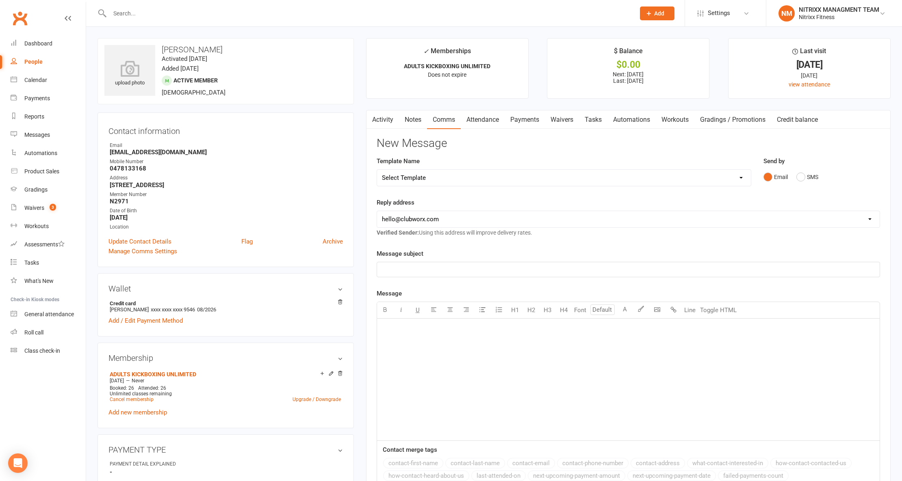
click at [425, 122] on link "Notes" at bounding box center [413, 119] width 28 height 19
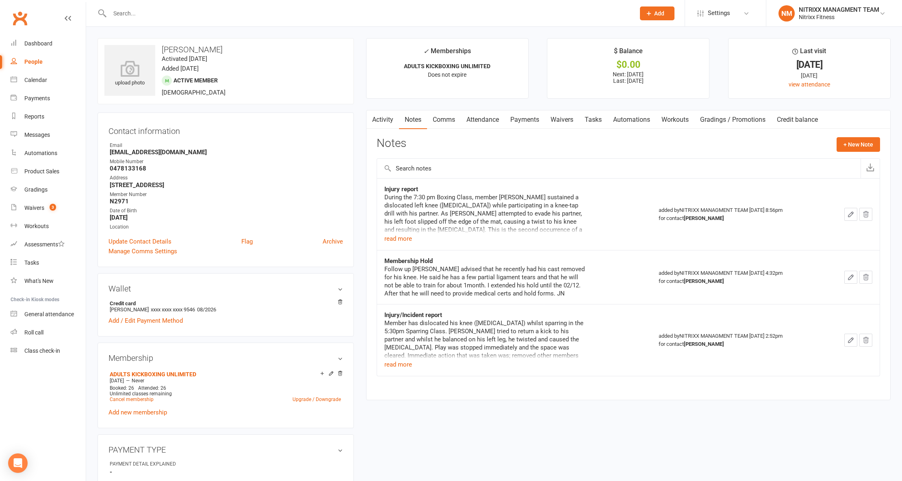
click at [492, 118] on link "Attendance" at bounding box center [483, 119] width 44 height 19
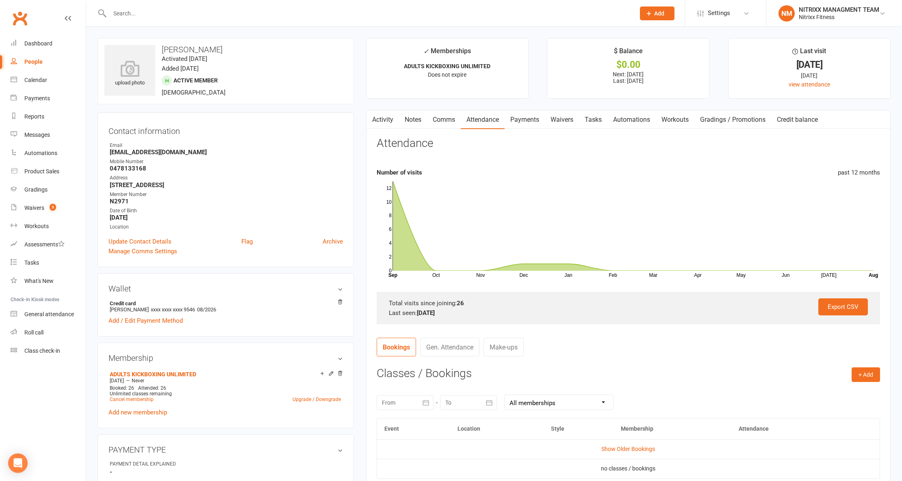
click at [559, 120] on link "Waivers" at bounding box center [562, 119] width 34 height 19
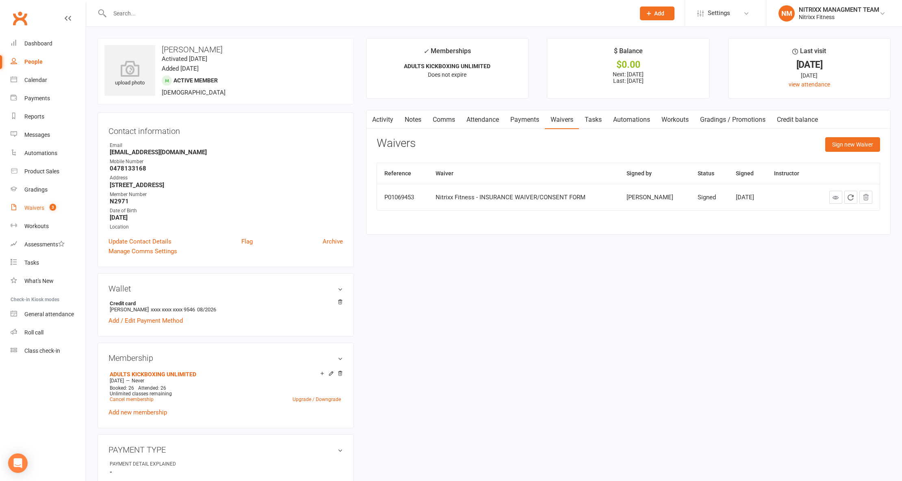
click at [40, 202] on link "Waivers 3" at bounding box center [48, 208] width 75 height 18
select select "100"
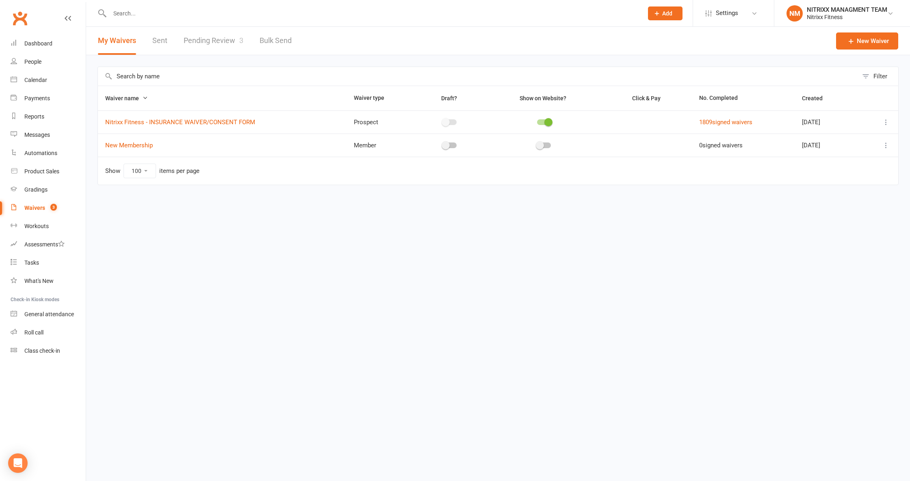
click at [216, 33] on link "Pending Review 3" at bounding box center [214, 41] width 60 height 28
select select "100"
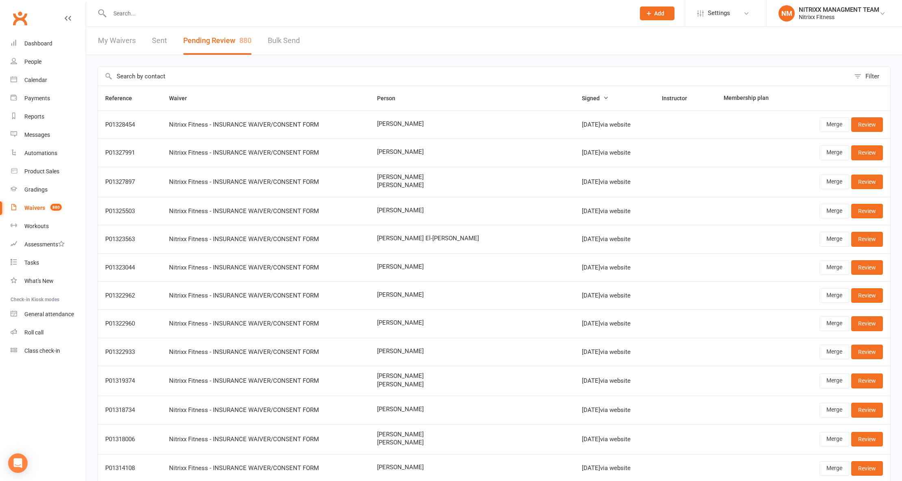
click at [218, 74] on input "text" at bounding box center [474, 76] width 752 height 19
type input "L"
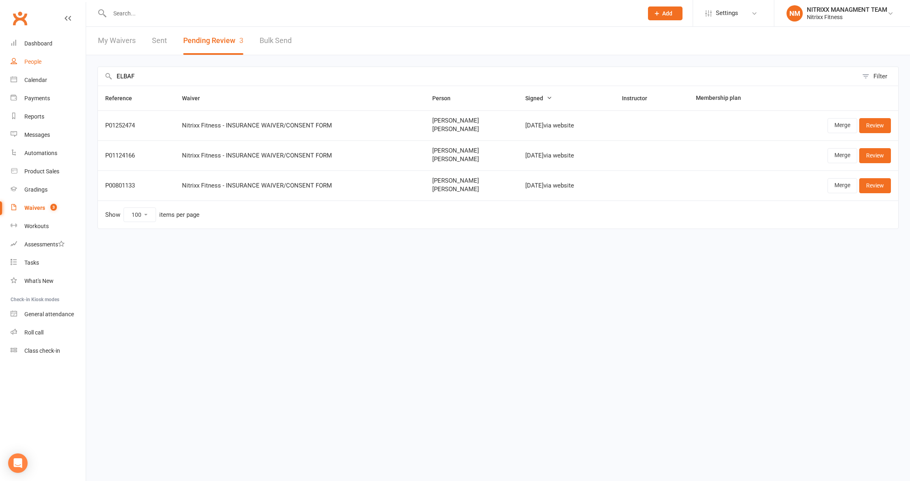
type input "ELBAF"
click at [46, 57] on link "People" at bounding box center [48, 62] width 75 height 18
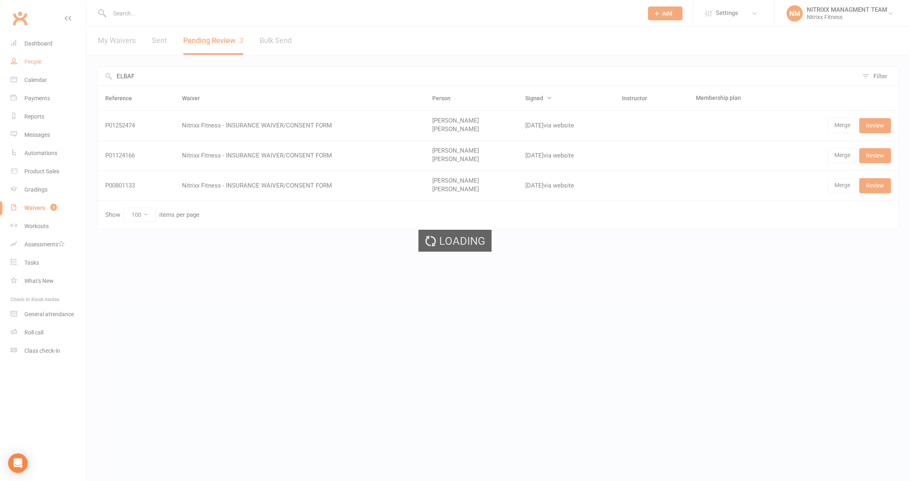
select select "100"
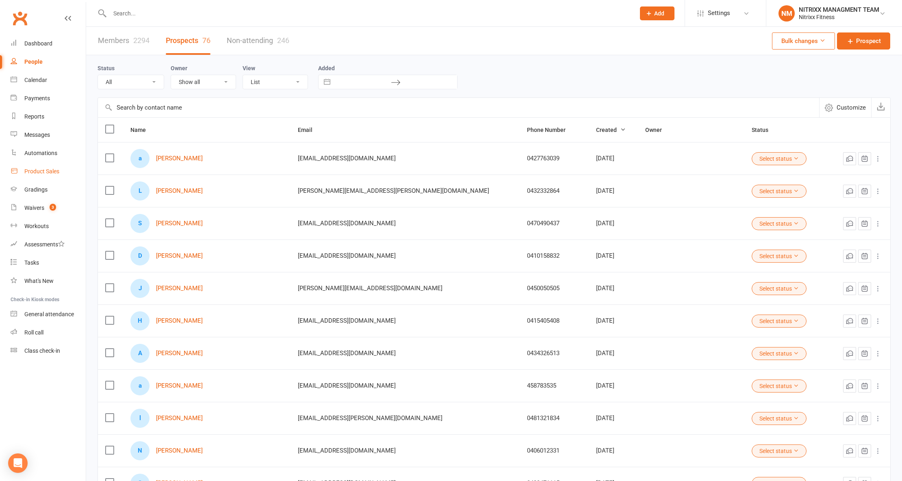
click at [45, 167] on link "Product Sales" at bounding box center [48, 171] width 75 height 18
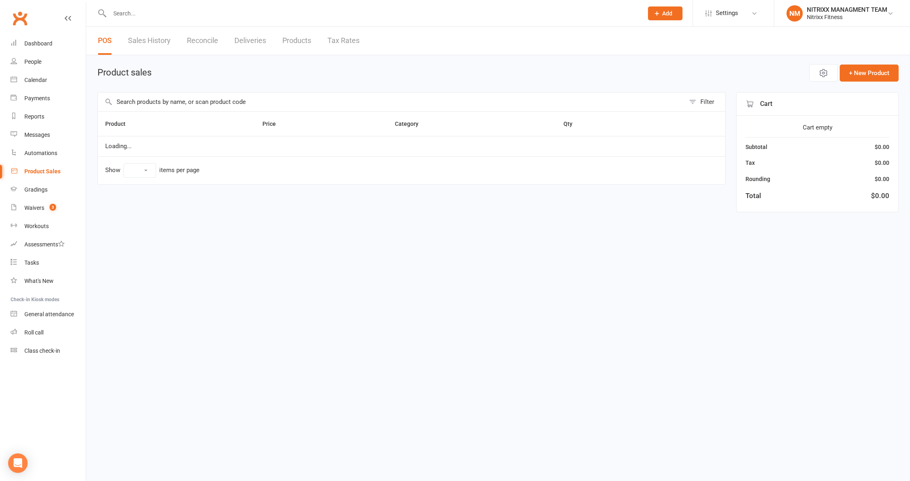
select select "100"
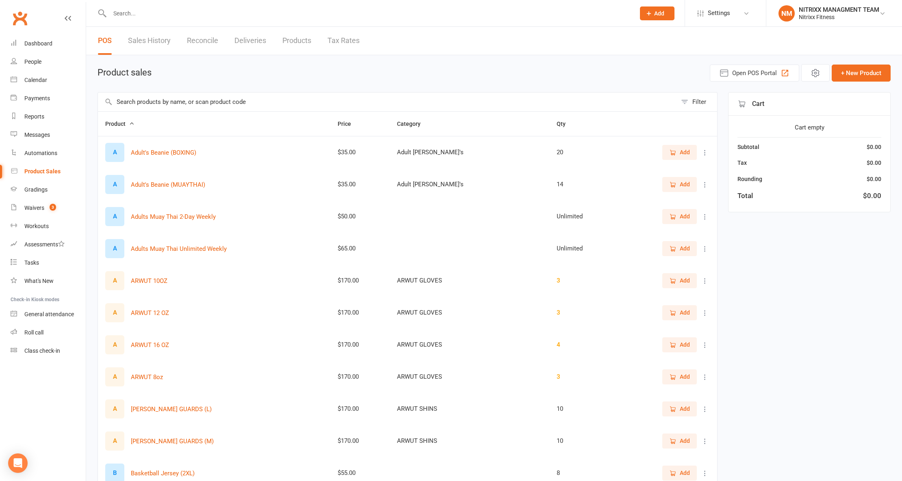
click at [153, 38] on link "Sales History" at bounding box center [149, 41] width 43 height 28
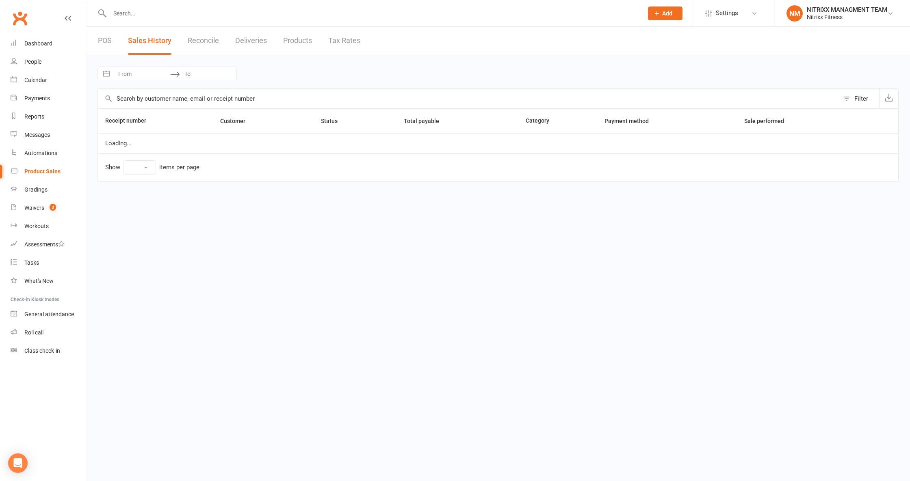
select select "100"
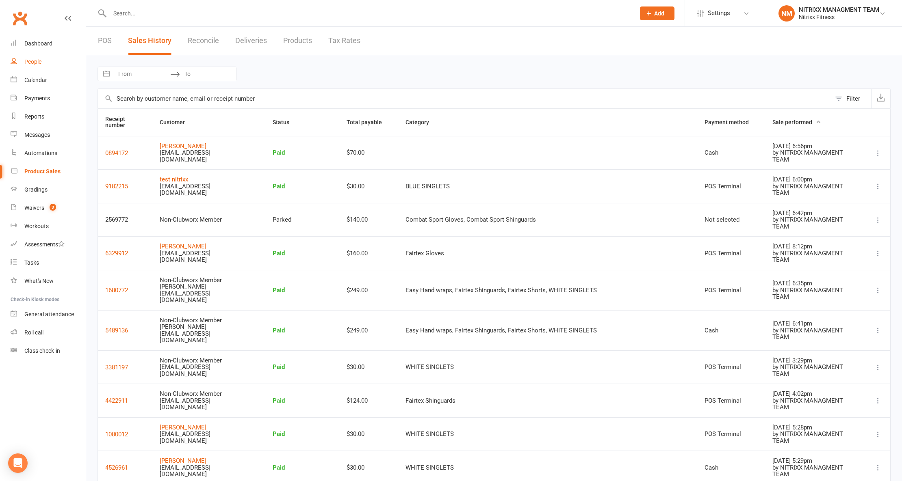
click at [75, 62] on link "People" at bounding box center [48, 62] width 75 height 18
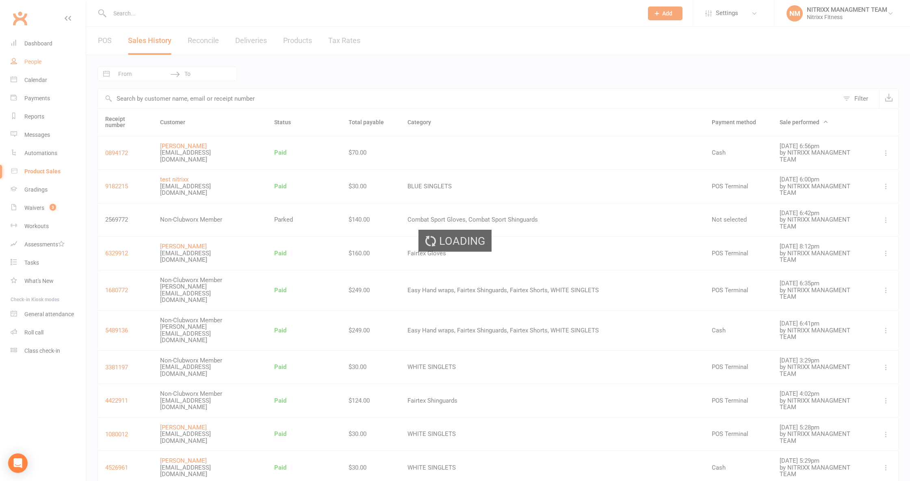
select select "100"
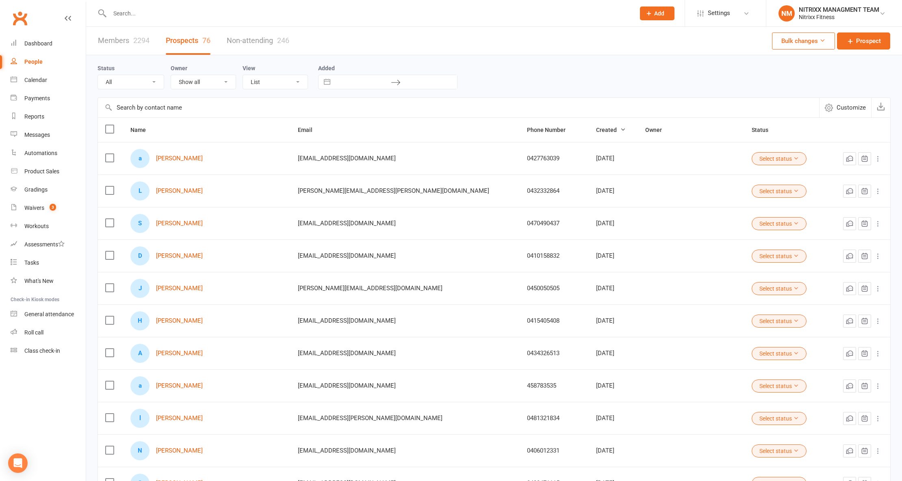
click at [199, 11] on input "text" at bounding box center [368, 13] width 522 height 11
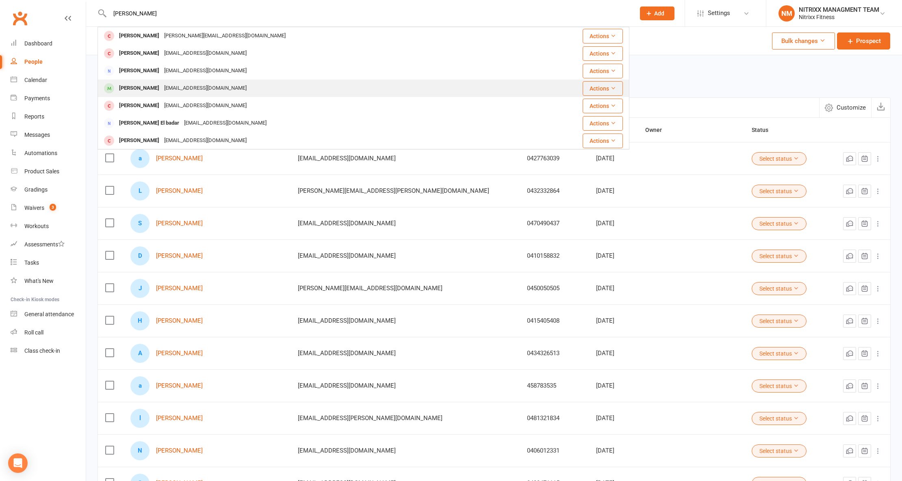
type input "[PERSON_NAME]"
click at [162, 88] on div "[PERSON_NAME]" at bounding box center [139, 88] width 45 height 12
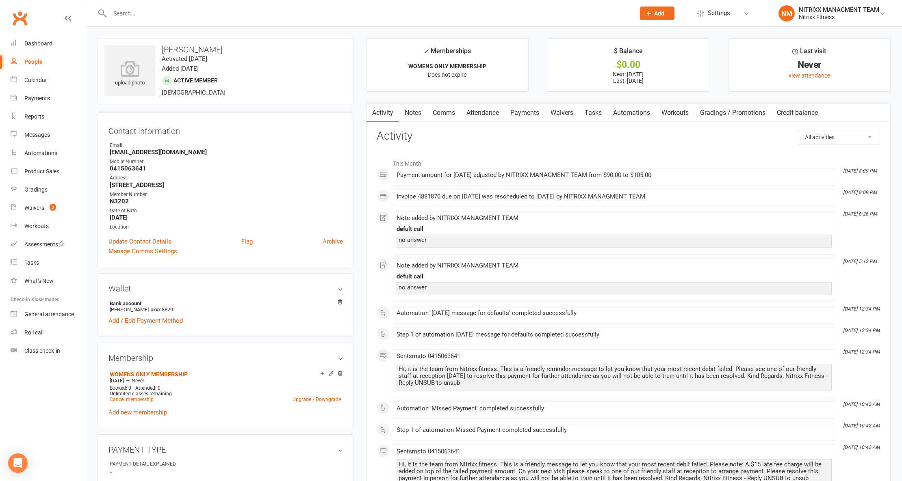
click at [533, 112] on link "Payments" at bounding box center [524, 113] width 40 height 19
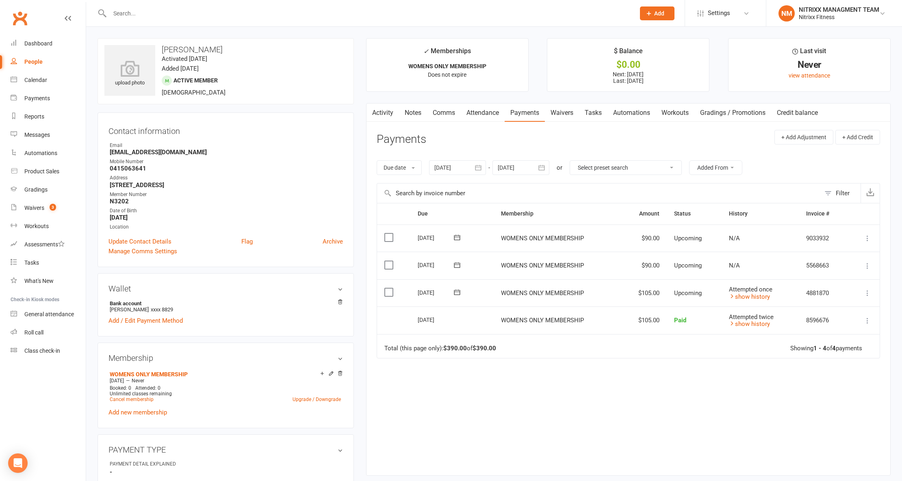
click at [388, 106] on link "Activity" at bounding box center [382, 113] width 32 height 19
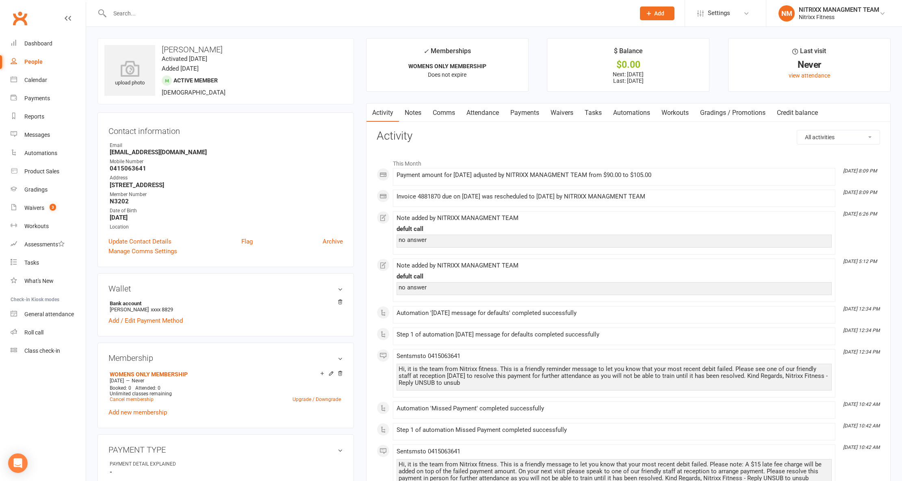
click at [433, 111] on link "Comms" at bounding box center [444, 113] width 34 height 19
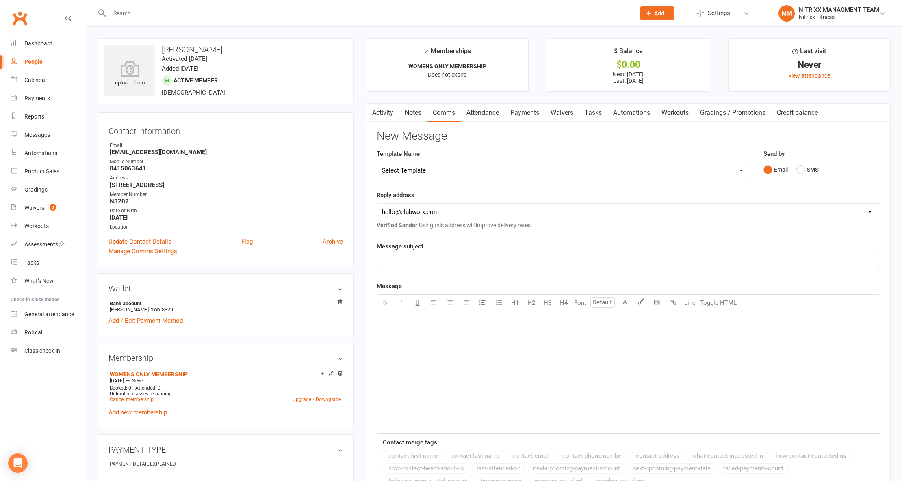
drag, startPoint x: 446, startPoint y: 319, endPoint x: 444, endPoint y: 327, distance: 7.9
click at [446, 322] on p "﻿" at bounding box center [628, 322] width 493 height 10
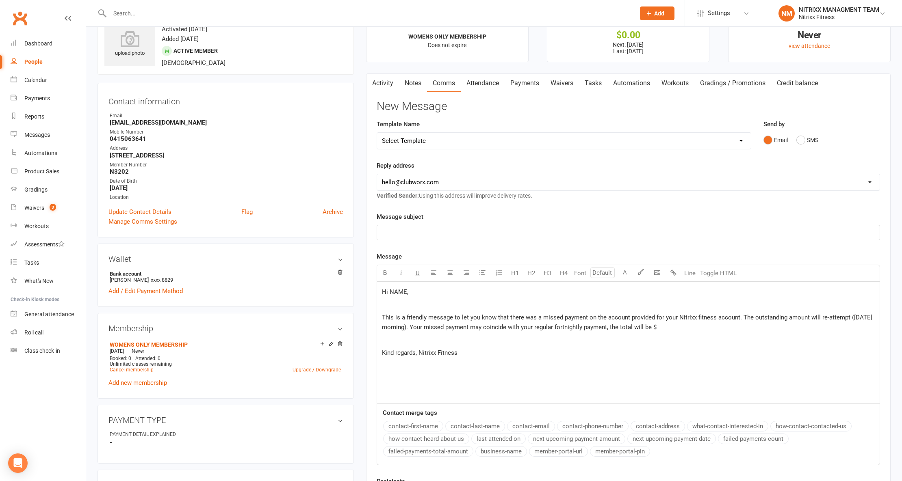
scroll to position [54, 0]
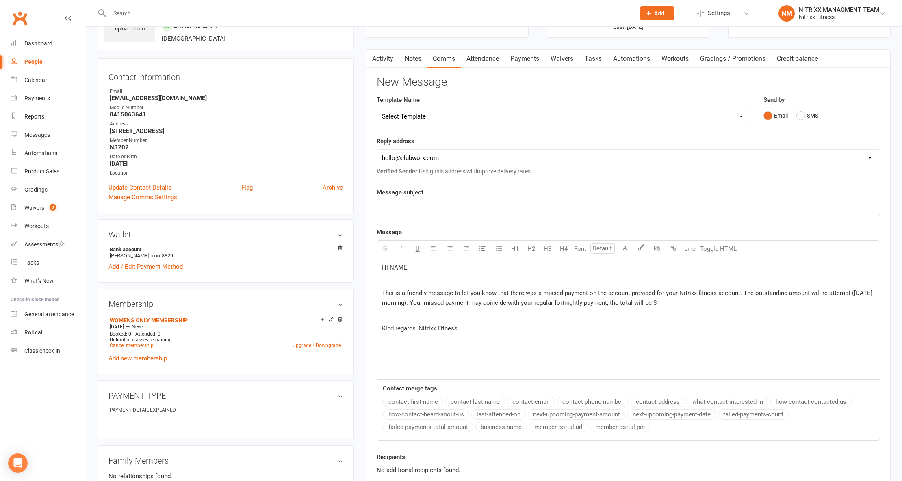
click at [396, 268] on span "Hi NAME," at bounding box center [395, 267] width 26 height 7
click at [699, 303] on p "This is a friendly message to let you know that there was a missed payment on t…" at bounding box center [628, 297] width 493 height 19
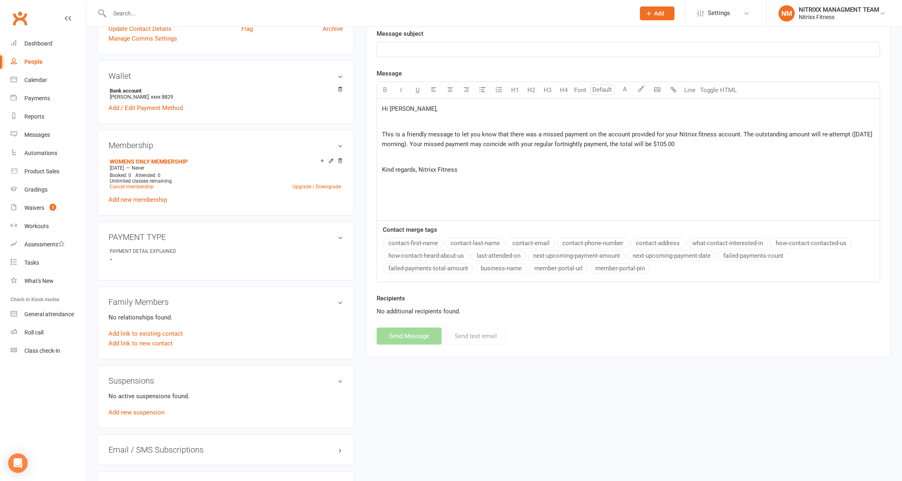
scroll to position [216, 0]
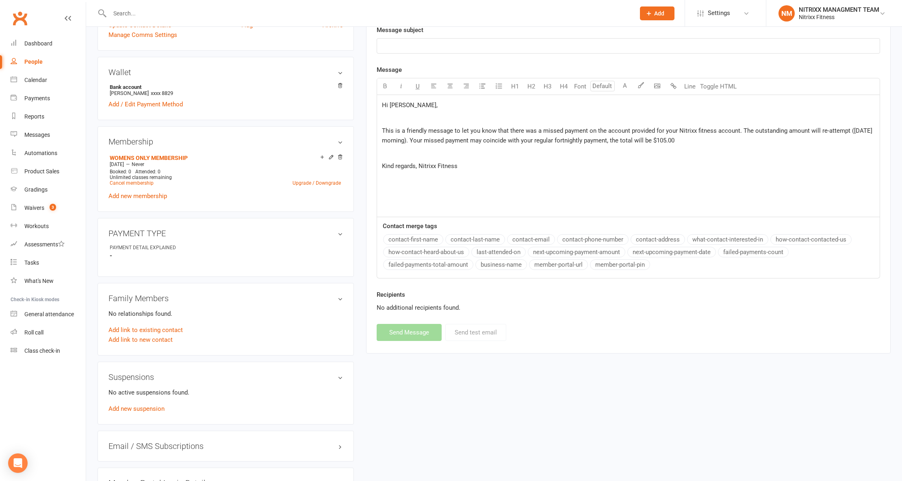
click at [402, 45] on p "﻿" at bounding box center [628, 46] width 493 height 10
click at [393, 337] on button "Send Message" at bounding box center [409, 332] width 65 height 17
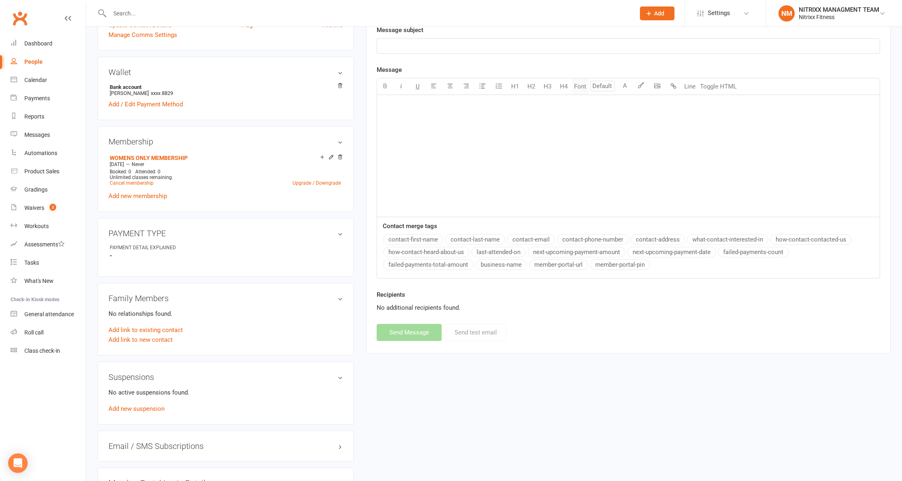
scroll to position [0, 0]
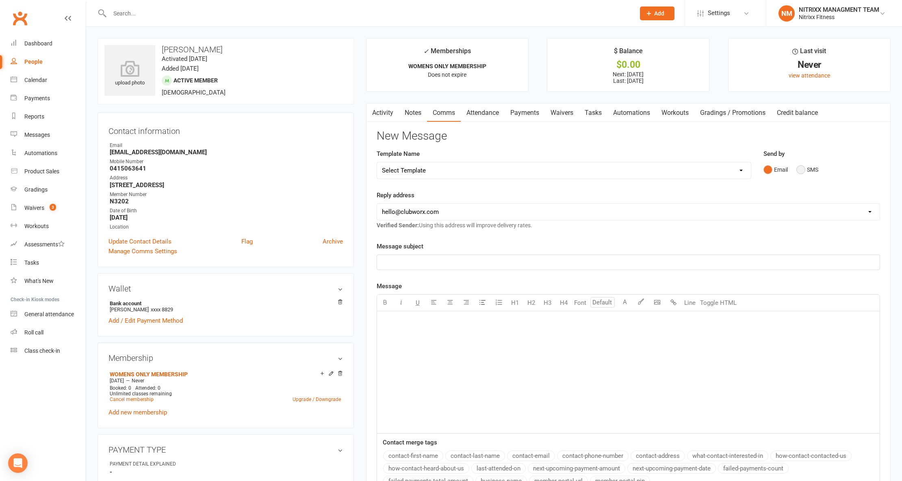
click at [798, 167] on button "SMS" at bounding box center [807, 169] width 22 height 15
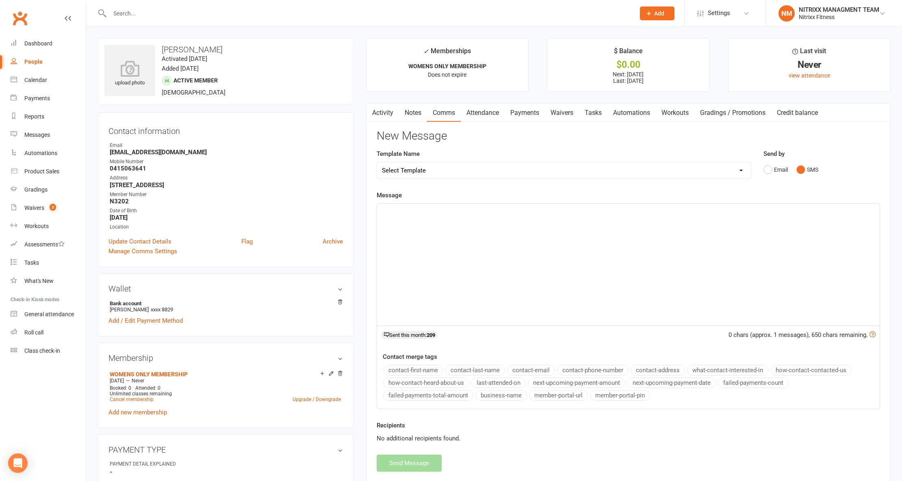
click at [595, 262] on div "﻿" at bounding box center [628, 265] width 502 height 122
paste div
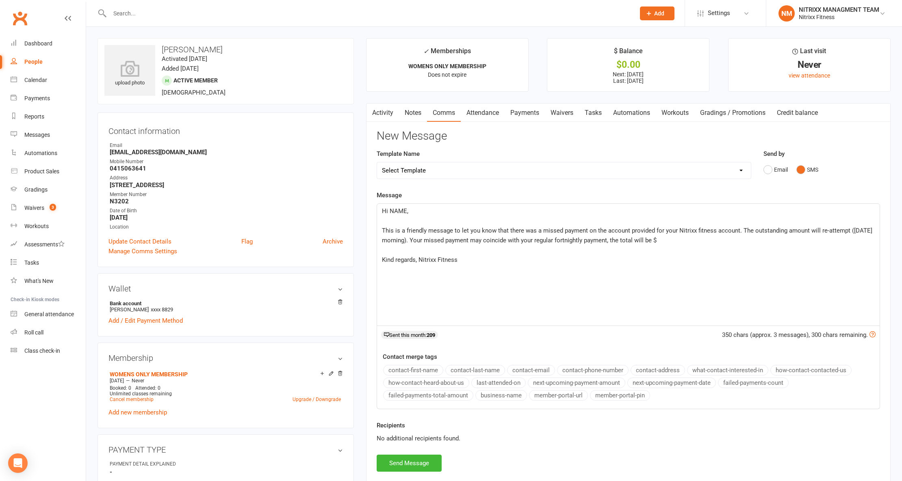
click at [396, 212] on span "Hi NAME," at bounding box center [395, 211] width 26 height 7
click at [687, 240] on p "This is a friendly message to let you know that there was a missed payment on t…" at bounding box center [628, 235] width 493 height 19
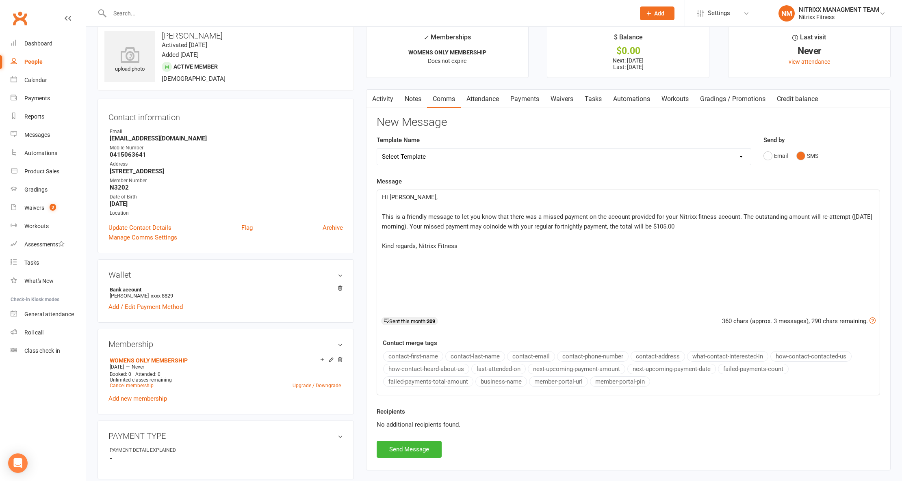
scroll to position [54, 0]
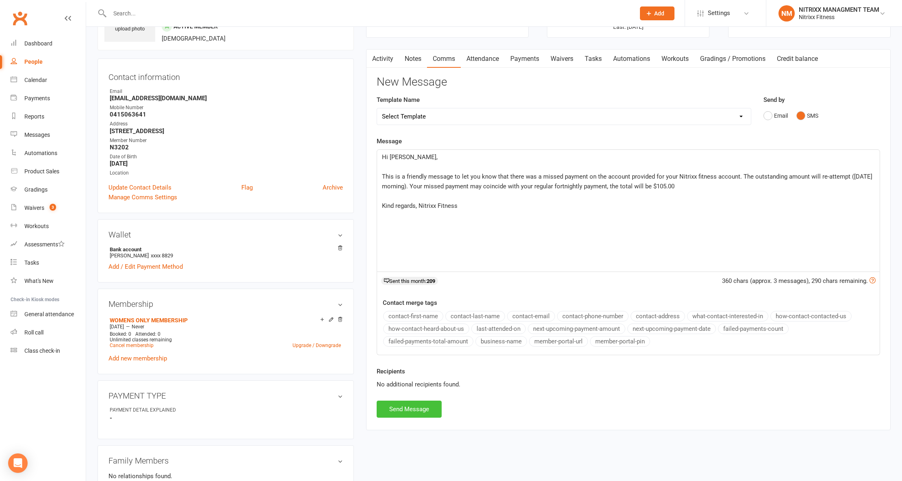
click at [403, 411] on button "Send Message" at bounding box center [409, 409] width 65 height 17
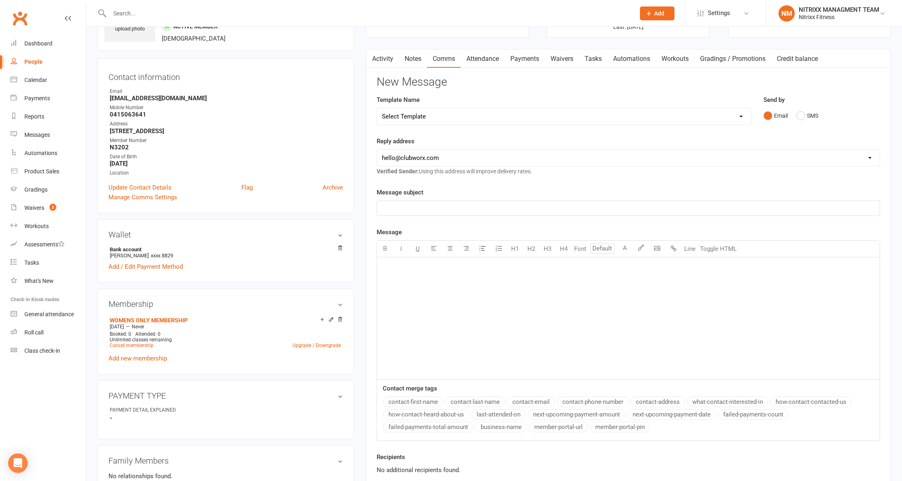
click at [146, 14] on input "text" at bounding box center [368, 13] width 522 height 11
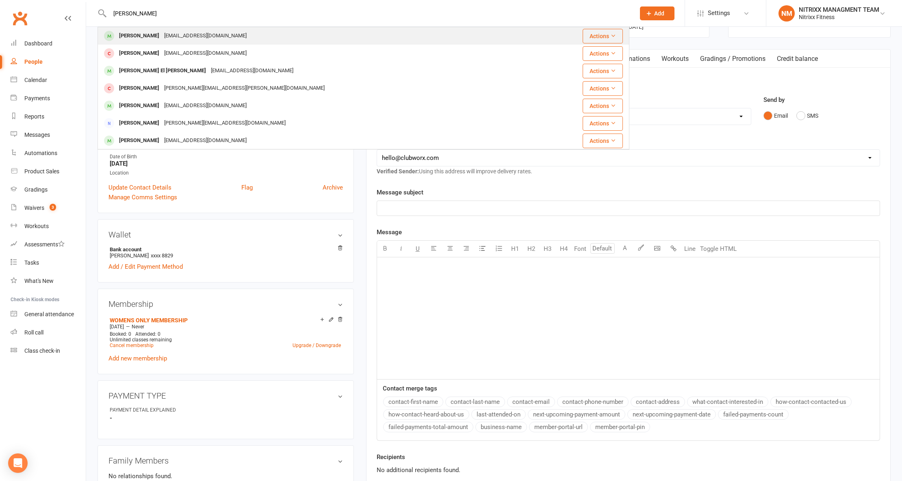
type input "[PERSON_NAME]"
click at [162, 33] on div "[EMAIL_ADDRESS][DOMAIN_NAME]" at bounding box center [205, 36] width 87 height 12
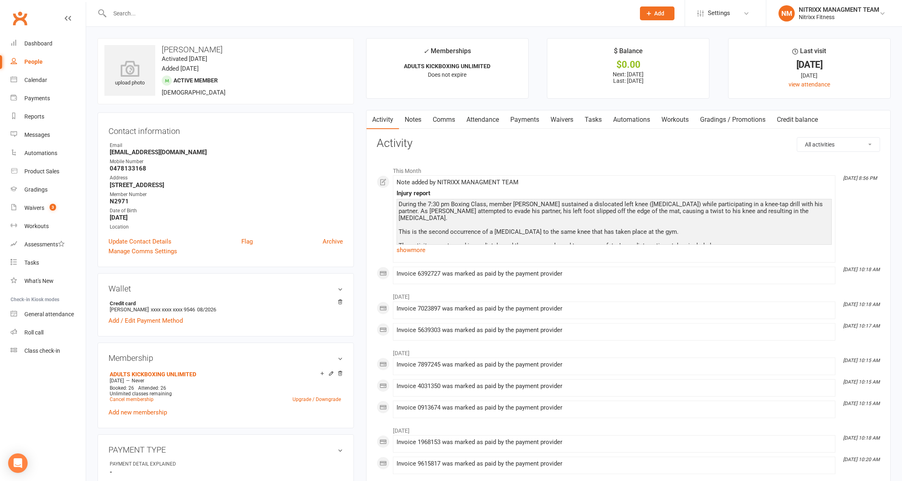
click at [568, 119] on link "Waivers" at bounding box center [562, 119] width 34 height 19
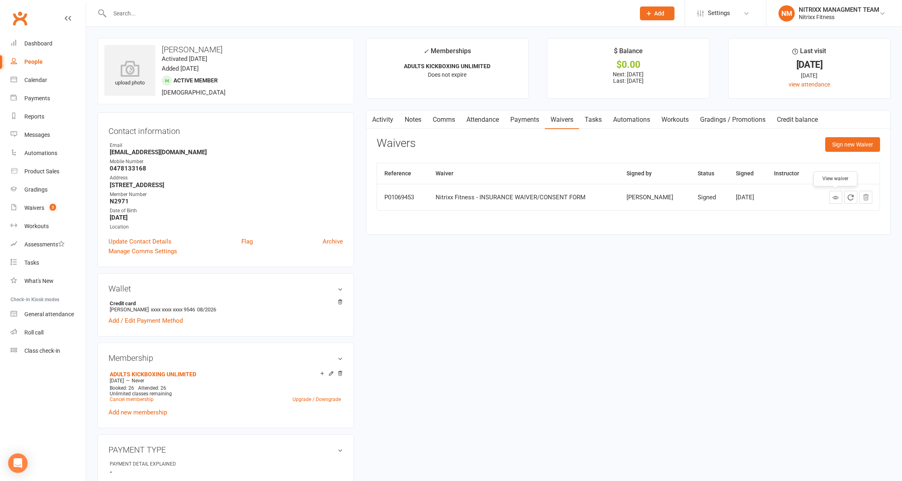
click at [834, 200] on icon at bounding box center [835, 198] width 6 height 6
click at [152, 15] on input "text" at bounding box center [368, 13] width 522 height 11
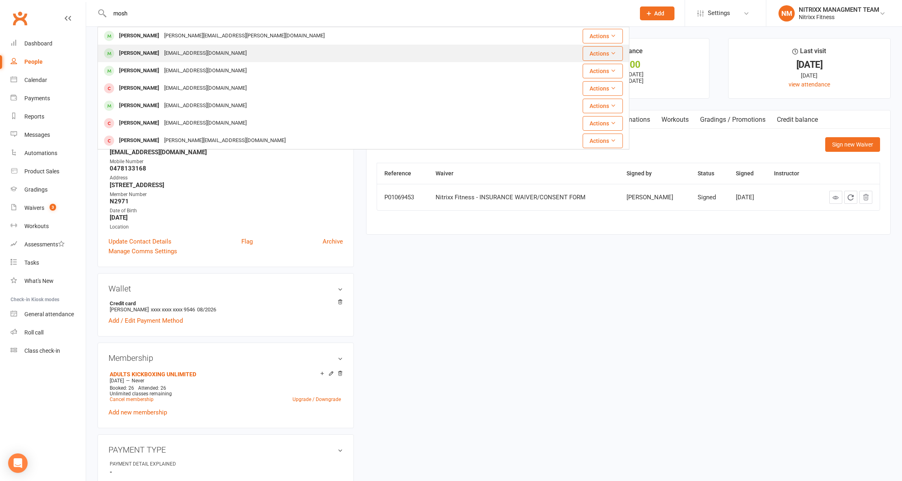
type input "mosh"
click at [206, 54] on div "[EMAIL_ADDRESS][DOMAIN_NAME]" at bounding box center [205, 54] width 87 height 12
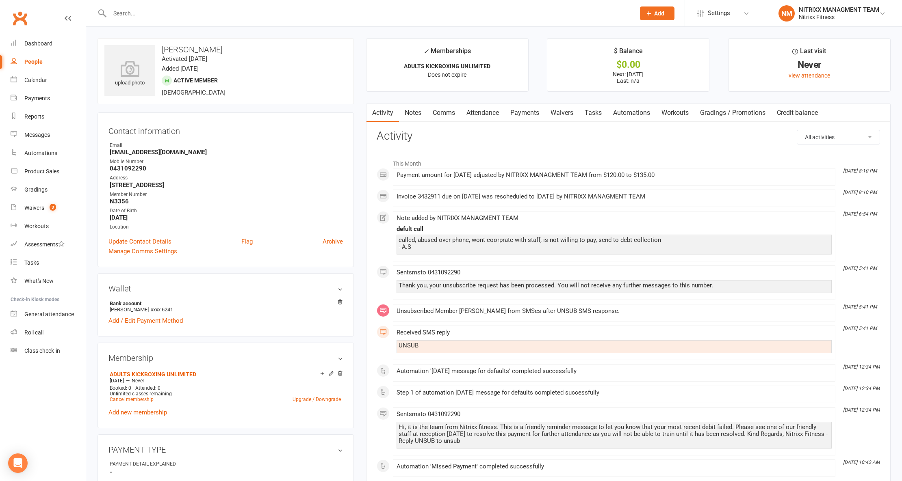
click at [438, 111] on link "Comms" at bounding box center [444, 113] width 34 height 19
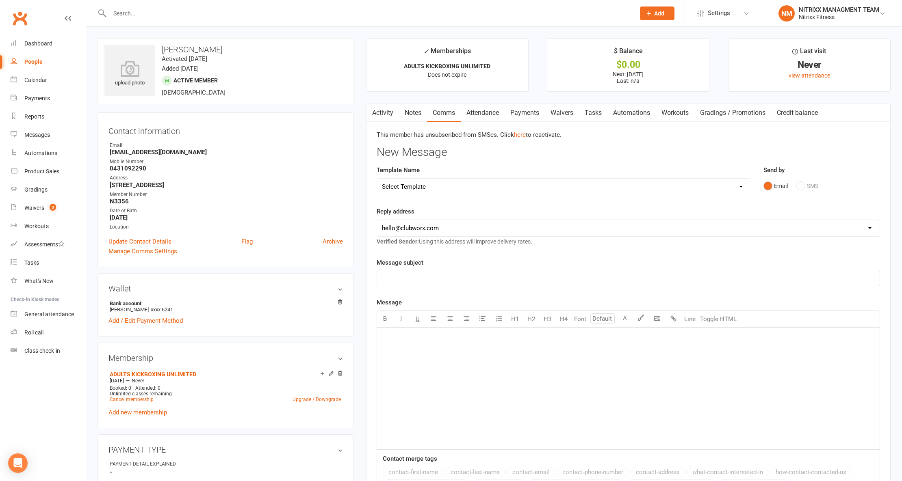
click at [536, 111] on link "Payments" at bounding box center [524, 113] width 40 height 19
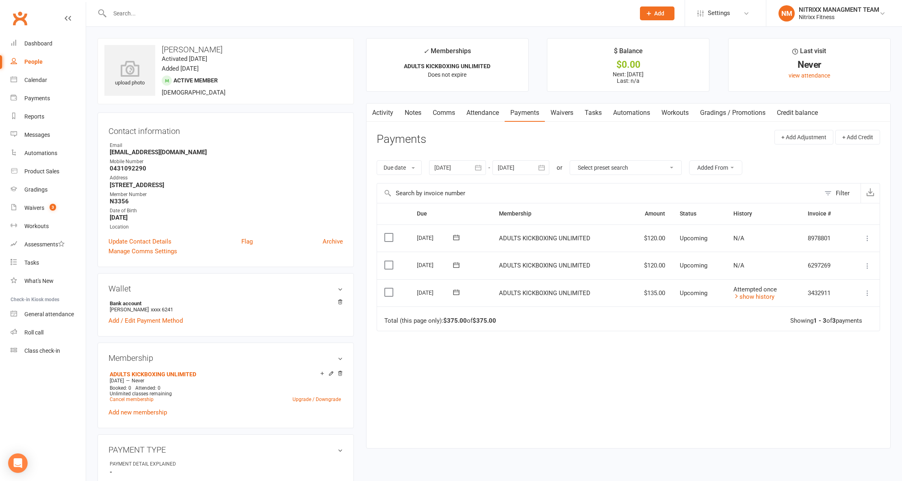
click at [385, 112] on link "Activity" at bounding box center [382, 113] width 32 height 19
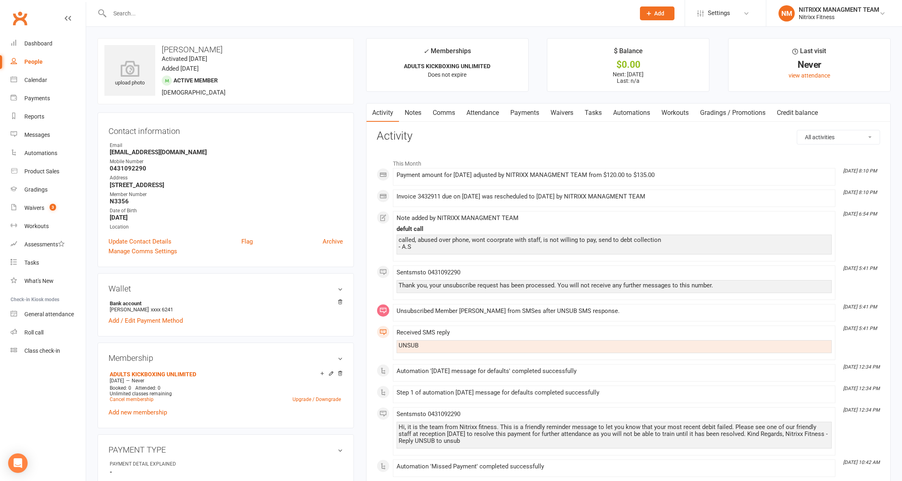
click at [408, 117] on link "Notes" at bounding box center [413, 113] width 28 height 19
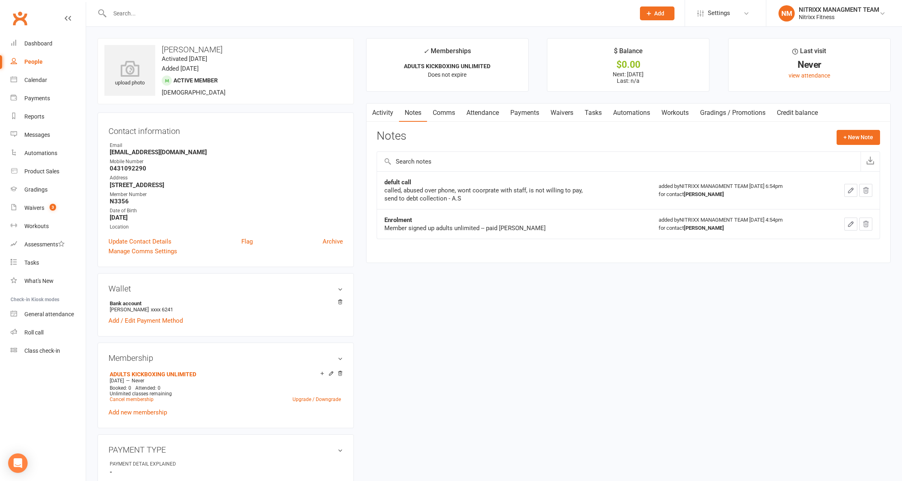
click at [444, 111] on link "Comms" at bounding box center [444, 113] width 34 height 19
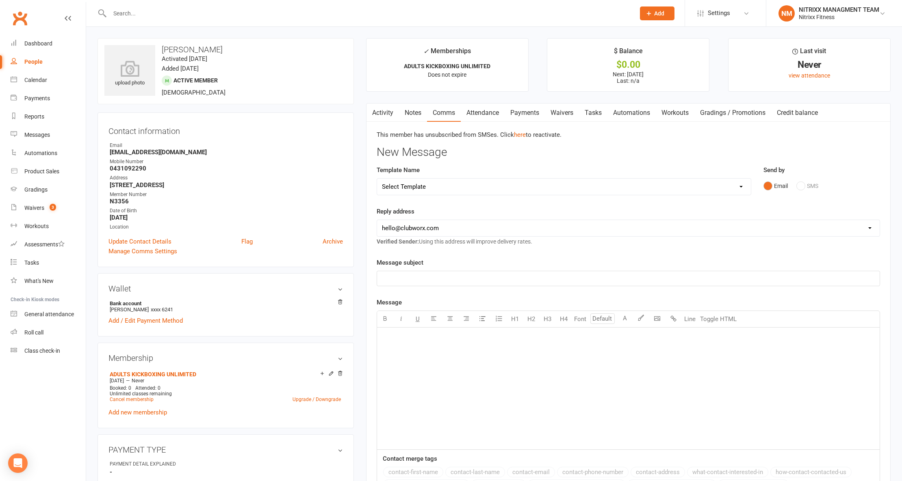
click at [482, 381] on div "﻿" at bounding box center [628, 389] width 502 height 122
paste div
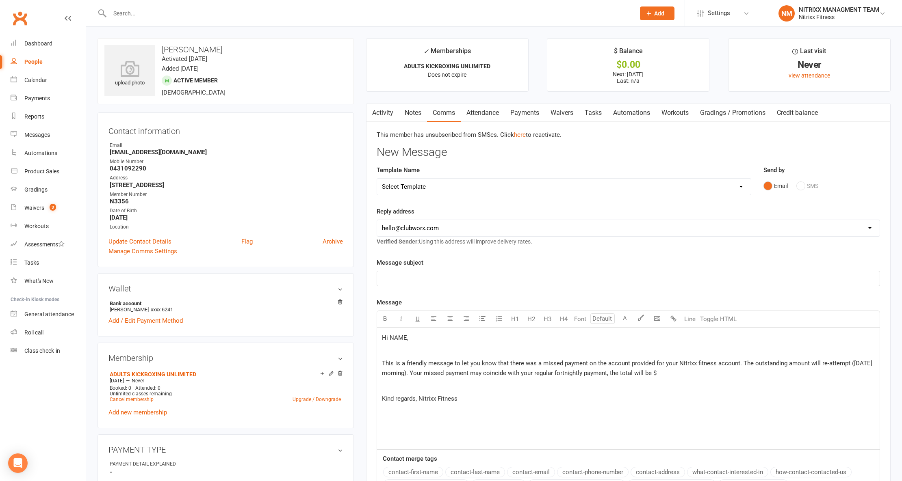
click at [396, 342] on span "Hi NAME," at bounding box center [395, 337] width 26 height 7
click at [697, 374] on p "This is a friendly message to let you know that there was a missed payment on t…" at bounding box center [628, 368] width 493 height 19
click at [483, 278] on p "﻿" at bounding box center [628, 279] width 493 height 10
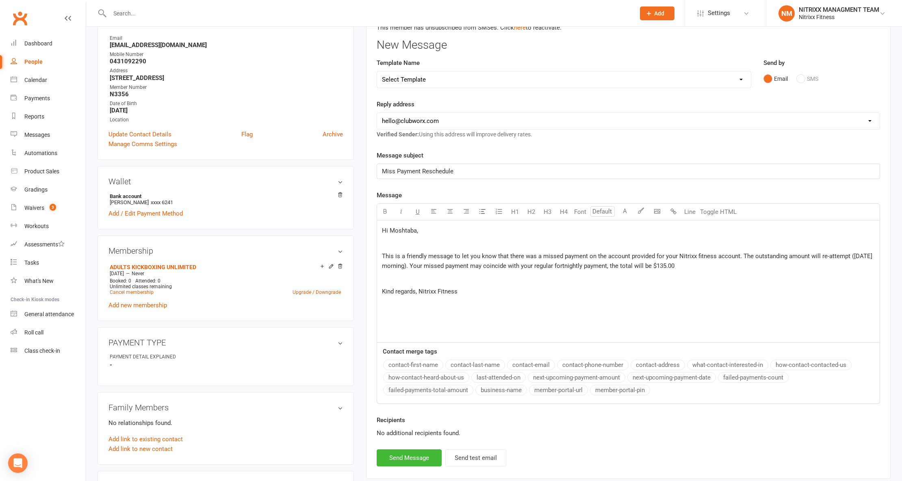
scroll to position [108, 0]
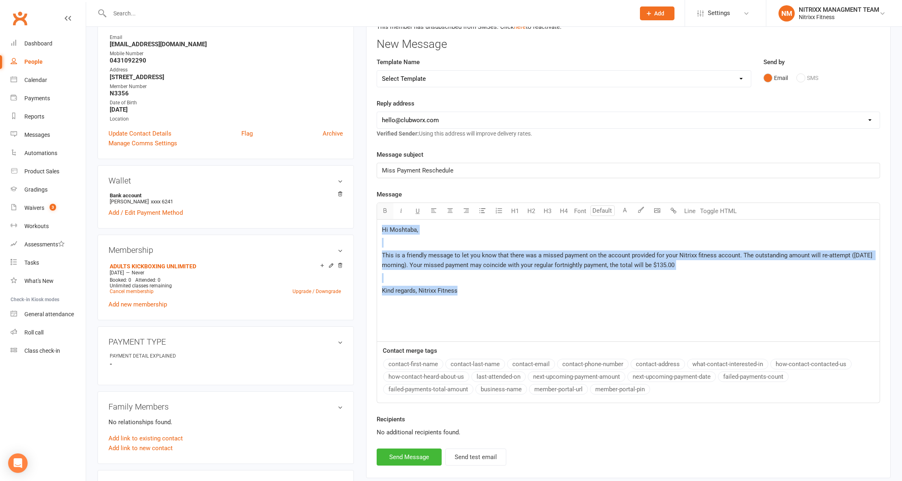
drag, startPoint x: 430, startPoint y: 283, endPoint x: 379, endPoint y: 212, distance: 87.7
click at [379, 212] on div "U H1 H2 H3 H4 Font A Line Toggle HTML Hi Moshtaba, ﻿ This is a friendly message…" at bounding box center [628, 272] width 503 height 139
copy div "Hi [PERSON_NAME], ﻿ This is a friendly message to let you know that there was a…"
click at [424, 455] on button "Send Message" at bounding box center [409, 457] width 65 height 17
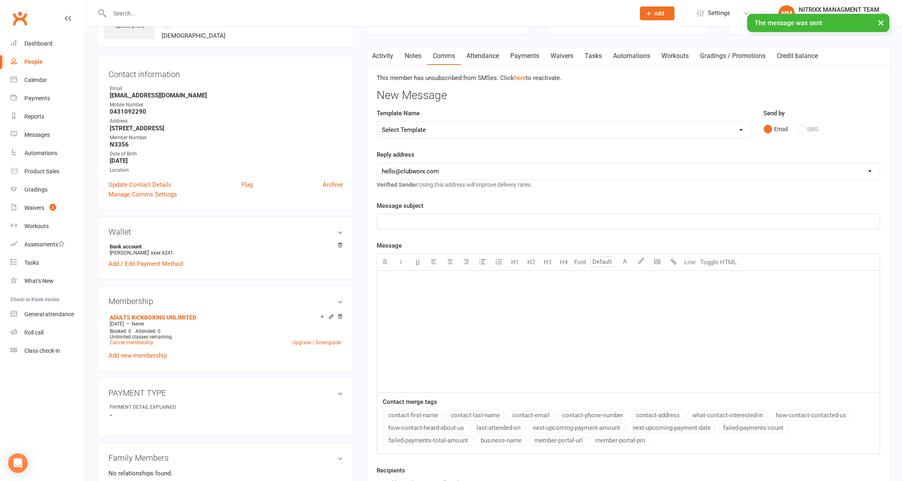
scroll to position [0, 0]
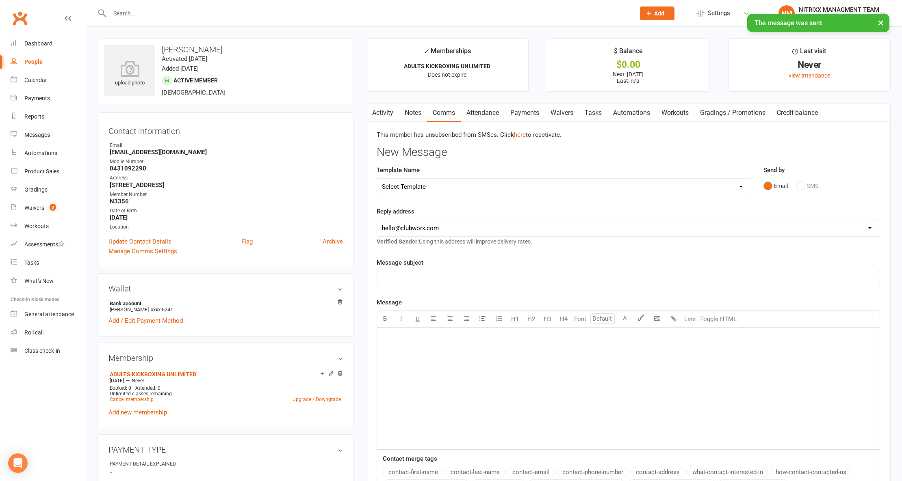
click at [384, 117] on link "Activity" at bounding box center [382, 113] width 32 height 19
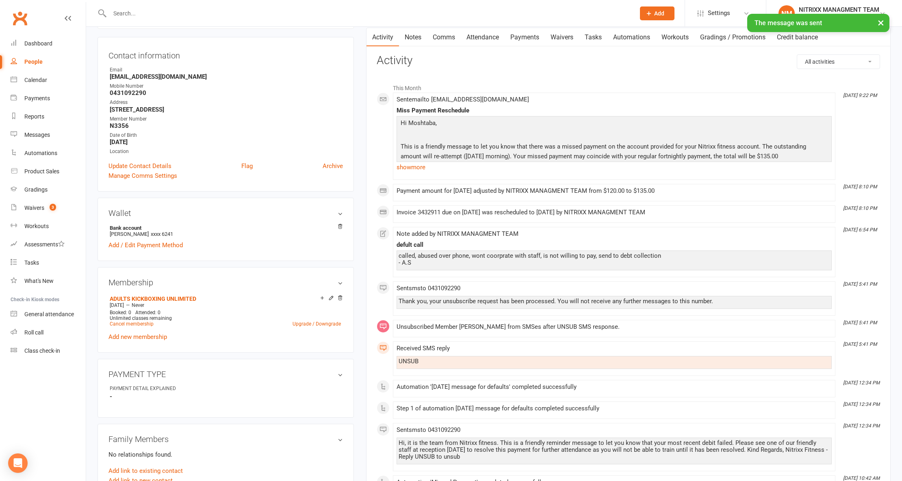
scroll to position [108, 0]
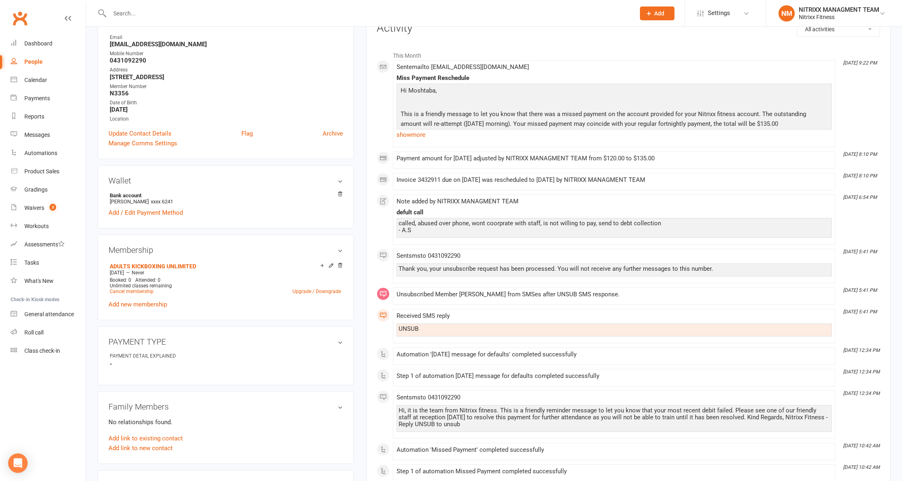
click at [440, 319] on div "Received SMS reply" at bounding box center [613, 316] width 435 height 7
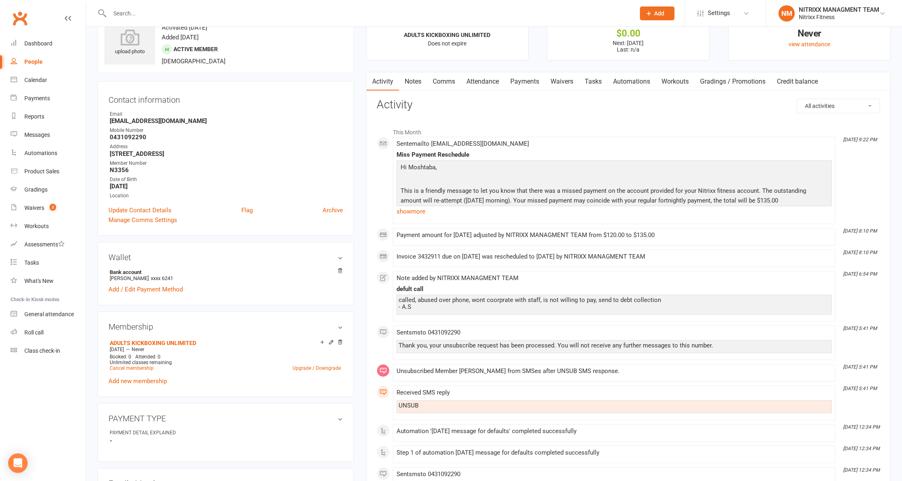
scroll to position [0, 0]
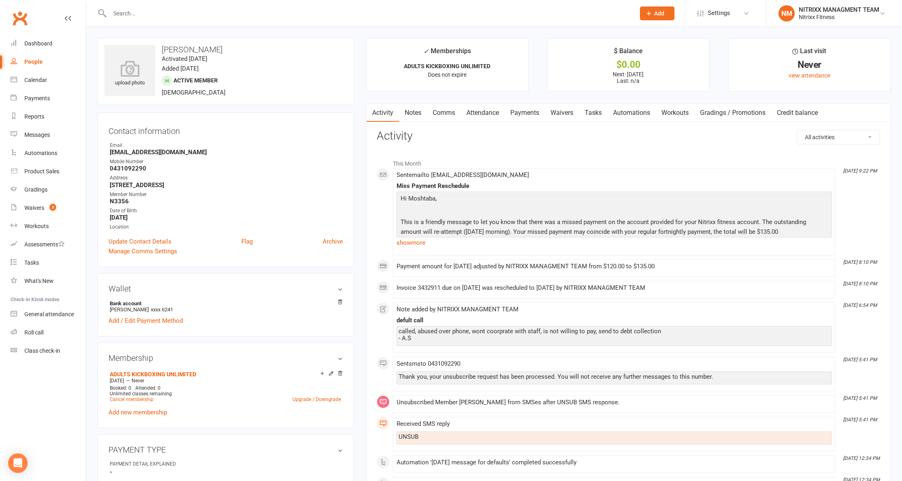
click at [449, 109] on link "Comms" at bounding box center [444, 113] width 34 height 19
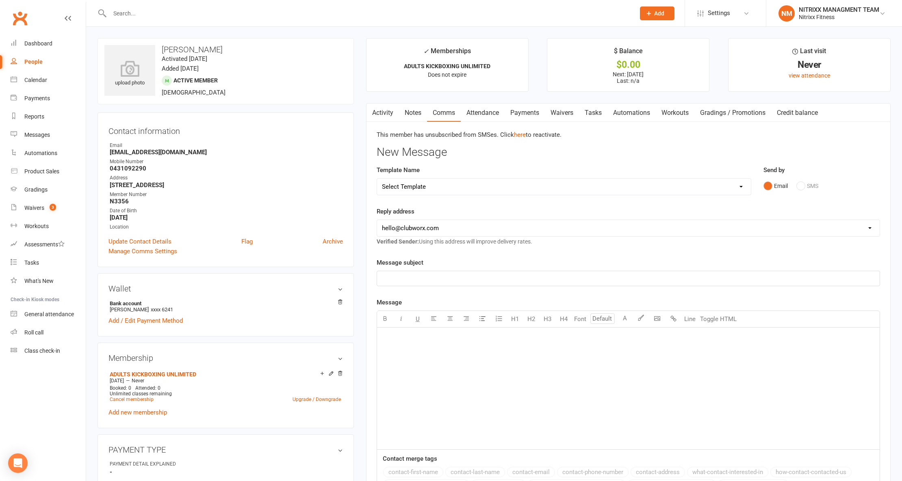
drag, startPoint x: 804, startPoint y: 184, endPoint x: 793, endPoint y: 184, distance: 11.0
click at [805, 184] on div "Email SMS" at bounding box center [821, 185] width 117 height 15
click at [525, 136] on link "here" at bounding box center [520, 134] width 12 height 7
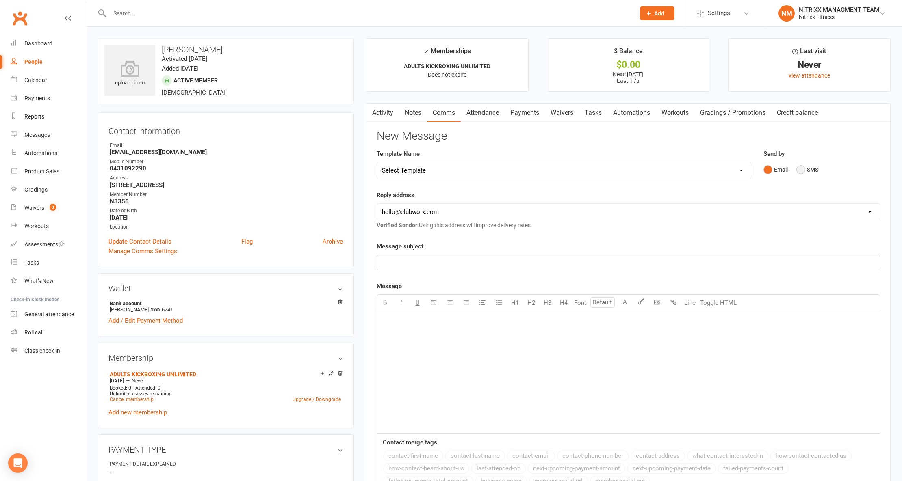
click at [799, 170] on button "SMS" at bounding box center [807, 169] width 22 height 15
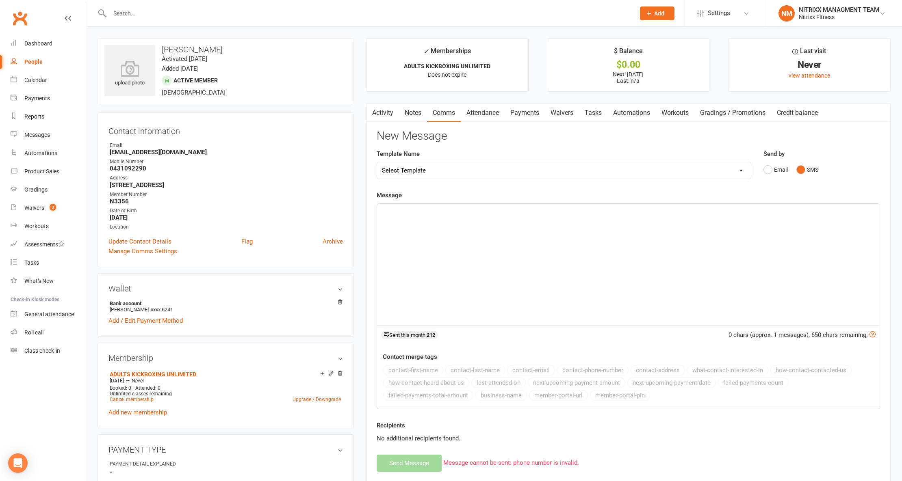
click at [552, 246] on div "﻿" at bounding box center [628, 265] width 502 height 122
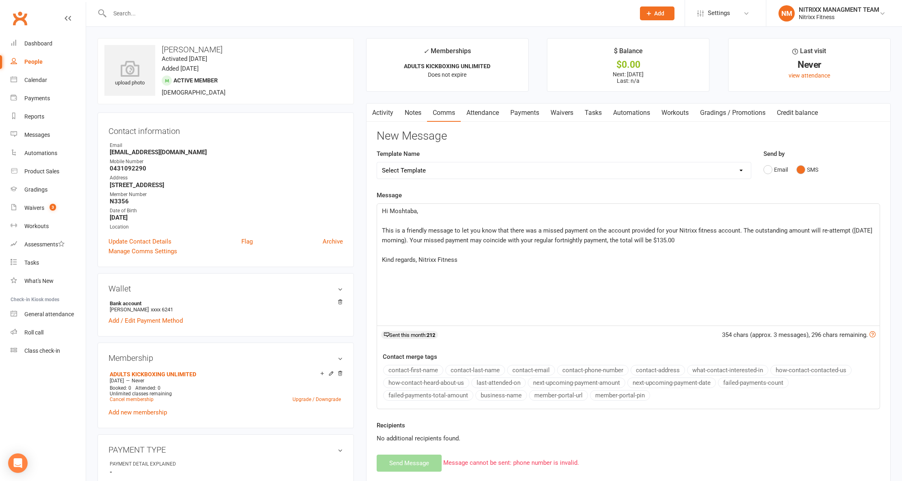
click at [193, 12] on input "text" at bounding box center [368, 13] width 522 height 11
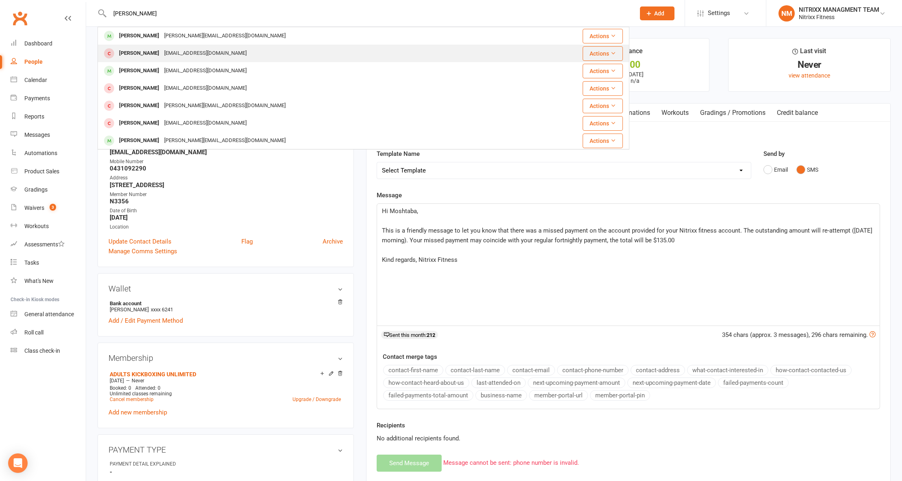
type input "[PERSON_NAME]"
click at [193, 45] on div "[PERSON_NAME] [EMAIL_ADDRESS][DOMAIN_NAME]" at bounding box center [311, 53] width 427 height 17
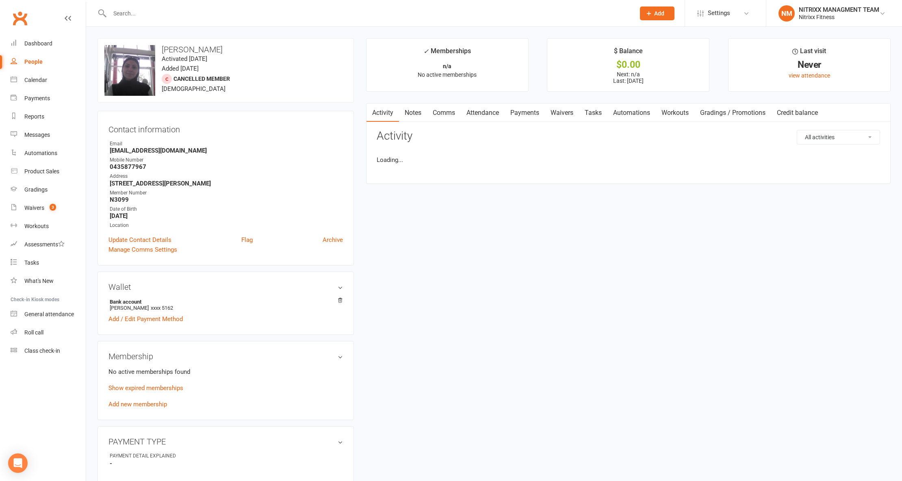
click at [189, 17] on input "text" at bounding box center [368, 13] width 522 height 11
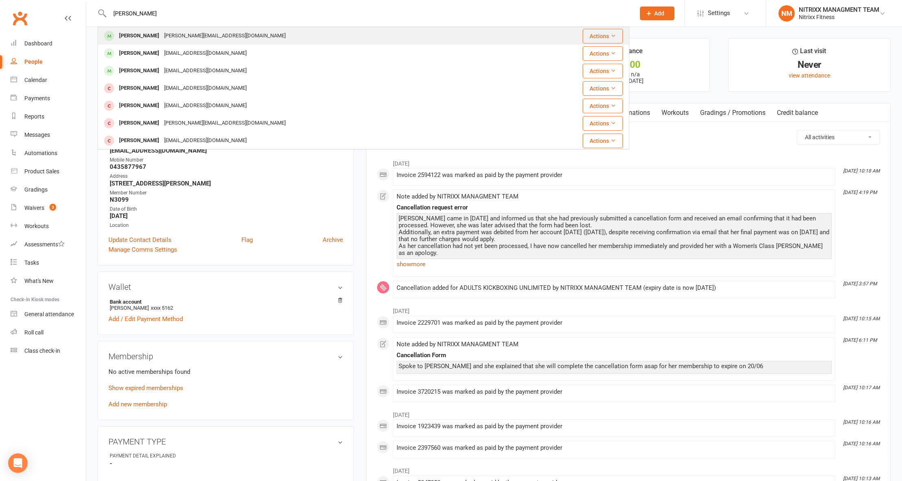
type input "[PERSON_NAME]"
click at [182, 32] on div "[PERSON_NAME][EMAIL_ADDRESS][DOMAIN_NAME]" at bounding box center [225, 36] width 126 height 12
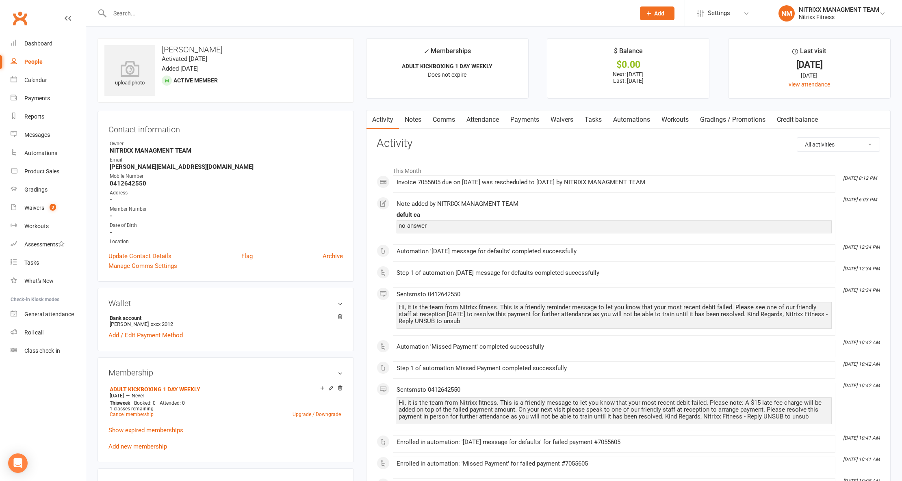
click at [537, 115] on link "Payments" at bounding box center [524, 119] width 40 height 19
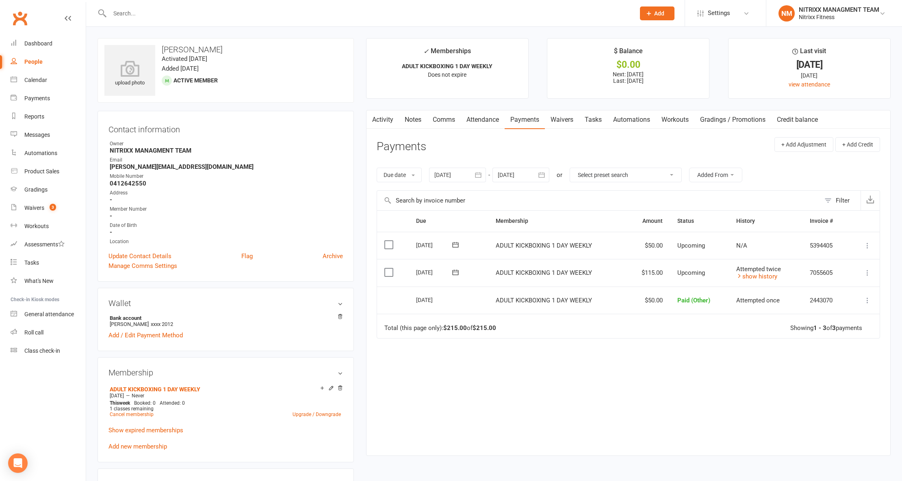
click at [435, 115] on link "Comms" at bounding box center [444, 119] width 34 height 19
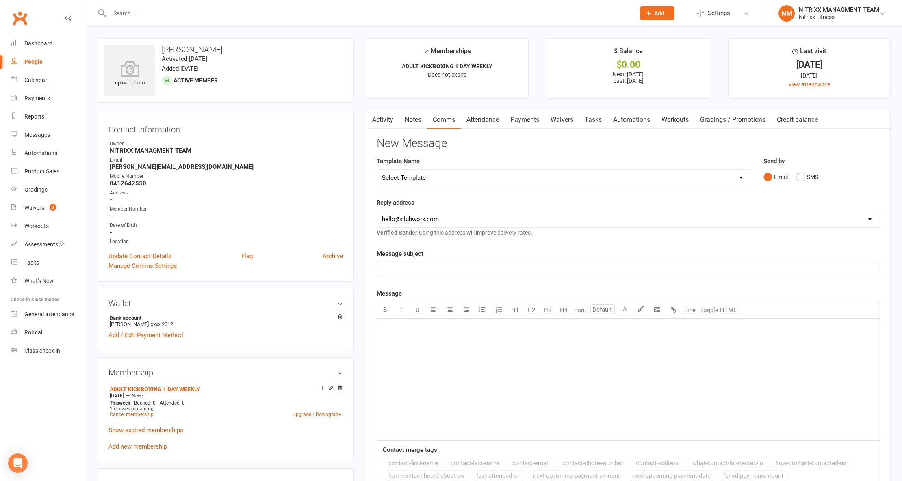
click at [469, 346] on div "﻿" at bounding box center [628, 380] width 502 height 122
paste div
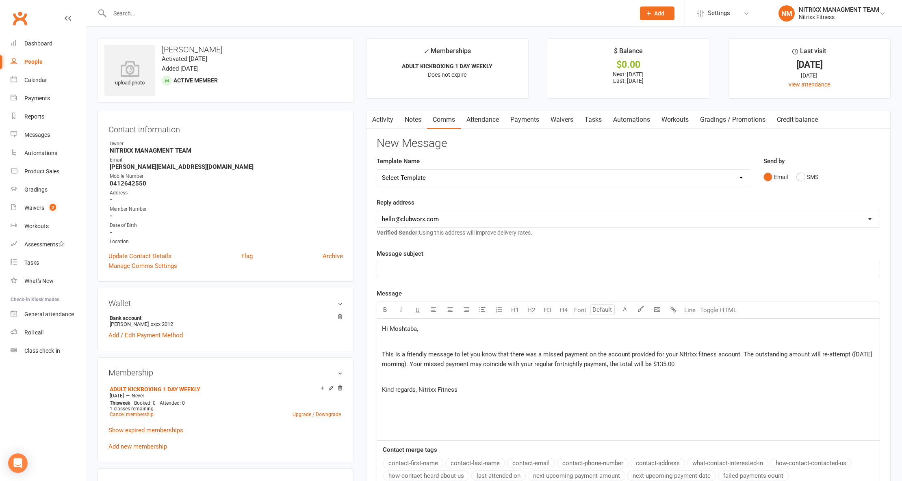
click at [409, 328] on span "Hi Moshtaba," at bounding box center [400, 328] width 36 height 7
click at [723, 369] on p "This is a friendly message to let you know that there was a missed payment on t…" at bounding box center [628, 359] width 493 height 19
click at [440, 274] on p "﻿" at bounding box center [628, 270] width 493 height 10
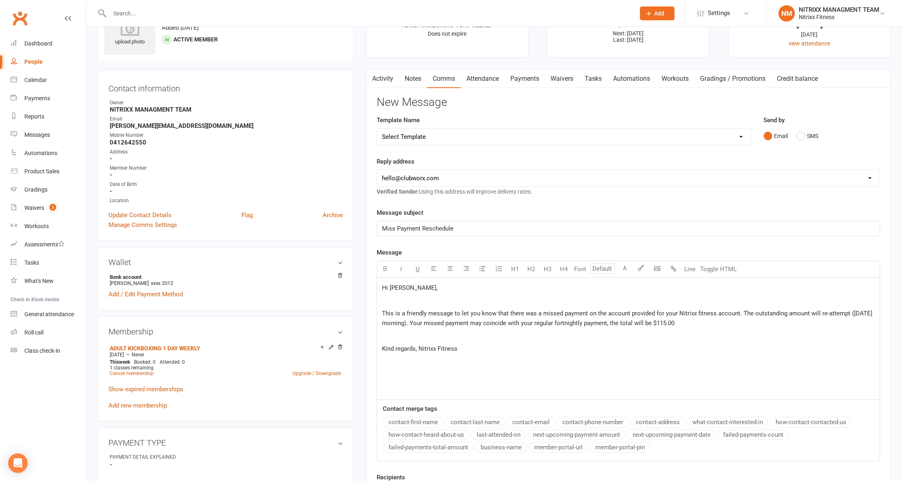
scroll to position [162, 0]
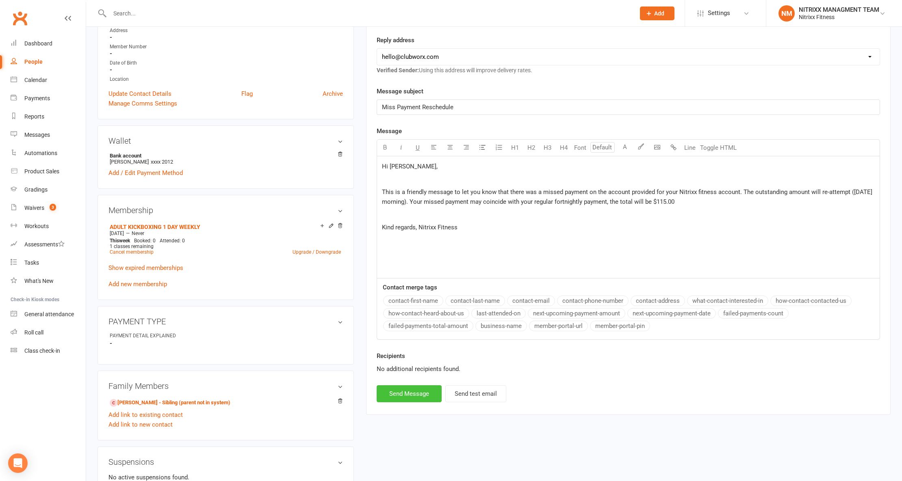
click at [409, 401] on button "Send Message" at bounding box center [409, 393] width 65 height 17
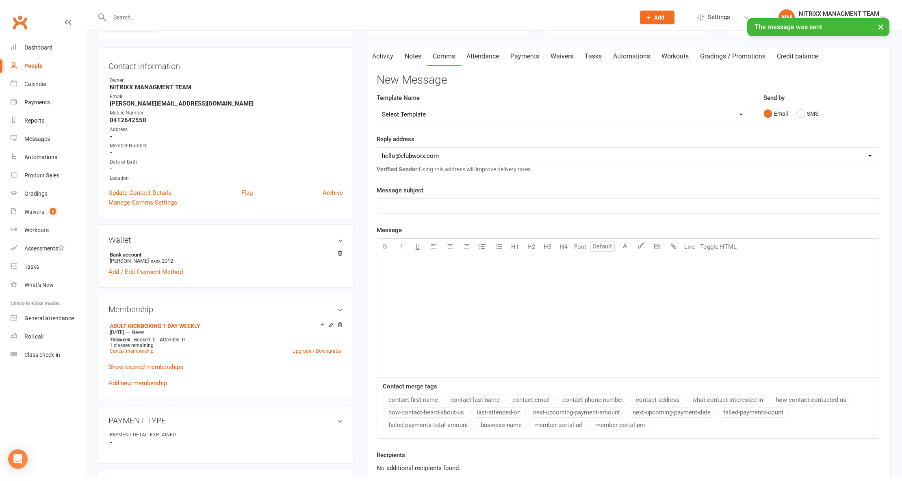
scroll to position [0, 0]
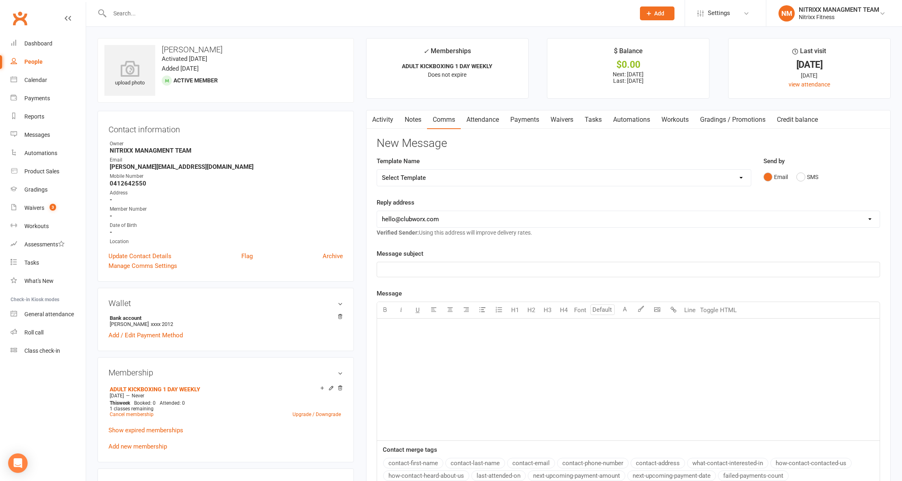
click at [38, 62] on div "People" at bounding box center [33, 61] width 18 height 6
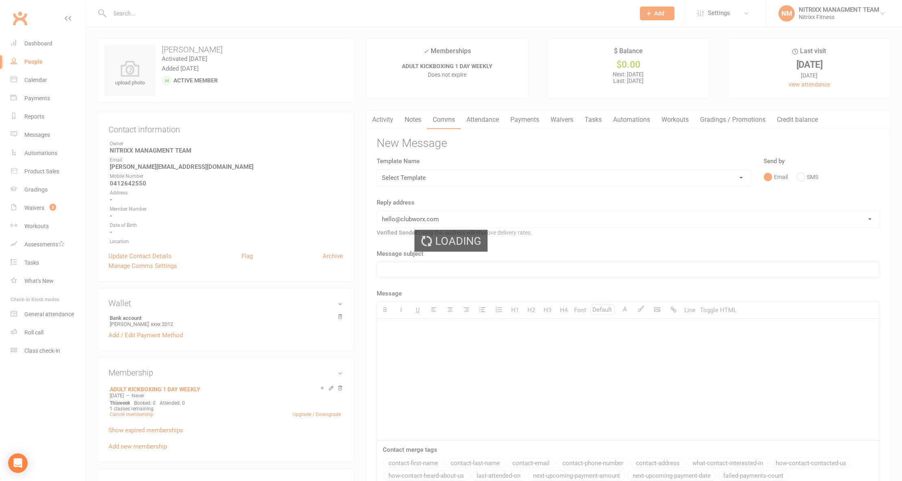
select select "100"
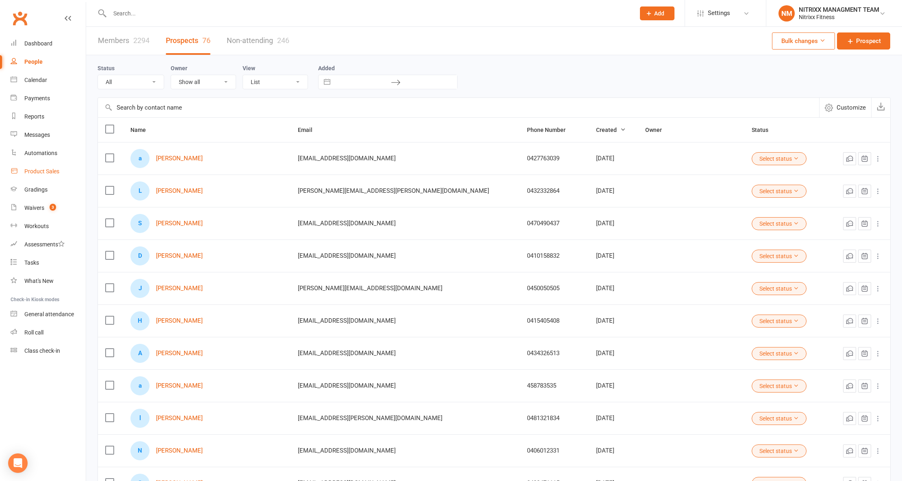
click at [49, 171] on div "Product Sales" at bounding box center [41, 171] width 35 height 6
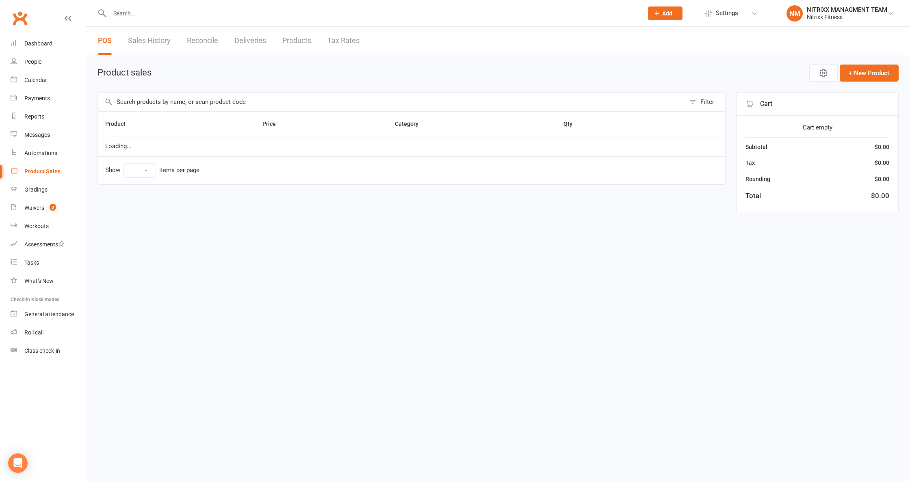
select select "100"
click at [151, 108] on input "text" at bounding box center [391, 102] width 587 height 19
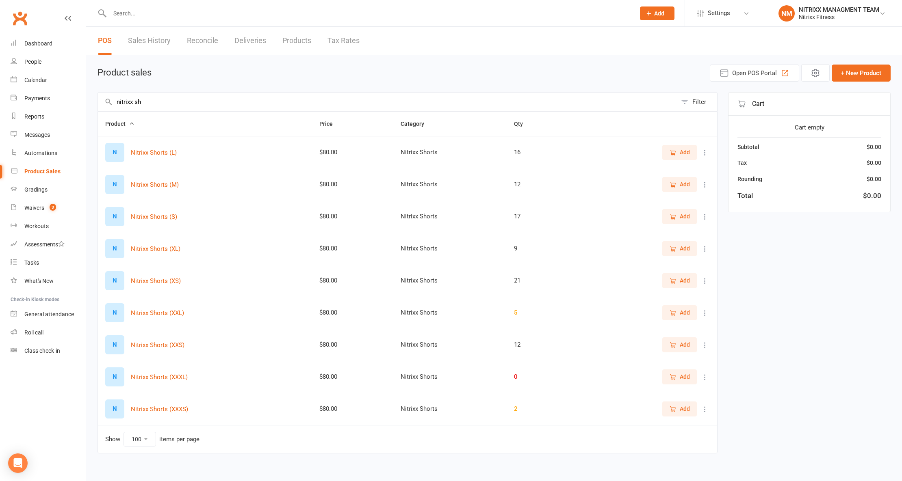
type input "nitrixx sh"
click at [684, 160] on button "Add" at bounding box center [679, 152] width 35 height 15
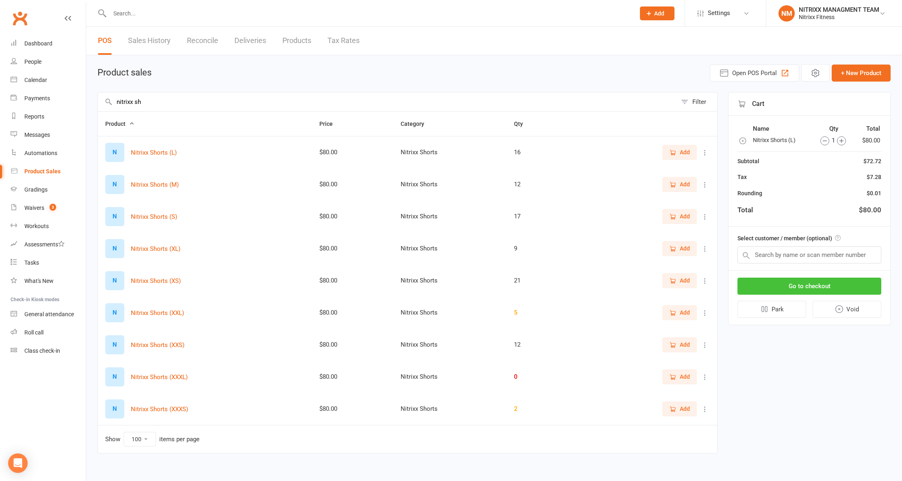
click at [768, 288] on button "Go to checkout" at bounding box center [809, 286] width 144 height 17
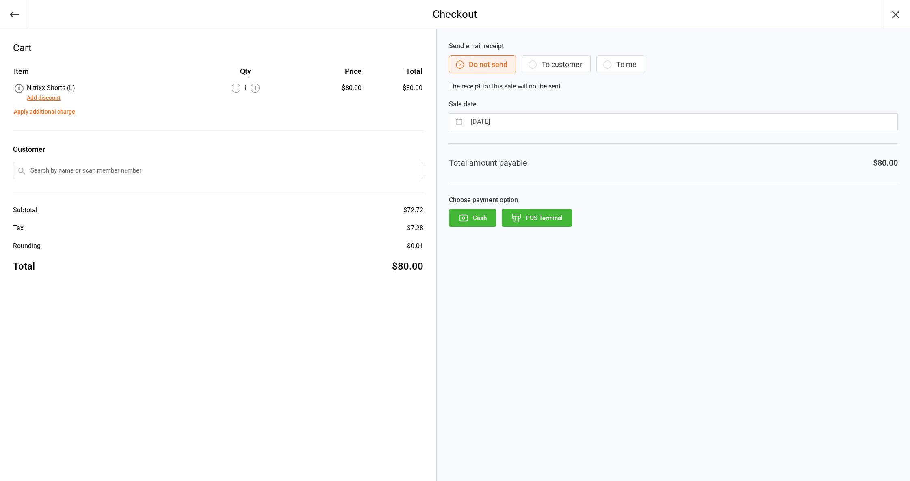
click at [548, 213] on button "POS Terminal" at bounding box center [537, 218] width 70 height 18
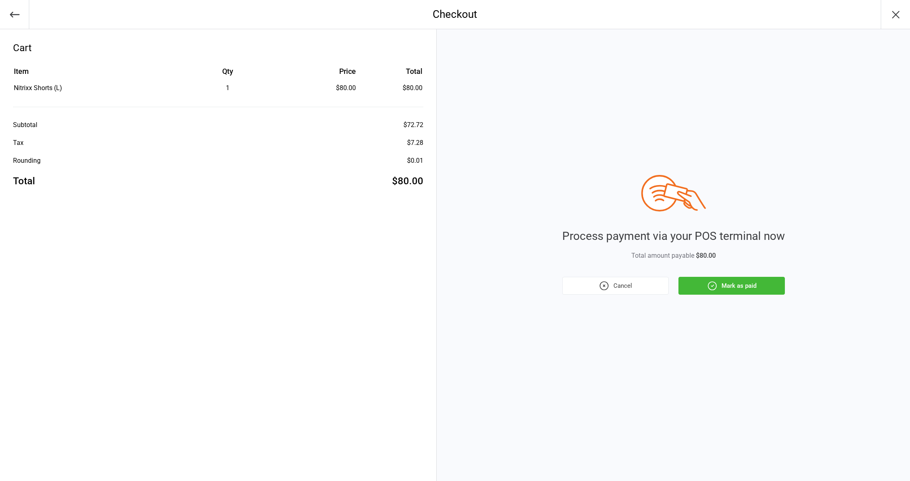
click at [742, 292] on button "Mark as paid" at bounding box center [731, 286] width 106 height 18
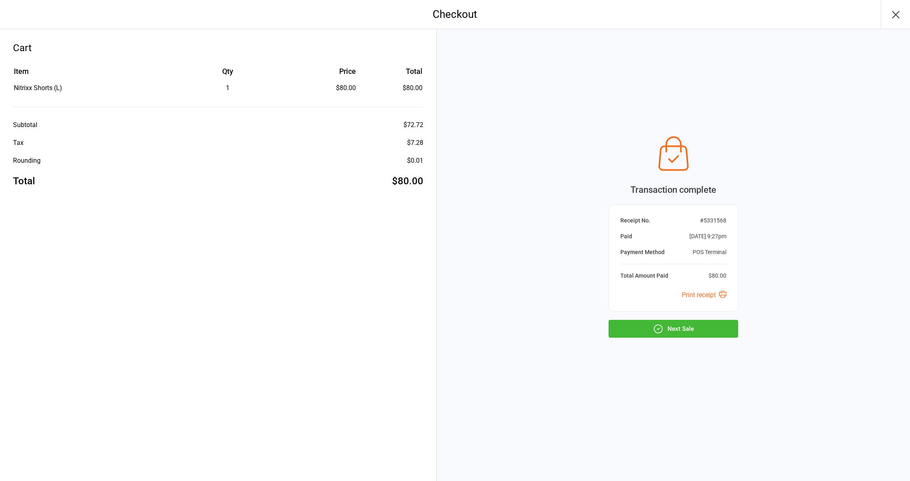
click at [696, 330] on button "Next Sale" at bounding box center [673, 329] width 130 height 18
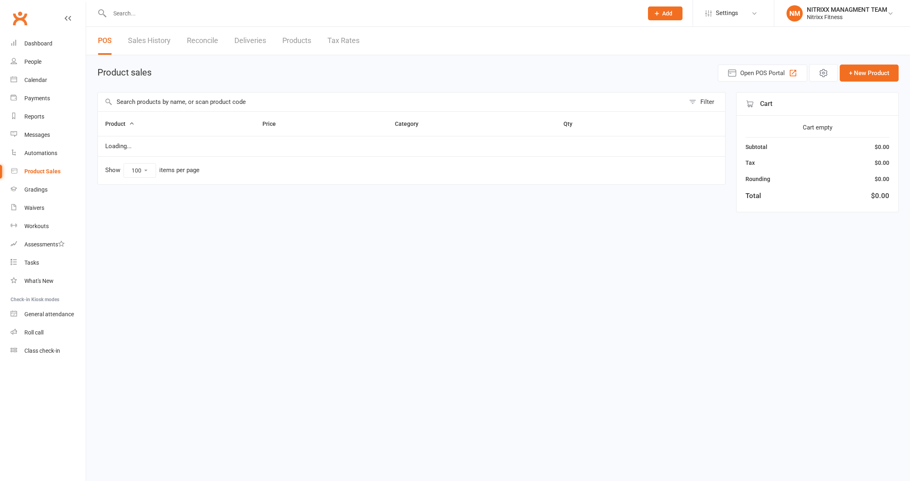
select select "100"
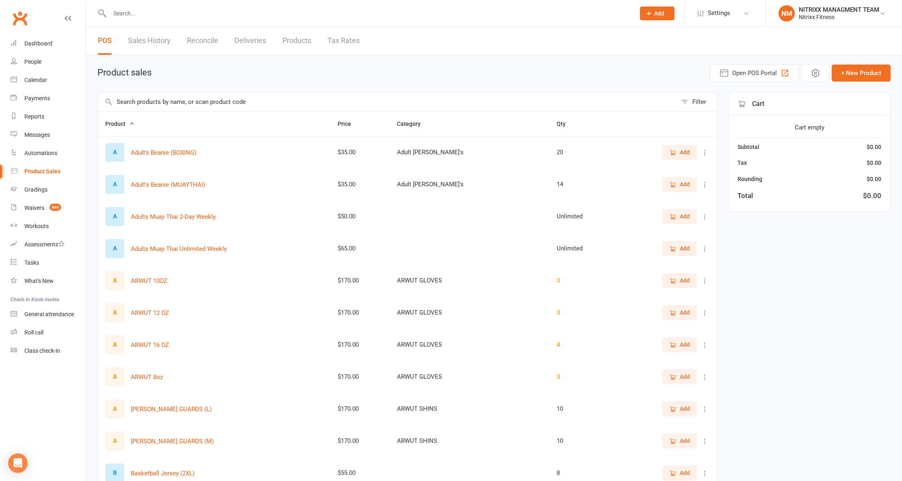
click at [235, 98] on input "text" at bounding box center [387, 102] width 579 height 19
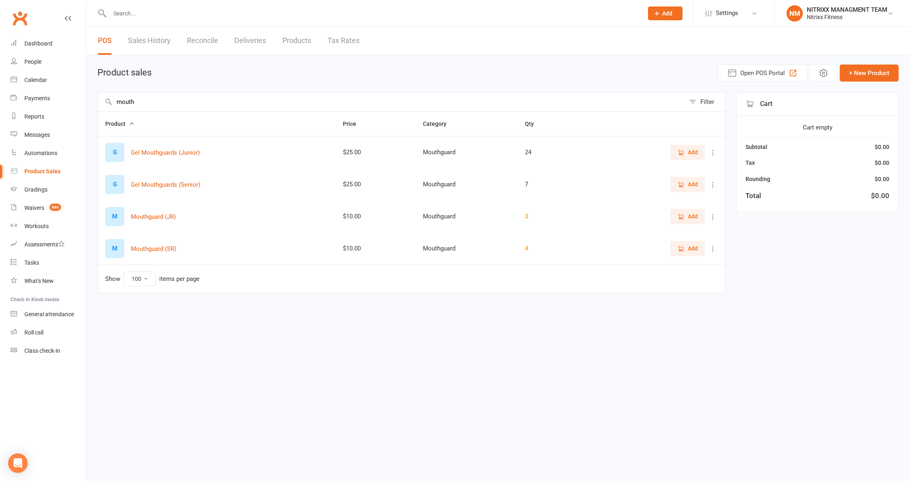
type input "mouth"
click at [694, 188] on span "Add" at bounding box center [693, 184] width 10 height 9
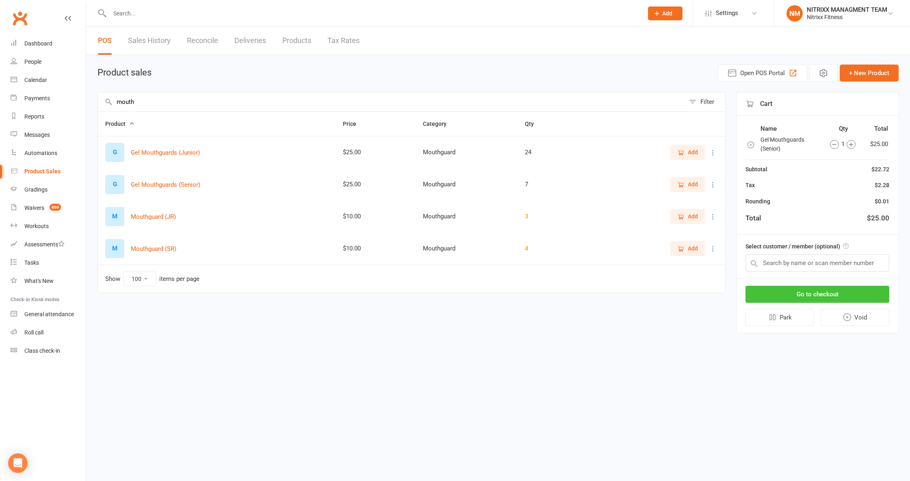
click at [800, 297] on button "Go to checkout" at bounding box center [817, 294] width 144 height 17
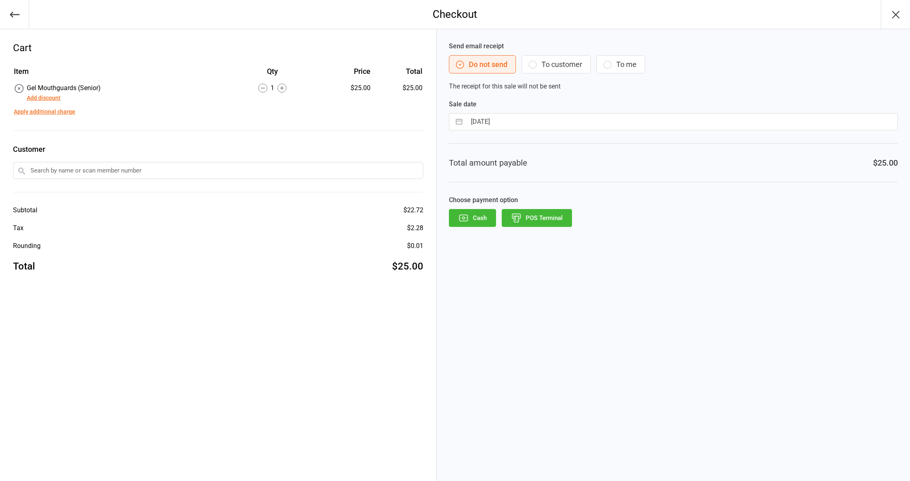
click at [565, 225] on button "POS Terminal" at bounding box center [537, 218] width 70 height 18
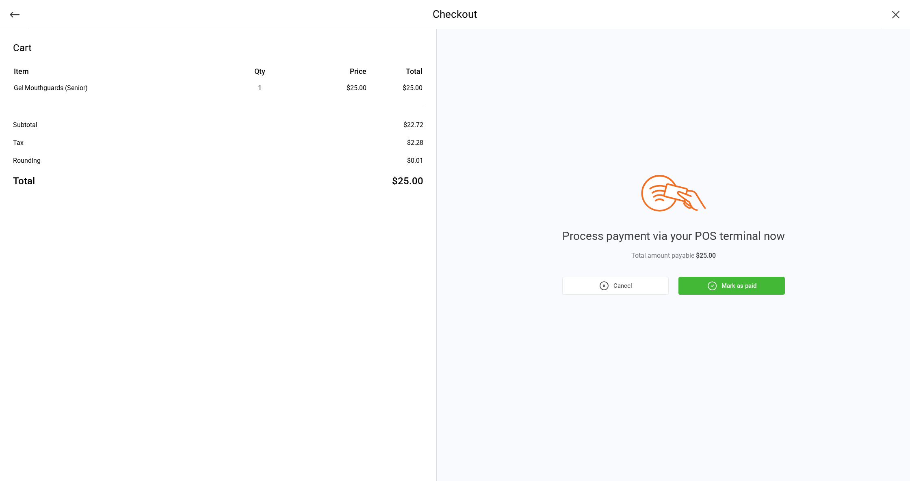
click at [714, 283] on icon "button" at bounding box center [712, 286] width 8 height 8
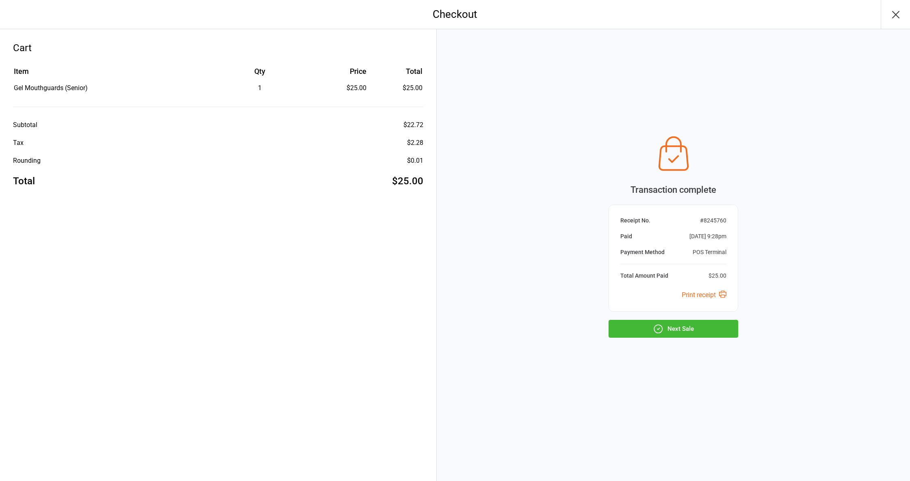
drag, startPoint x: 691, startPoint y: 332, endPoint x: 696, endPoint y: 336, distance: 6.0
click at [696, 336] on button "Next Sale" at bounding box center [673, 329] width 130 height 18
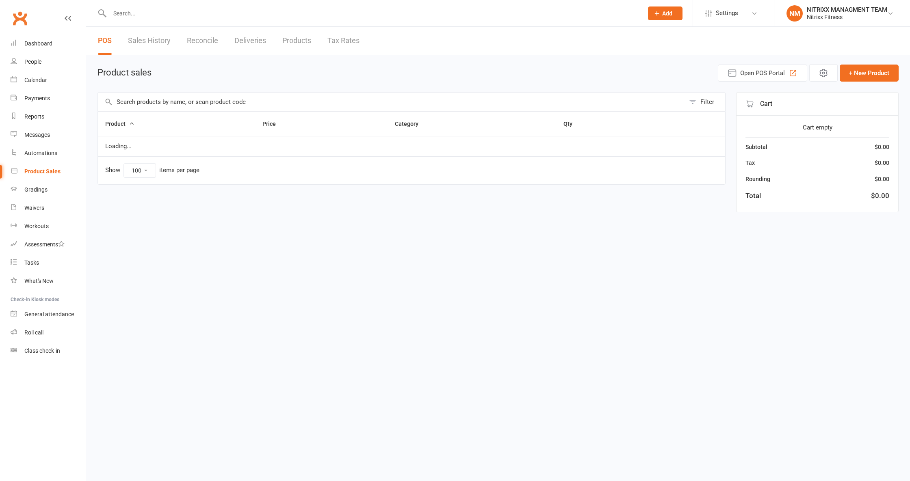
select select "100"
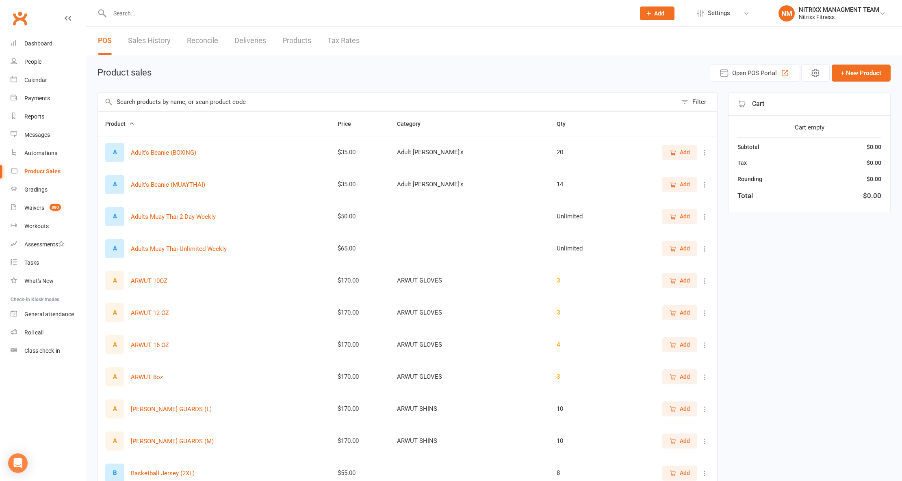
click at [218, 46] on link "Reconcile" at bounding box center [202, 41] width 31 height 28
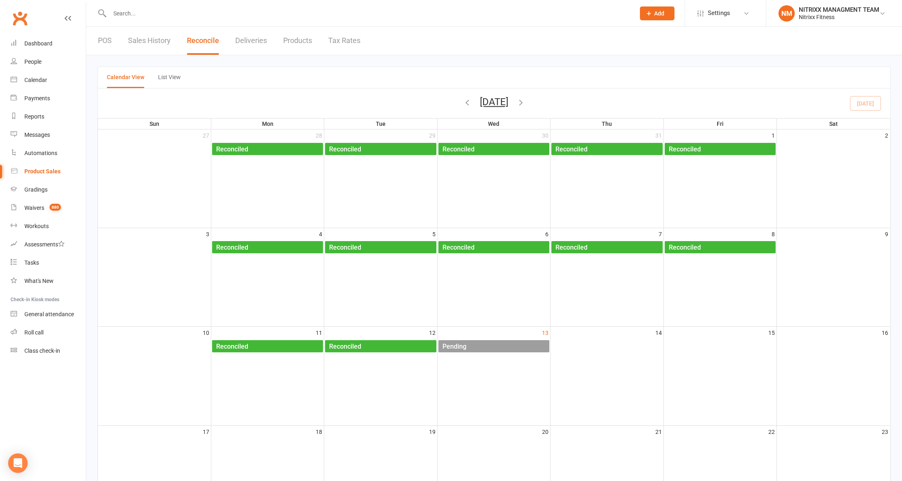
click at [493, 353] on div "Pending" at bounding box center [495, 346] width 107 height 13
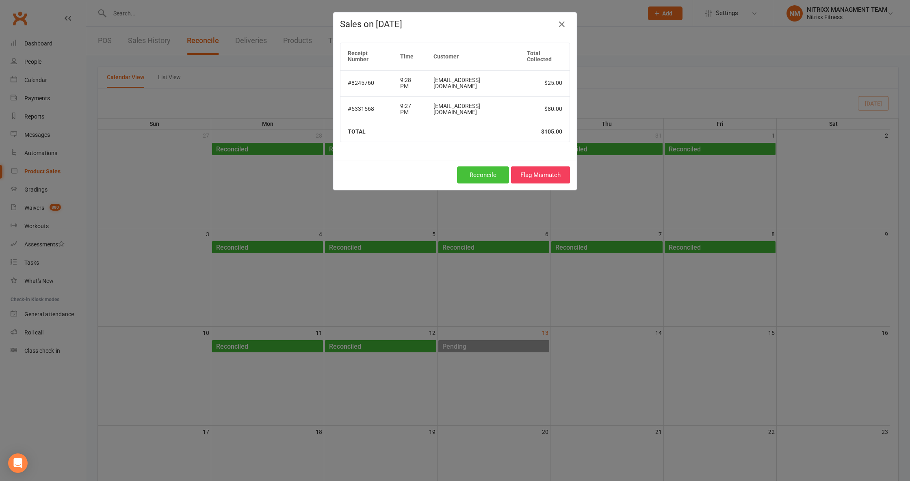
click at [493, 167] on button "Reconcile" at bounding box center [483, 175] width 52 height 17
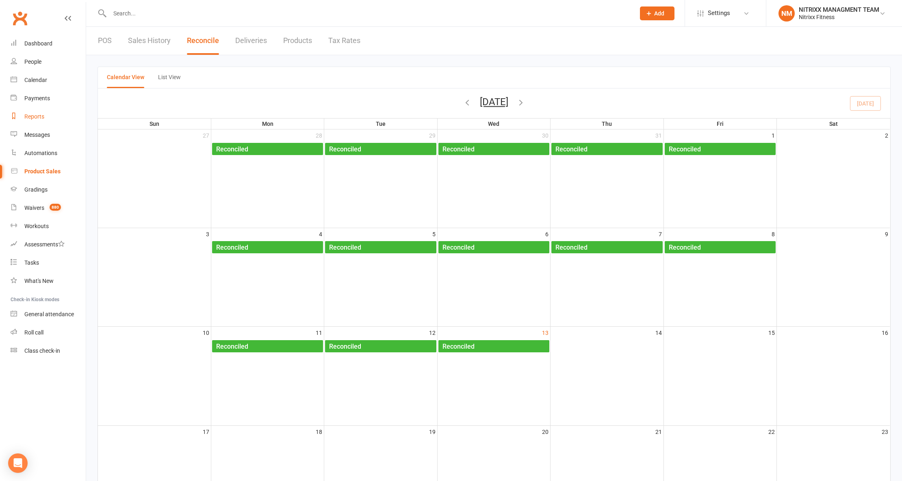
click at [51, 108] on link "Reports" at bounding box center [48, 117] width 75 height 18
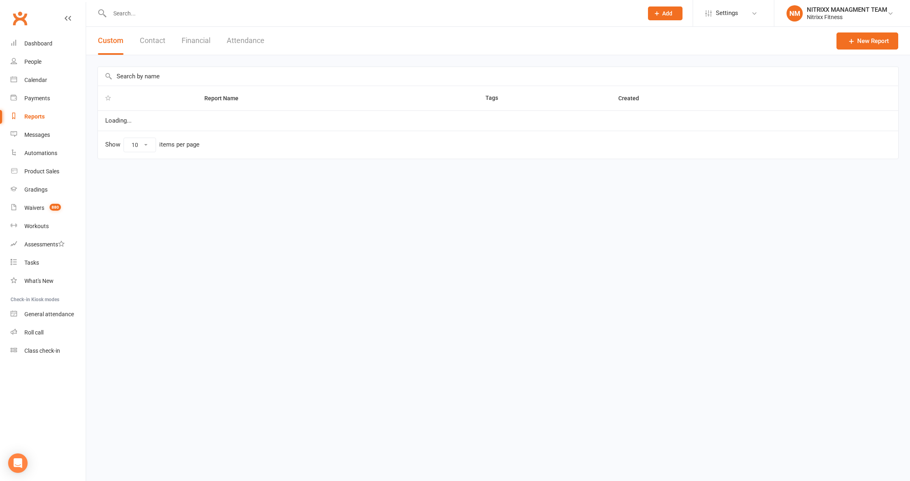
select select "100"
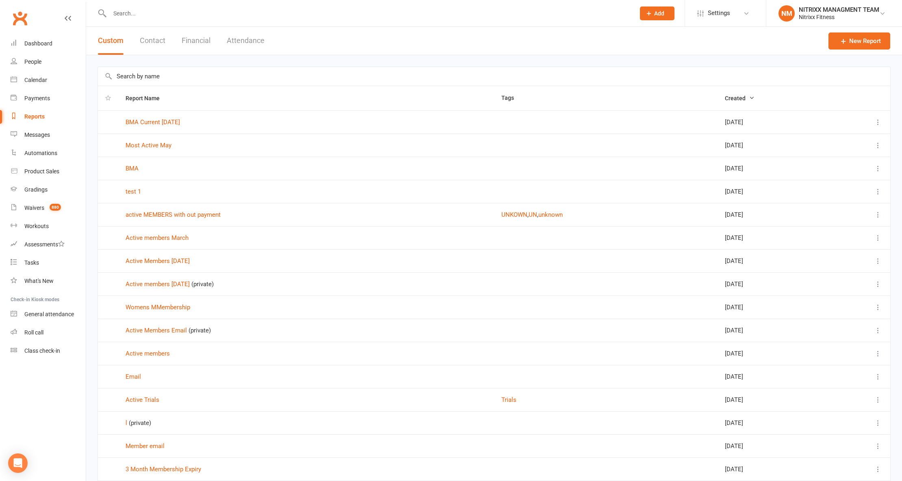
click at [171, 33] on div "Custom Contact Financial Attendance" at bounding box center [181, 41] width 190 height 28
click at [186, 37] on button "Financial" at bounding box center [196, 41] width 29 height 28
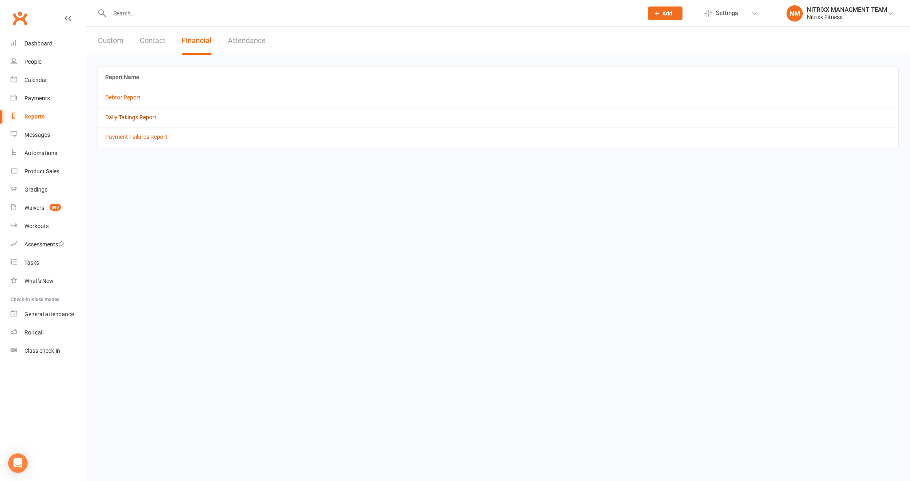
click at [152, 120] on link "Daily Takings Report" at bounding box center [130, 117] width 51 height 6
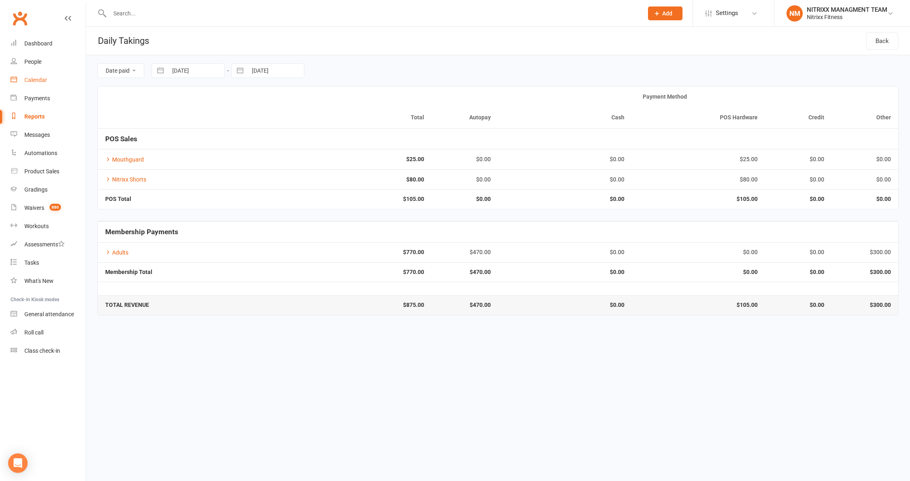
click at [15, 75] on link "Calendar" at bounding box center [48, 80] width 75 height 18
